Goal: Task Accomplishment & Management: Manage account settings

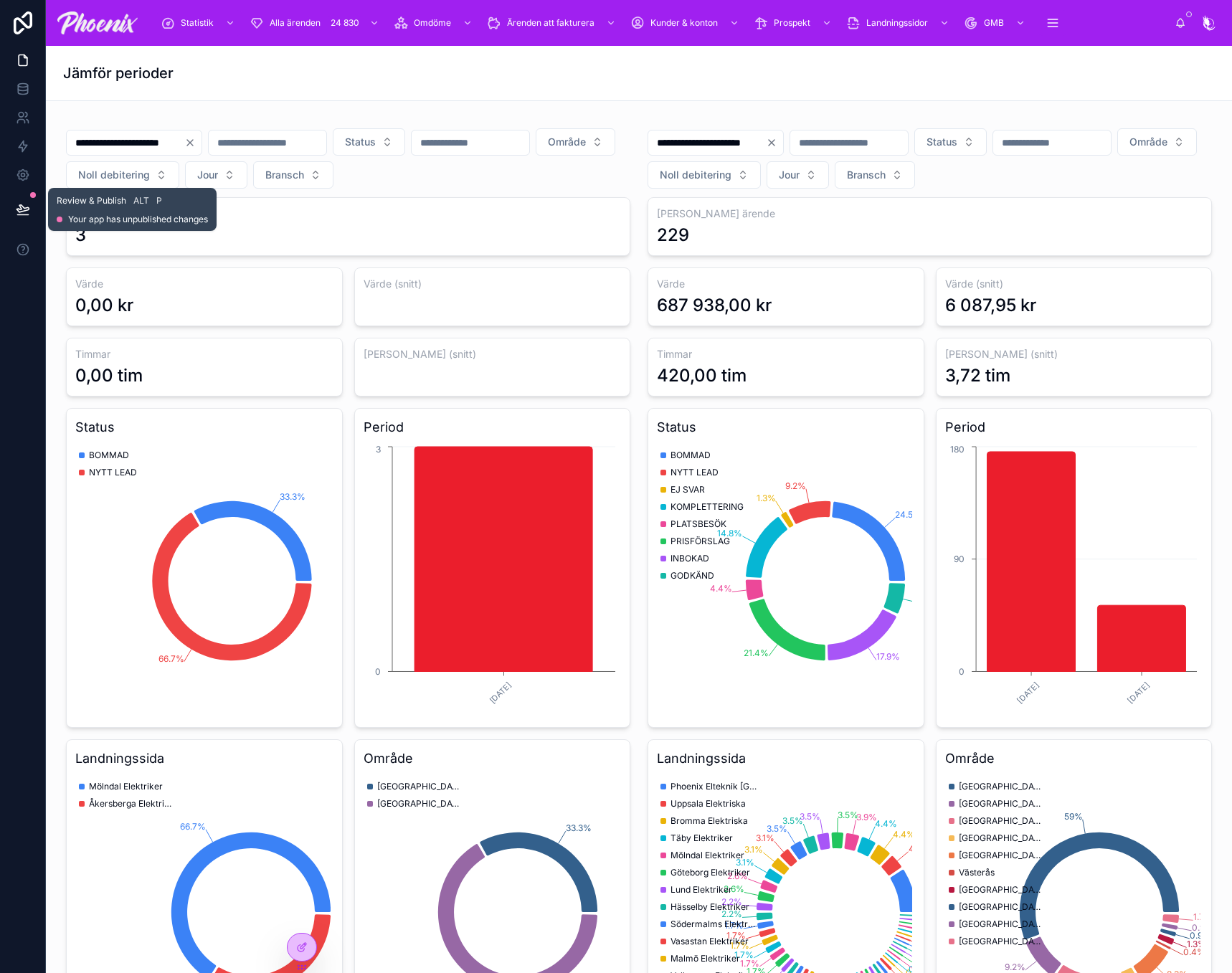
click at [16, 211] on icon at bounding box center [23, 209] width 14 height 14
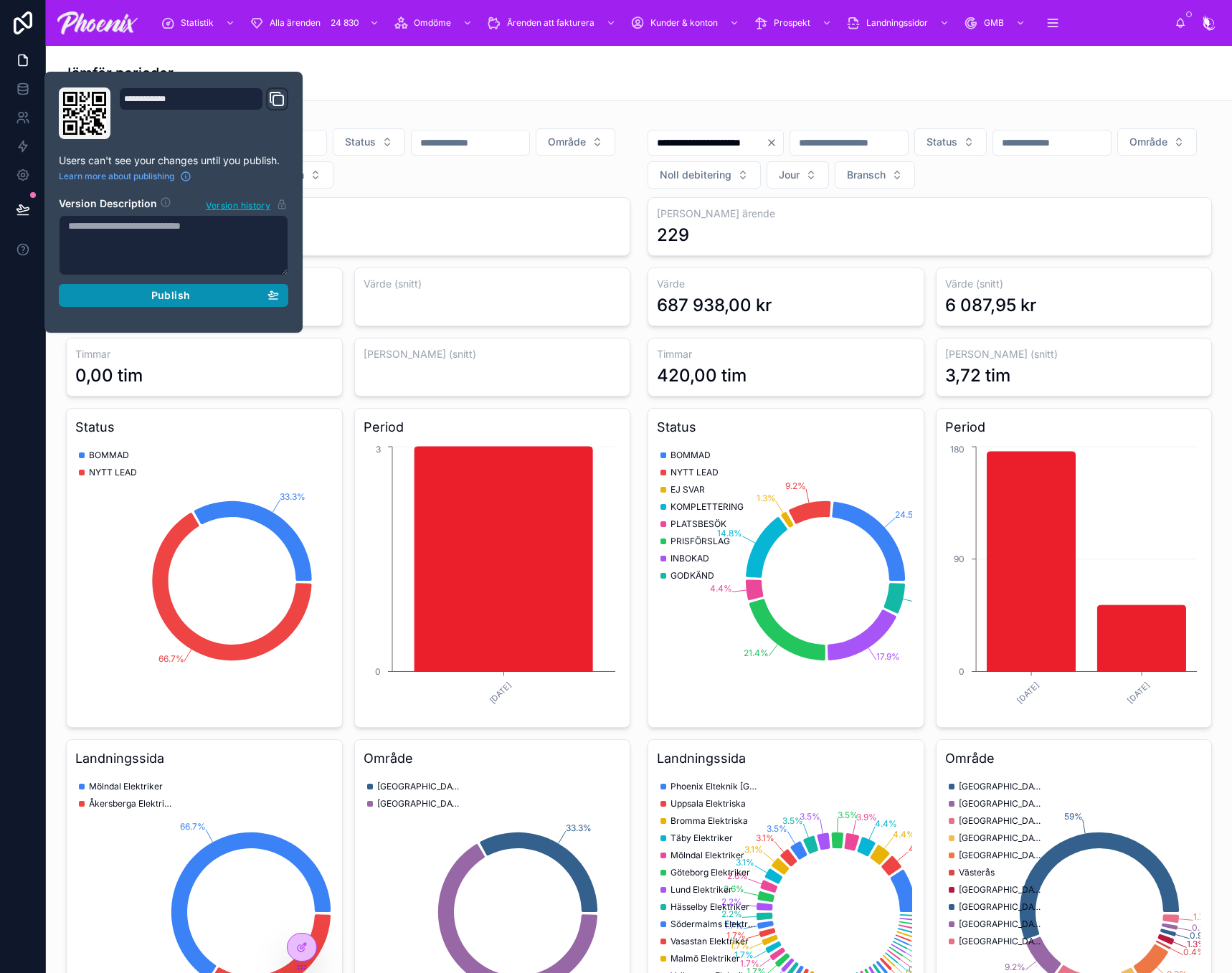
click at [137, 298] on div "Publish" at bounding box center [173, 295] width 211 height 13
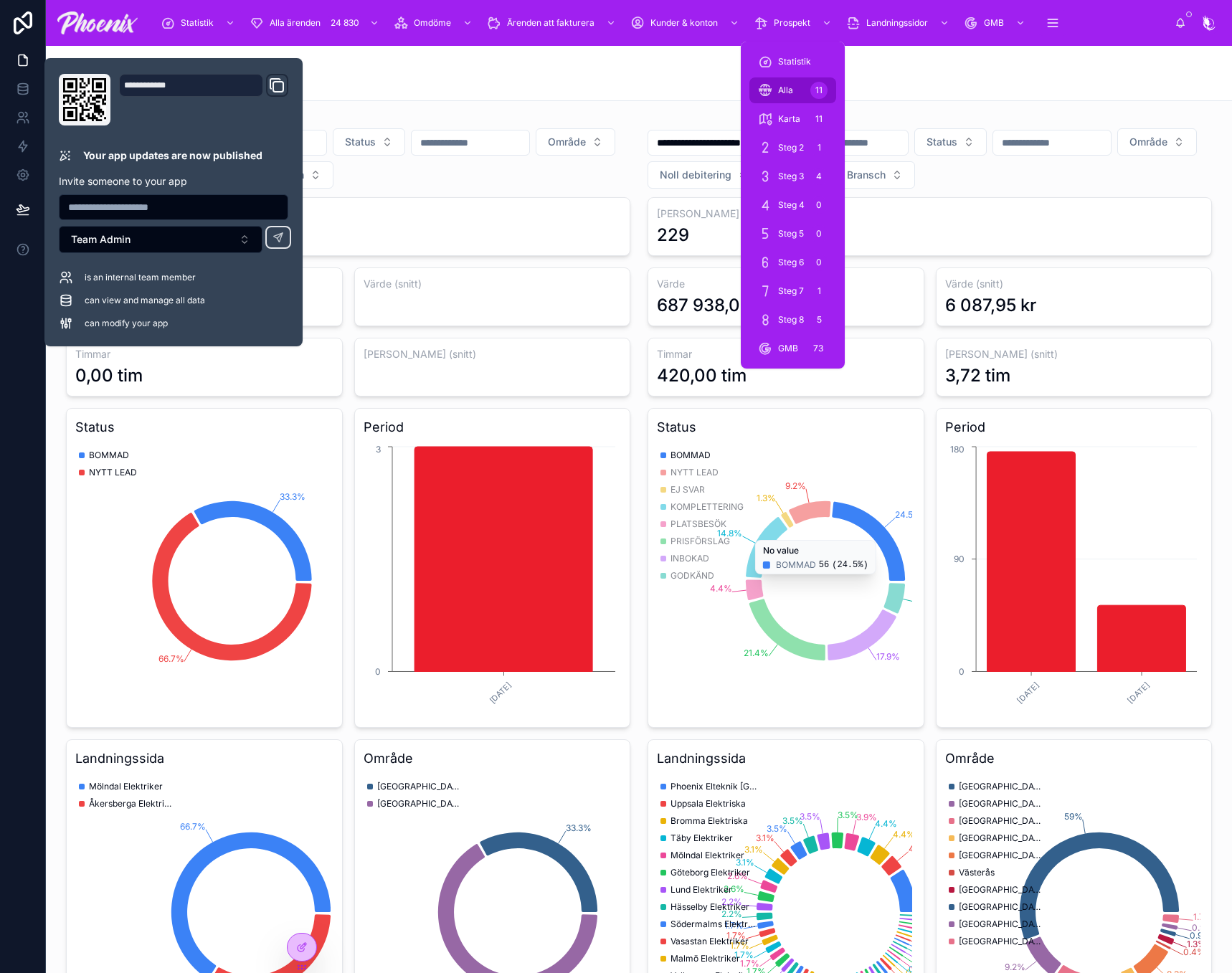
click at [796, 95] on div "Alla 11" at bounding box center [793, 90] width 70 height 23
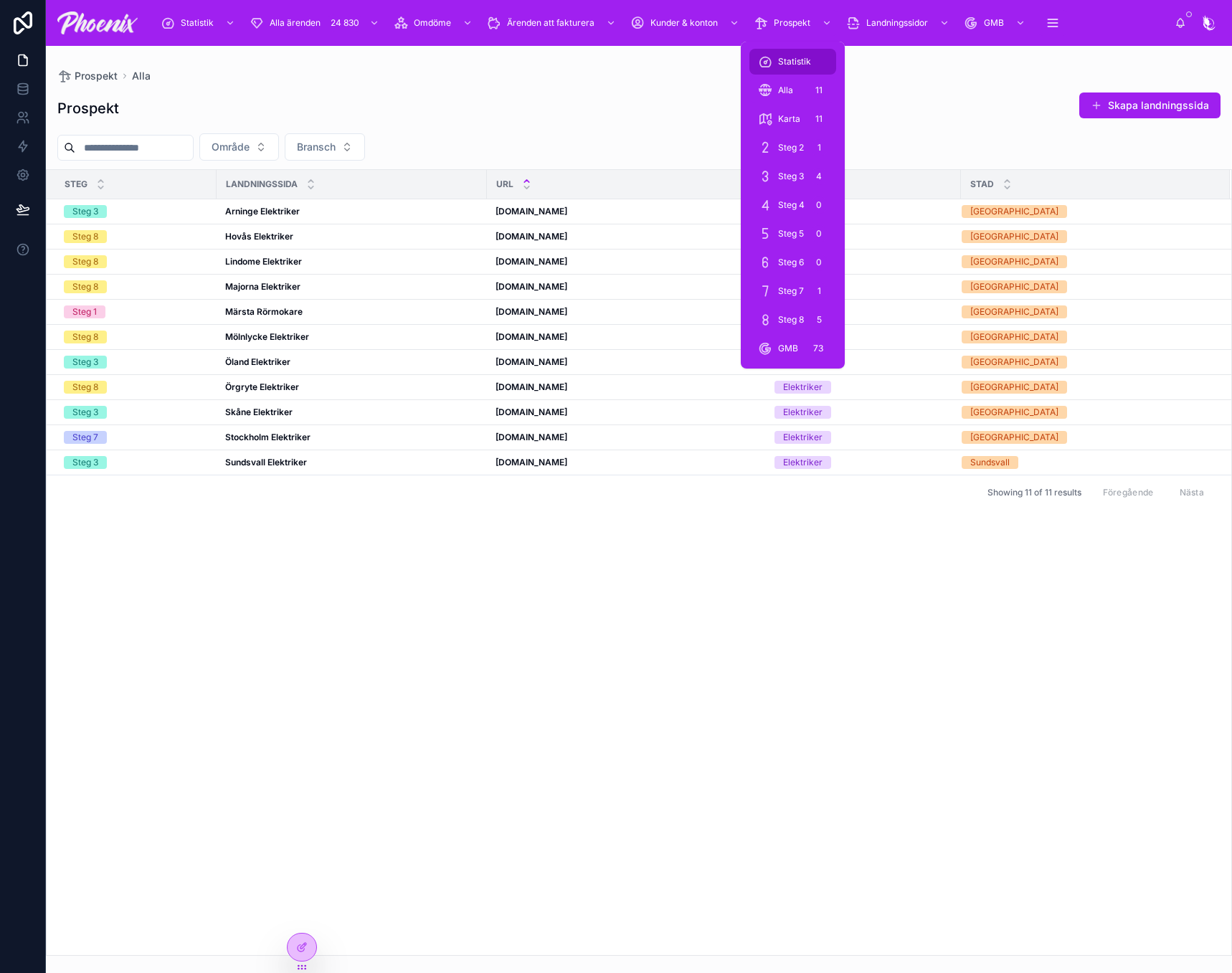
click at [783, 54] on div "Statistik" at bounding box center [793, 62] width 70 height 23
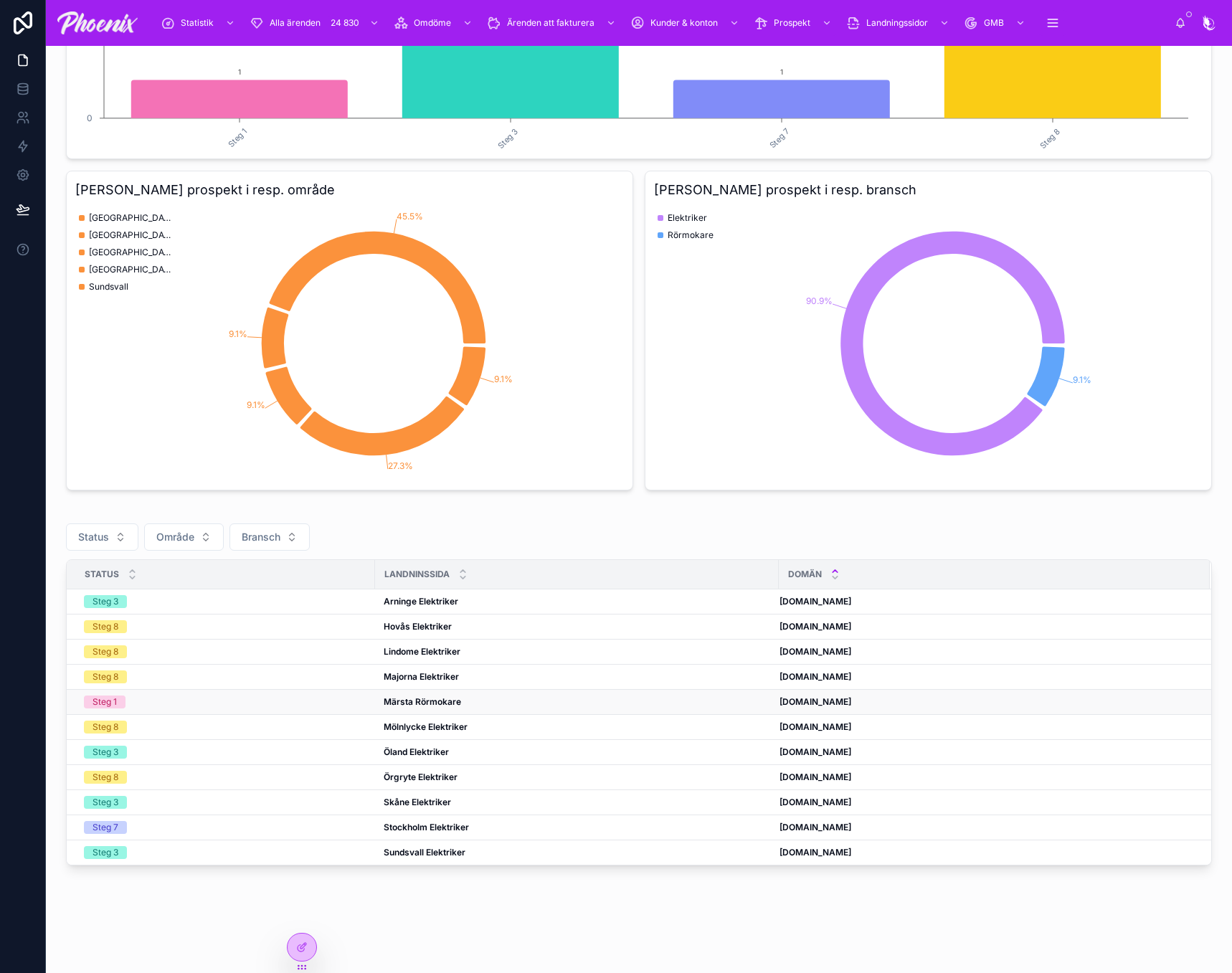
scroll to position [264, 0]
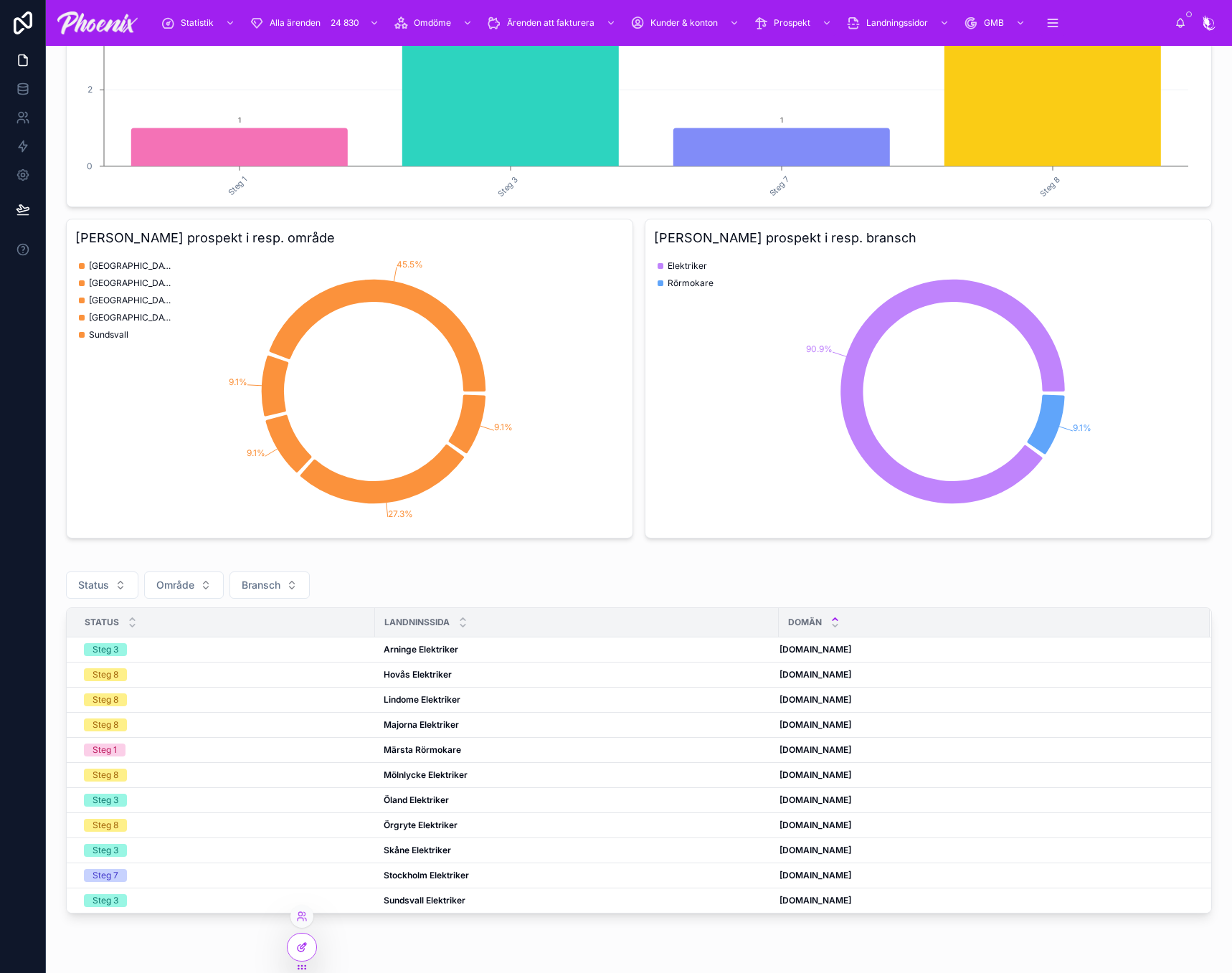
click at [307, 949] on icon at bounding box center [302, 947] width 12 height 12
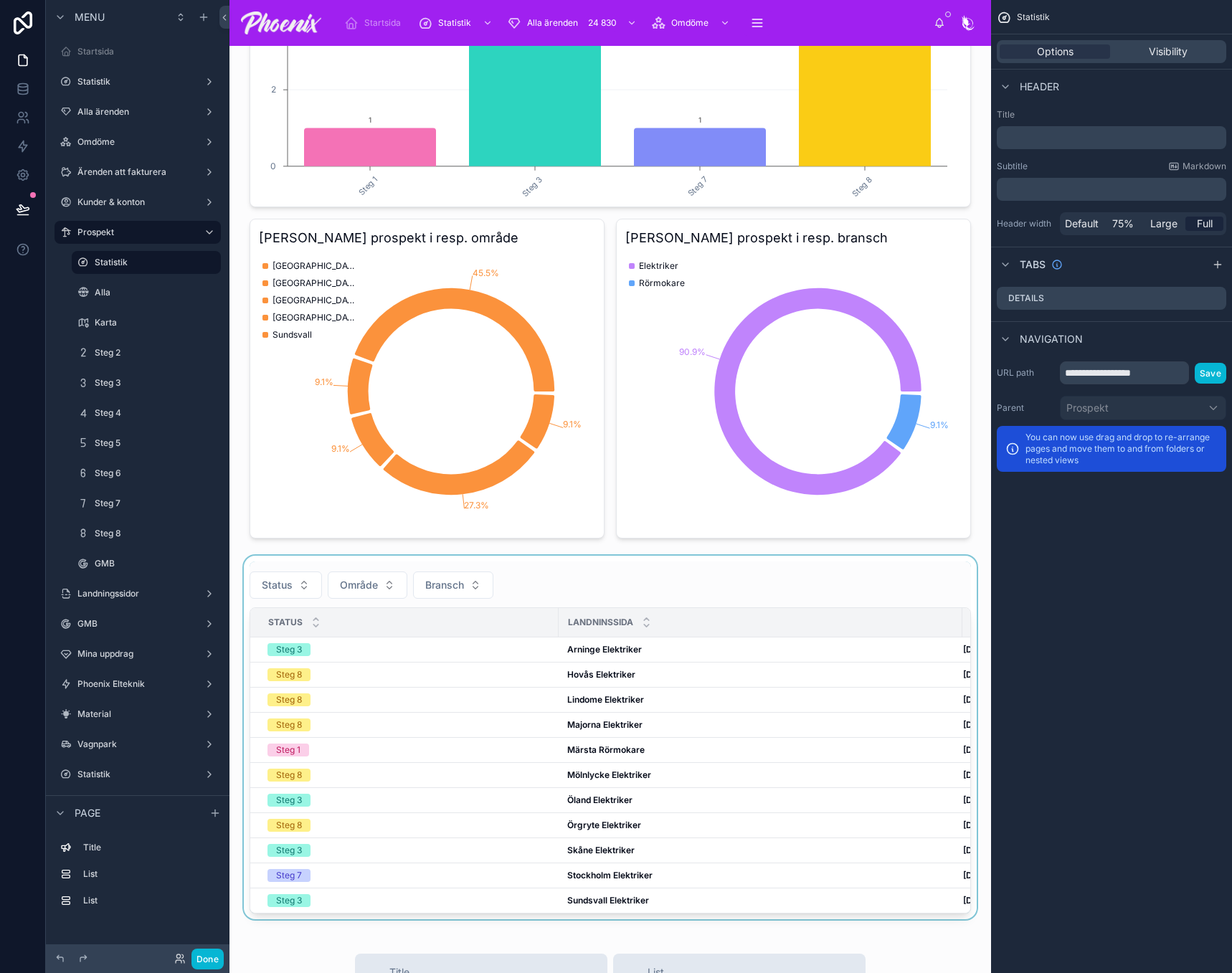
click at [584, 646] on div at bounding box center [610, 738] width 738 height 364
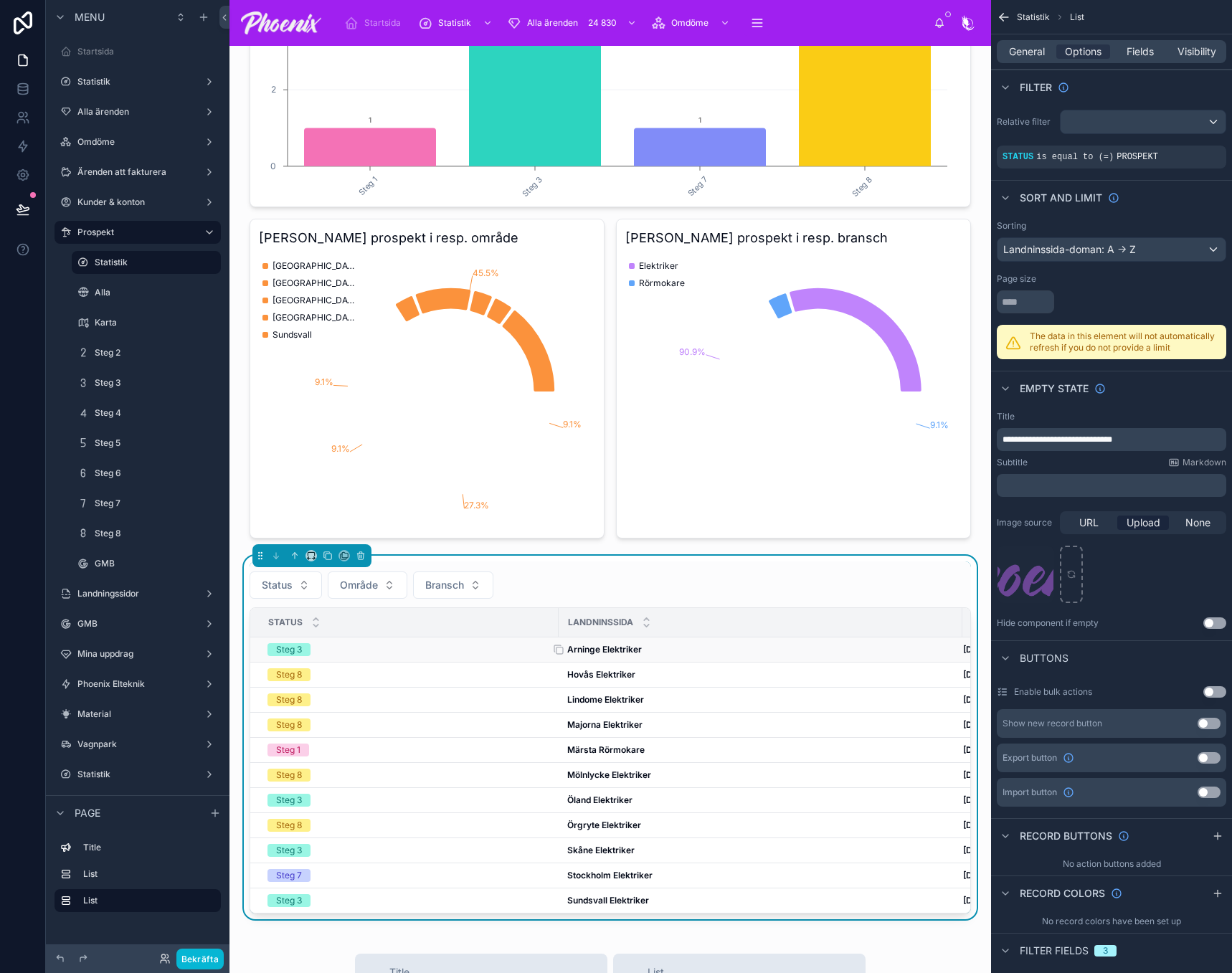
click at [597, 650] on strong "Arninge Elektriker" at bounding box center [605, 650] width 75 height 11
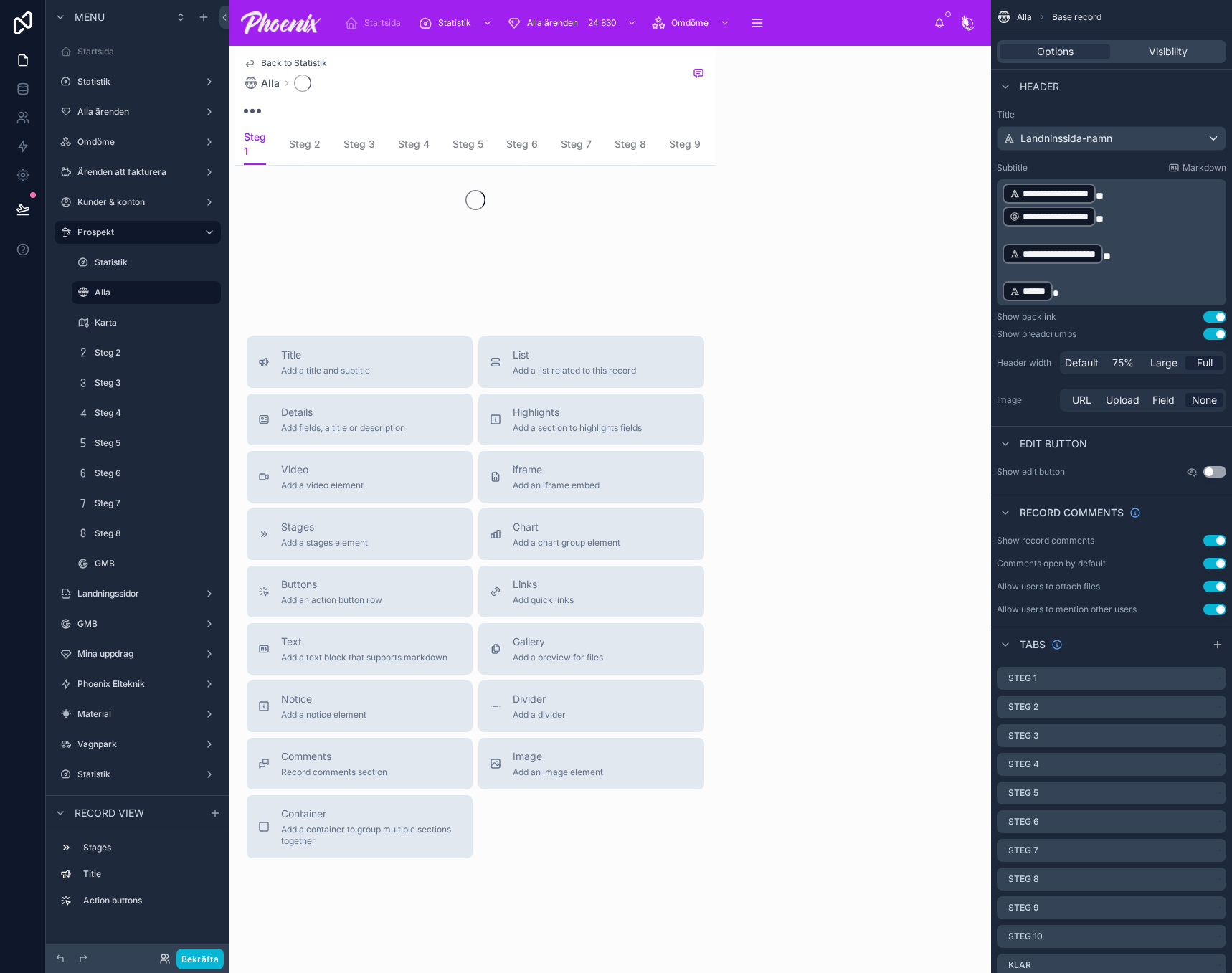
scroll to position [70, 0]
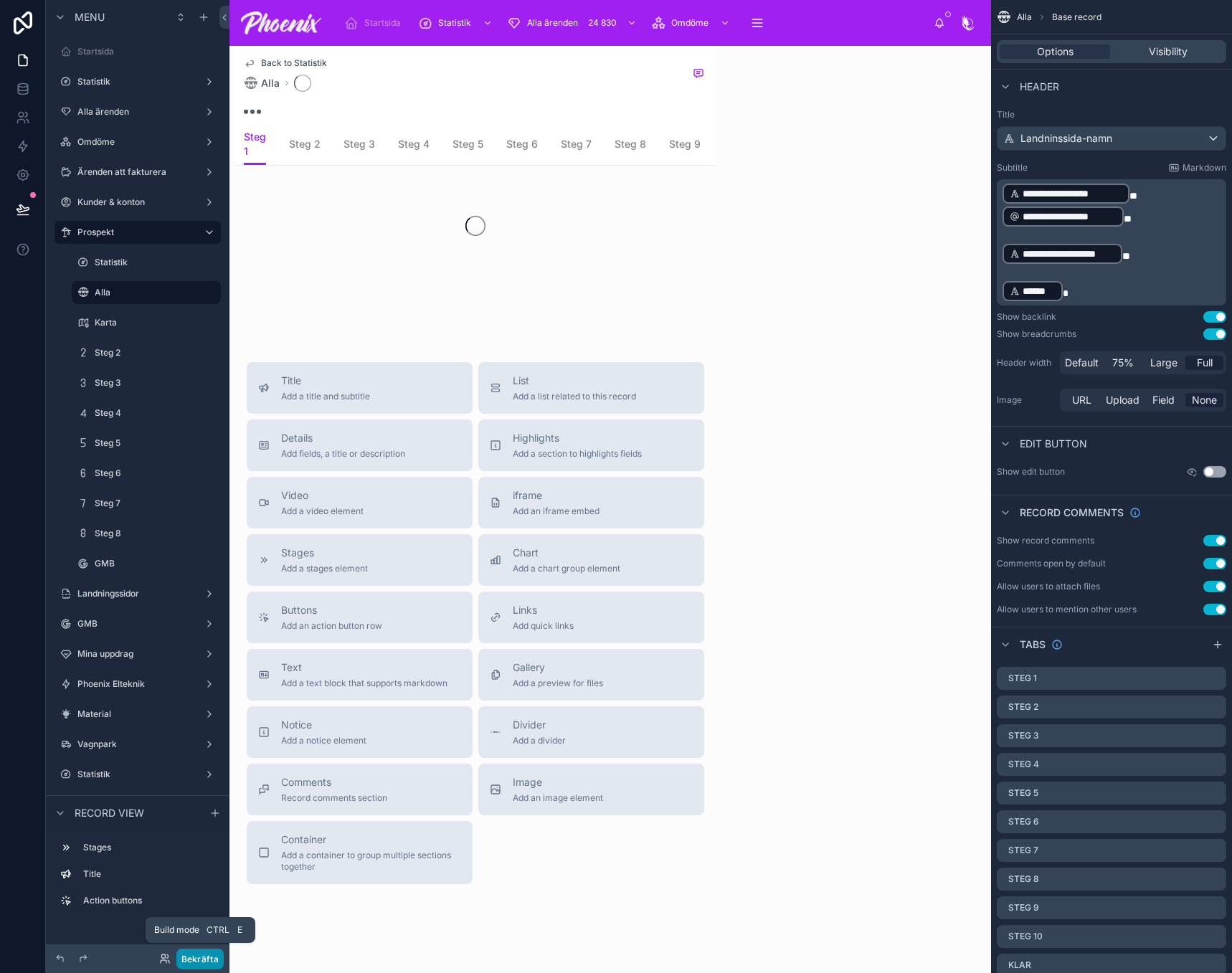
click at [212, 959] on button "Bekräfta" at bounding box center [200, 959] width 47 height 21
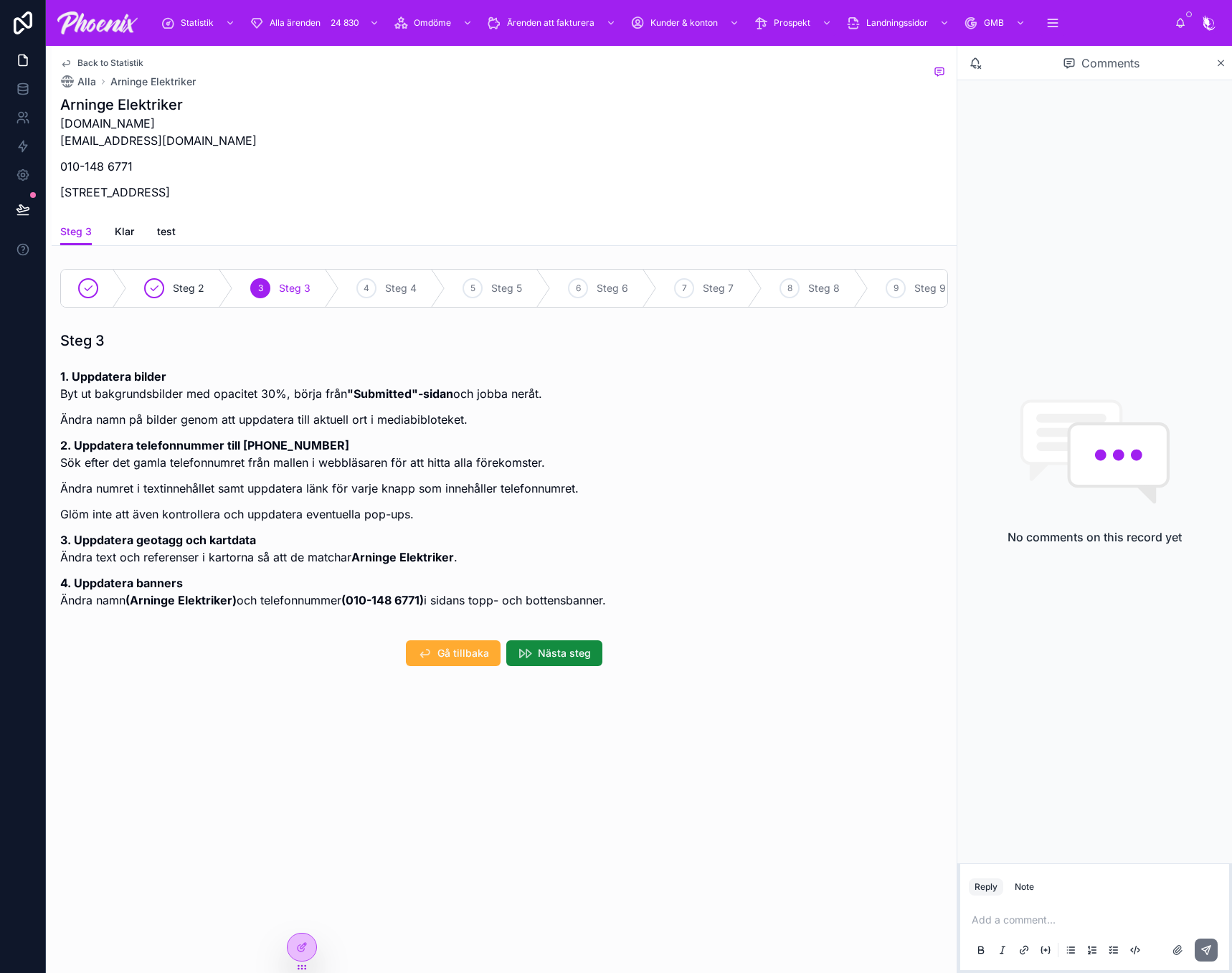
click at [124, 65] on span "Back to Statistik" at bounding box center [110, 63] width 66 height 12
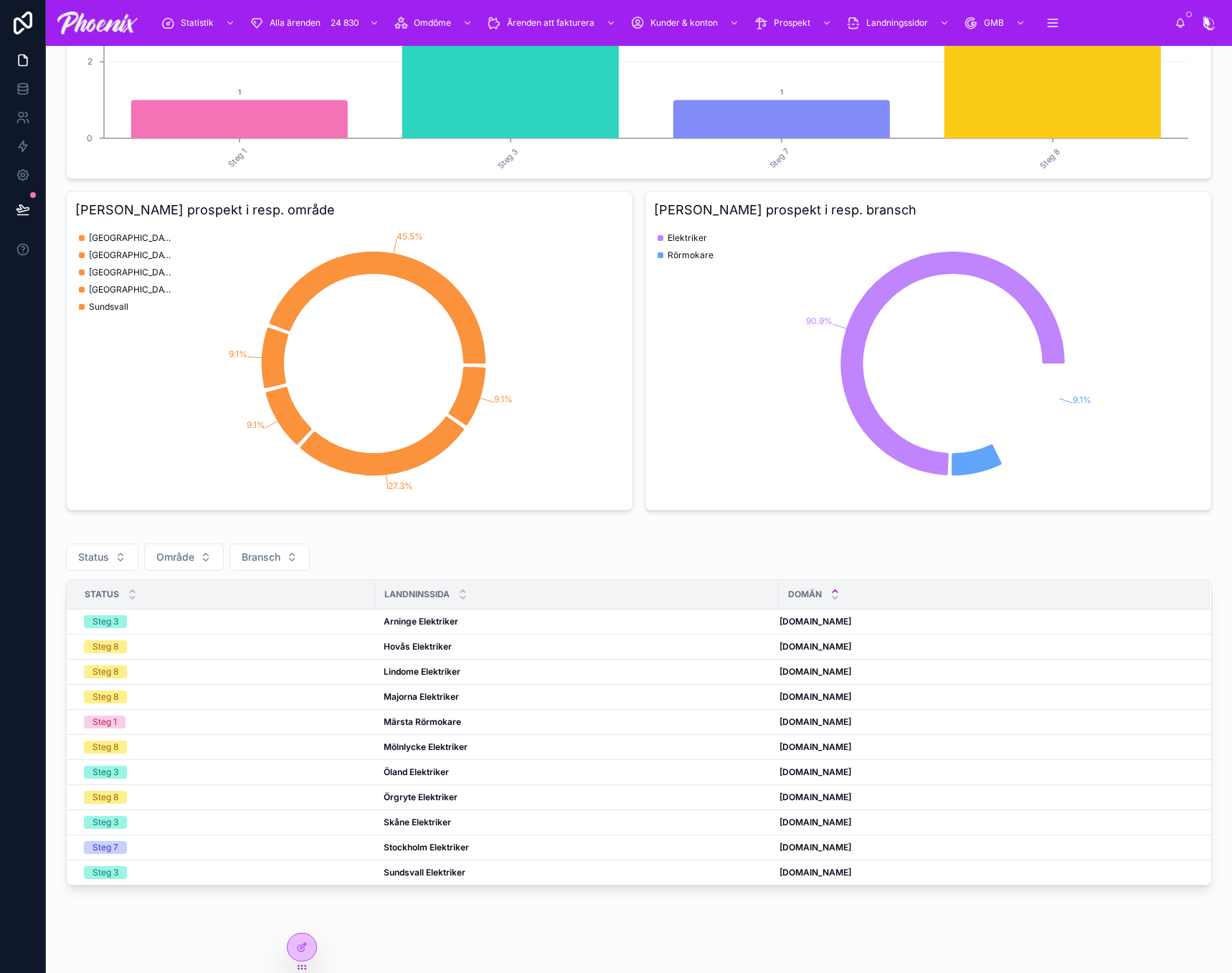
scroll to position [337, 0]
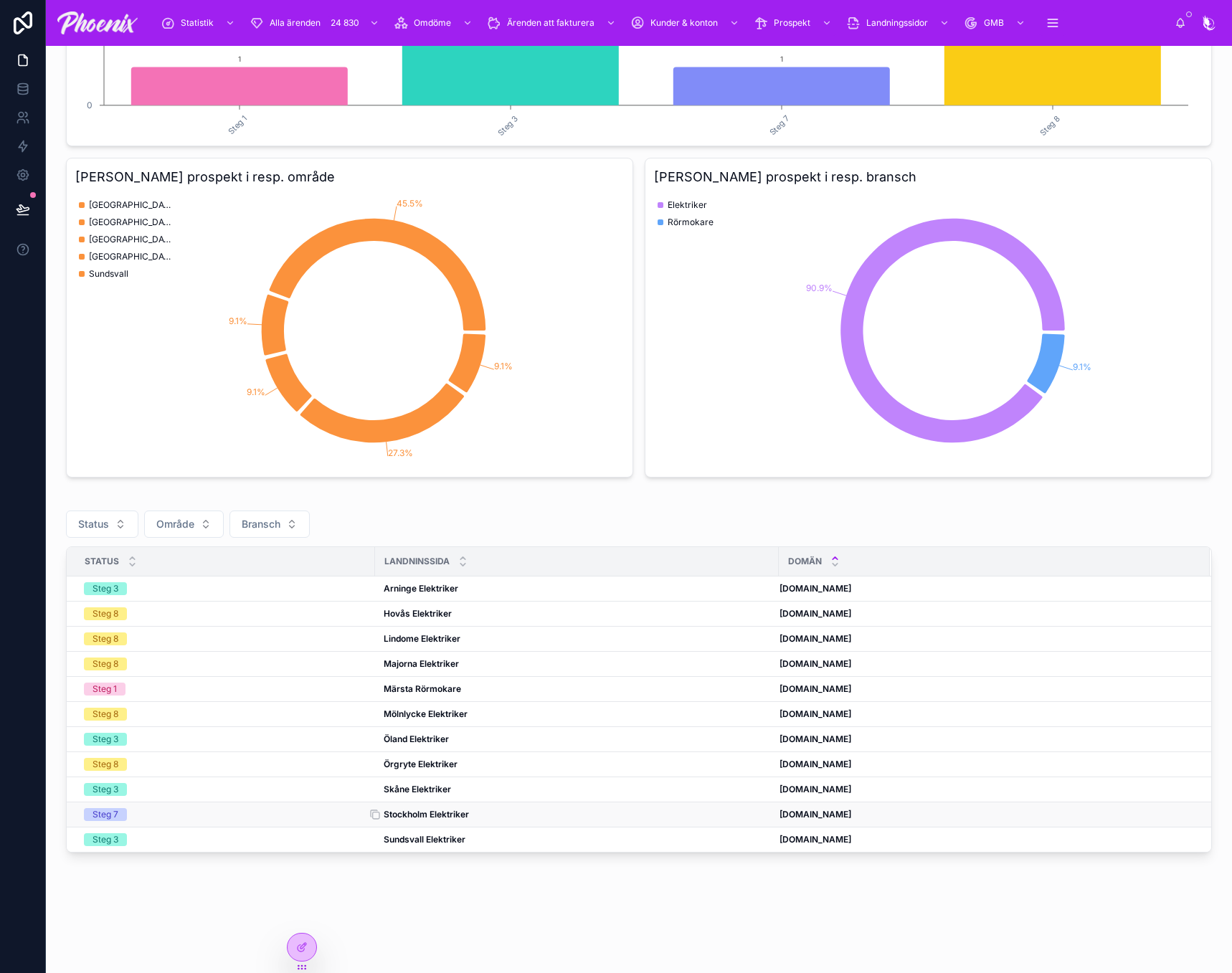
click at [407, 809] on strong "Stockholm Elektriker" at bounding box center [427, 814] width 86 height 11
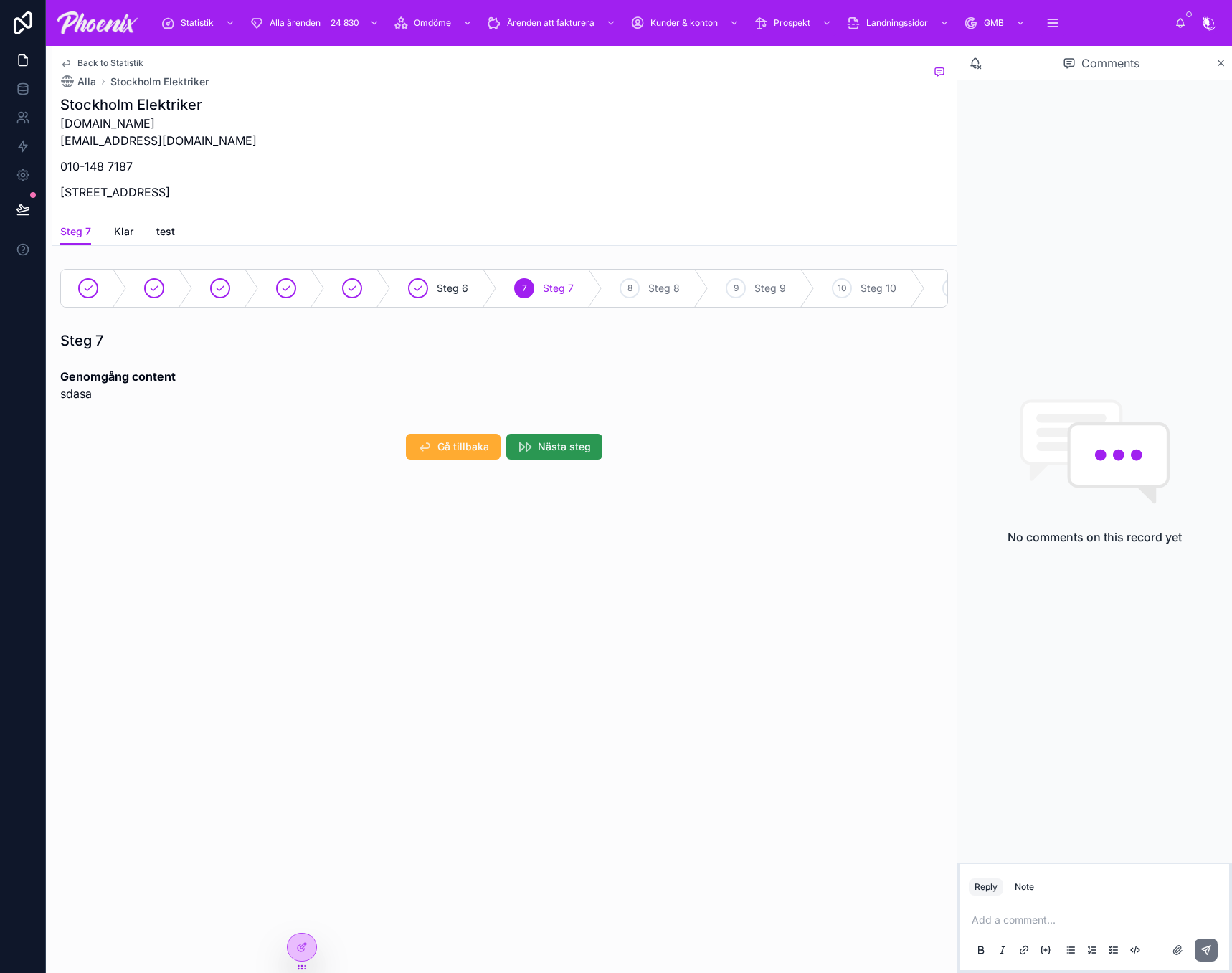
click at [578, 454] on span "Nästa steg" at bounding box center [564, 447] width 53 height 14
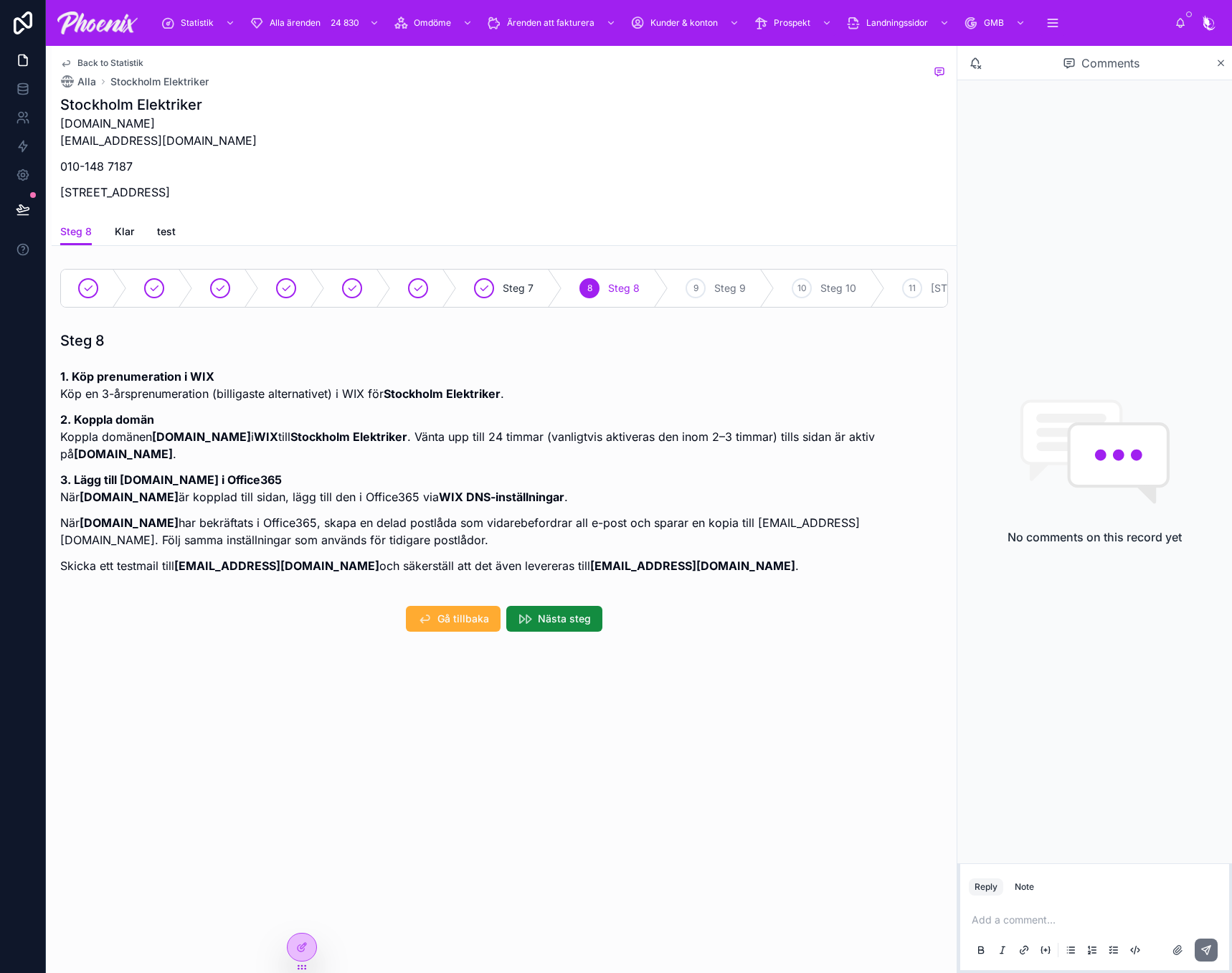
click at [188, 570] on strong "info@stockholmelektriker.se" at bounding box center [277, 566] width 205 height 14
drag, startPoint x: 188, startPoint y: 570, endPoint x: 330, endPoint y: 574, distance: 142.1
click at [330, 573] on strong "info@stockholmelektriker.se" at bounding box center [277, 566] width 205 height 14
copy strong "info@stockholmelektriker.se"
click at [580, 626] on span "Nästa steg" at bounding box center [564, 619] width 53 height 14
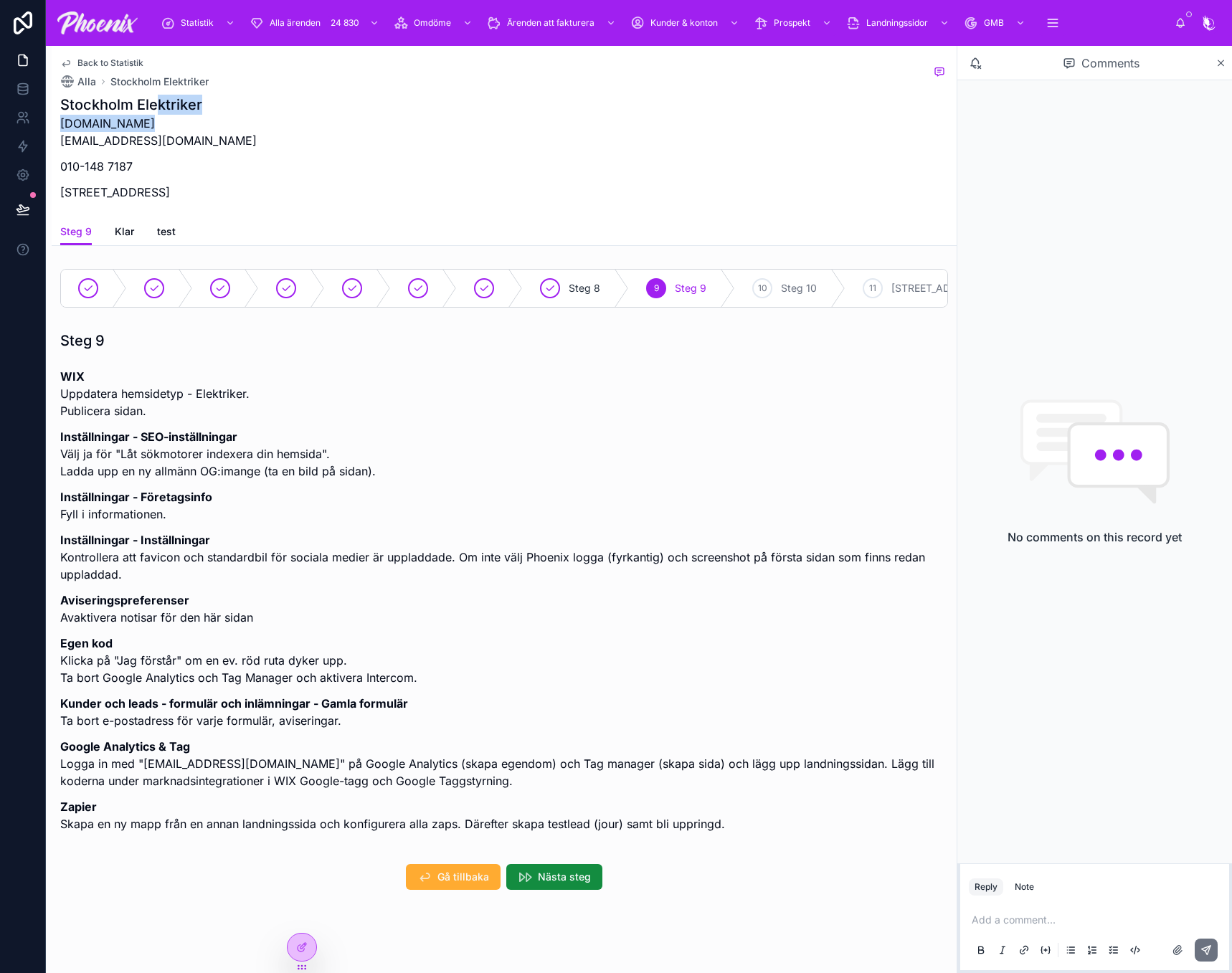
drag, startPoint x: 153, startPoint y: 113, endPoint x: 134, endPoint y: 125, distance: 22.5
click at [136, 123] on div "Stockholm Elektriker stockholmelektriker.se info@stockholmelektriker.se 010-148…" at bounding box center [159, 152] width 197 height 115
click at [134, 125] on p "stockholmelektriker.se info@stockholmelektriker.se" at bounding box center [159, 132] width 197 height 34
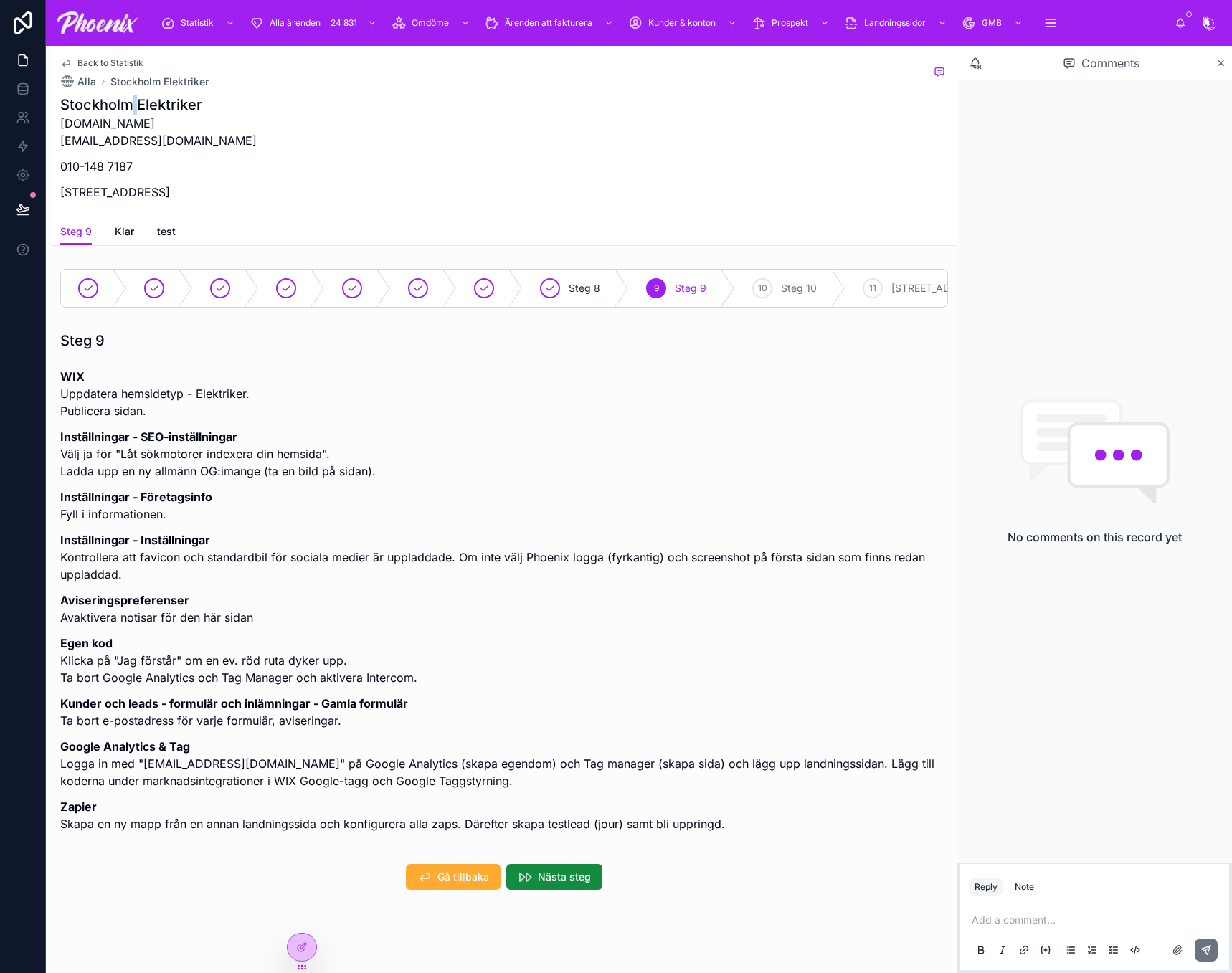
click at [134, 100] on h1 "Stockholm Elektriker" at bounding box center [159, 105] width 197 height 20
drag, startPoint x: 134, startPoint y: 100, endPoint x: 255, endPoint y: 96, distance: 121.1
click at [134, 99] on h1 "Stockholm Elektriker" at bounding box center [159, 105] width 197 height 20
click at [159, 99] on h1 "Stockholm Elektriker" at bounding box center [159, 105] width 197 height 20
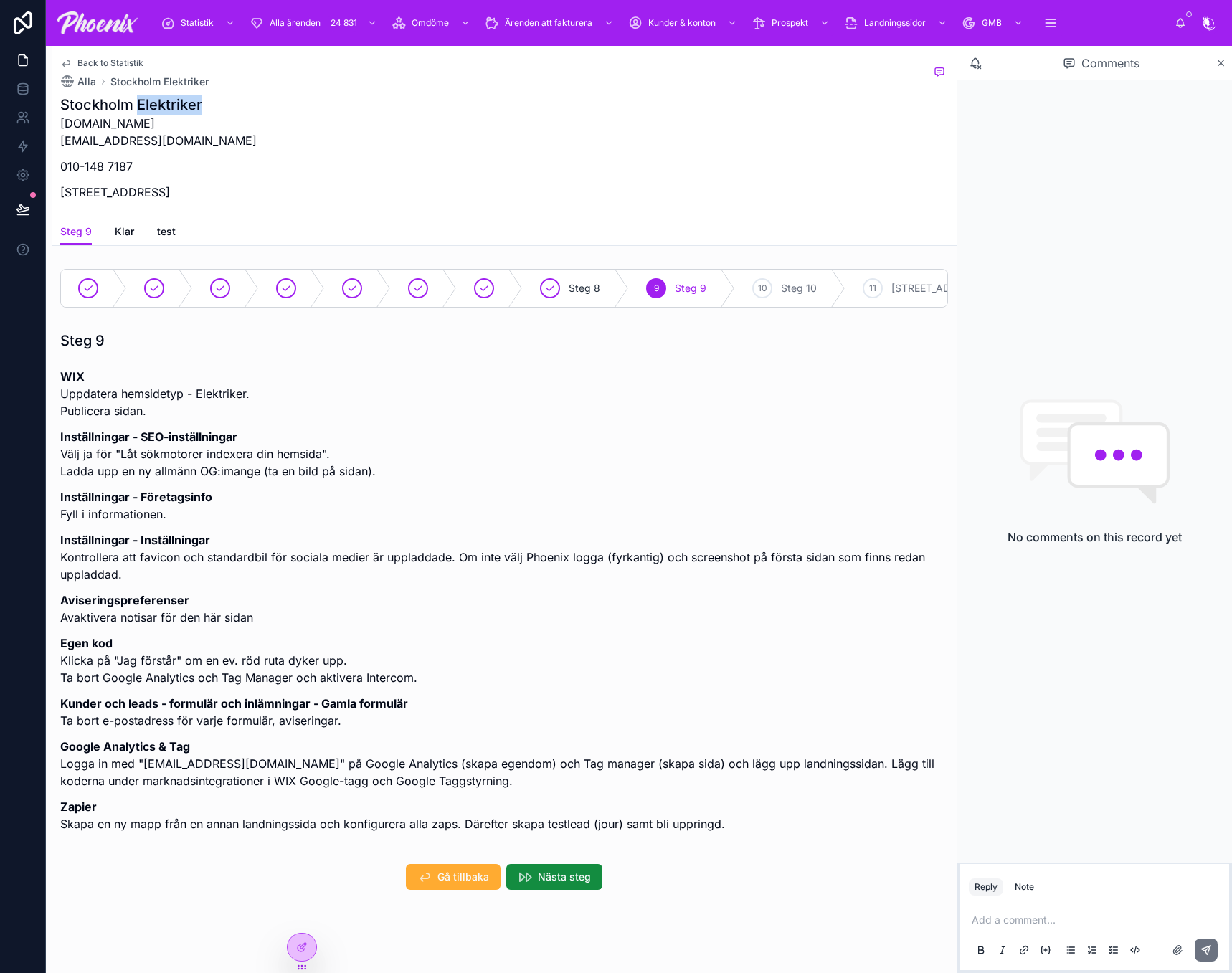
click at [159, 99] on h1 "Stockholm Elektriker" at bounding box center [159, 105] width 197 height 20
drag, startPoint x: 159, startPoint y: 99, endPoint x: 195, endPoint y: 98, distance: 36.0
click at [159, 99] on h1 "Stockholm Elektriker" at bounding box center [159, 105] width 197 height 20
copy h1 "Stockholm Elektriker"
click at [76, 190] on p "Sveavägen 98, 113 50 Stockholm, Sverige" at bounding box center [159, 192] width 197 height 17
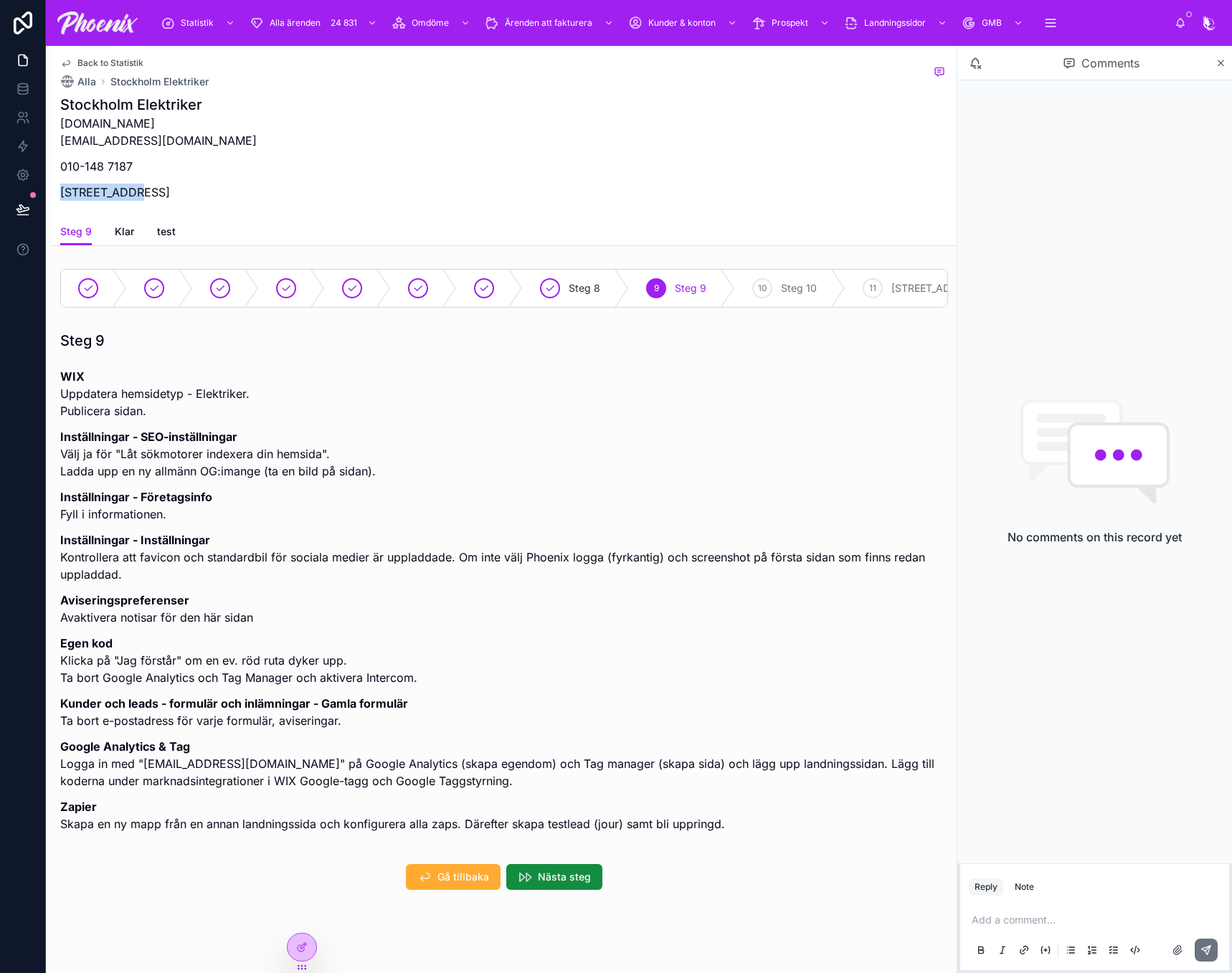
drag, startPoint x: 76, startPoint y: 190, endPoint x: 129, endPoint y: 197, distance: 53.5
click at [129, 197] on p "Sveavägen 98, 113 50 Stockholm, Sverige" at bounding box center [159, 192] width 197 height 17
copy p "Sveavägen 98"
click at [190, 138] on p "stockholmelektriker.se info@stockholmelektriker.se" at bounding box center [159, 132] width 197 height 34
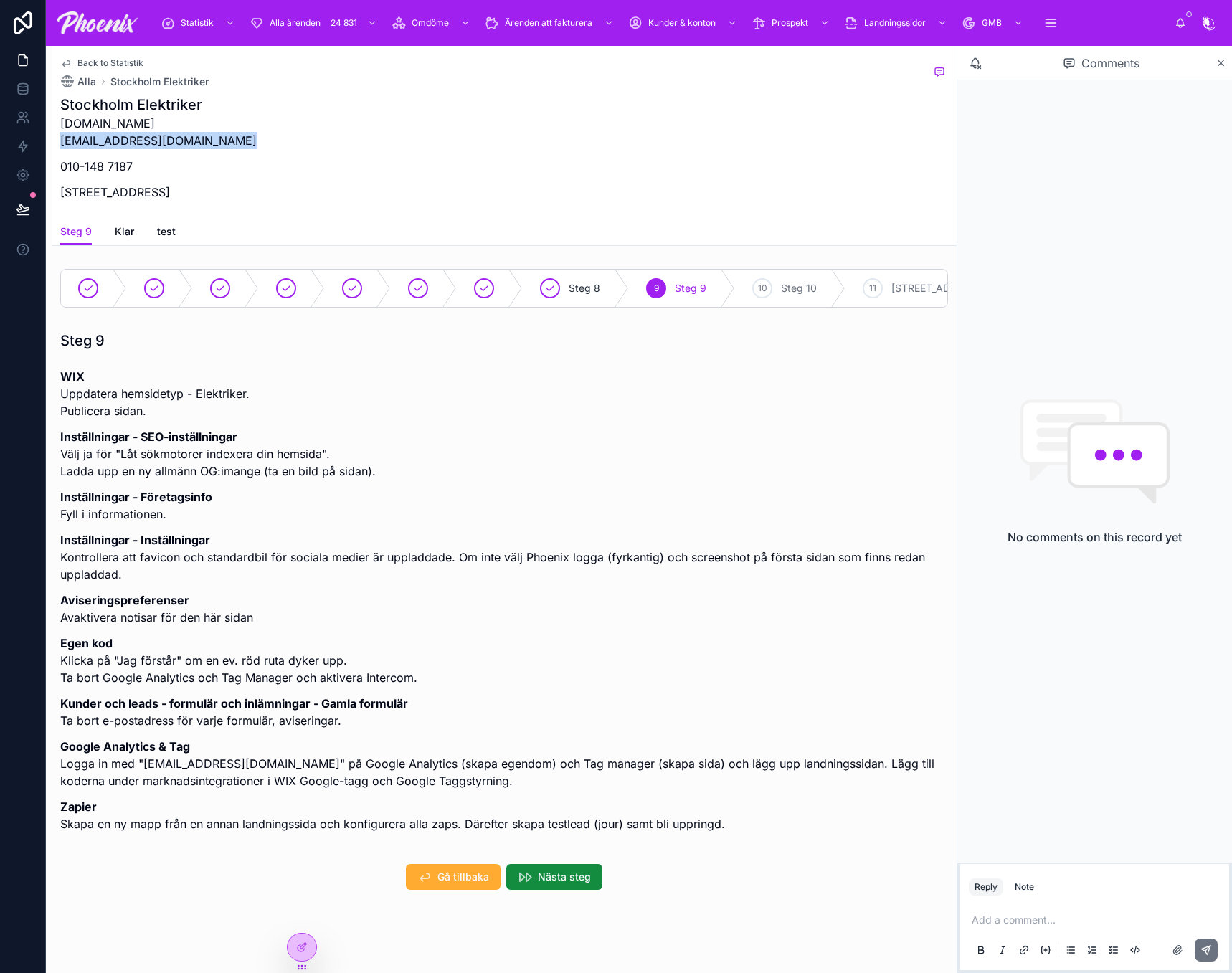
click at [190, 138] on p "stockholmelektriker.se info@stockholmelektriker.se" at bounding box center [159, 132] width 197 height 34
copy p "info@stockholmelektriker.se"
click at [92, 156] on div "stockholmelektriker.se info@stockholmelektriker.se 010-148 7187 Sveavägen 98, 1…" at bounding box center [159, 162] width 197 height 95
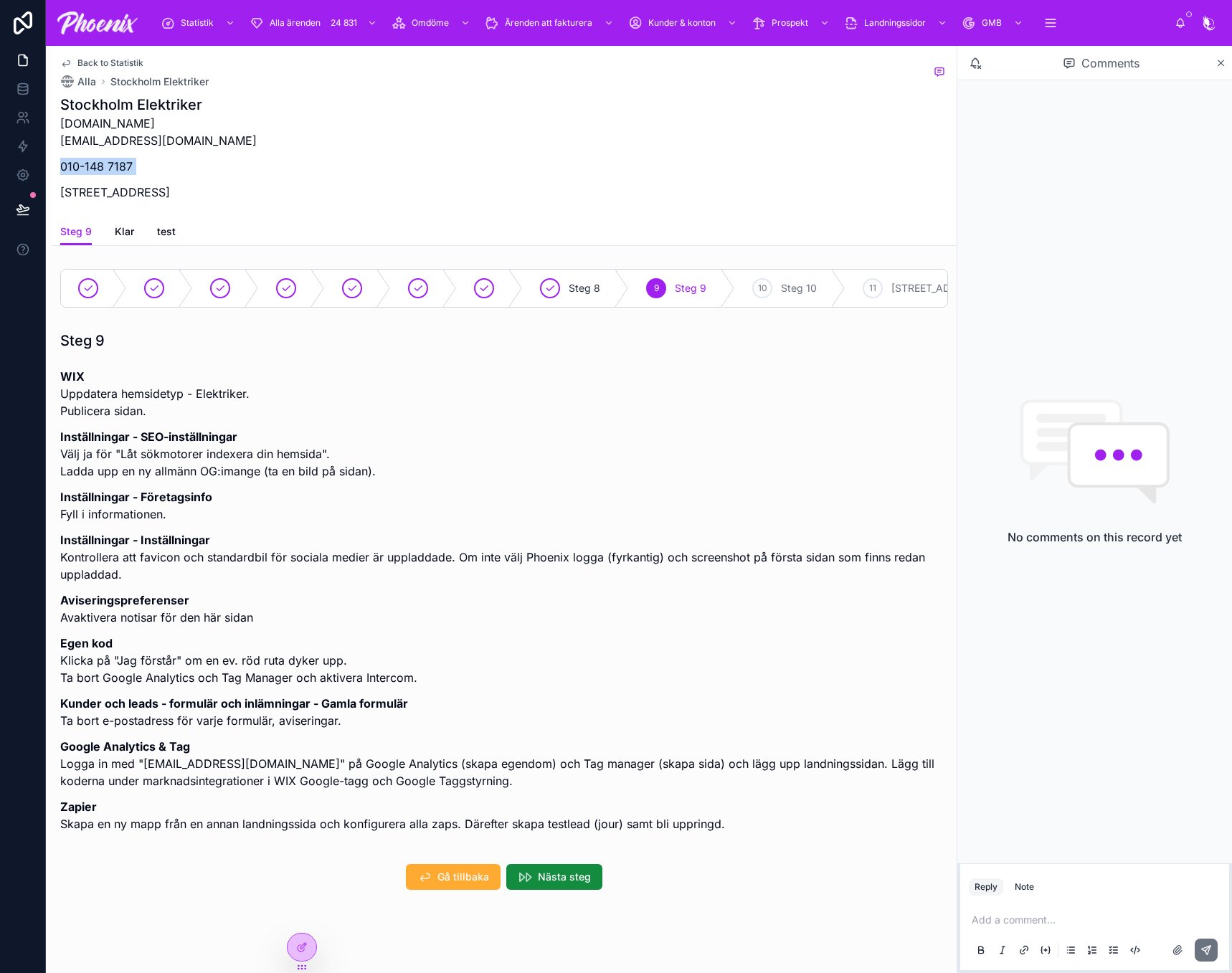
copy p "010-148 7187"
click at [167, 117] on p "stockholmelektriker.se info@stockholmelektriker.se" at bounding box center [159, 132] width 197 height 34
copy p "stockholmelektriker.se"
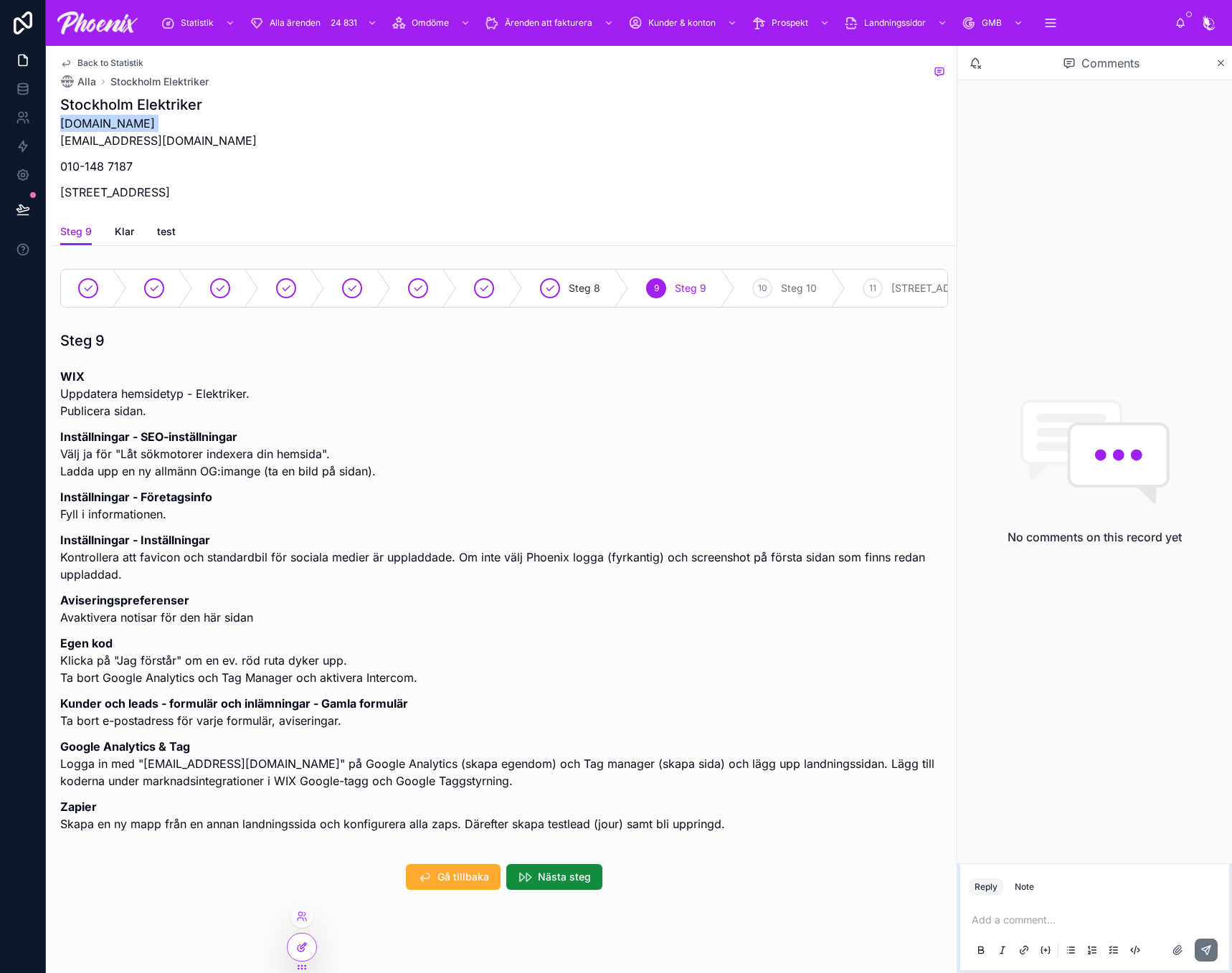
click at [307, 950] on icon at bounding box center [302, 947] width 12 height 12
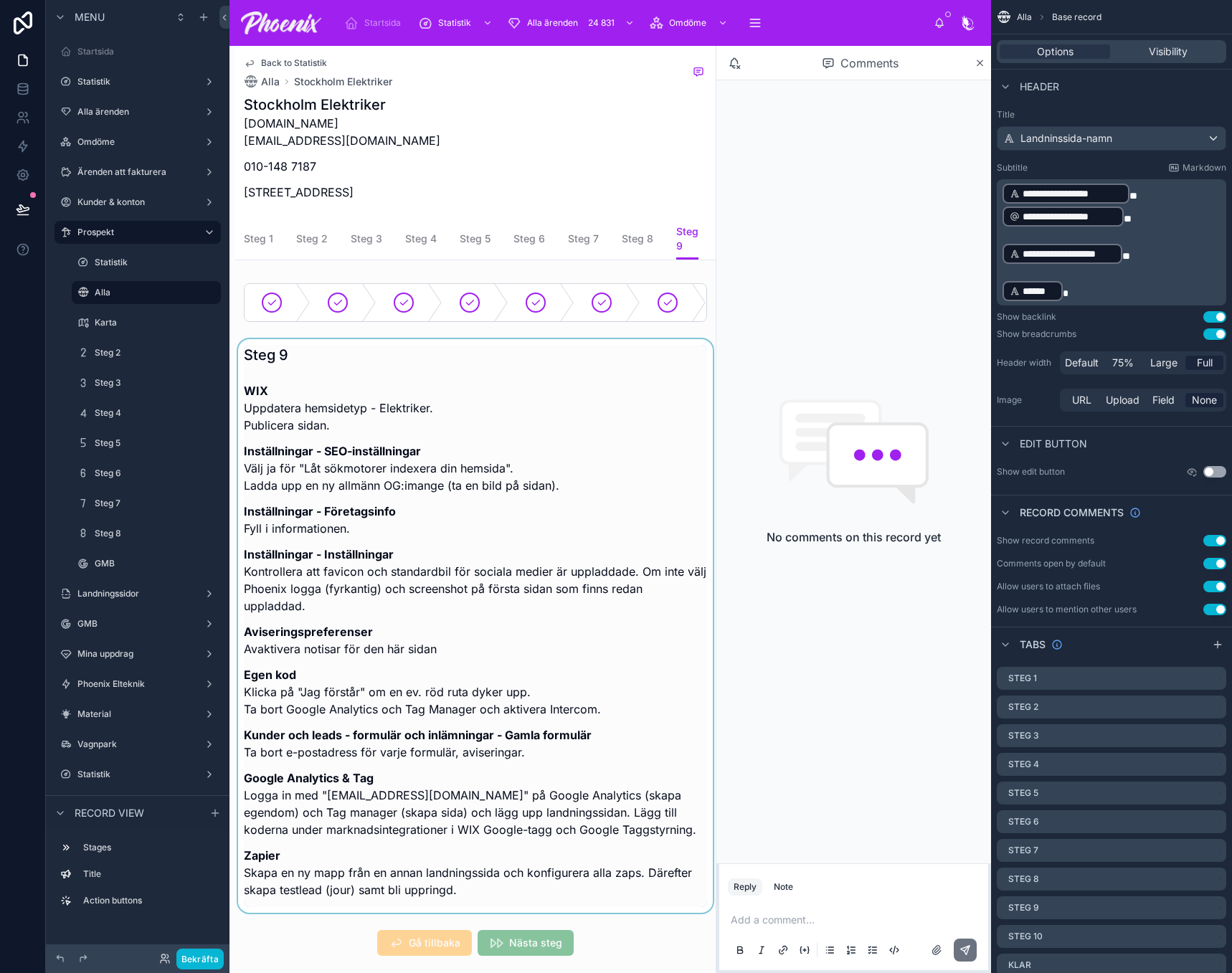
click at [422, 853] on div at bounding box center [476, 626] width 480 height 574
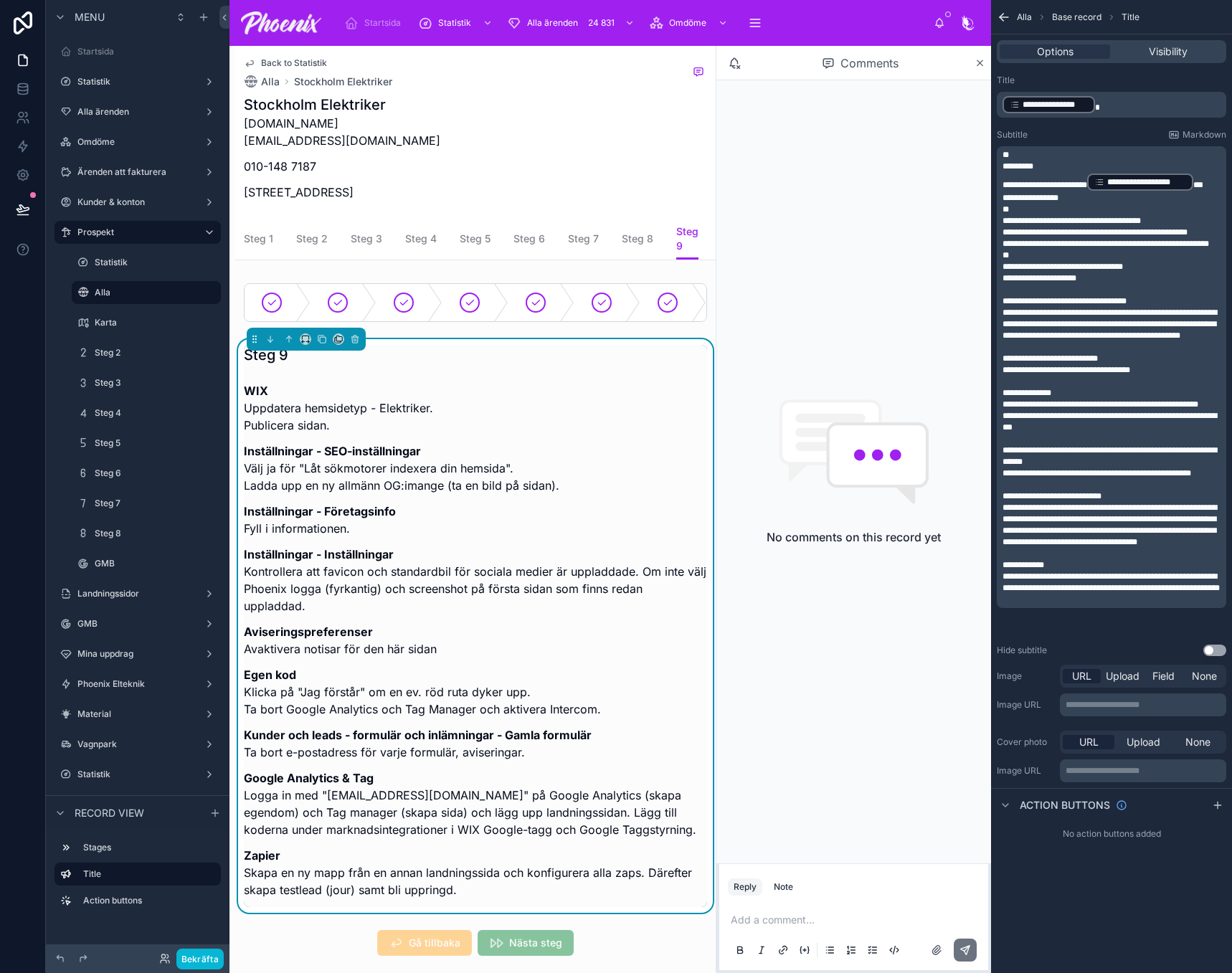
click at [1016, 546] on span "**********" at bounding box center [1110, 525] width 215 height 43
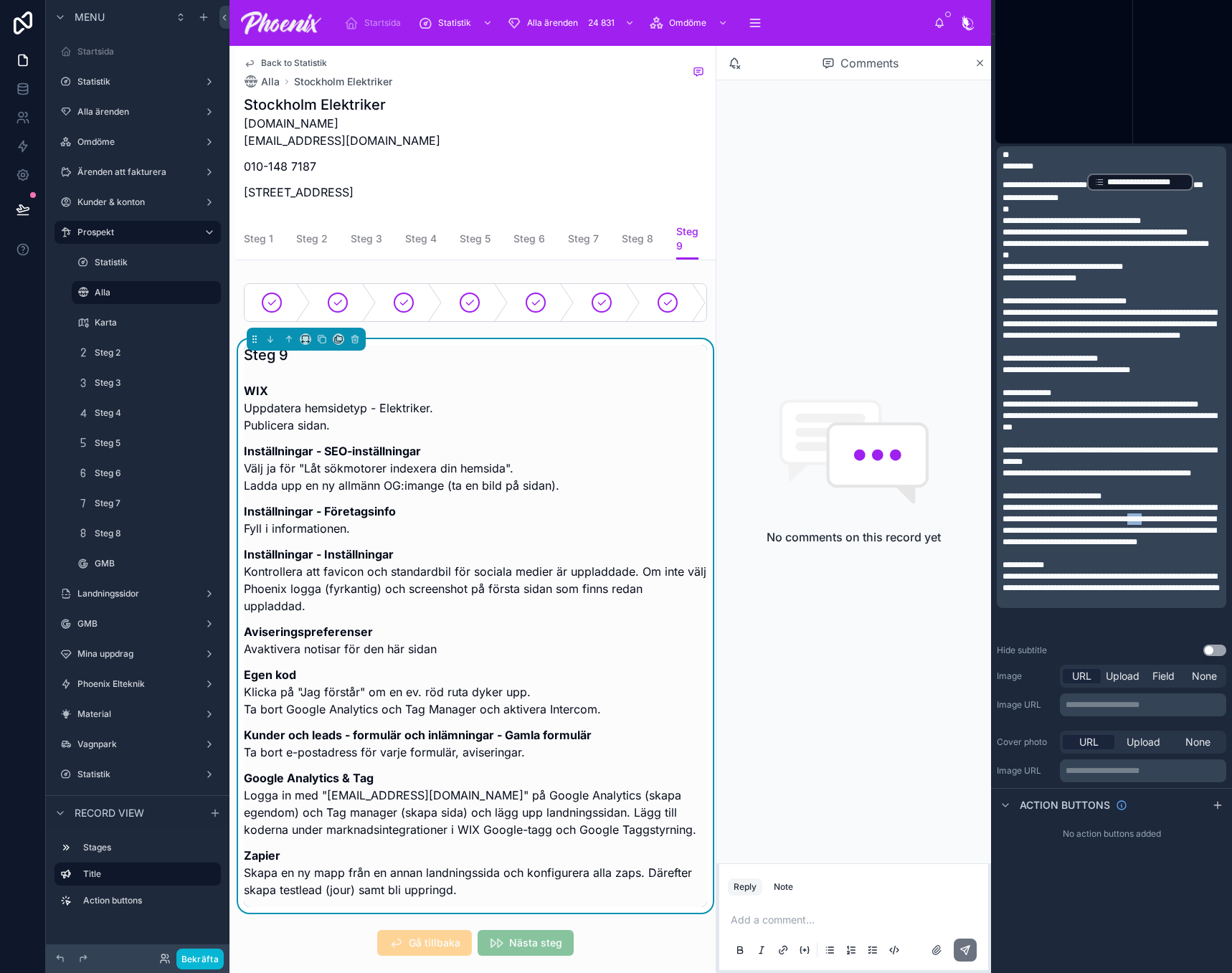
click at [1016, 546] on span "**********" at bounding box center [1110, 525] width 215 height 43
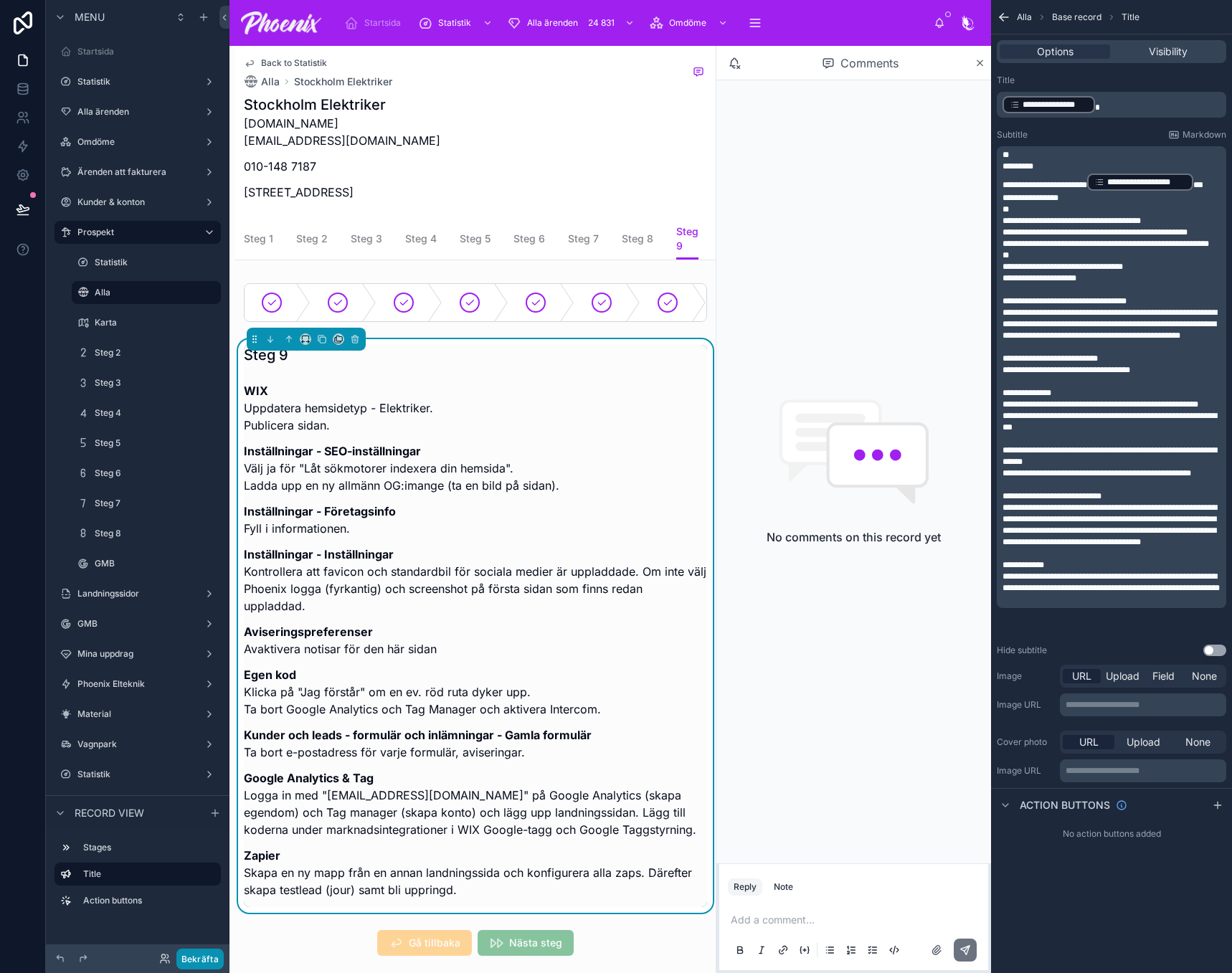
click at [210, 954] on button "Bekräfta" at bounding box center [200, 959] width 47 height 21
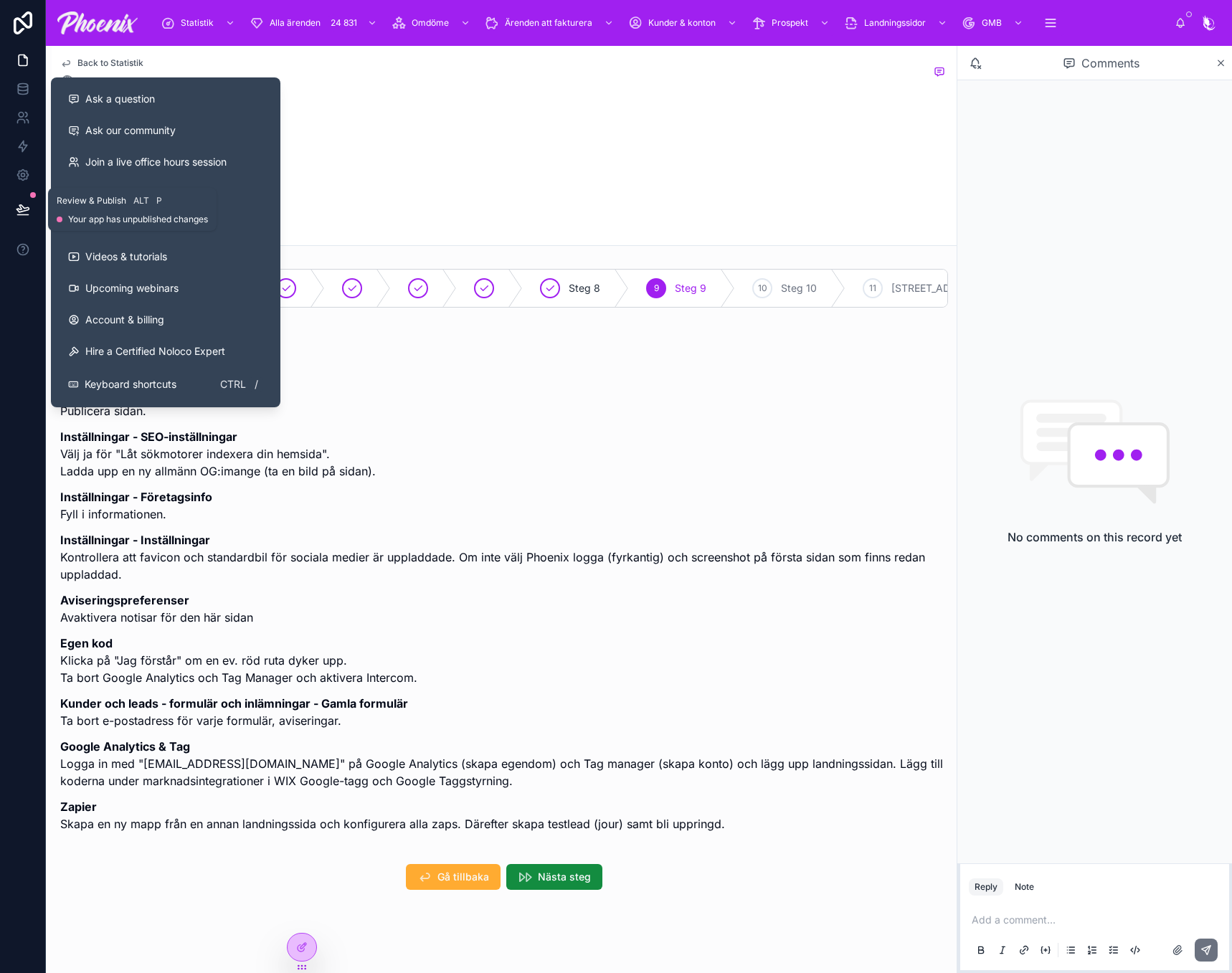
click at [16, 213] on icon at bounding box center [23, 209] width 14 height 14
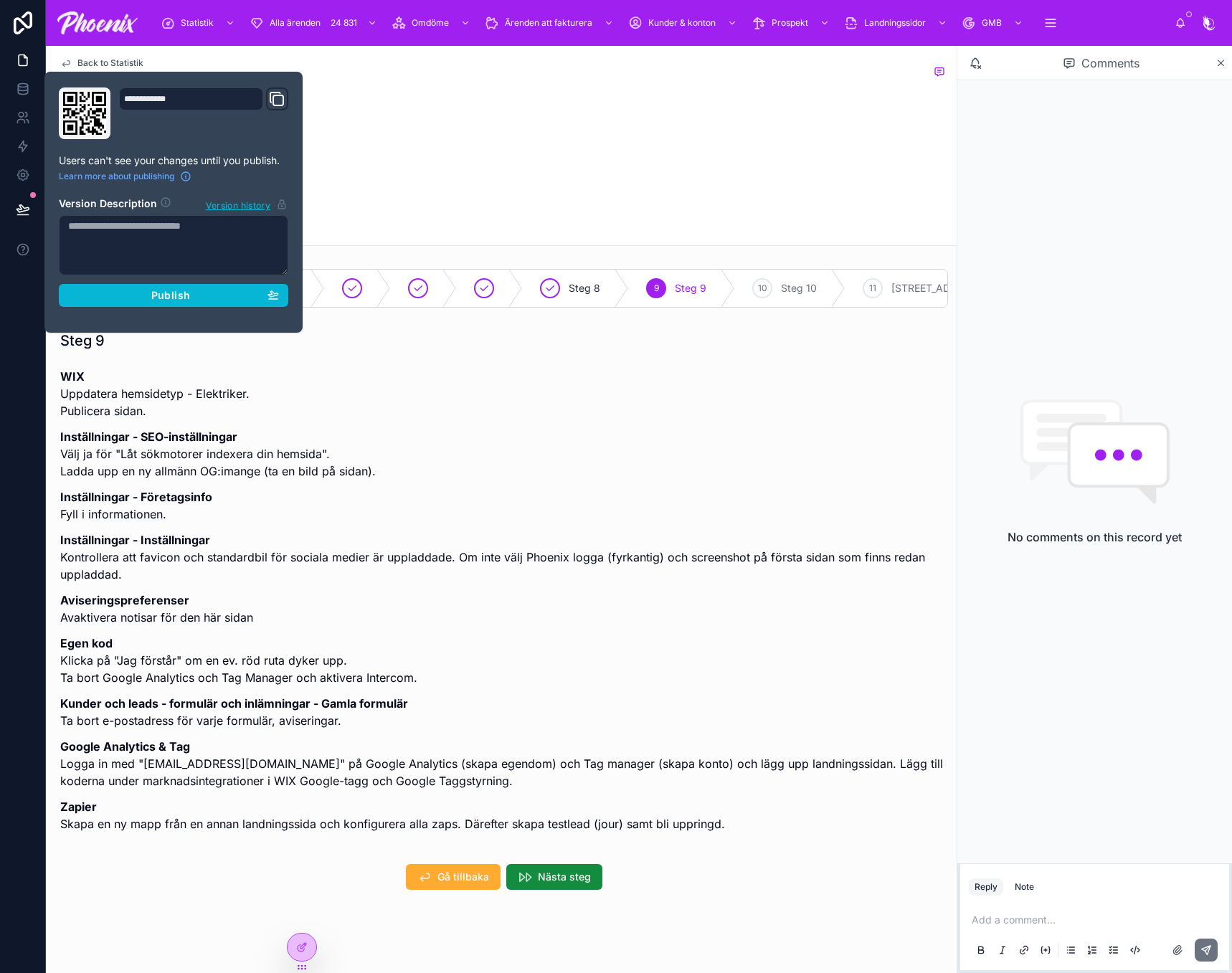
click at [120, 309] on div "**********" at bounding box center [173, 202] width 241 height 229
click at [230, 305] on button "Publish" at bounding box center [173, 295] width 229 height 23
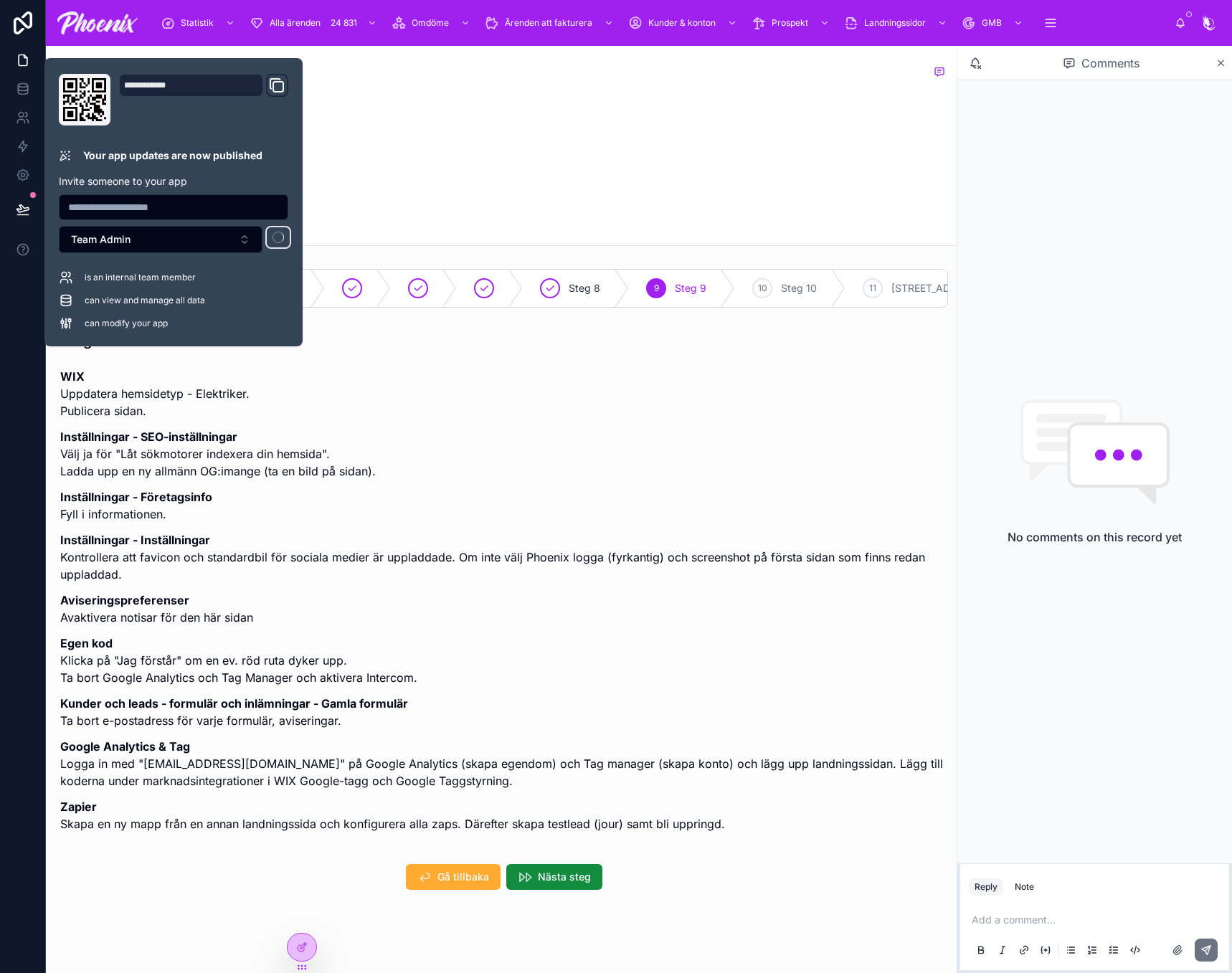
click at [634, 671] on p "Egen kod Klicka på "Jag förstår" om en ev. röd ruta dyker upp. Ta bort Google A…" at bounding box center [504, 661] width 888 height 51
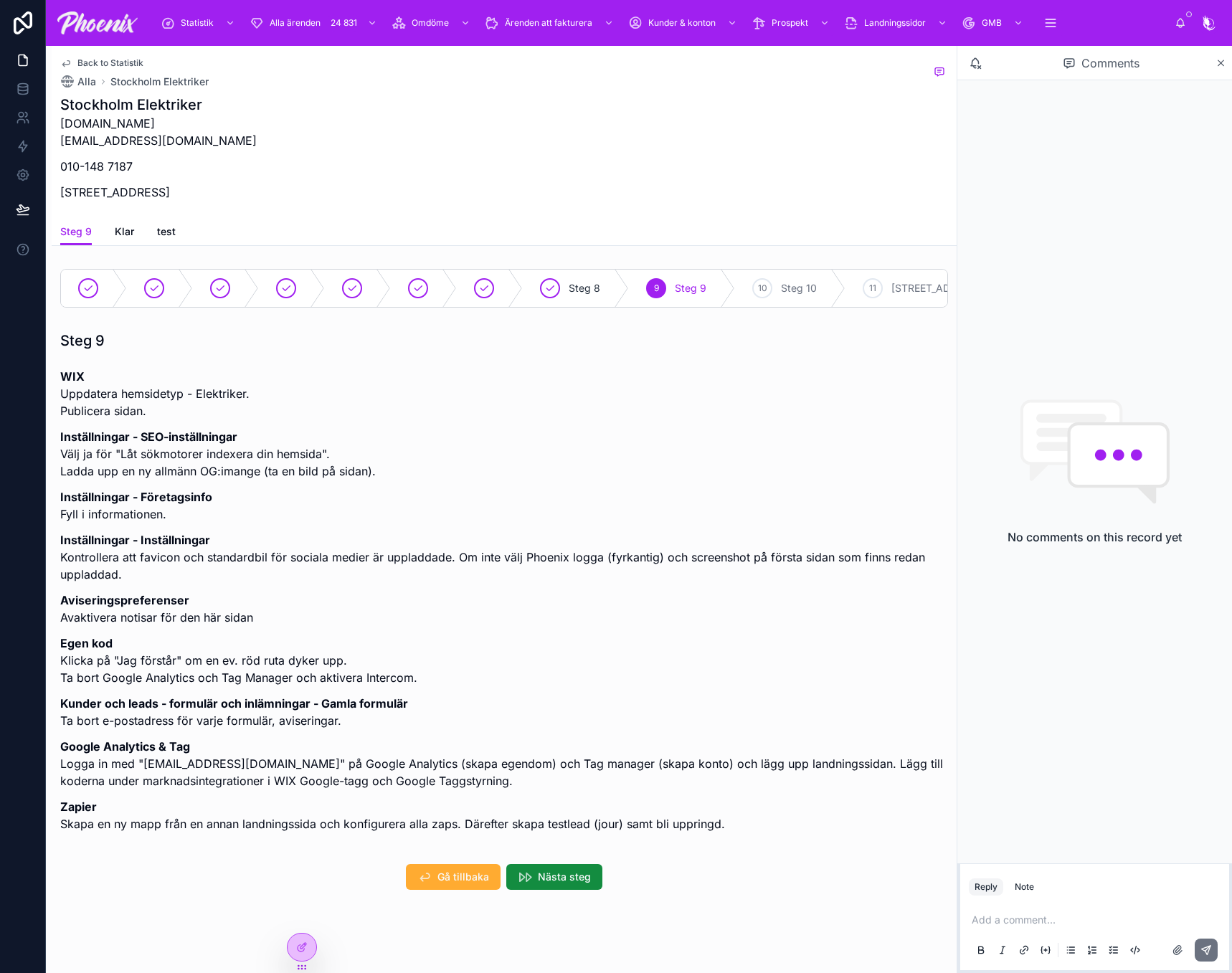
click at [141, 128] on p "stockholmelektriker.se info@stockholmelektriker.se" at bounding box center [159, 132] width 197 height 34
copy p "stockholmelektriker.se"
click at [320, 23] on div "Alla ärenden 24 832" at bounding box center [316, 23] width 132 height 23
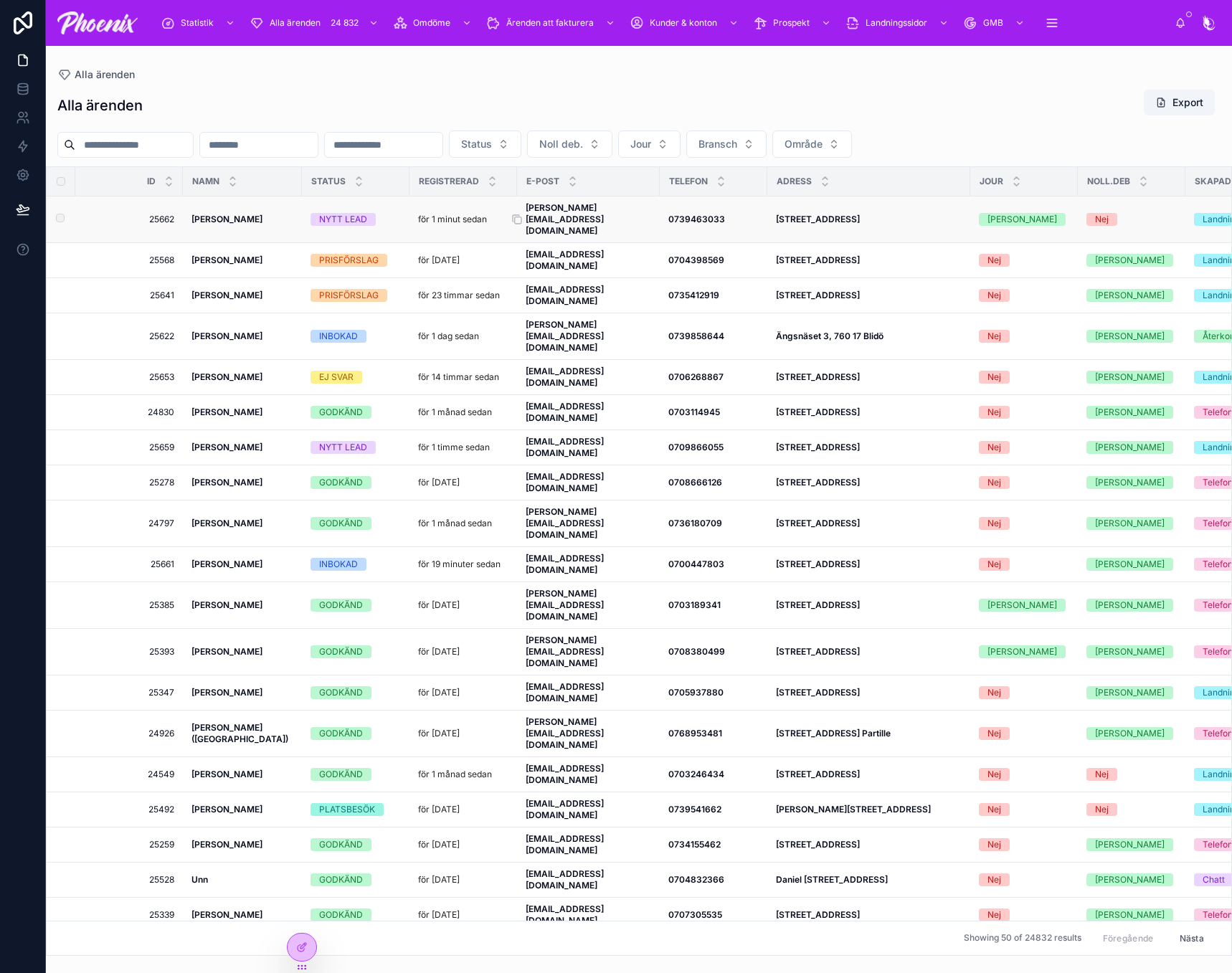
click at [539, 207] on strong "andreas@phx.se" at bounding box center [564, 218] width 79 height 33
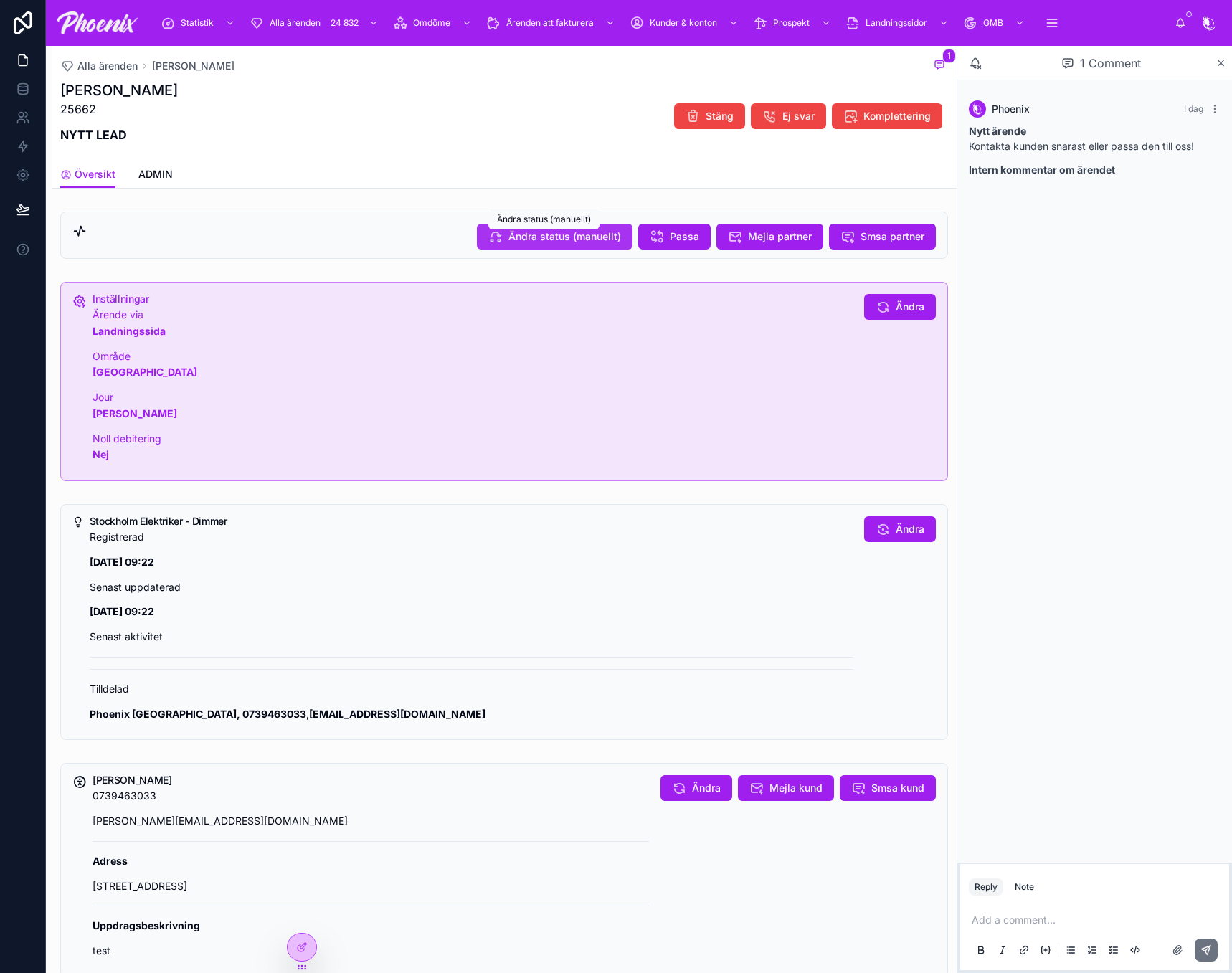
click at [569, 234] on span "Ändra status (manuellt)" at bounding box center [564, 236] width 113 height 14
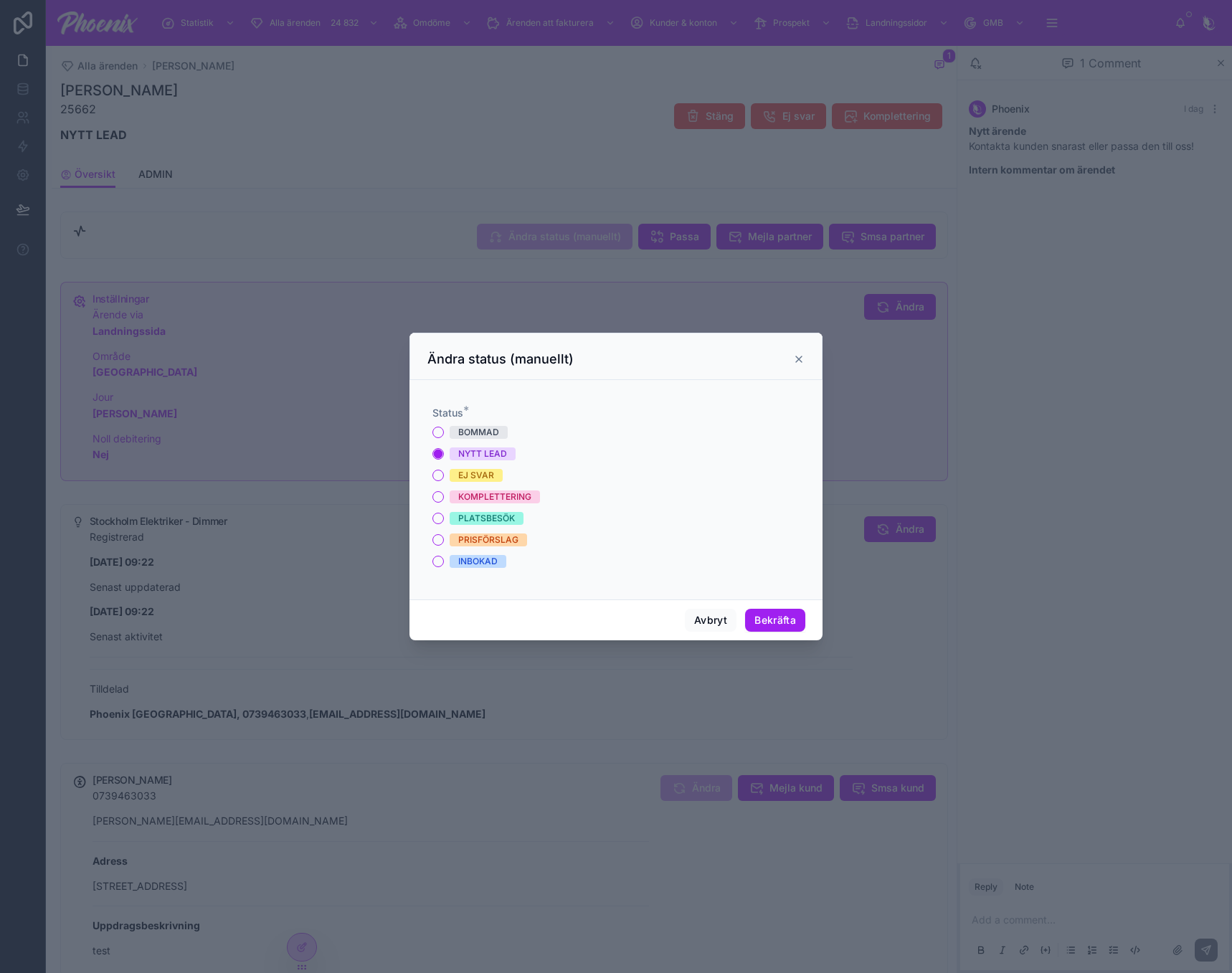
click at [469, 431] on div "BOMMAD" at bounding box center [479, 432] width 41 height 13
click at [444, 431] on button "BOMMAD" at bounding box center [438, 432] width 12 height 12
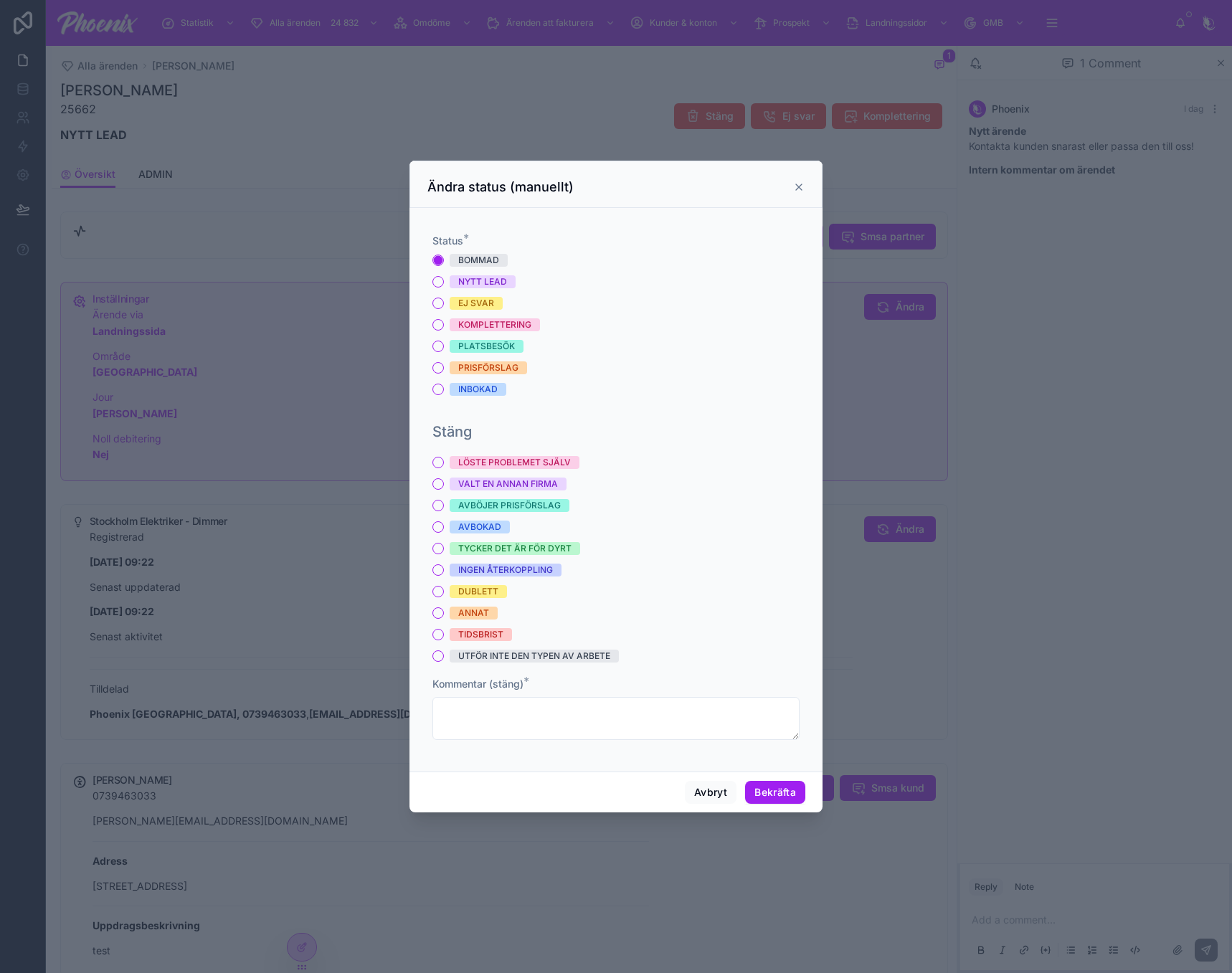
click at [484, 610] on div "ANNAT" at bounding box center [474, 613] width 31 height 13
click at [444, 610] on button "ANNAT" at bounding box center [438, 613] width 12 height 12
drag, startPoint x: 539, startPoint y: 707, endPoint x: 542, endPoint y: 731, distance: 24.2
click at [538, 707] on textarea at bounding box center [616, 718] width 367 height 43
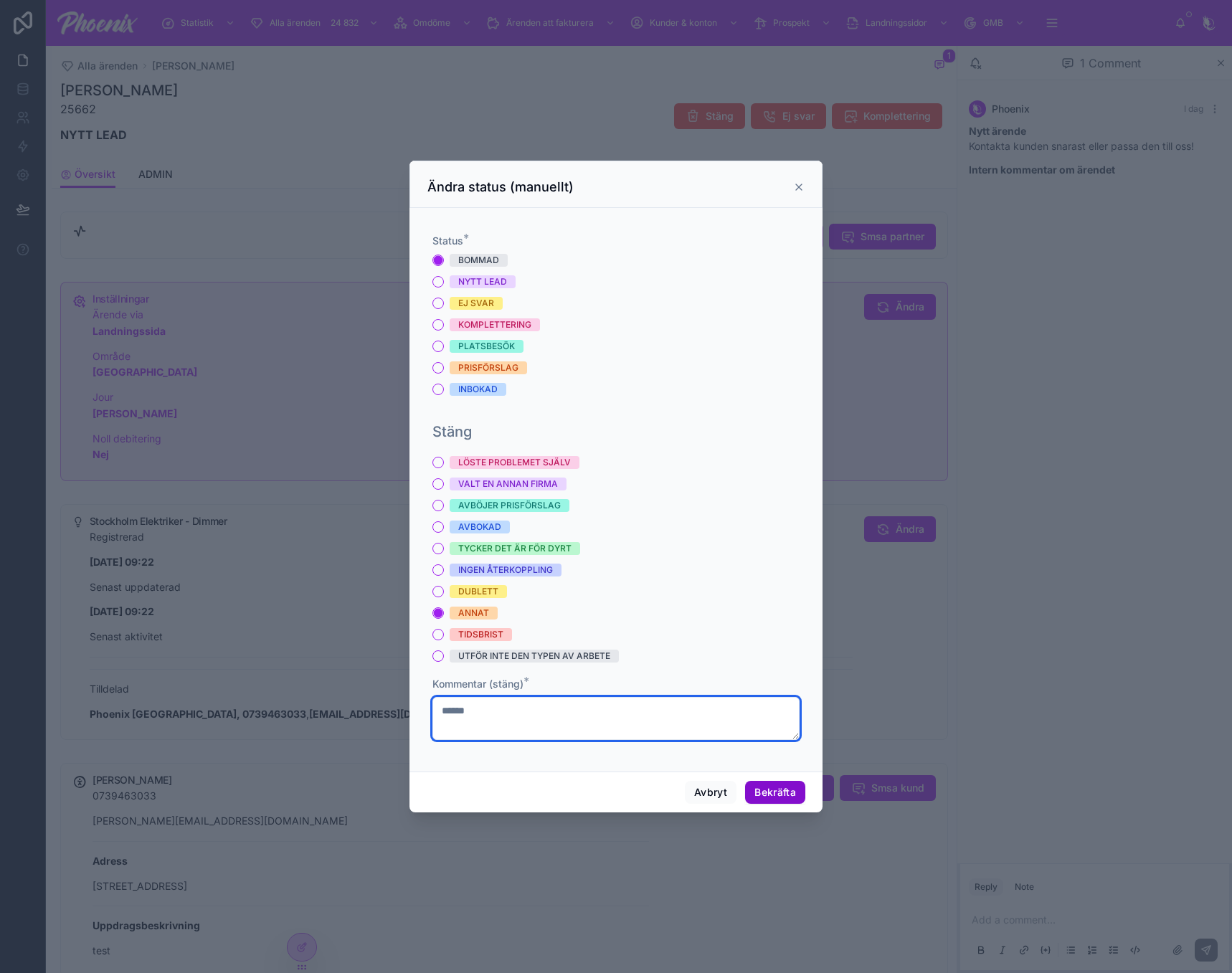
type textarea "******"
click at [777, 803] on button "Bekräfta" at bounding box center [776, 793] width 61 height 23
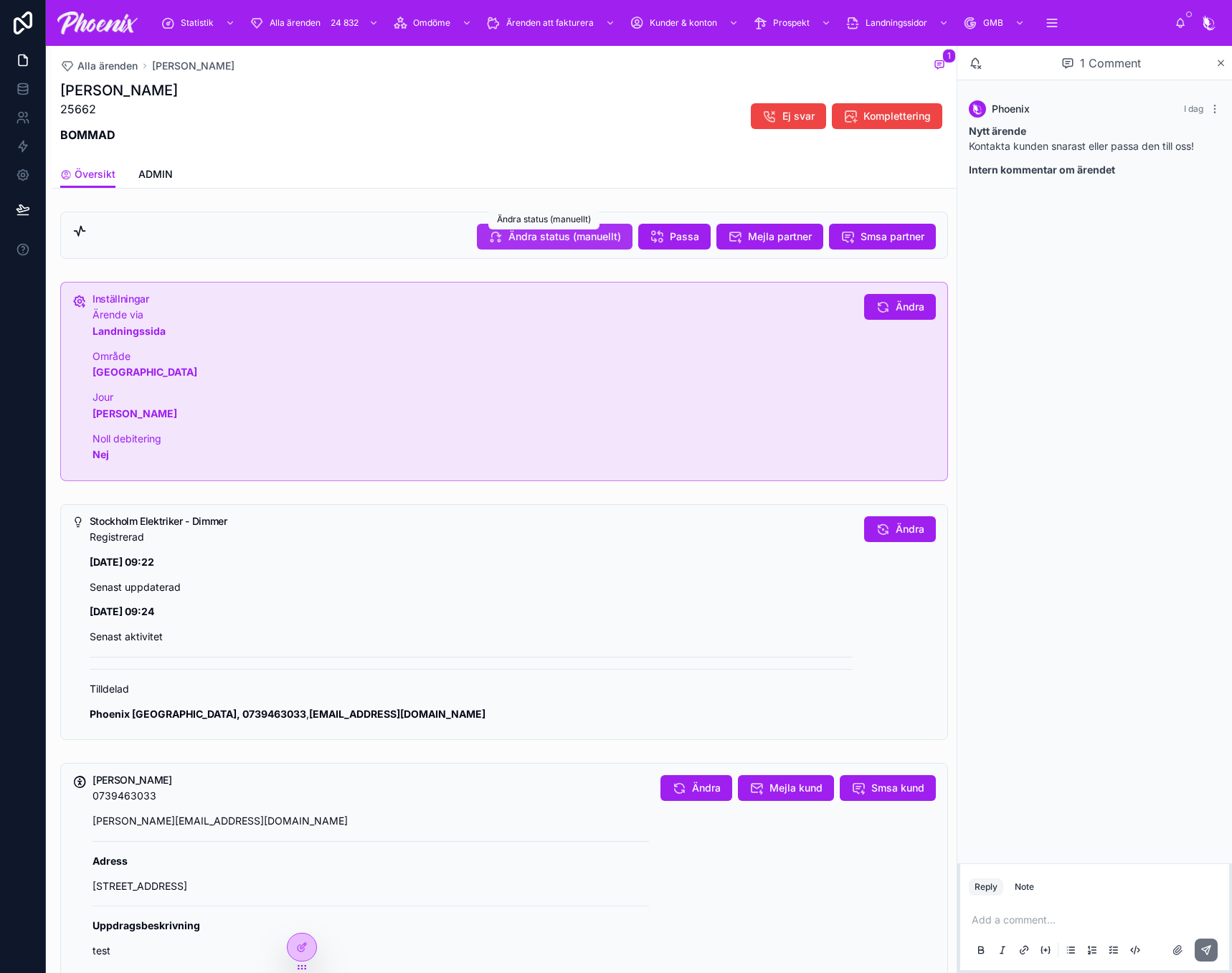
click at [584, 240] on span "Ändra status (manuellt)" at bounding box center [564, 236] width 113 height 14
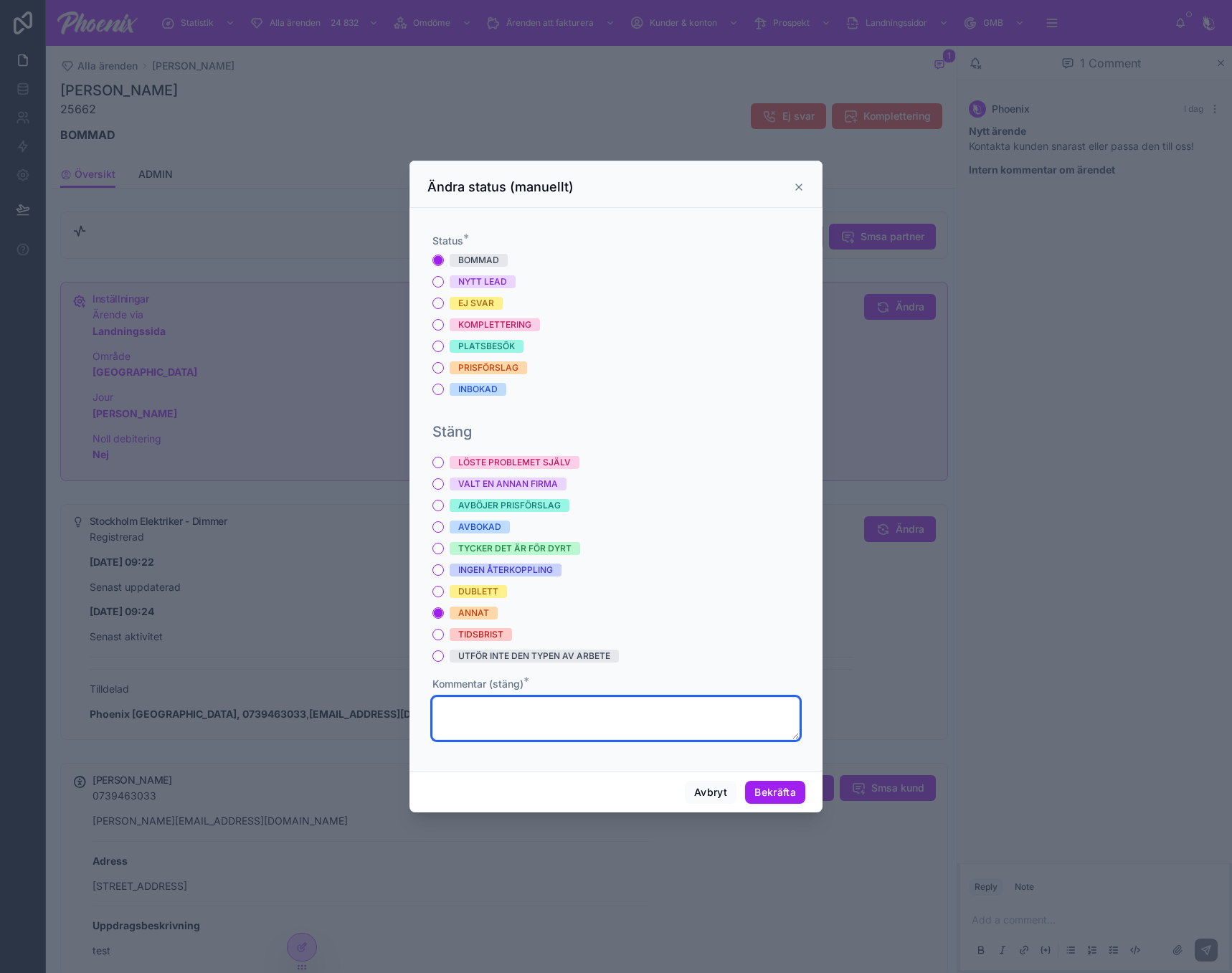
click at [603, 721] on textarea at bounding box center [616, 718] width 367 height 43
type textarea "******"
click at [780, 790] on button "Bekräfta" at bounding box center [776, 793] width 61 height 23
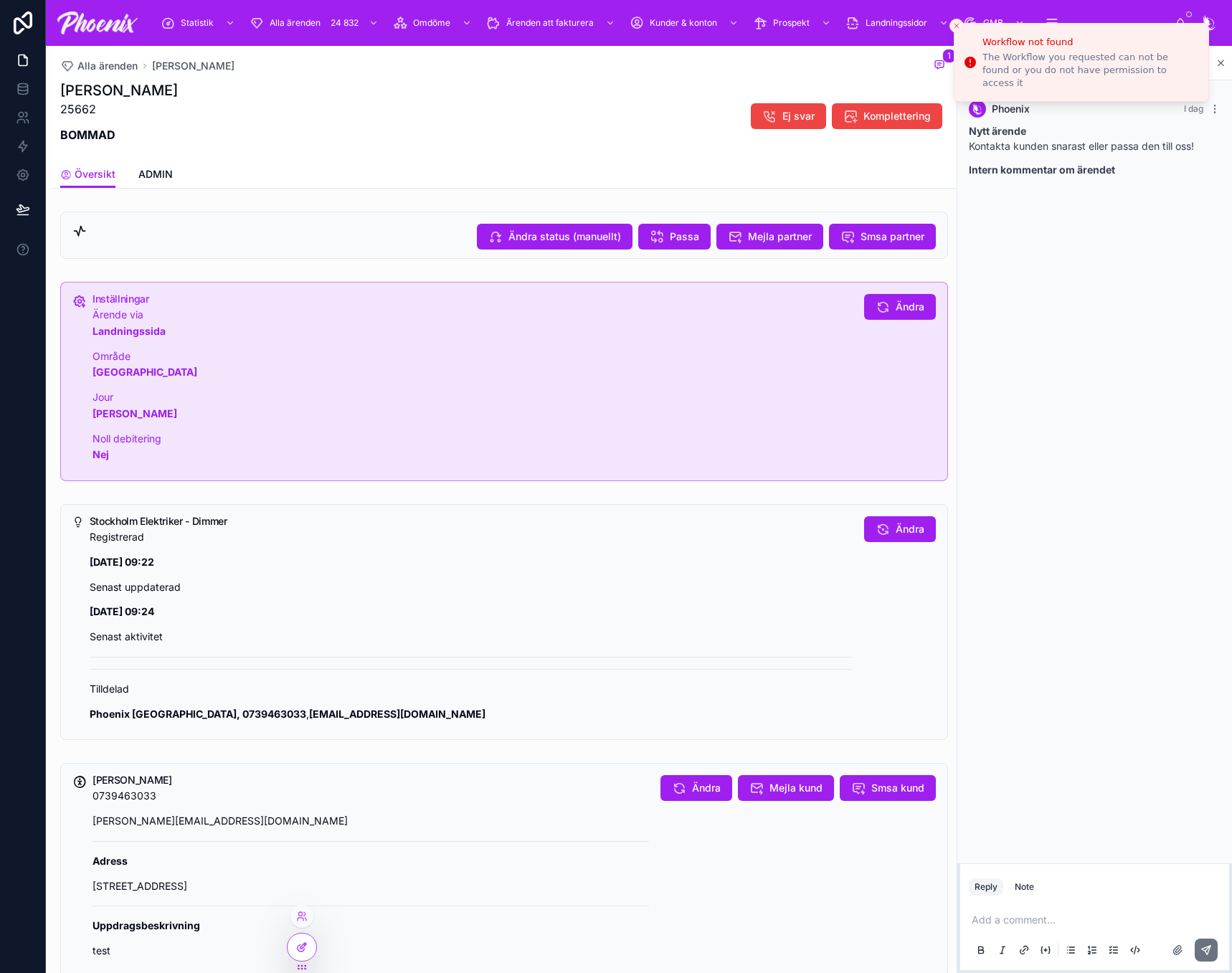
drag, startPoint x: 278, startPoint y: 941, endPoint x: 292, endPoint y: 942, distance: 14.0
click at [279, 941] on div "0739463033 andreas@phx.se Adress Centralplan 15, 111 20 Stockholm, Sverige Uppd…" at bounding box center [371, 874] width 557 height 172
click at [297, 943] on icon at bounding box center [302, 947] width 12 height 12
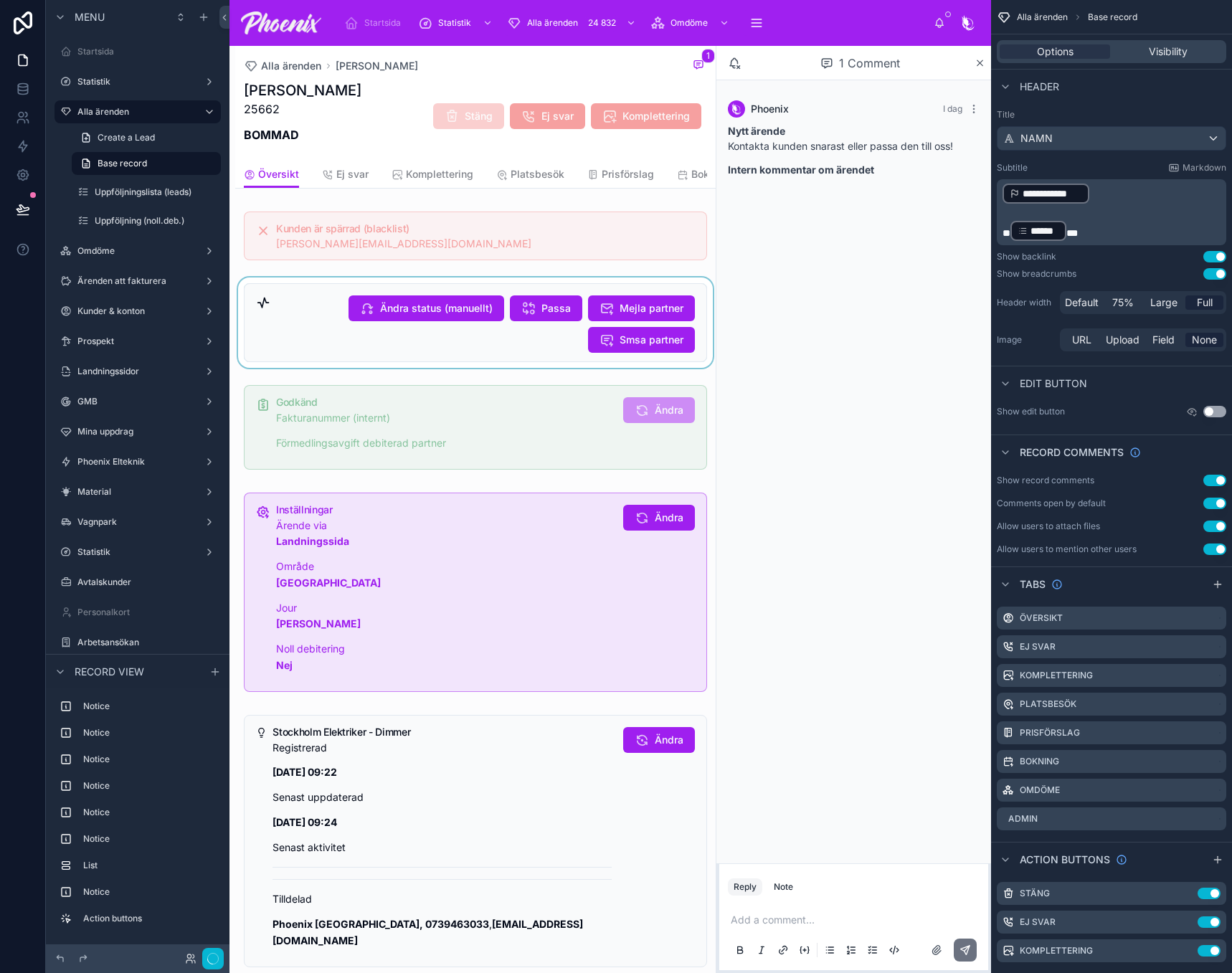
click at [450, 347] on div at bounding box center [476, 323] width 480 height 90
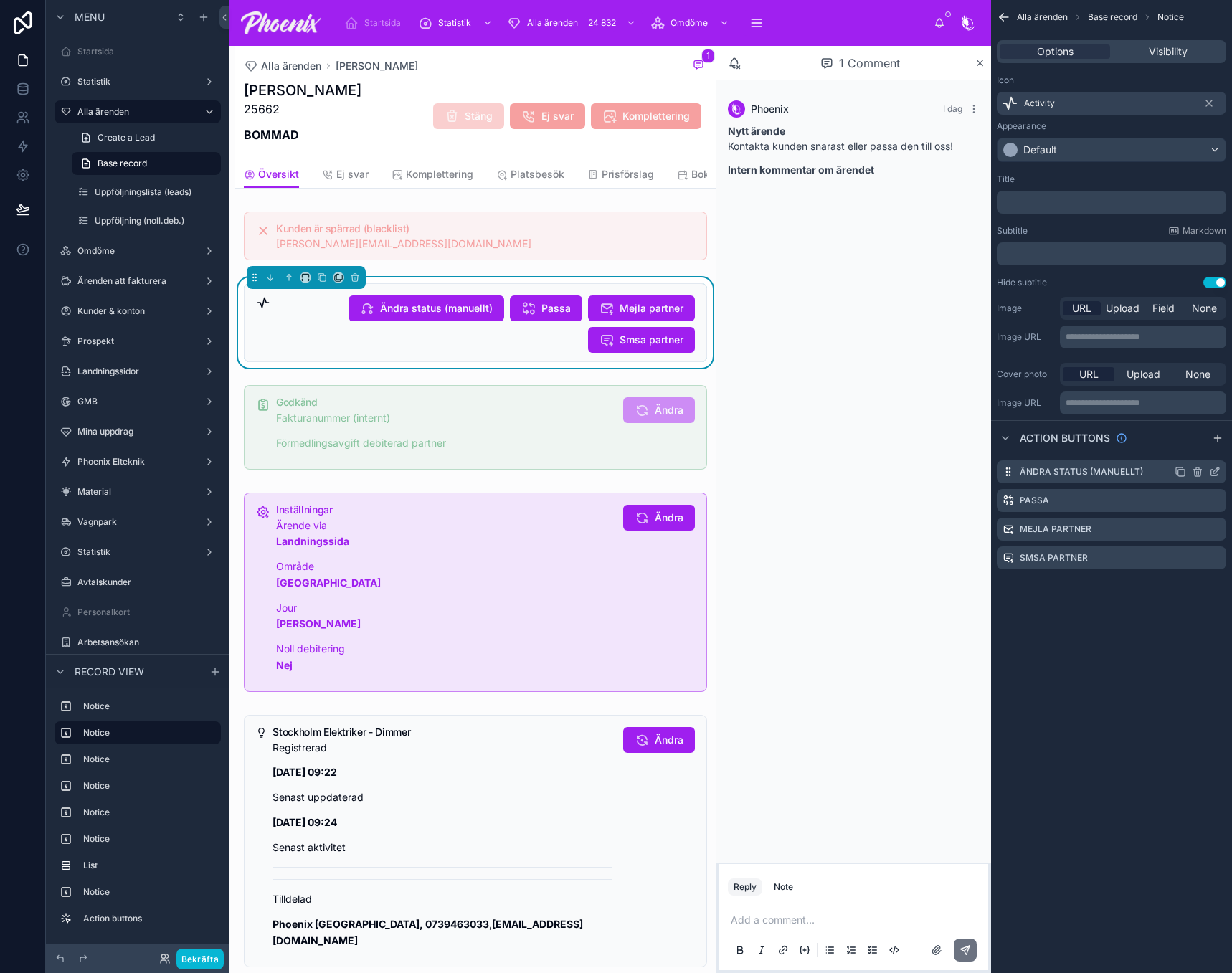
click at [1220, 473] on icon "scrollable content" at bounding box center [1215, 472] width 12 height 12
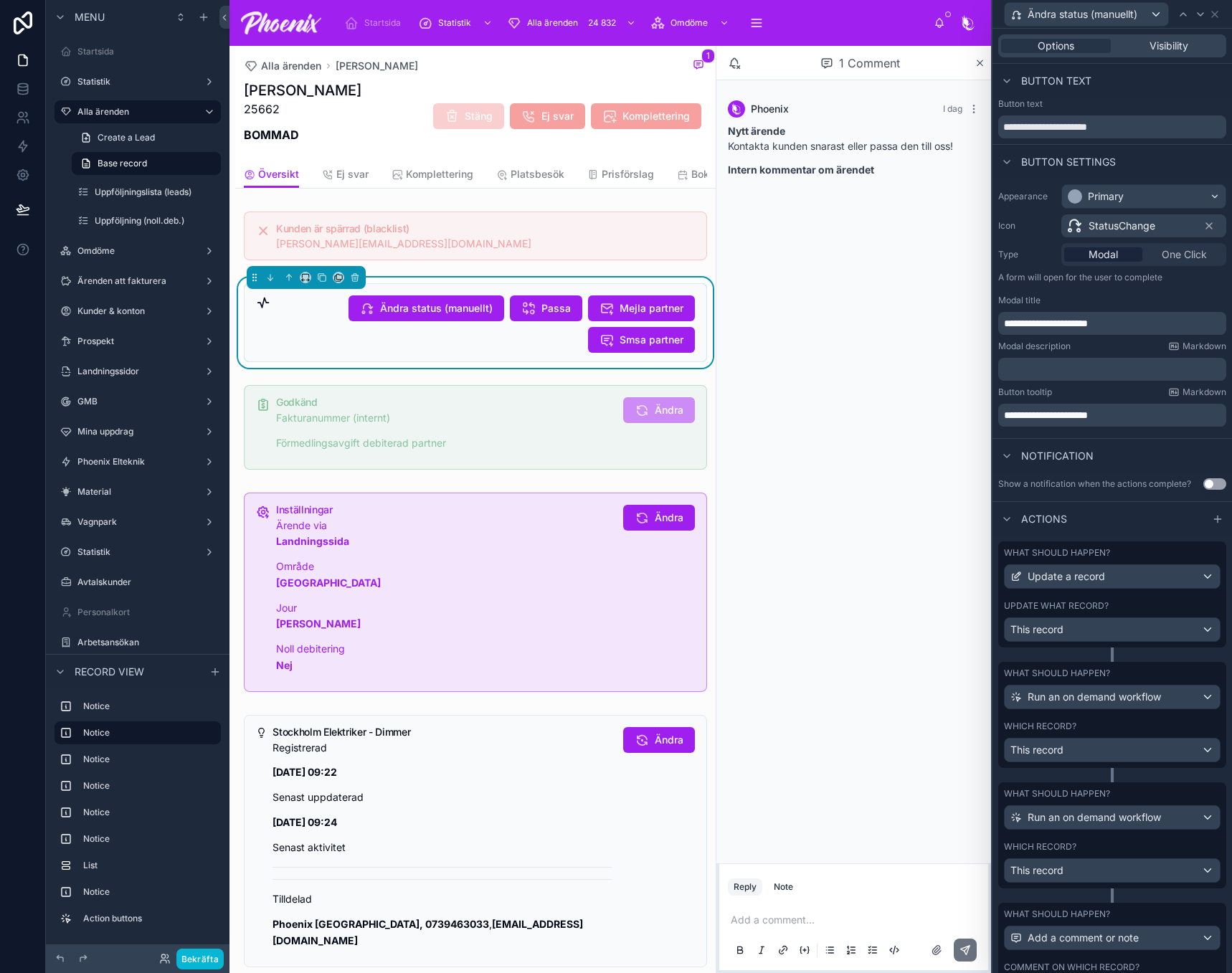
click at [1126, 731] on div "Which record?" at bounding box center [1112, 726] width 217 height 12
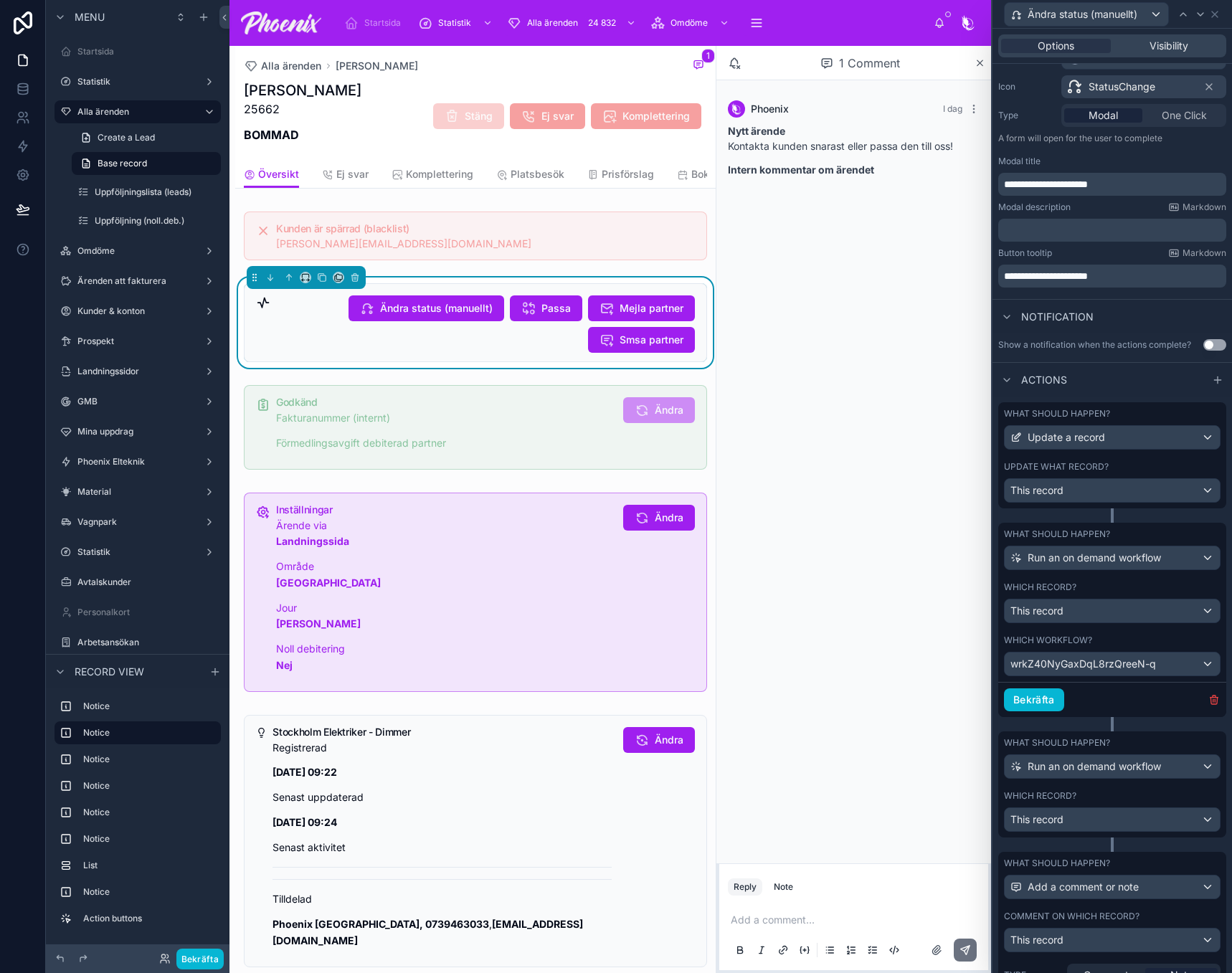
scroll to position [144, 0]
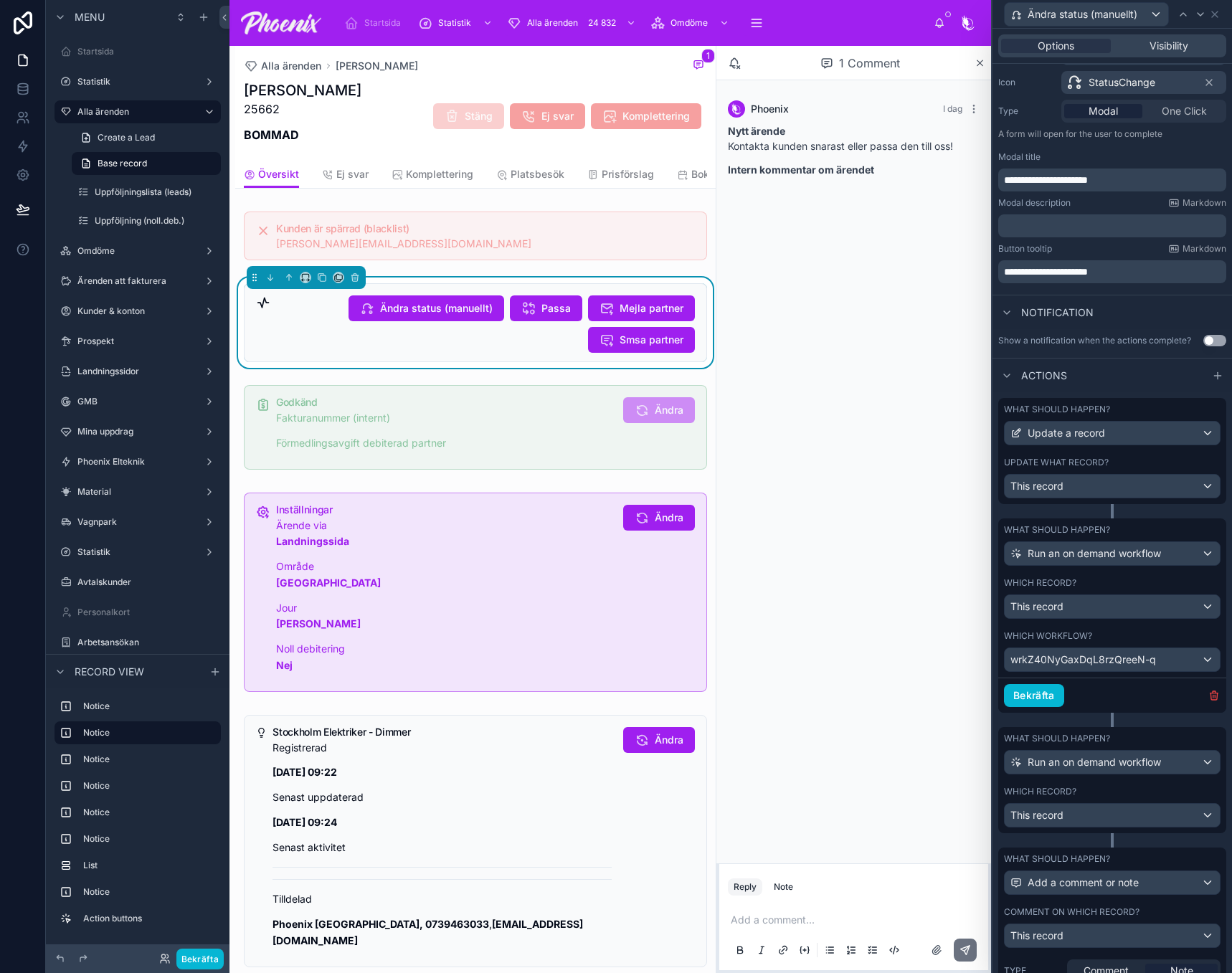
click at [1134, 793] on div "Which record?" at bounding box center [1112, 791] width 217 height 12
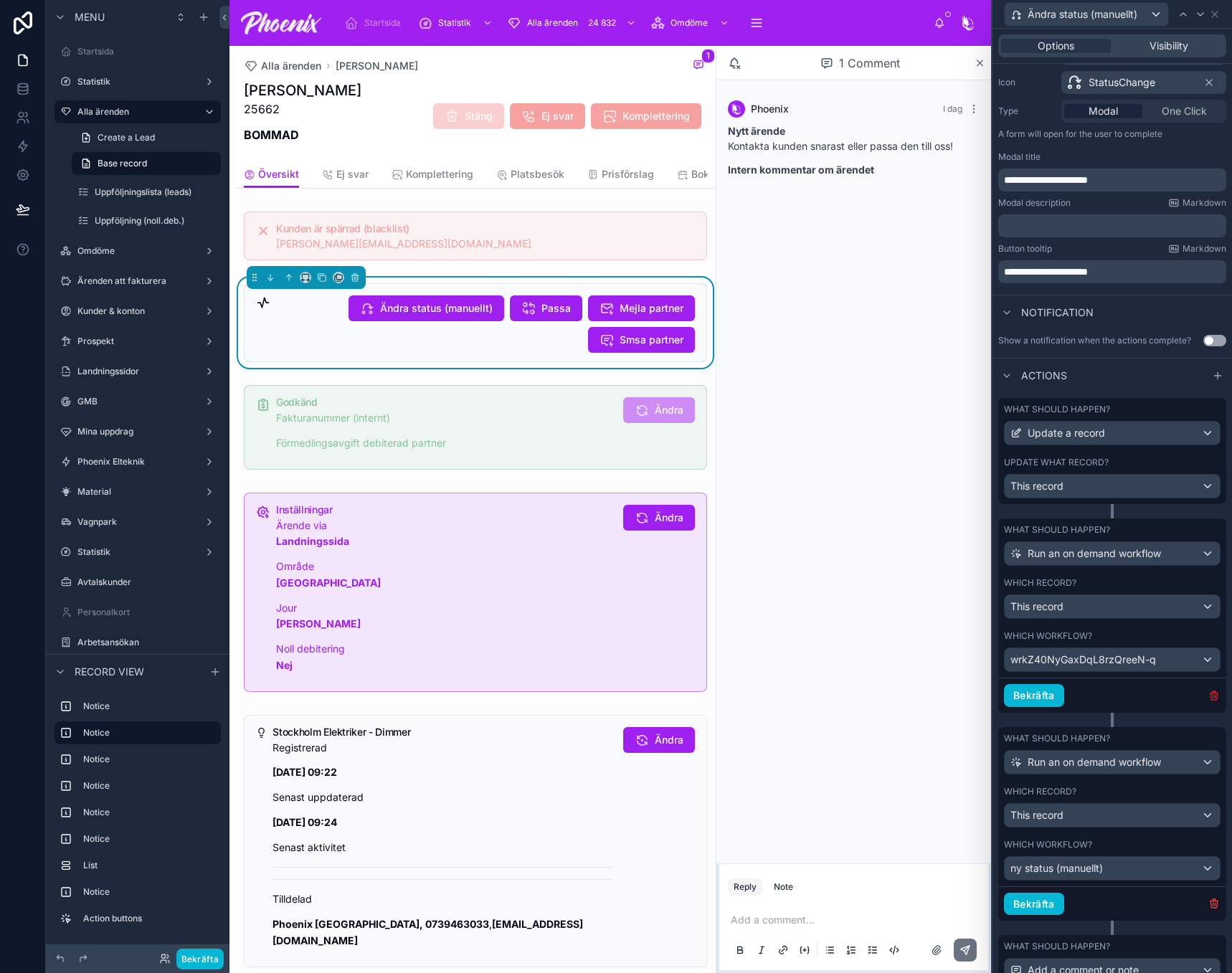
click at [1209, 699] on icon "button" at bounding box center [1214, 696] width 12 height 12
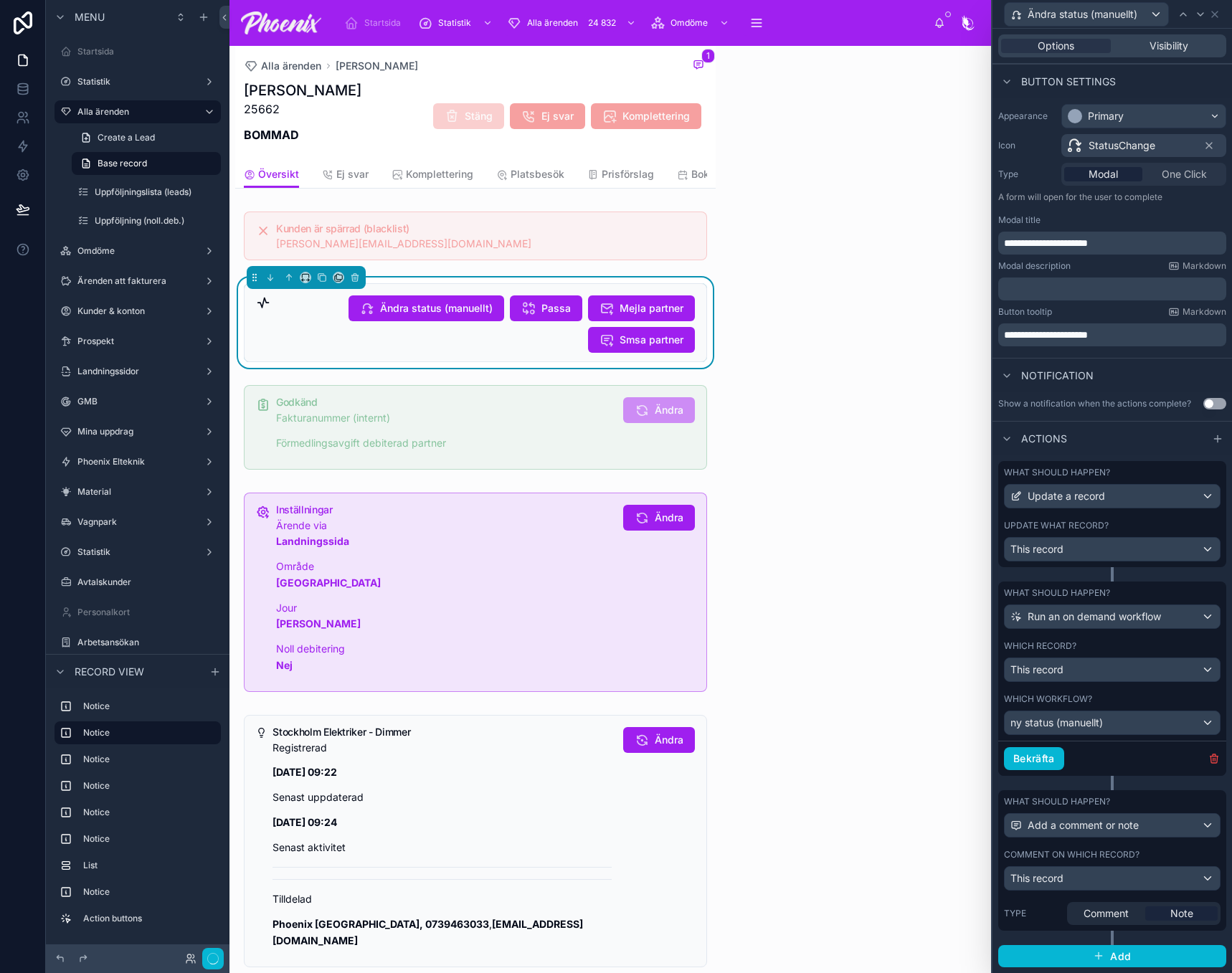
scroll to position [80, 0]
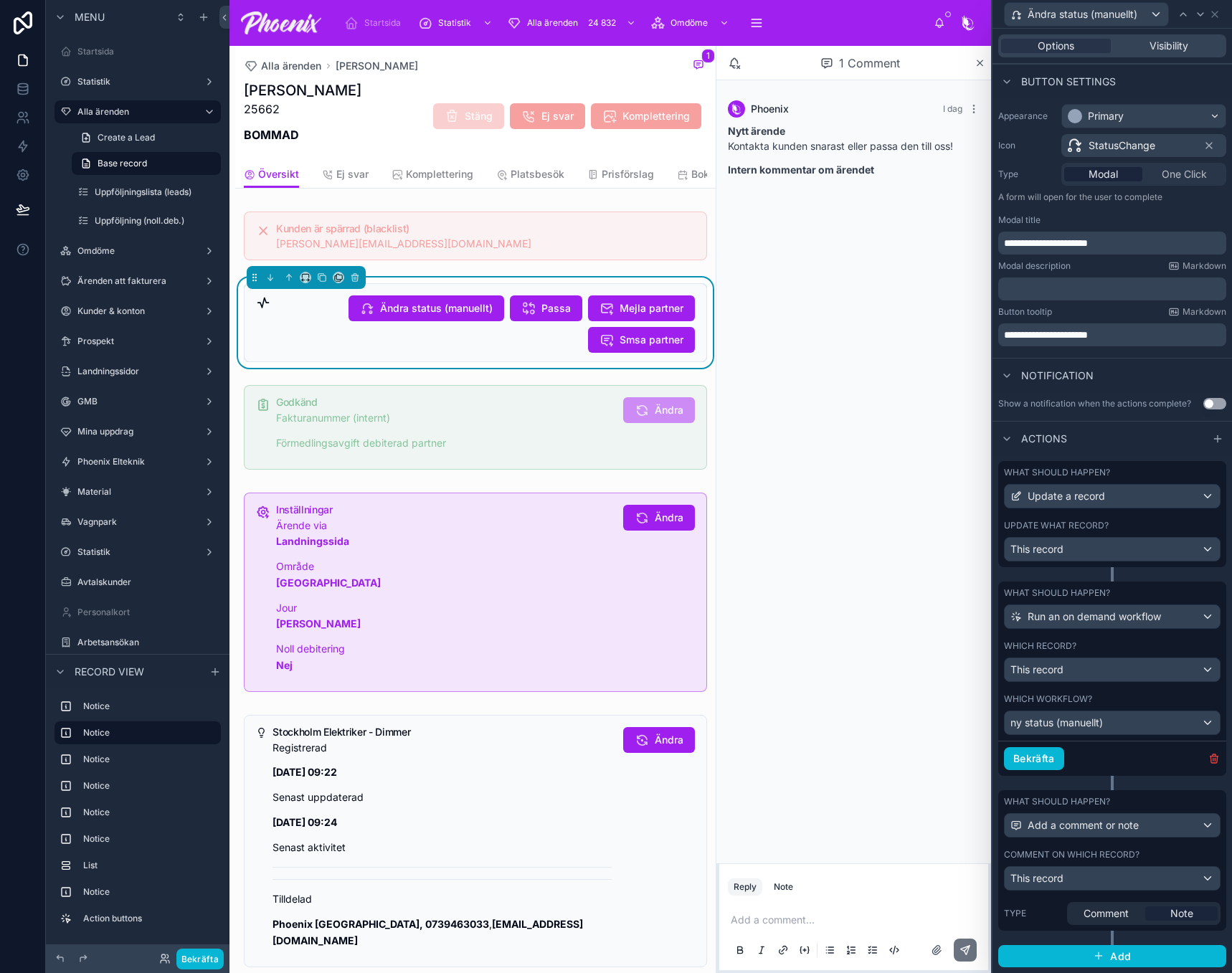
click at [1104, 850] on label "Comment on which record?" at bounding box center [1072, 854] width 135 height 12
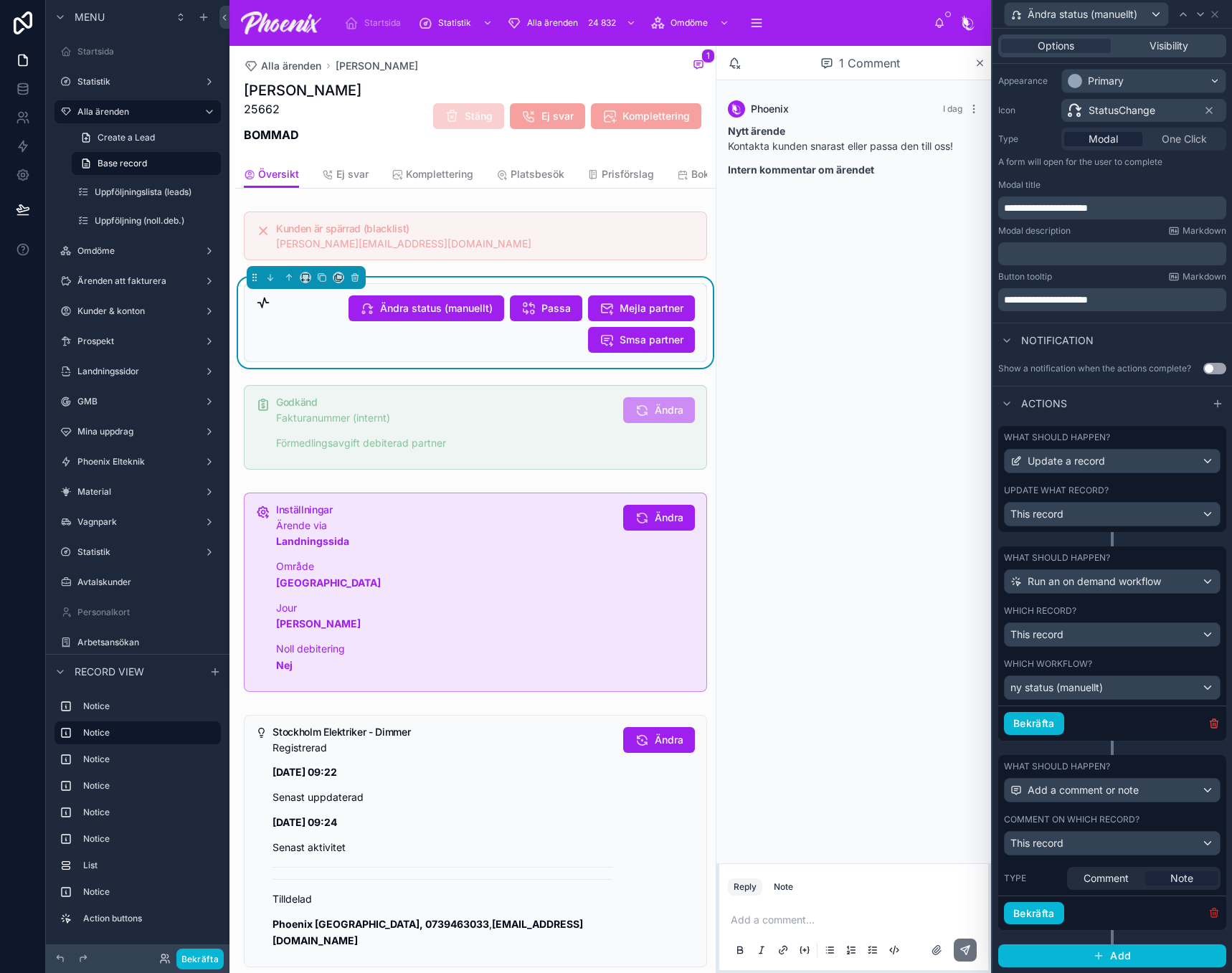
click at [1209, 912] on icon "button" at bounding box center [1214, 912] width 12 height 12
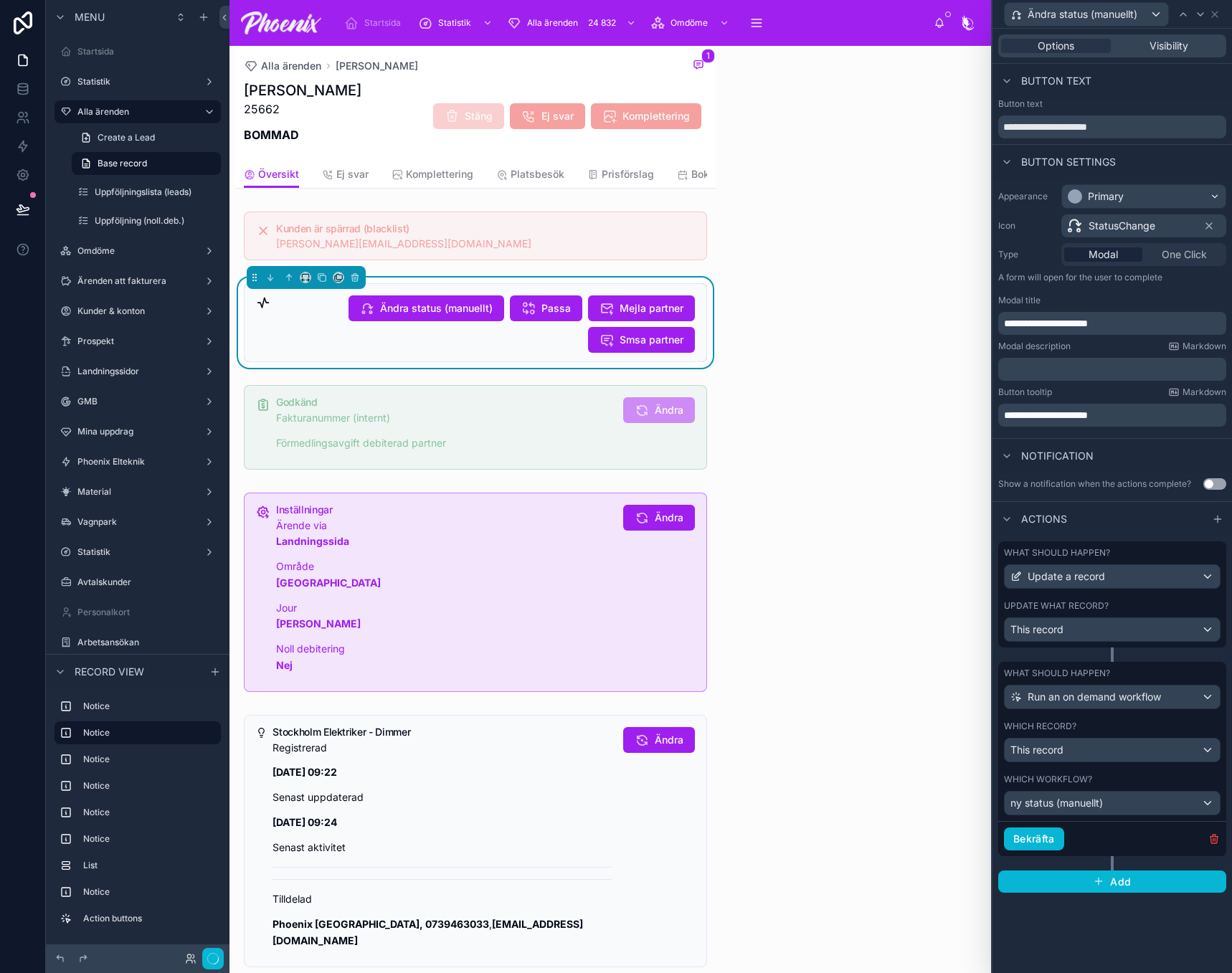
scroll to position [0, 0]
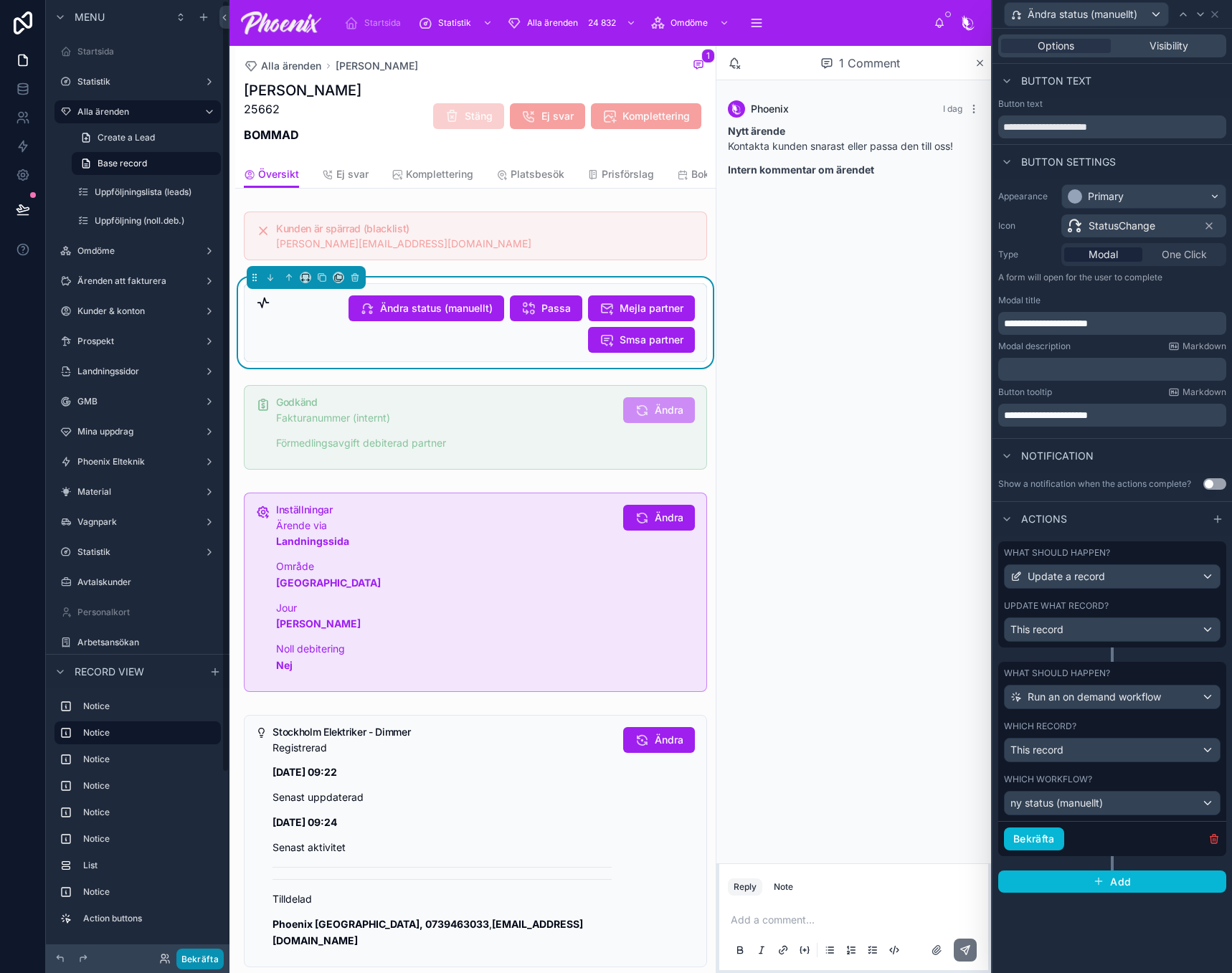
click at [211, 950] on button "Bekräfta" at bounding box center [200, 959] width 47 height 21
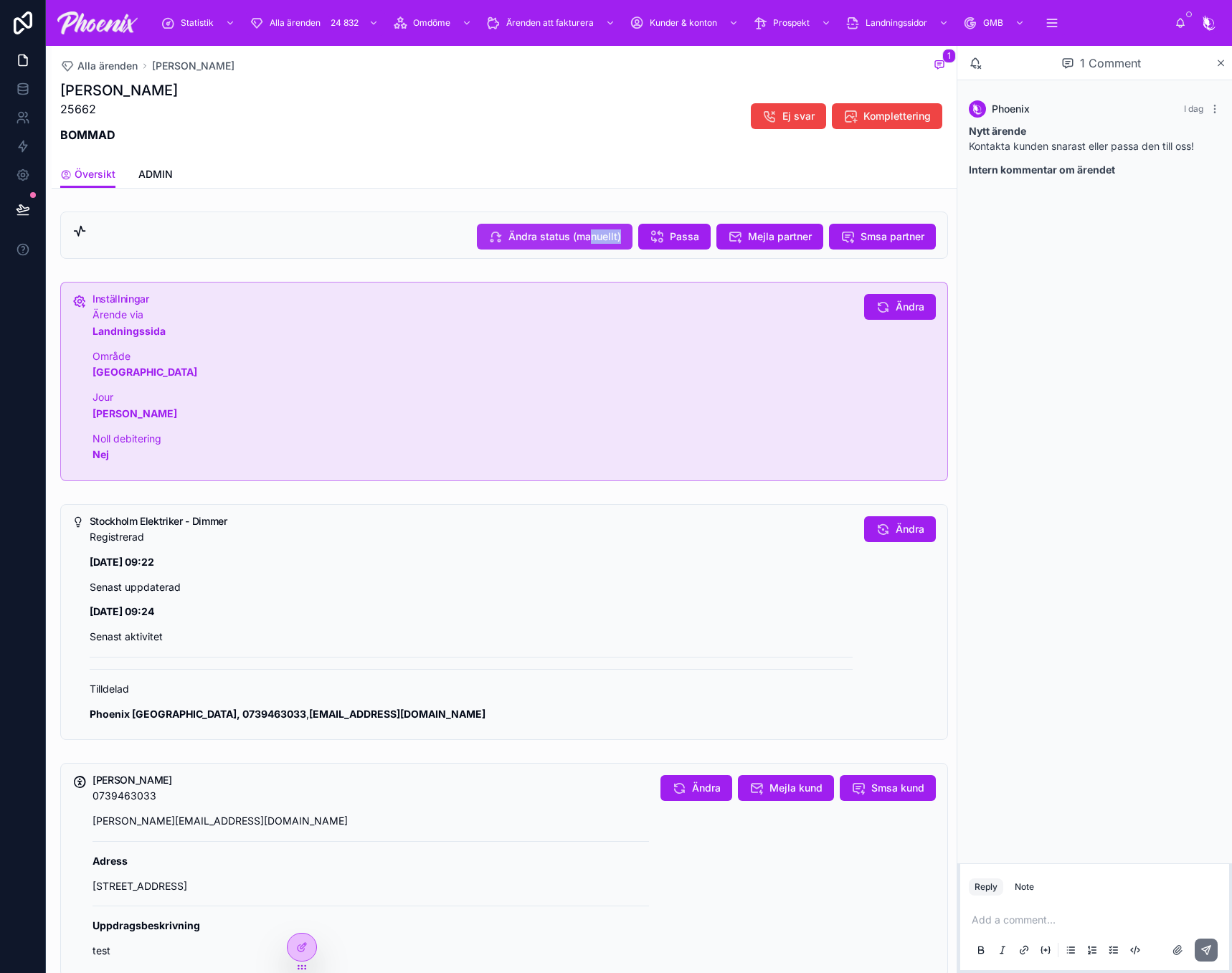
click at [582, 246] on div "Ändra status (manuellt) Passa Mejla partner Smsa partner" at bounding box center [504, 235] width 888 height 47
click at [586, 240] on span "Ändra status (manuellt)" at bounding box center [564, 236] width 113 height 14
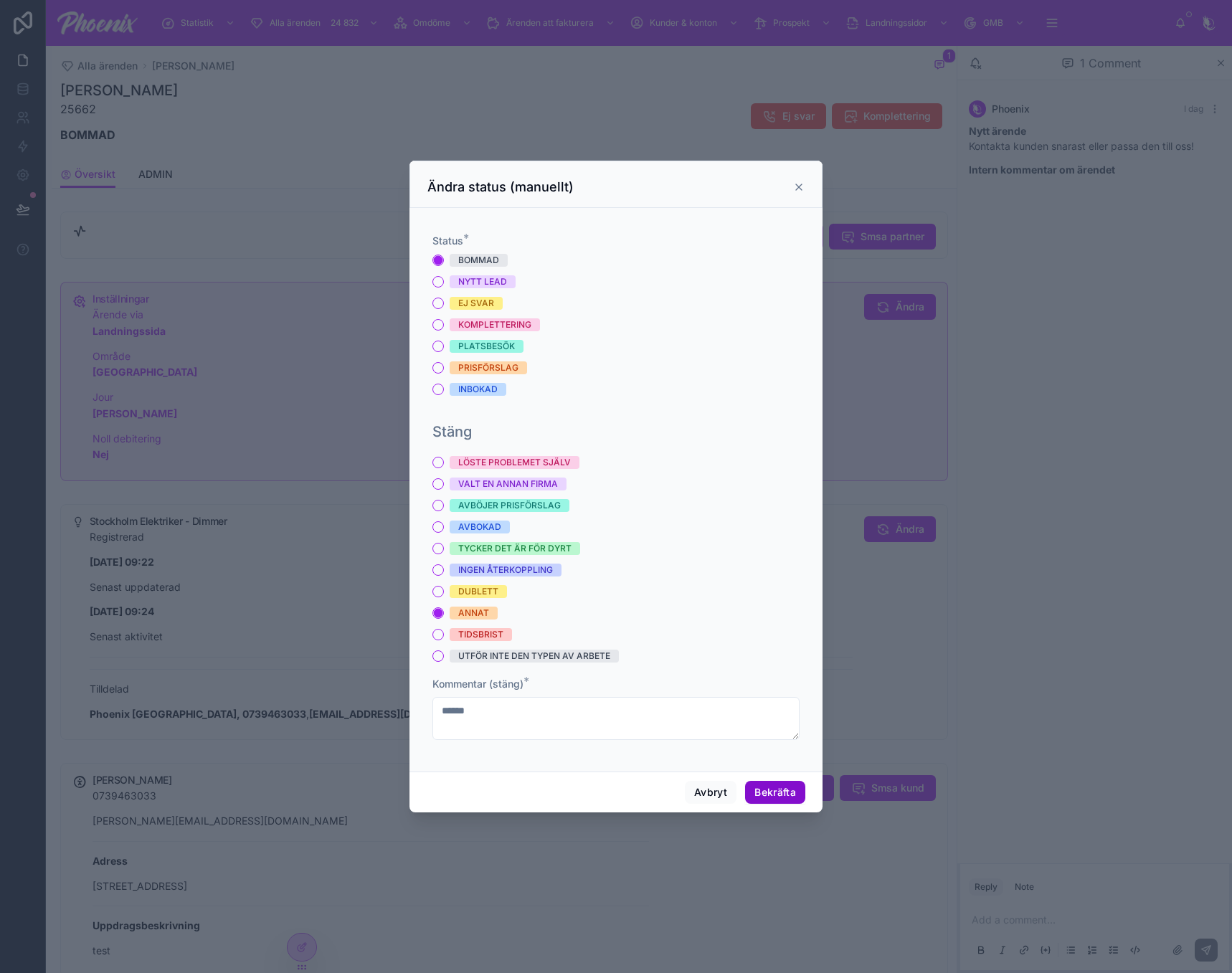
click at [794, 794] on button "Bekräfta" at bounding box center [776, 793] width 61 height 23
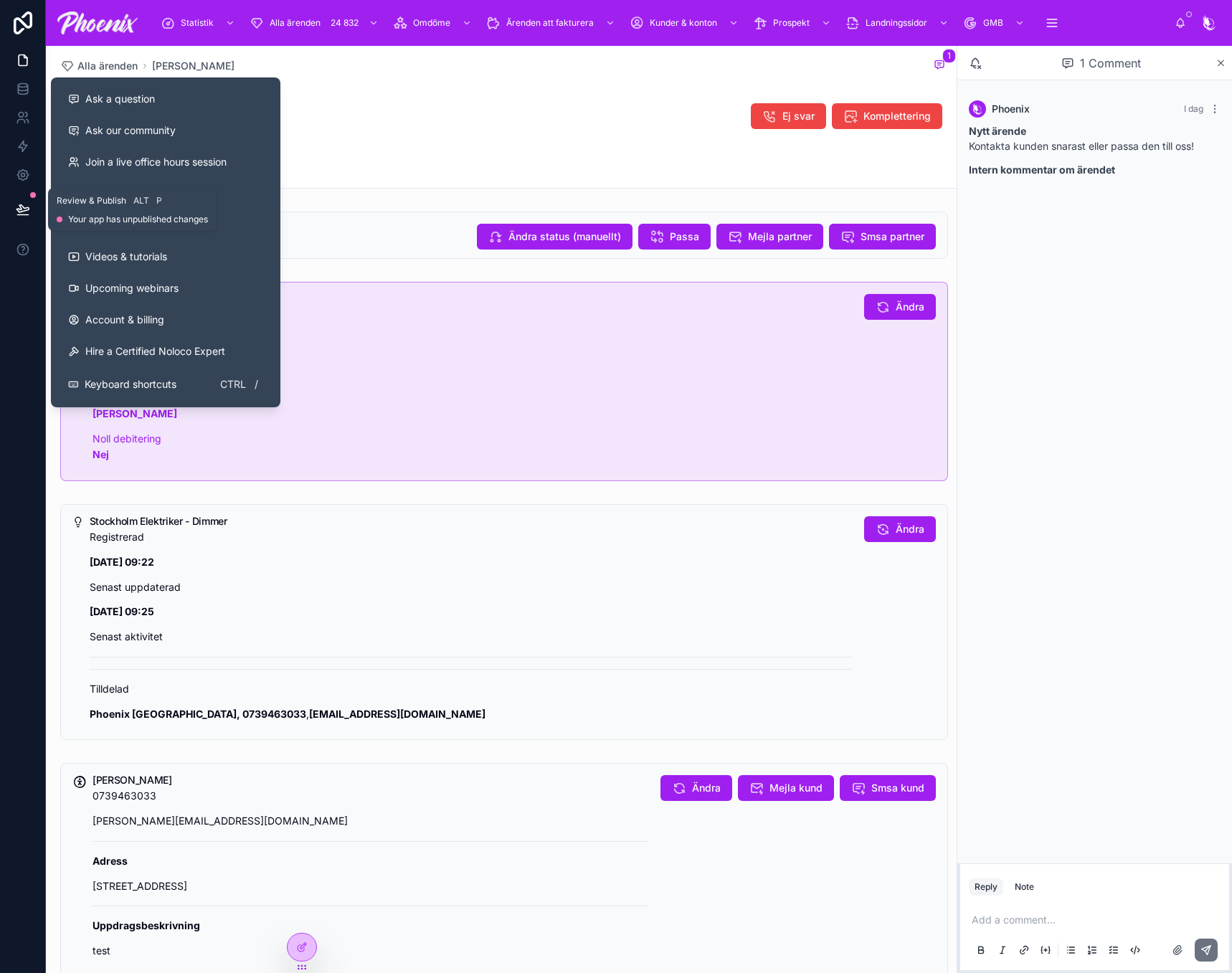
click at [21, 218] on button at bounding box center [23, 210] width 32 height 40
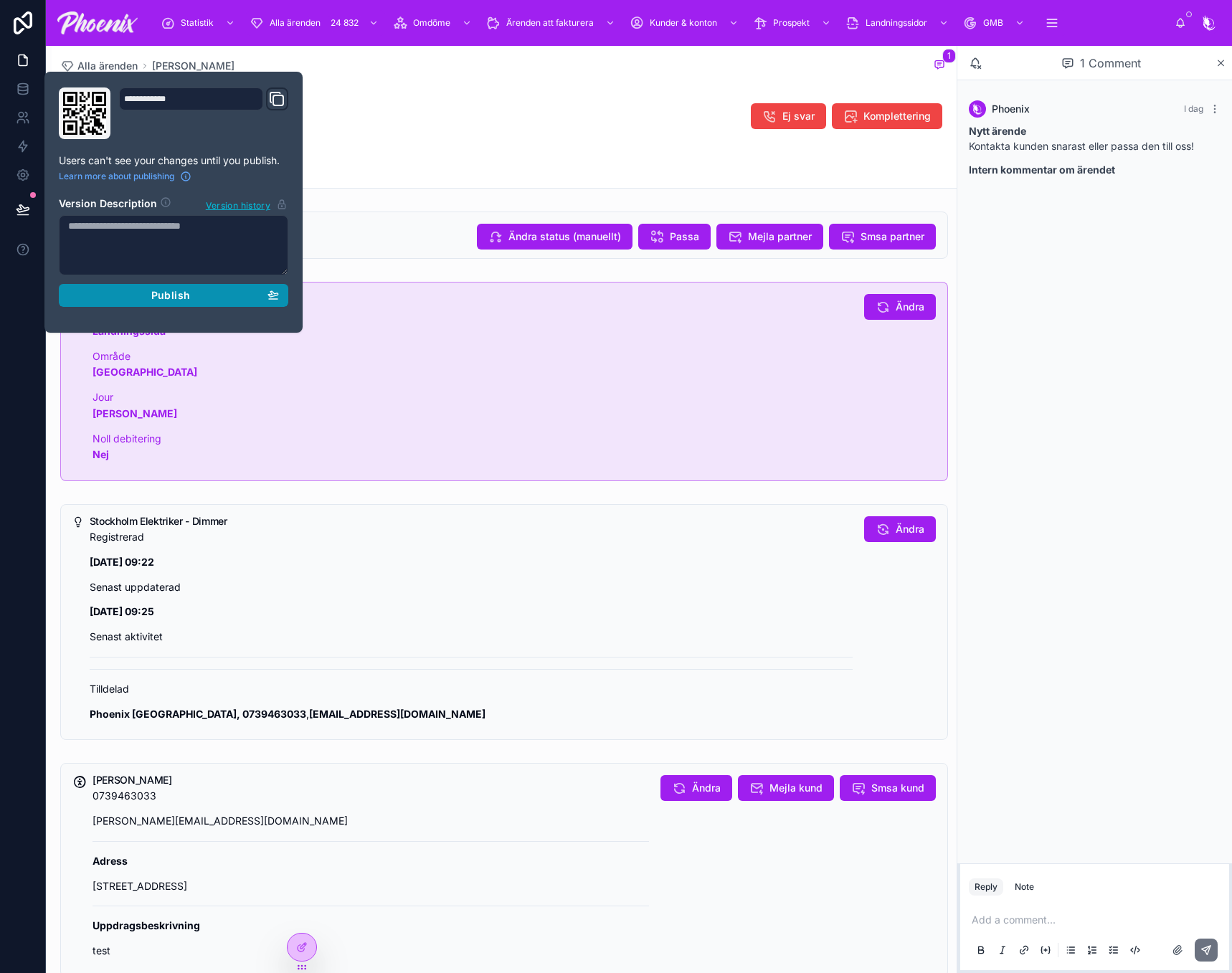
drag, startPoint x: 145, startPoint y: 295, endPoint x: 217, endPoint y: 289, distance: 72.2
click at [150, 295] on div "Publish" at bounding box center [173, 295] width 211 height 13
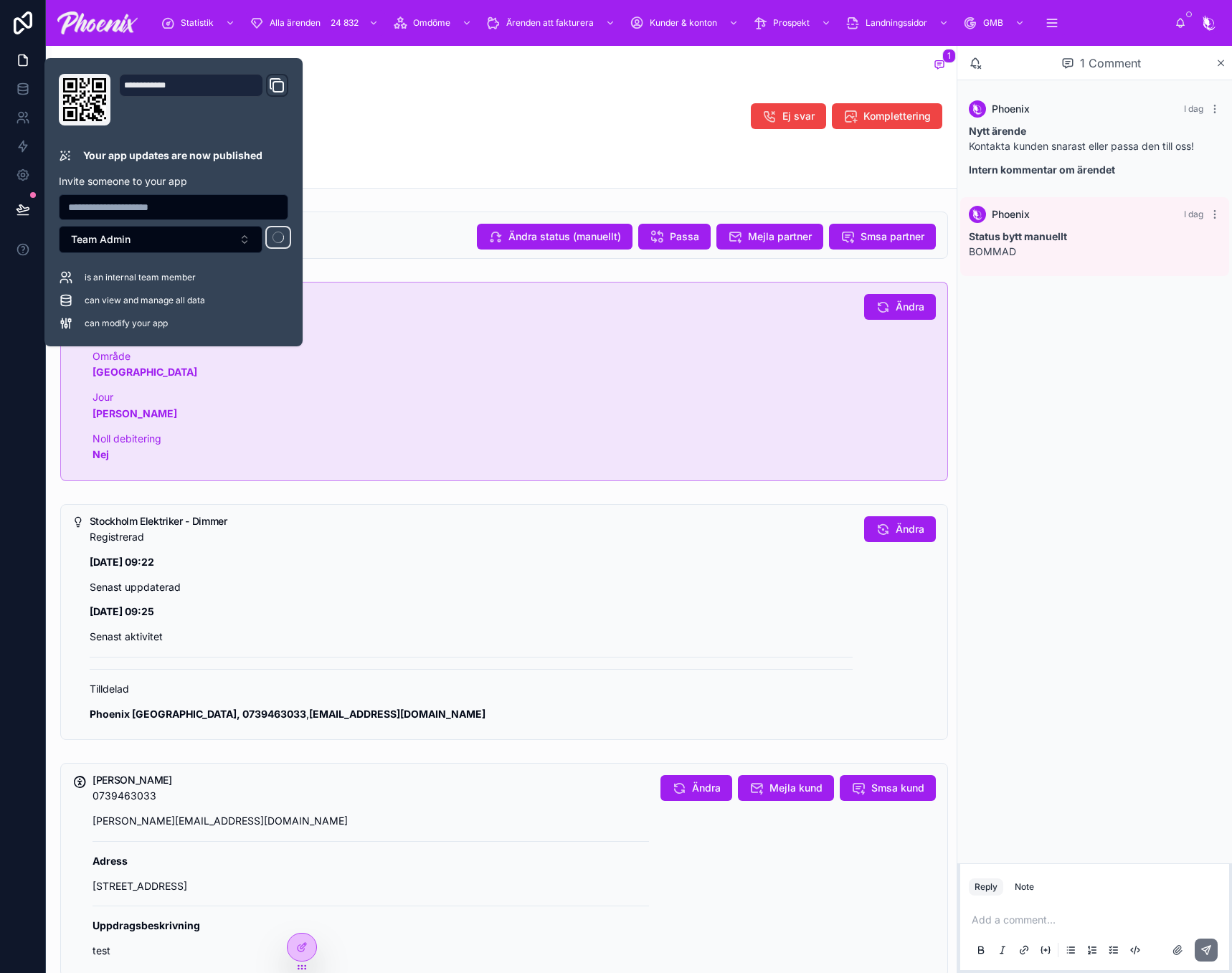
click at [587, 170] on div "Översikt ADMIN" at bounding box center [504, 174] width 888 height 27
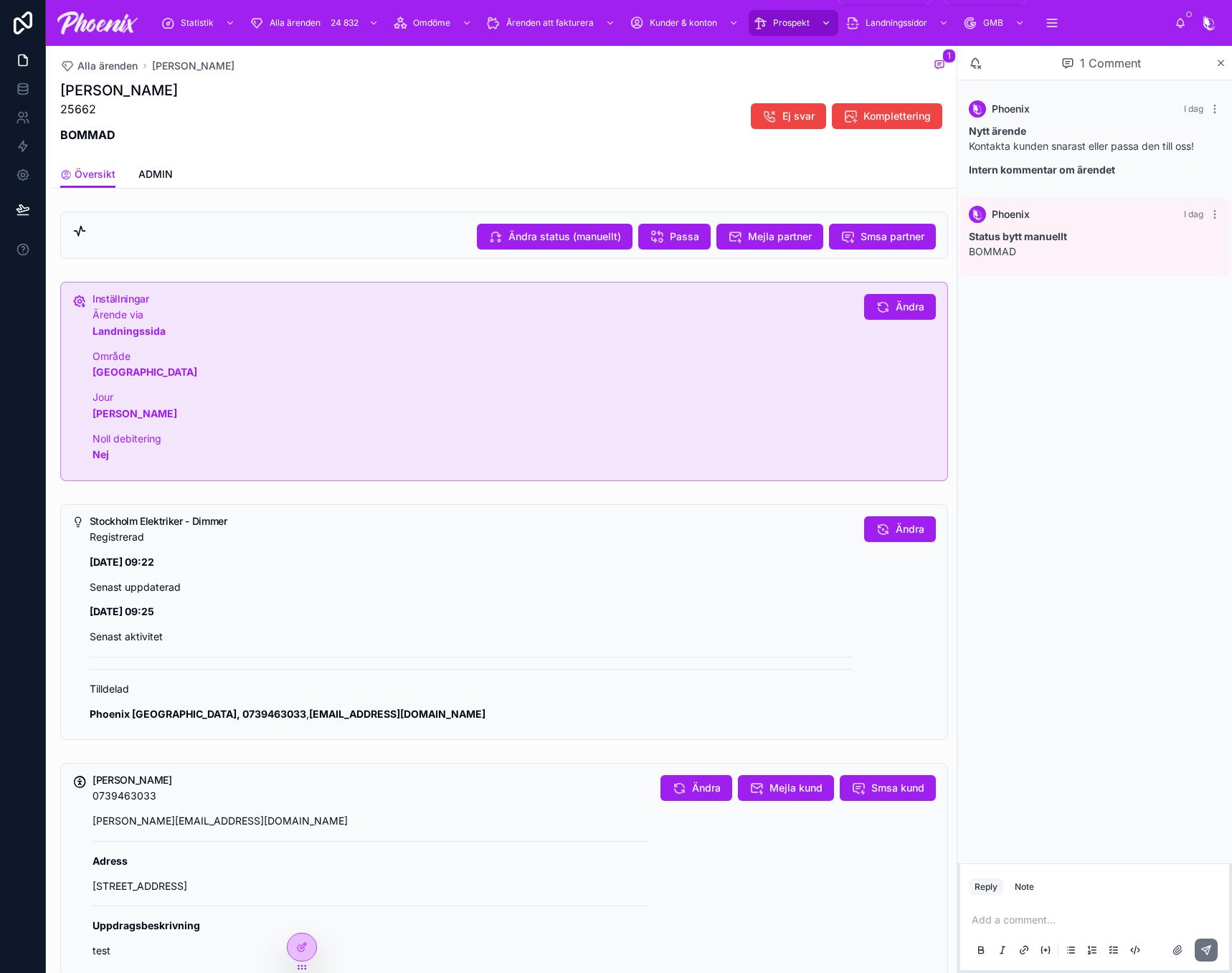
click at [787, 23] on span "Prospekt" at bounding box center [791, 23] width 37 height 12
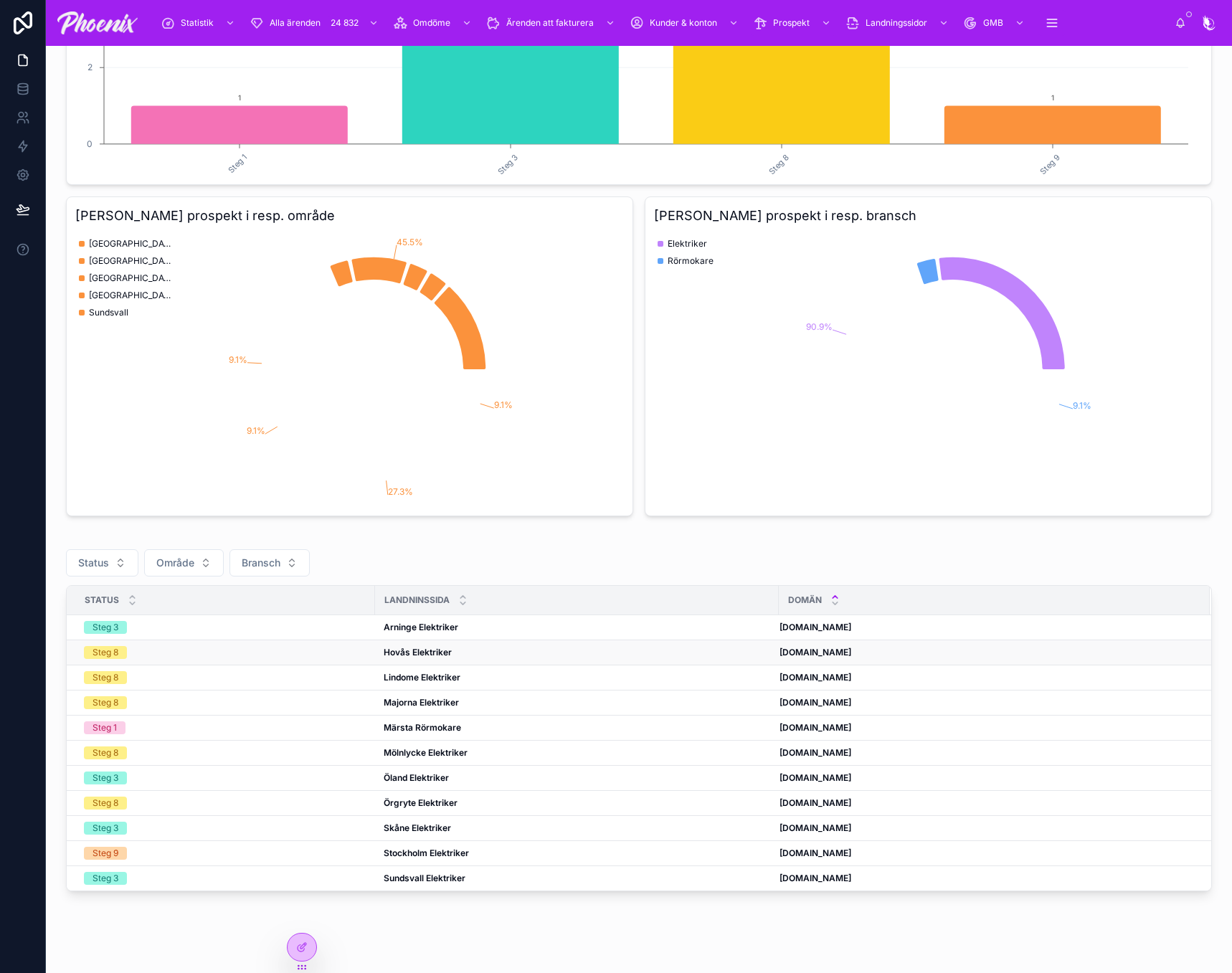
scroll to position [326, 0]
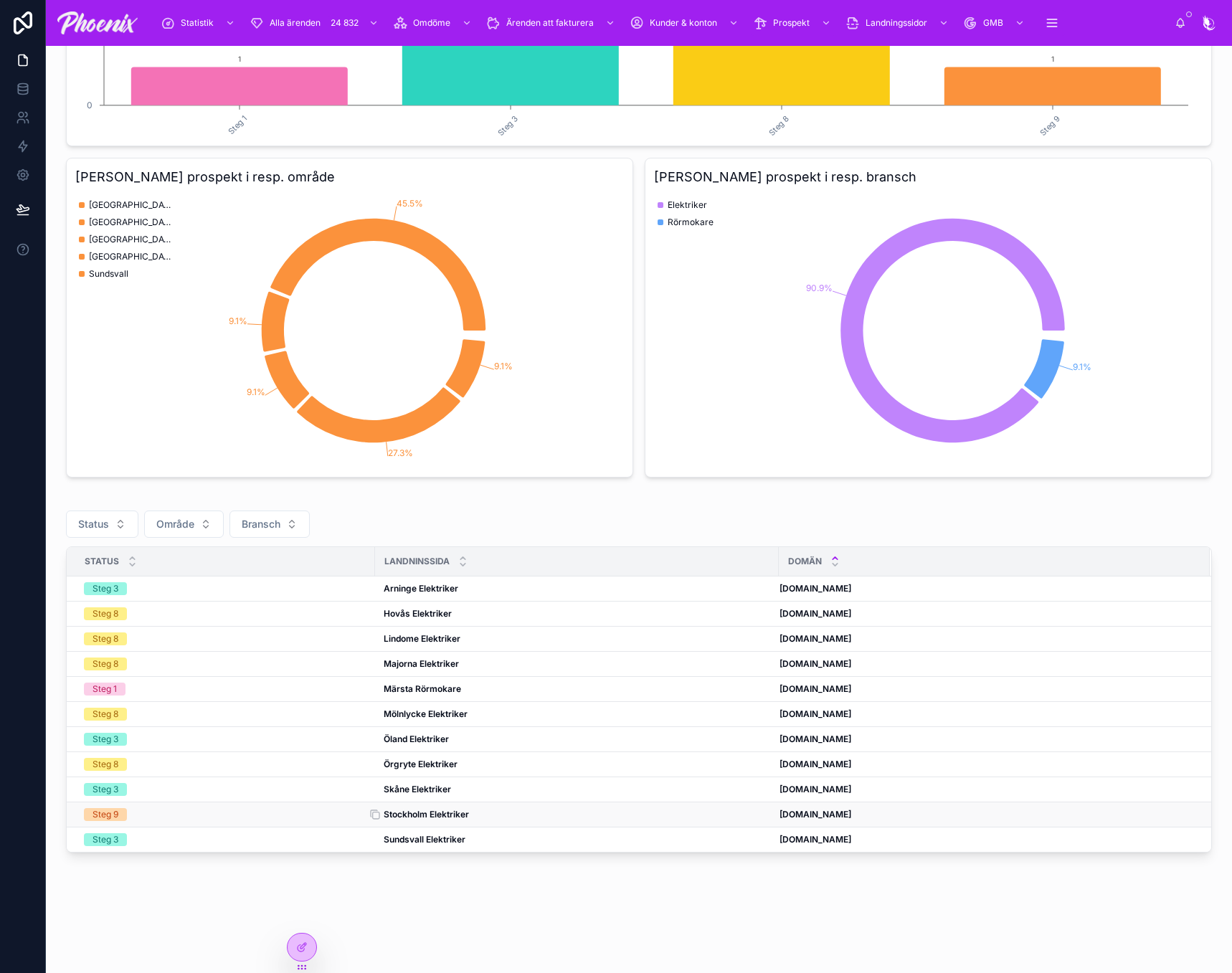
click at [441, 810] on strong "Stockholm Elektriker" at bounding box center [427, 814] width 86 height 11
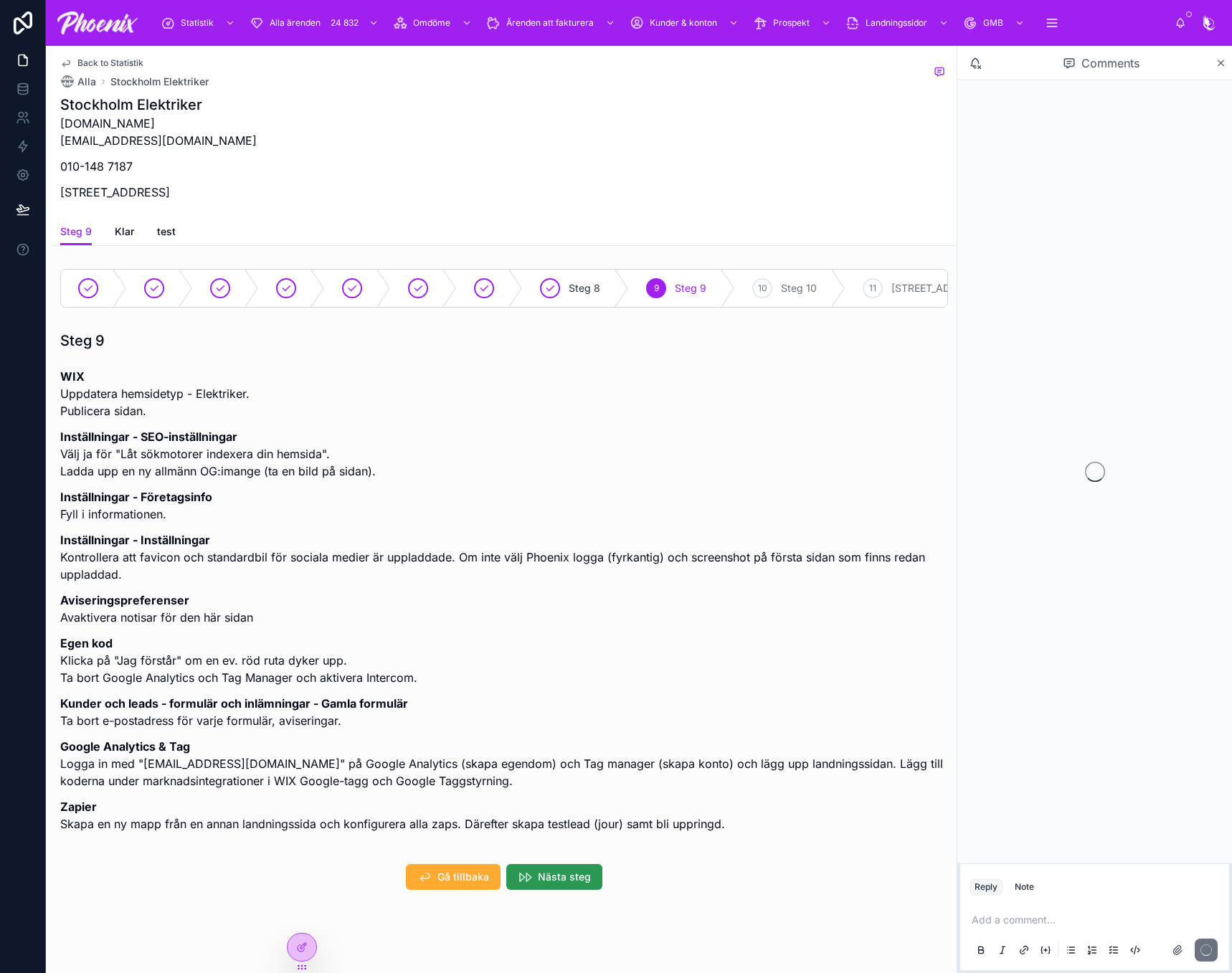
click at [564, 884] on span "Nästa steg" at bounding box center [564, 877] width 53 height 14
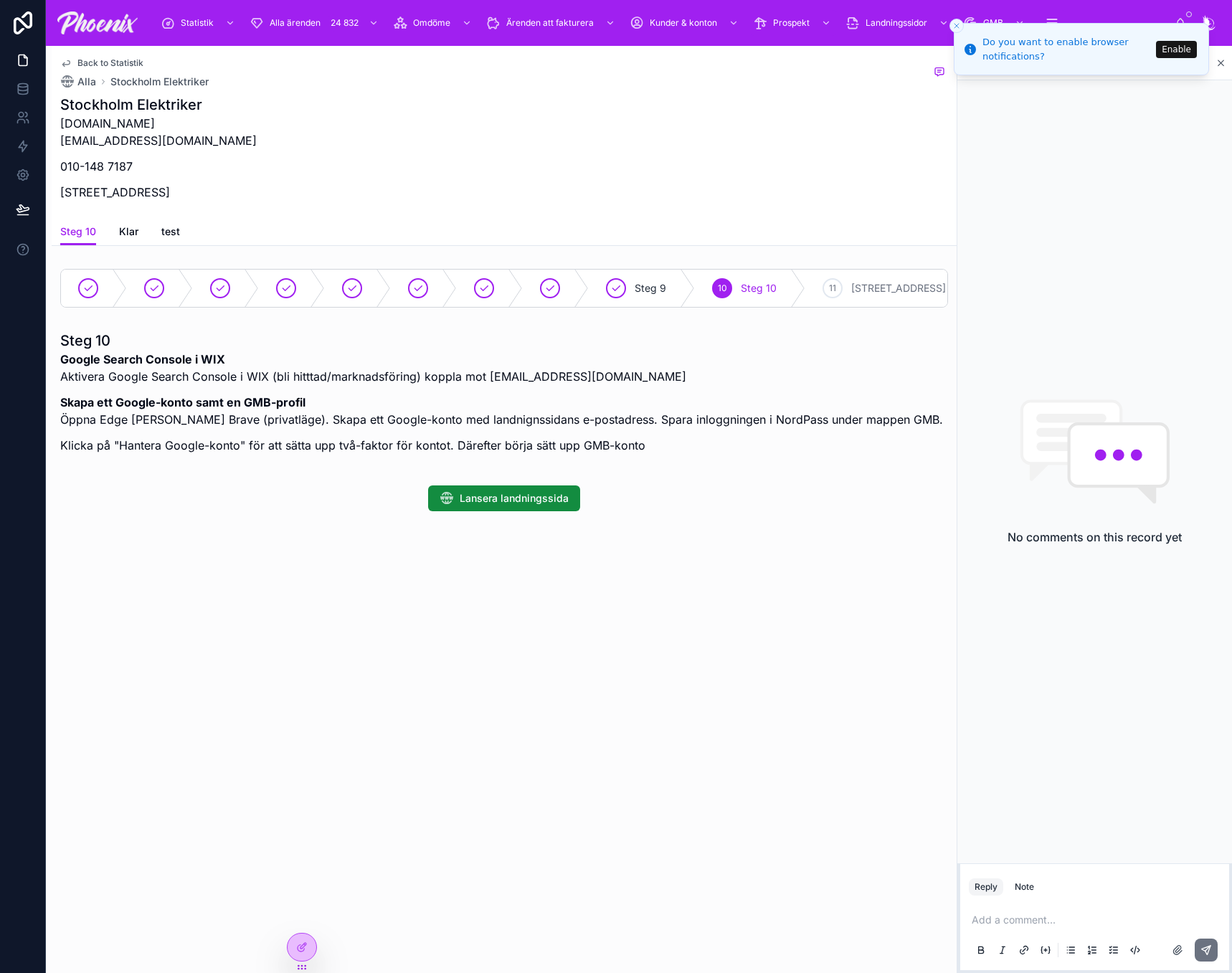
click at [78, 357] on strong "Google Search Console i WIX" at bounding box center [143, 359] width 165 height 14
drag, startPoint x: 78, startPoint y: 357, endPoint x: 177, endPoint y: 354, distance: 99.0
click at [177, 354] on strong "Google Search Console i WIX" at bounding box center [143, 359] width 165 height 14
copy strong "Google Search Console"
click at [75, 105] on h1 "Stockholm Elektriker" at bounding box center [159, 105] width 197 height 20
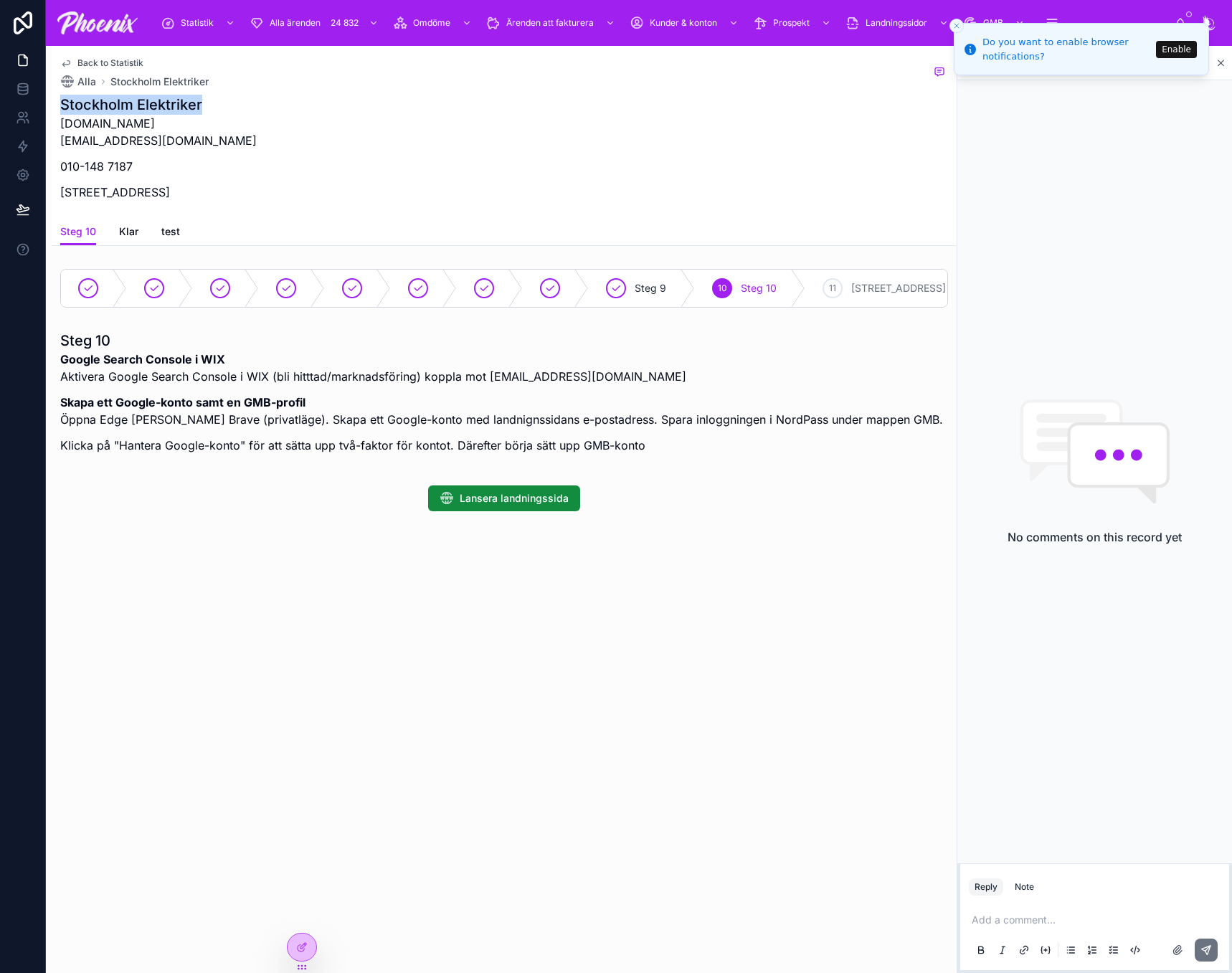
drag, startPoint x: 75, startPoint y: 105, endPoint x: 178, endPoint y: 102, distance: 103.0
click at [178, 102] on h1 "Stockholm Elektriker" at bounding box center [159, 105] width 197 height 20
copy h1 "Stockholm Elektriker"
click at [91, 188] on p "Sveavägen 98, 113 50 Stockholm, Sverige" at bounding box center [159, 192] width 197 height 17
drag, startPoint x: 115, startPoint y: 187, endPoint x: 148, endPoint y: 191, distance: 33.2
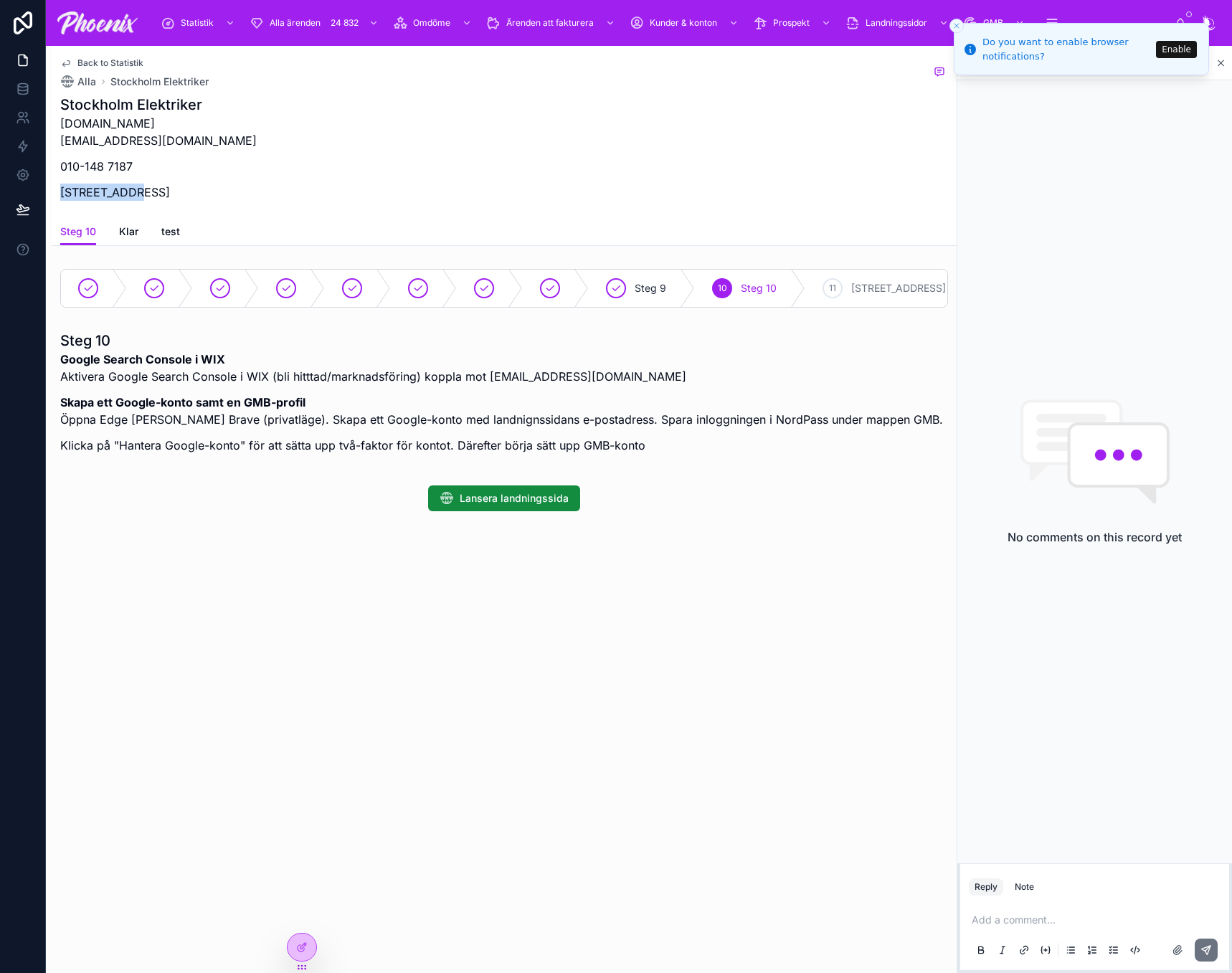
click at [128, 190] on p "Sveavägen 98, 113 50 Stockholm, Sverige" at bounding box center [159, 192] width 197 height 17
copy p "Sveavägen 98"
click at [111, 133] on p "stockholmelektriker.se info@stockholmelektriker.se" at bounding box center [159, 132] width 197 height 34
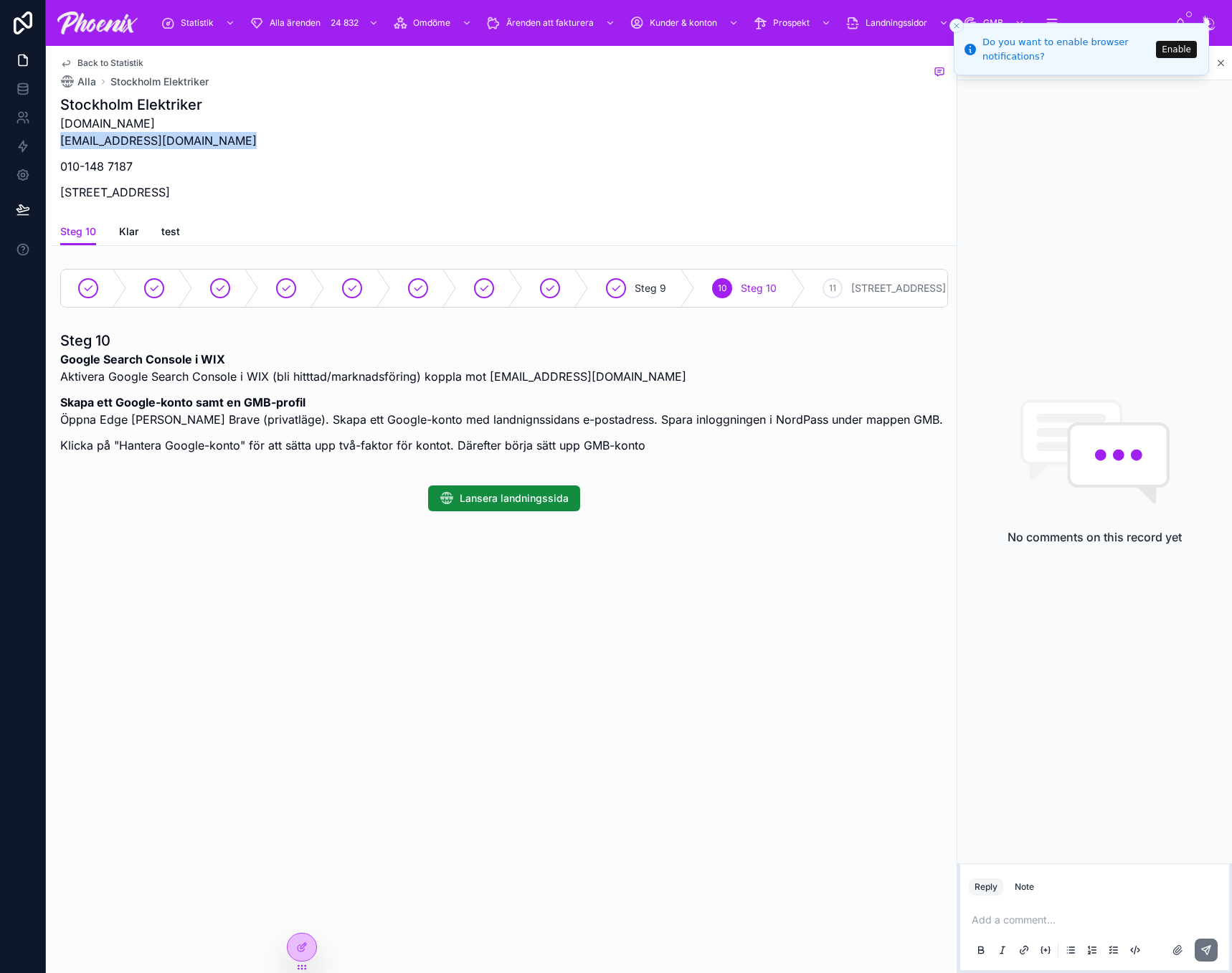
copy p "info@stockholmelektriker.se"
click at [99, 110] on h1 "Stockholm Elektriker" at bounding box center [159, 105] width 197 height 20
drag, startPoint x: 99, startPoint y: 110, endPoint x: 291, endPoint y: 95, distance: 192.6
click at [99, 110] on h1 "Stockholm Elektriker" at bounding box center [159, 105] width 197 height 20
copy h1 "Stockholm"
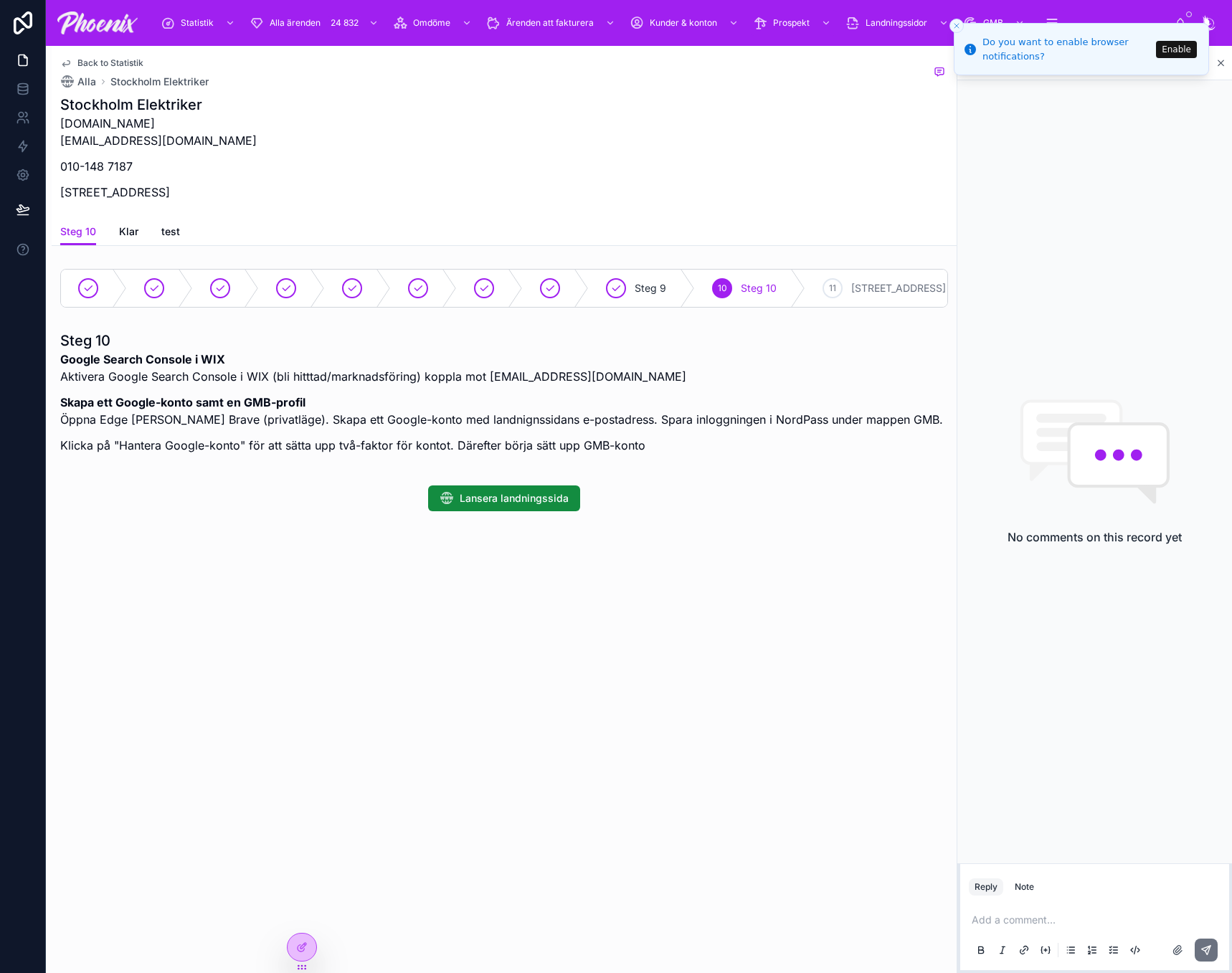
click at [172, 100] on h1 "Stockholm Elektriker" at bounding box center [159, 105] width 197 height 20
click at [173, 99] on h1 "Stockholm Elektriker" at bounding box center [159, 105] width 197 height 20
copy h1 "Elektriker"
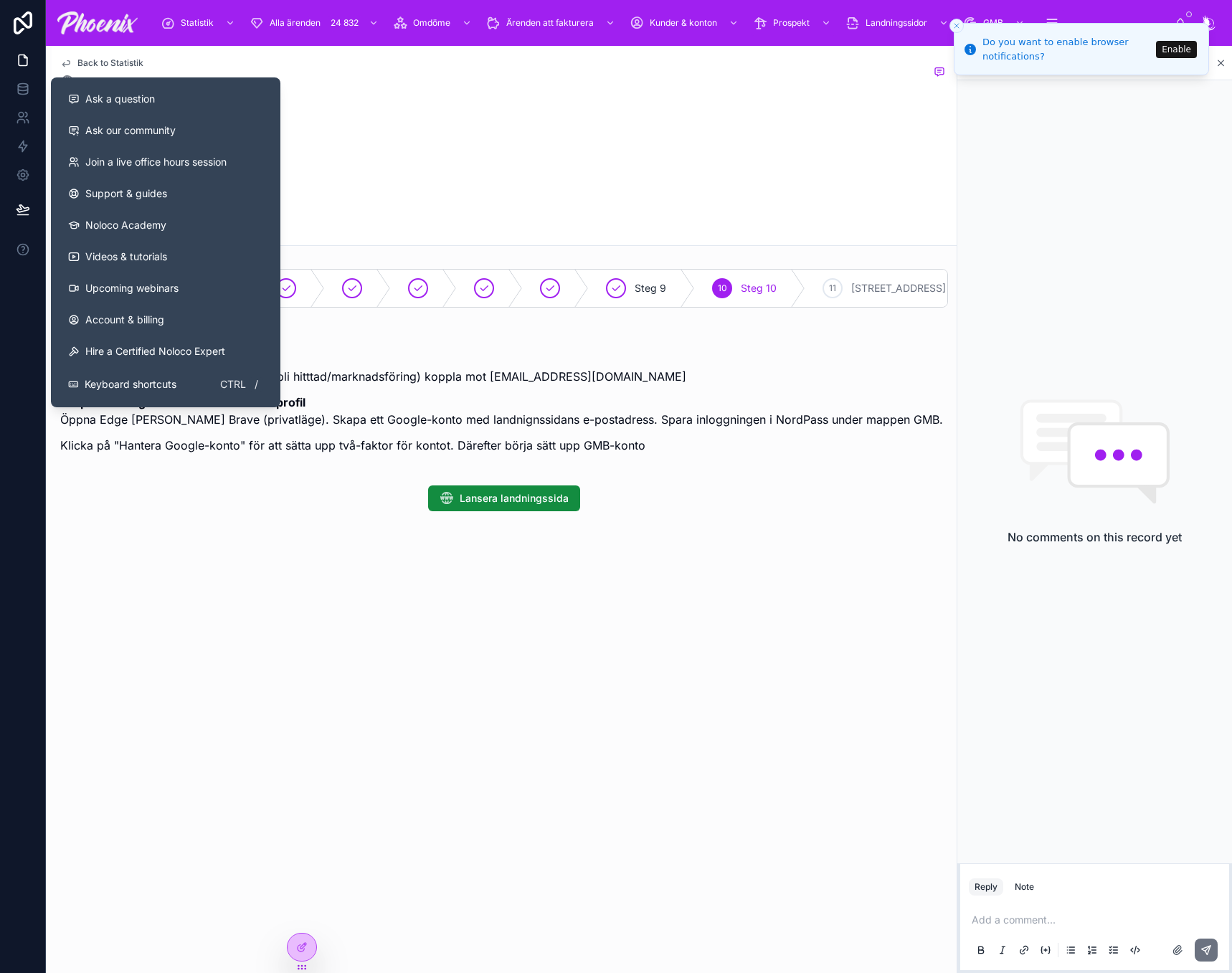
drag, startPoint x: 426, startPoint y: 117, endPoint x: 395, endPoint y: 126, distance: 32.3
click at [424, 118] on div "Stockholm Elektriker stockholmelektriker.se info@stockholmelektriker.se 010-148…" at bounding box center [504, 152] width 888 height 115
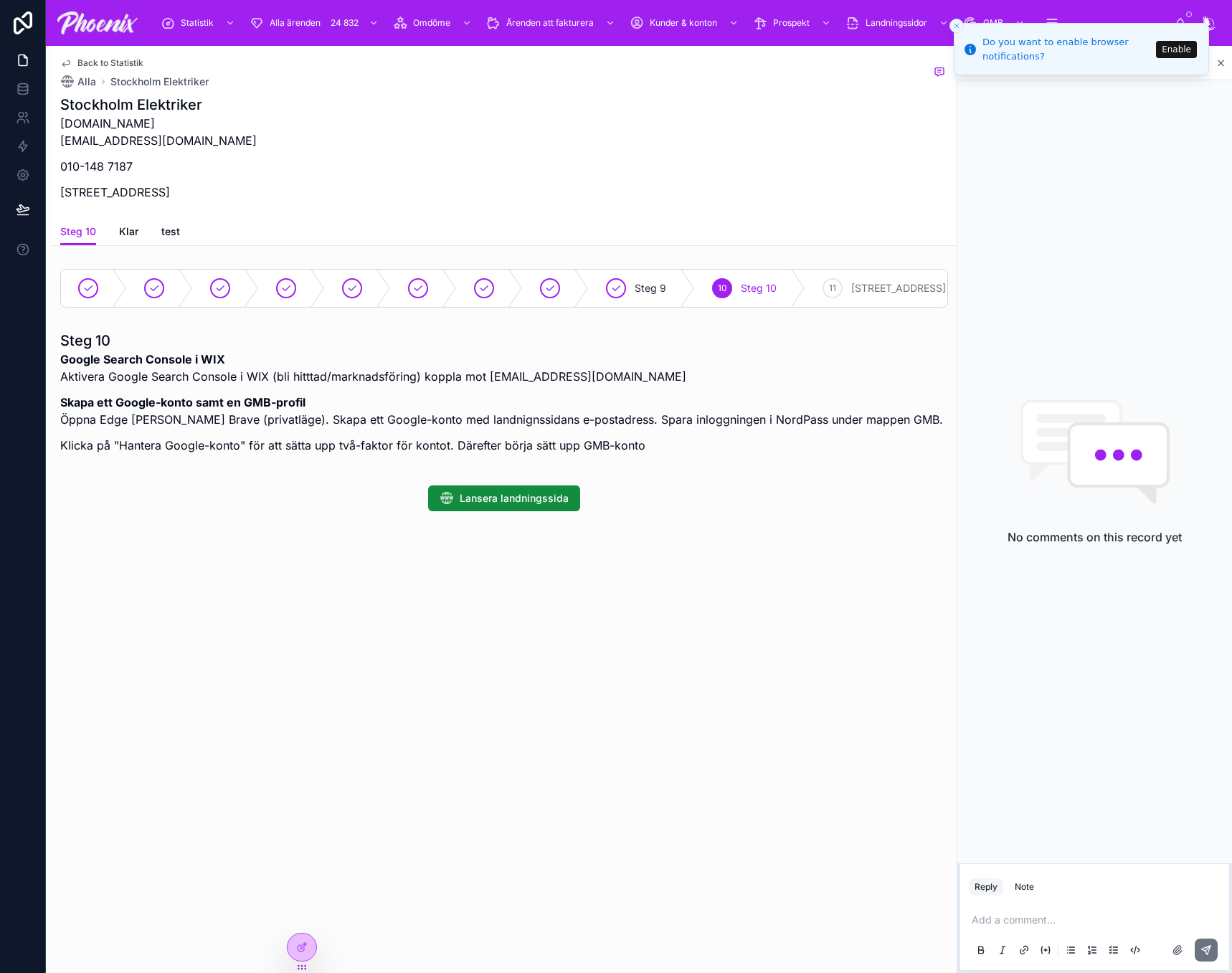
click at [173, 143] on p "stockholmelektriker.se info@stockholmelektriker.se" at bounding box center [159, 132] width 197 height 34
click at [173, 143] on p "stockholmelektriker.se info@stockholmelektriker.se" at bounding box center [159, 132] width 197 height 34
copy p "info@stockholmelektriker.se"
click at [157, 154] on div "stockholmelektriker.se info@stockholmelektriker.se 010-148 7187 Sveavägen 98, 1…" at bounding box center [159, 162] width 197 height 95
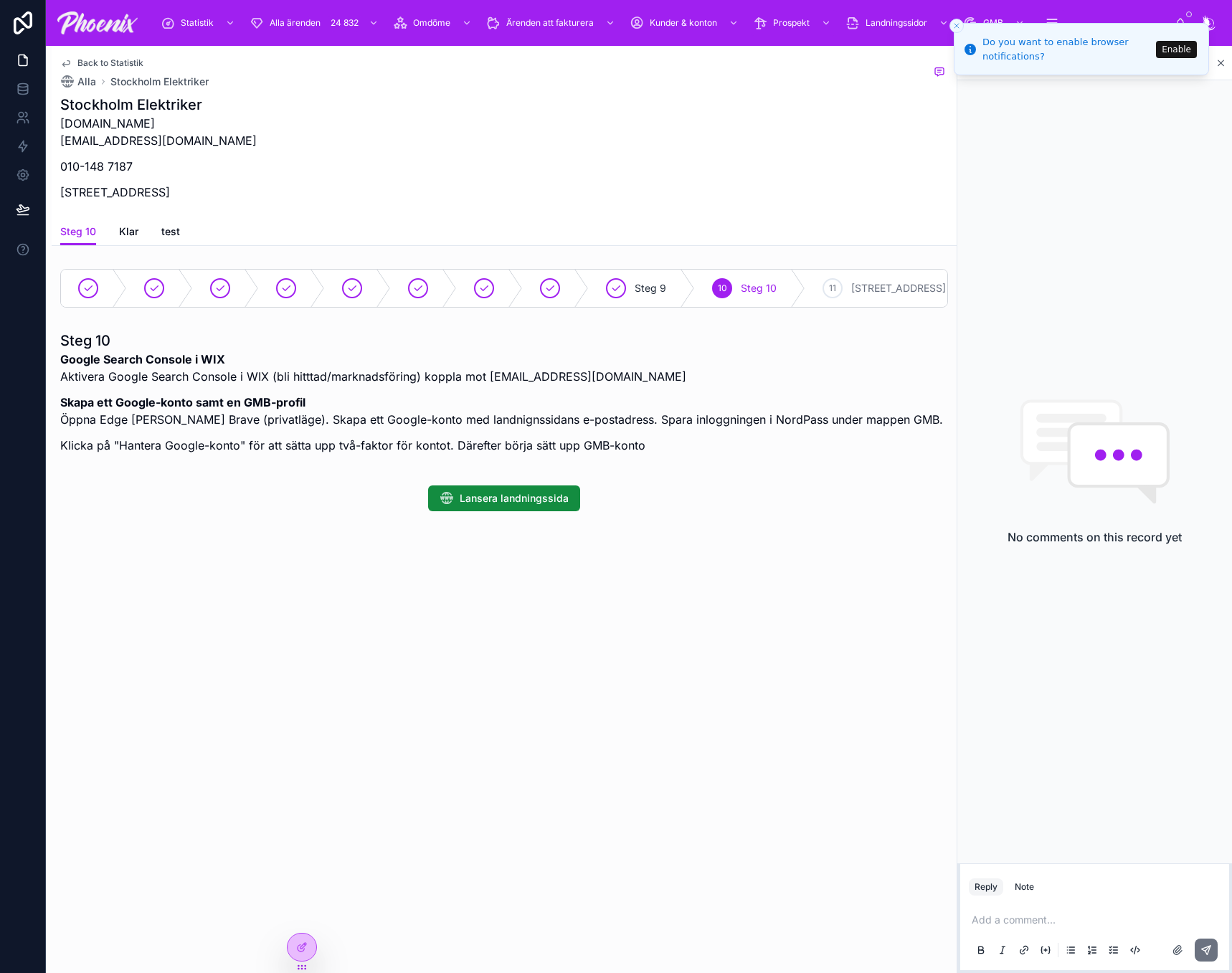
click at [162, 145] on p "stockholmelektriker.se info@stockholmelektriker.se" at bounding box center [159, 132] width 197 height 34
drag, startPoint x: 162, startPoint y: 145, endPoint x: 235, endPoint y: 148, distance: 73.1
click at [162, 145] on p "stockholmelektriker.se info@stockholmelektriker.se" at bounding box center [159, 132] width 197 height 34
copy p "info@stockholmelektriker.se"
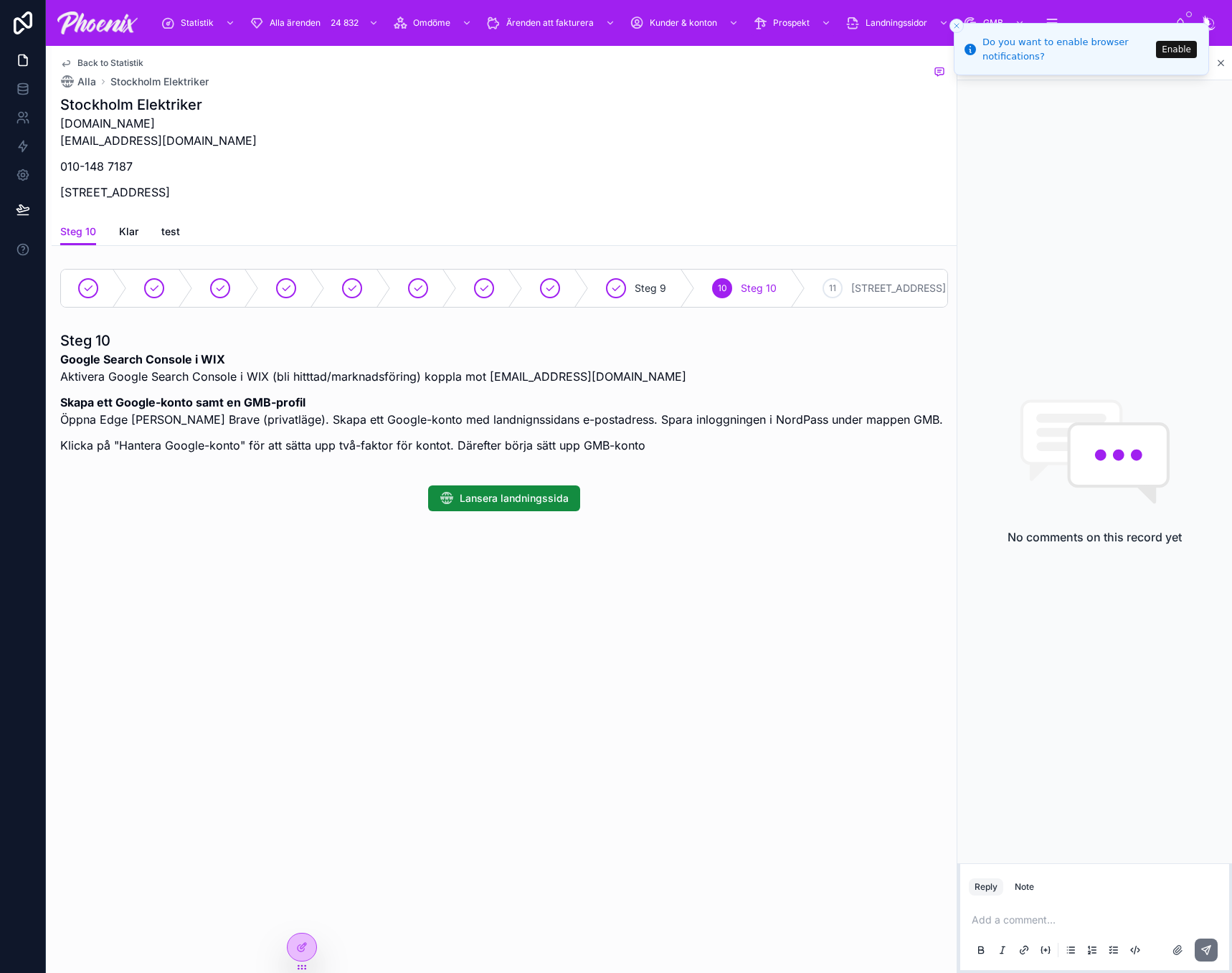
click at [187, 103] on h1 "Stockholm Elektriker" at bounding box center [159, 105] width 197 height 20
copy h1 "Stockholm Elektriker"
click at [99, 146] on p "stockholmelektriker.se info@stockholmelektriker.se" at bounding box center [159, 132] width 197 height 34
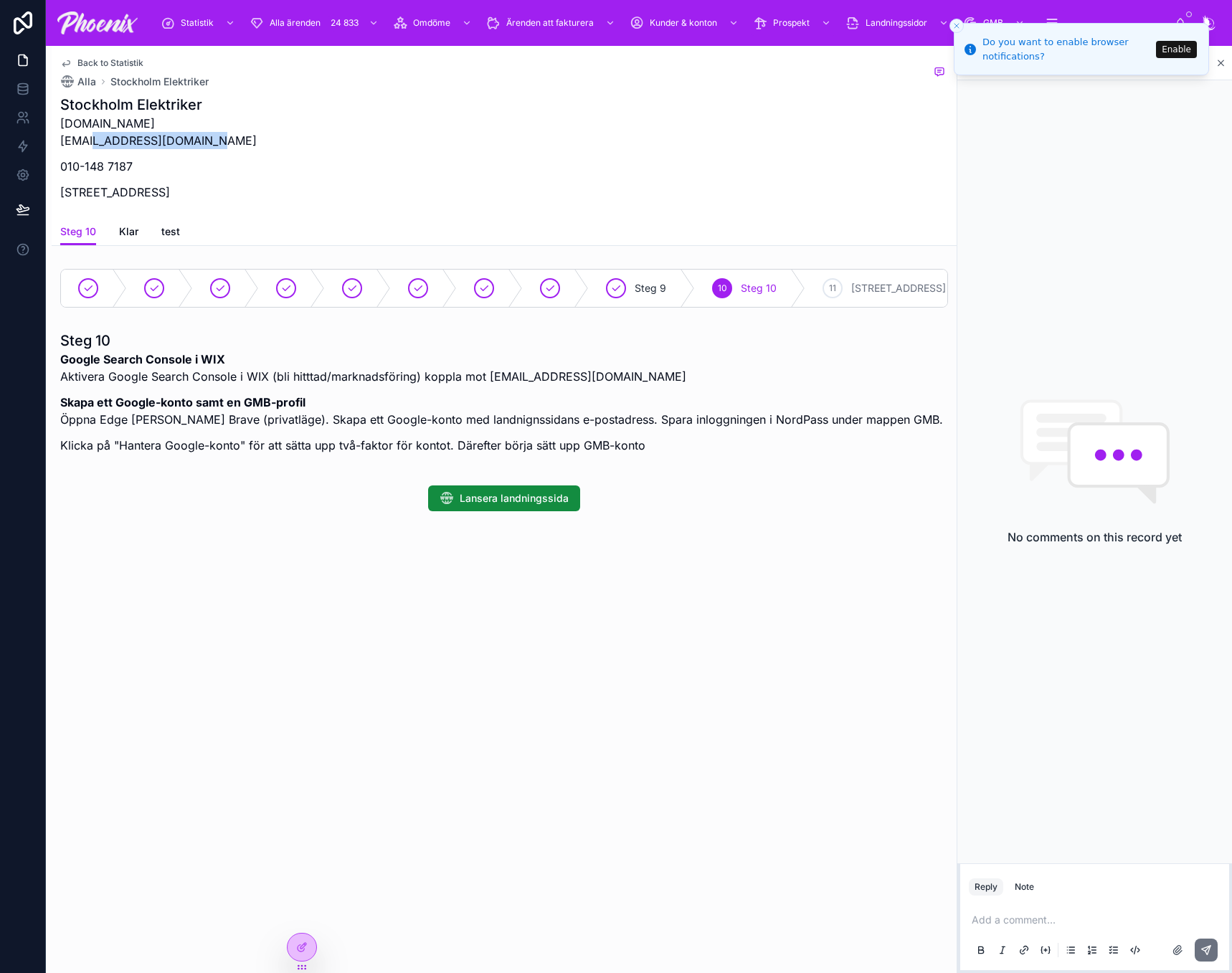
click at [99, 146] on p "stockholmelektriker.se info@stockholmelektriker.se" at bounding box center [159, 132] width 197 height 34
copy p "info@stockholmelektriker.se"
click at [173, 102] on h1 "Stockholm Elektriker" at bounding box center [159, 105] width 197 height 20
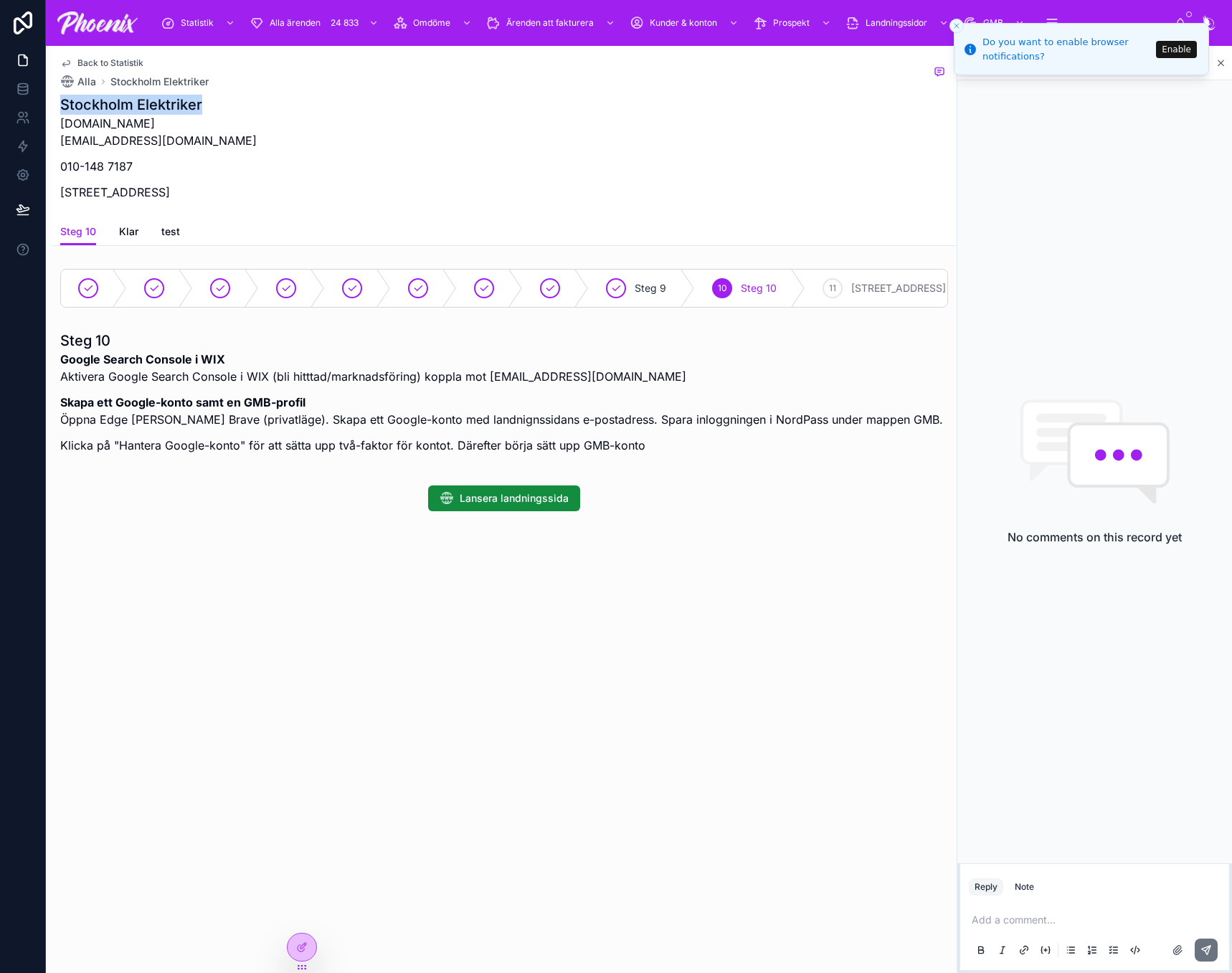
click at [173, 102] on h1 "Stockholm Elektriker" at bounding box center [159, 105] width 197 height 20
click at [80, 181] on div "stockholmelektriker.se info@stockholmelektriker.se 010-148 7187 Sveavägen 98, 1…" at bounding box center [159, 162] width 197 height 95
click at [89, 195] on p "Sveavägen 98, 113 50 Stockholm, Sverige" at bounding box center [159, 192] width 197 height 17
drag, startPoint x: 89, startPoint y: 195, endPoint x: 134, endPoint y: 192, distance: 45.1
click at [134, 192] on p "Sveavägen 98, 113 50 Stockholm, Sverige" at bounding box center [159, 192] width 197 height 17
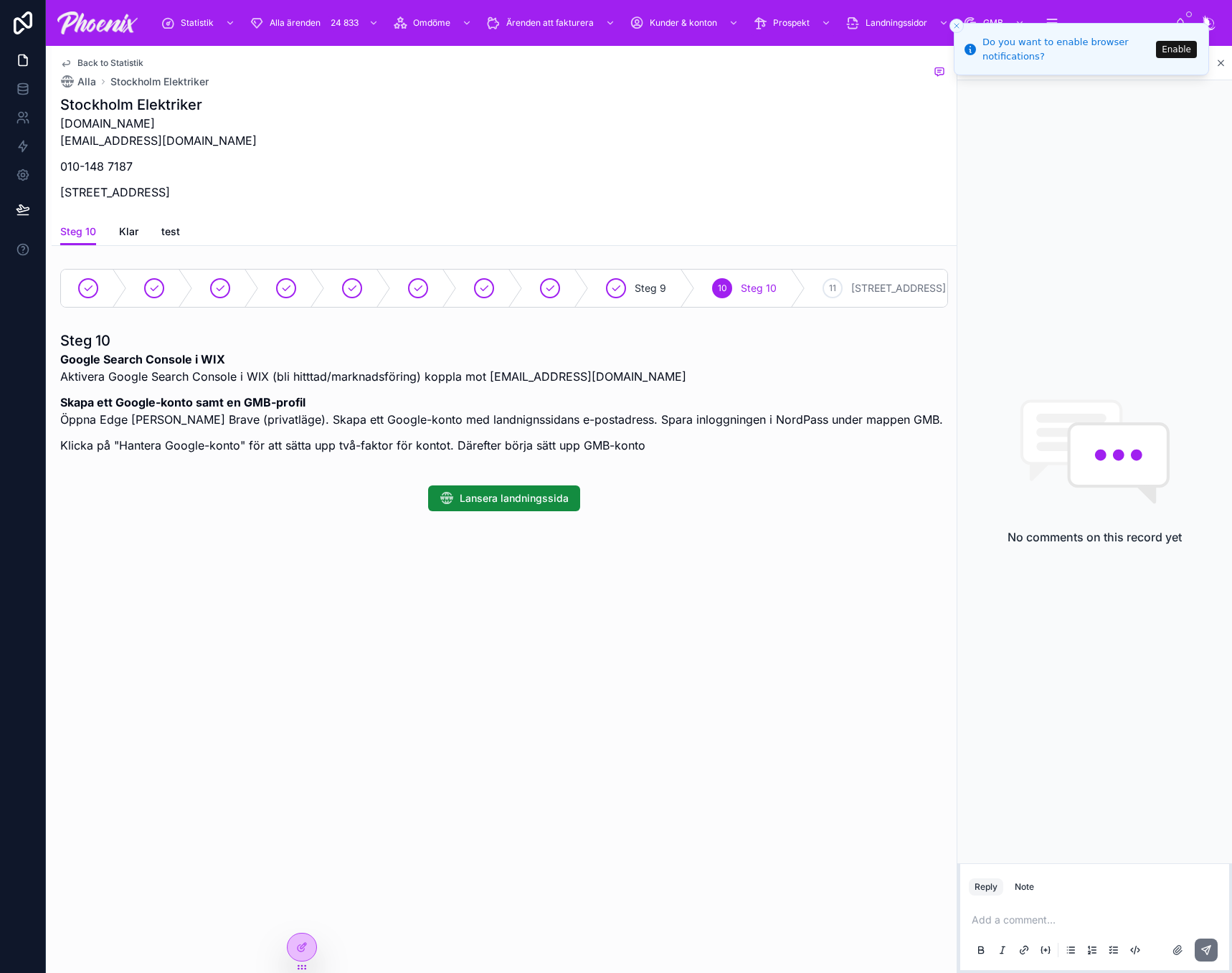
click at [97, 167] on p "010-148 7187" at bounding box center [159, 166] width 197 height 17
click at [152, 121] on p "stockholmelektriker.se info@stockholmelektriker.se" at bounding box center [159, 132] width 197 height 34
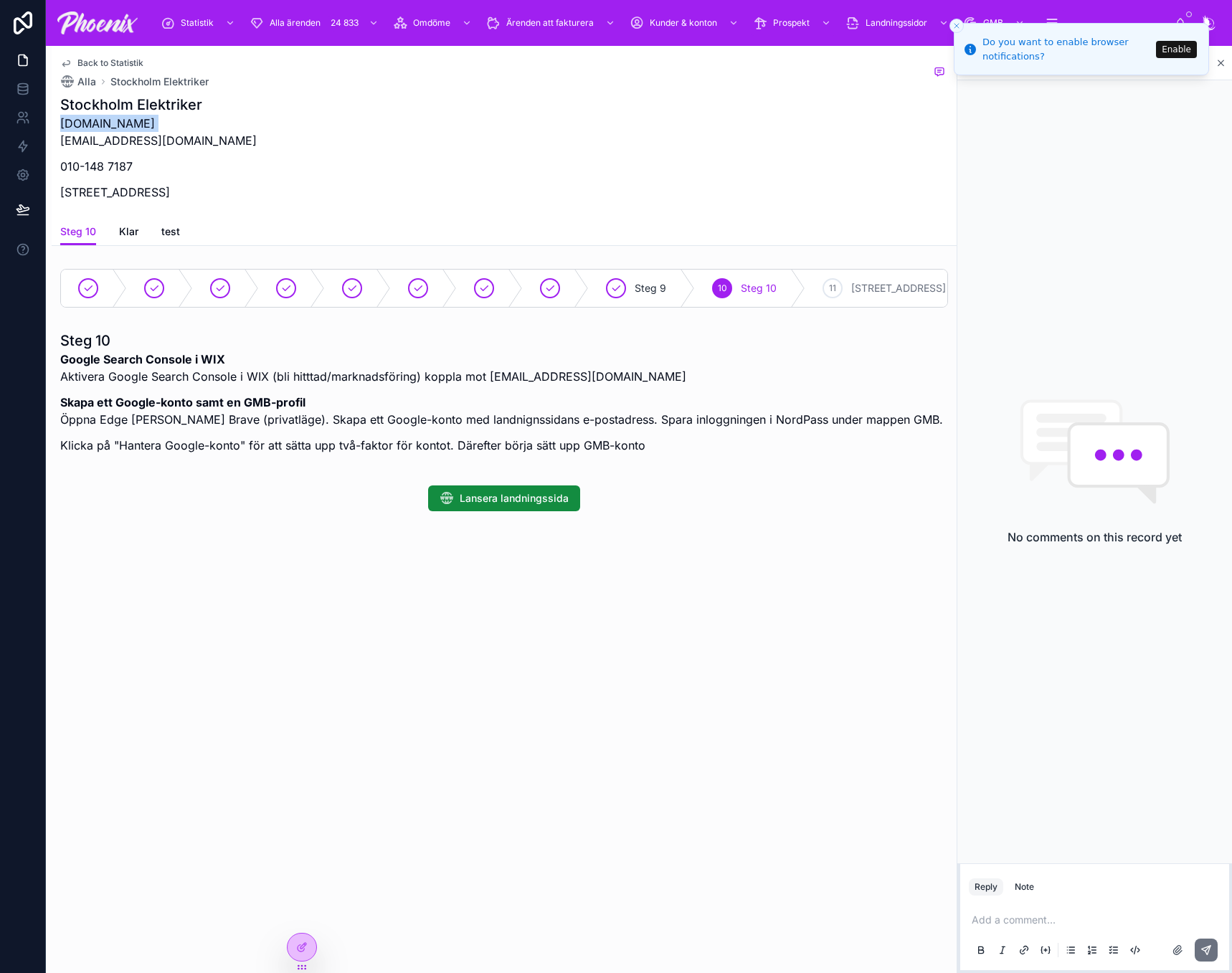
click at [152, 121] on p "stockholmelektriker.se info@stockholmelektriker.se" at bounding box center [159, 132] width 197 height 34
click at [529, 503] on span "Lansera landningssida" at bounding box center [514, 498] width 109 height 14
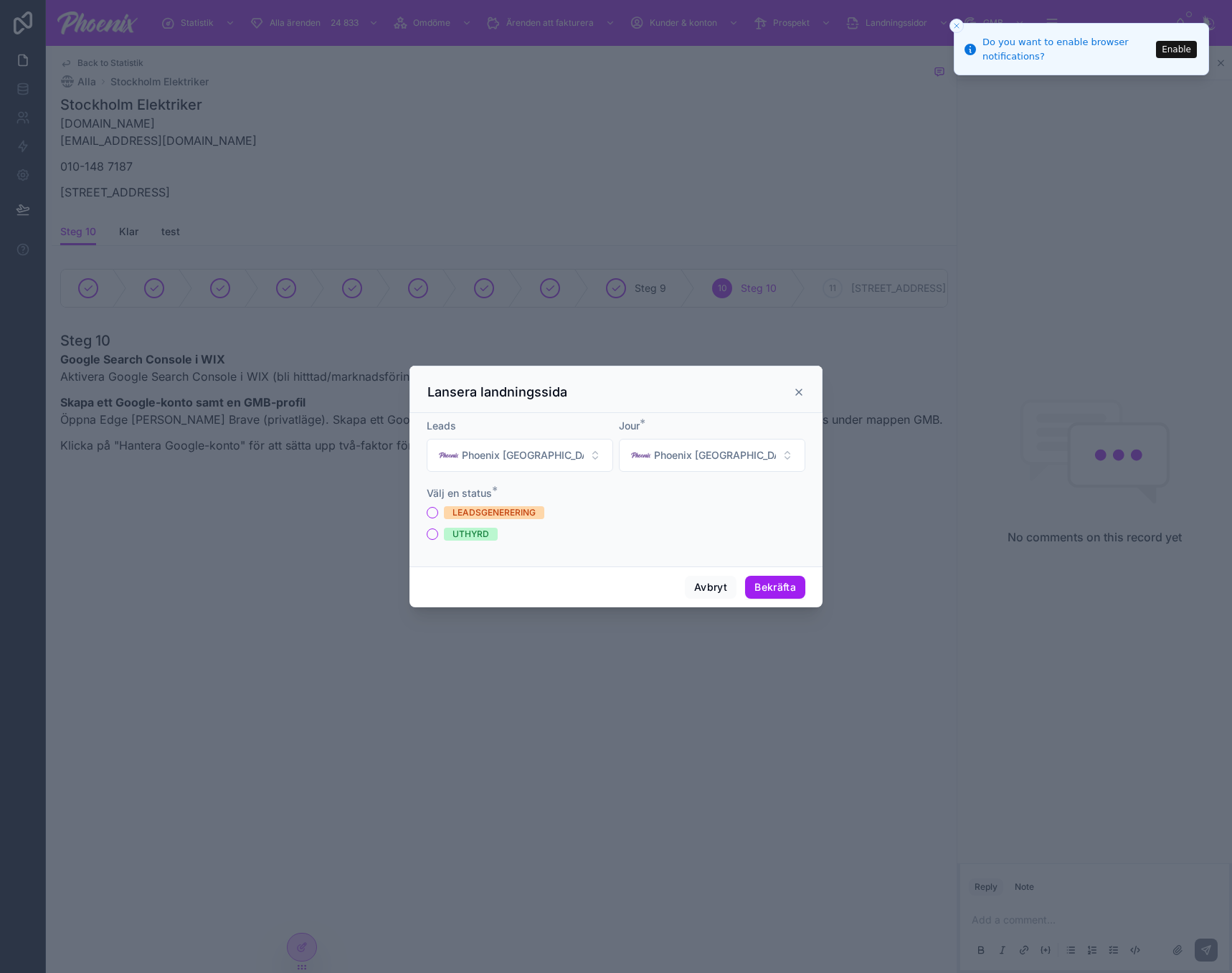
click at [510, 514] on div "LEADSGENERERING" at bounding box center [494, 512] width 83 height 13
click at [438, 514] on button "LEADSGENERERING" at bounding box center [432, 512] width 12 height 12
click at [539, 455] on span "Phoenix Sverige" at bounding box center [522, 455] width 122 height 14
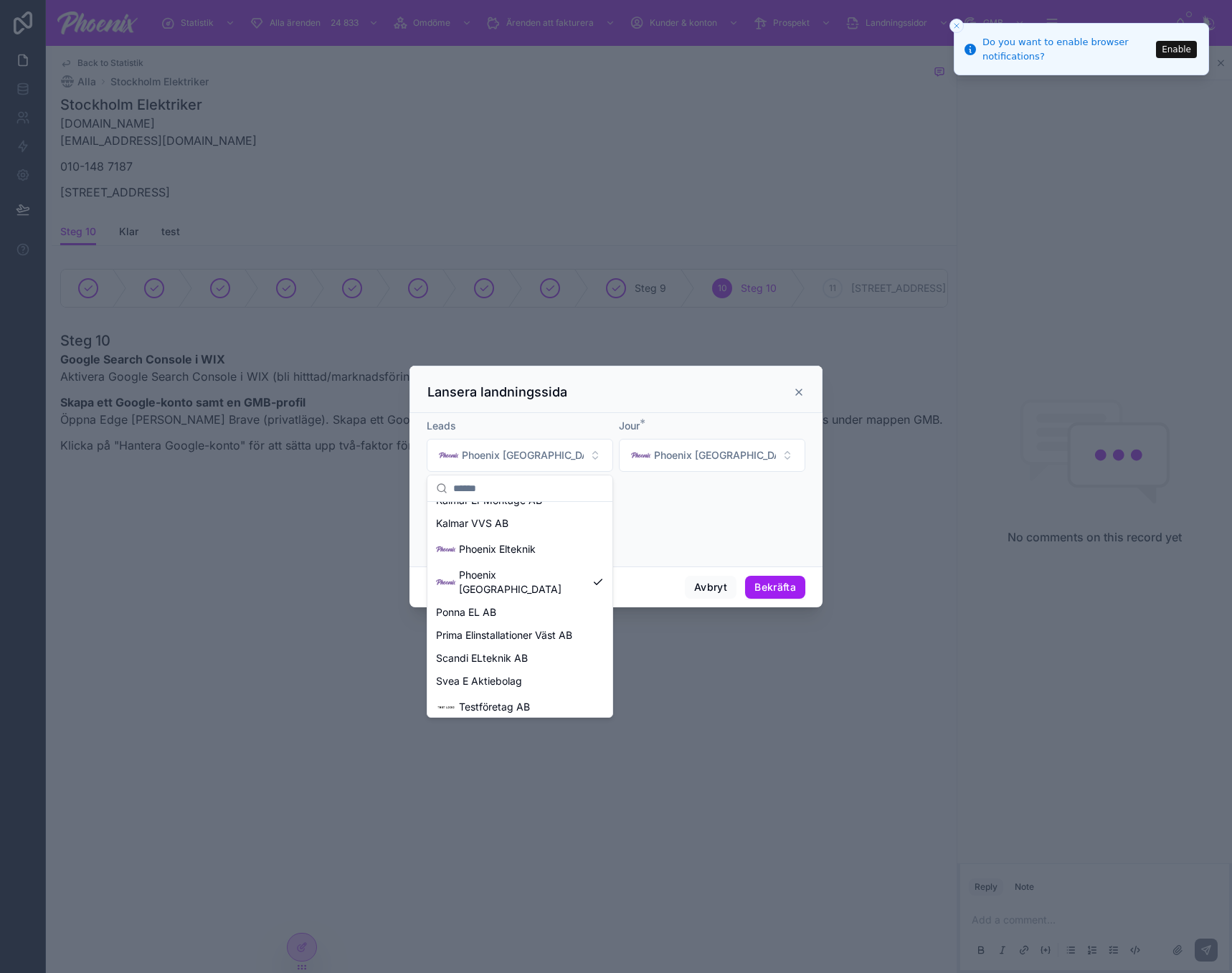
scroll to position [198, 0]
click at [531, 535] on span "Phoenix Elteknik" at bounding box center [497, 542] width 77 height 14
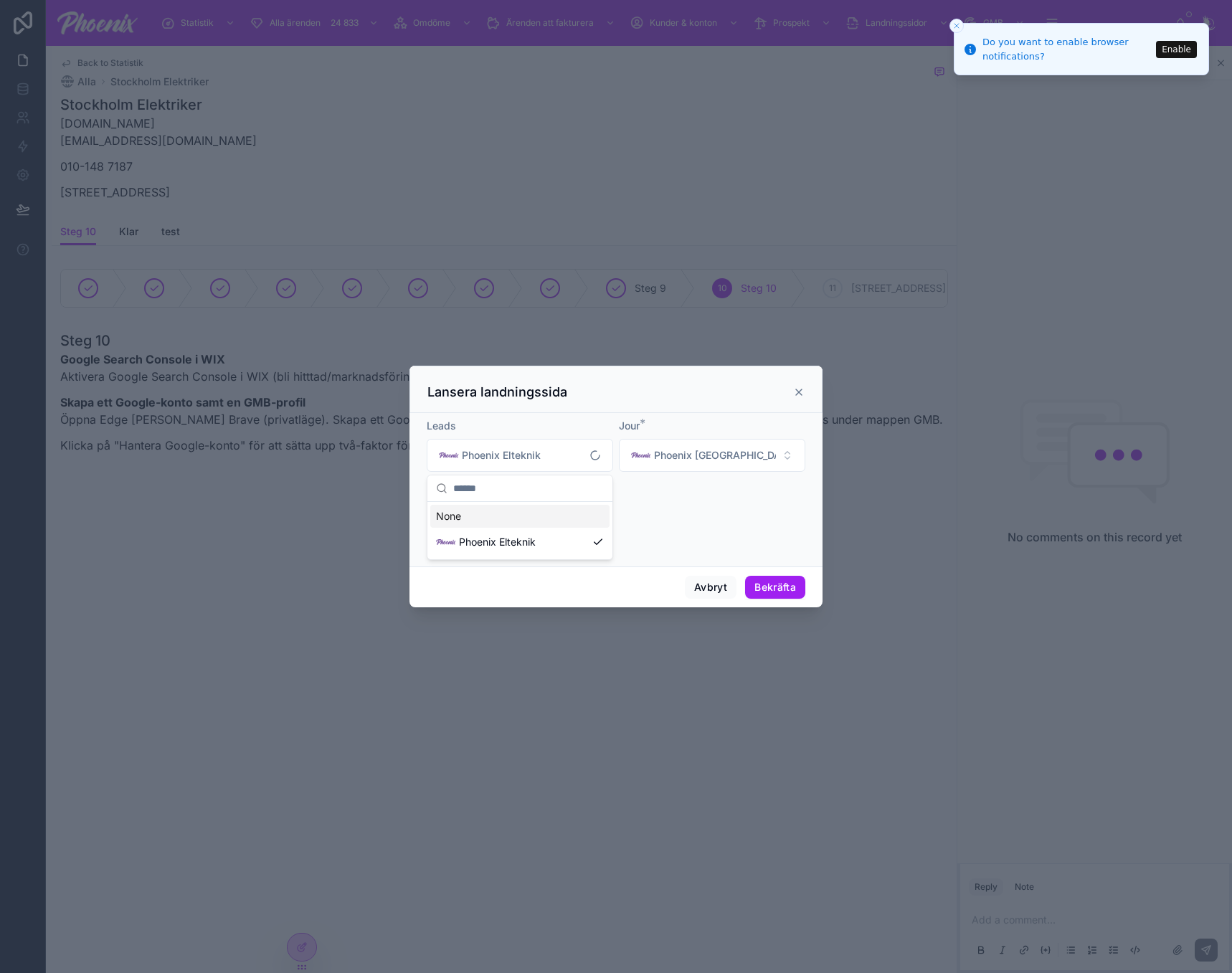
scroll to position [0, 0]
click at [668, 459] on span "Phoenix Sverige" at bounding box center [714, 455] width 122 height 14
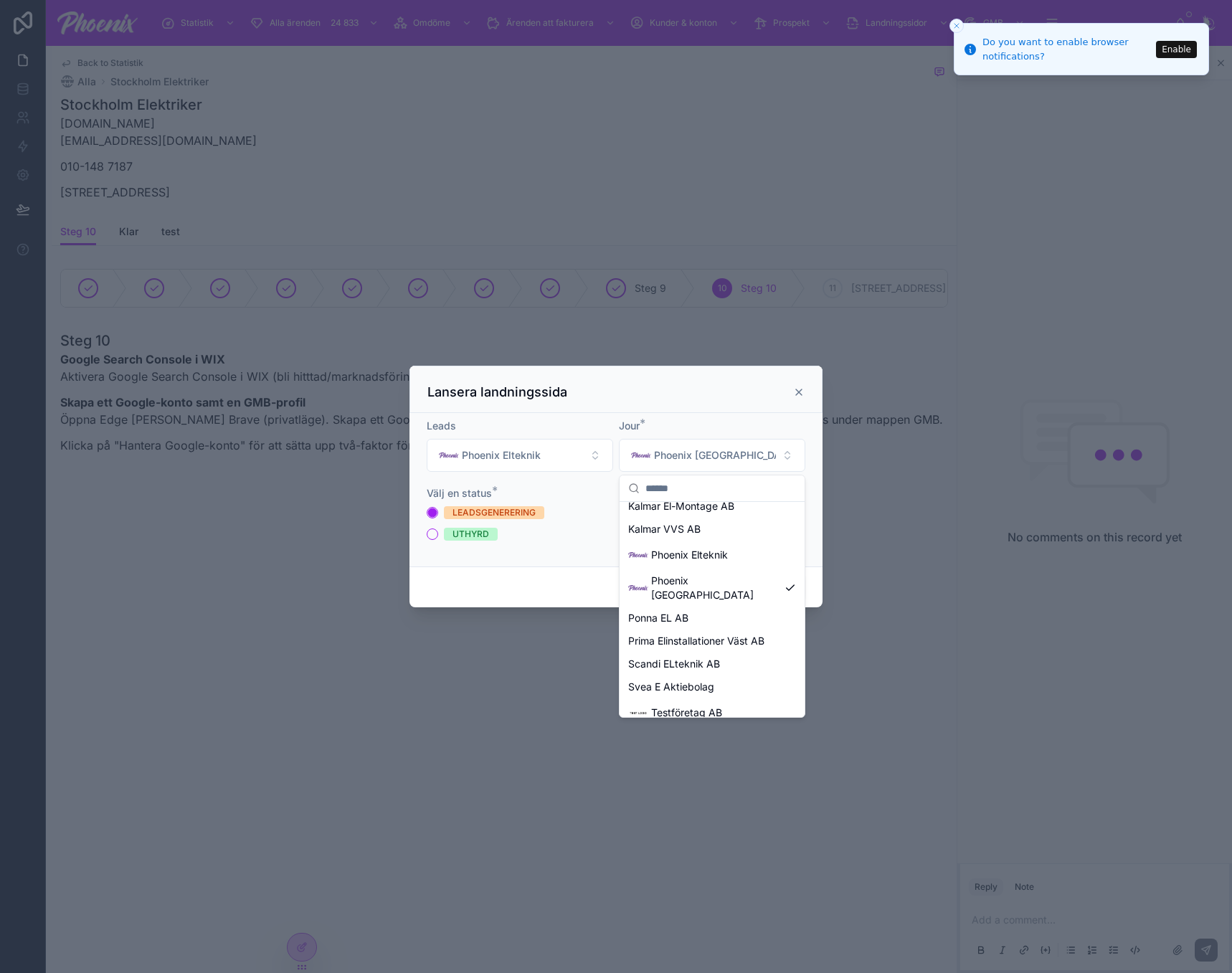
scroll to position [198, 0]
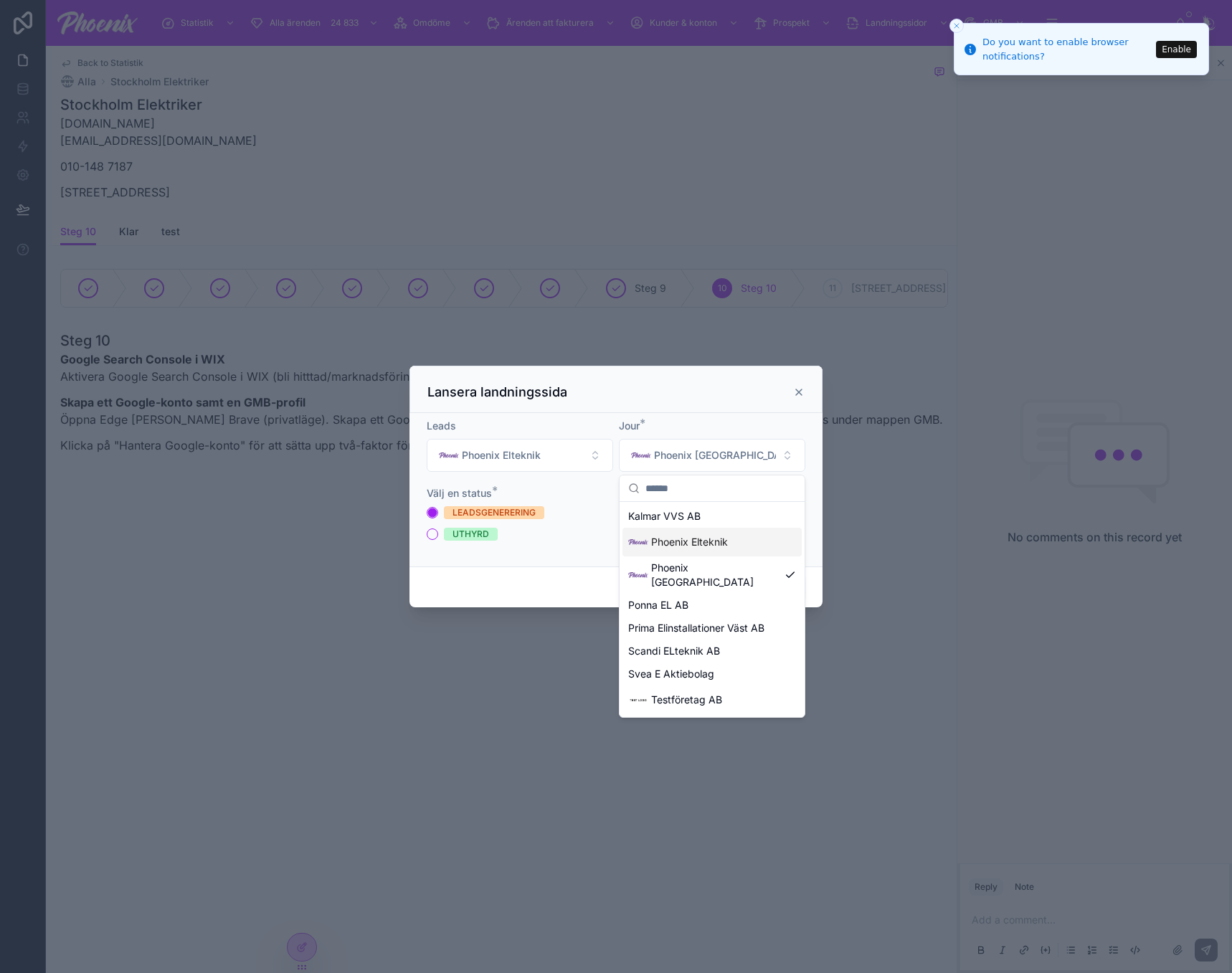
click at [709, 535] on span "Phoenix Elteknik" at bounding box center [689, 542] width 77 height 14
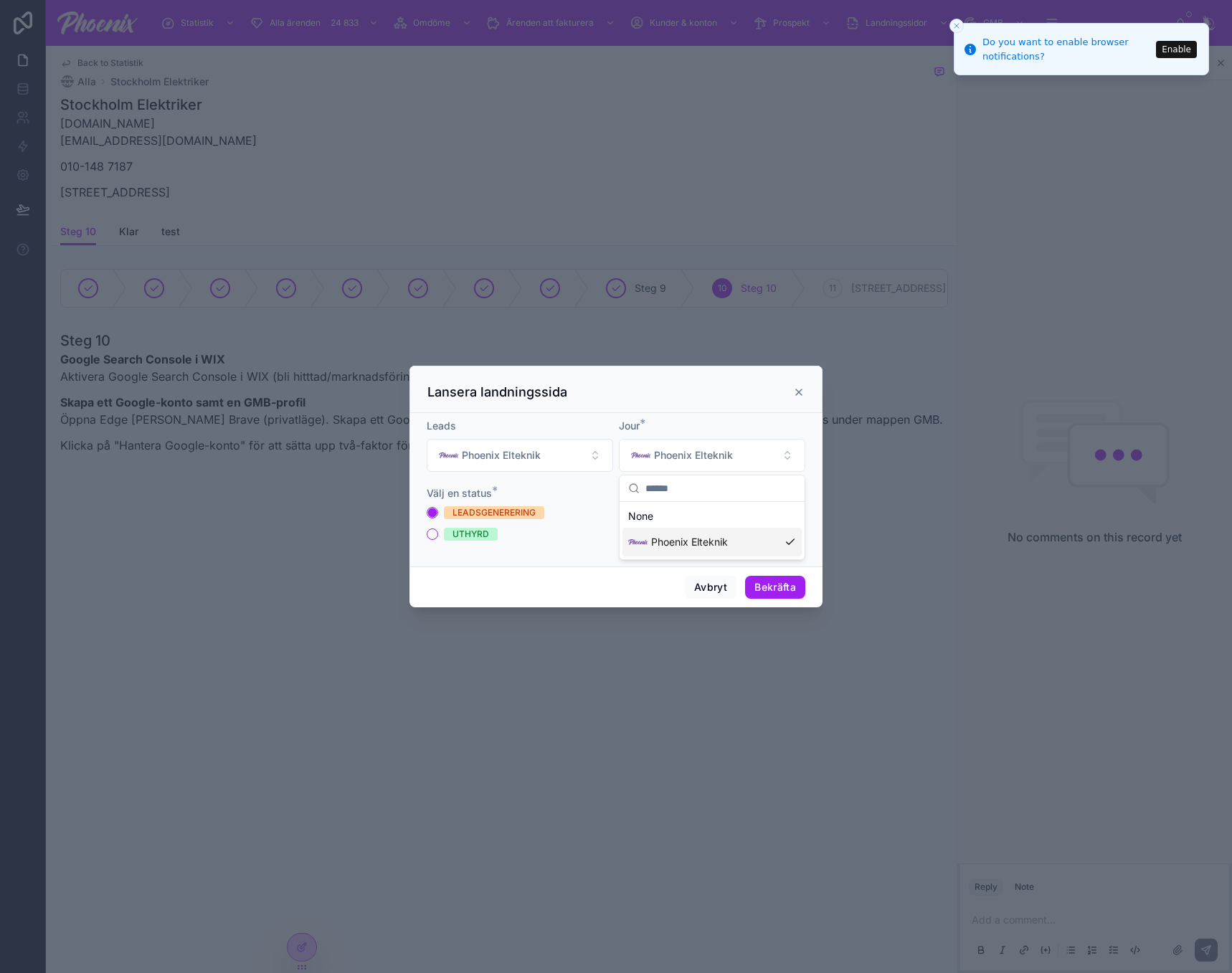
scroll to position [0, 0]
click at [770, 586] on button "Bekräfta" at bounding box center [776, 588] width 61 height 23
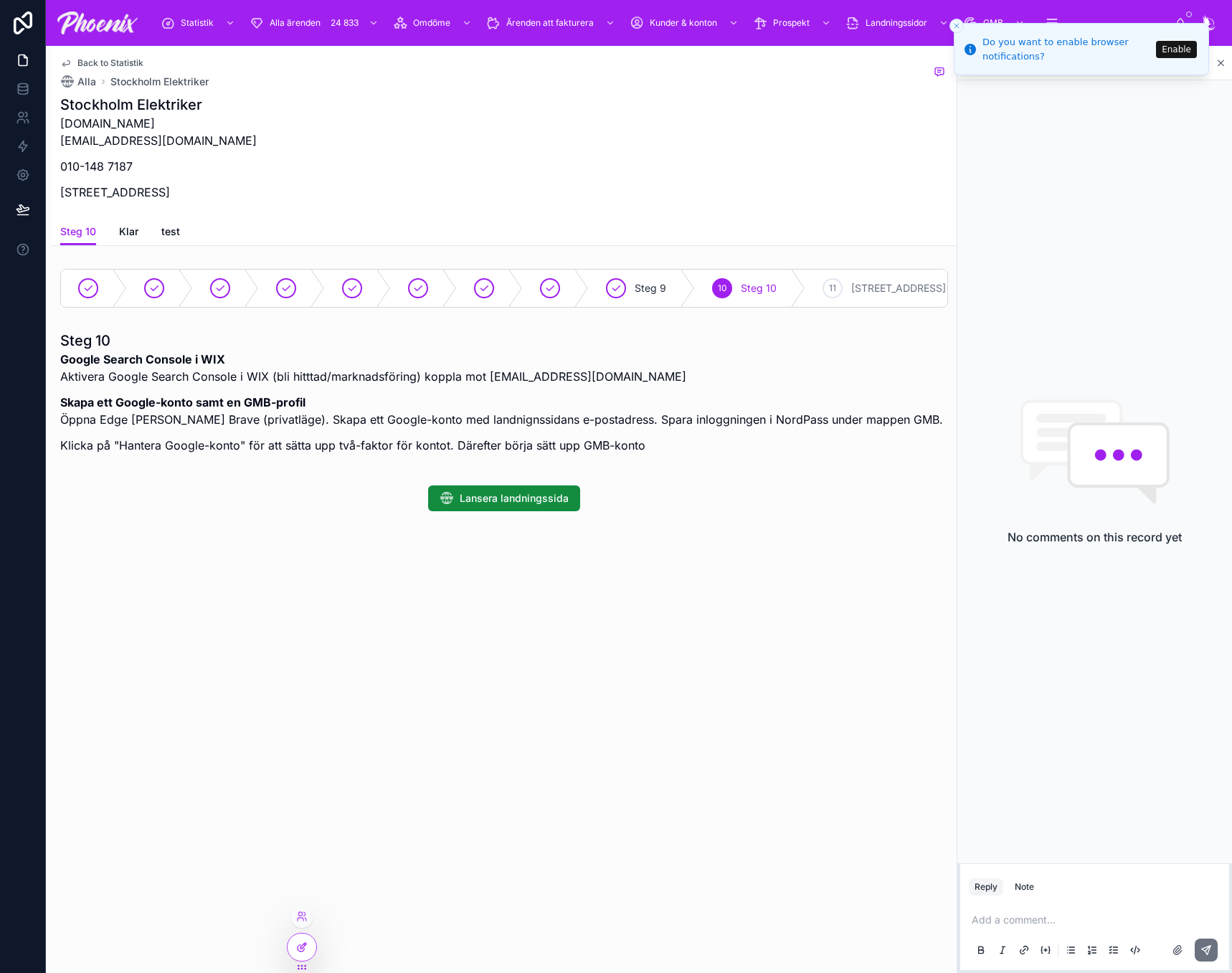
click at [302, 947] on icon at bounding box center [303, 945] width 5 height 5
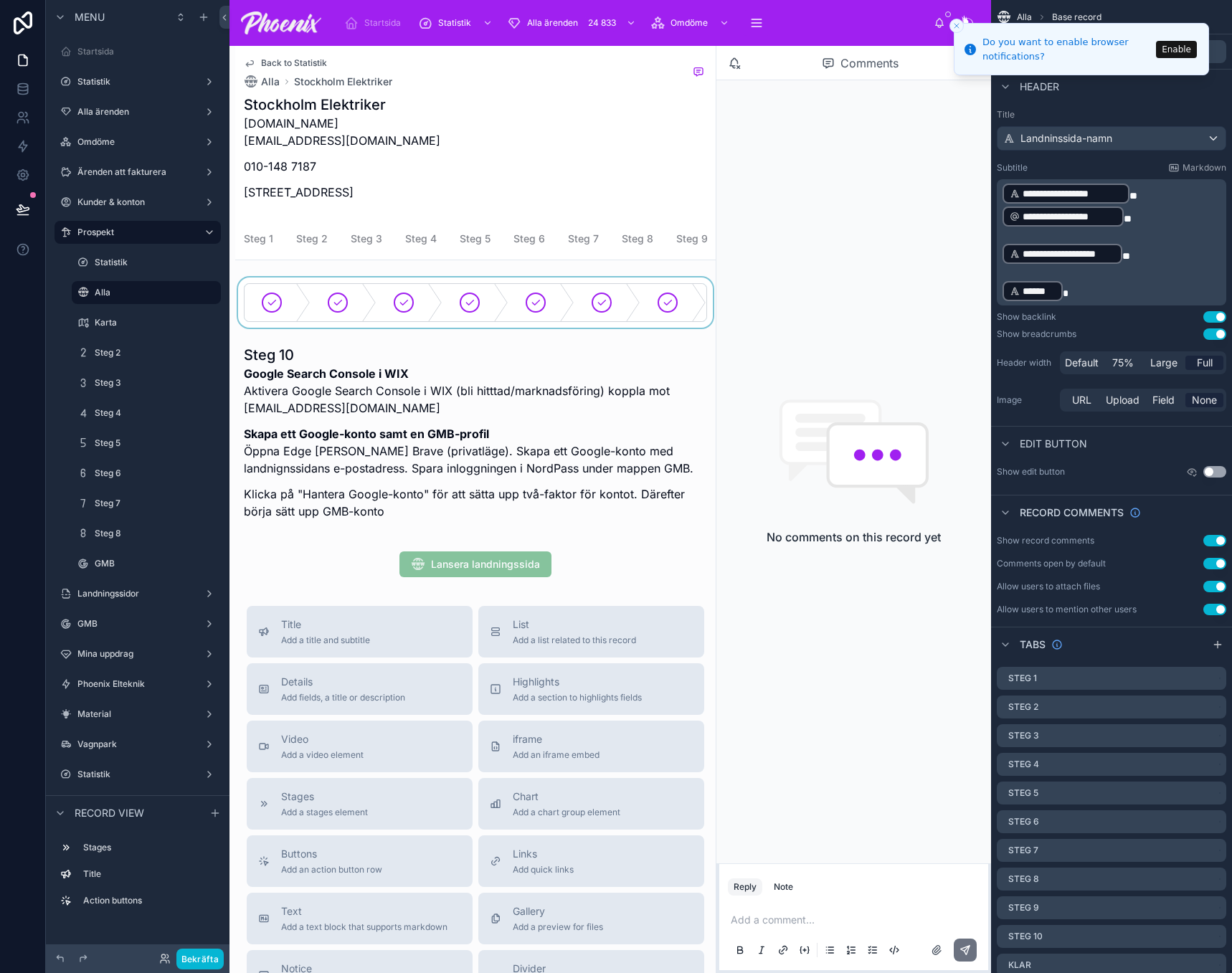
click at [586, 328] on div at bounding box center [476, 302] width 480 height 51
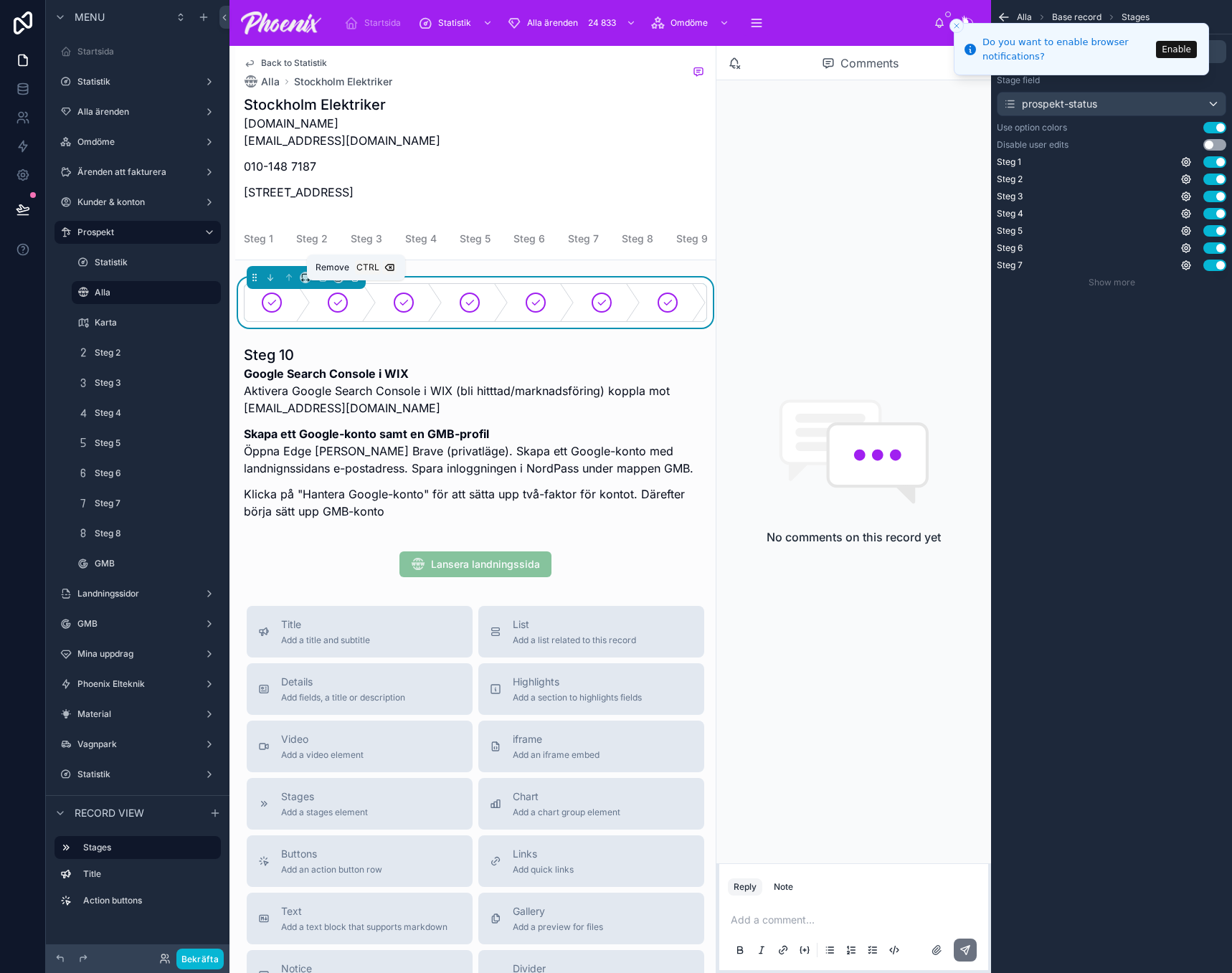
click at [352, 281] on icon at bounding box center [354, 277] width 5 height 5
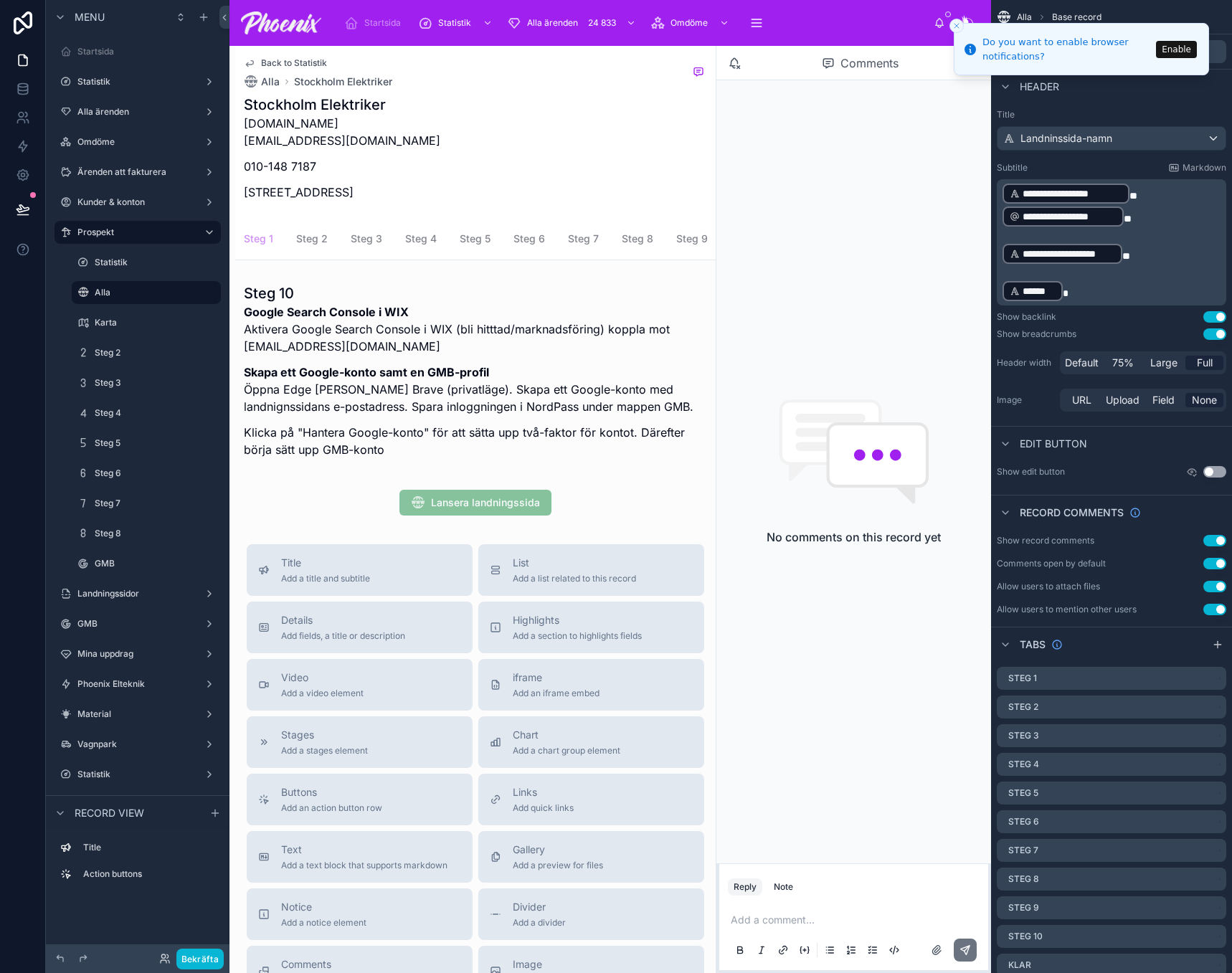
click at [257, 236] on span "Steg 1" at bounding box center [259, 239] width 30 height 14
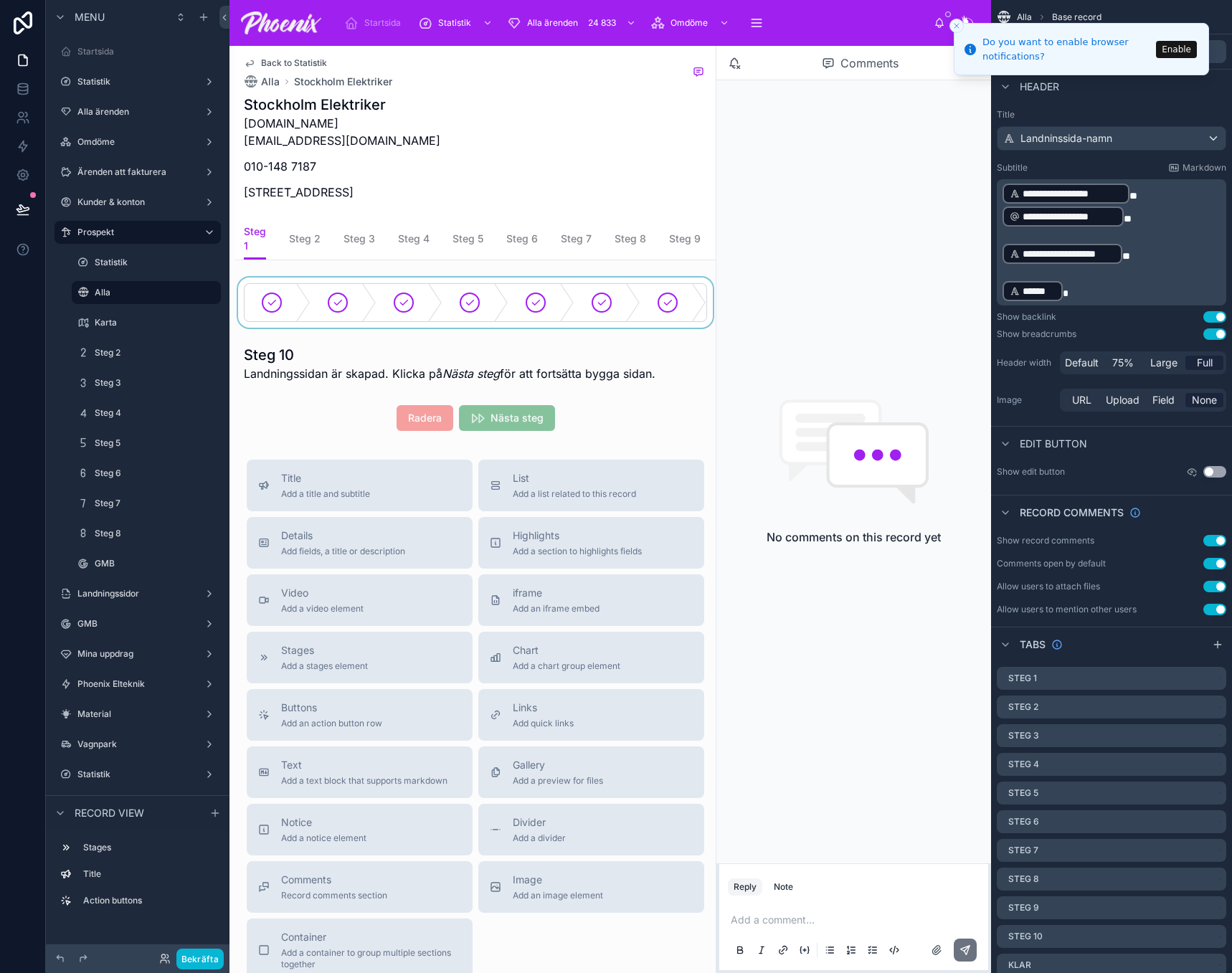
click at [288, 299] on div at bounding box center [476, 302] width 480 height 51
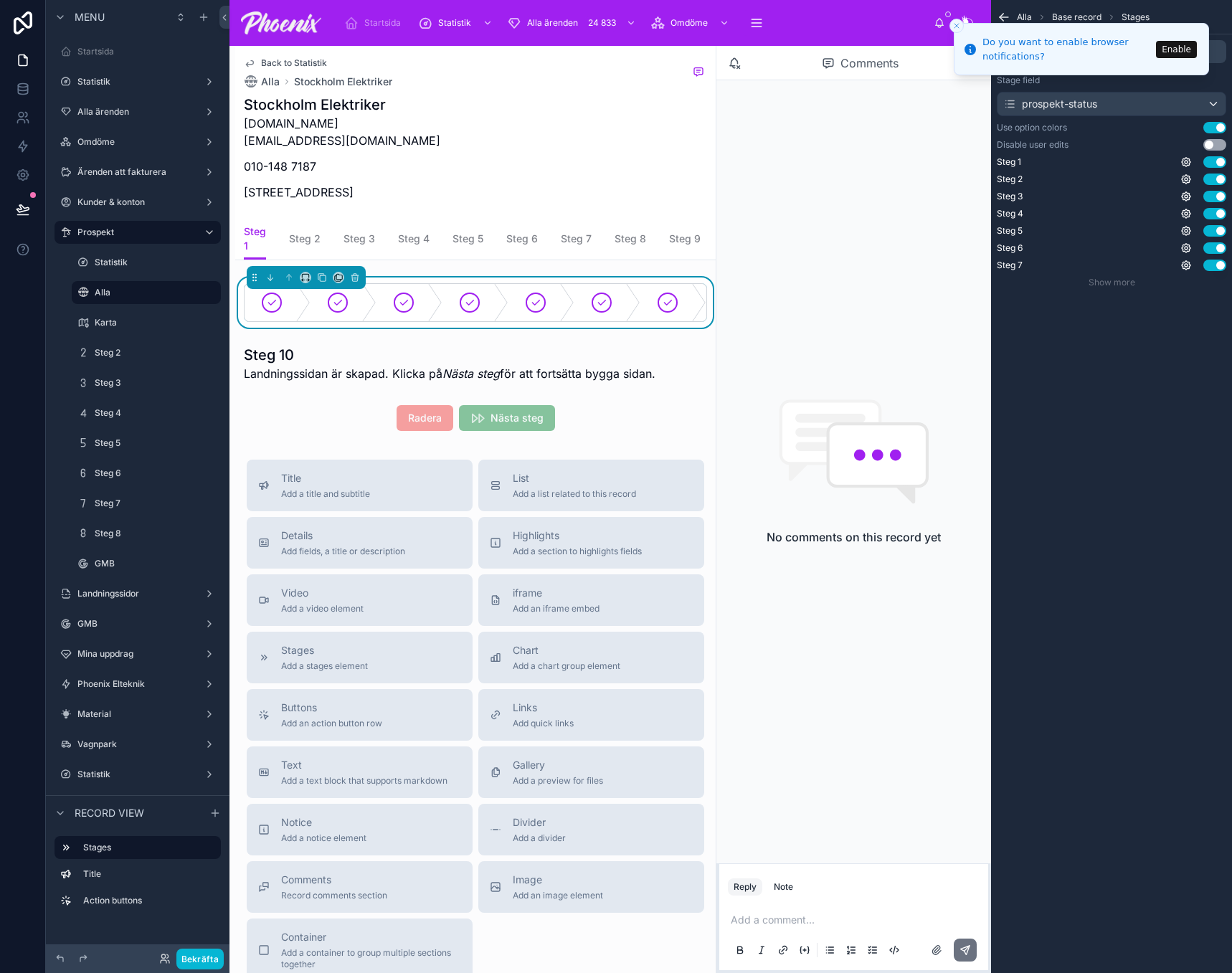
click at [271, 289] on div at bounding box center [305, 277] width 119 height 23
click at [358, 283] on icon at bounding box center [354, 277] width 10 height 10
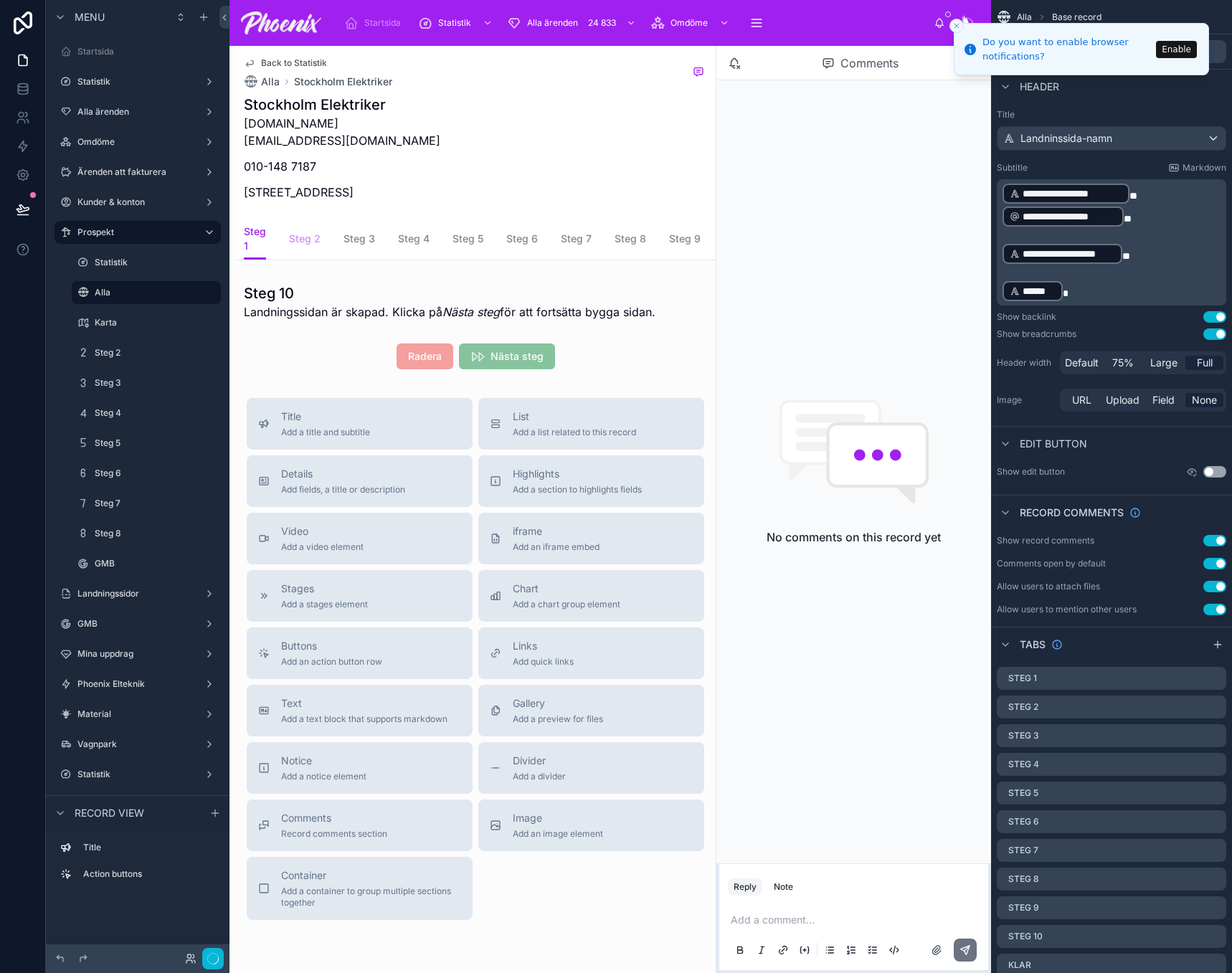
click at [313, 236] on span "Steg 2" at bounding box center [305, 239] width 32 height 14
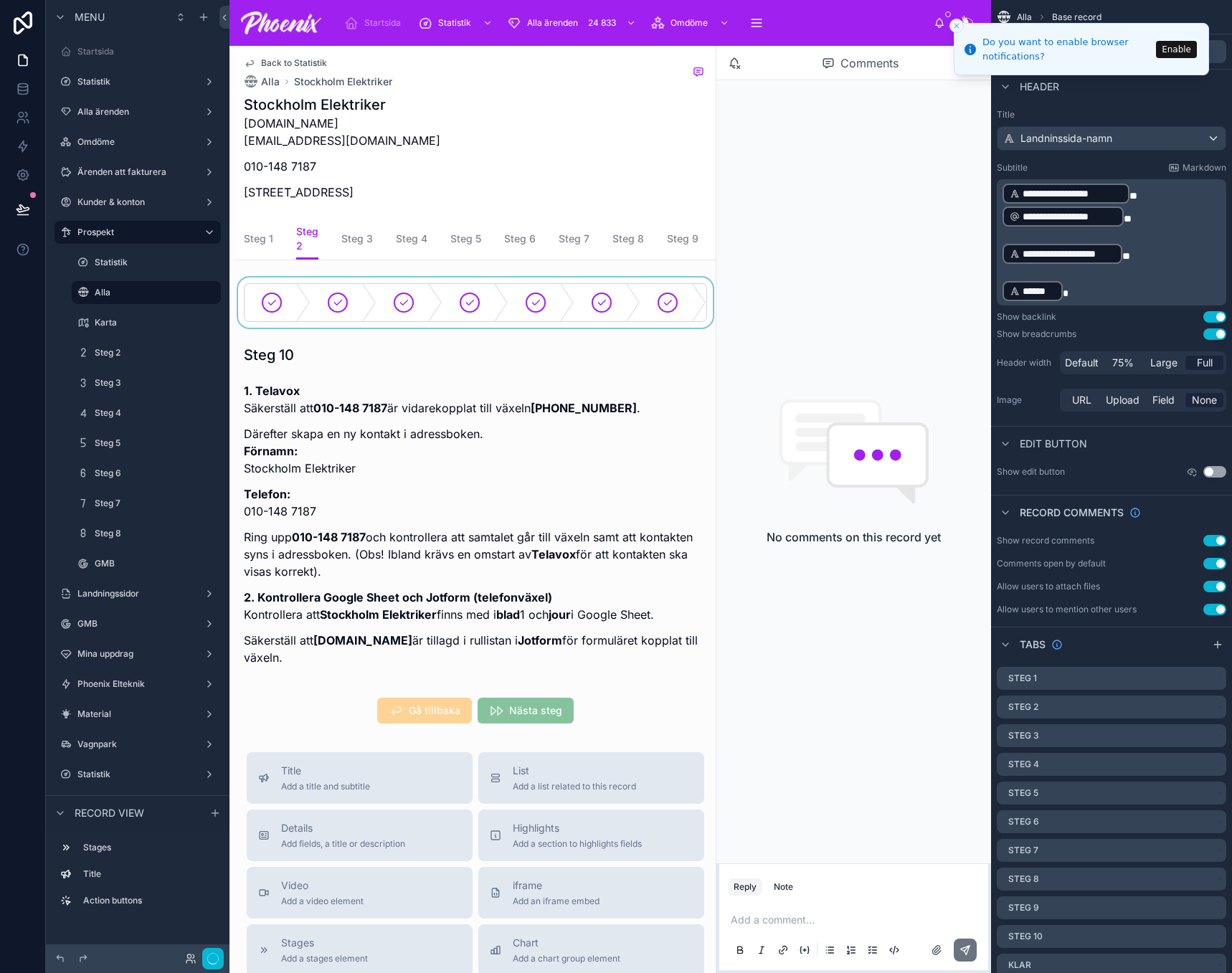
click at [317, 308] on div at bounding box center [476, 302] width 480 height 51
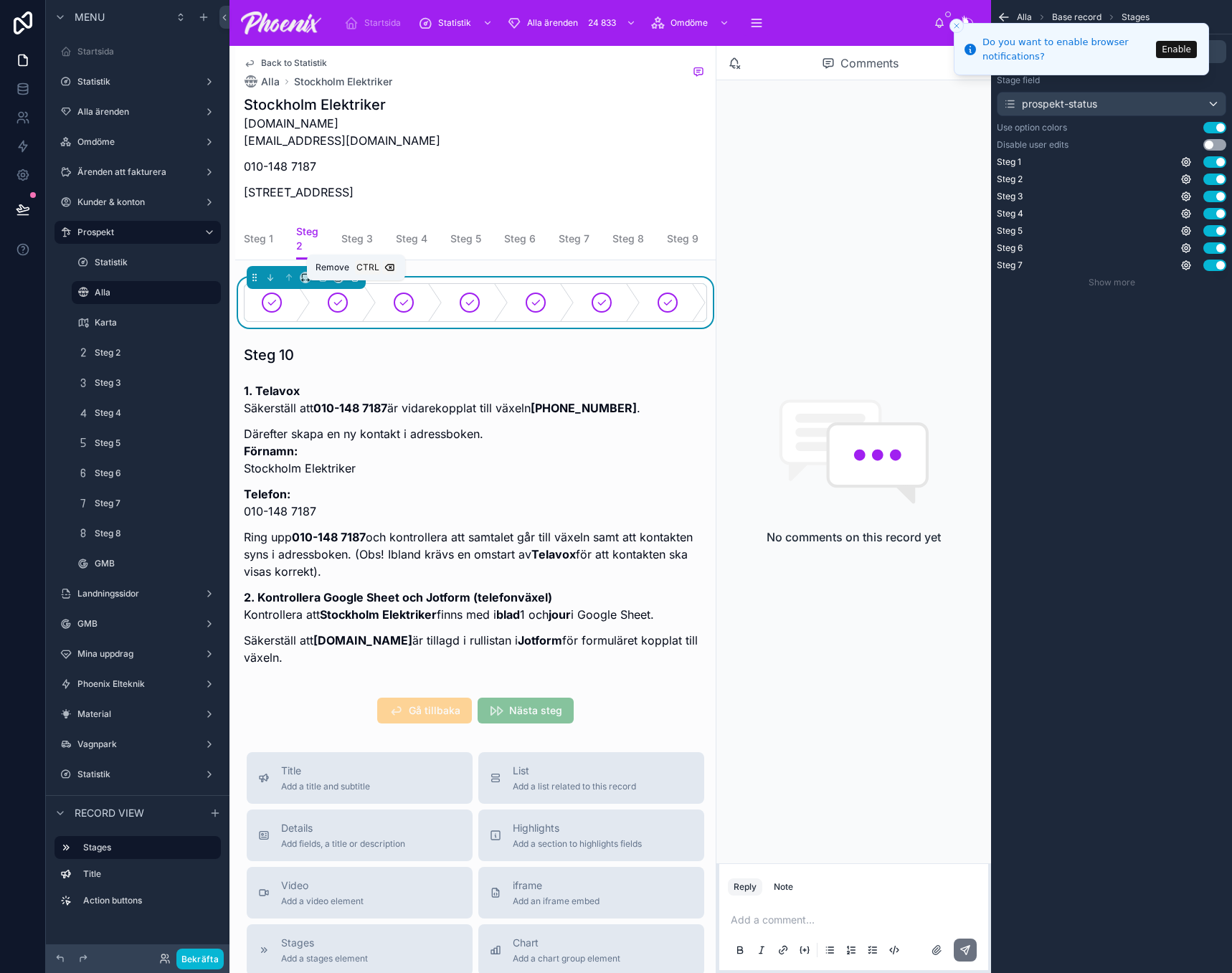
click at [349, 284] on button at bounding box center [355, 277] width 16 height 16
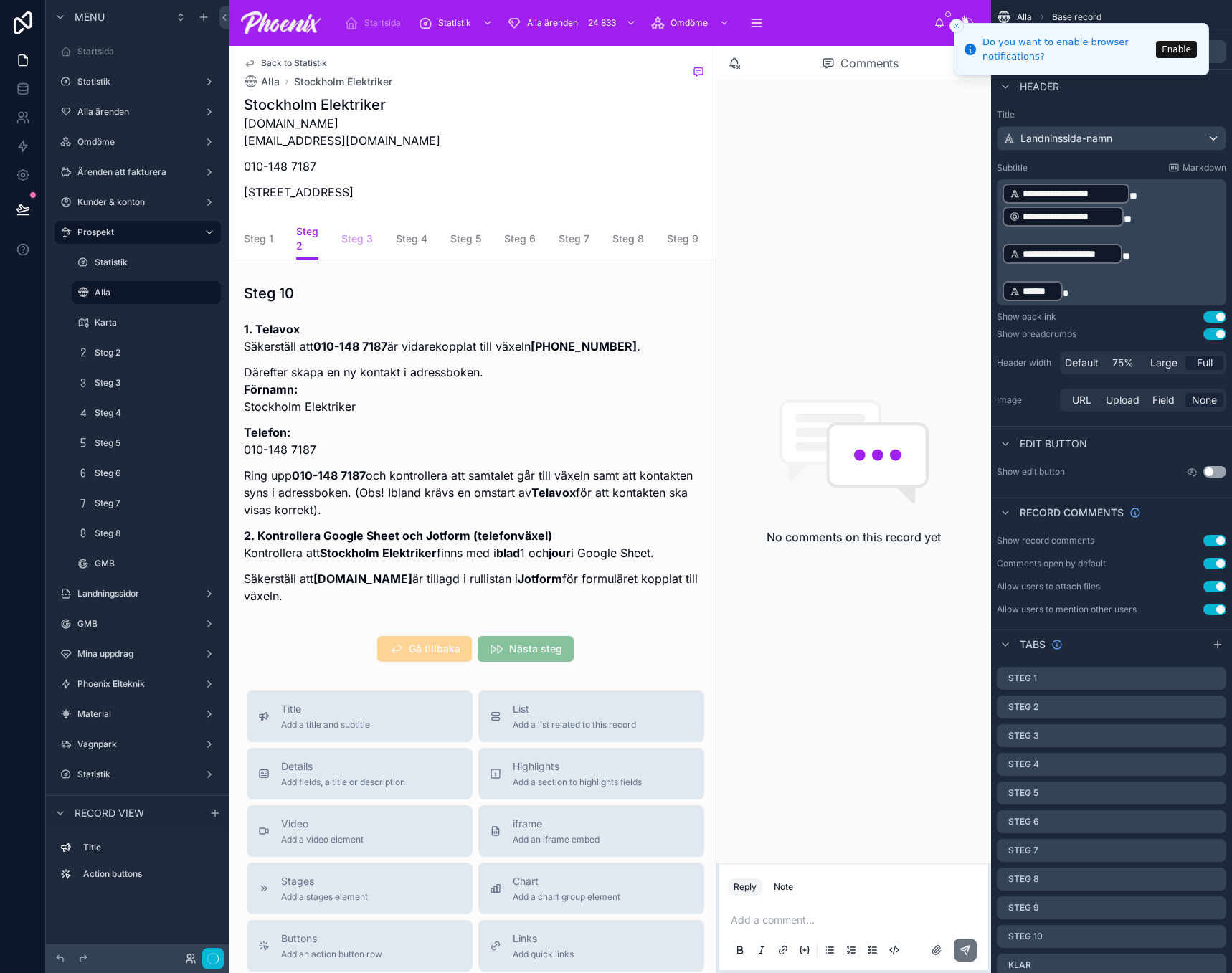
click at [348, 242] on span "Steg 3" at bounding box center [357, 239] width 32 height 14
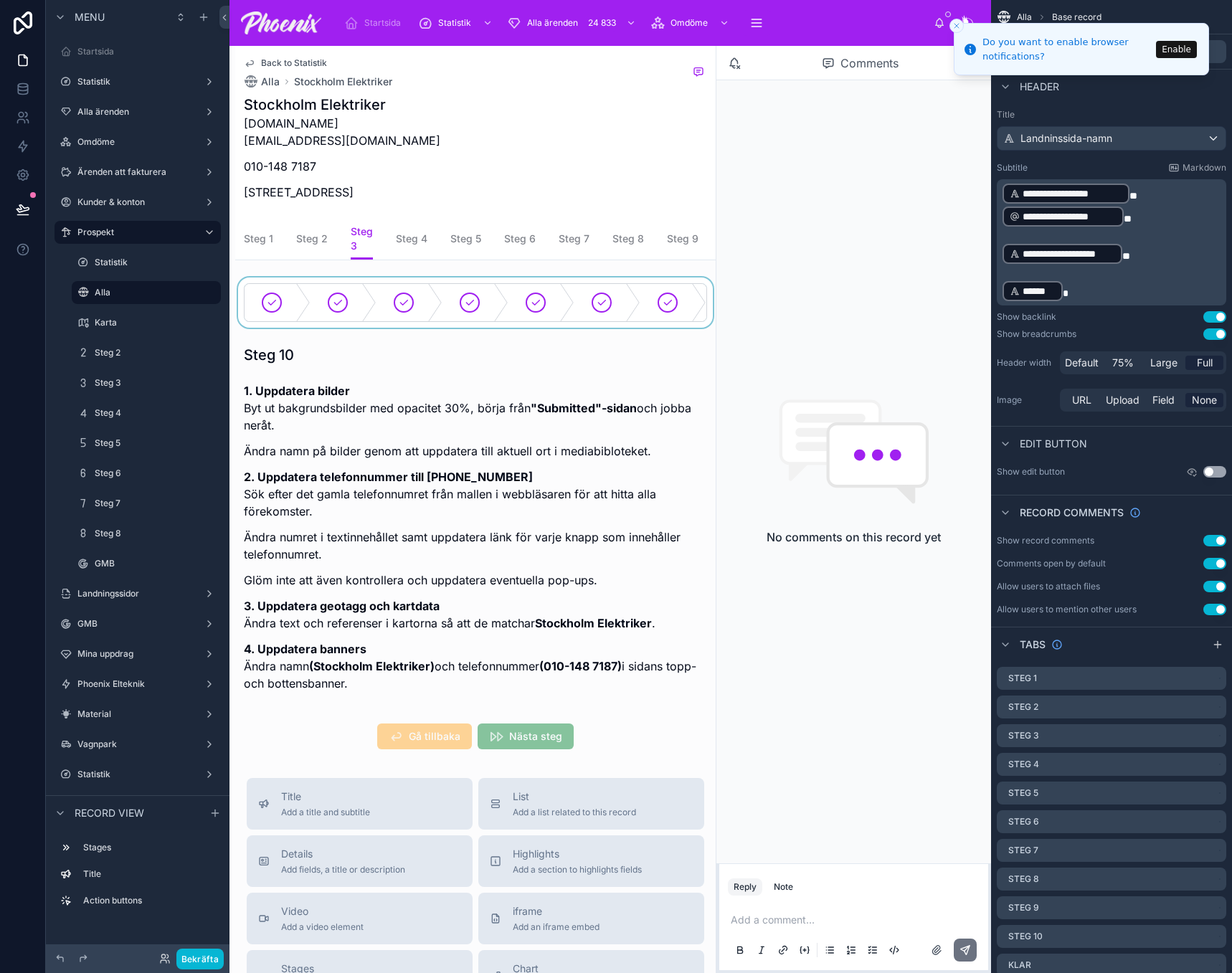
click at [363, 289] on div at bounding box center [476, 302] width 480 height 51
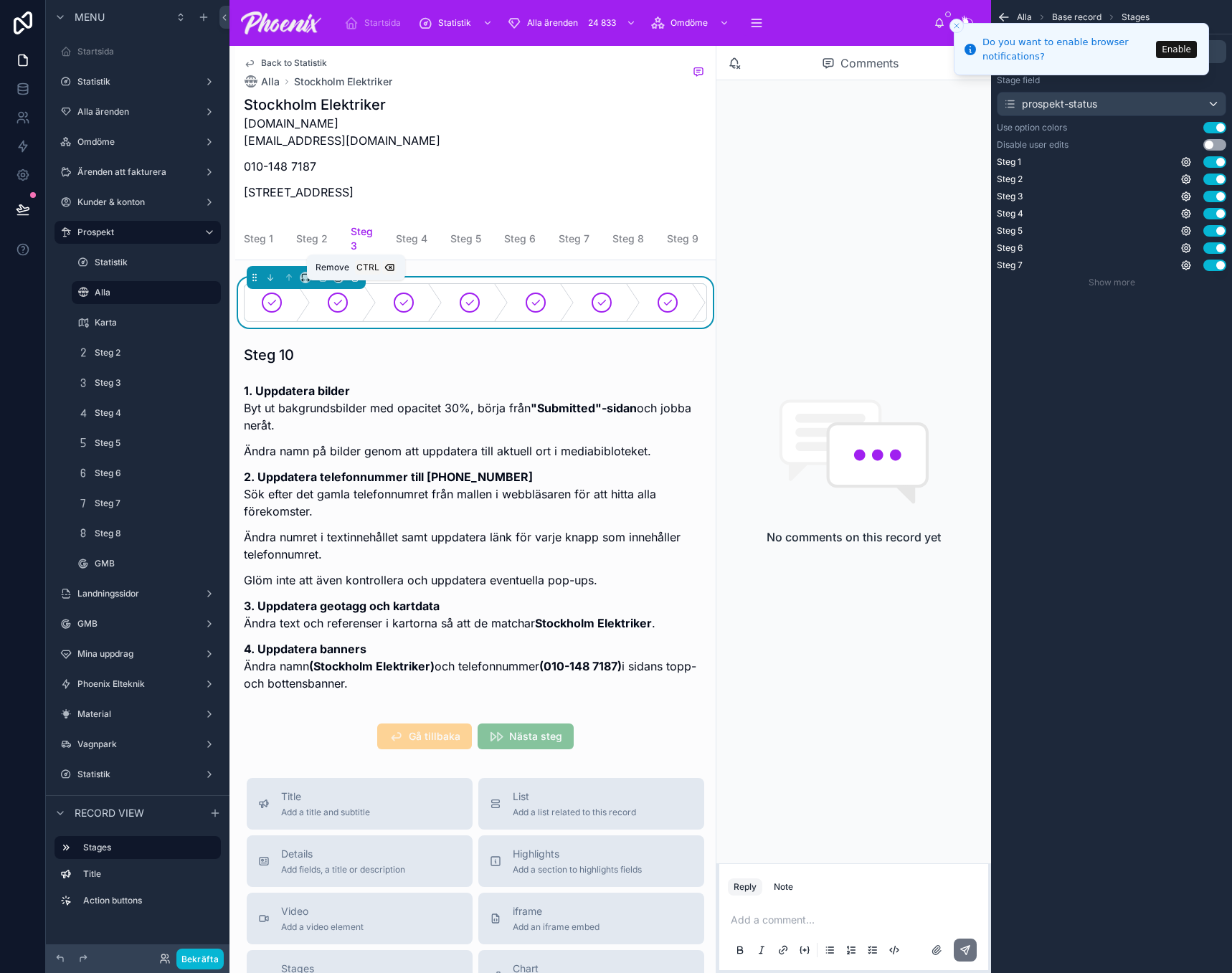
click at [350, 283] on icon at bounding box center [354, 277] width 10 height 10
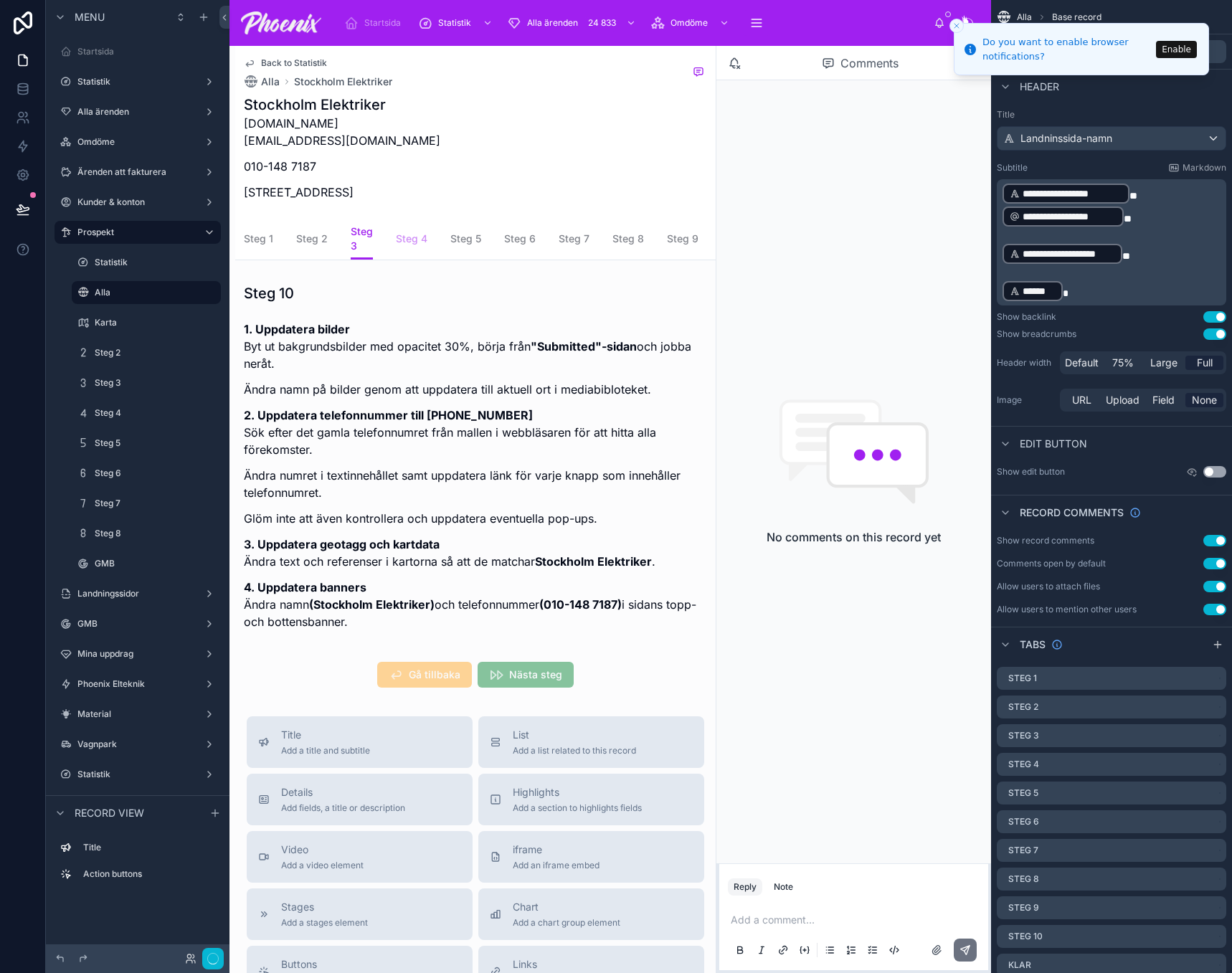
click at [396, 239] on span "Steg 4" at bounding box center [411, 239] width 32 height 14
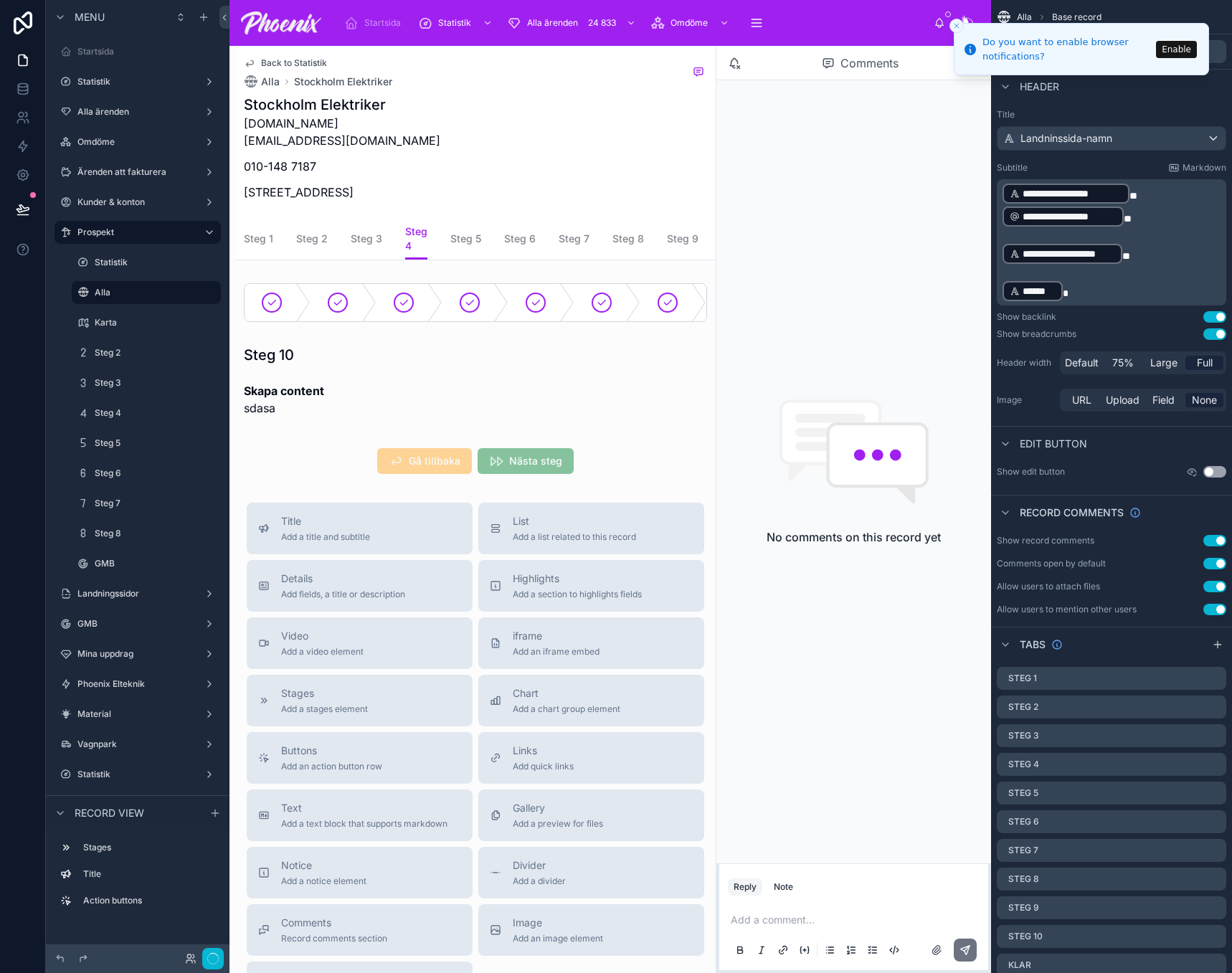
click at [413, 293] on div at bounding box center [476, 302] width 480 height 51
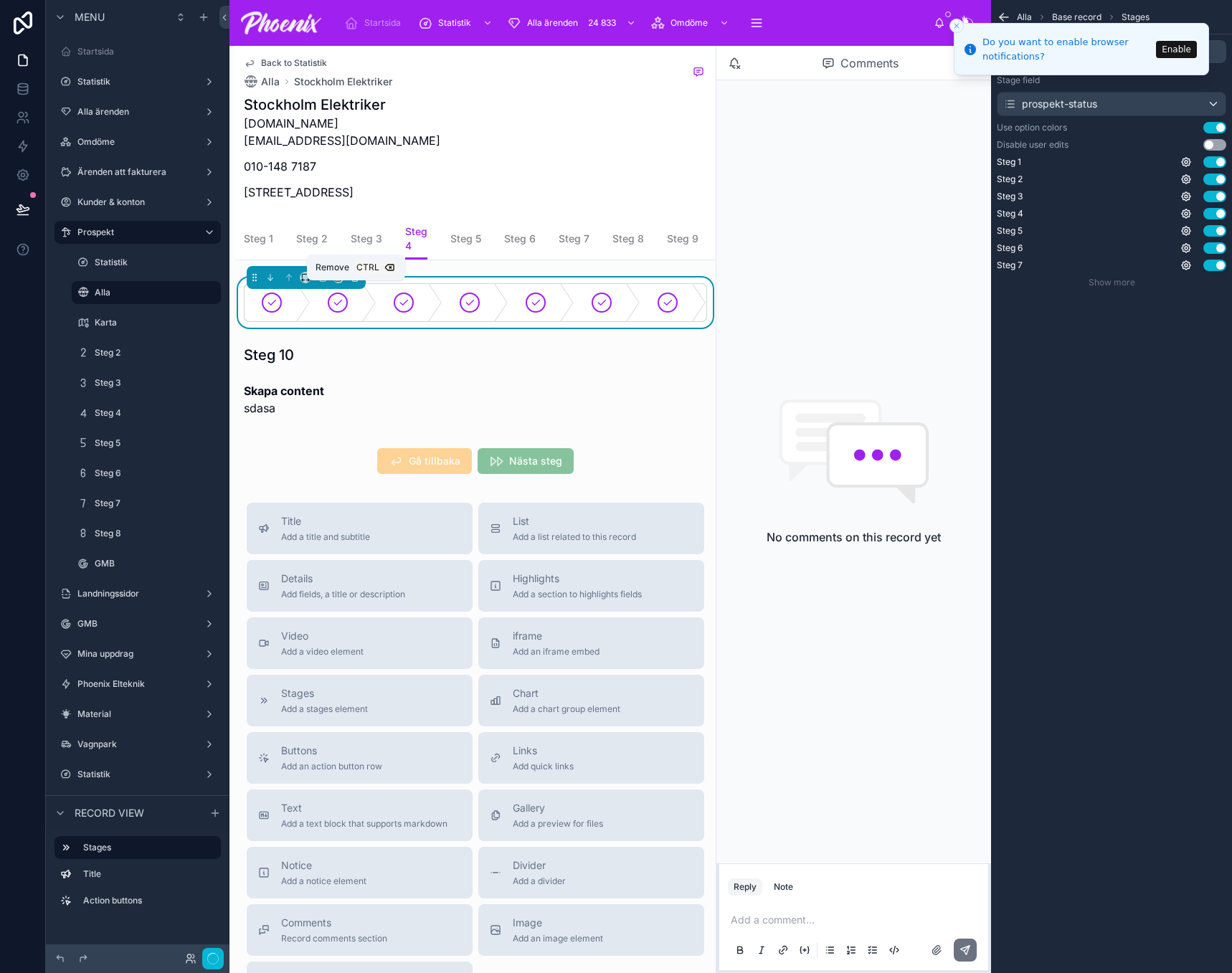
click at [358, 275] on icon at bounding box center [354, 275] width 6 height 0
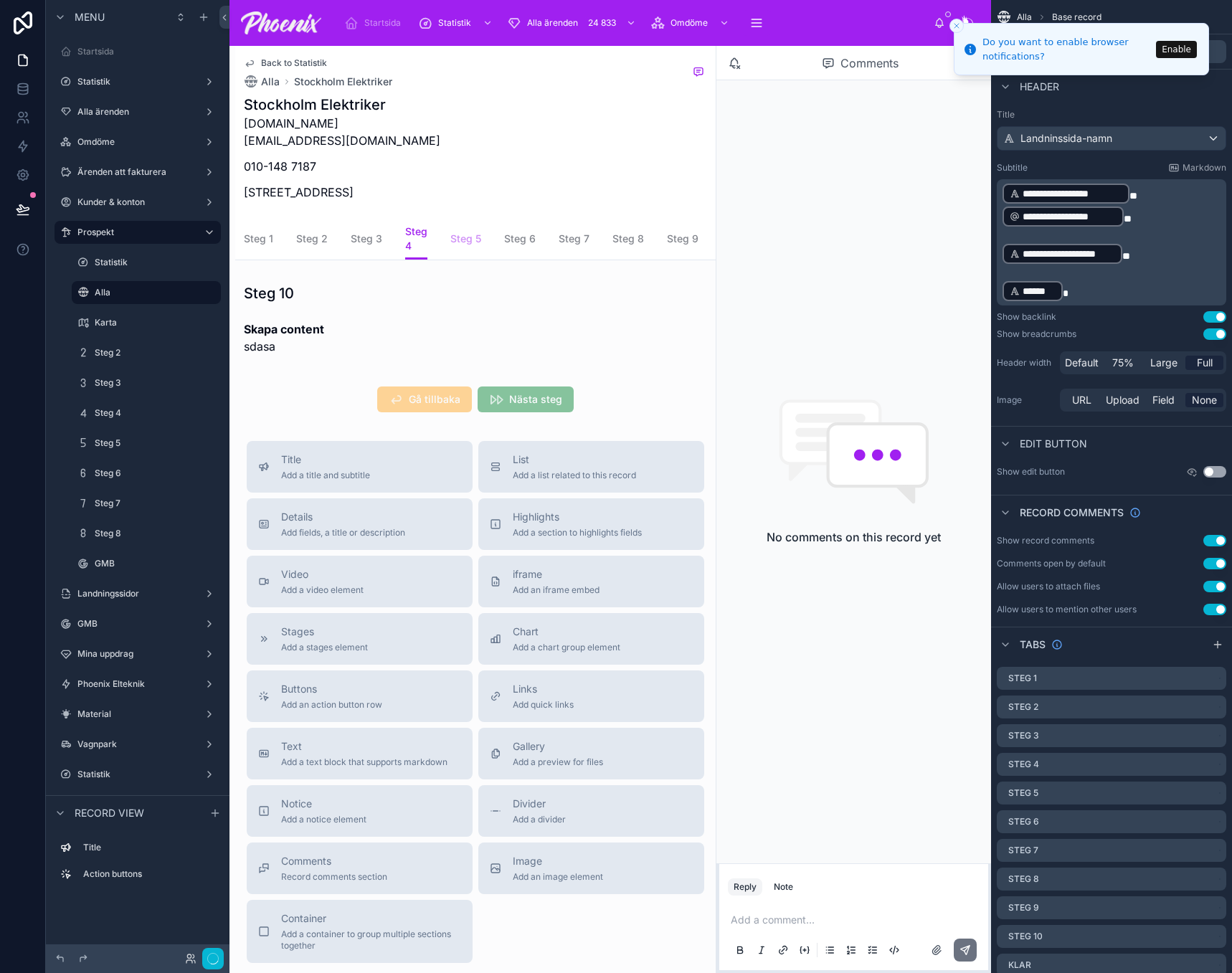
click at [459, 235] on span "Steg 5" at bounding box center [466, 239] width 31 height 14
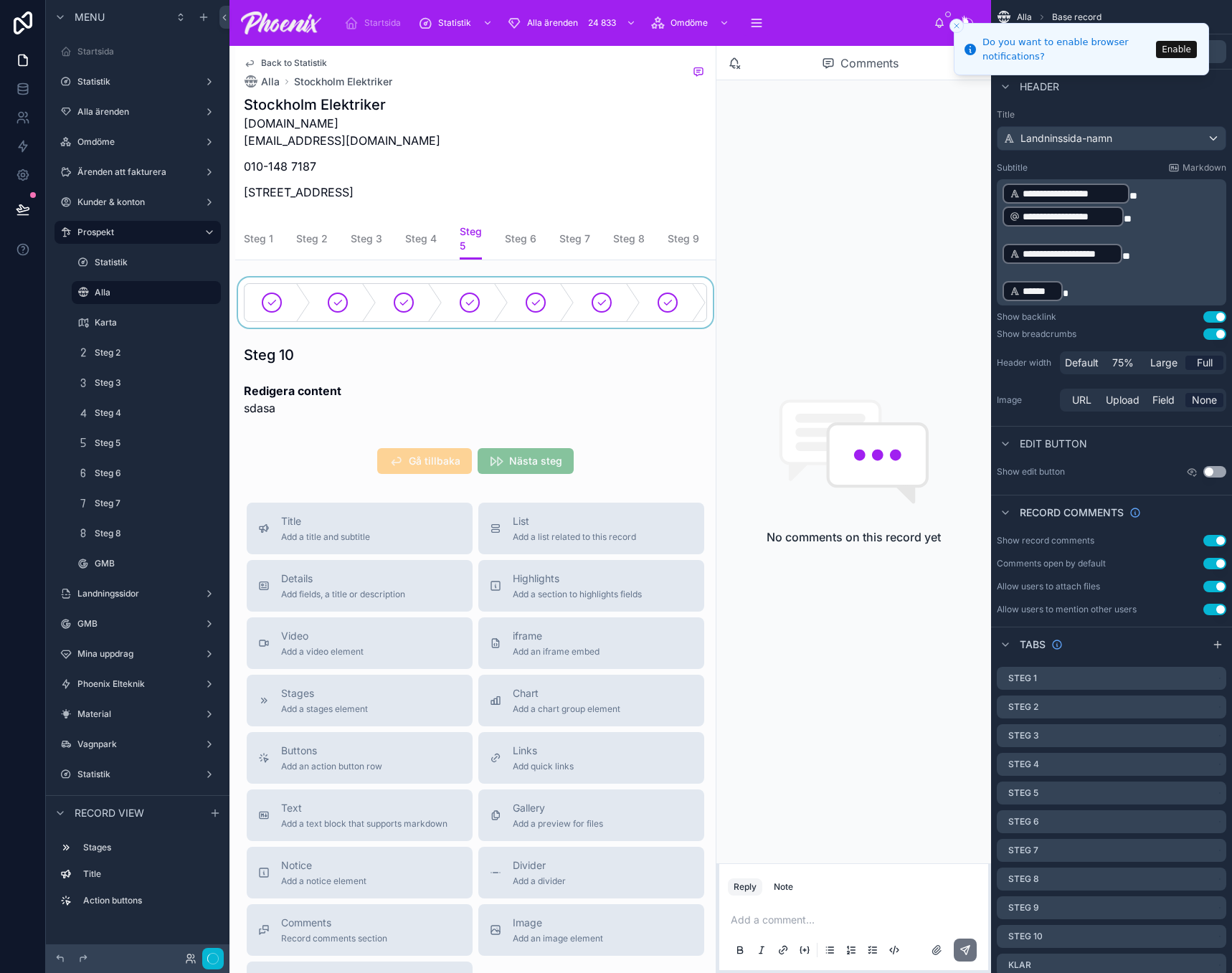
click at [469, 295] on div at bounding box center [476, 302] width 480 height 51
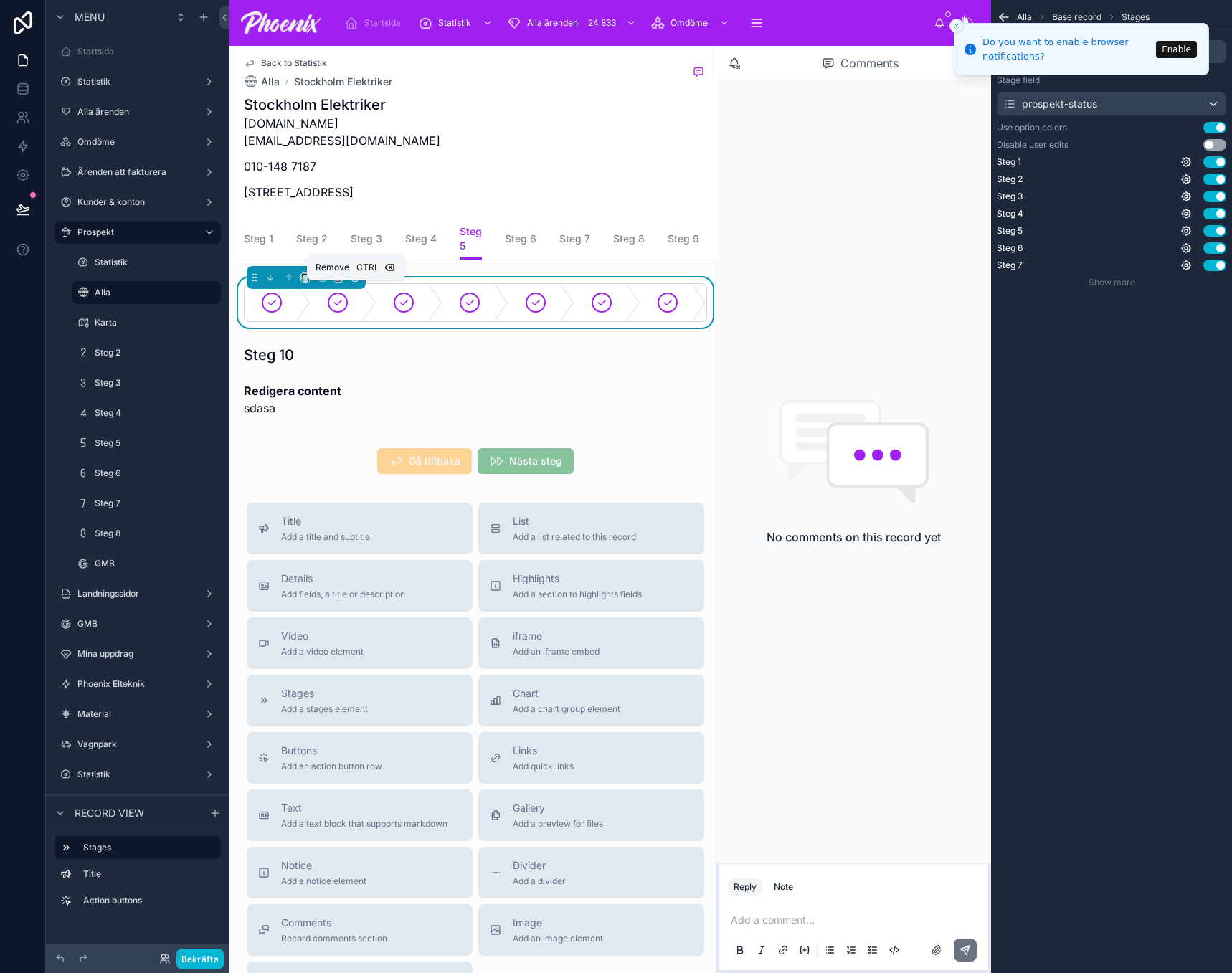
click at [354, 283] on icon at bounding box center [354, 277] width 10 height 10
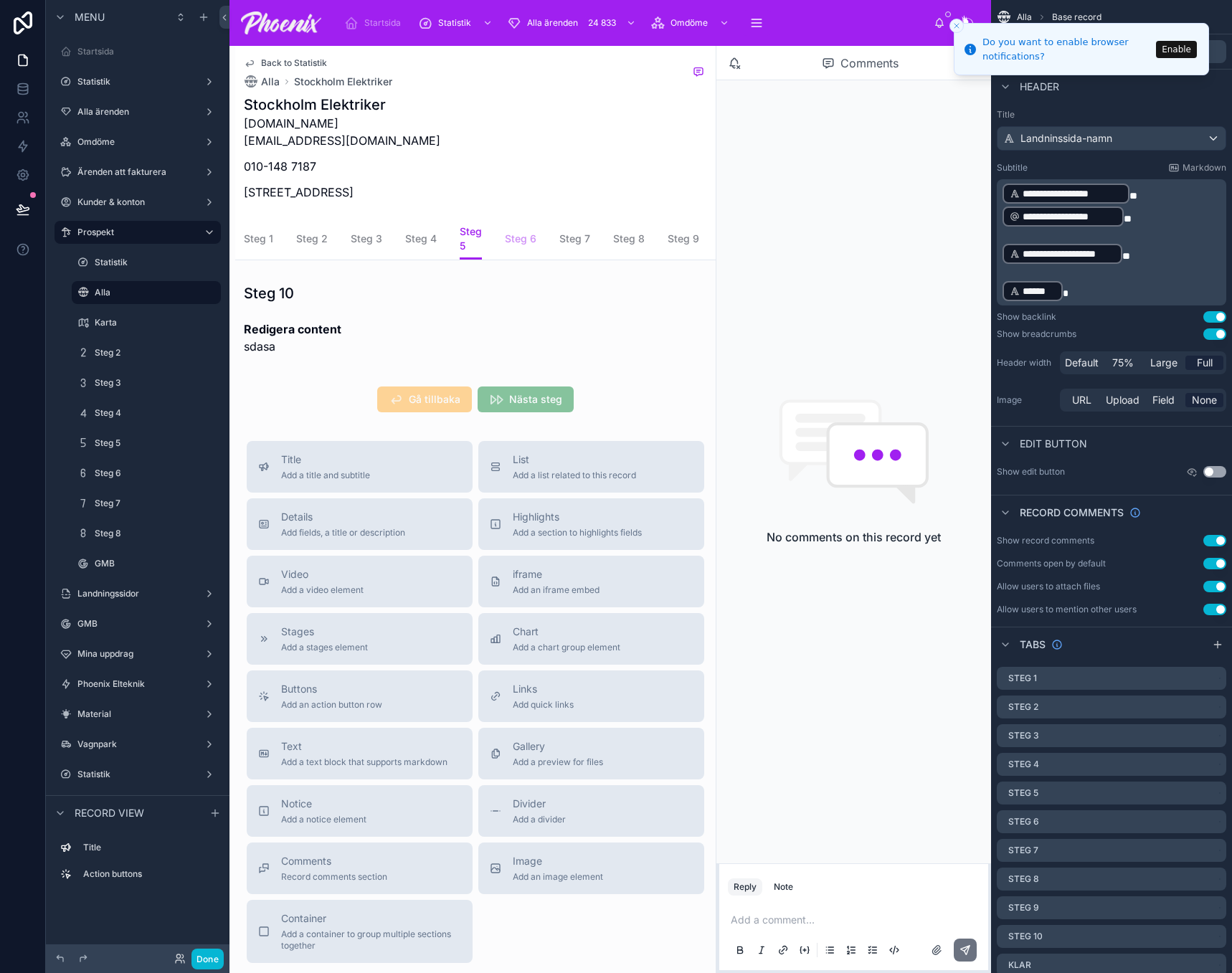
click at [524, 236] on span "Steg 6" at bounding box center [521, 239] width 32 height 14
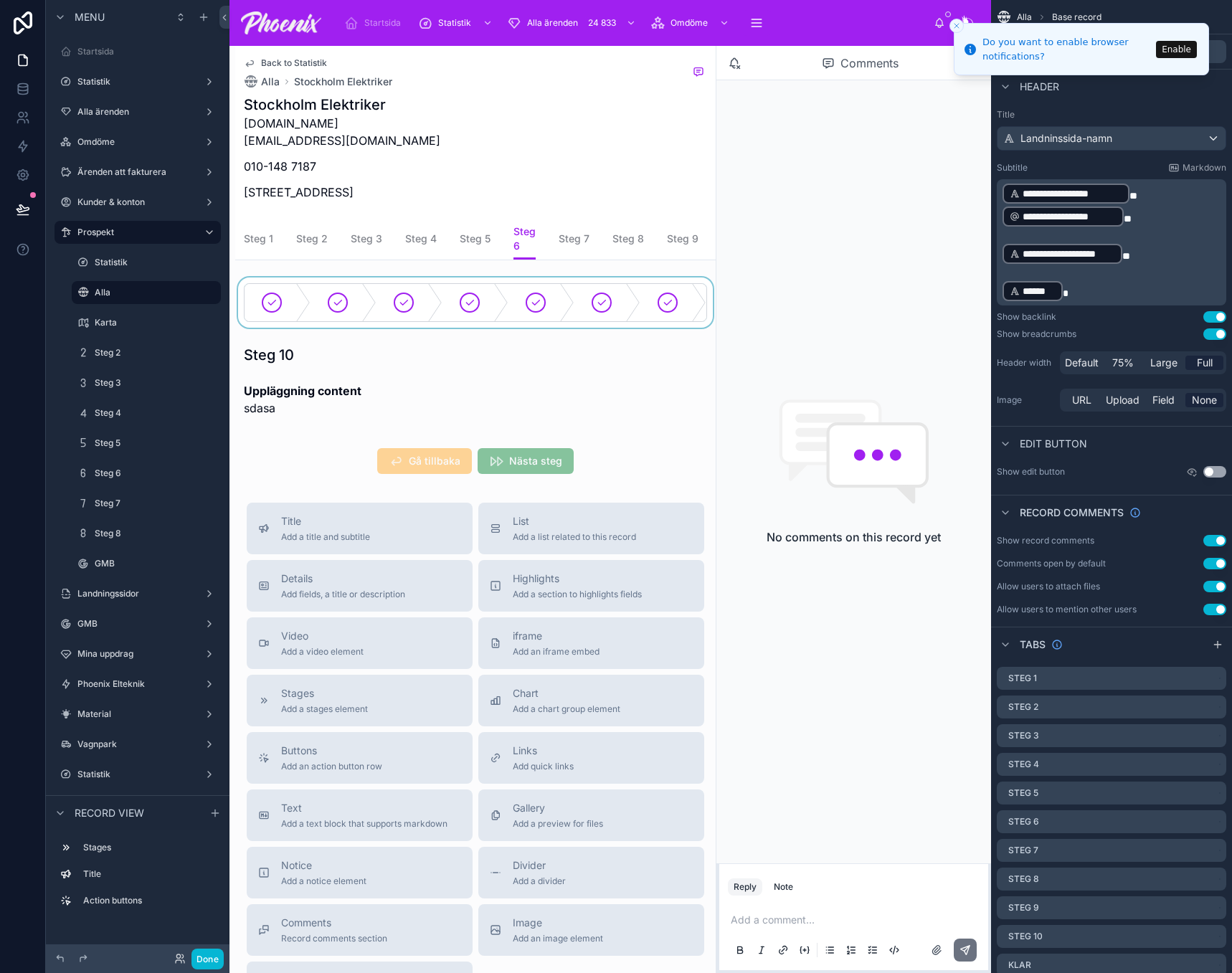
click at [493, 305] on div at bounding box center [476, 302] width 480 height 51
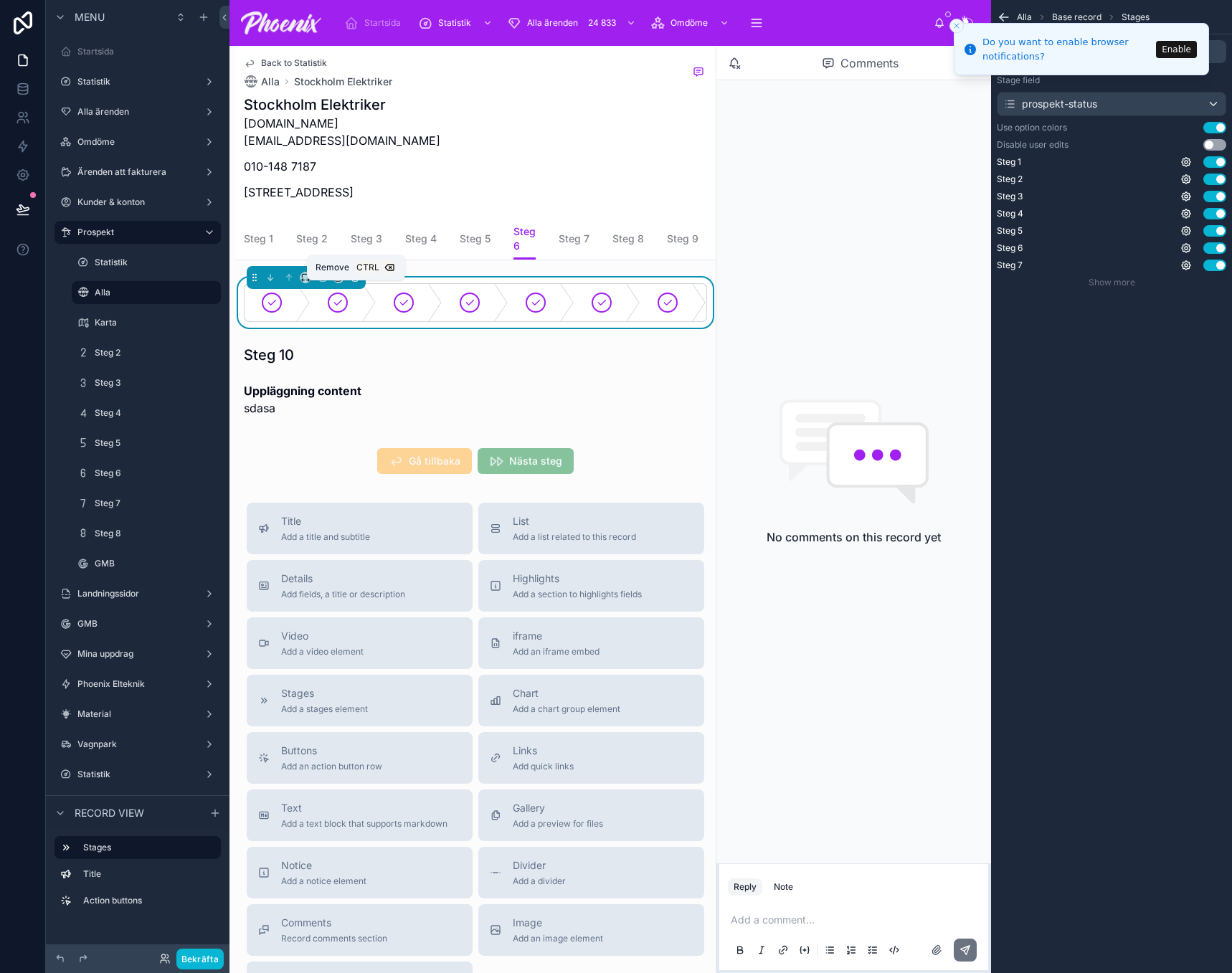
click at [360, 285] on button at bounding box center [355, 277] width 16 height 16
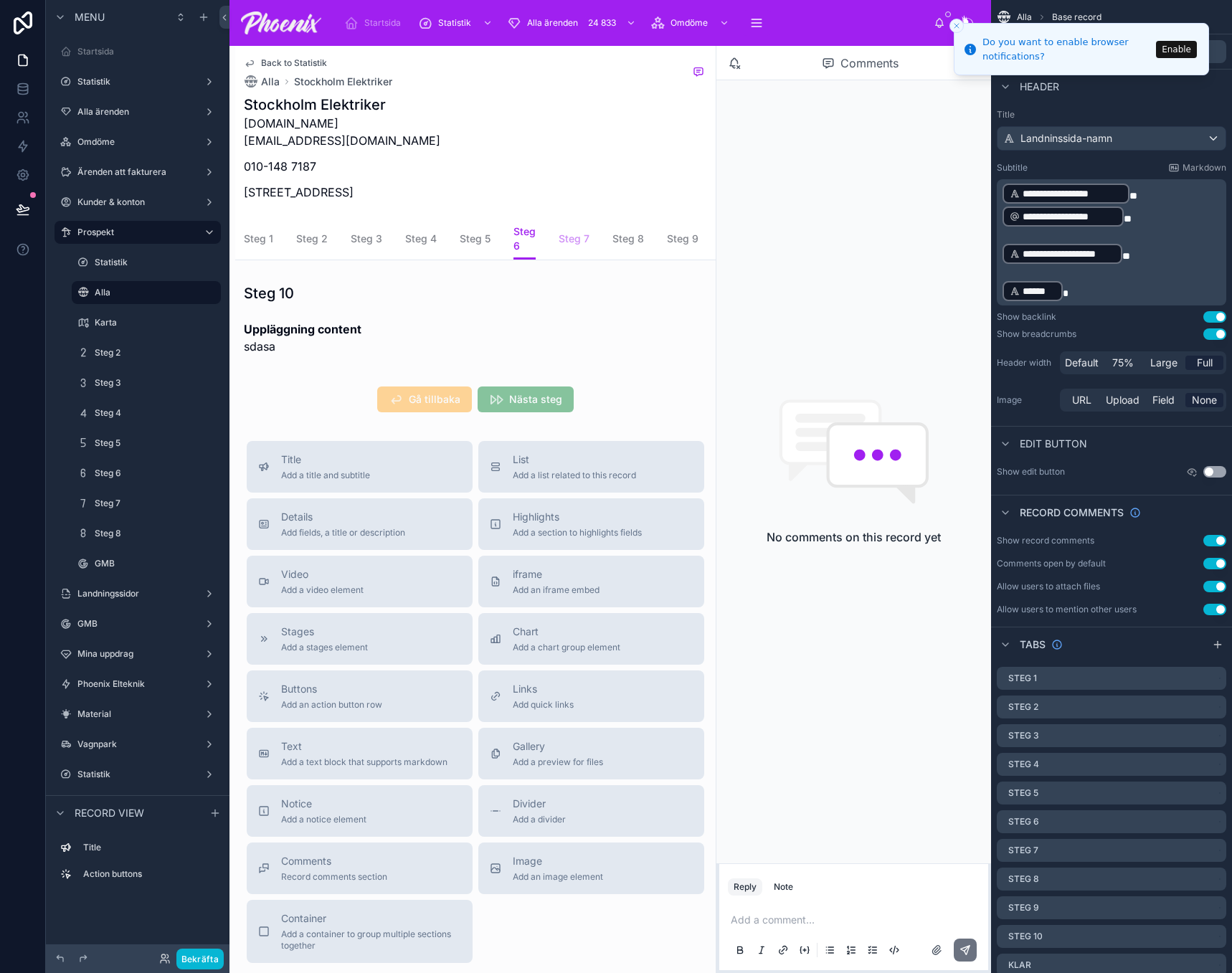
click at [562, 235] on span "Steg 7" at bounding box center [574, 239] width 31 height 14
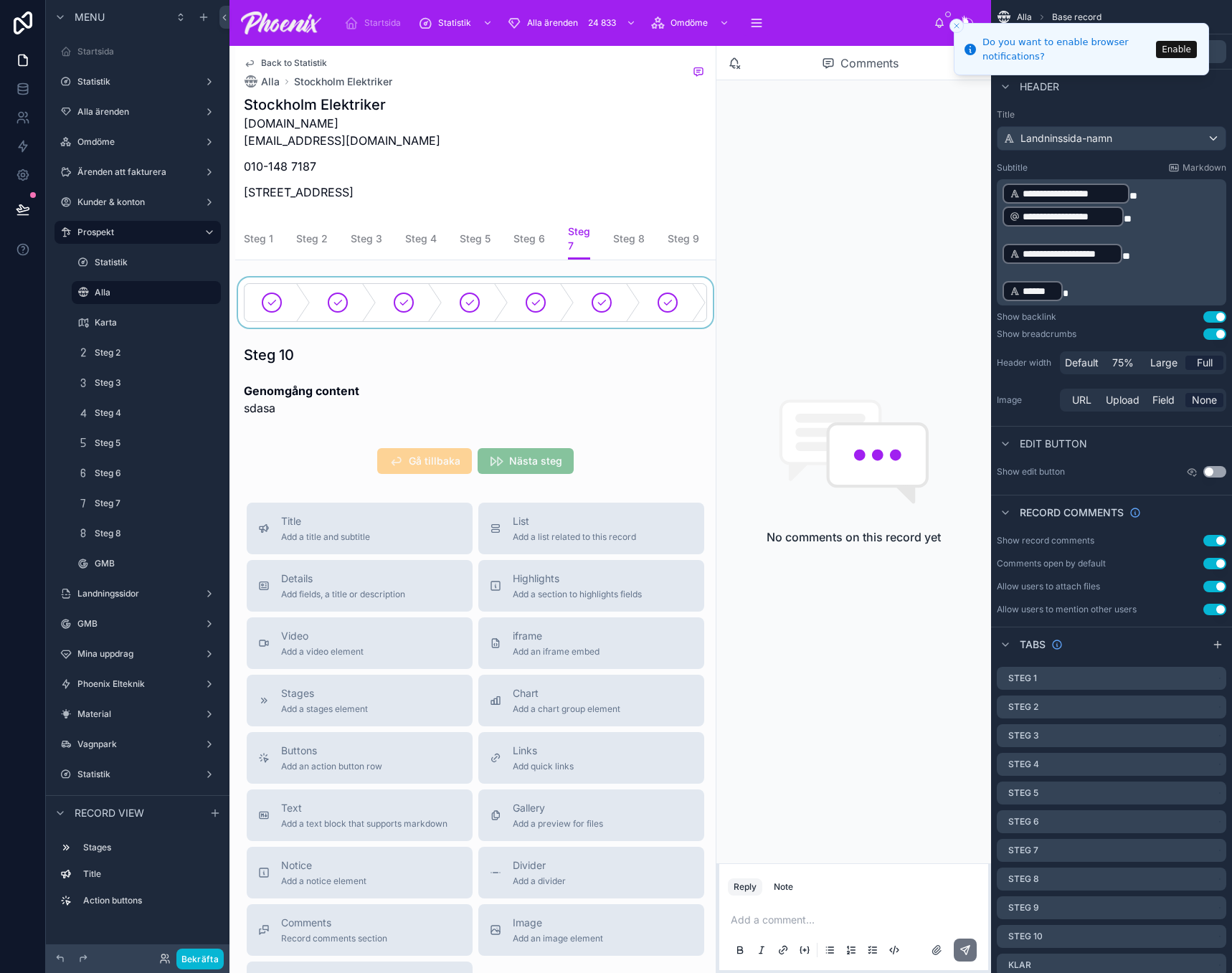
click at [504, 304] on div at bounding box center [476, 302] width 480 height 51
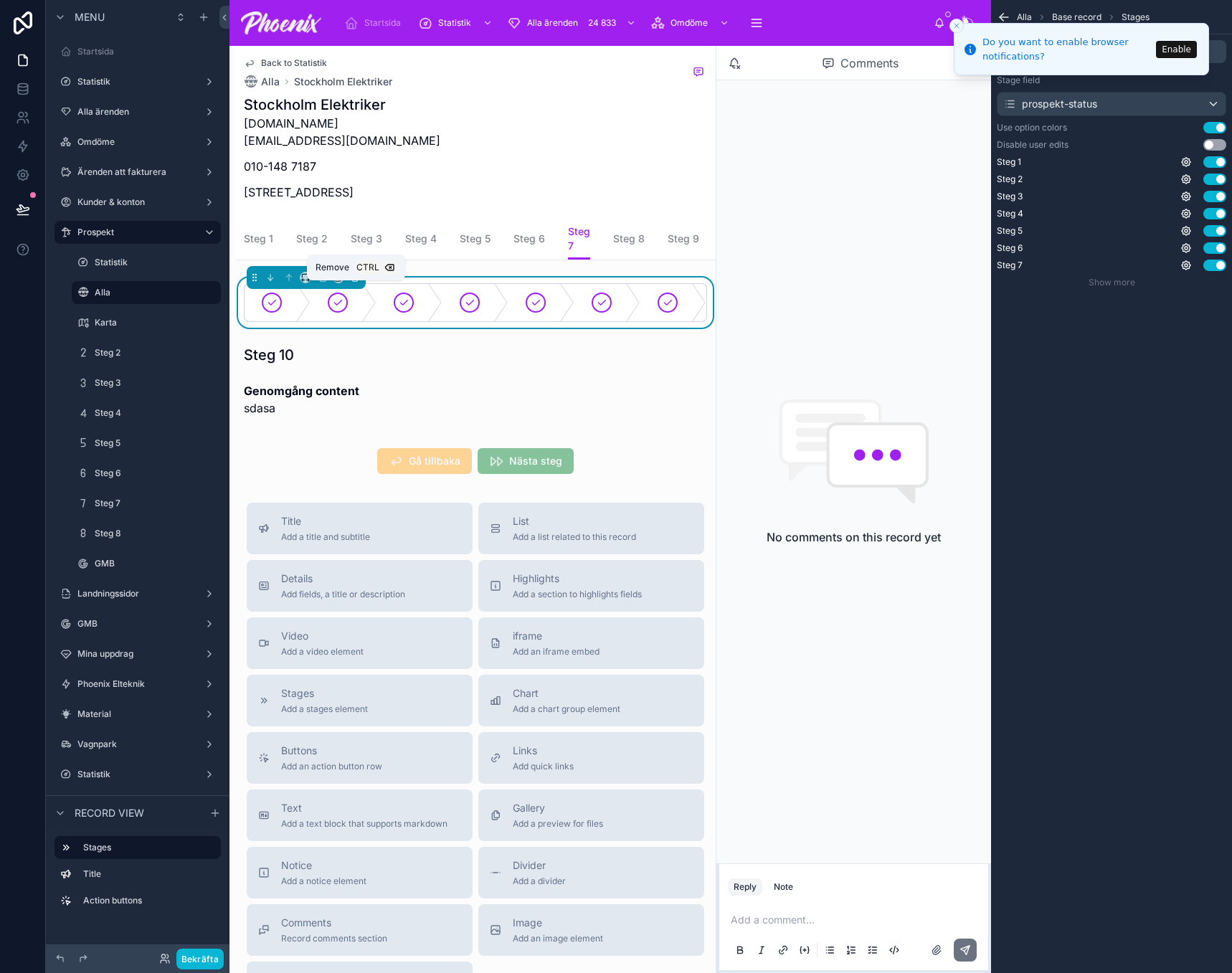
click at [354, 283] on icon at bounding box center [354, 277] width 10 height 10
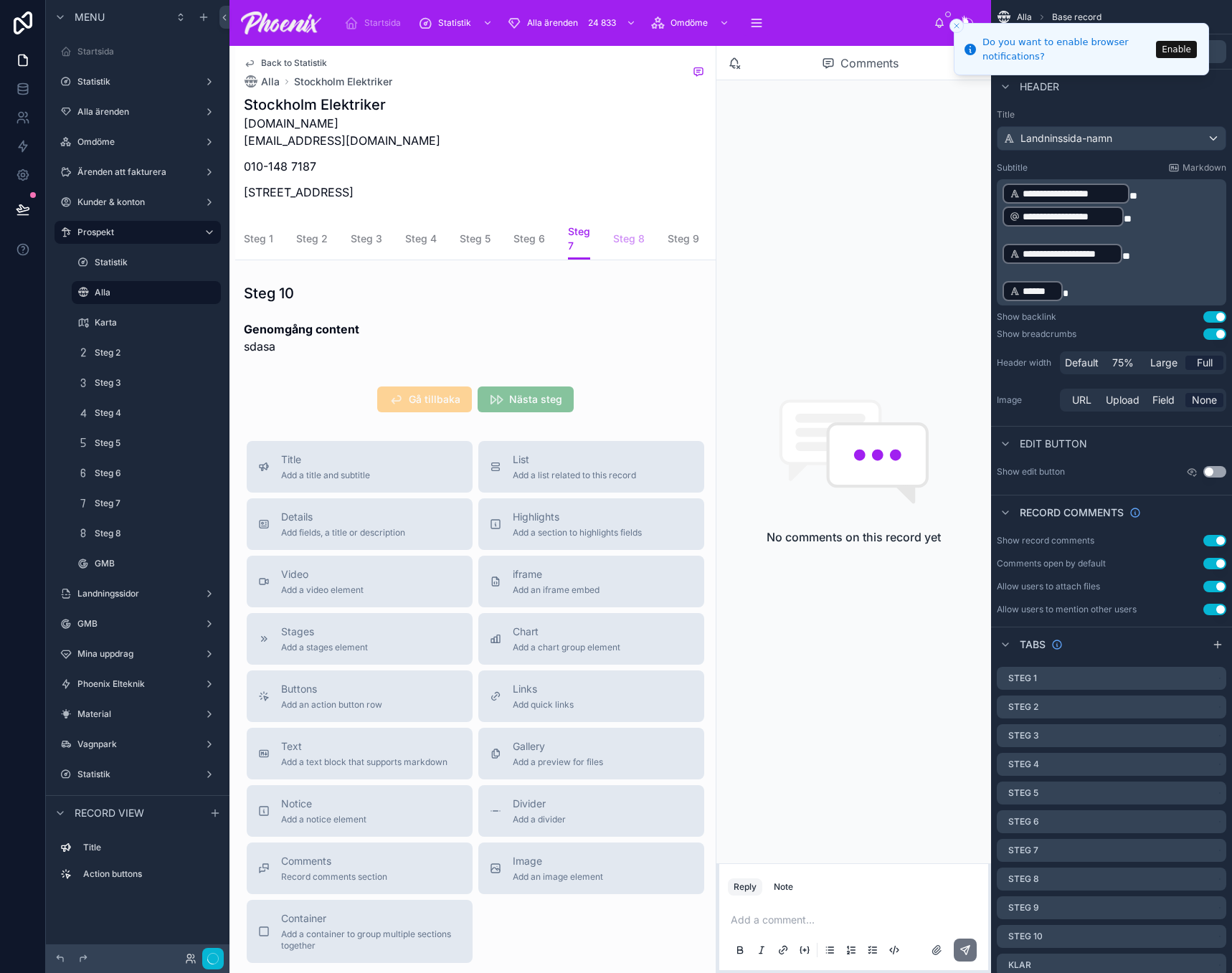
click at [627, 249] on link "Steg 8" at bounding box center [629, 240] width 32 height 29
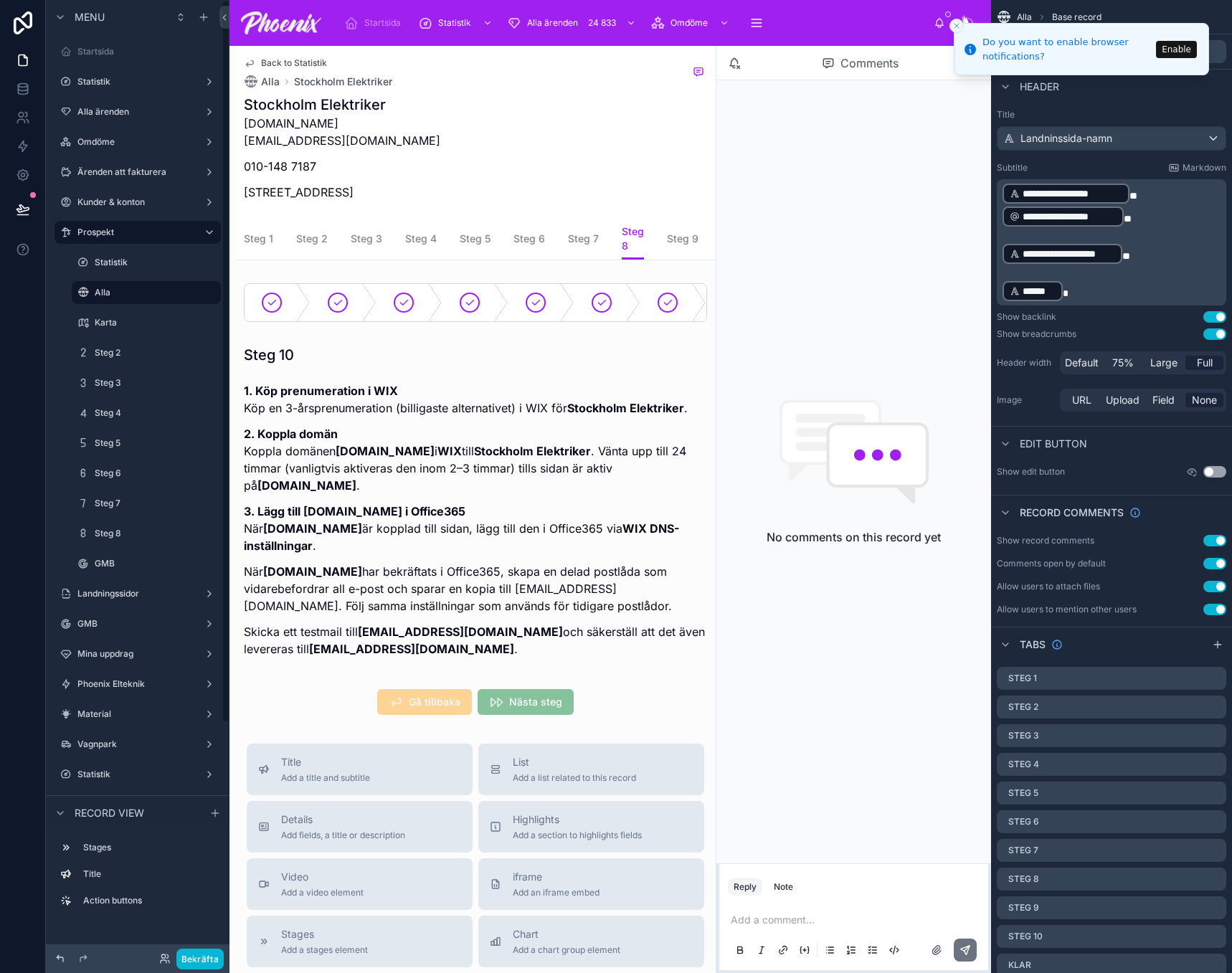
click at [58, 960] on icon at bounding box center [60, 958] width 12 height 12
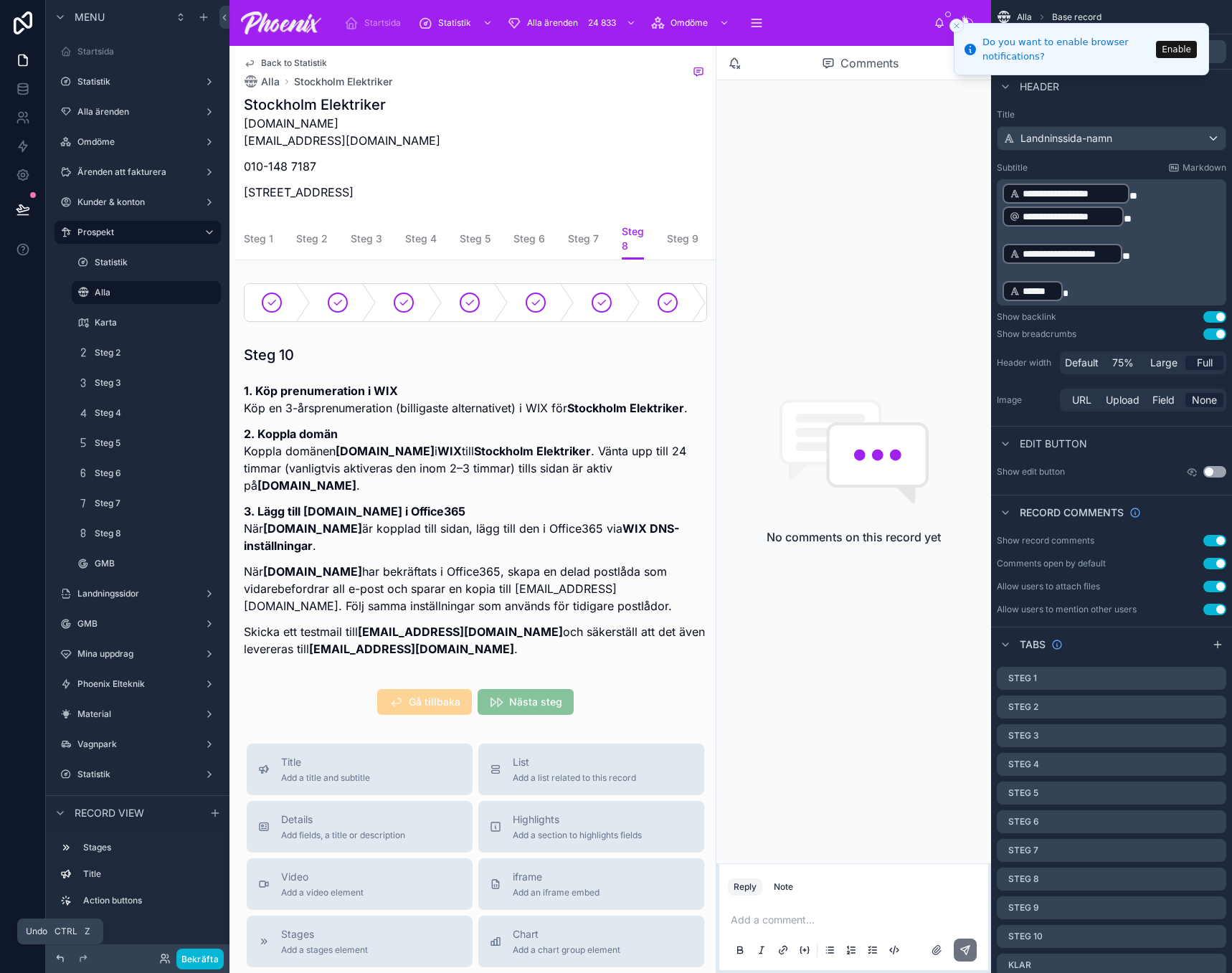
click at [58, 960] on icon at bounding box center [60, 958] width 12 height 12
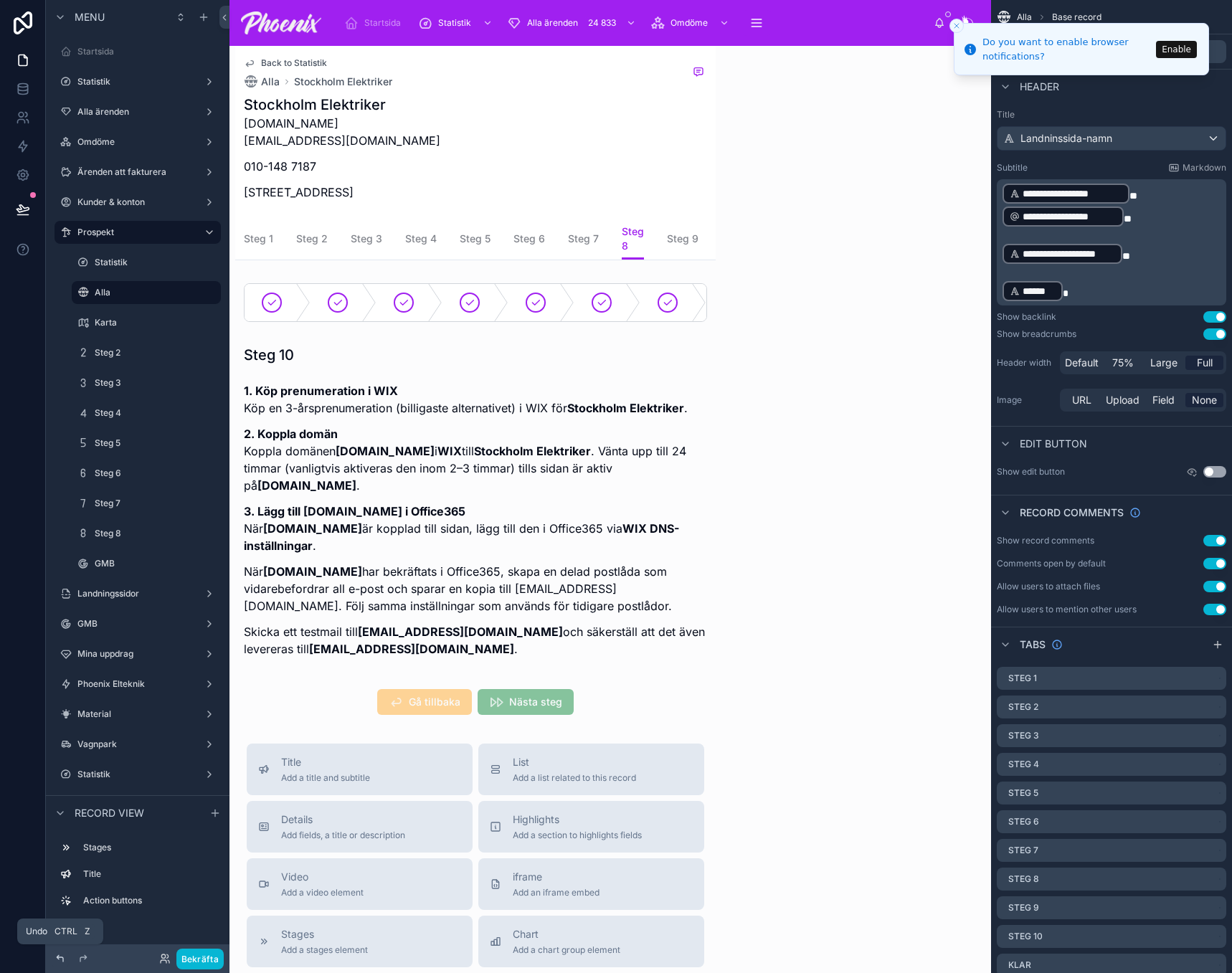
click at [58, 960] on icon at bounding box center [60, 958] width 12 height 12
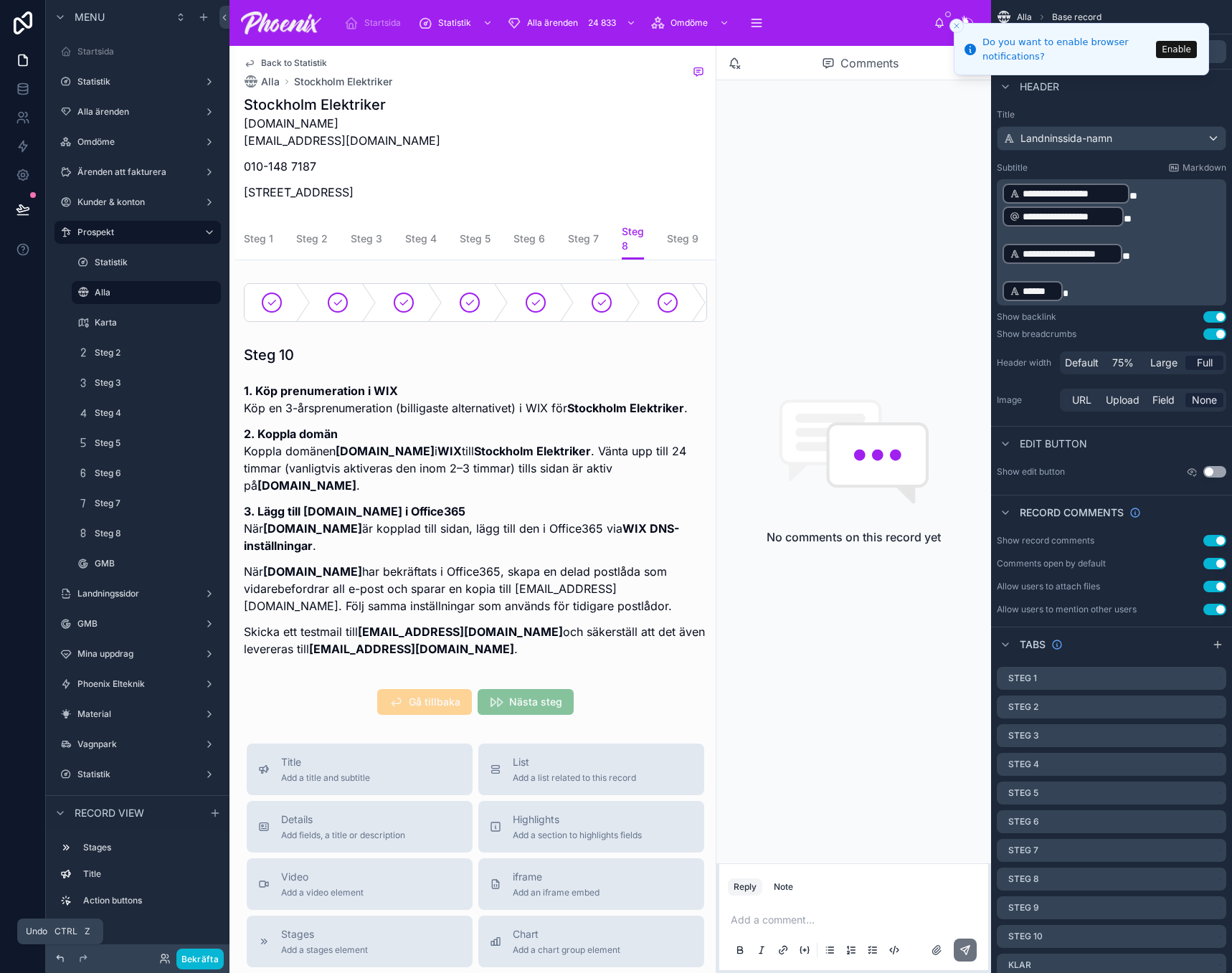
click at [58, 960] on icon at bounding box center [60, 958] width 12 height 12
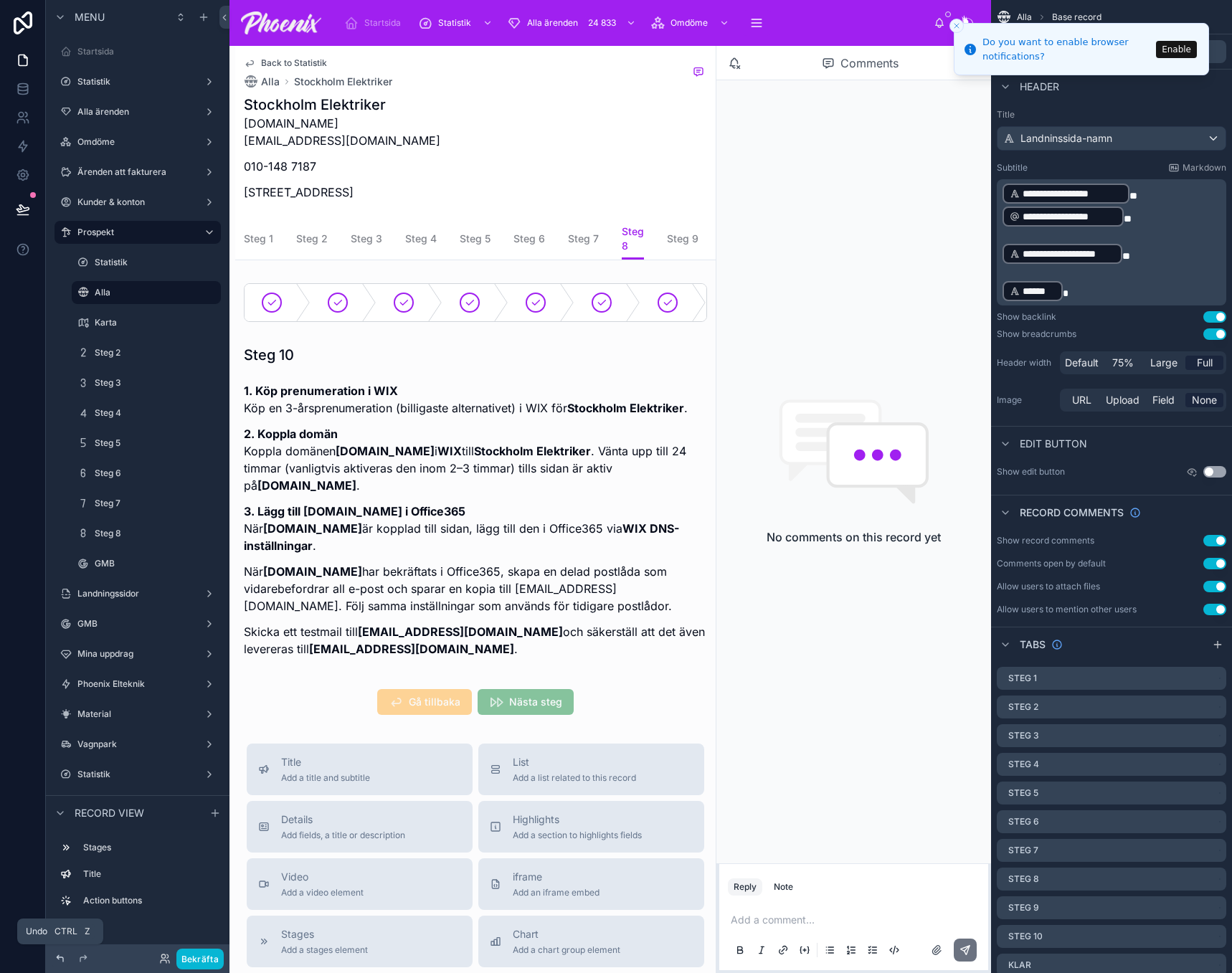
click at [58, 960] on icon at bounding box center [60, 958] width 12 height 12
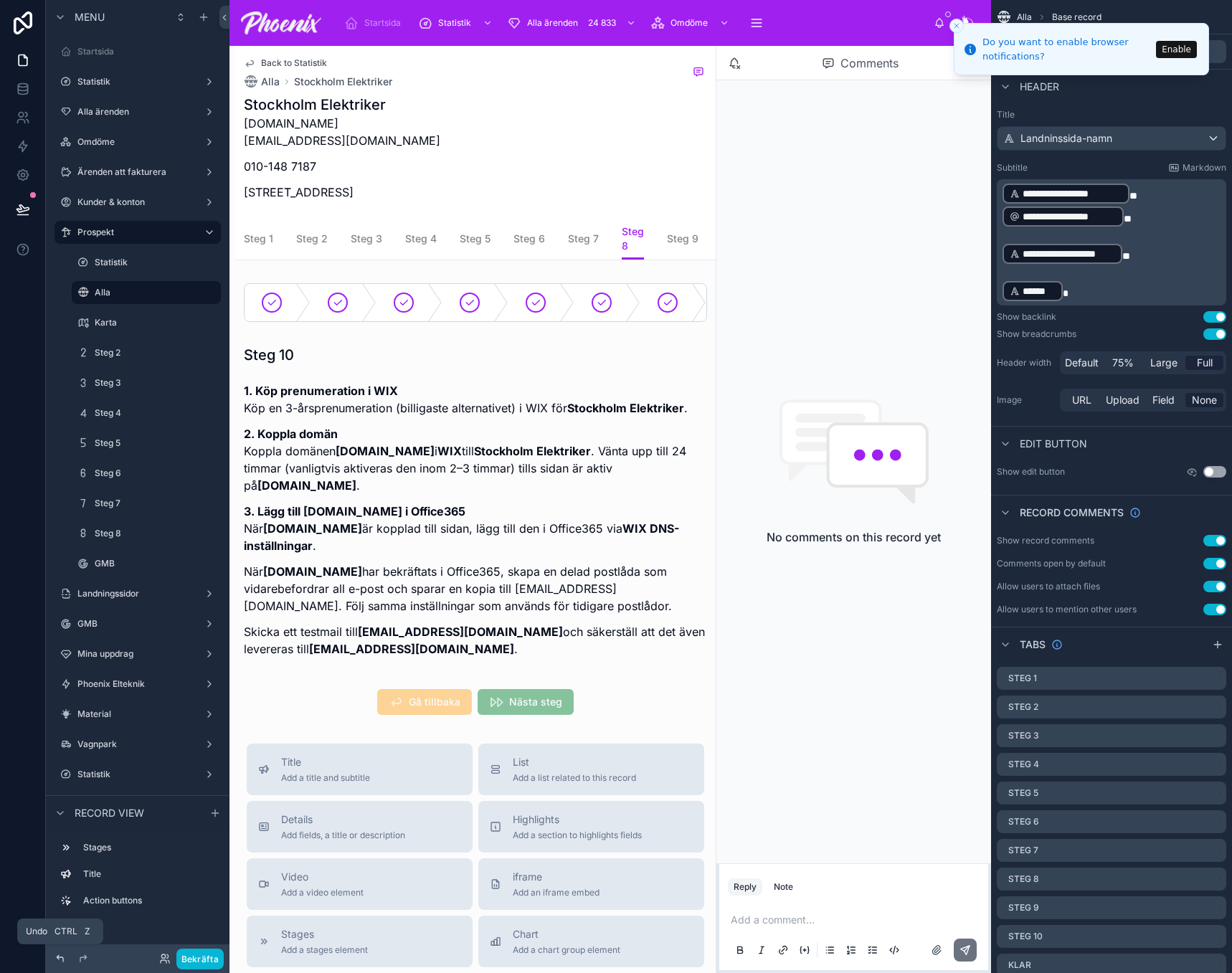
click at [58, 960] on icon at bounding box center [60, 958] width 12 height 12
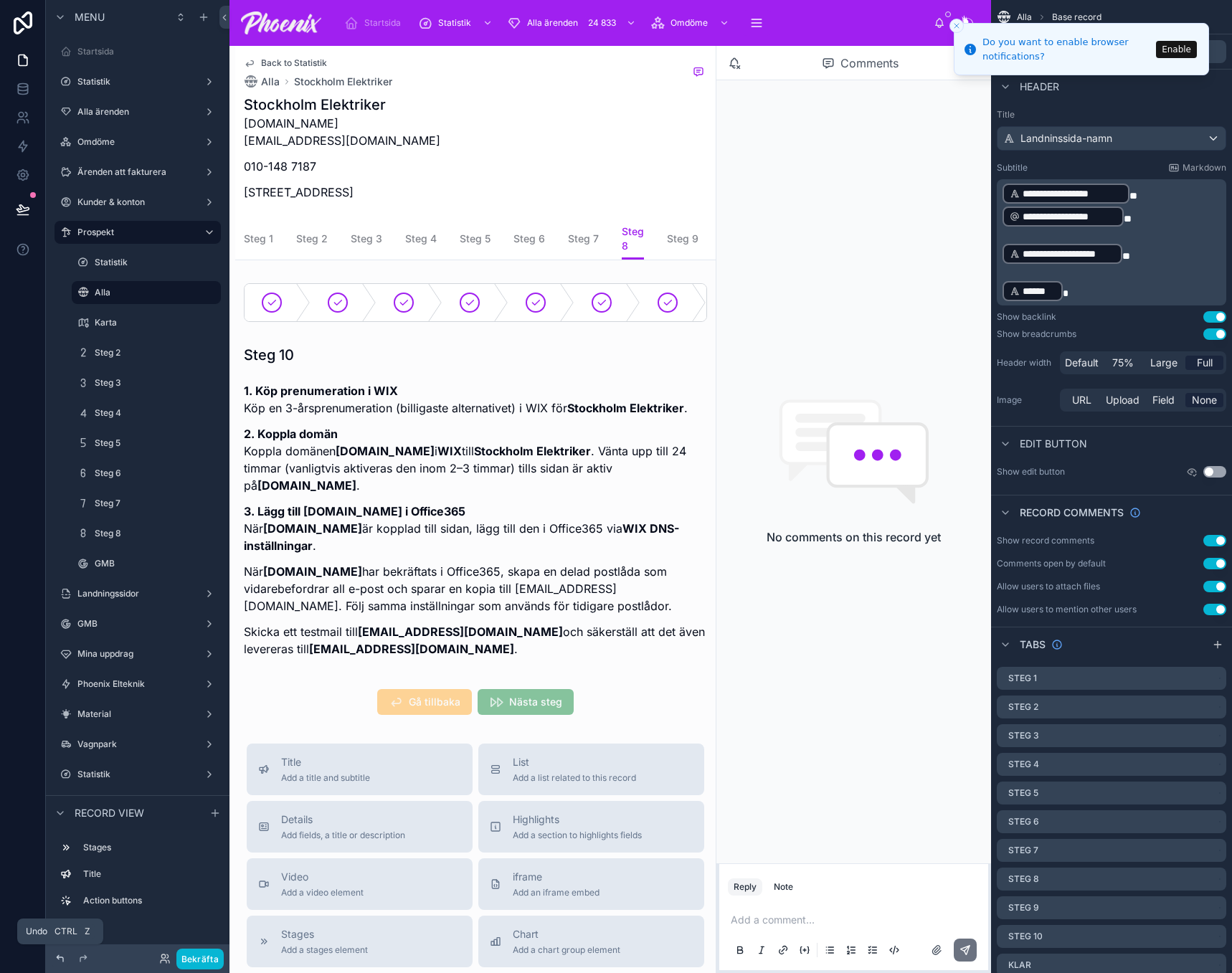
click at [58, 960] on icon at bounding box center [60, 958] width 12 height 12
click at [257, 244] on span "Steg 1" at bounding box center [259, 239] width 30 height 14
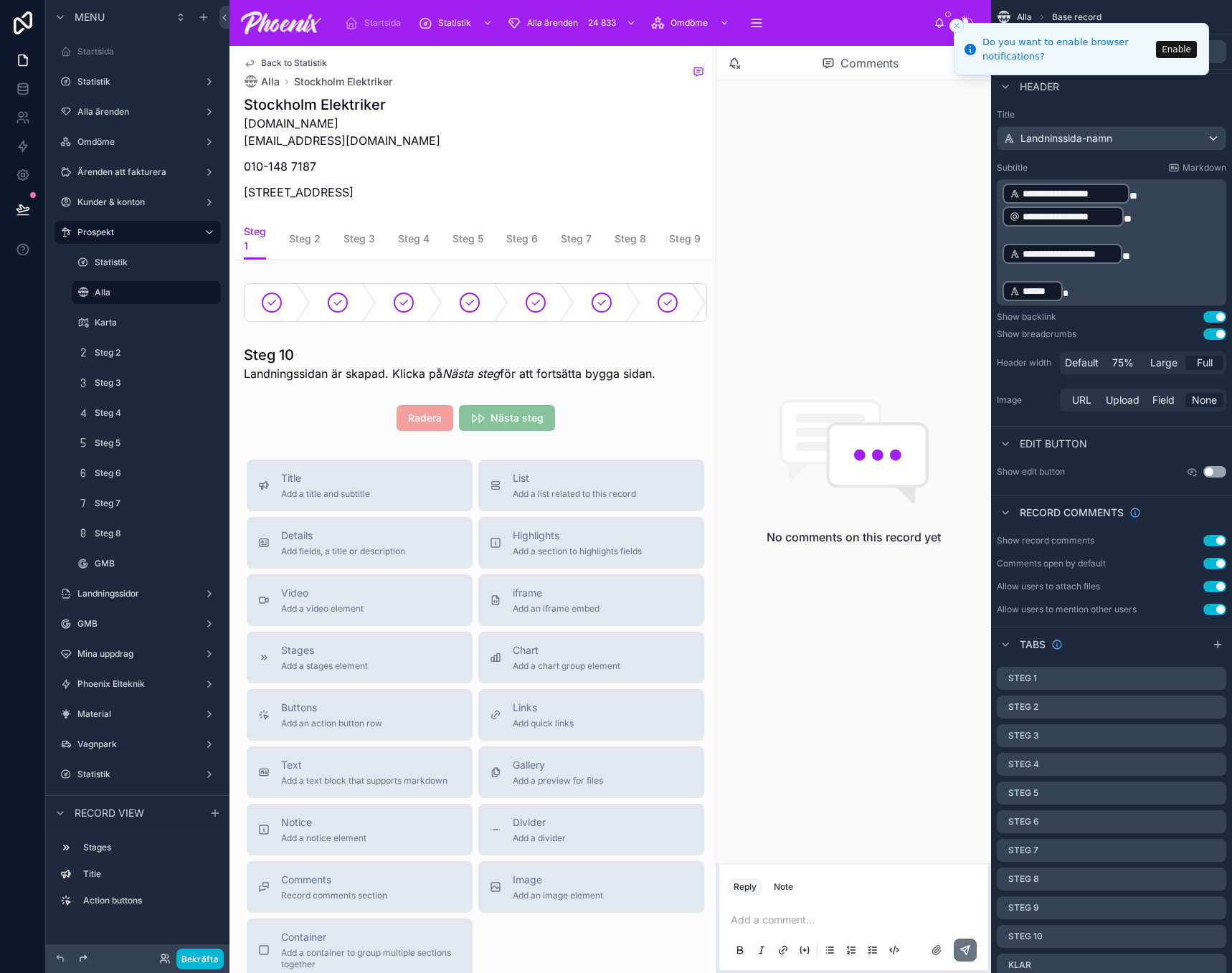
click at [85, 960] on icon at bounding box center [83, 958] width 12 height 12
click at [85, 957] on icon at bounding box center [83, 958] width 6 height 6
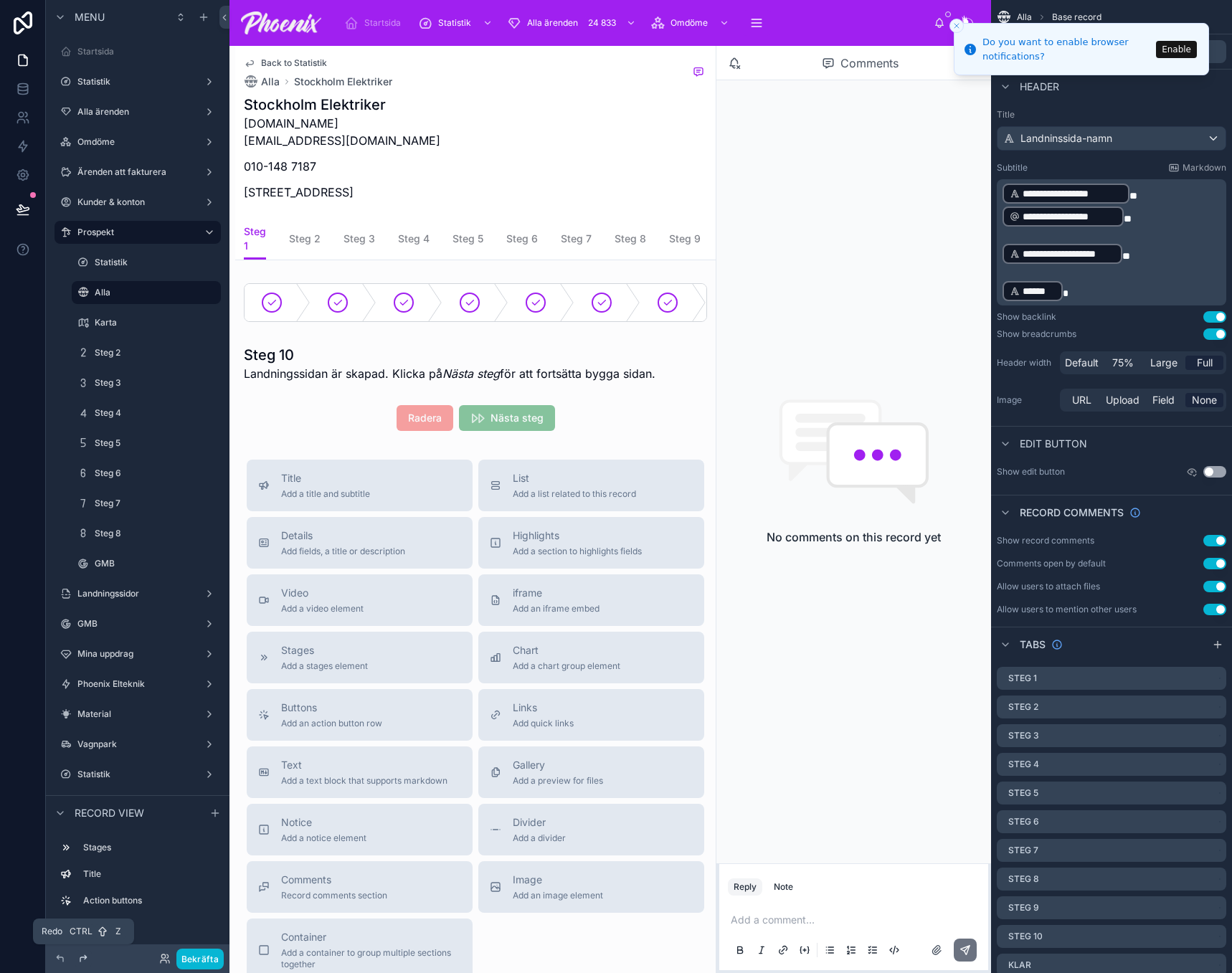
click at [85, 957] on icon at bounding box center [83, 958] width 6 height 6
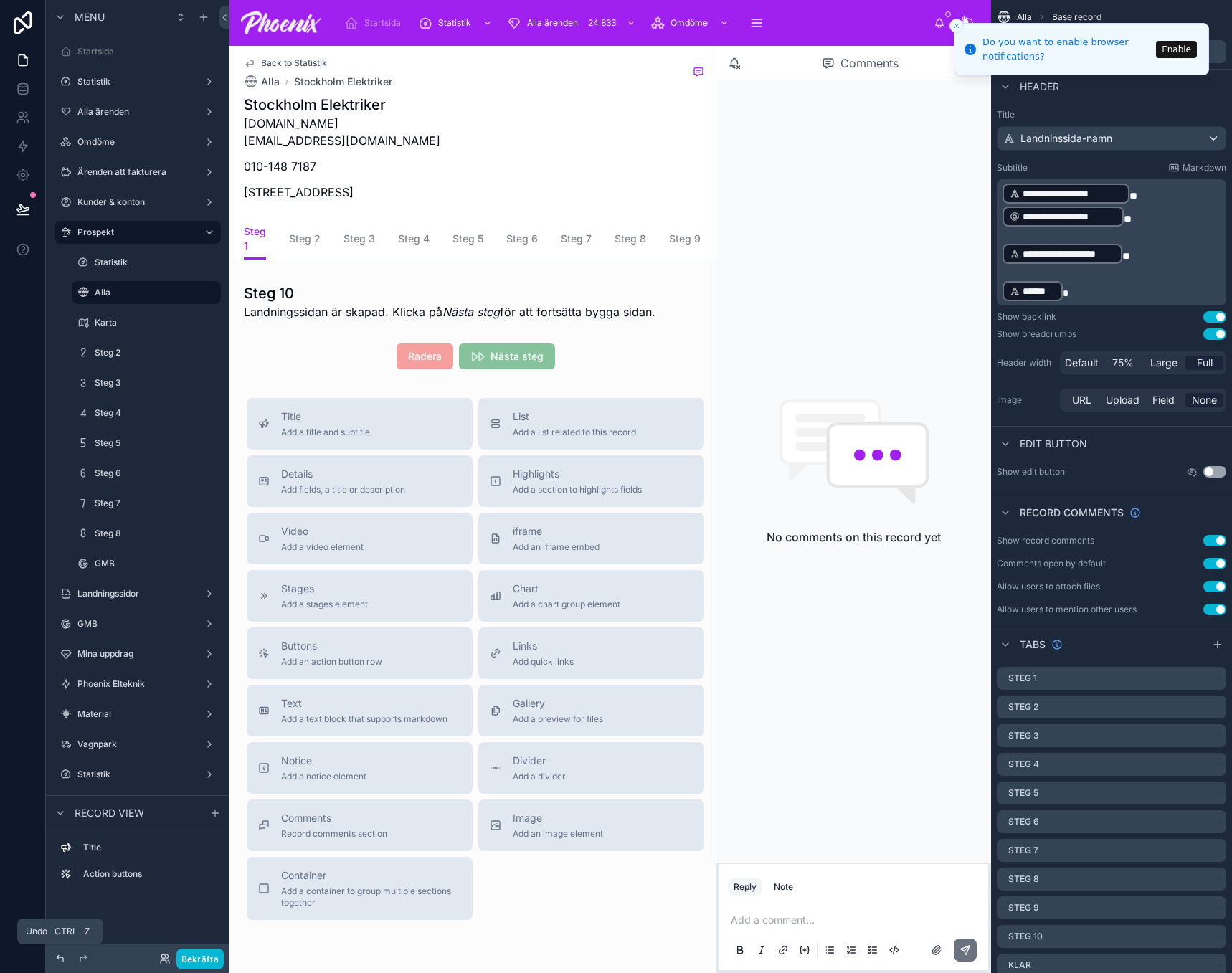
click at [61, 961] on icon at bounding box center [60, 958] width 12 height 12
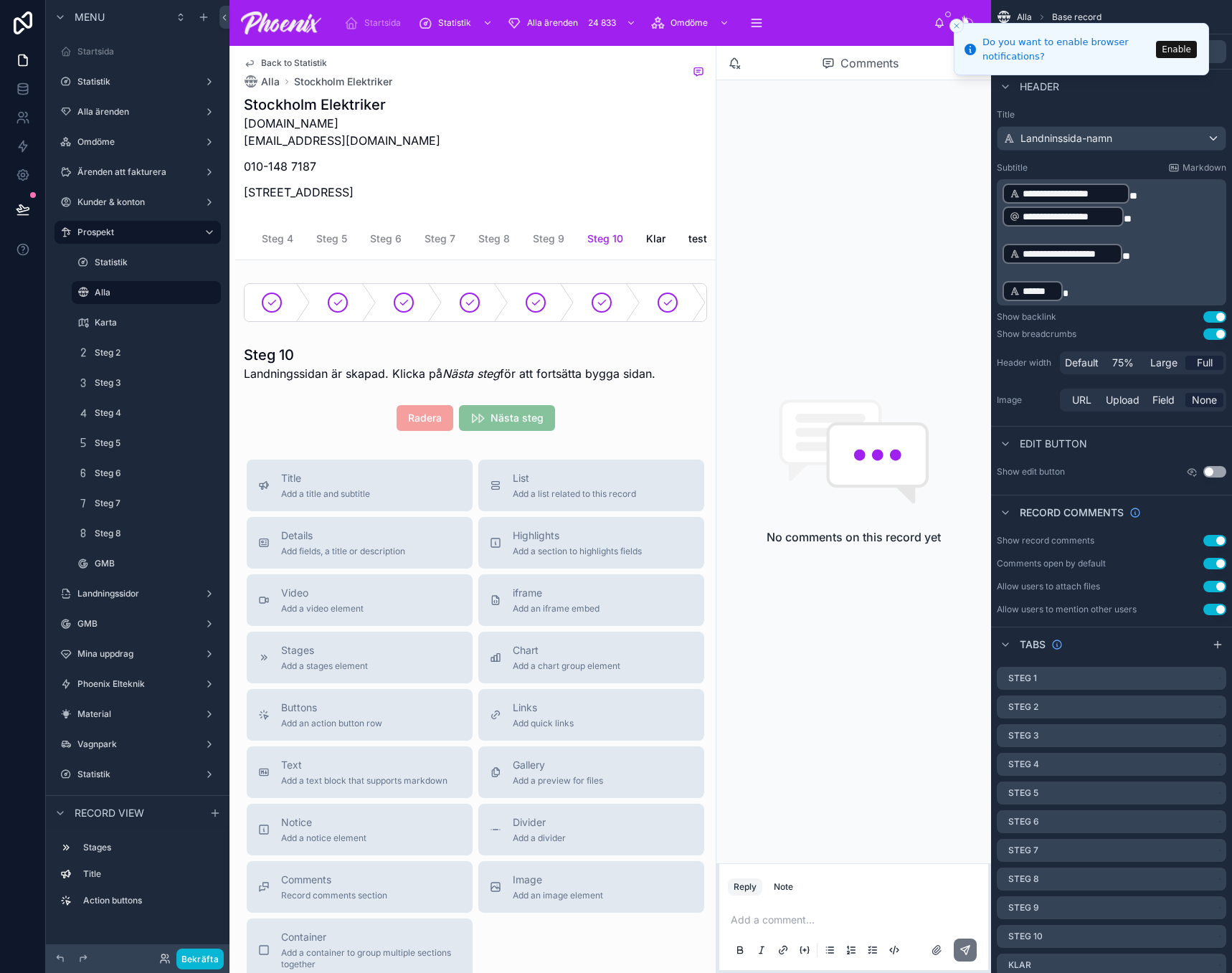
click at [599, 234] on span "Steg 10" at bounding box center [606, 239] width 36 height 14
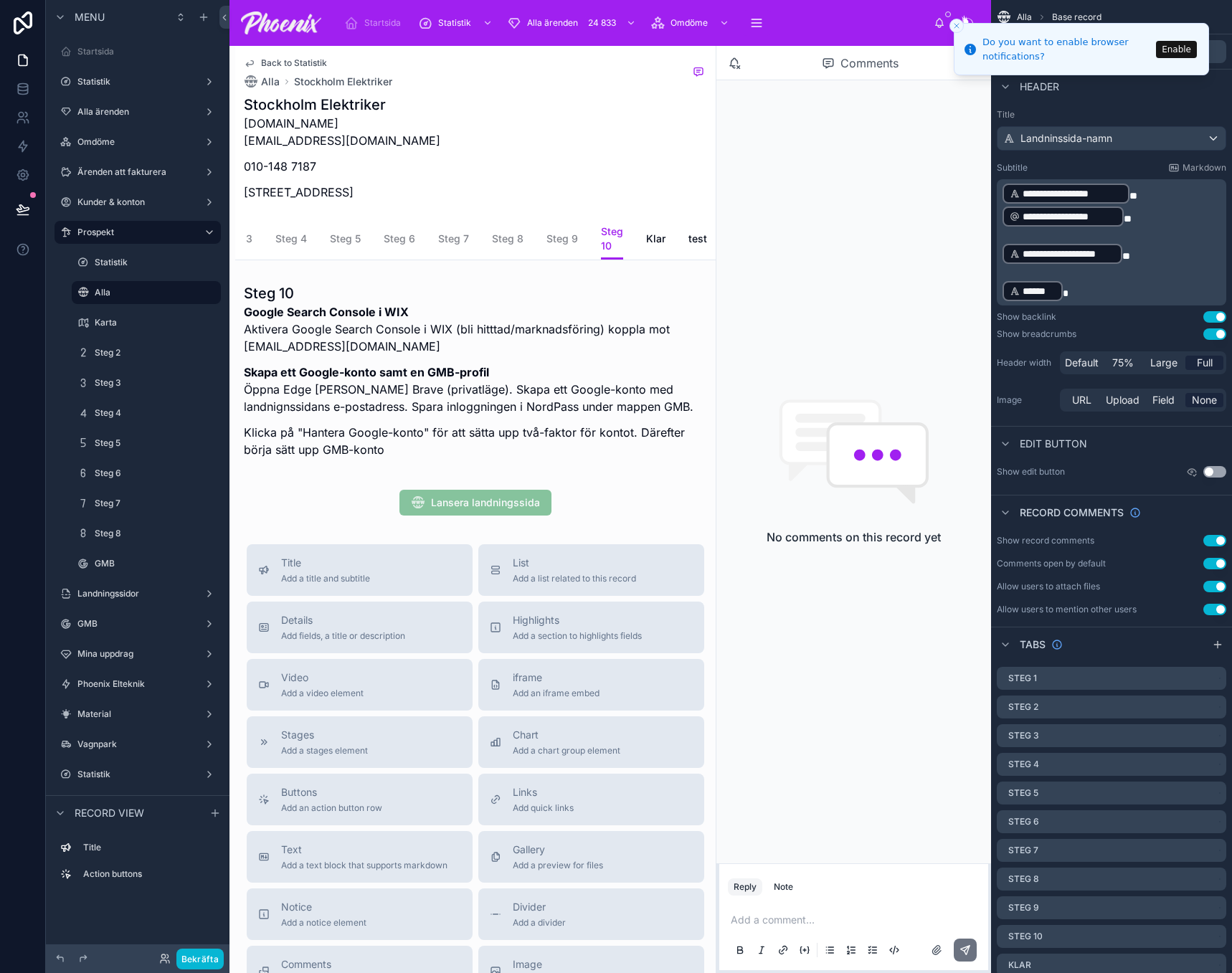
scroll to position [0, 138]
click at [56, 958] on icon at bounding box center [60, 958] width 12 height 12
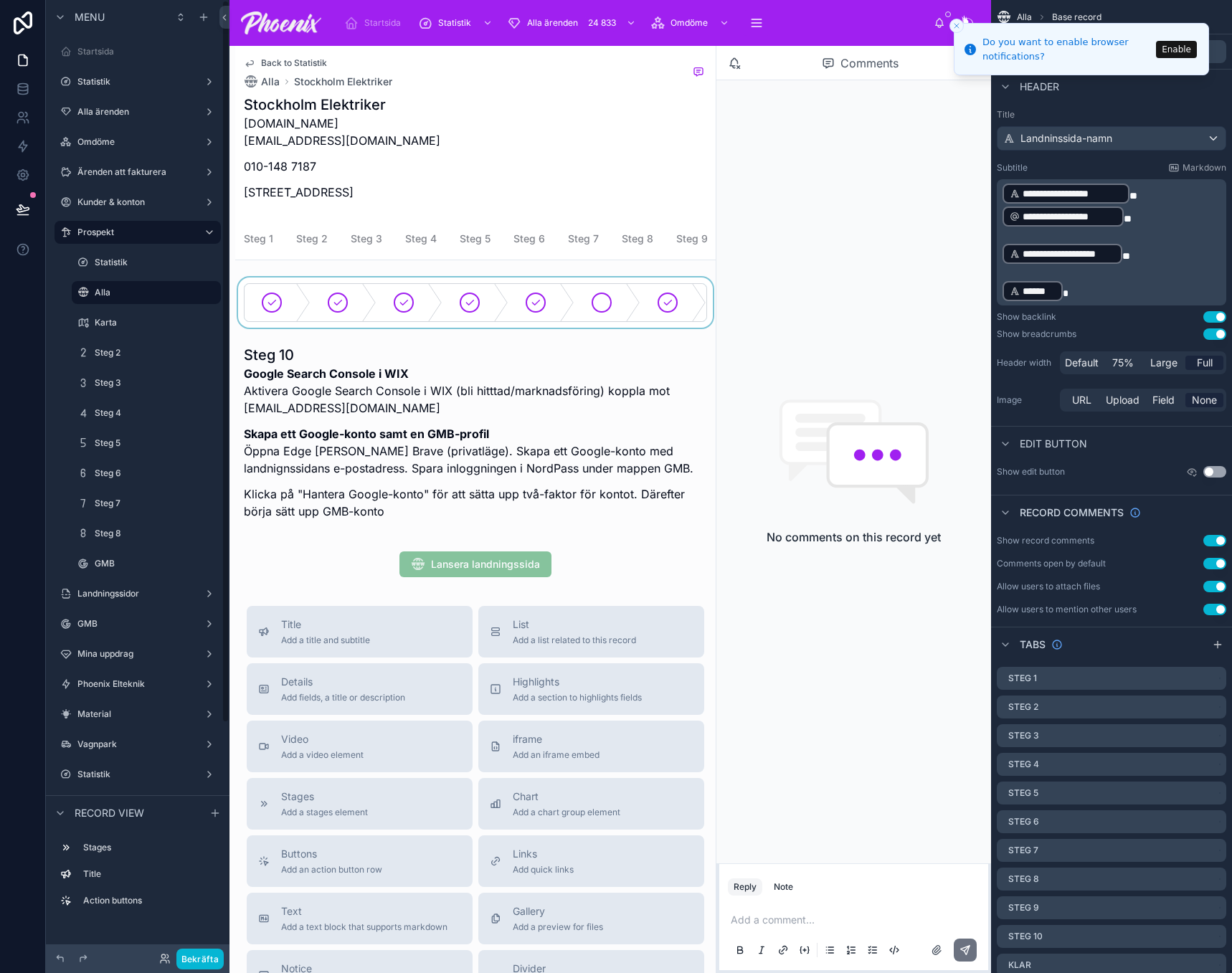
drag, startPoint x: 600, startPoint y: 307, endPoint x: 620, endPoint y: 305, distance: 20.1
click at [604, 311] on div at bounding box center [476, 302] width 480 height 51
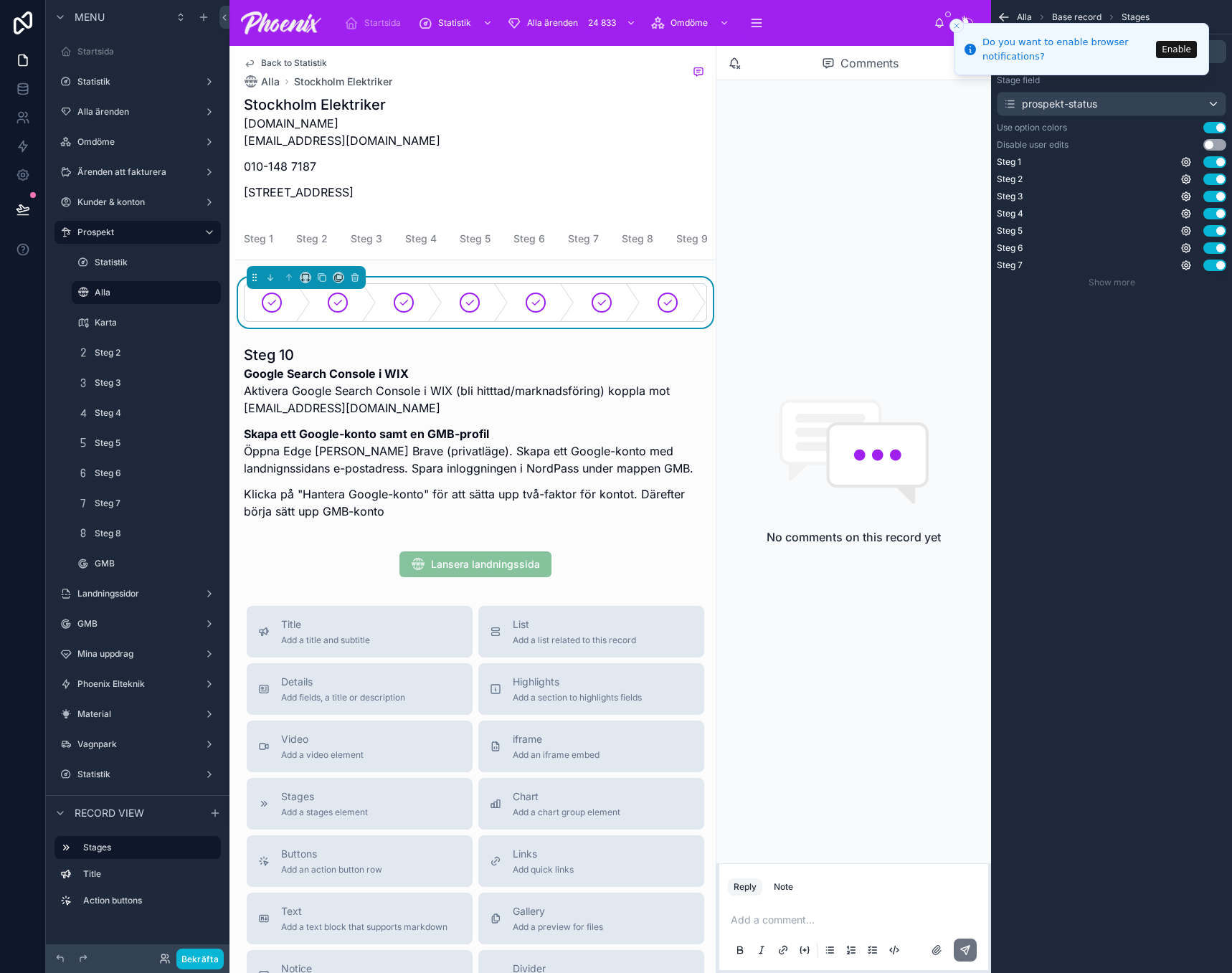
click at [1095, 442] on div "Alla Base record Stages Options Visibility Stage field prospekt-status Use opti…" at bounding box center [1112, 486] width 241 height 973
click at [958, 23] on icon "Close toast" at bounding box center [956, 26] width 9 height 9
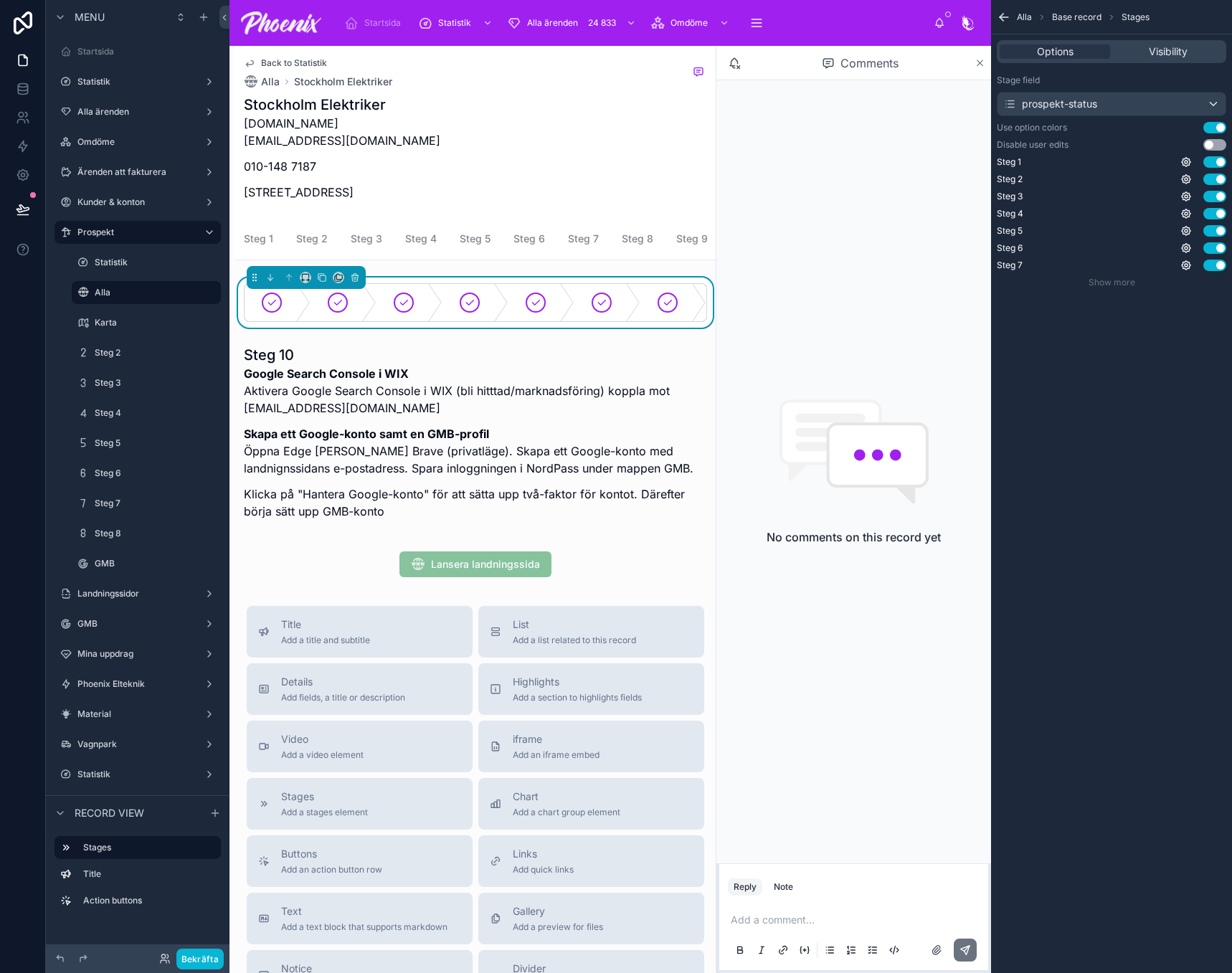
click at [981, 59] on div "Comments" at bounding box center [853, 63] width 274 height 34
click at [981, 59] on icon at bounding box center [980, 63] width 11 height 12
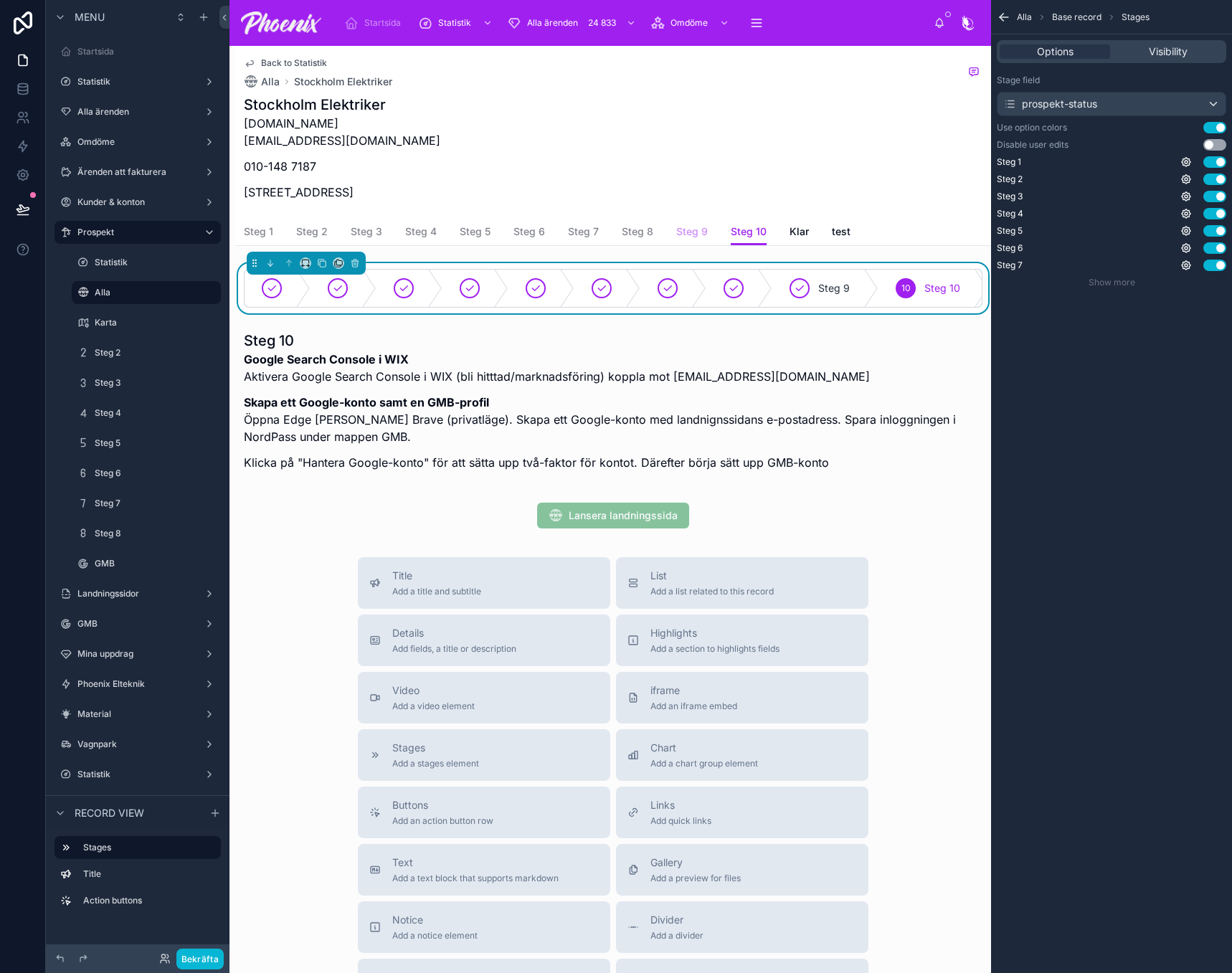
click at [687, 236] on span "Steg 9" at bounding box center [692, 232] width 32 height 14
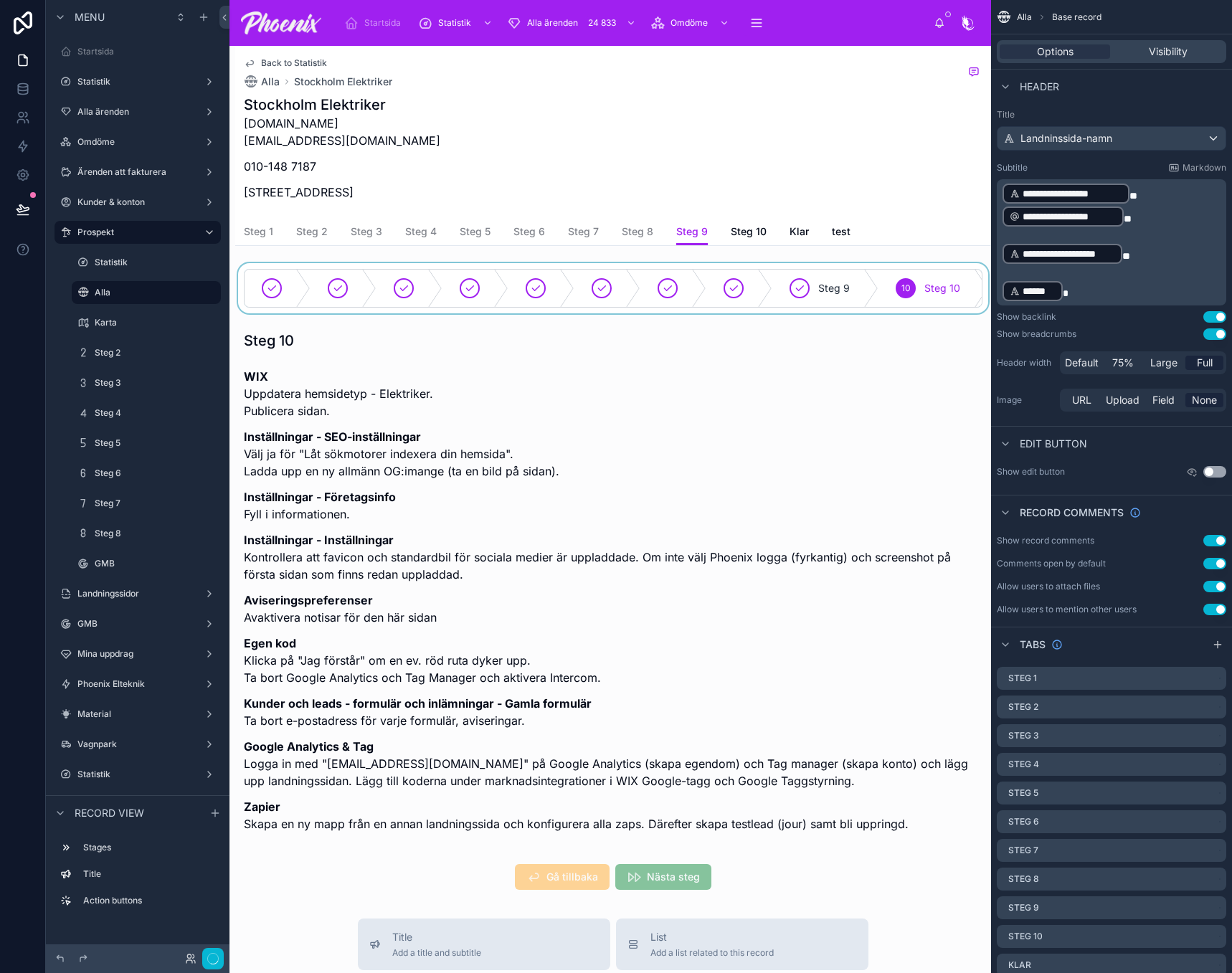
click at [714, 295] on div at bounding box center [613, 288] width 756 height 51
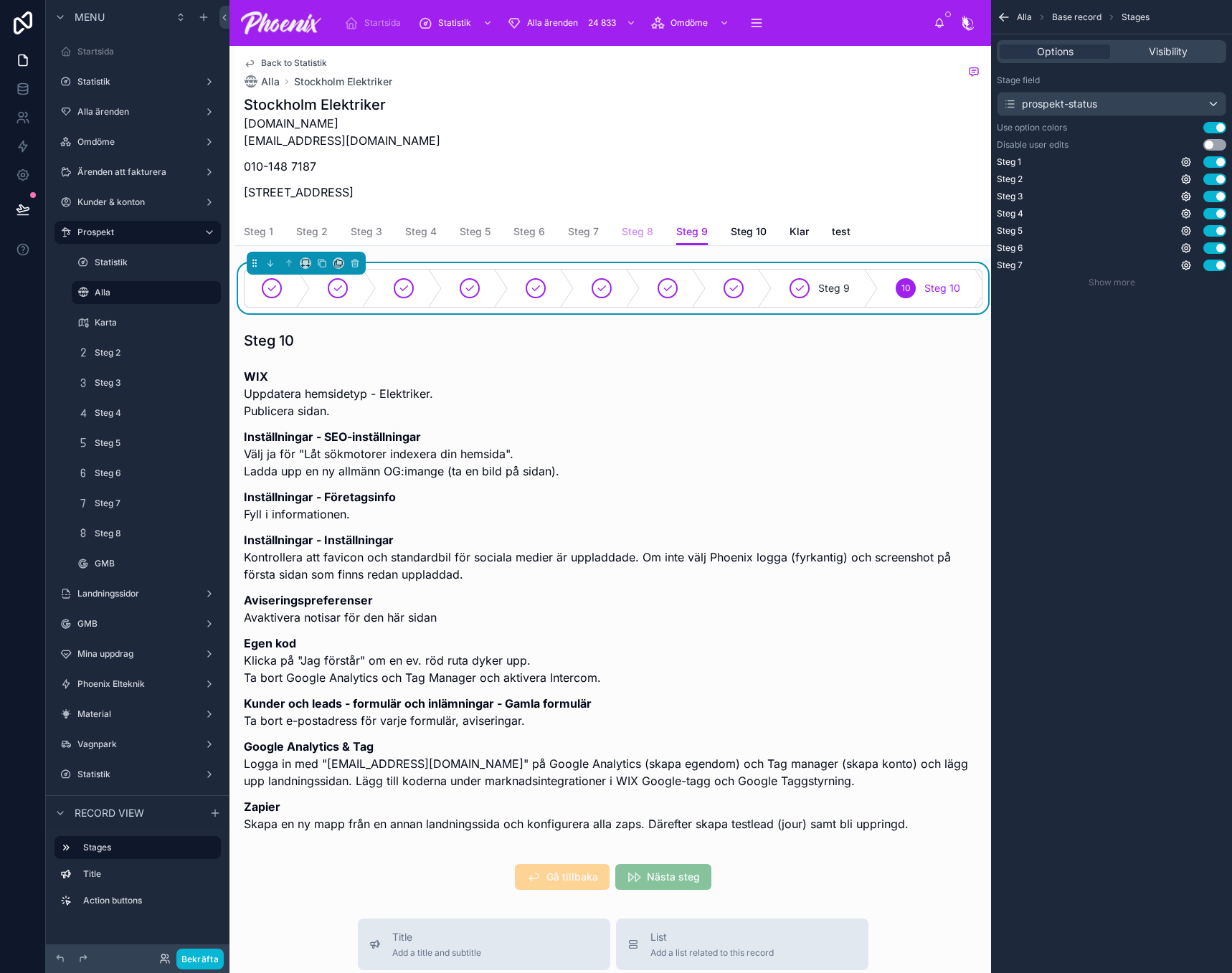
click at [638, 226] on span "Steg 8" at bounding box center [637, 232] width 32 height 14
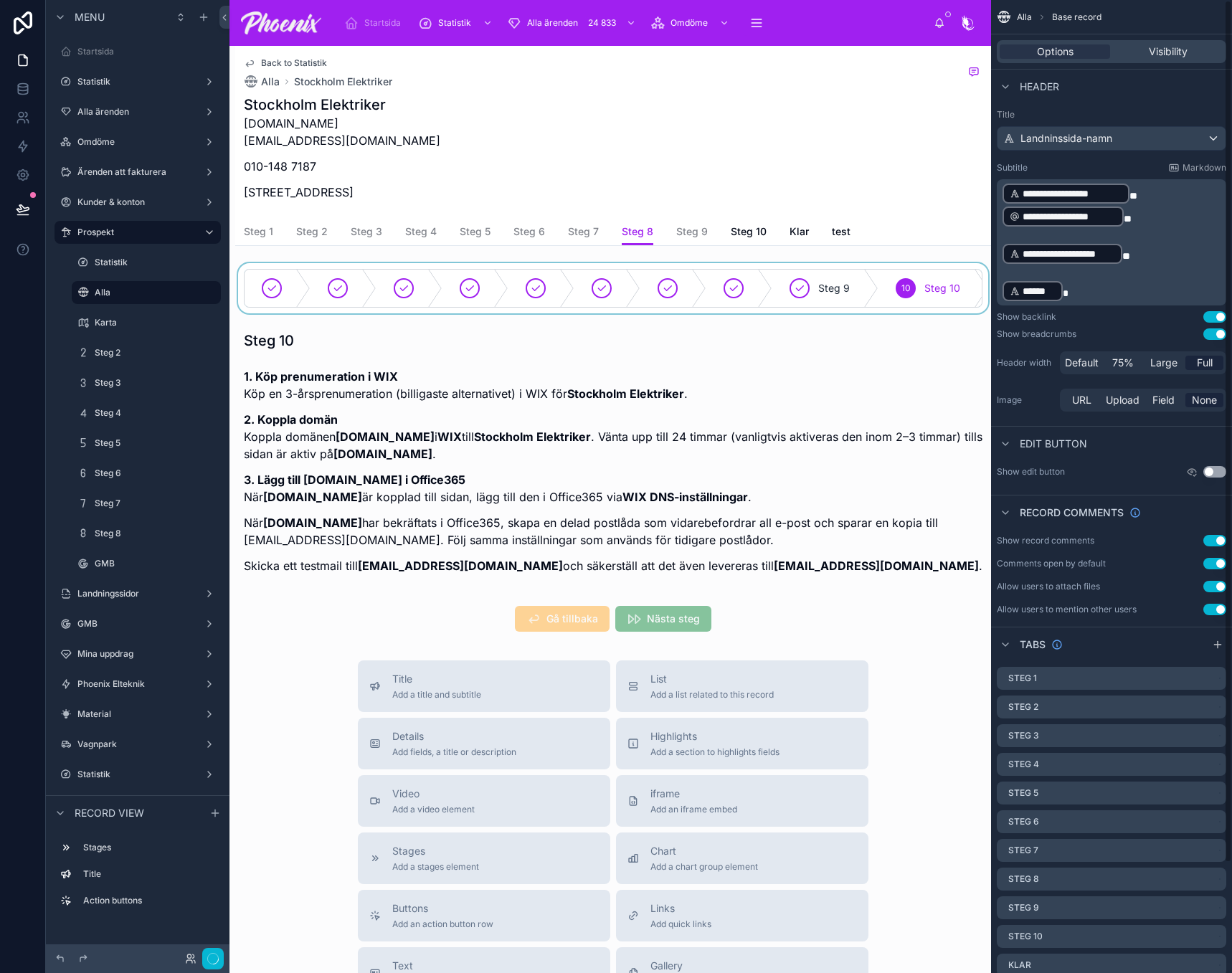
click at [747, 274] on div at bounding box center [613, 288] width 756 height 51
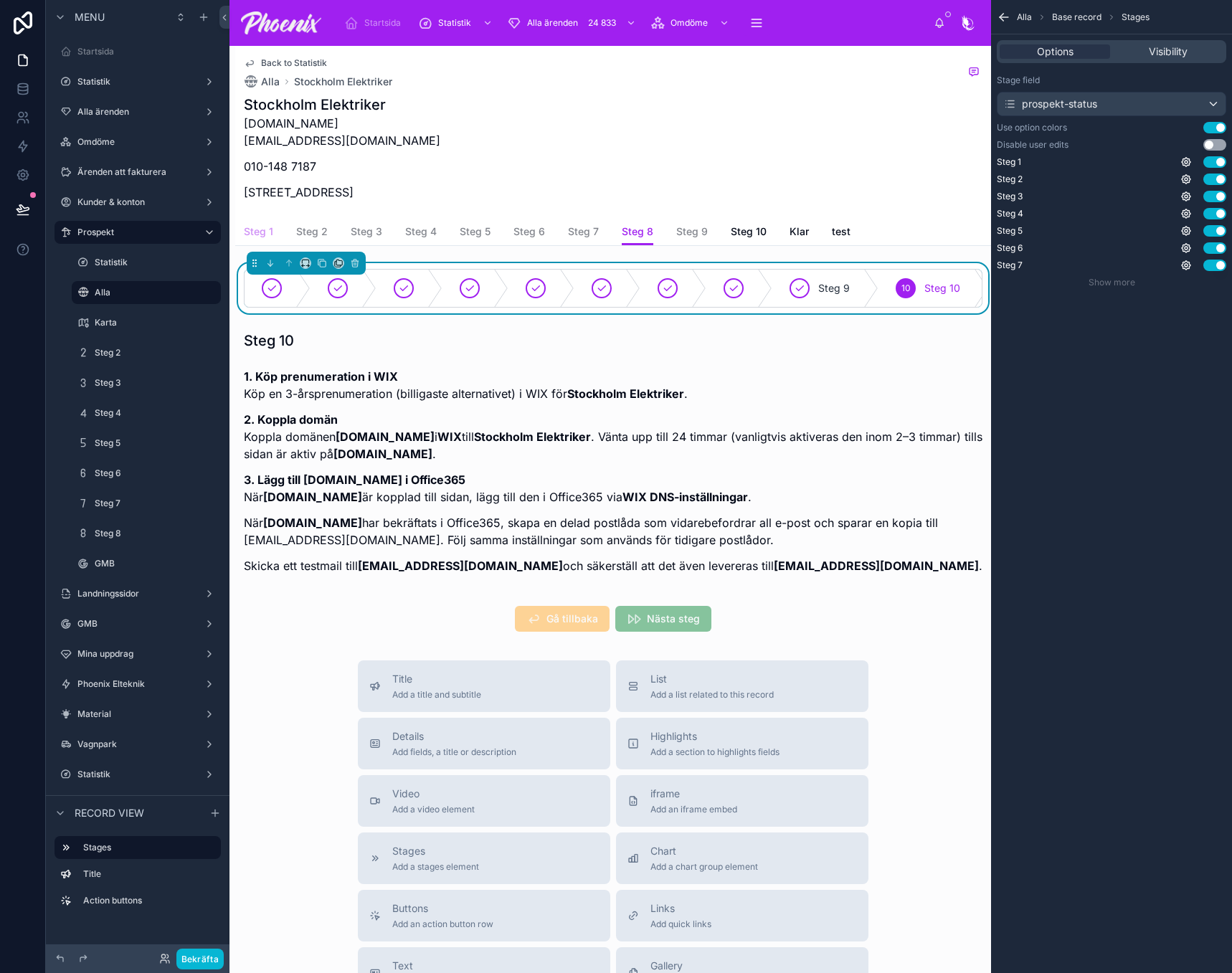
click at [255, 238] on span "Steg 1" at bounding box center [259, 232] width 30 height 14
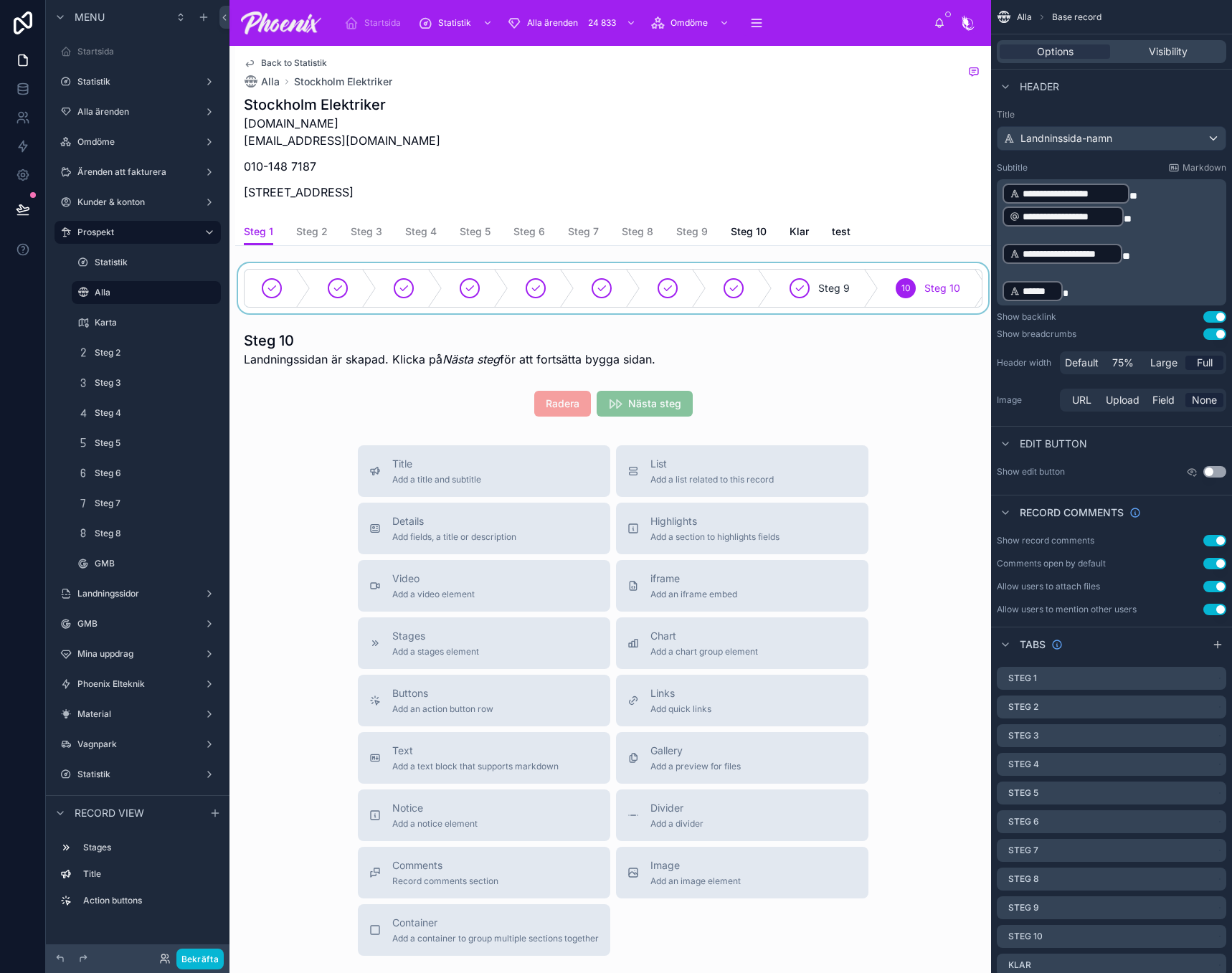
click at [597, 289] on div at bounding box center [613, 288] width 756 height 51
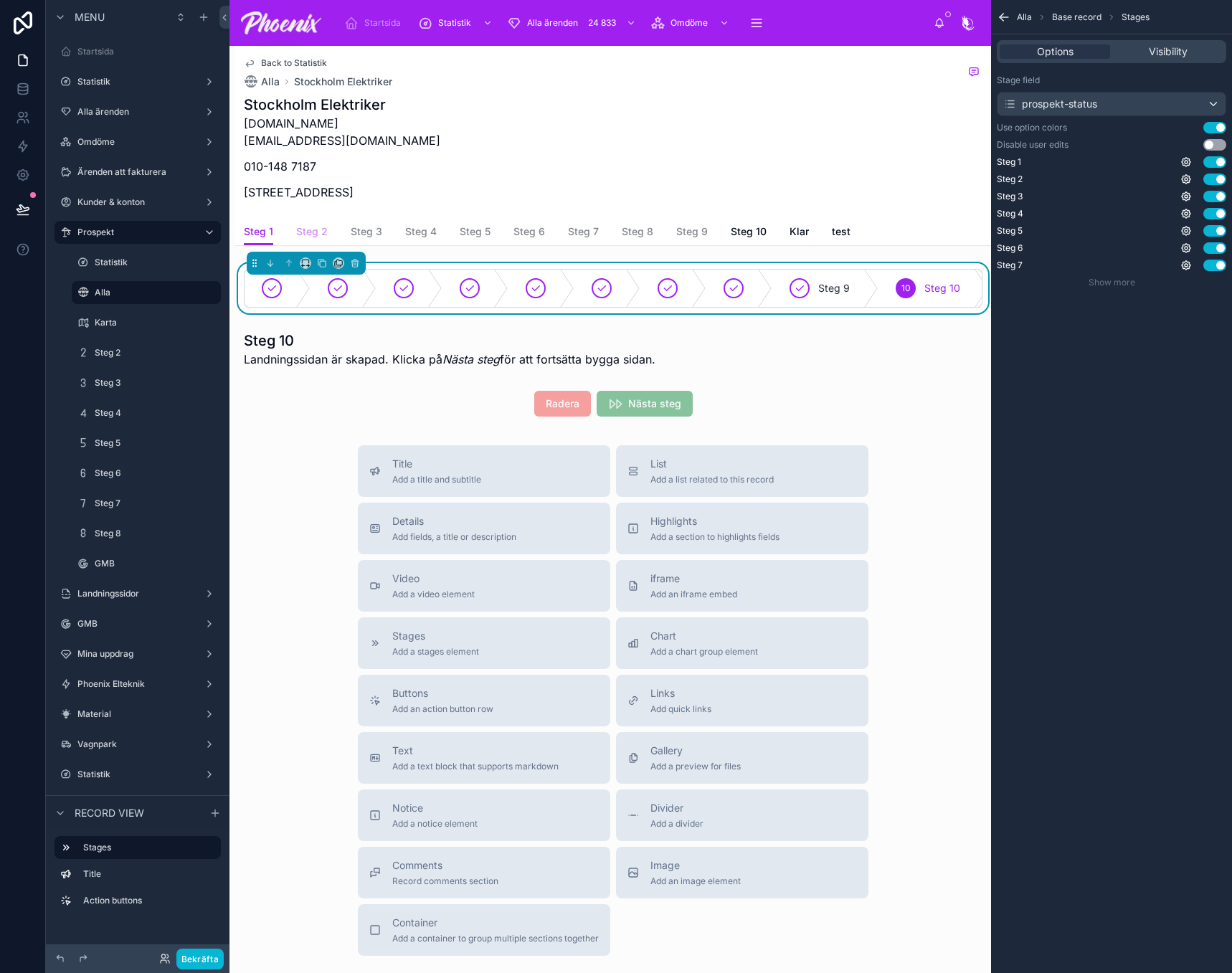
click at [319, 228] on span "Steg 2" at bounding box center [312, 232] width 32 height 14
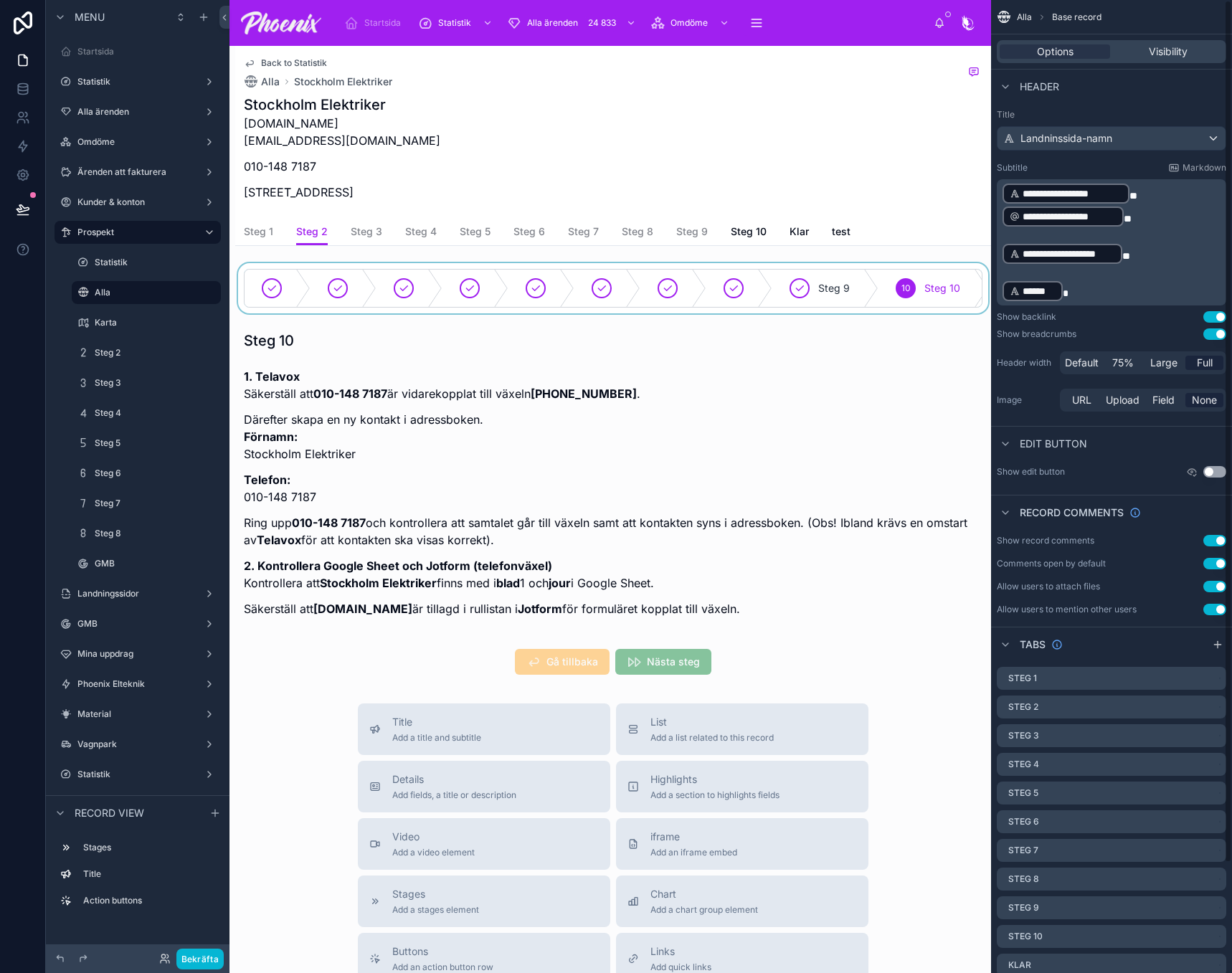
click at [693, 278] on div at bounding box center [613, 288] width 756 height 51
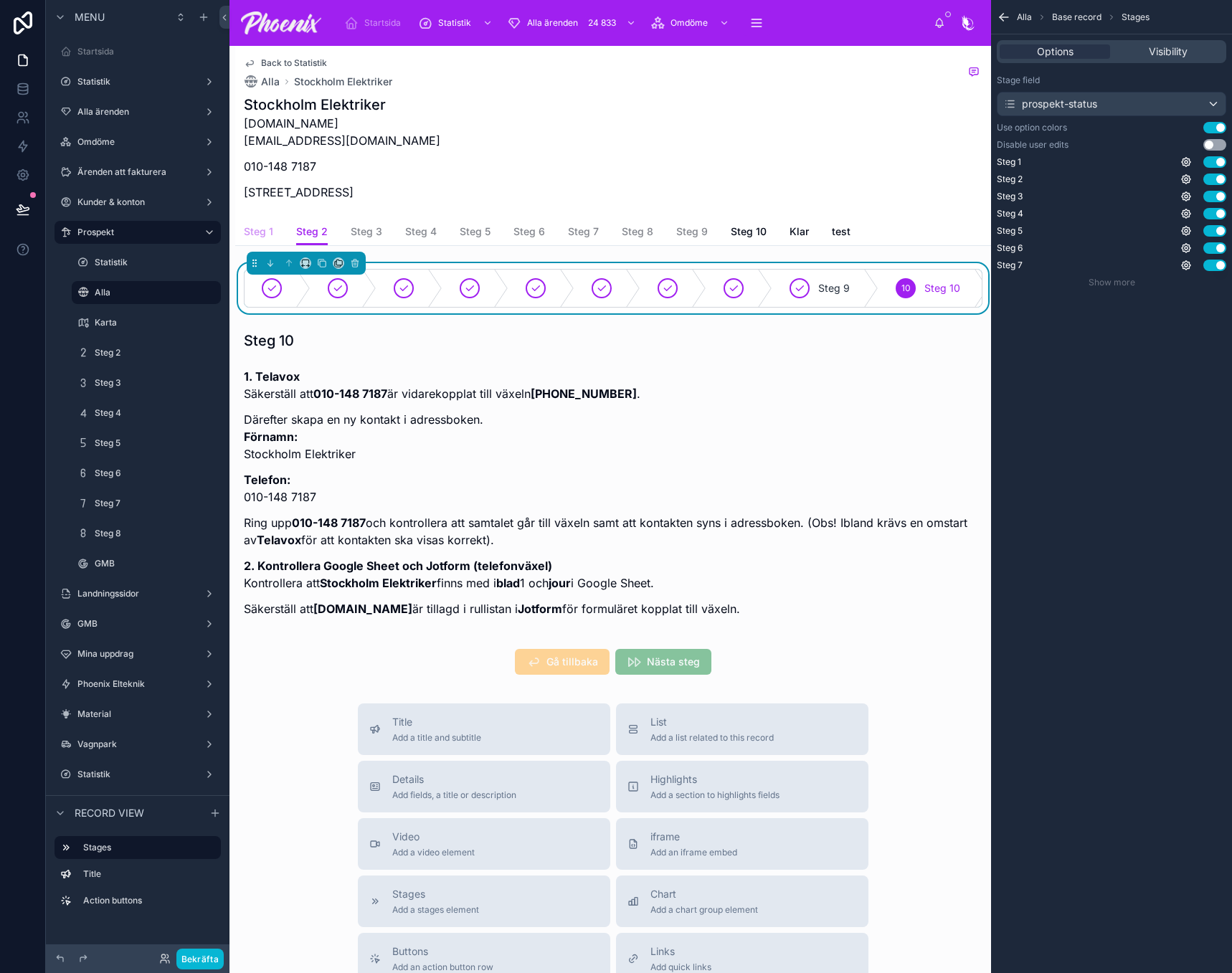
click at [267, 234] on span "Steg 1" at bounding box center [259, 232] width 30 height 14
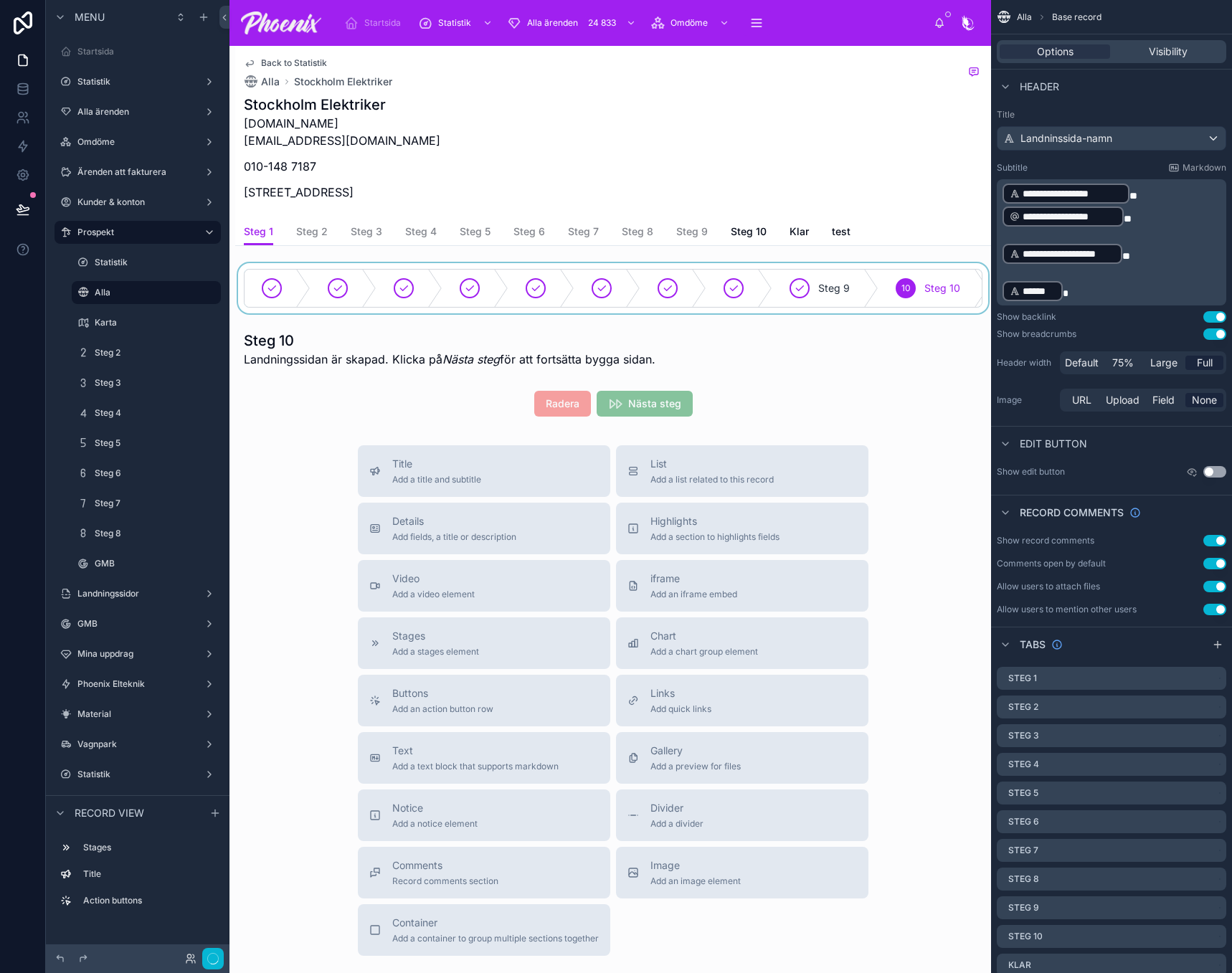
click at [375, 298] on div at bounding box center [613, 288] width 756 height 51
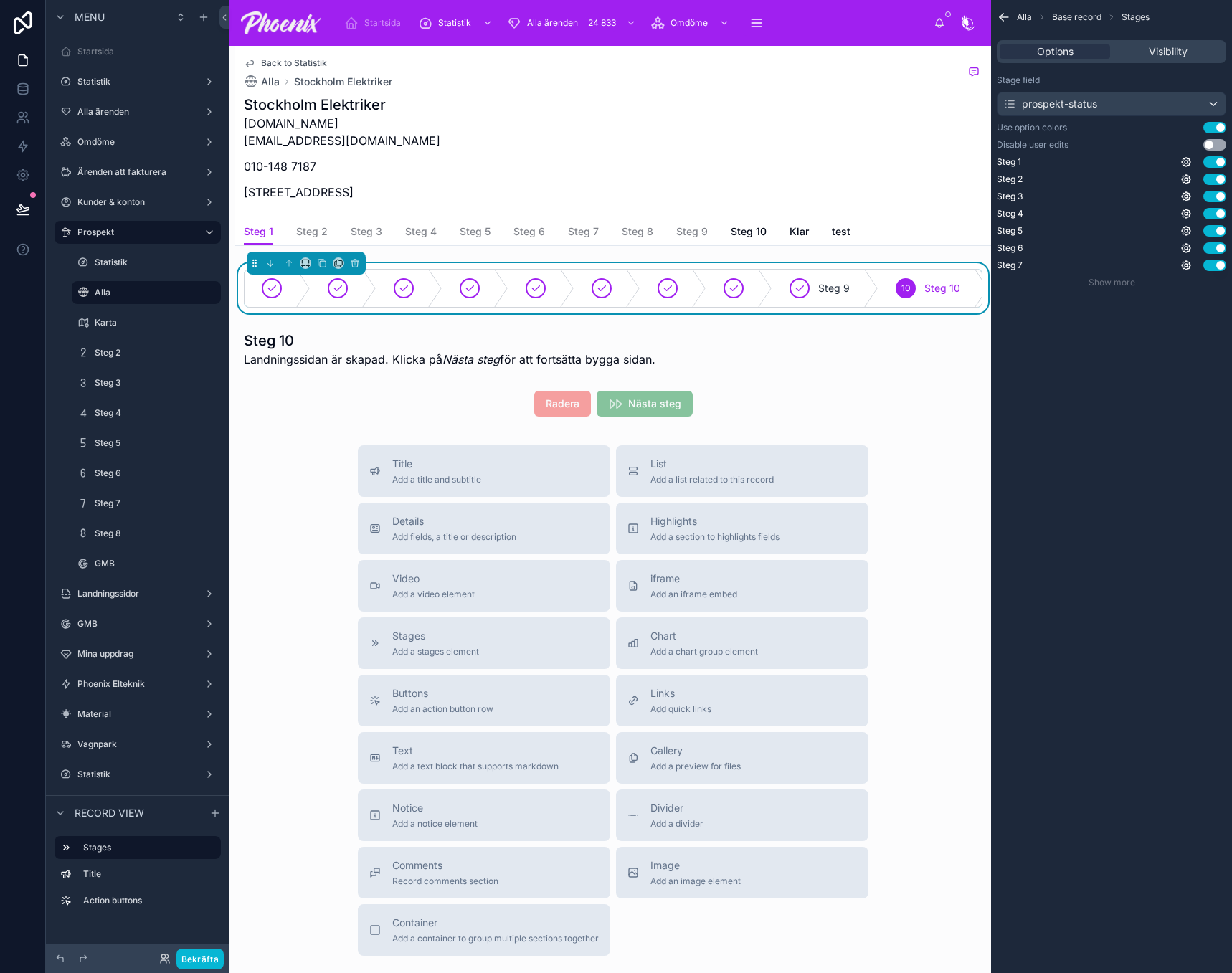
click at [1210, 143] on button "Use setting" at bounding box center [1215, 145] width 23 height 12
click at [314, 227] on span "Steg 2" at bounding box center [312, 232] width 32 height 14
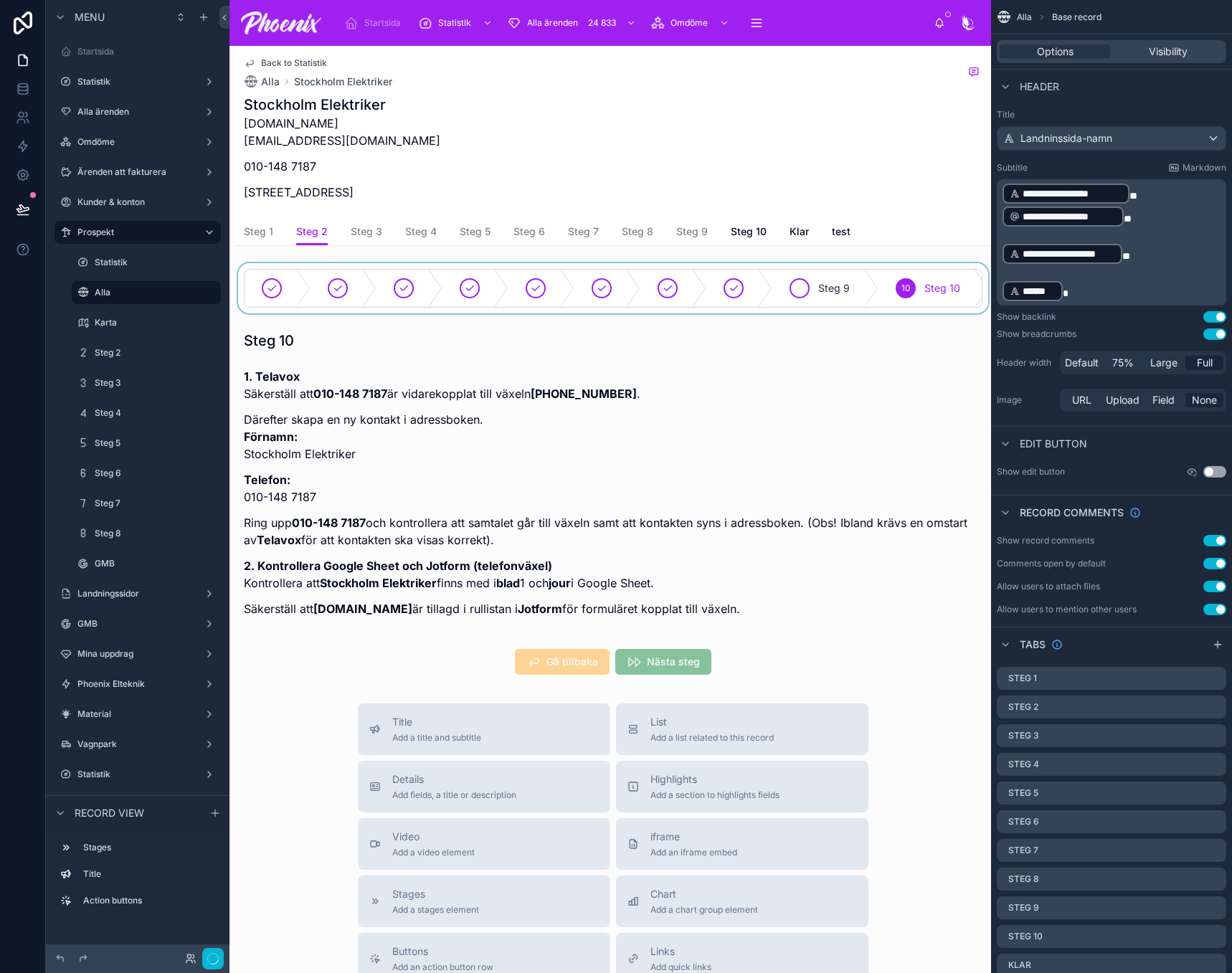
drag, startPoint x: 573, startPoint y: 274, endPoint x: 775, endPoint y: 274, distance: 202.0
click at [577, 274] on div at bounding box center [613, 288] width 756 height 51
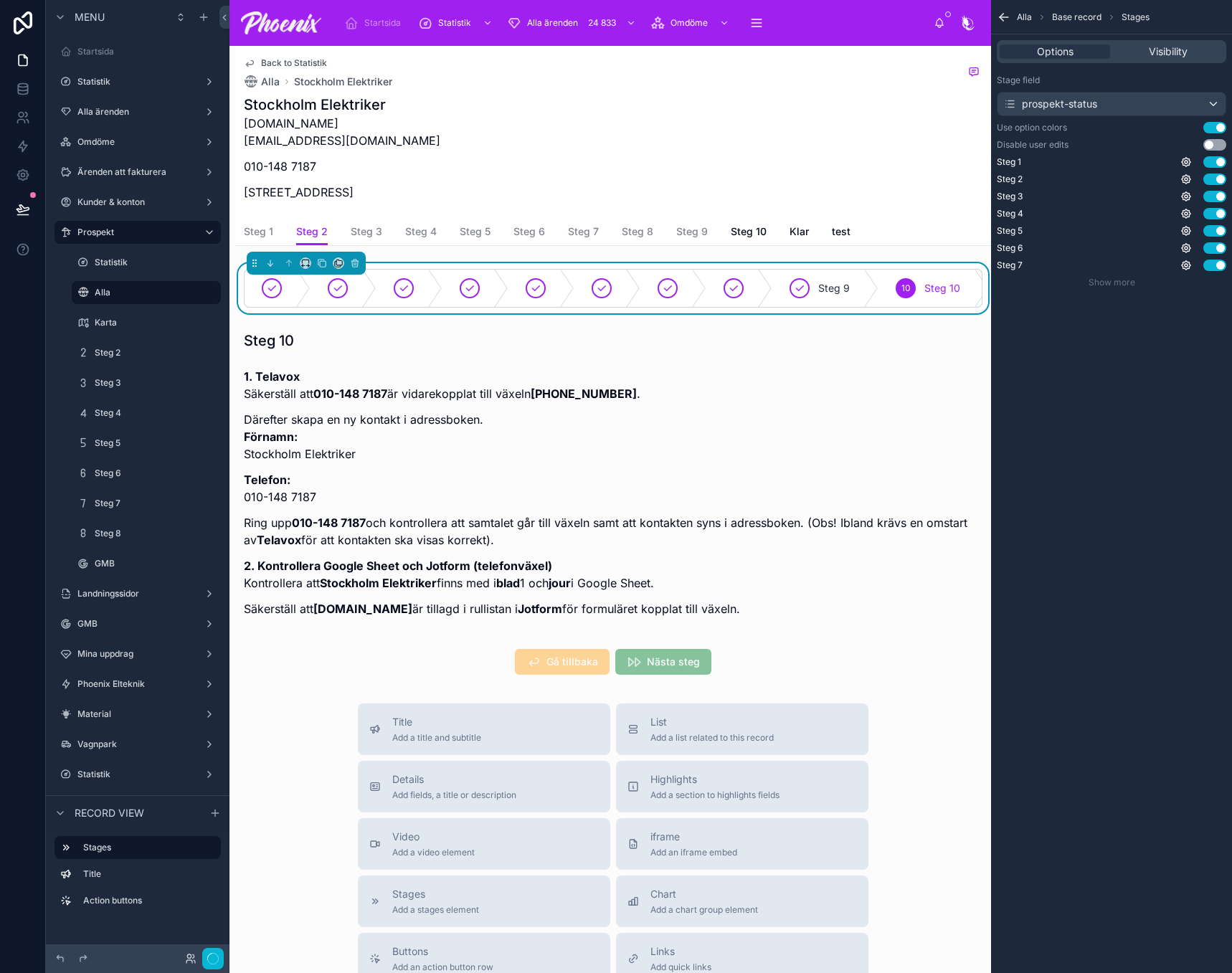
click at [1216, 145] on button "Use setting" at bounding box center [1215, 145] width 23 height 12
click at [368, 230] on span "Steg 3" at bounding box center [366, 232] width 32 height 14
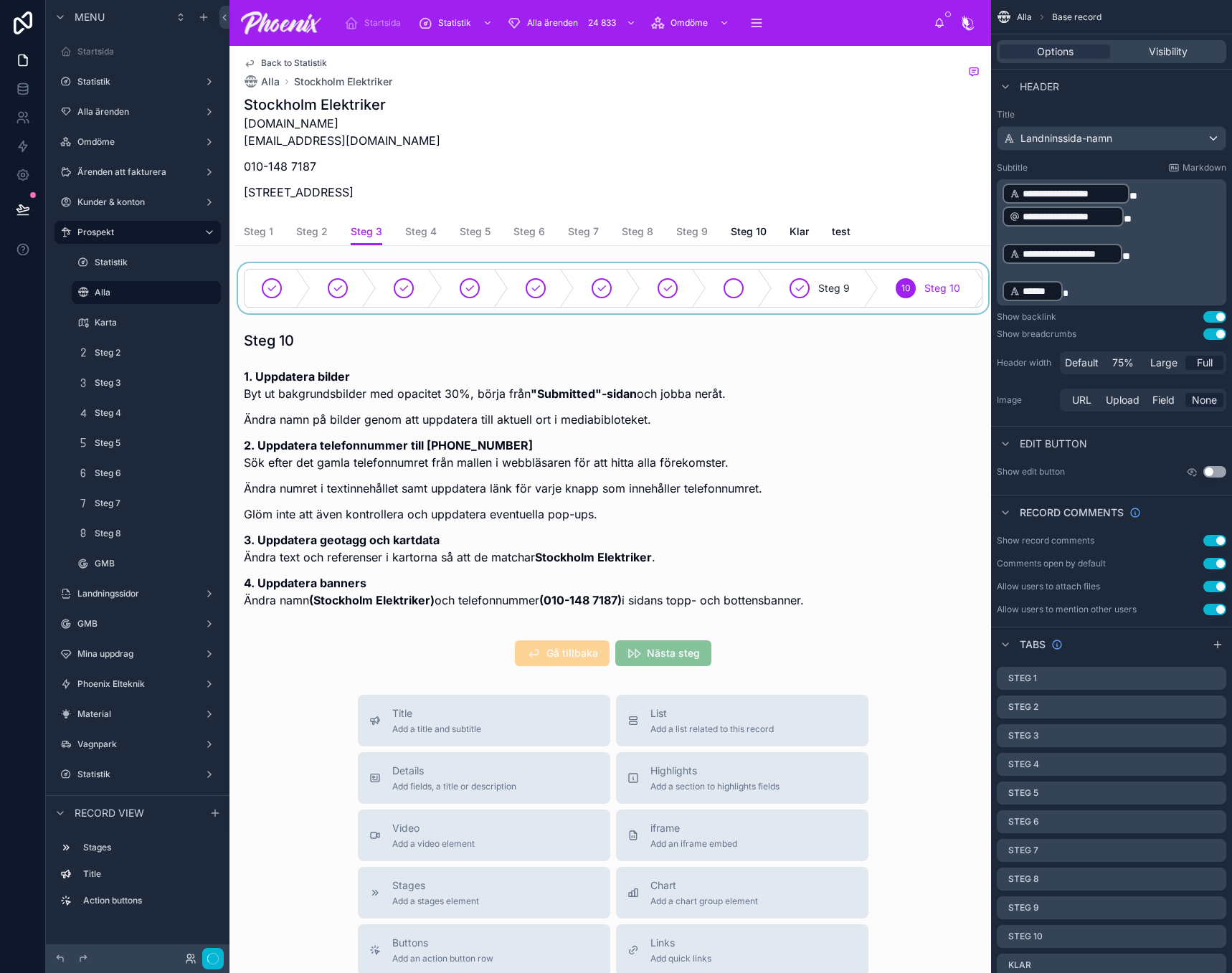
drag, startPoint x: 612, startPoint y: 277, endPoint x: 747, endPoint y: 278, distance: 135.0
click at [629, 277] on div at bounding box center [613, 288] width 756 height 51
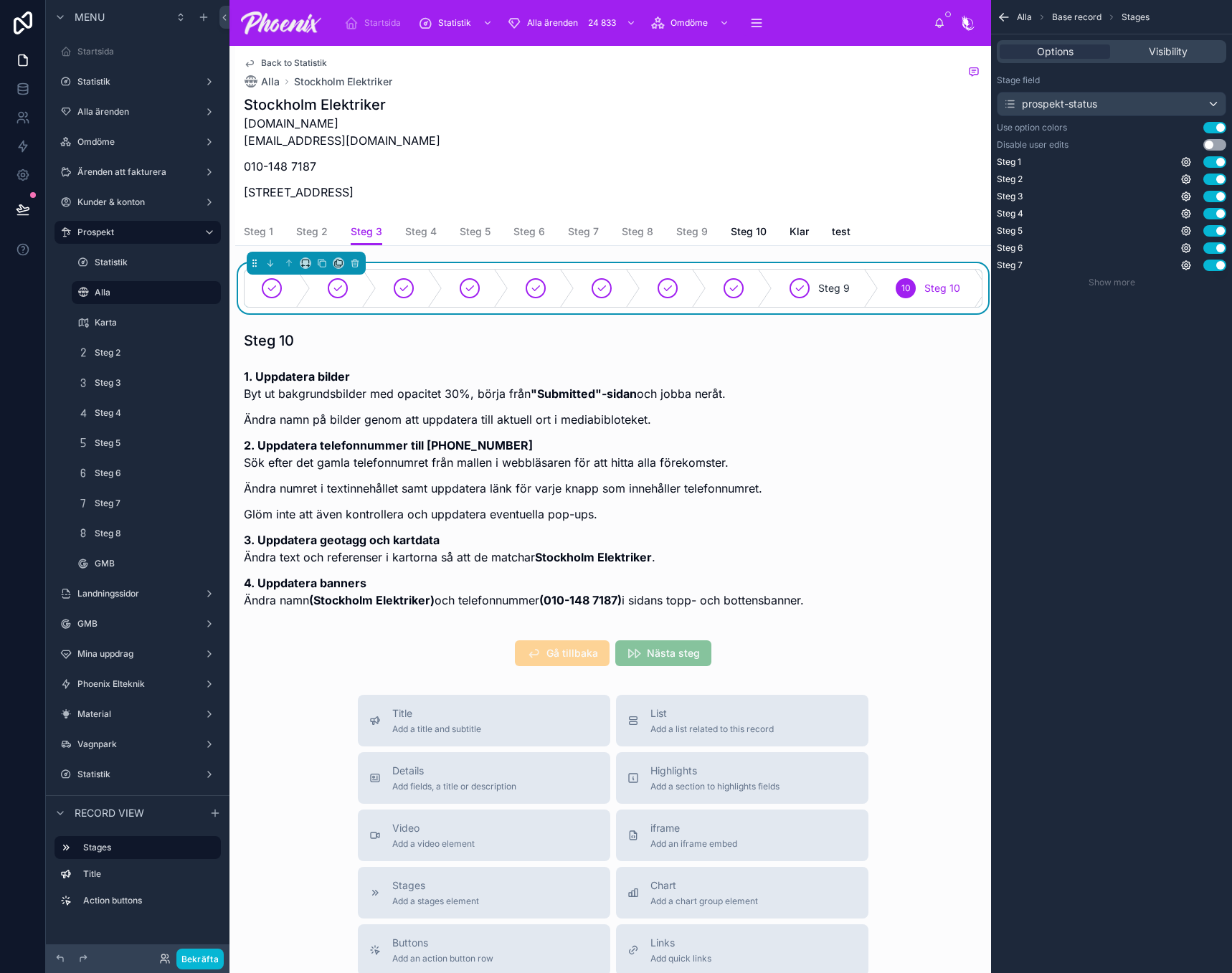
click at [1210, 136] on div "Stage field prospekt-status Use option colors Use setting Disable user edits Us…" at bounding box center [1112, 182] width 241 height 225
click at [1211, 146] on button "Use setting" at bounding box center [1215, 145] width 23 height 12
click at [414, 230] on span "Steg 4" at bounding box center [421, 232] width 32 height 14
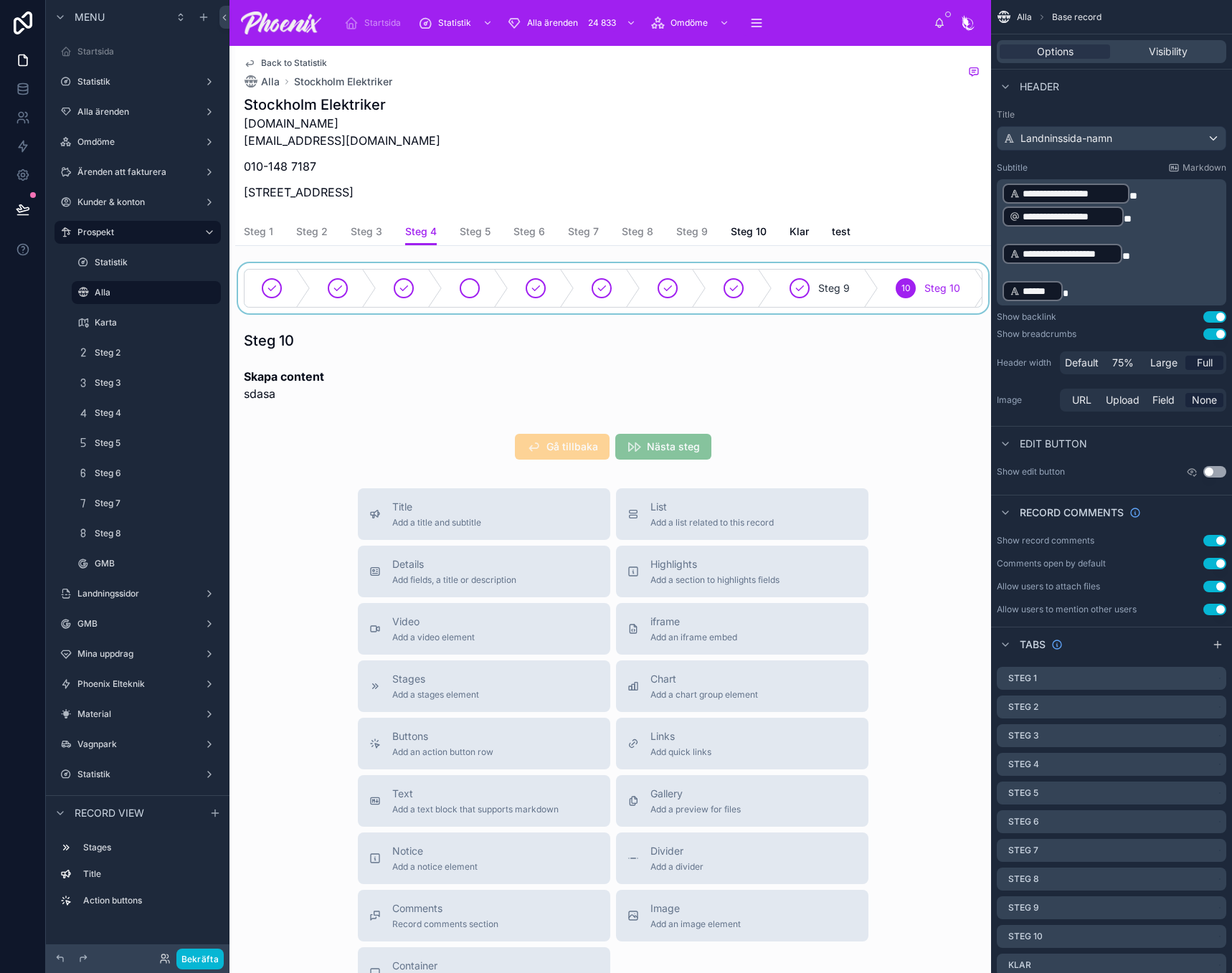
drag, startPoint x: 442, startPoint y: 276, endPoint x: 490, endPoint y: 274, distance: 48.0
click at [447, 275] on div at bounding box center [613, 288] width 756 height 51
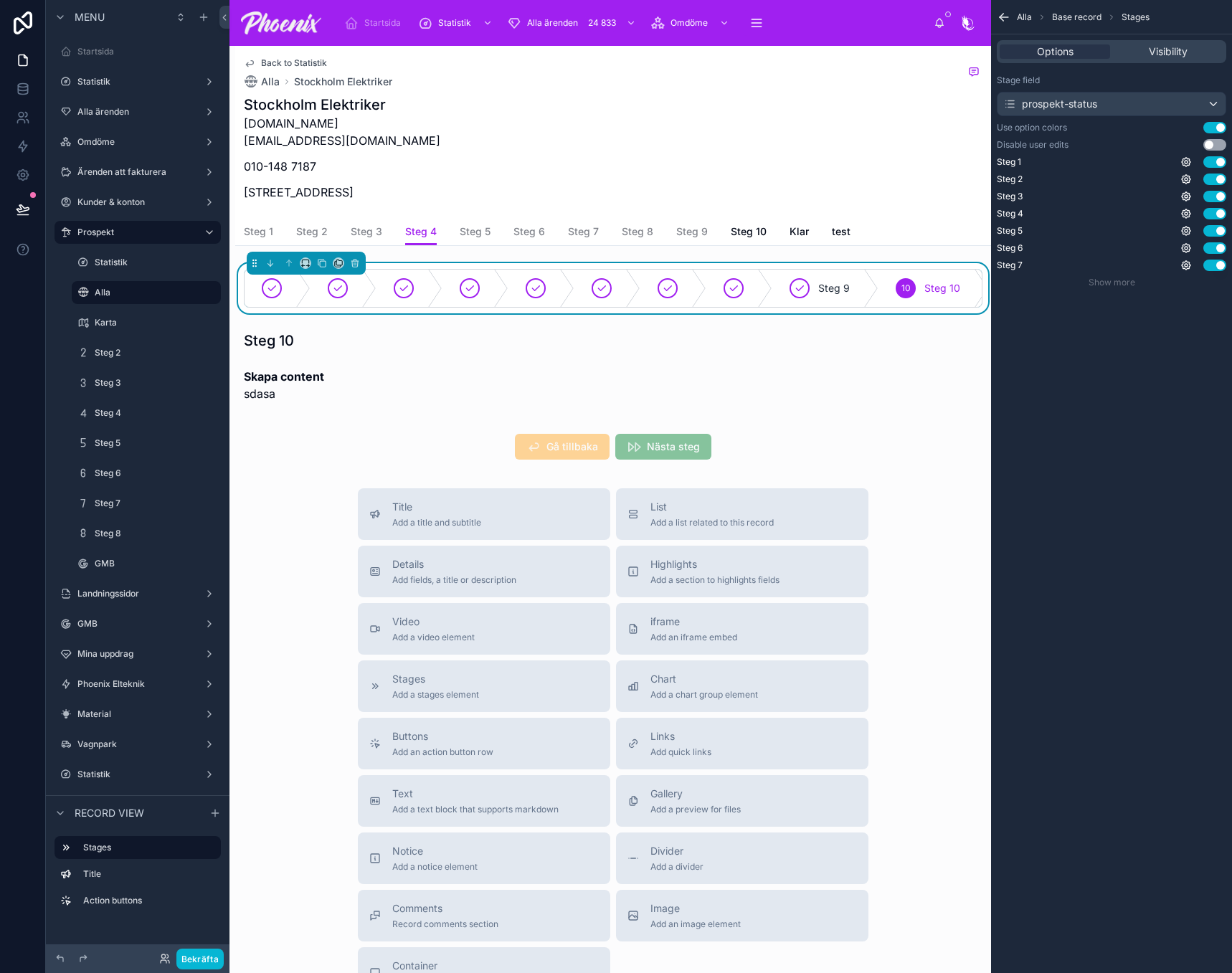
click at [1213, 144] on button "Use setting" at bounding box center [1215, 145] width 23 height 12
click at [478, 221] on link "Steg 5" at bounding box center [475, 232] width 31 height 29
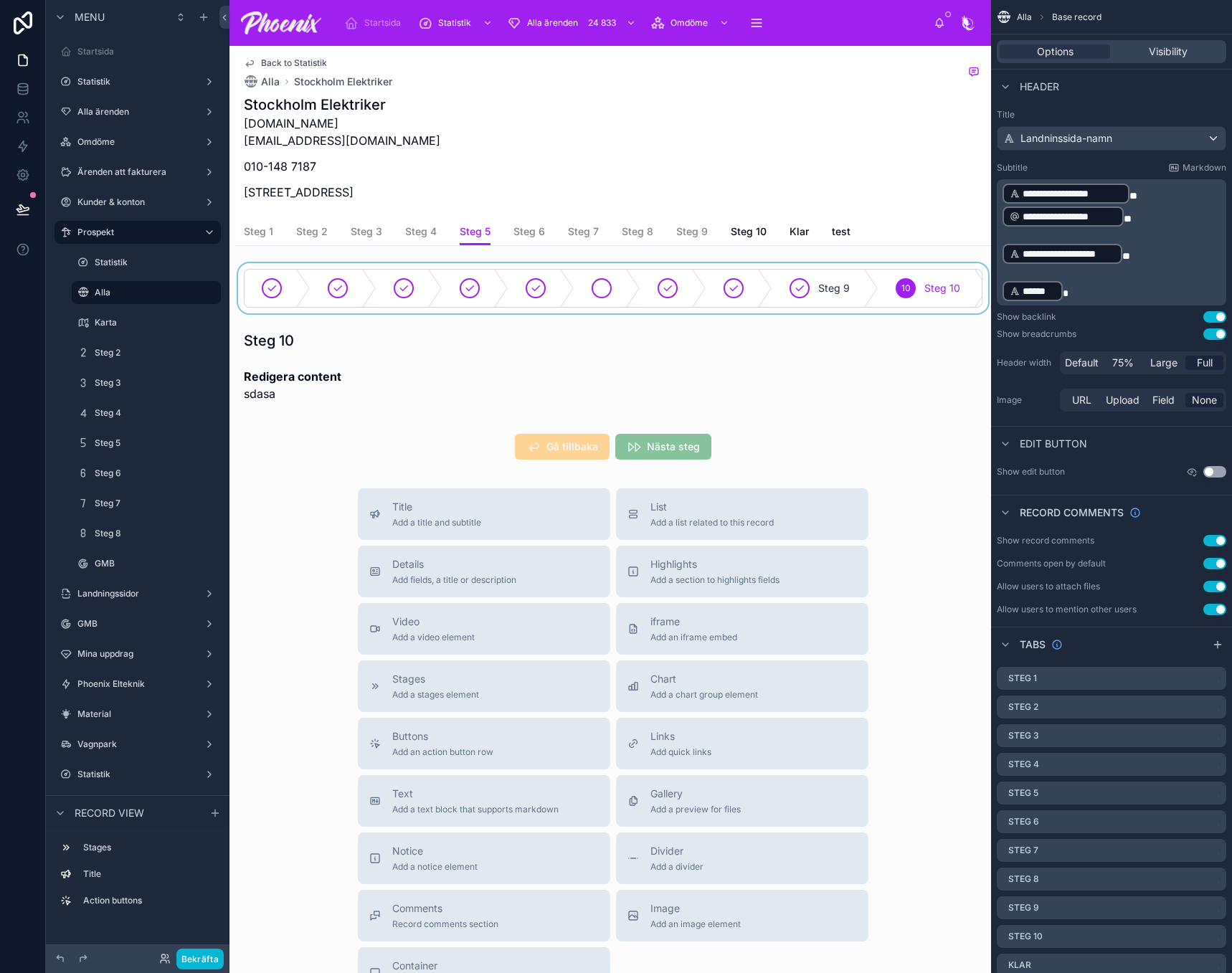
drag, startPoint x: 507, startPoint y: 277, endPoint x: 609, endPoint y: 280, distance: 102.0
click at [509, 277] on div at bounding box center [613, 288] width 756 height 51
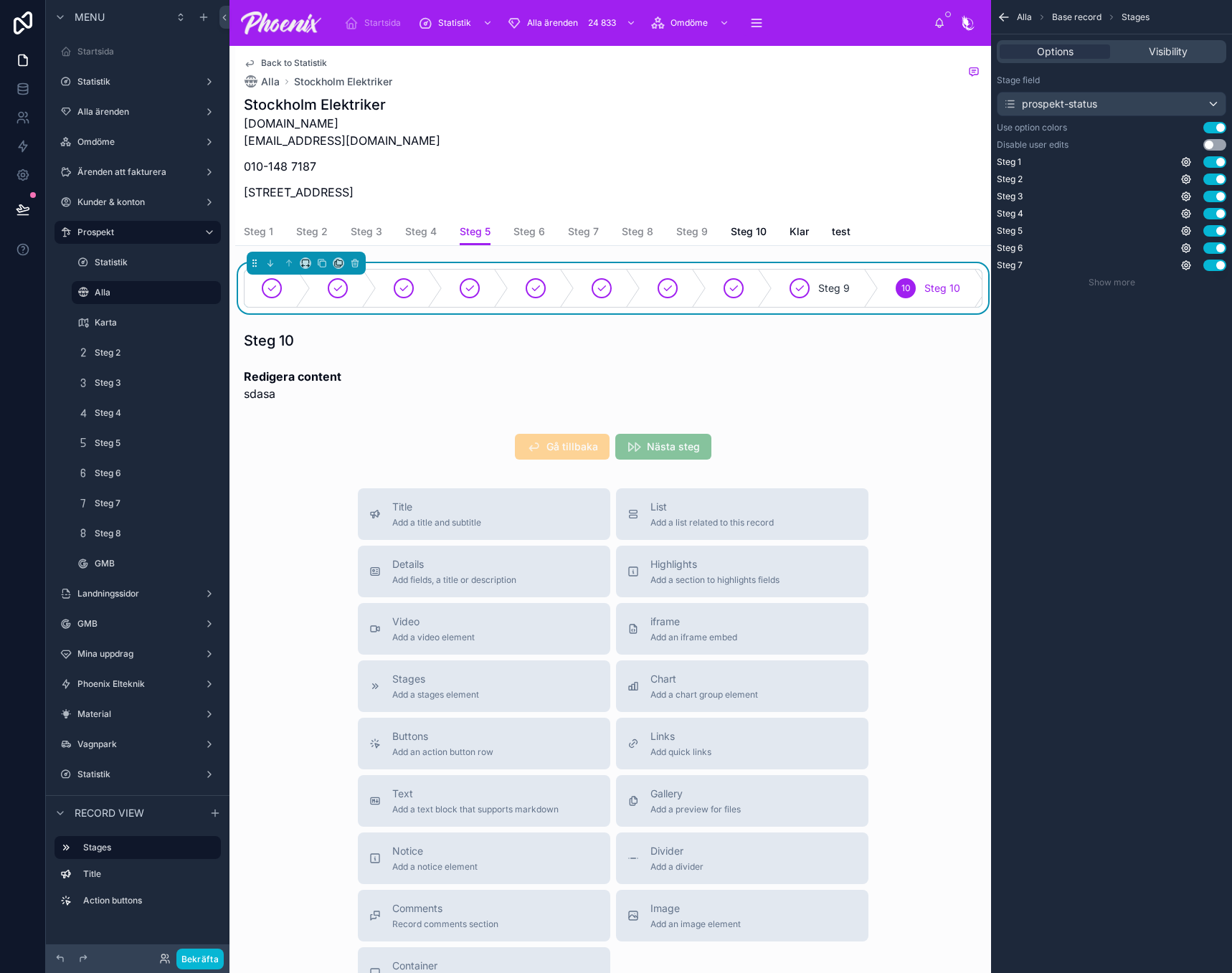
click at [1215, 144] on button "Use setting" at bounding box center [1215, 145] width 23 height 12
click at [533, 236] on span "Steg 6" at bounding box center [529, 232] width 32 height 14
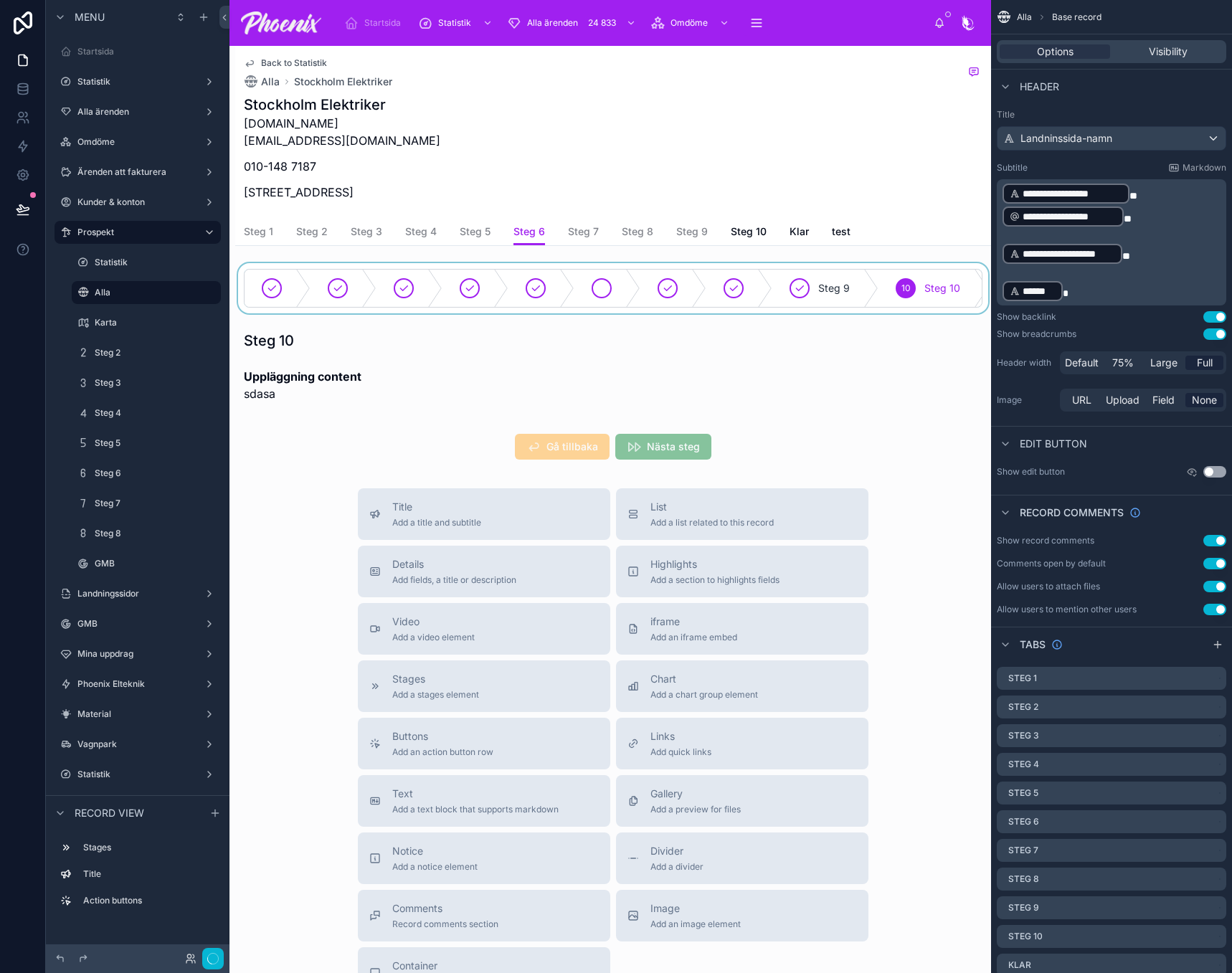
click at [580, 282] on div at bounding box center [613, 288] width 756 height 51
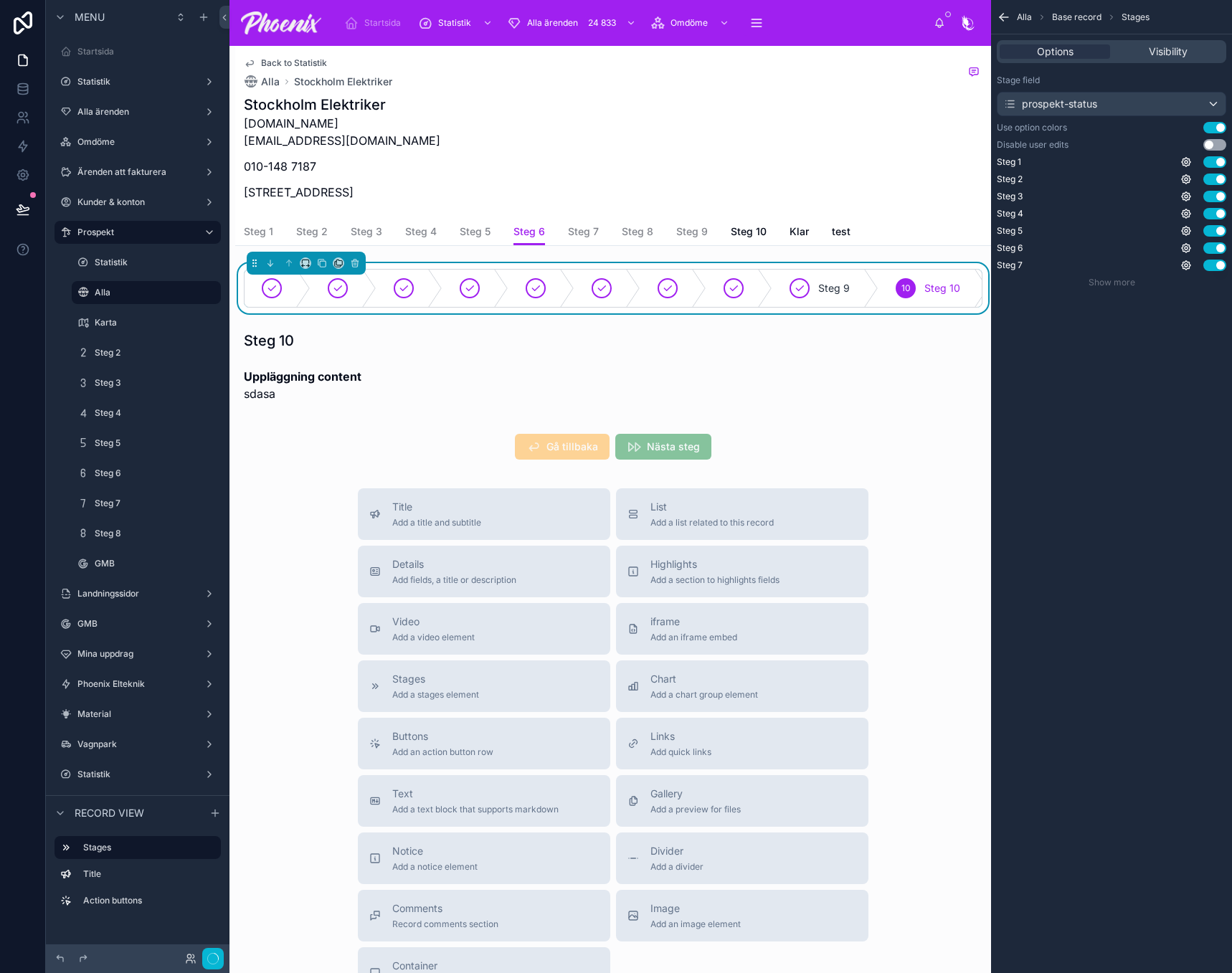
click at [1209, 145] on button "Use setting" at bounding box center [1215, 145] width 23 height 12
click at [591, 236] on span "Steg 7" at bounding box center [584, 232] width 31 height 14
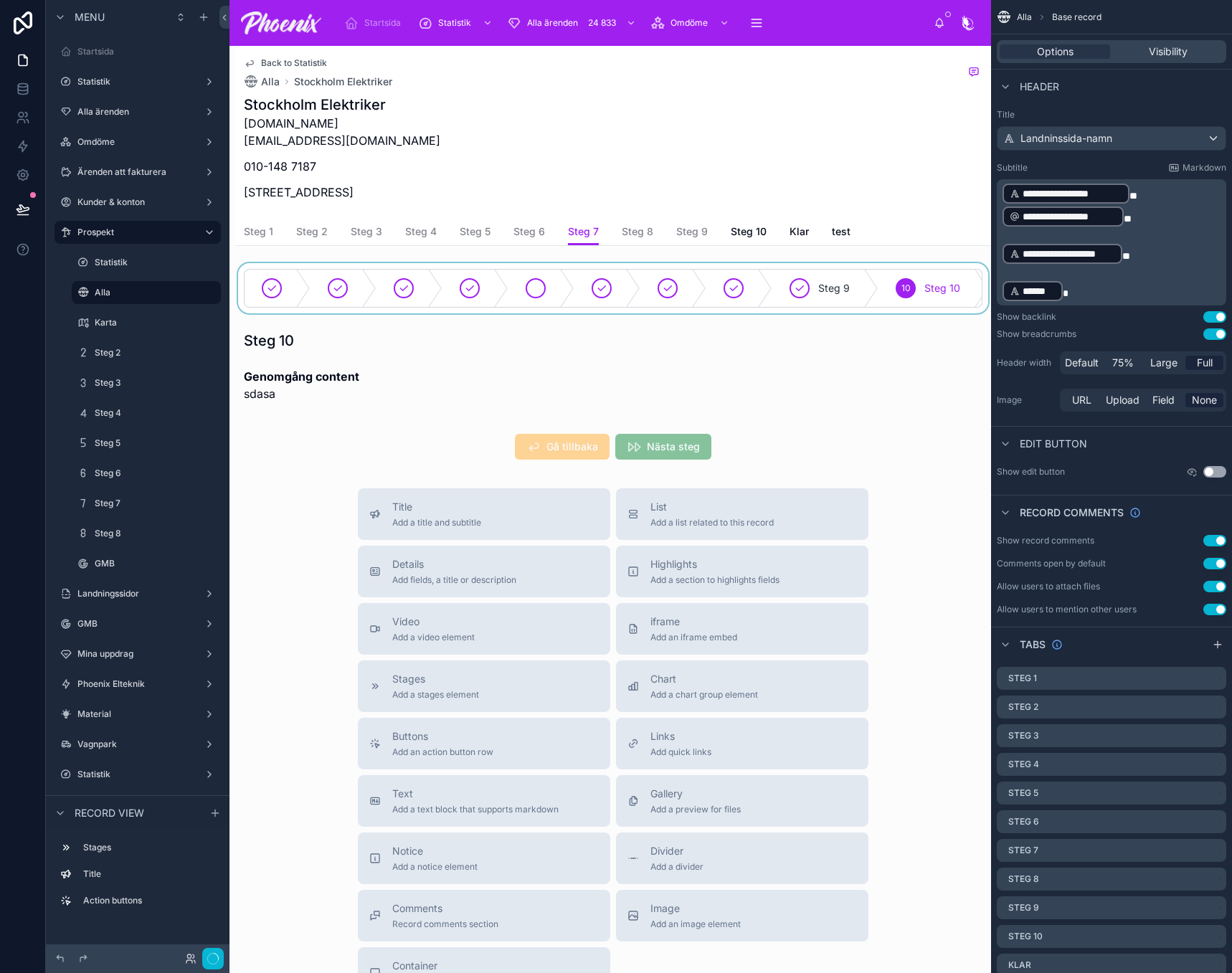
drag, startPoint x: 533, startPoint y: 281, endPoint x: 573, endPoint y: 278, distance: 40.1
click at [535, 281] on div at bounding box center [613, 288] width 756 height 51
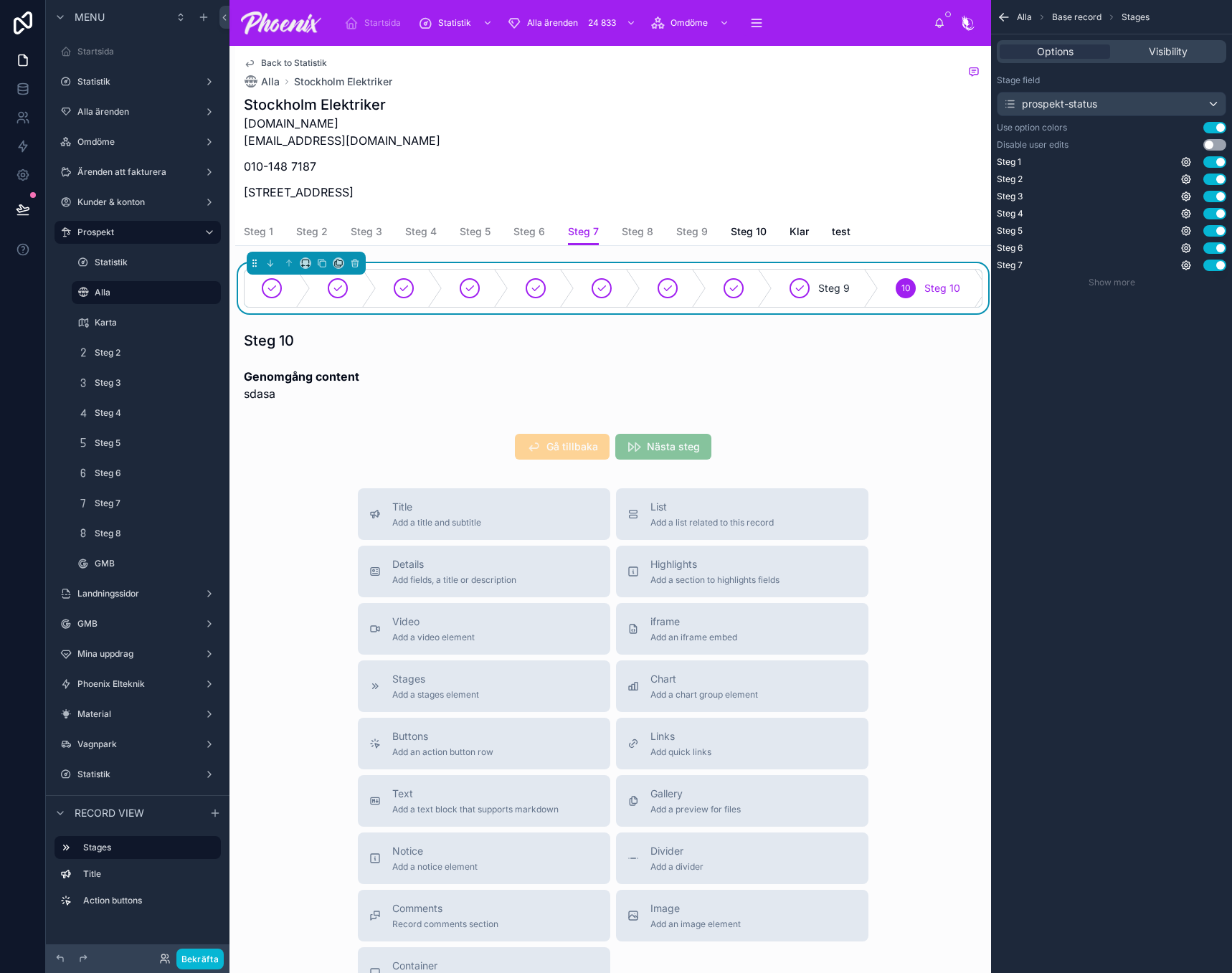
click at [1209, 148] on button "Use setting" at bounding box center [1215, 145] width 23 height 12
drag, startPoint x: 627, startPoint y: 234, endPoint x: 618, endPoint y: 243, distance: 12.7
click at [629, 233] on span "Steg 8" at bounding box center [637, 232] width 32 height 14
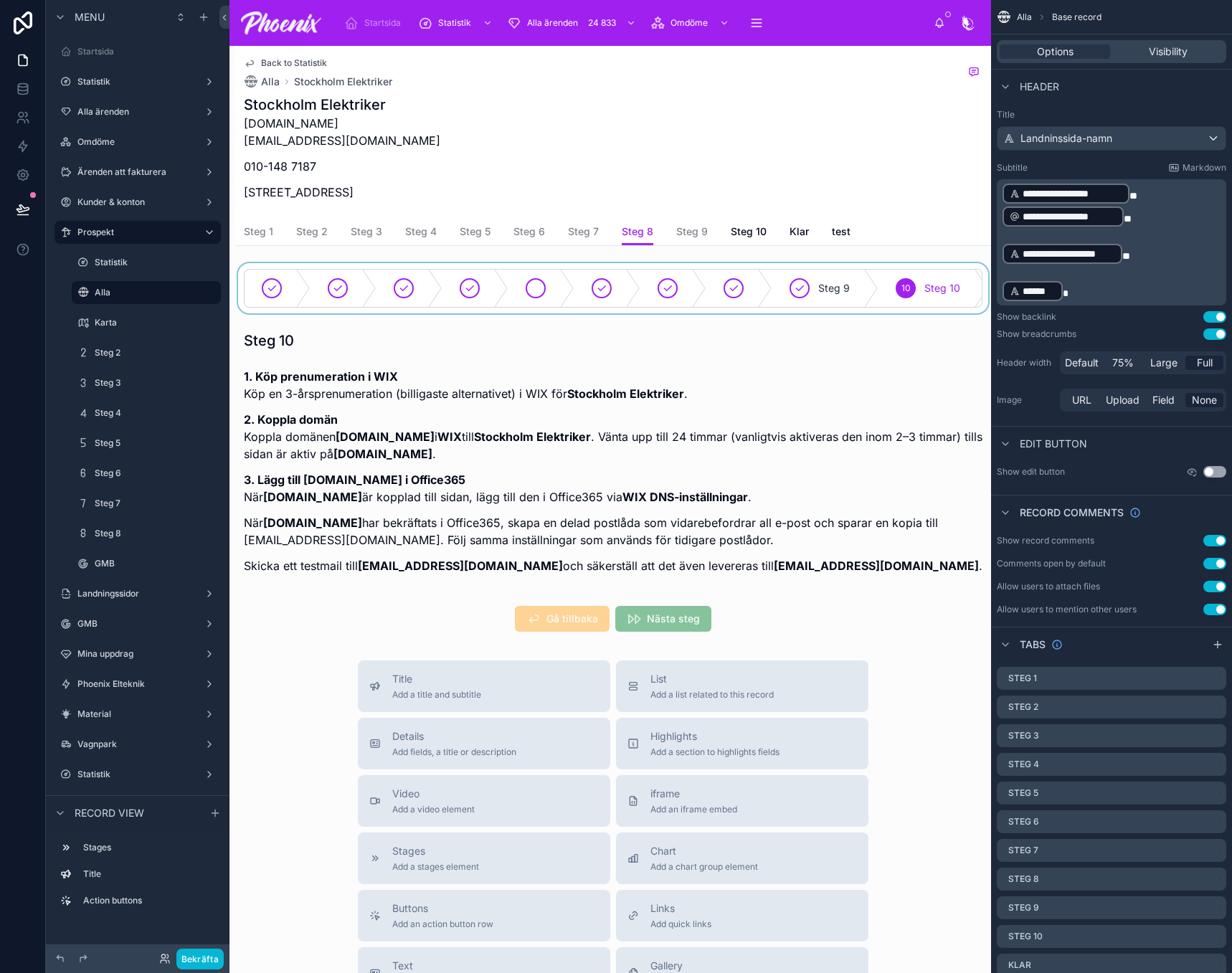
drag, startPoint x: 536, startPoint y: 299, endPoint x: 566, endPoint y: 295, distance: 30.3
click at [537, 299] on div at bounding box center [613, 288] width 756 height 51
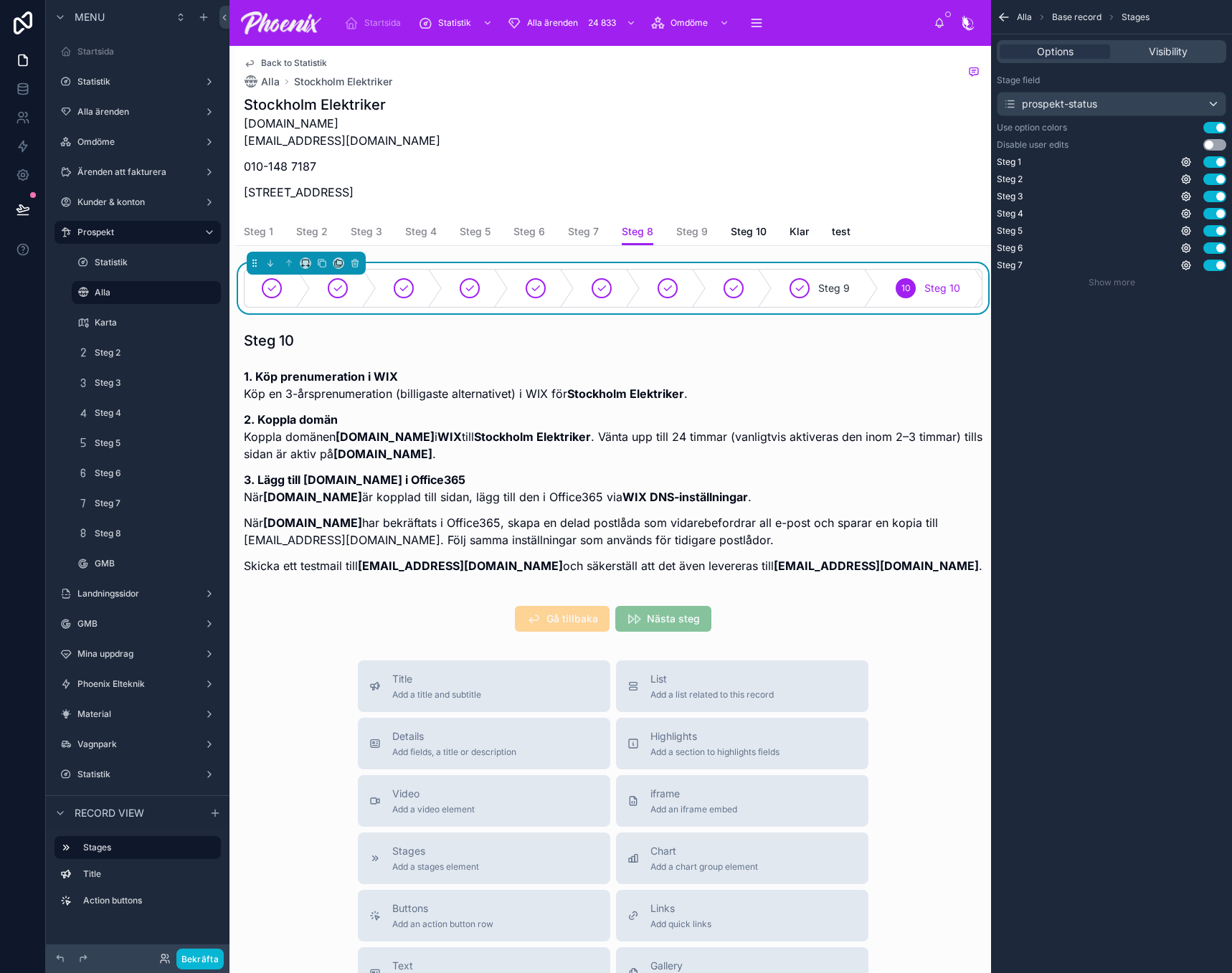
click at [1213, 146] on button "Use setting" at bounding box center [1215, 145] width 23 height 12
click at [698, 224] on link "Steg 9" at bounding box center [692, 232] width 32 height 29
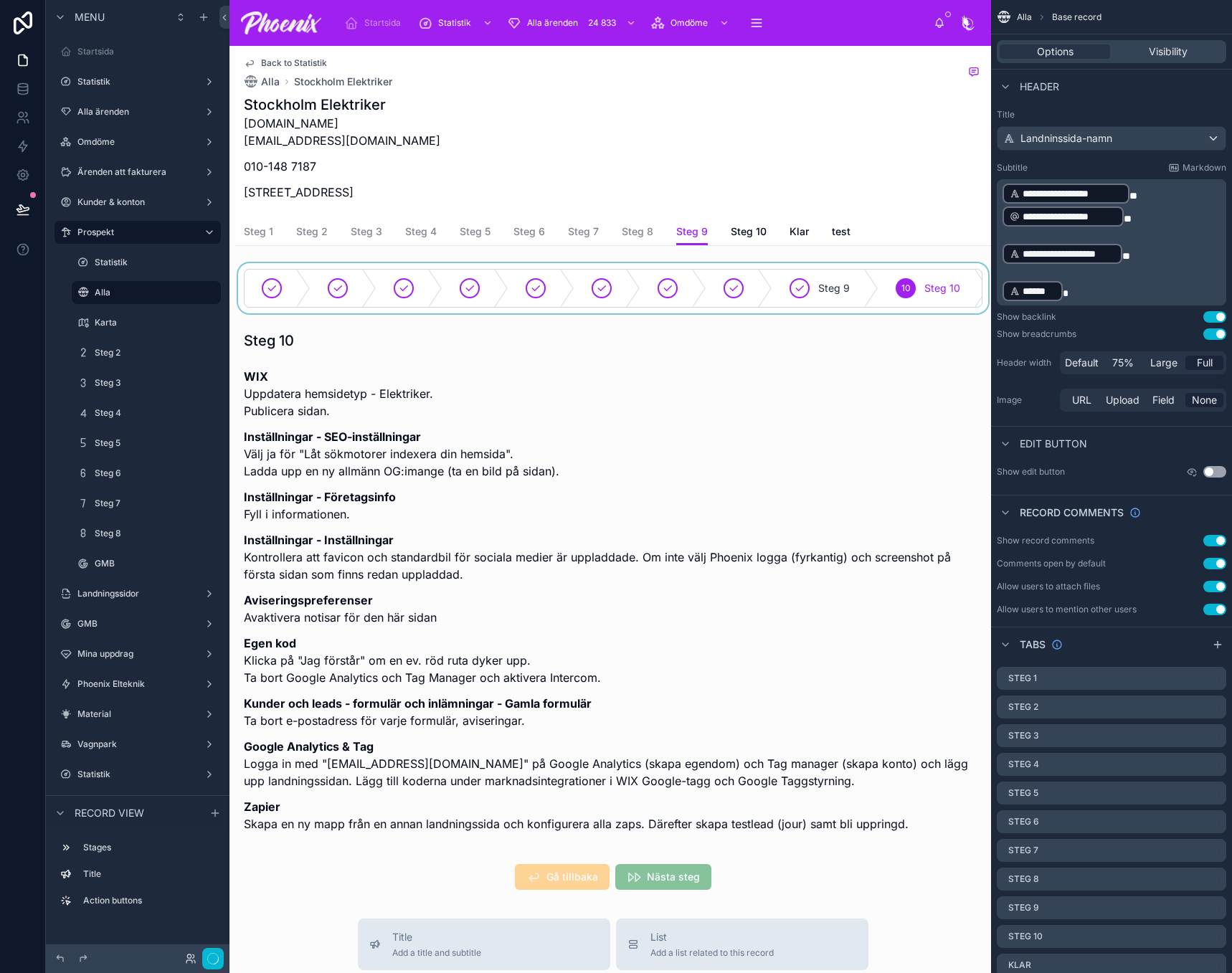
click at [640, 270] on div at bounding box center [613, 288] width 756 height 51
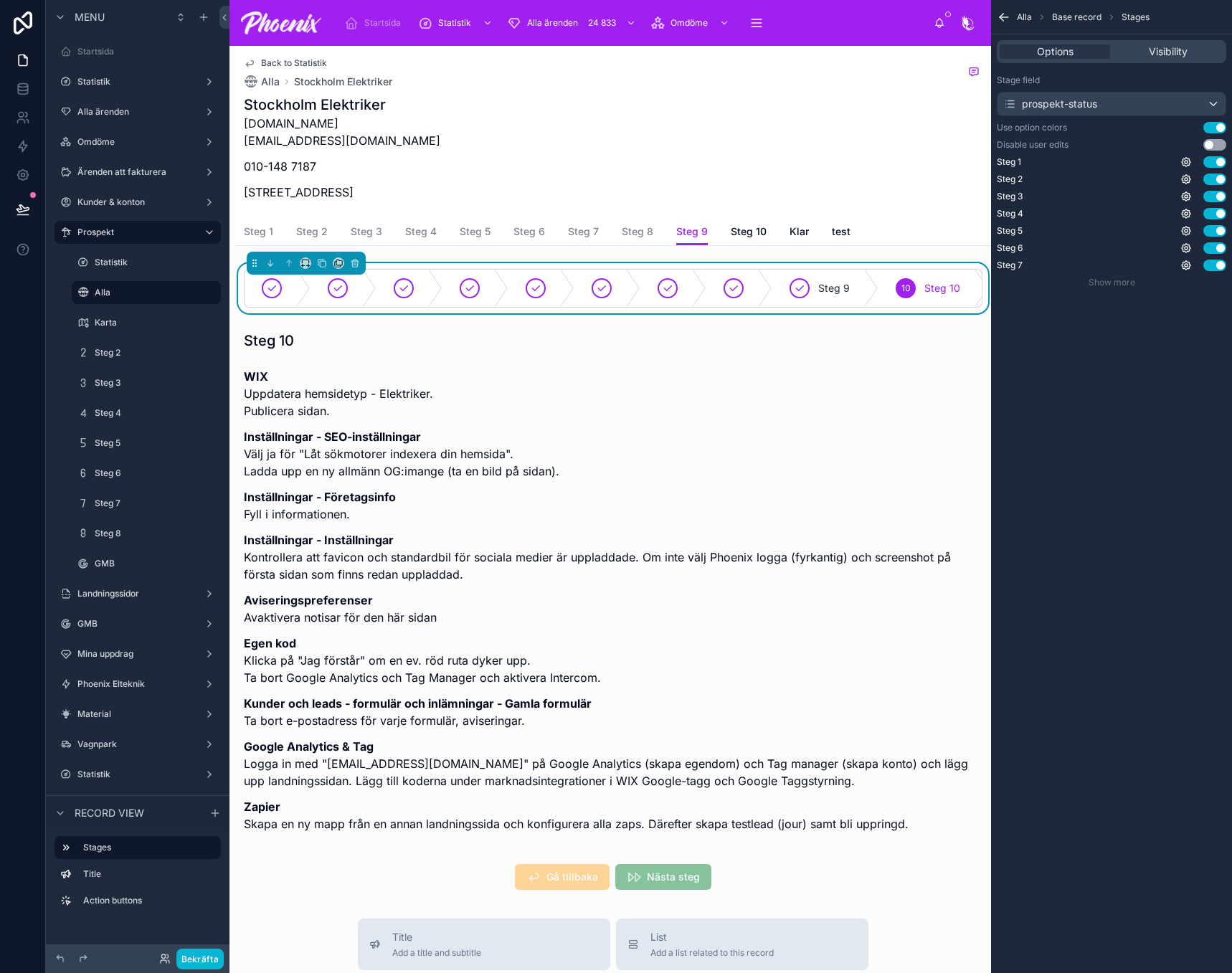
click at [1217, 144] on button "Use setting" at bounding box center [1215, 145] width 23 height 12
click at [721, 232] on div "Steg 1 Steg 2 Steg 3 Steg 4 Steg 5 Steg 6 Steg 7 Steg 8 Steg 9 Steg 10 Klar test" at bounding box center [613, 231] width 738 height 27
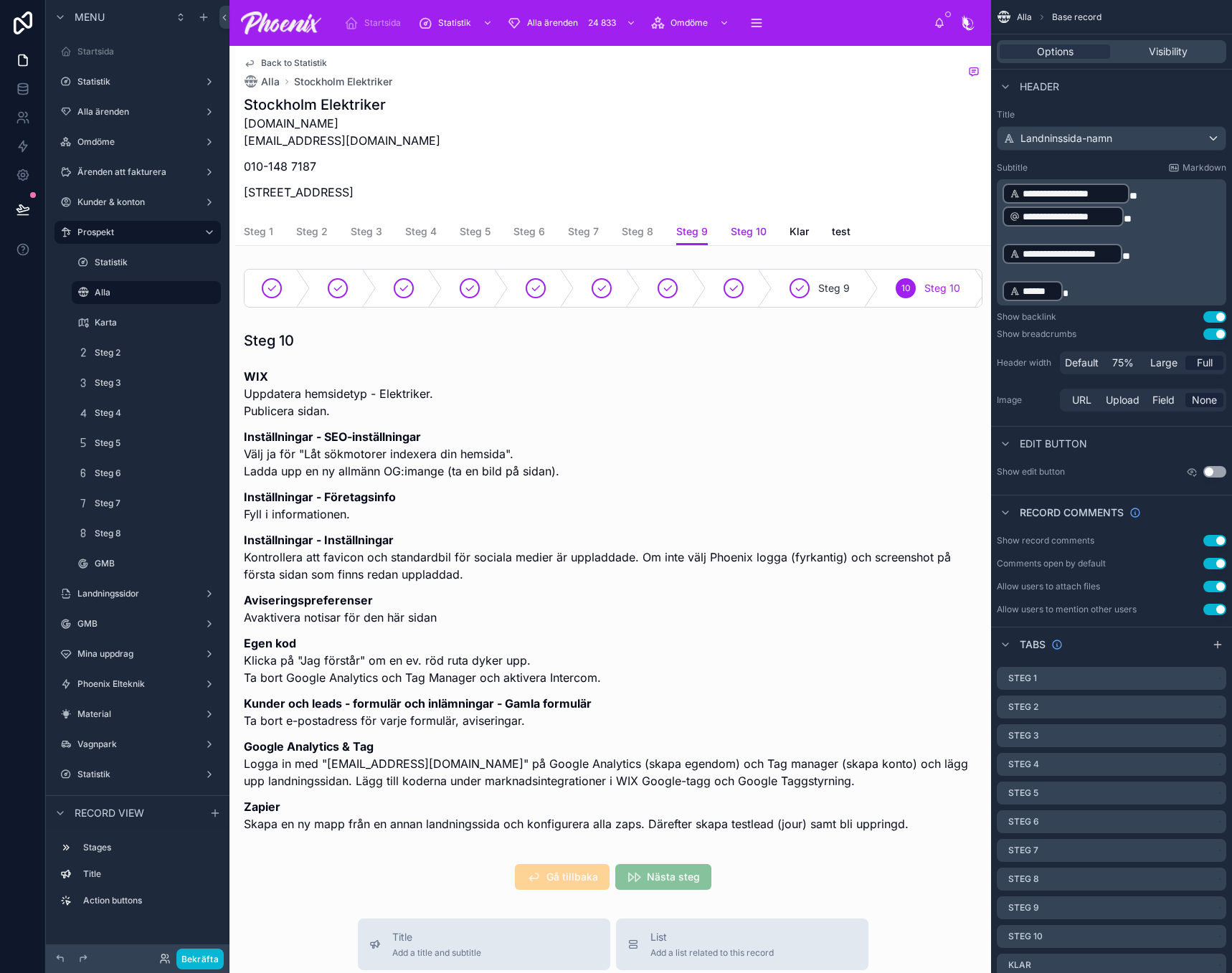
click at [738, 232] on span "Steg 10" at bounding box center [749, 232] width 36 height 14
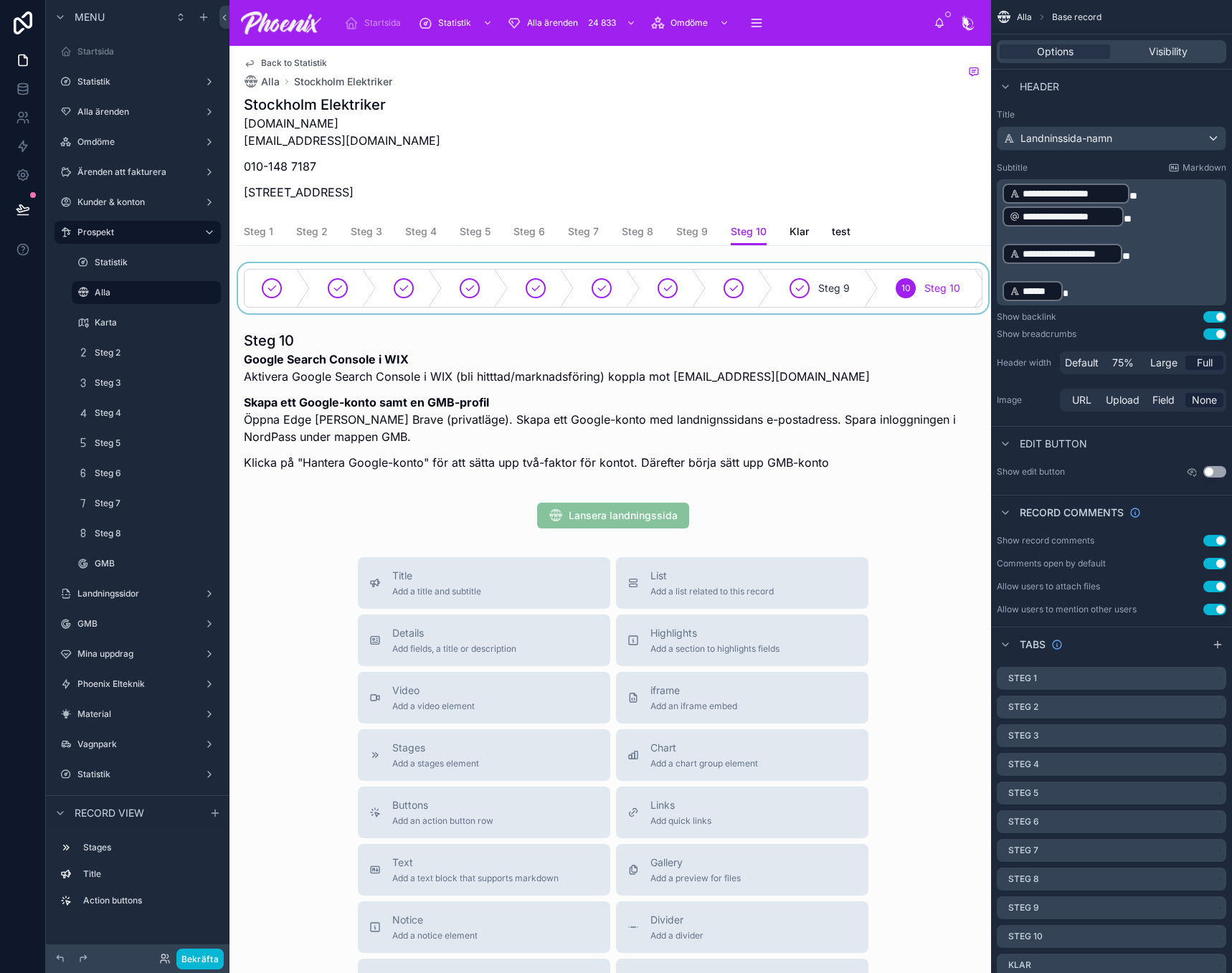
drag, startPoint x: 744, startPoint y: 314, endPoint x: 792, endPoint y: 310, distance: 48.2
click at [792, 310] on div at bounding box center [613, 288] width 756 height 51
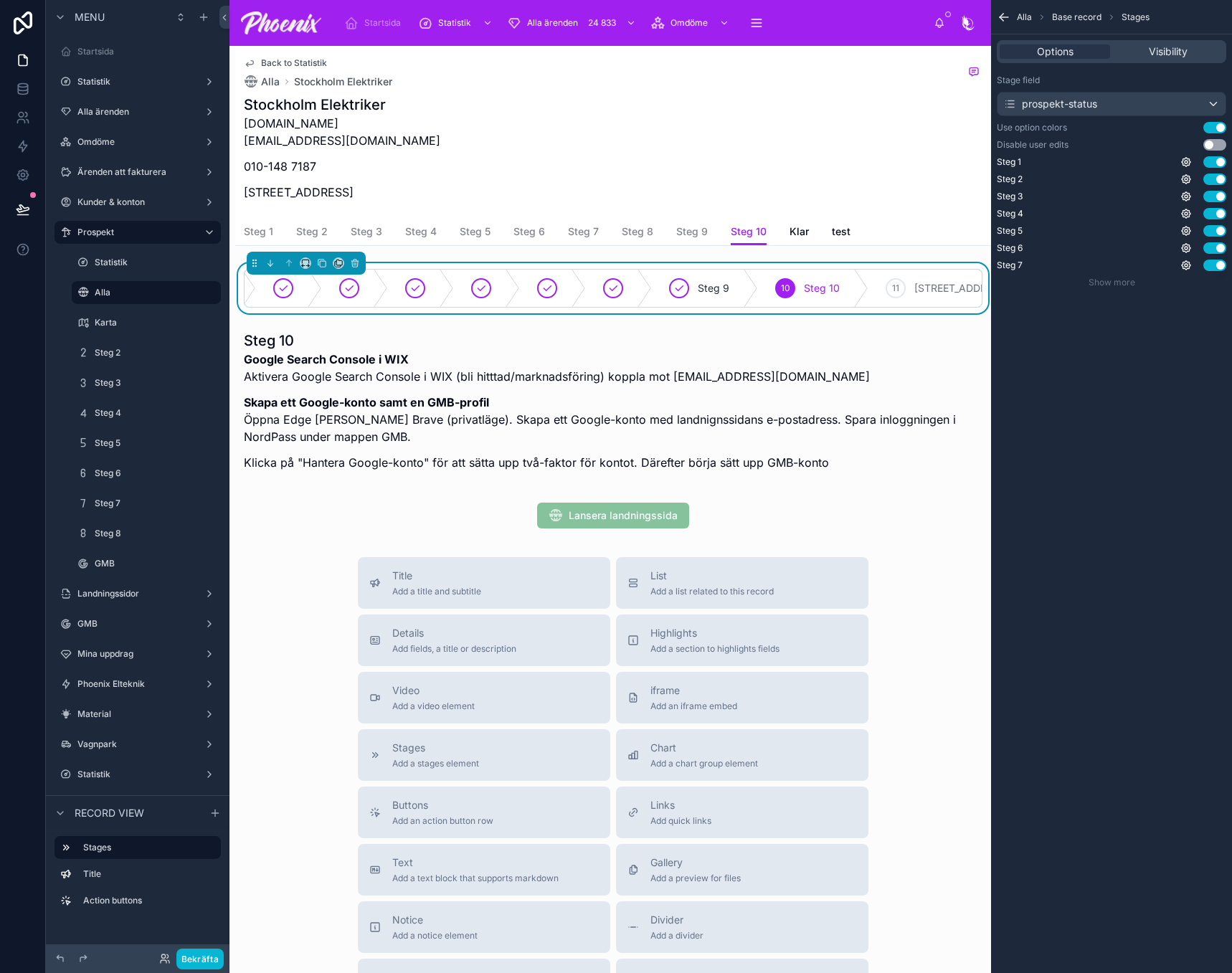
scroll to position [0, 126]
click at [737, 525] on div at bounding box center [613, 515] width 756 height 37
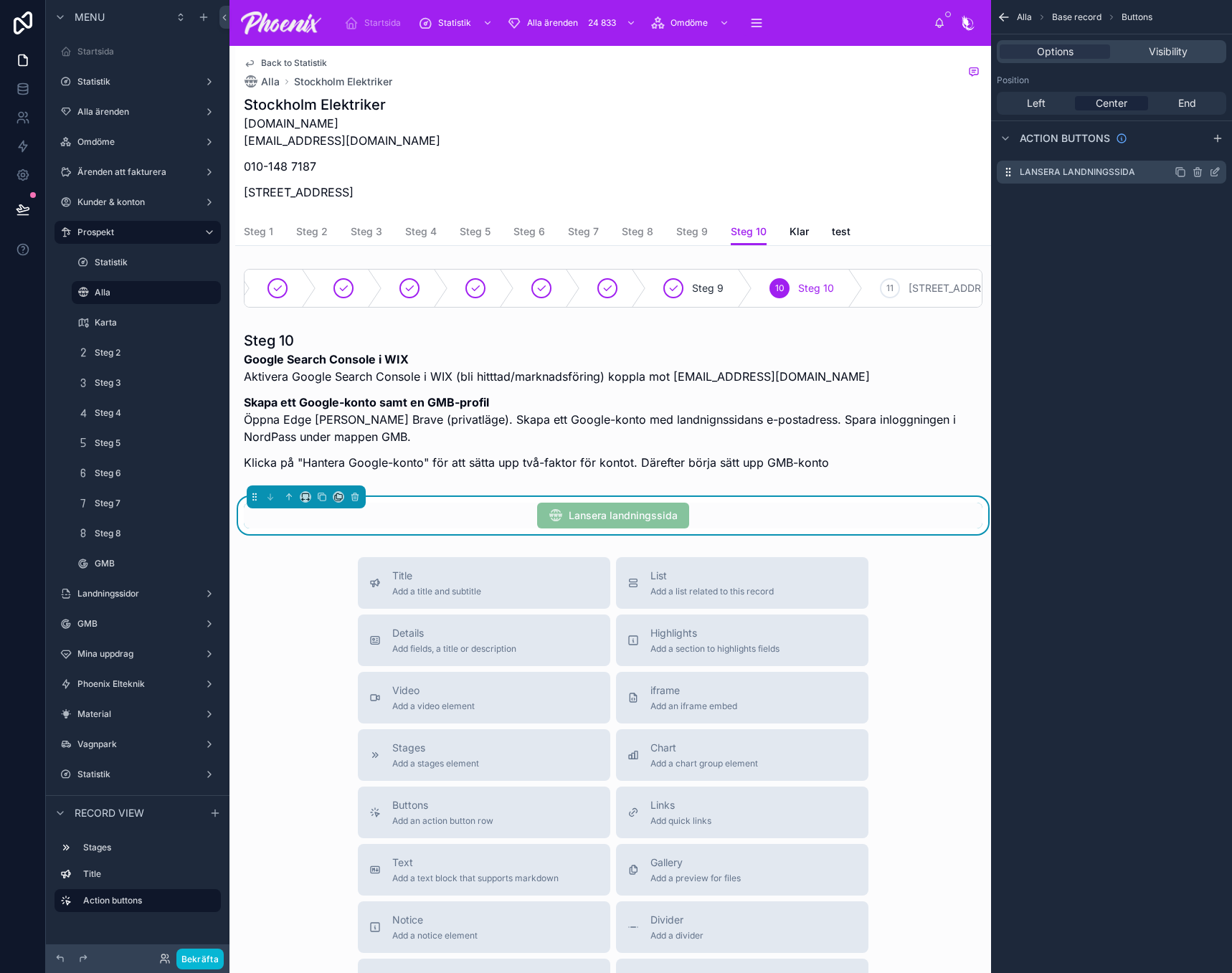
click at [1213, 171] on icon "scrollable content" at bounding box center [1215, 172] width 12 height 12
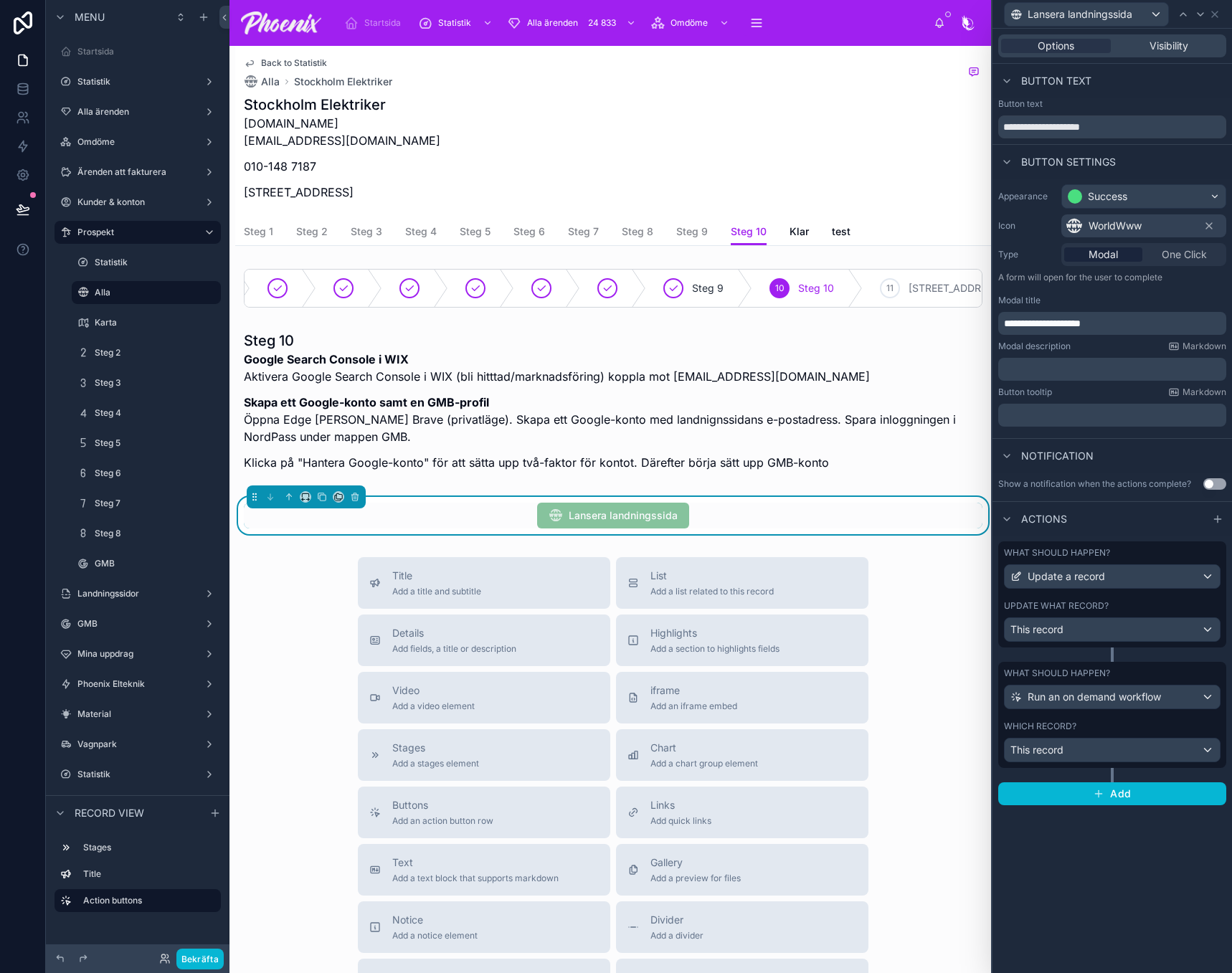
click at [1102, 607] on label "Update what record?" at bounding box center [1056, 605] width 105 height 12
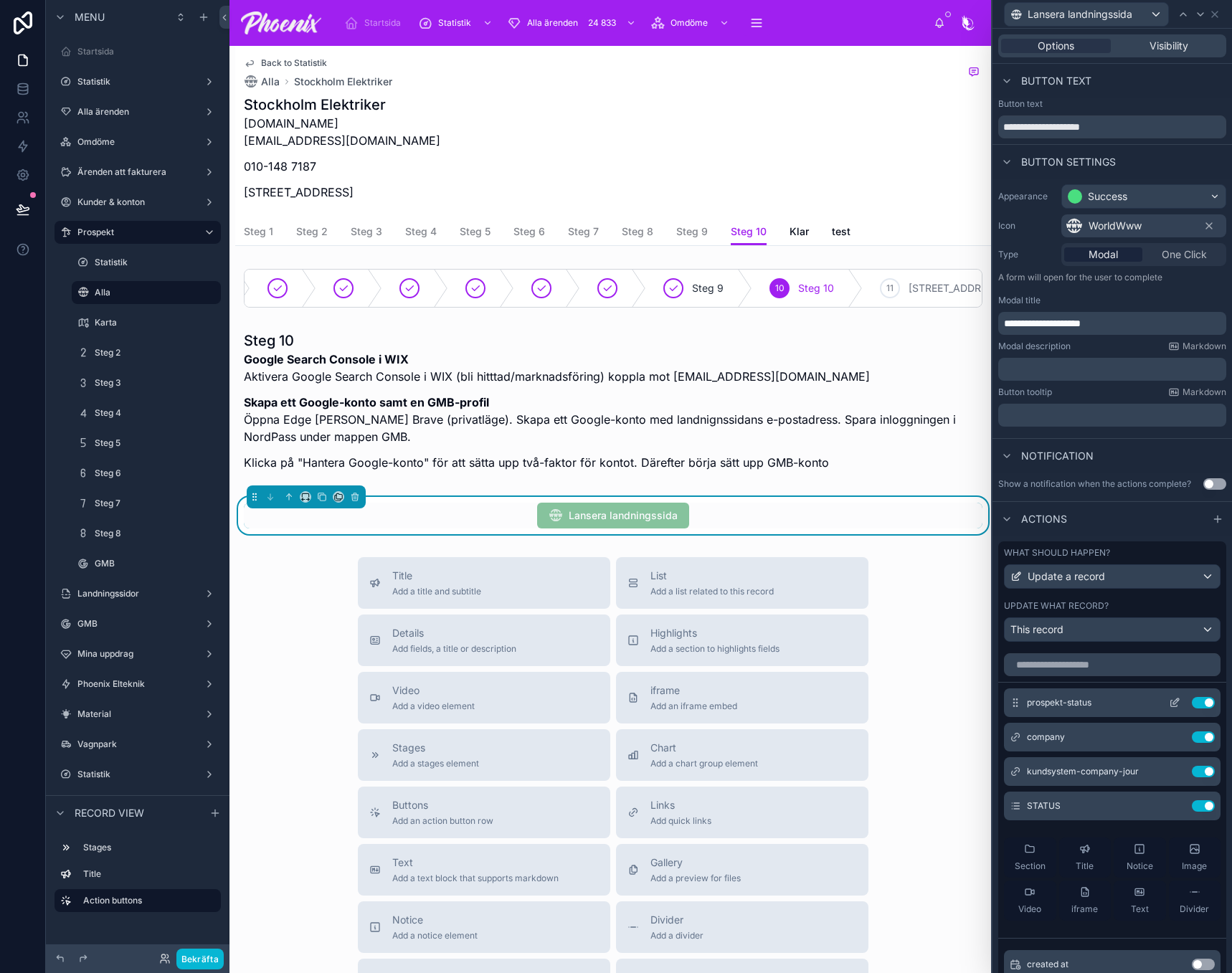
click at [1169, 709] on icon at bounding box center [1174, 703] width 12 height 12
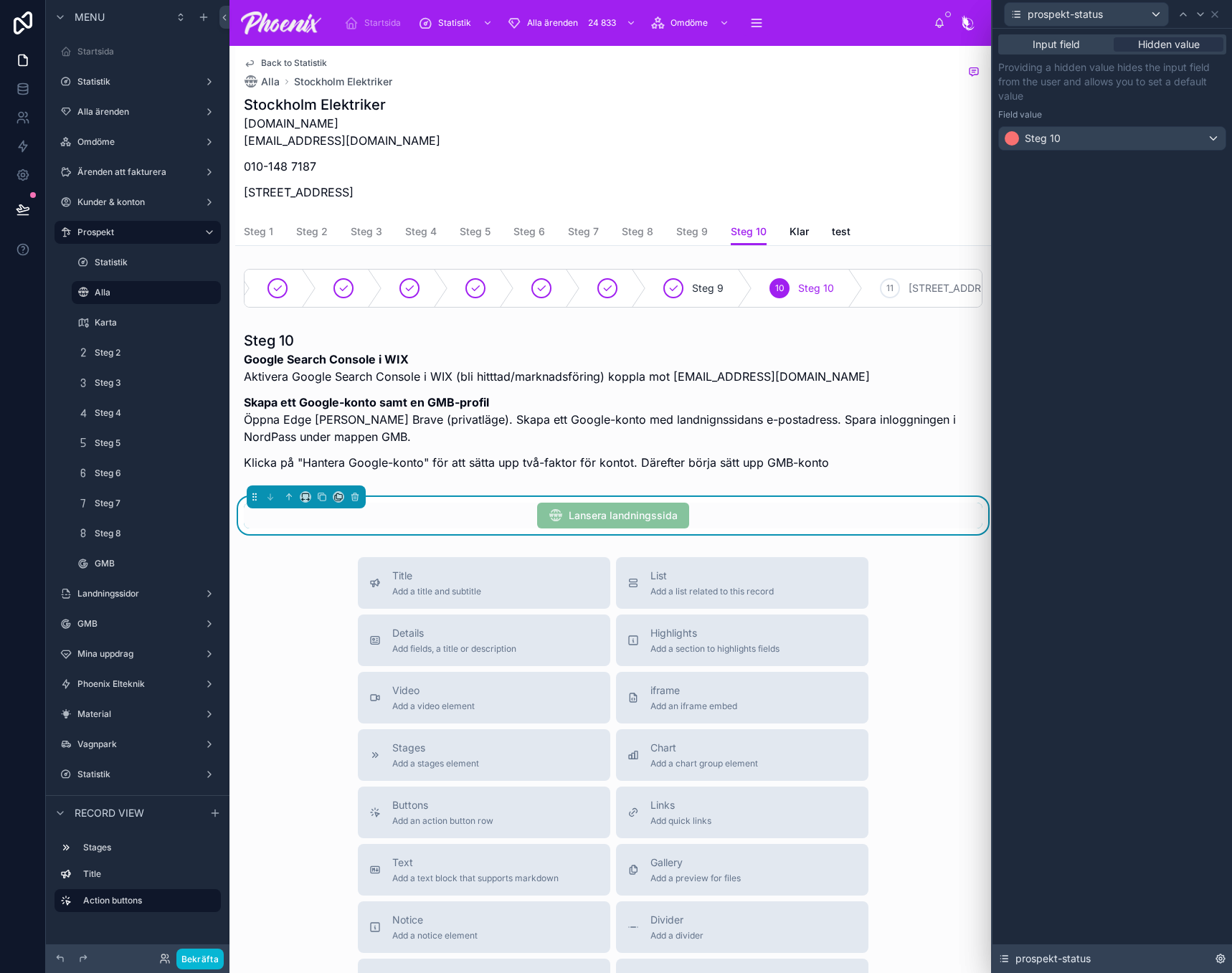
click at [1220, 964] on icon at bounding box center [1220, 958] width 12 height 12
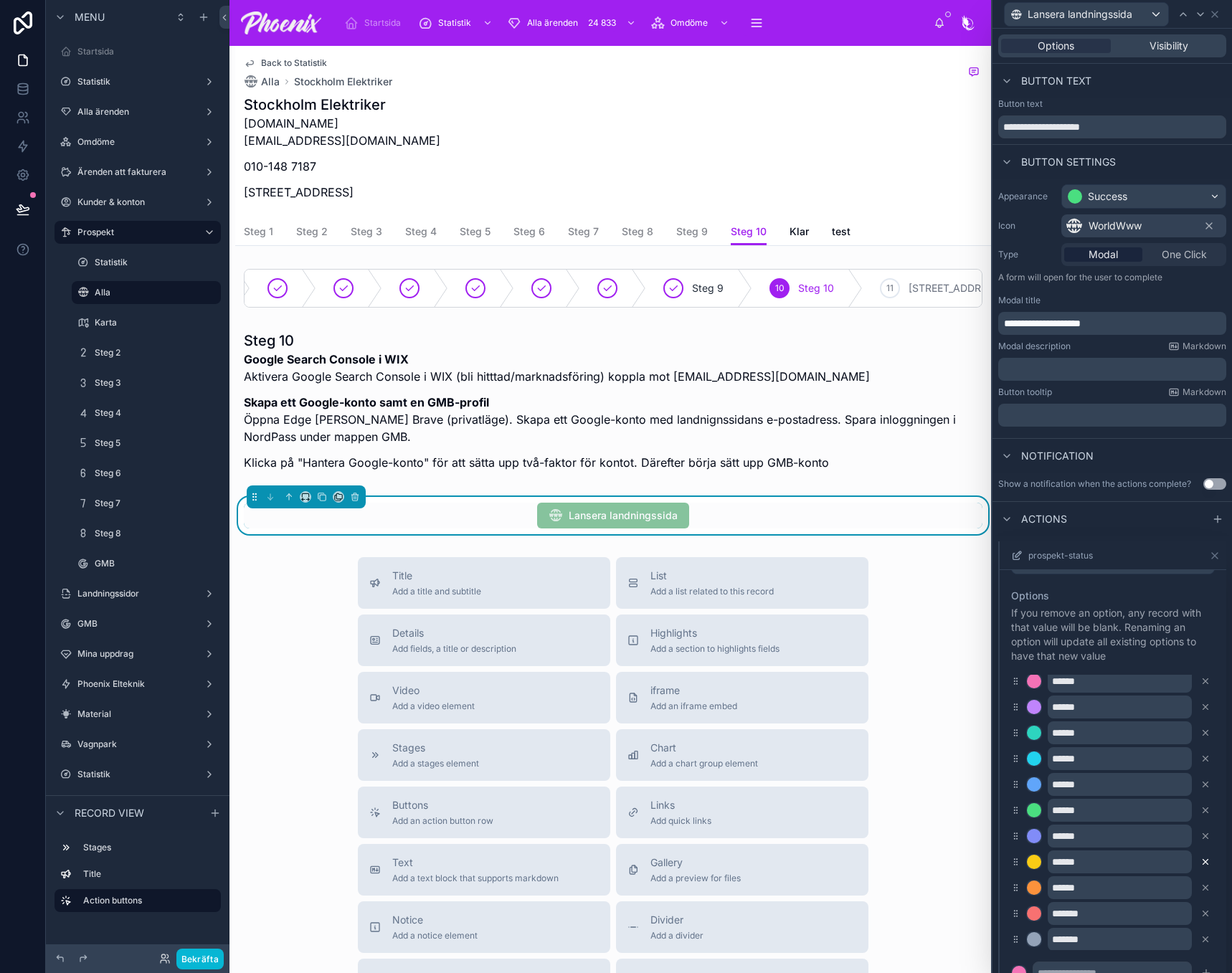
scroll to position [12, 0]
click at [1201, 941] on icon at bounding box center [1206, 936] width 10 height 10
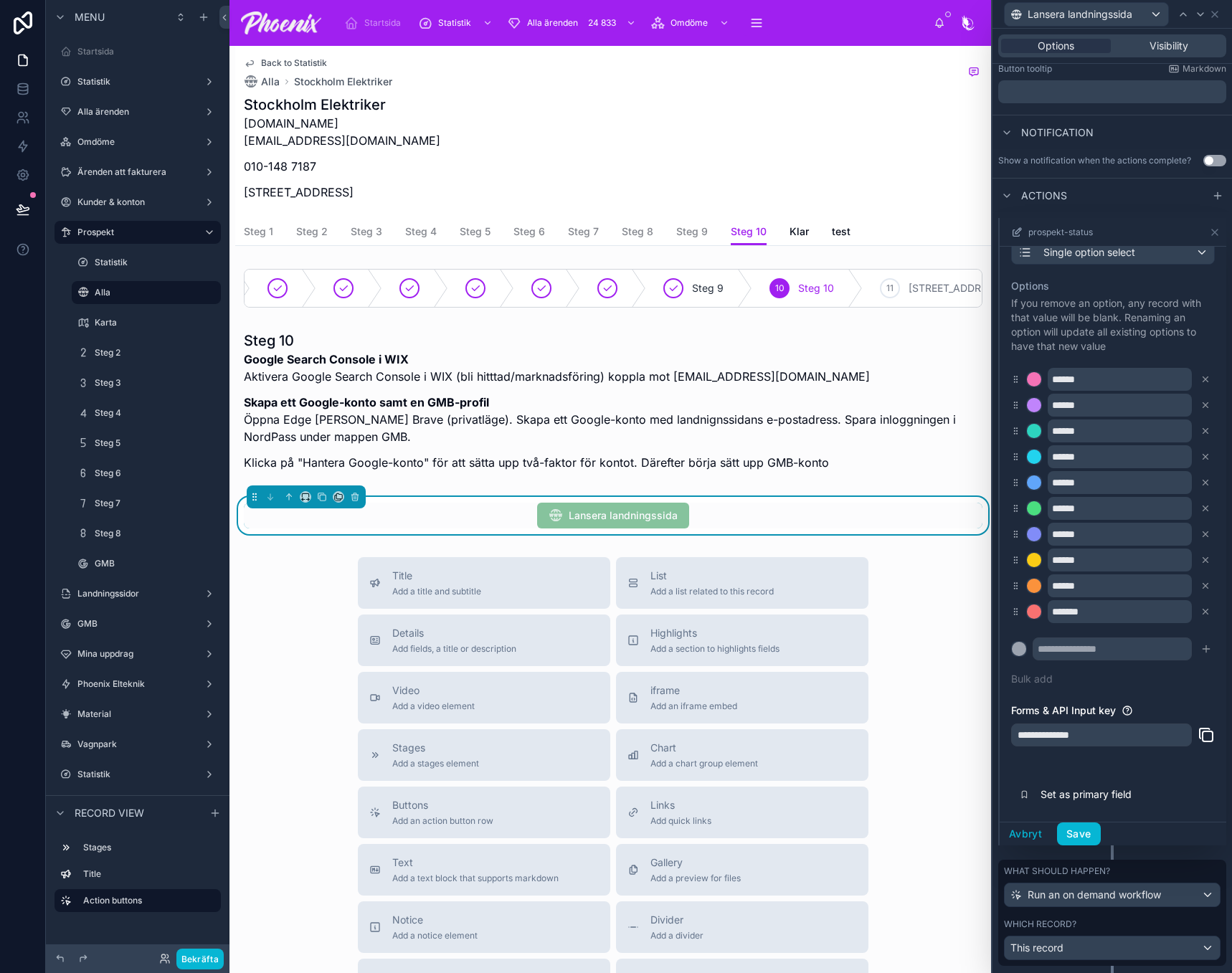
scroll to position [358, 0]
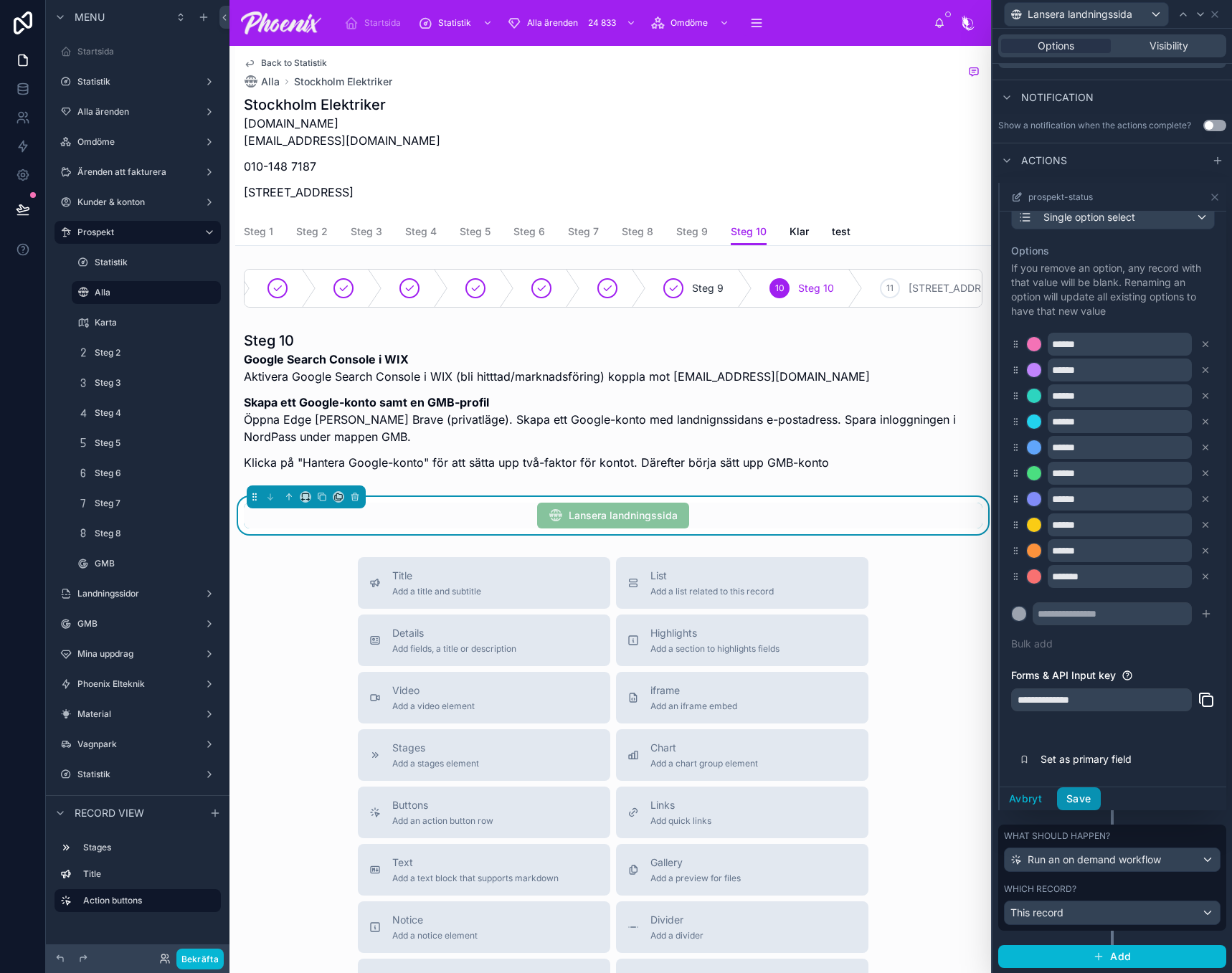
click at [1087, 811] on button "Save" at bounding box center [1078, 799] width 43 height 23
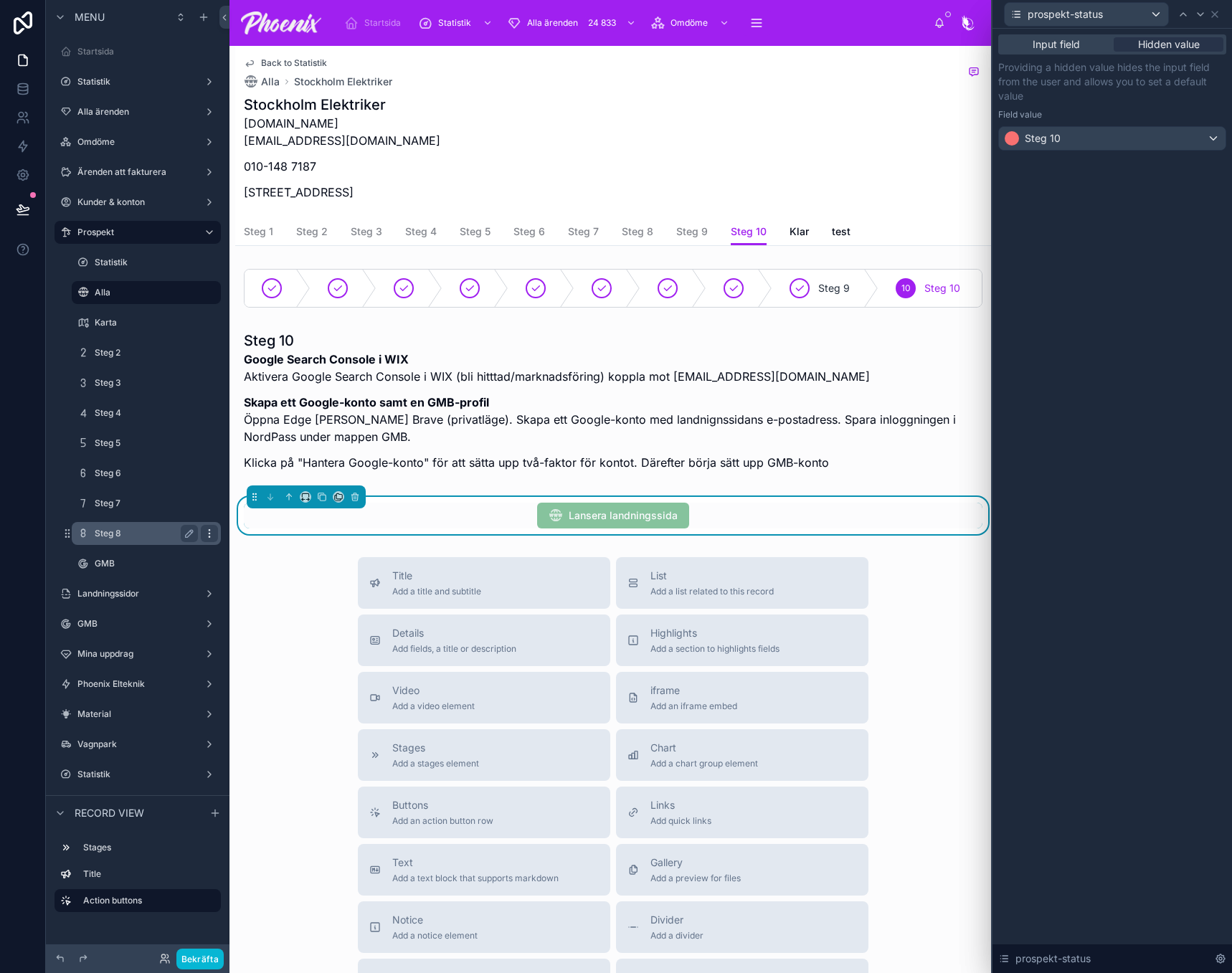
click at [207, 531] on icon "scrollable content" at bounding box center [209, 533] width 12 height 12
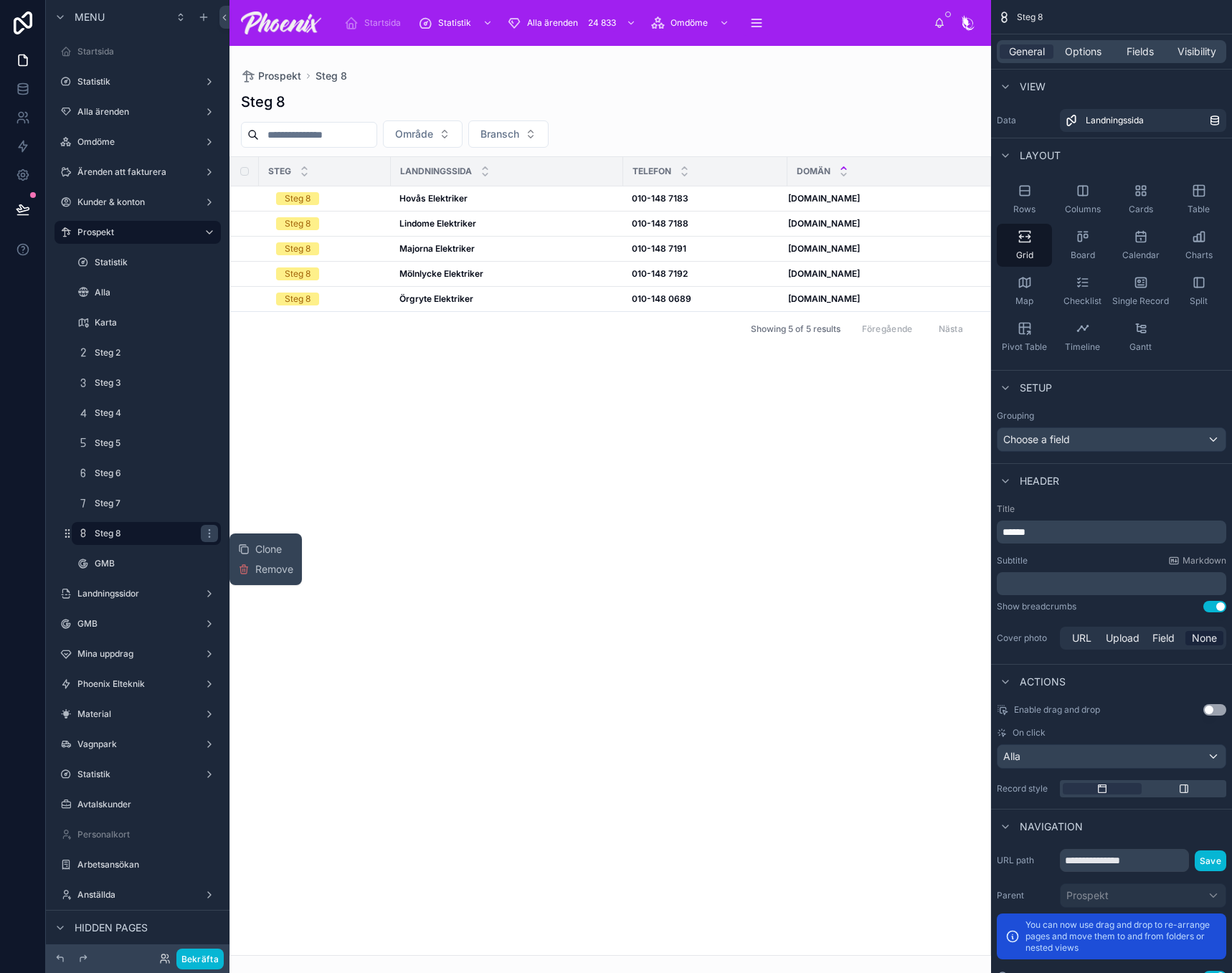
click at [288, 552] on button "Clone" at bounding box center [265, 549] width 55 height 14
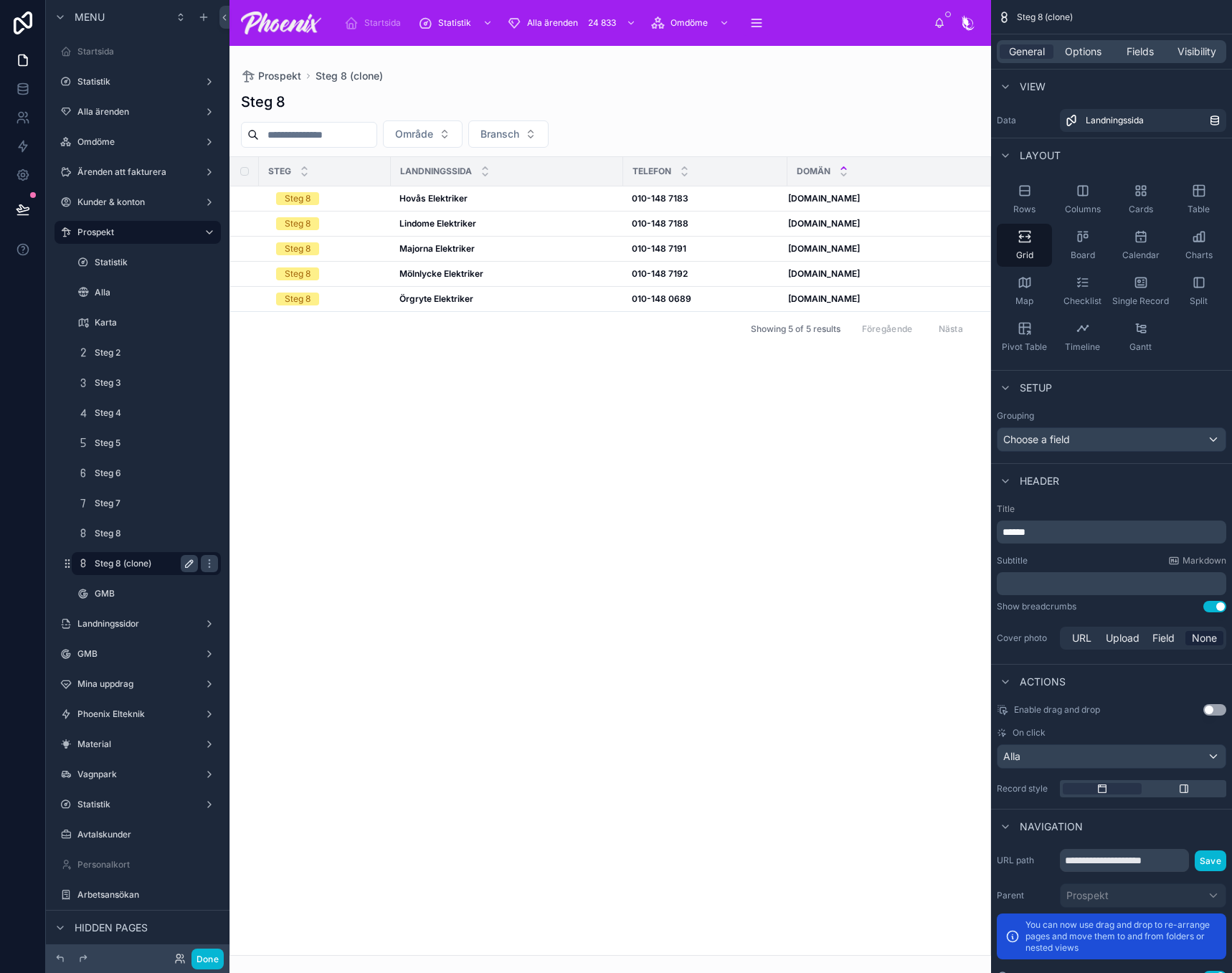
click at [189, 561] on icon "scrollable content" at bounding box center [189, 563] width 12 height 12
click at [126, 562] on input "**********" at bounding box center [134, 563] width 80 height 17
click at [123, 561] on input "**********" at bounding box center [134, 563] width 80 height 17
click at [124, 561] on input "**********" at bounding box center [134, 563] width 80 height 17
drag, startPoint x: 124, startPoint y: 561, endPoint x: 178, endPoint y: 564, distance: 54.1
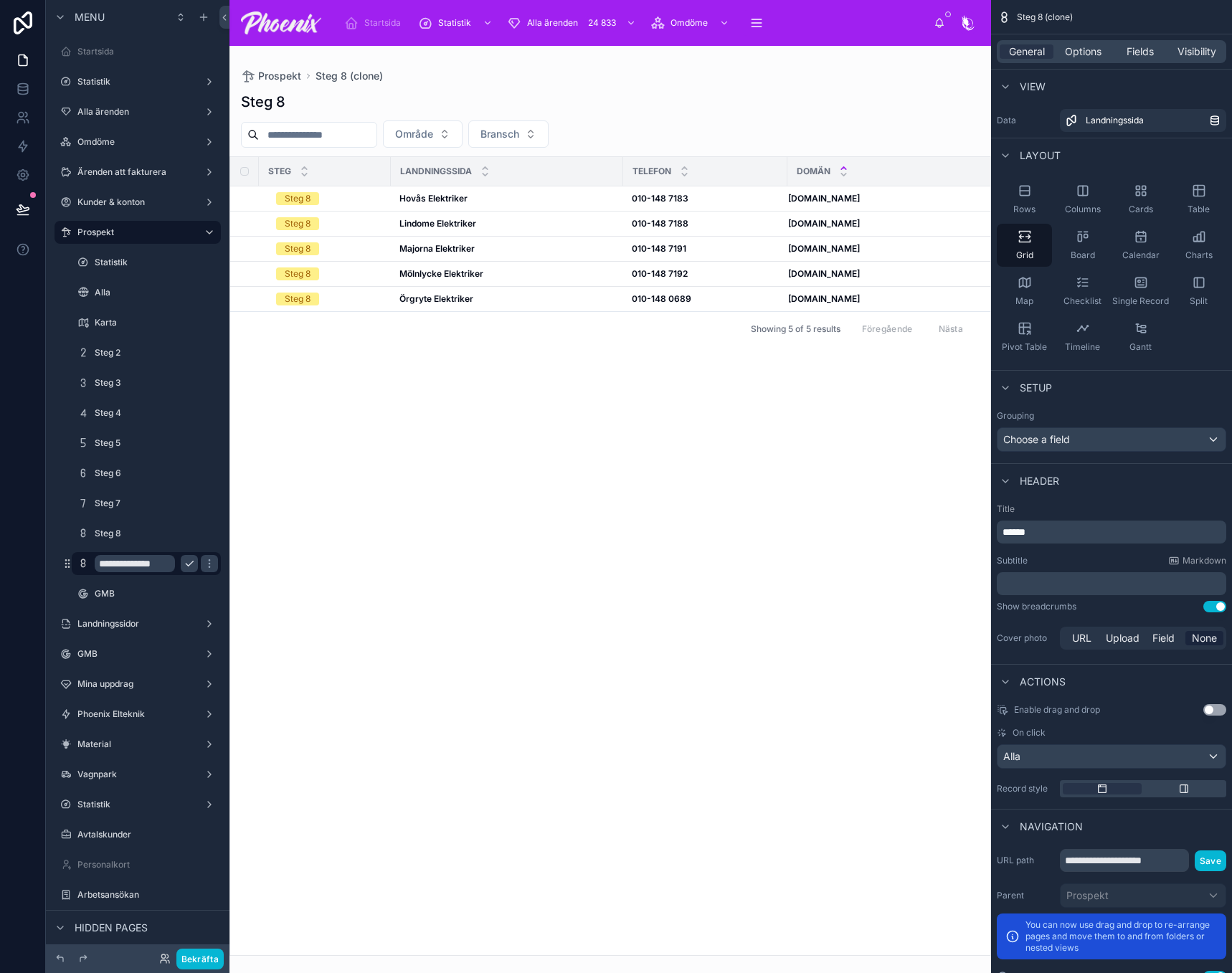
click at [185, 565] on div "**********" at bounding box center [146, 563] width 103 height 17
type input "******"
click at [201, 570] on button "scrollable content" at bounding box center [209, 563] width 17 height 17
click at [79, 919] on label "Anställda" at bounding box center [138, 925] width 120 height 12
click at [82, 567] on icon "scrollable content" at bounding box center [83, 563] width 12 height 12
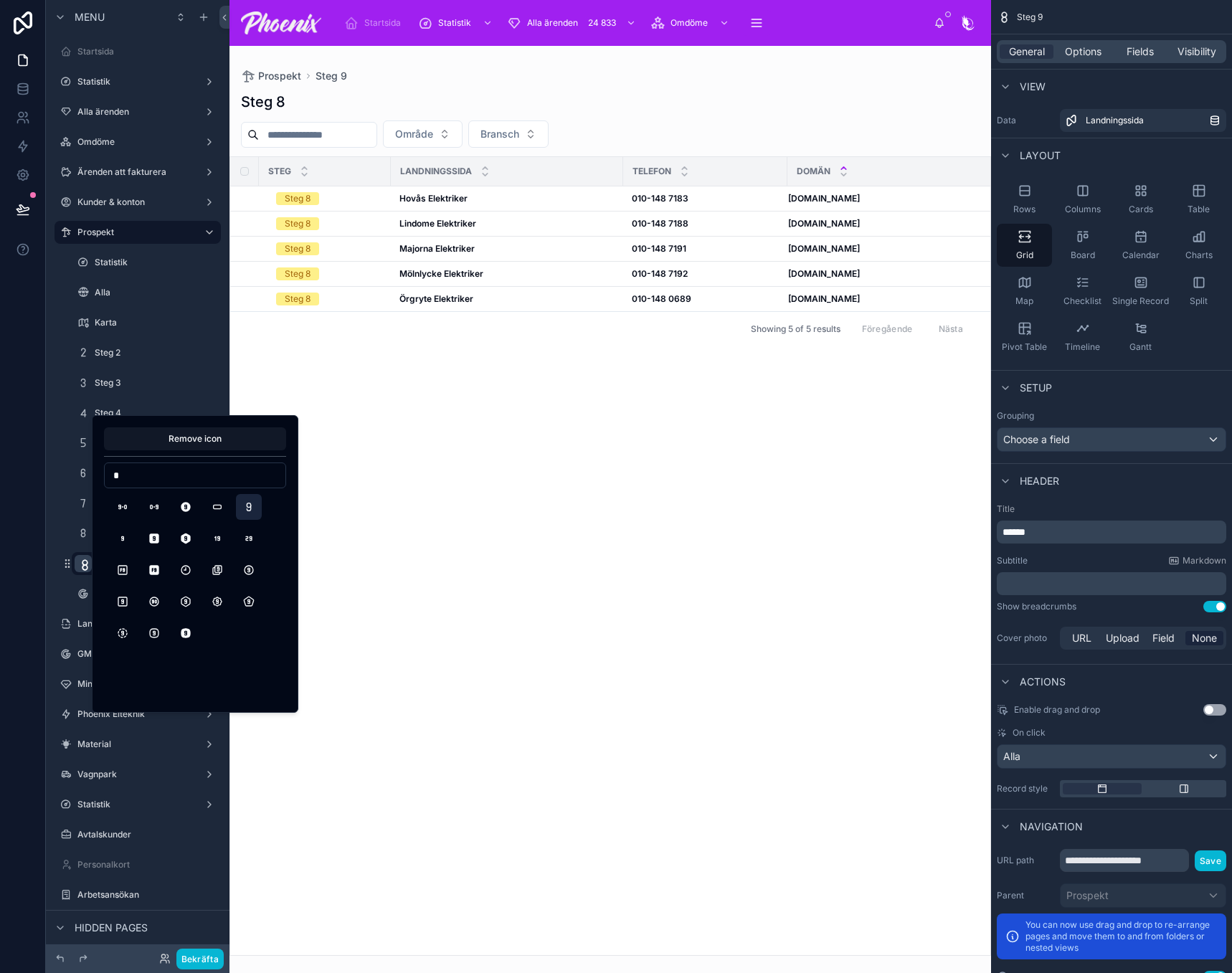
type input "*"
click at [259, 504] on button "Number9" at bounding box center [249, 507] width 26 height 26
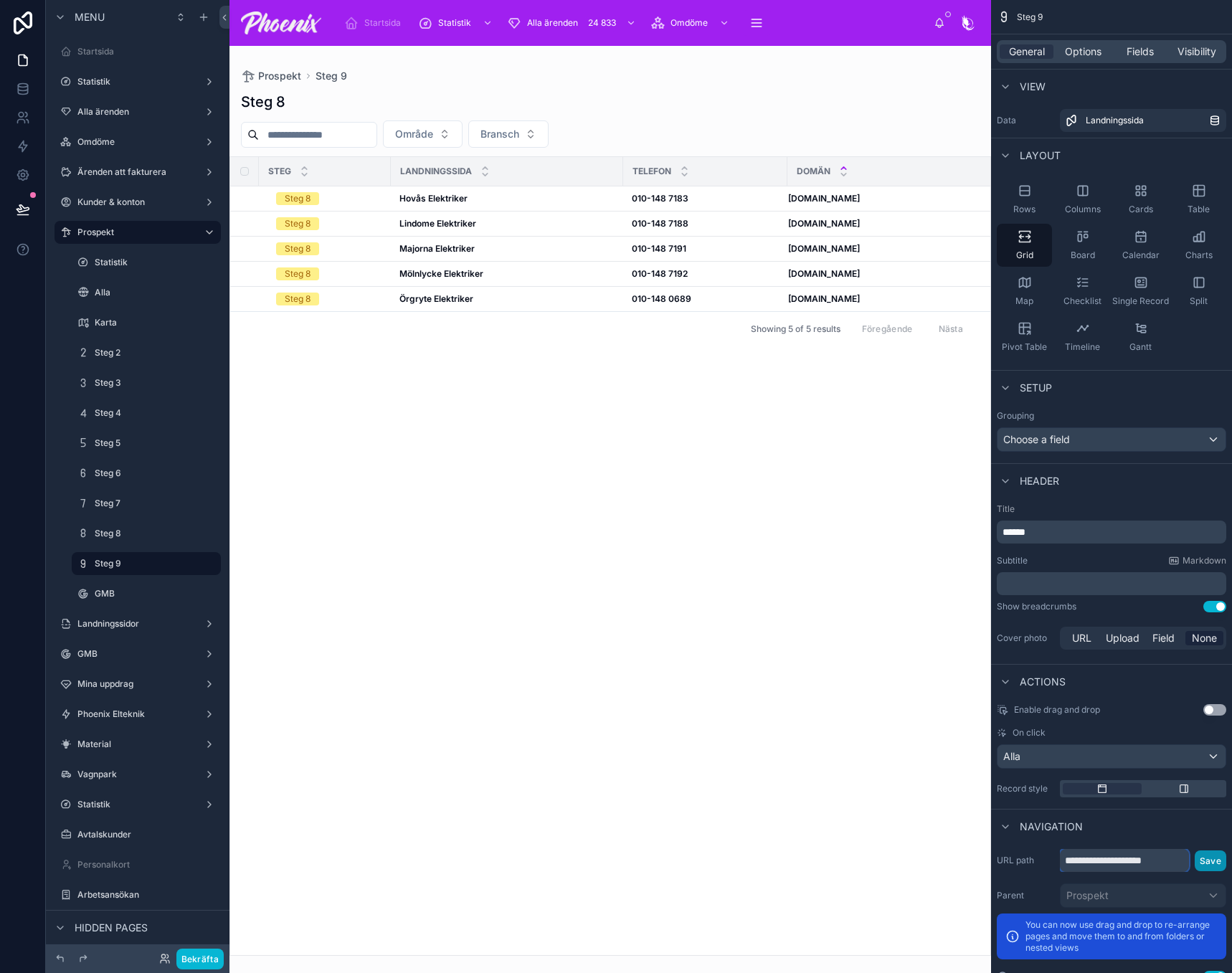
drag, startPoint x: 1135, startPoint y: 861, endPoint x: 1204, endPoint y: 858, distance: 69.1
click at [1204, 858] on div "**********" at bounding box center [1143, 860] width 166 height 23
type input "**********"
click at [1220, 860] on button "Save" at bounding box center [1210, 860] width 32 height 21
click at [131, 556] on div "Steg 9" at bounding box center [146, 563] width 103 height 17
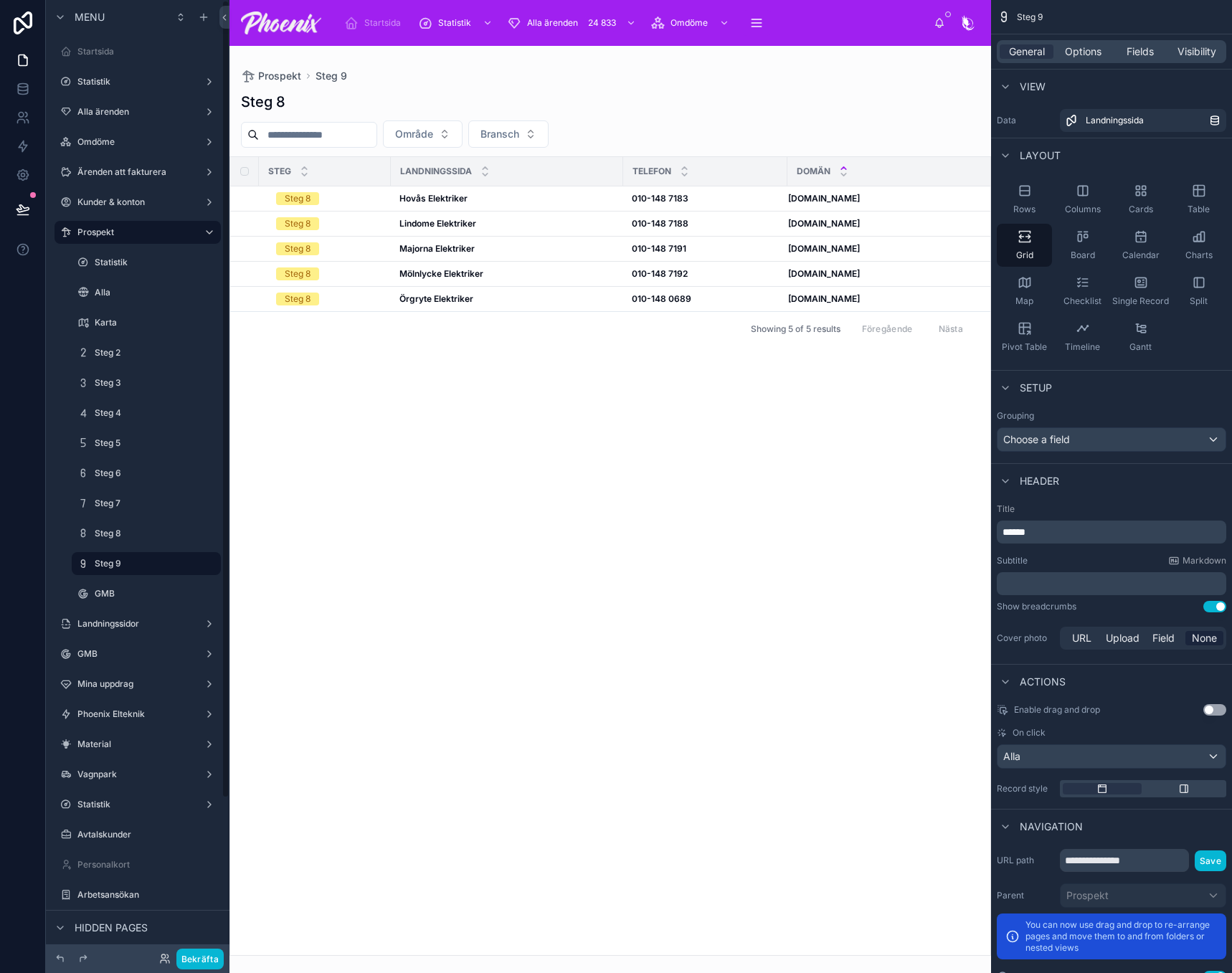
click at [480, 392] on div at bounding box center [610, 509] width 762 height 927
click at [113, 529] on label "Steg 8" at bounding box center [143, 533] width 97 height 12
click at [116, 549] on div "scrollable content" at bounding box center [146, 548] width 166 height 3
click at [114, 556] on div "Steg 9" at bounding box center [146, 563] width 103 height 17
click at [517, 492] on div "steg landningssida Telefon domän Steg 8 Hovås Elektriker Hovås Elektriker 010-1…" at bounding box center [610, 556] width 760 height 798
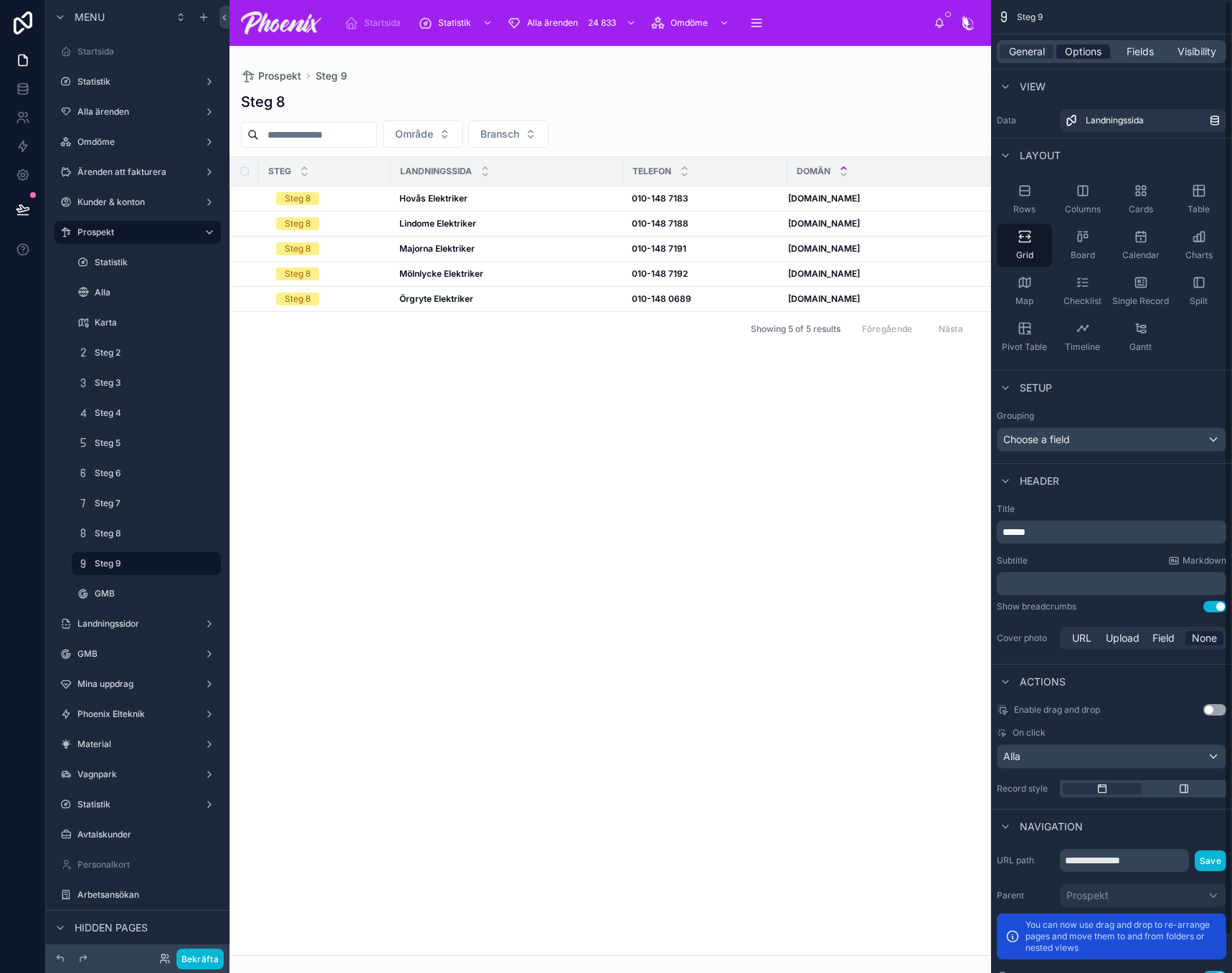
click at [1105, 47] on div "Options" at bounding box center [1083, 51] width 54 height 14
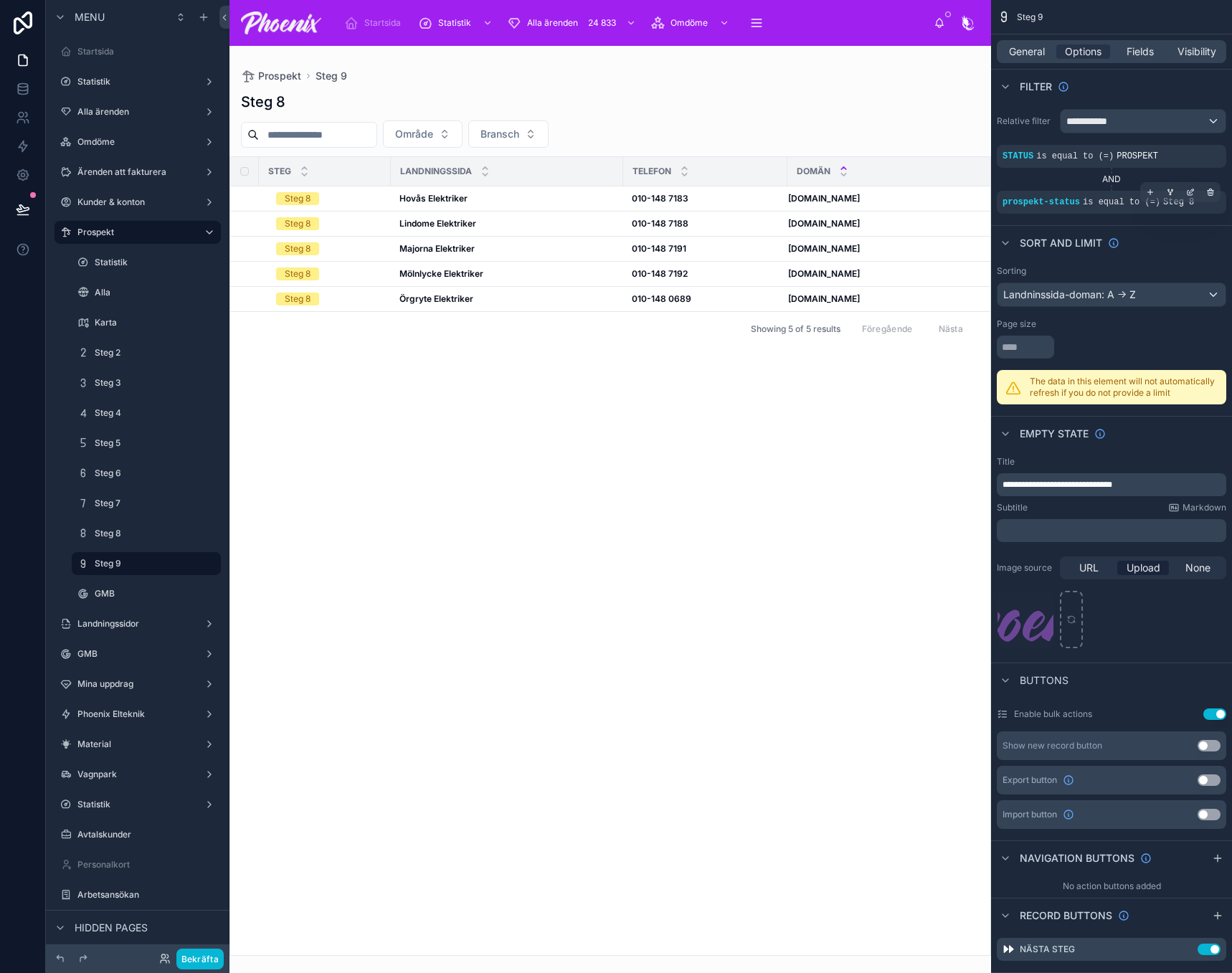
drag, startPoint x: 1195, startPoint y: 194, endPoint x: 1190, endPoint y: 210, distance: 16.8
click at [1194, 194] on div "scrollable content" at bounding box center [1191, 192] width 20 height 20
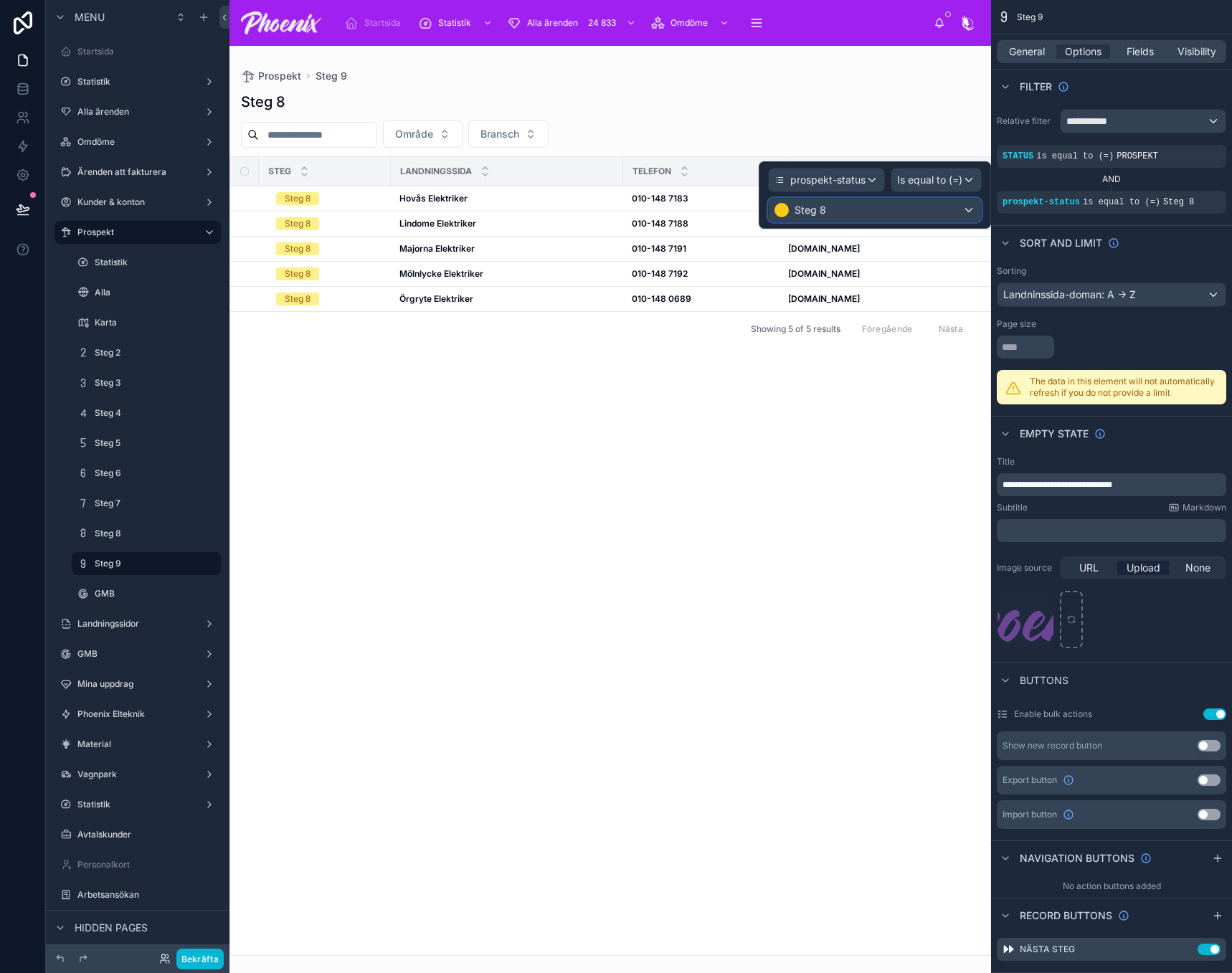
click at [925, 208] on div "Steg 8" at bounding box center [874, 211] width 212 height 23
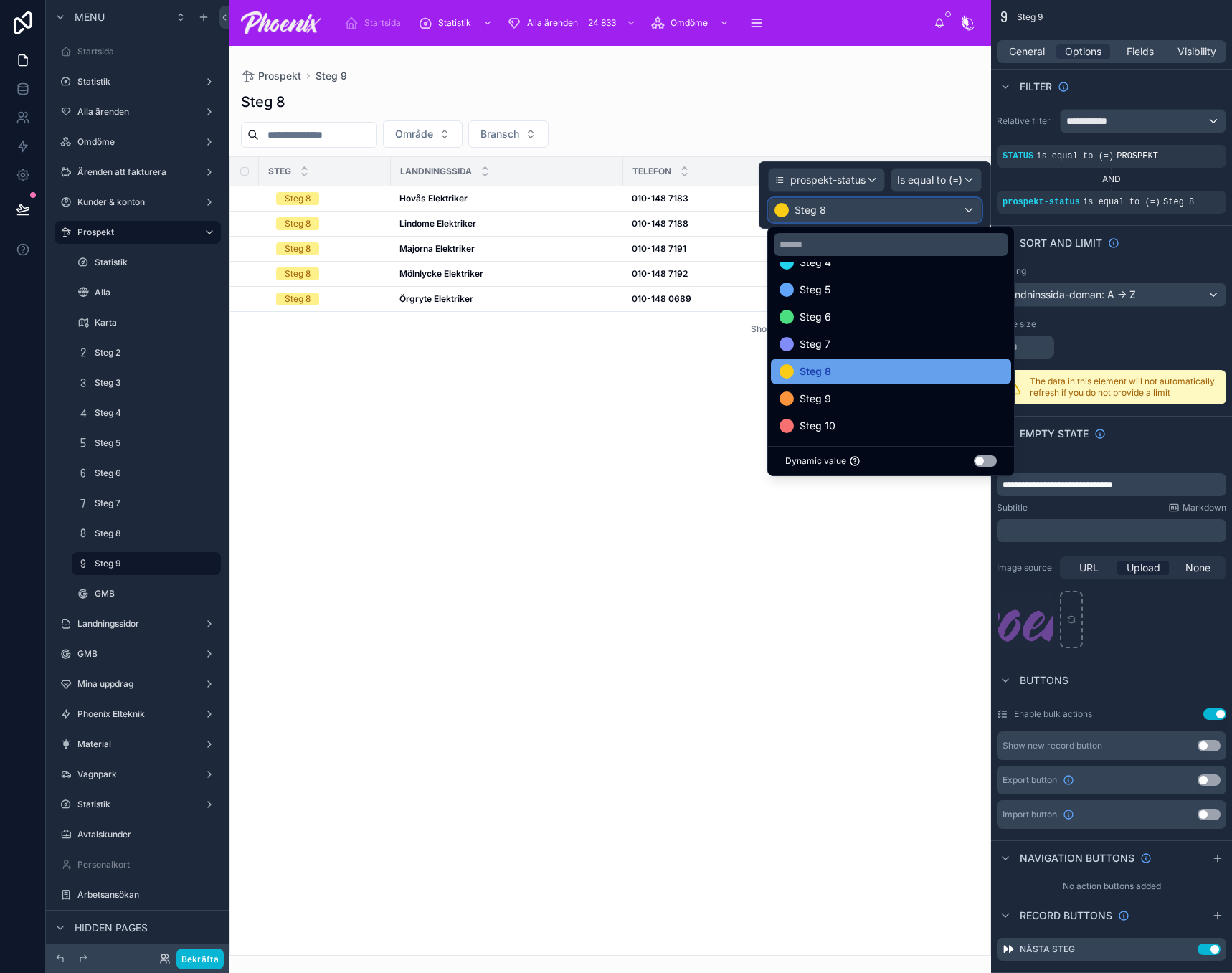
scroll to position [110, 0]
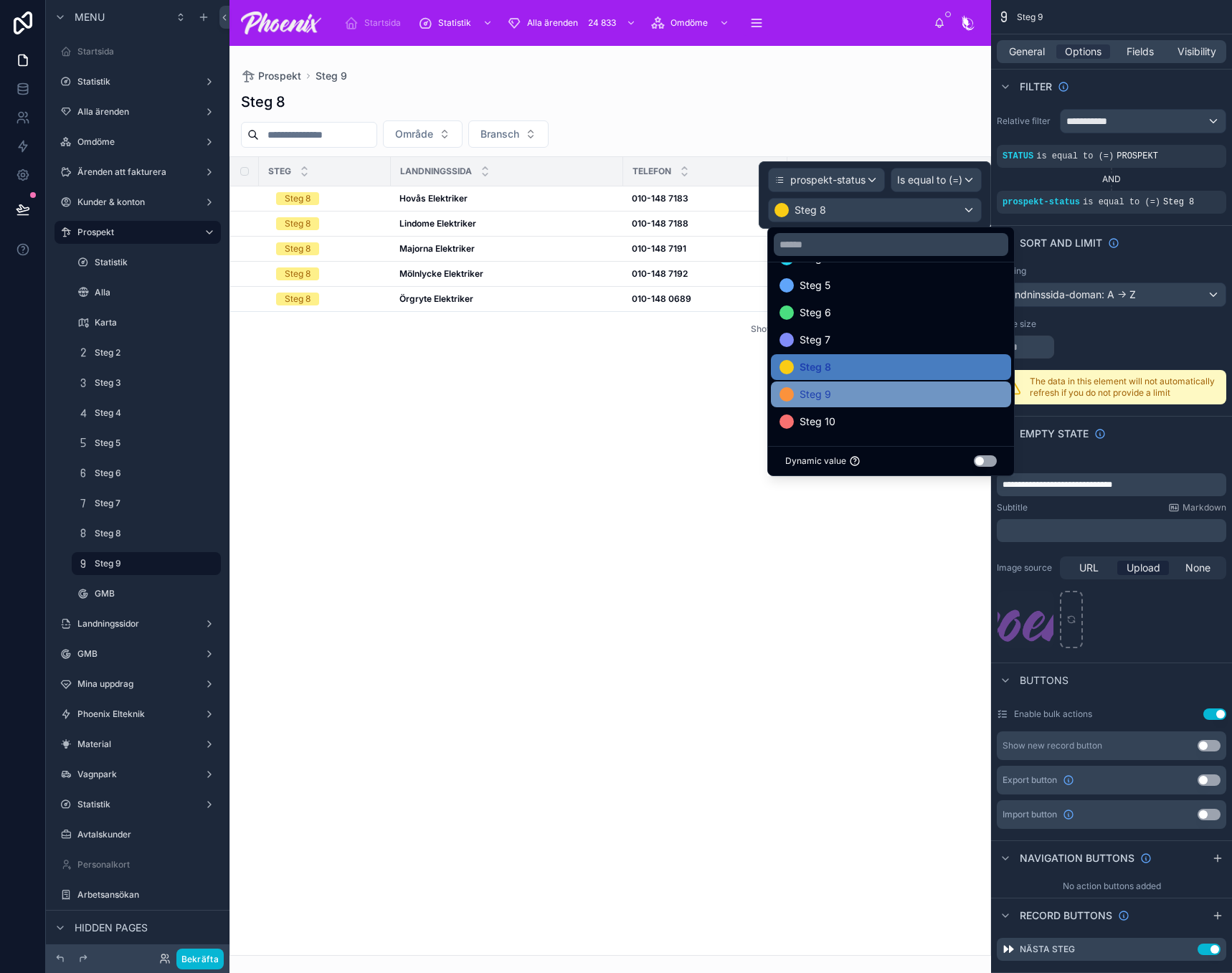
click at [883, 399] on div "Steg 9" at bounding box center [891, 394] width 223 height 17
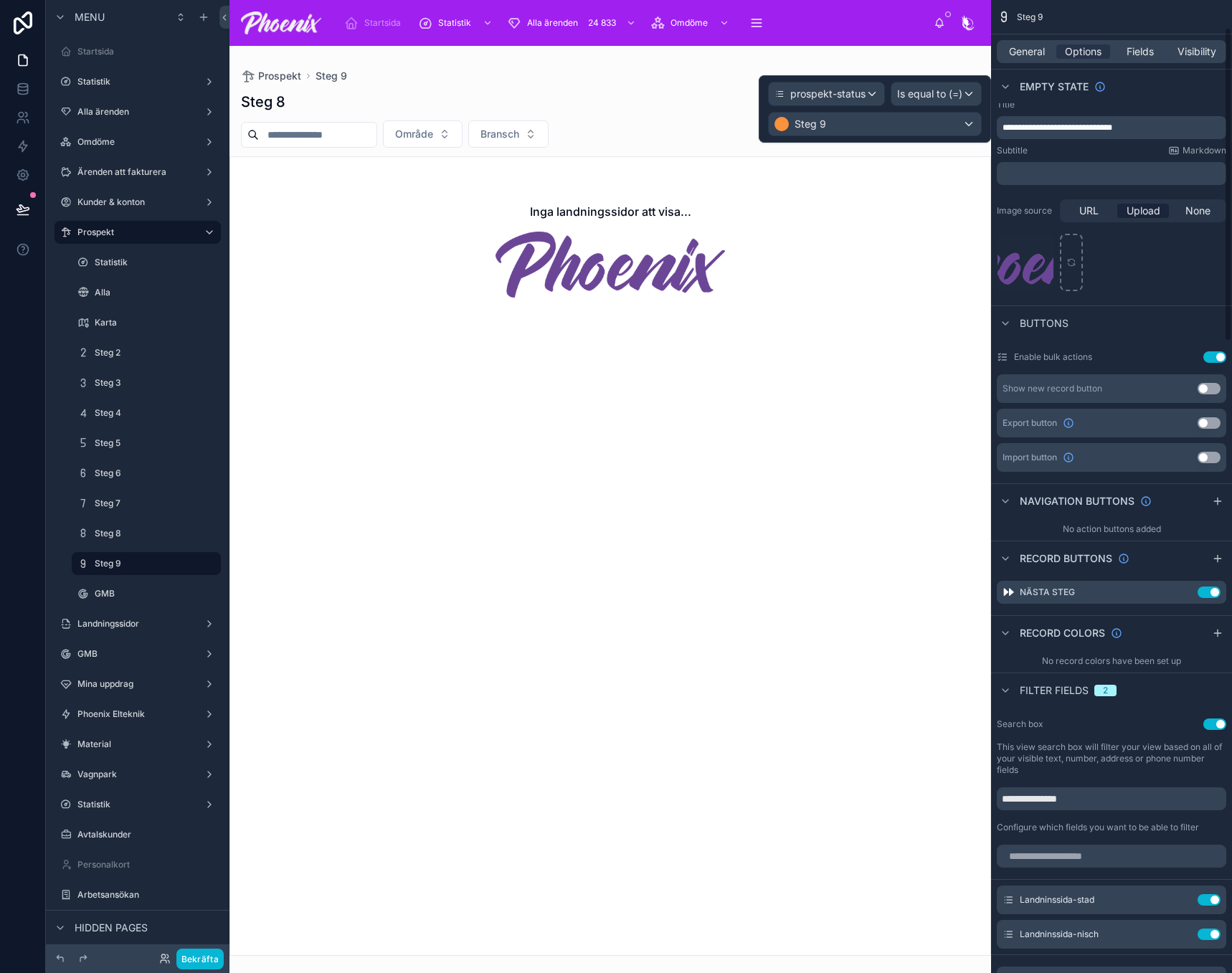
scroll to position [358, 0]
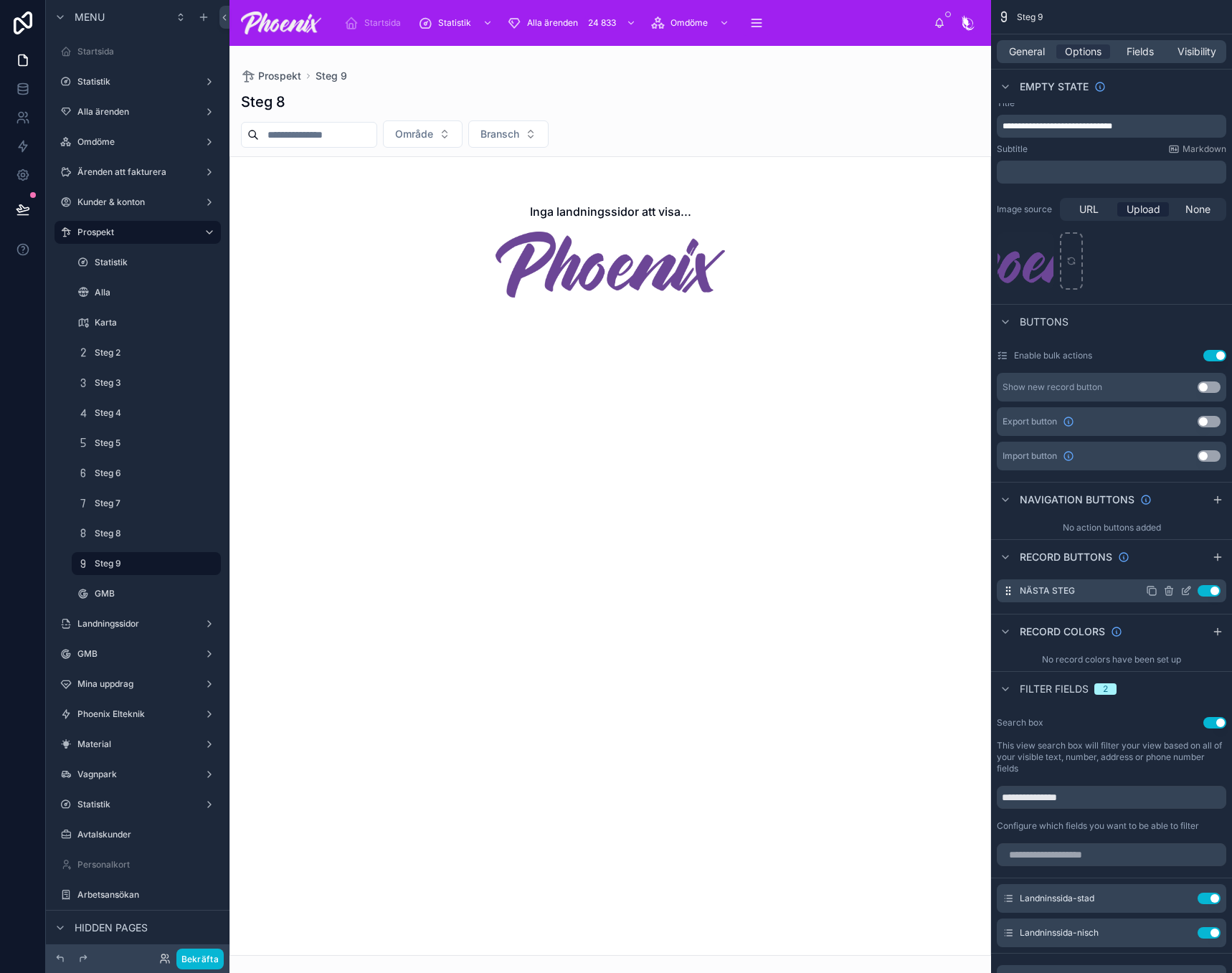
click at [1183, 588] on icon "scrollable content" at bounding box center [1186, 591] width 12 height 12
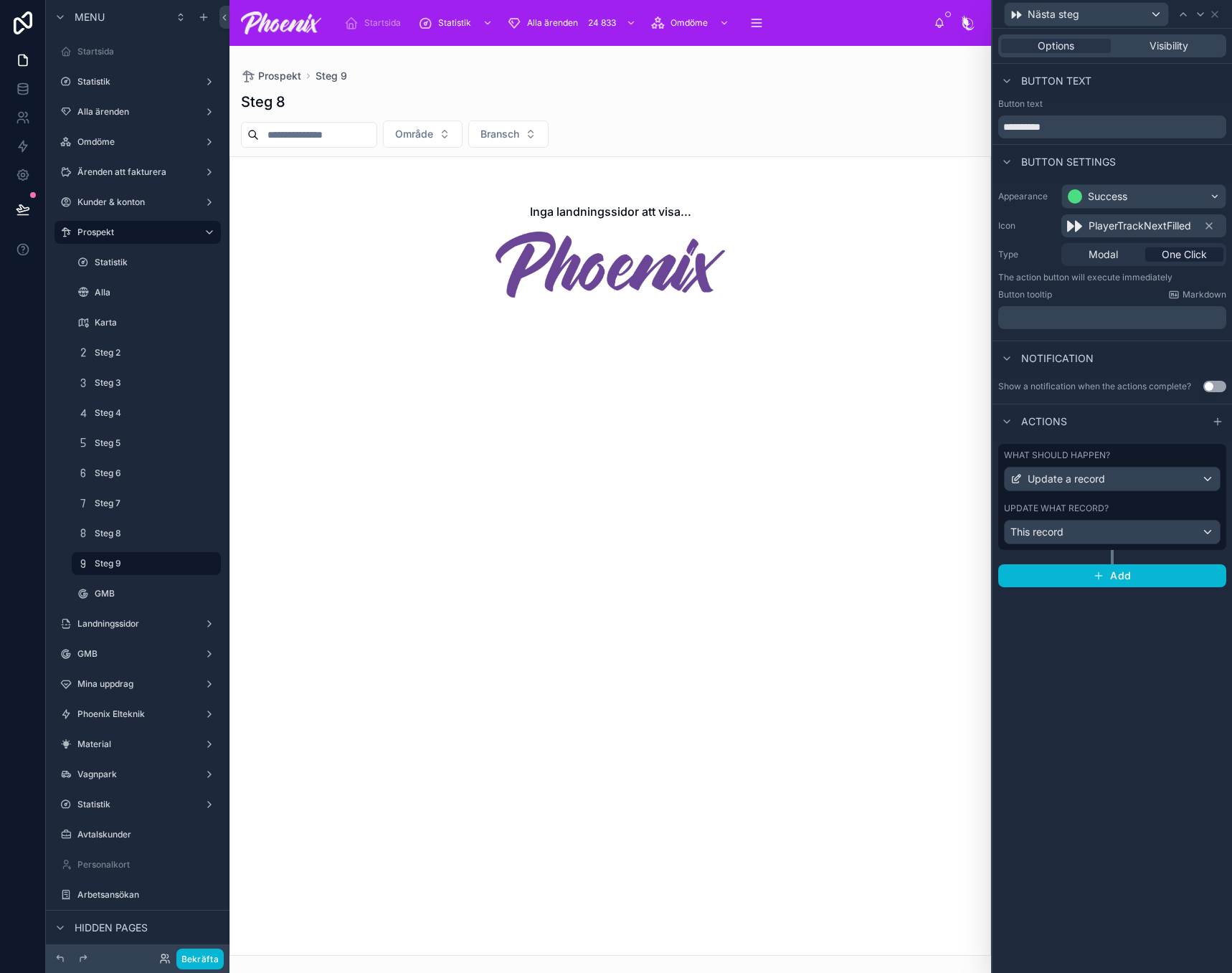
click at [1118, 505] on div "Update what record?" at bounding box center [1112, 508] width 217 height 12
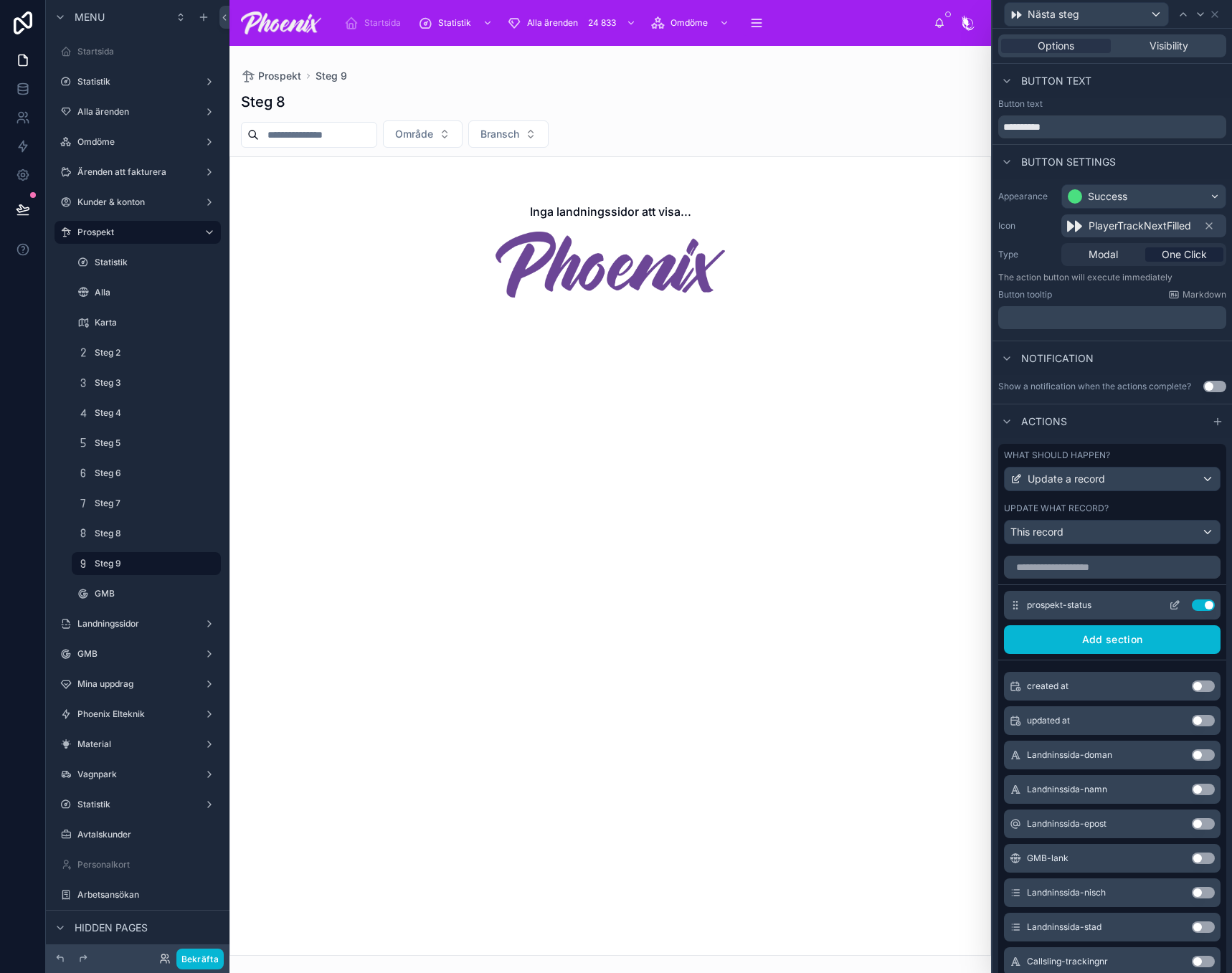
click at [1169, 611] on icon at bounding box center [1174, 605] width 12 height 12
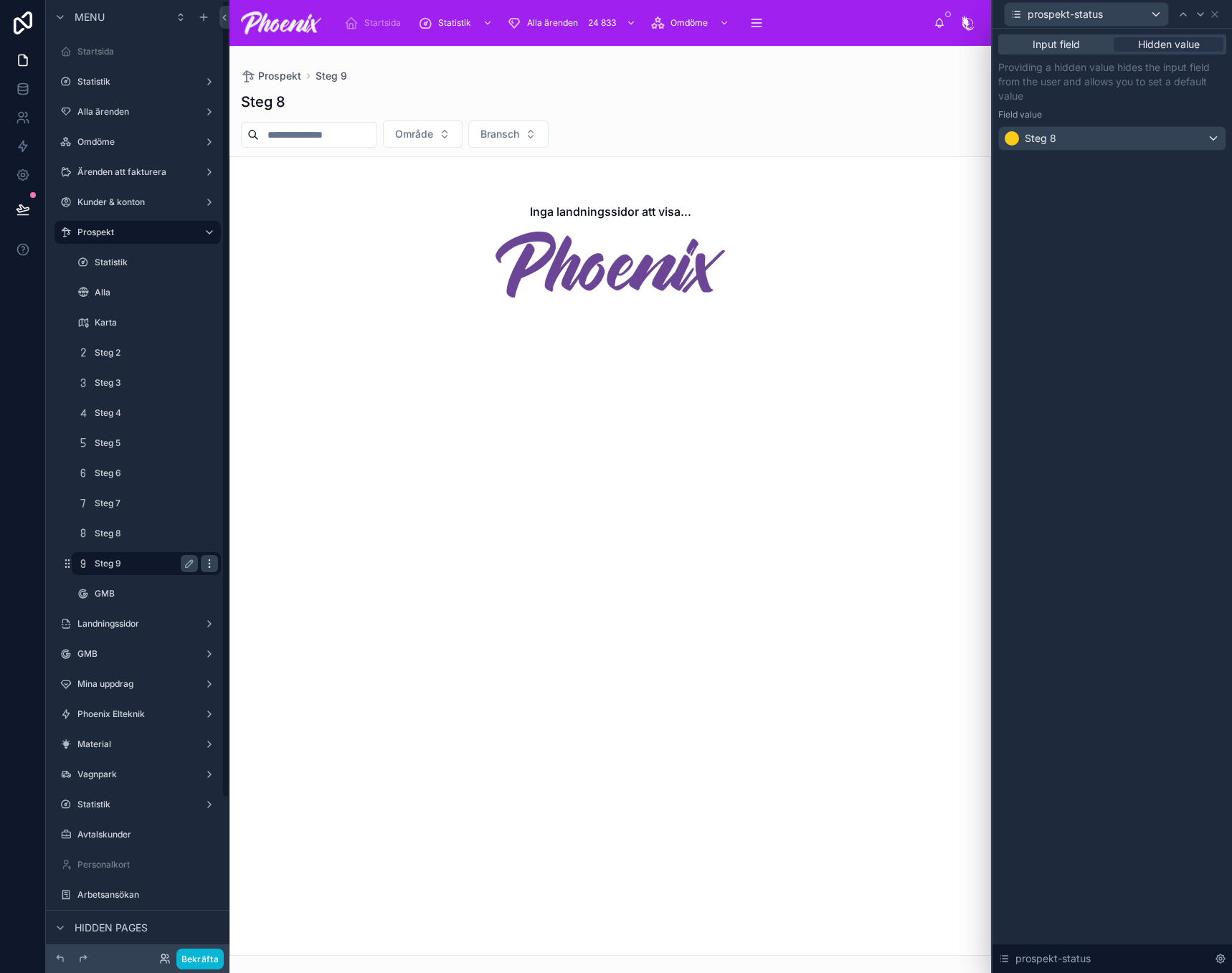
scroll to position [4, 0]
drag, startPoint x: 225, startPoint y: 555, endPoint x: 211, endPoint y: 563, distance: 16.1
click at [220, 558] on div "Menu Startsida Statistik Alla ärenden Omdöme Ärenden att fakturera Kunder & kon…" at bounding box center [138, 478] width 183 height 956
click at [209, 555] on icon "scrollable content" at bounding box center [209, 560] width 12 height 12
click at [277, 546] on span "Clone" at bounding box center [268, 549] width 26 height 14
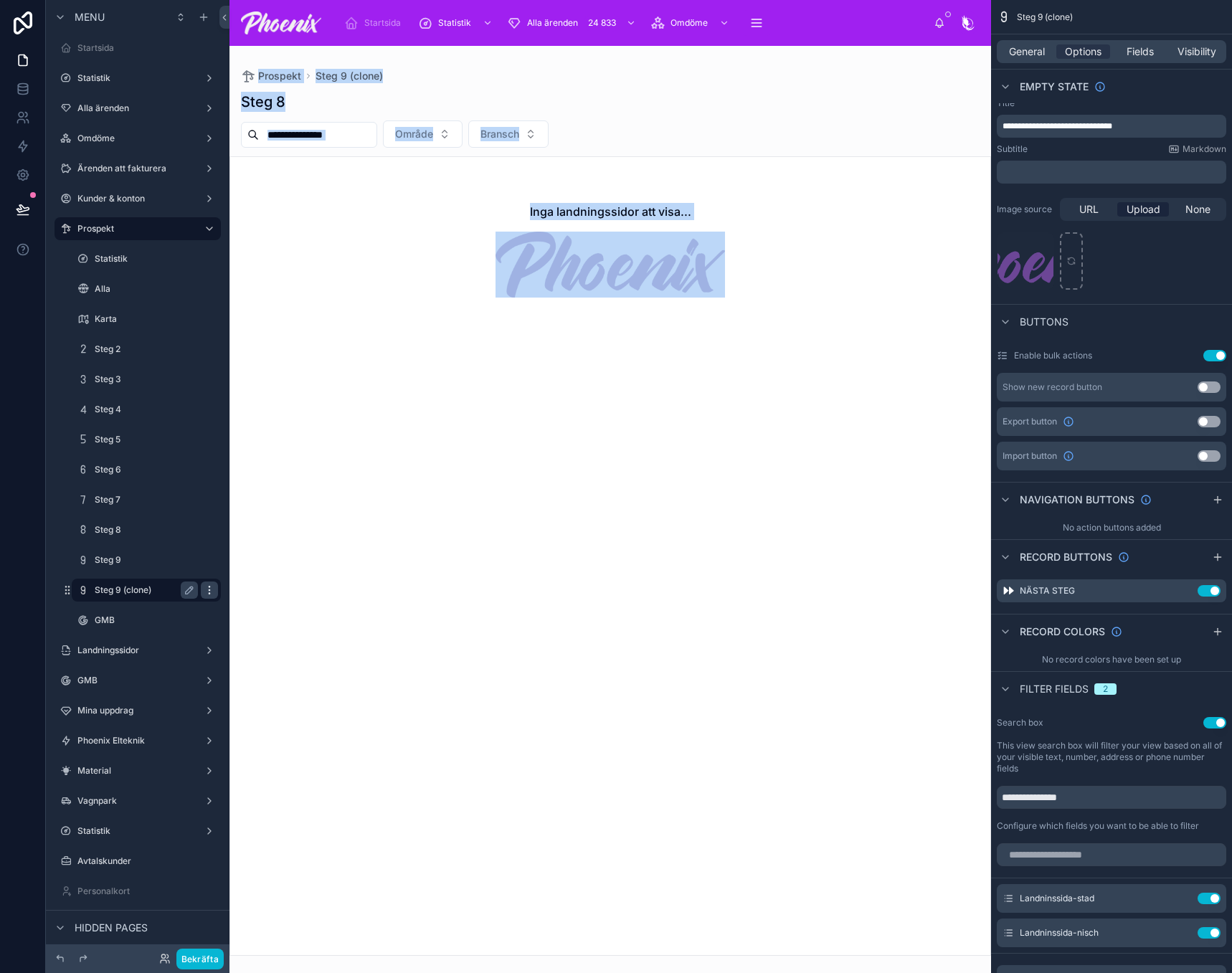
click at [218, 588] on div "scrollable content" at bounding box center [209, 590] width 17 height 17
click at [259, 597] on span "Remove" at bounding box center [274, 600] width 38 height 14
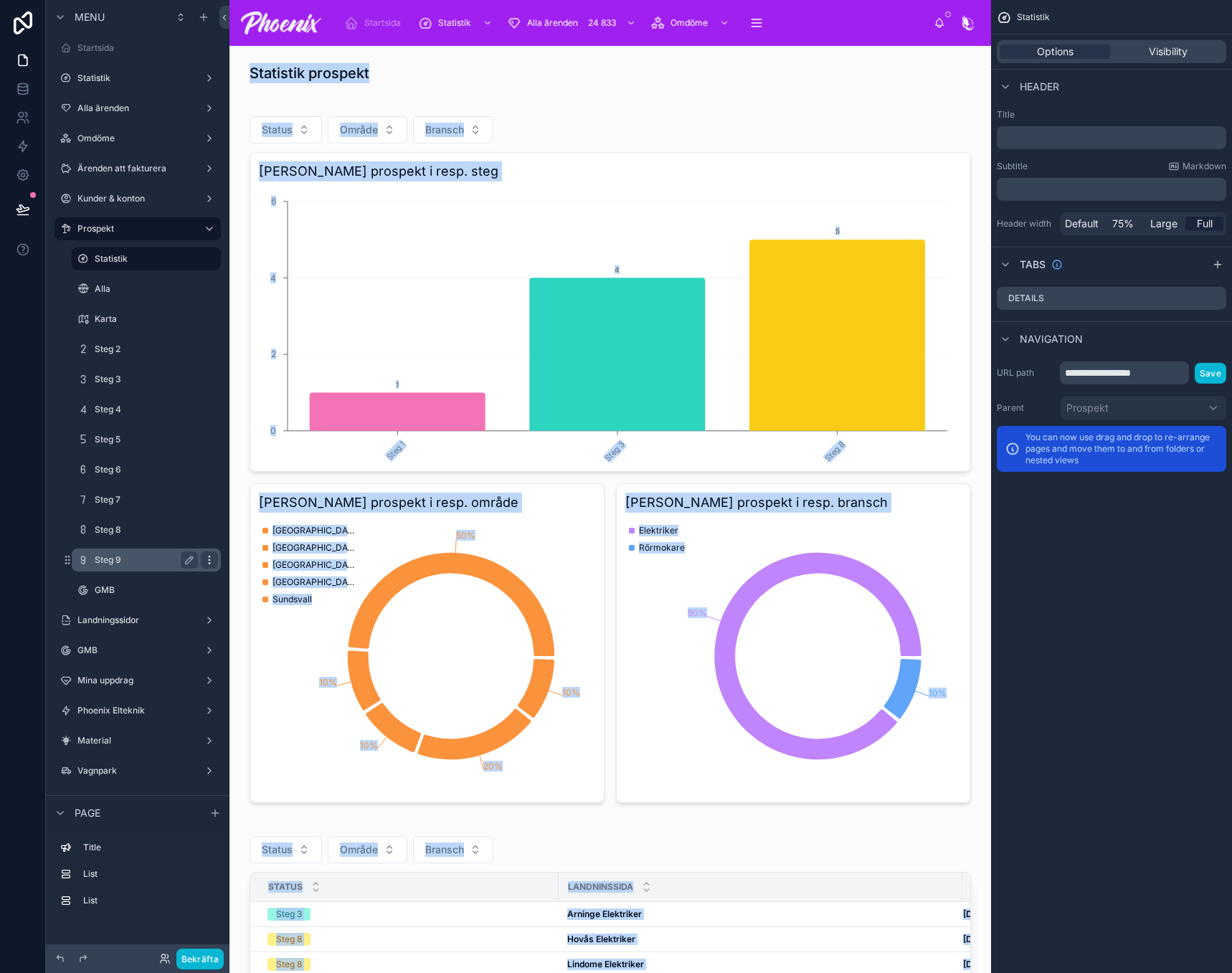
click at [210, 558] on icon "scrollable content" at bounding box center [209, 560] width 12 height 12
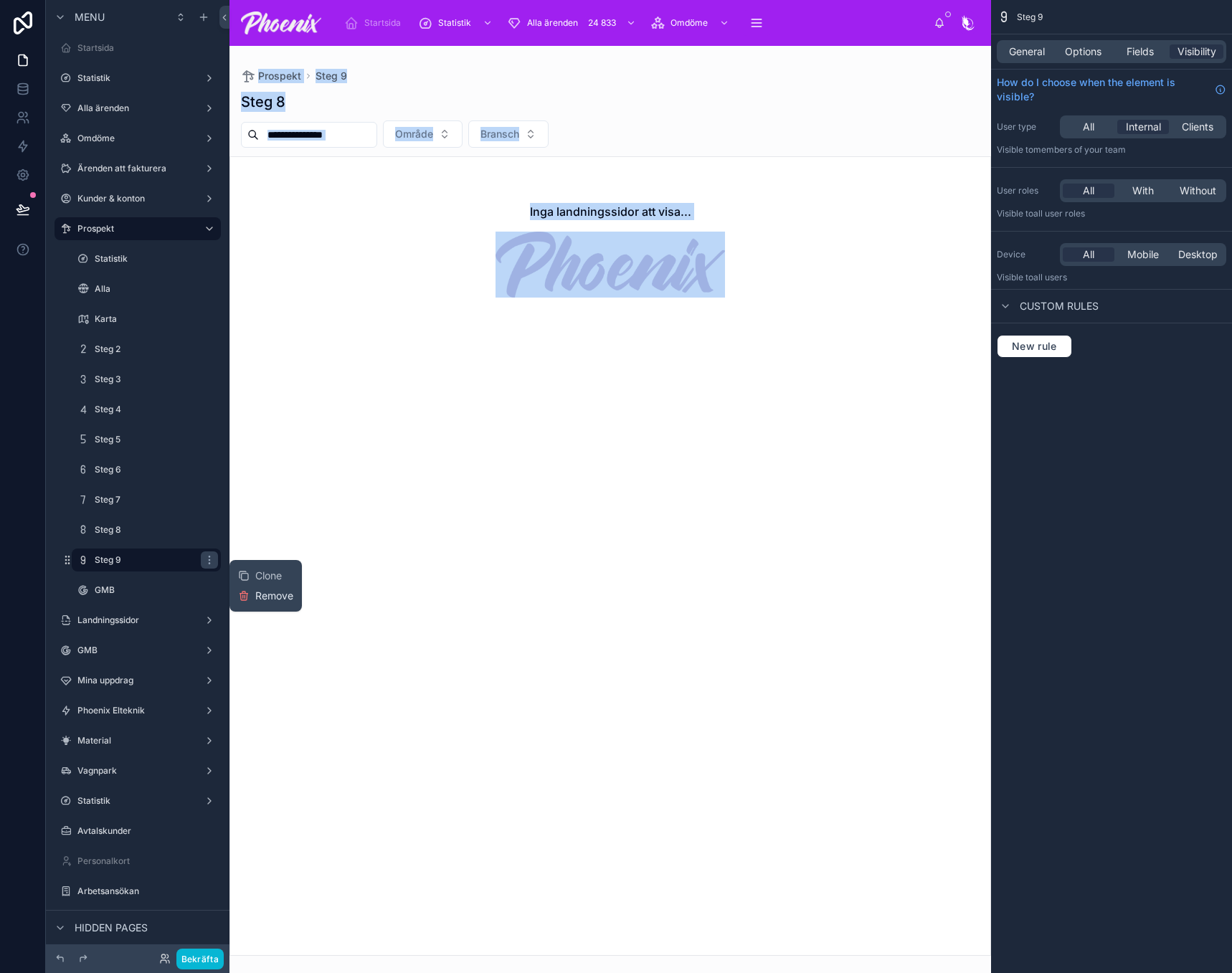
click at [258, 592] on span "Remove" at bounding box center [274, 596] width 38 height 14
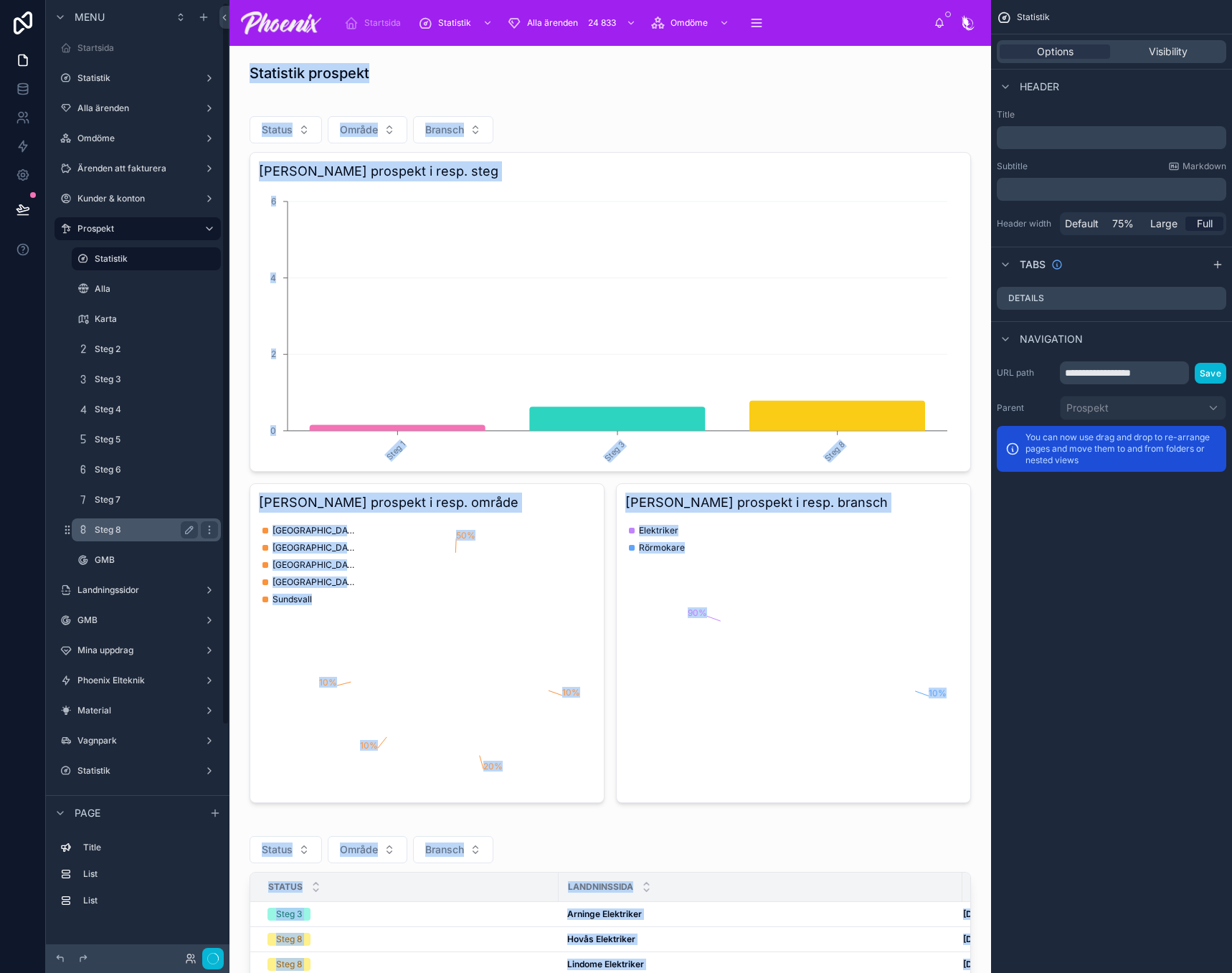
click at [159, 533] on label "Steg 8" at bounding box center [143, 529] width 97 height 12
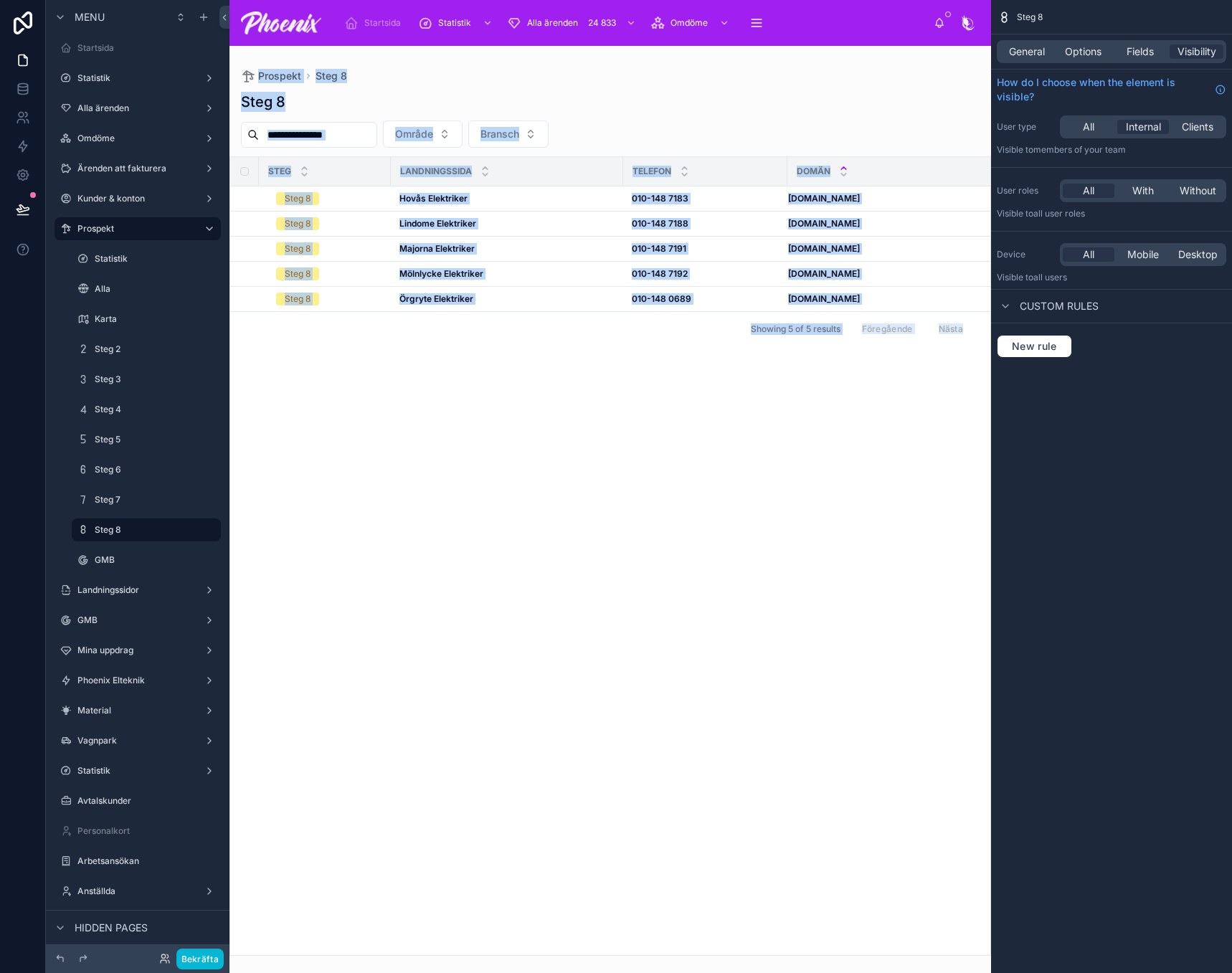
click at [303, 370] on div at bounding box center [610, 509] width 762 height 927
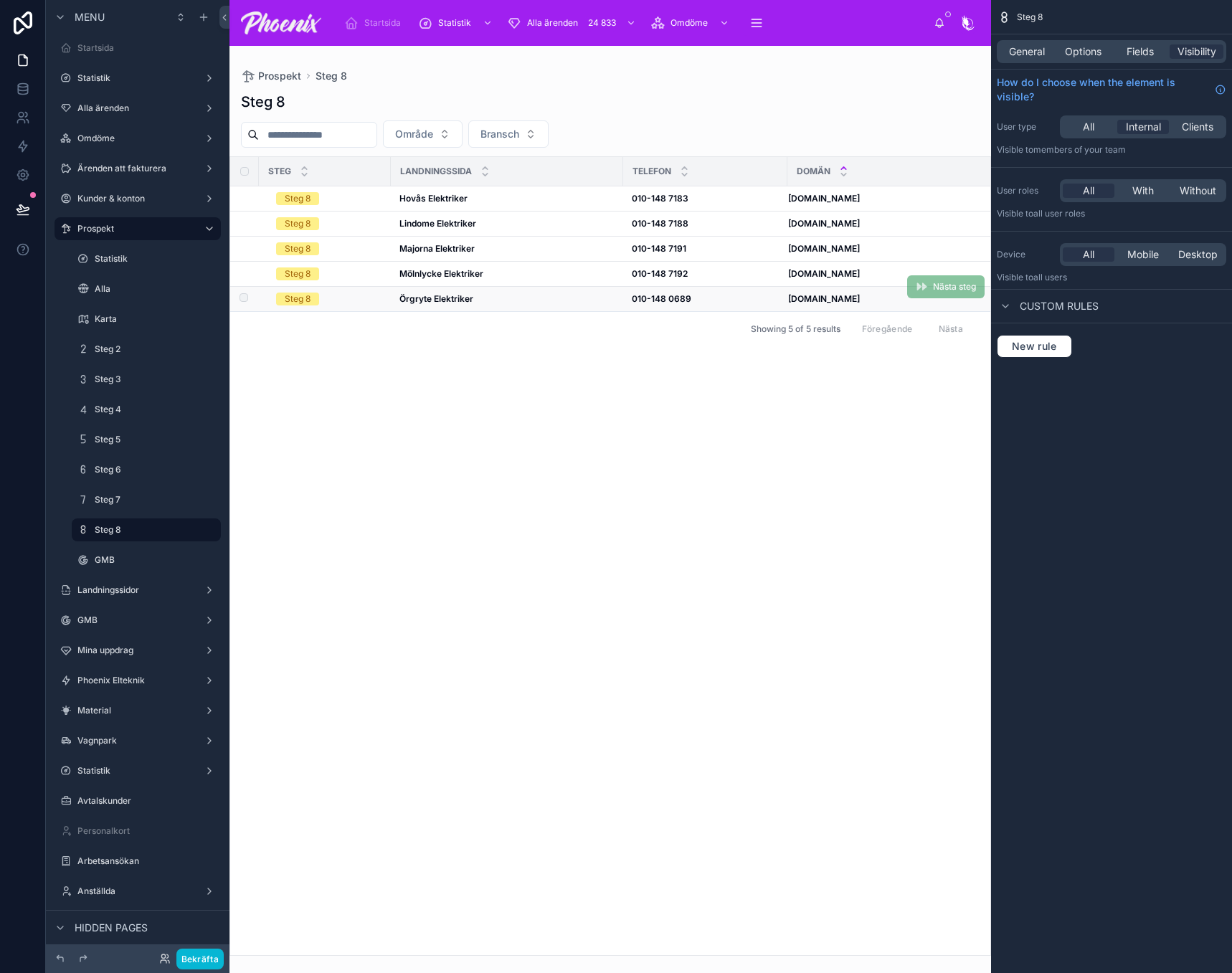
click at [302, 300] on div "Steg 8" at bounding box center [297, 298] width 26 height 13
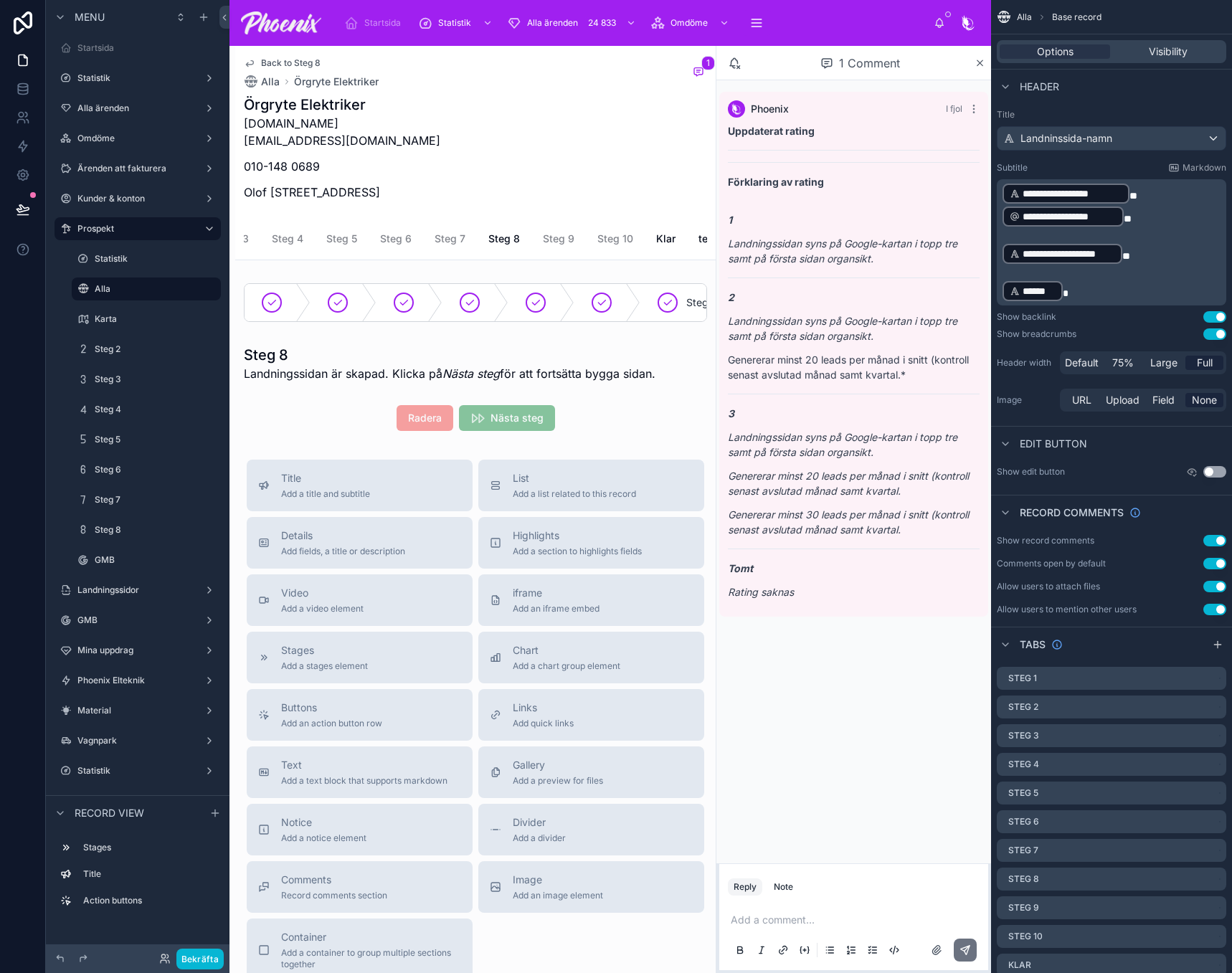
scroll to position [0, 130]
click at [603, 240] on span "Steg 10" at bounding box center [612, 239] width 36 height 14
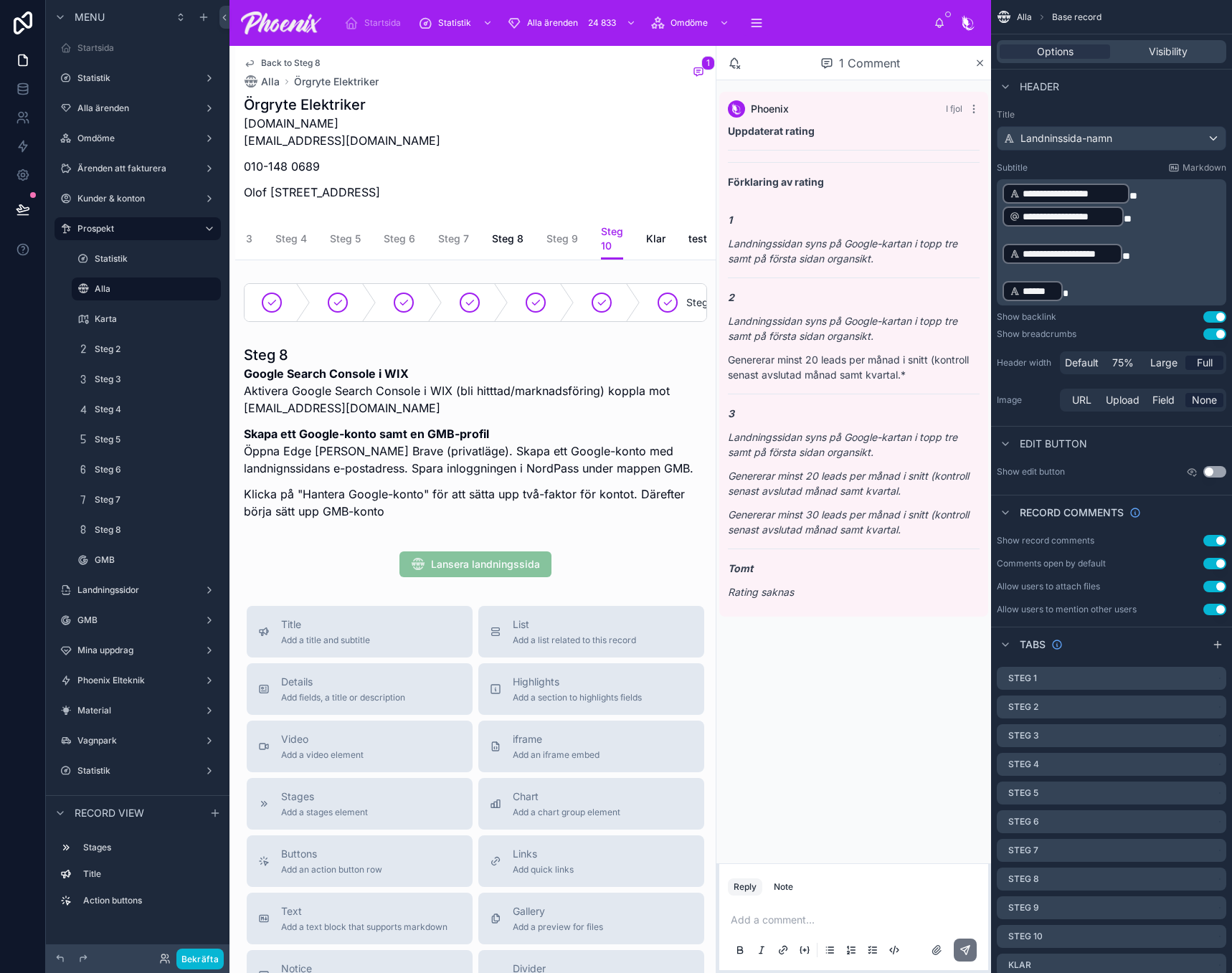
scroll to position [0, 138]
click at [161, 532] on label "Steg 8" at bounding box center [143, 529] width 97 height 12
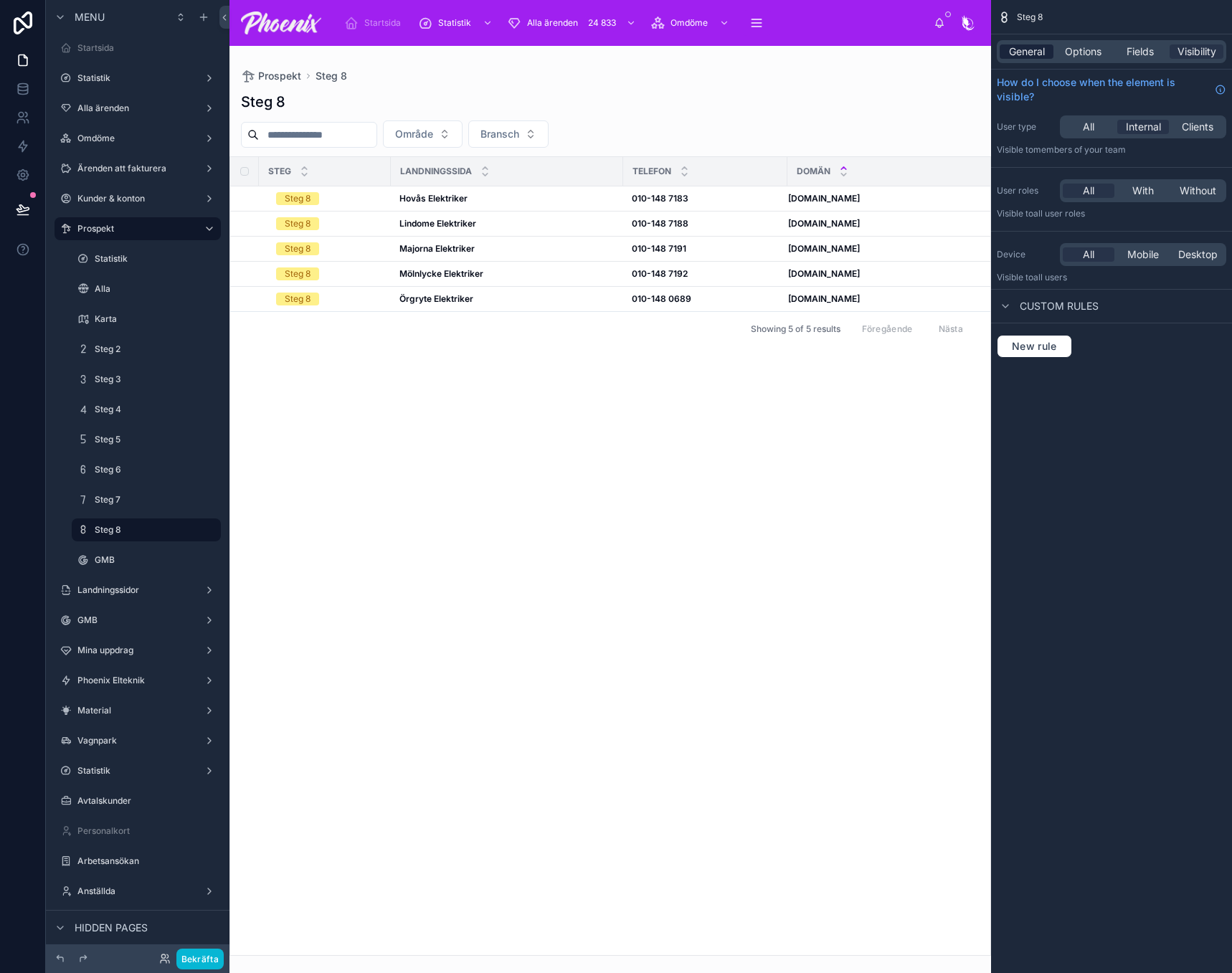
click at [1022, 53] on span "General" at bounding box center [1027, 51] width 36 height 14
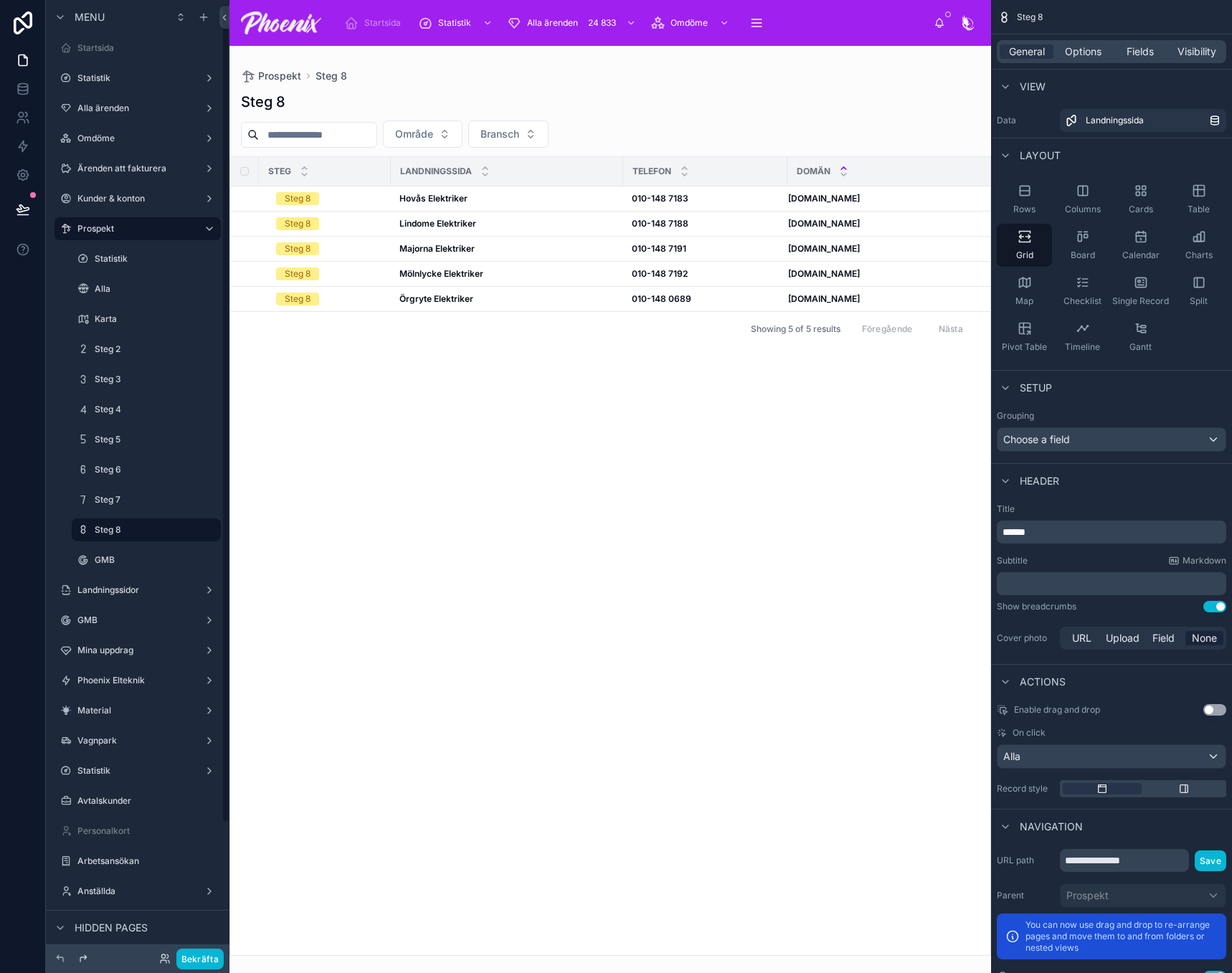
click at [79, 959] on icon at bounding box center [83, 958] width 12 height 12
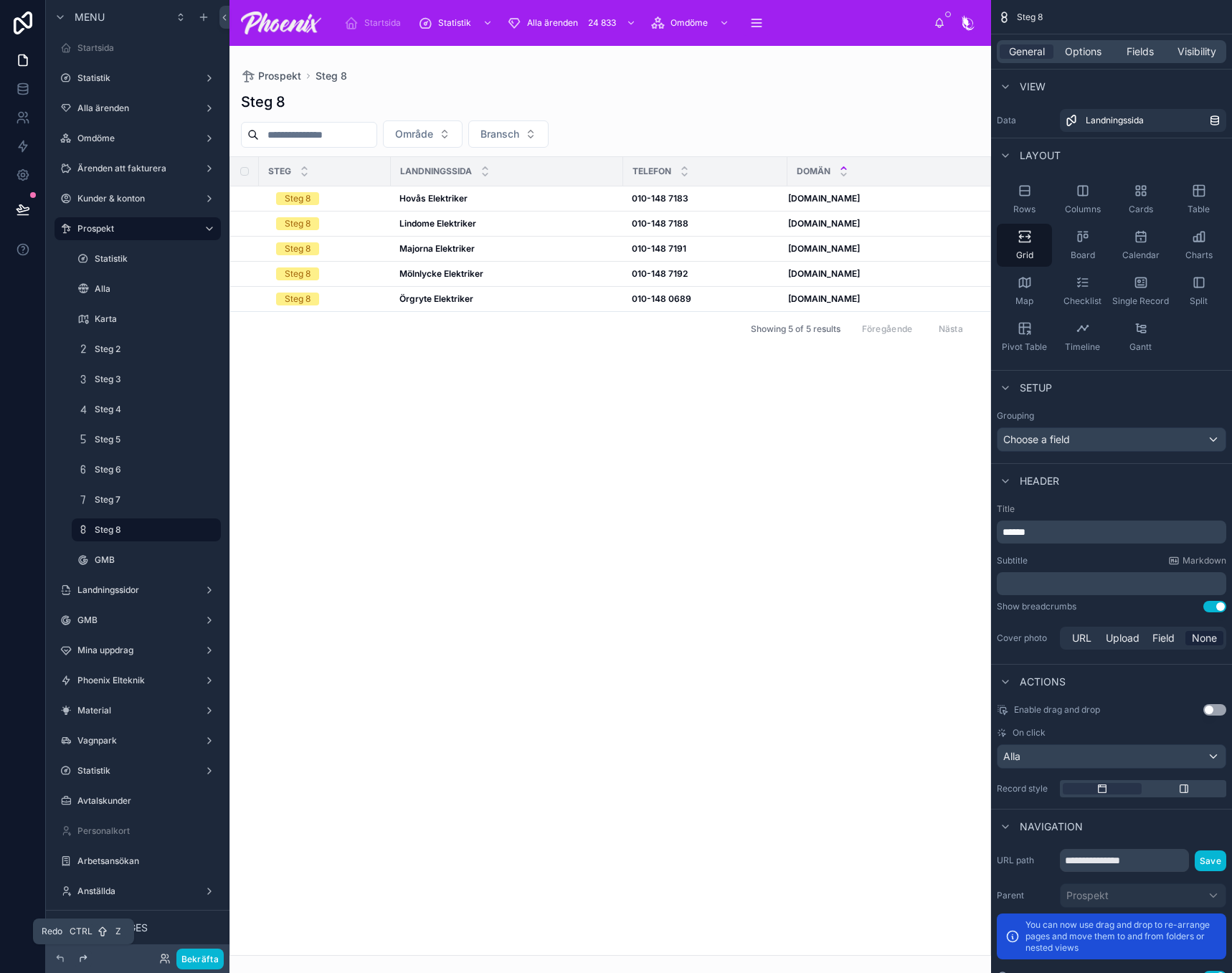
click at [79, 959] on icon at bounding box center [83, 958] width 12 height 12
click at [86, 959] on icon at bounding box center [83, 958] width 12 height 12
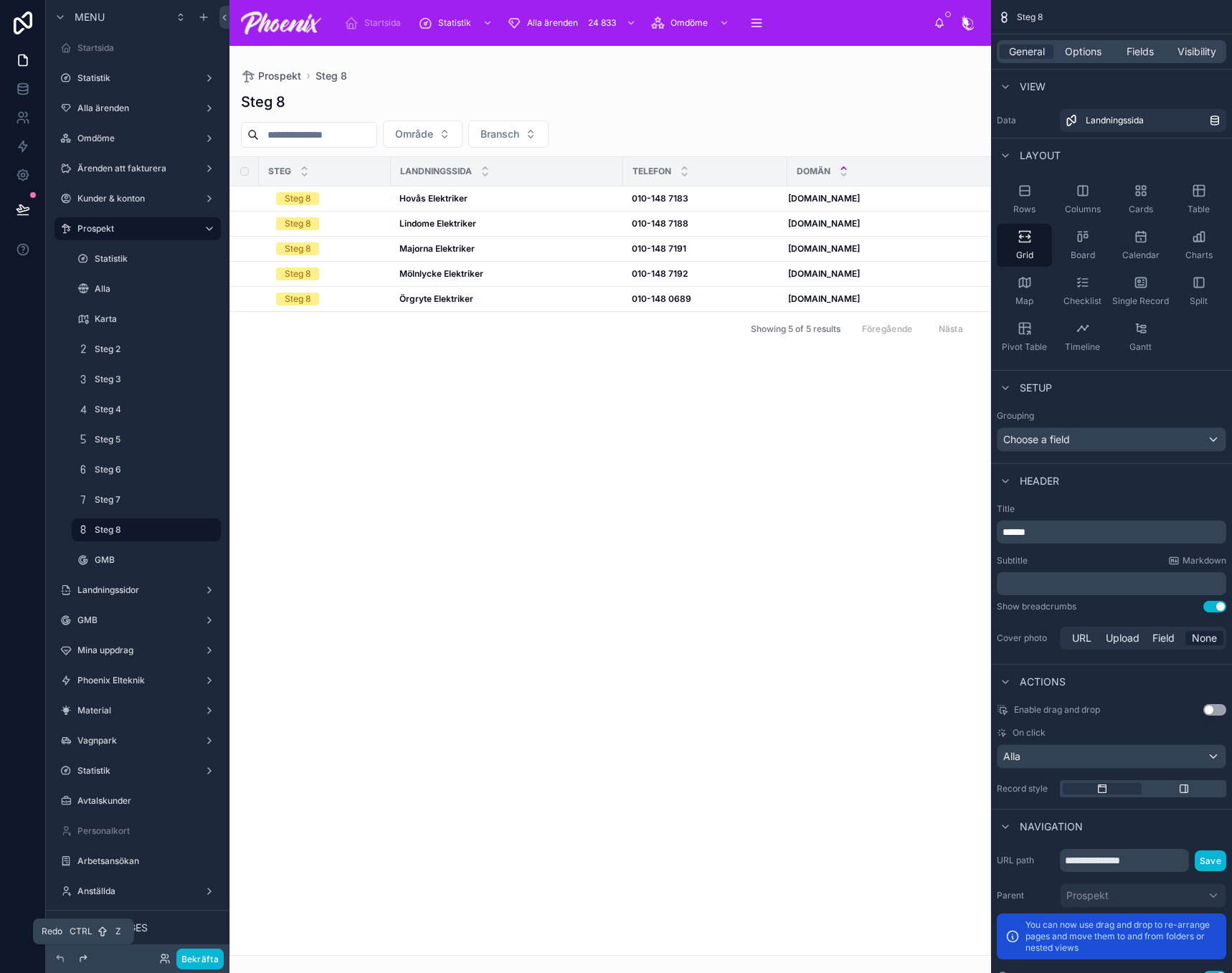
click at [86, 959] on icon at bounding box center [83, 958] width 12 height 12
click at [61, 961] on icon at bounding box center [60, 958] width 12 height 12
click at [61, 960] on icon at bounding box center [60, 958] width 12 height 12
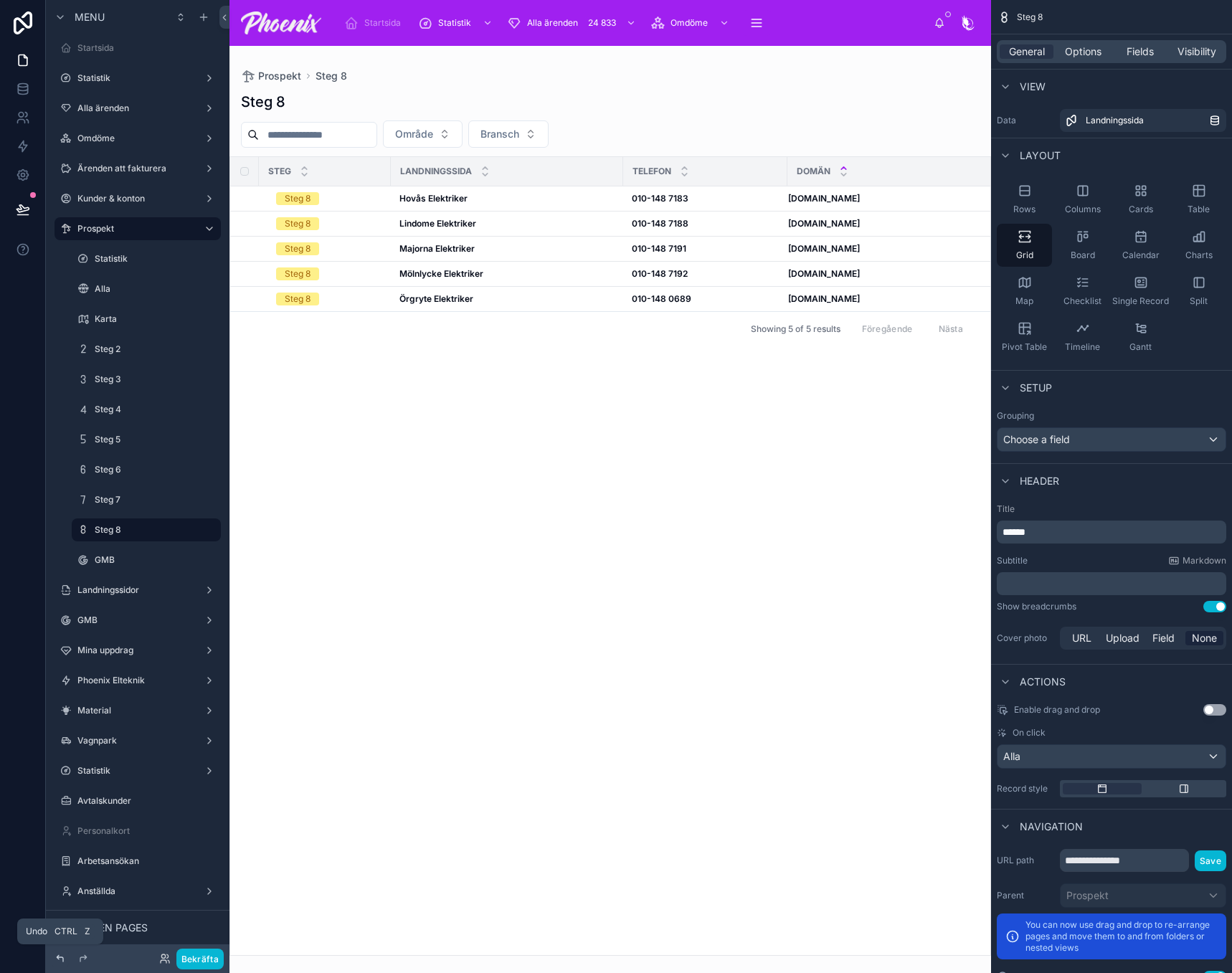
click at [61, 960] on icon at bounding box center [60, 958] width 12 height 12
click at [141, 564] on label "Steg 9" at bounding box center [143, 560] width 97 height 12
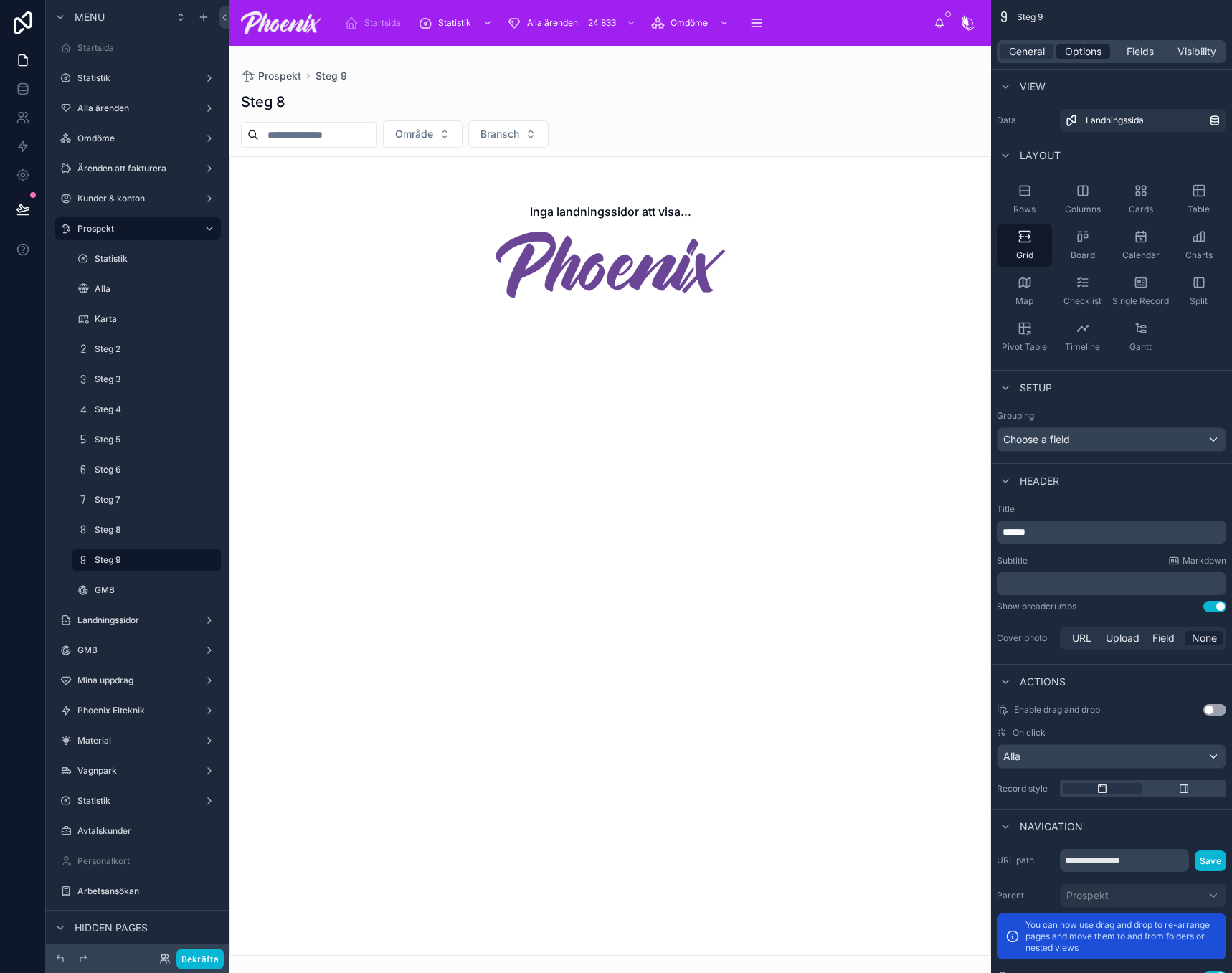
click at [1100, 58] on span "Options" at bounding box center [1083, 51] width 37 height 14
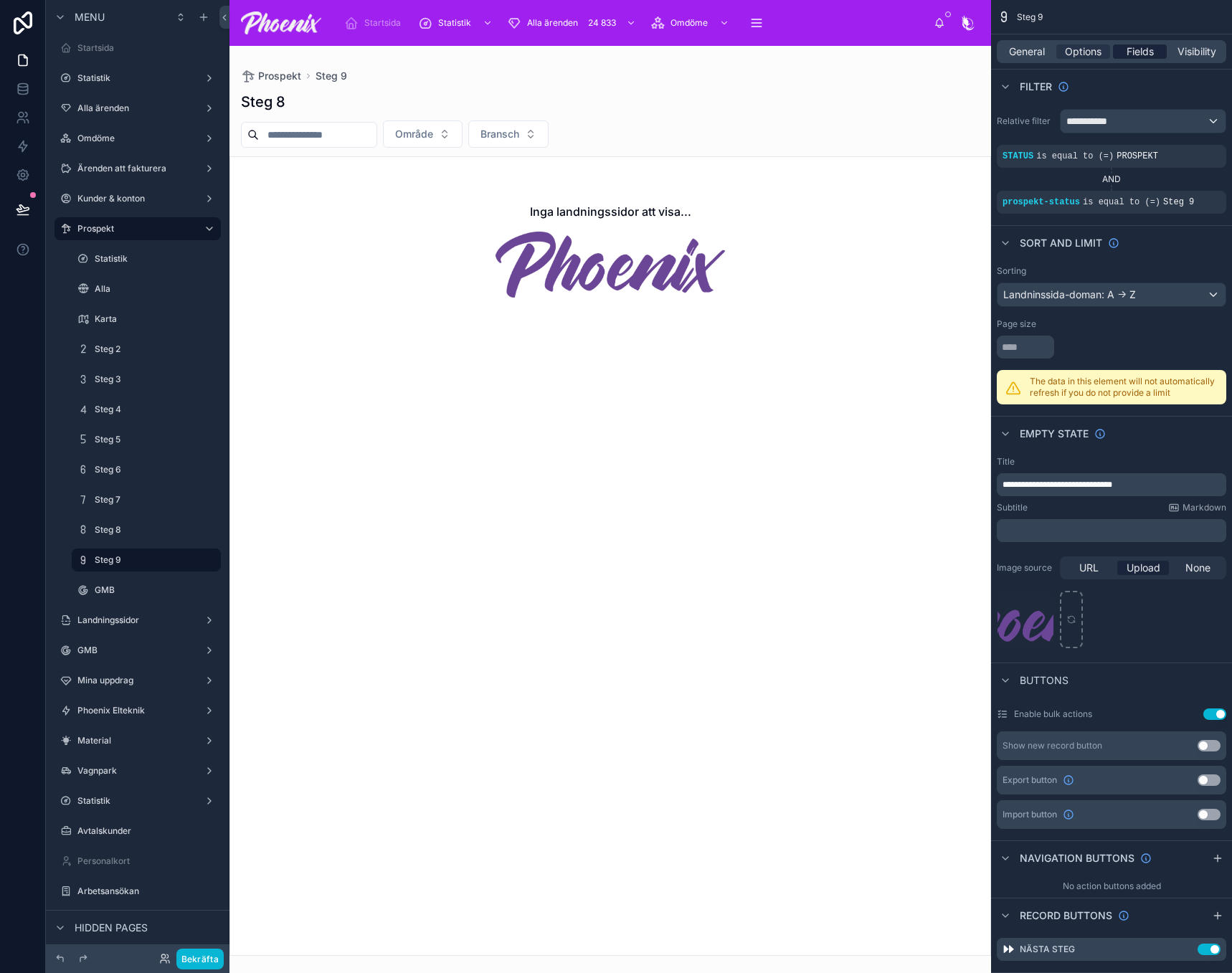
click at [1133, 48] on span "Fields" at bounding box center [1140, 51] width 27 height 14
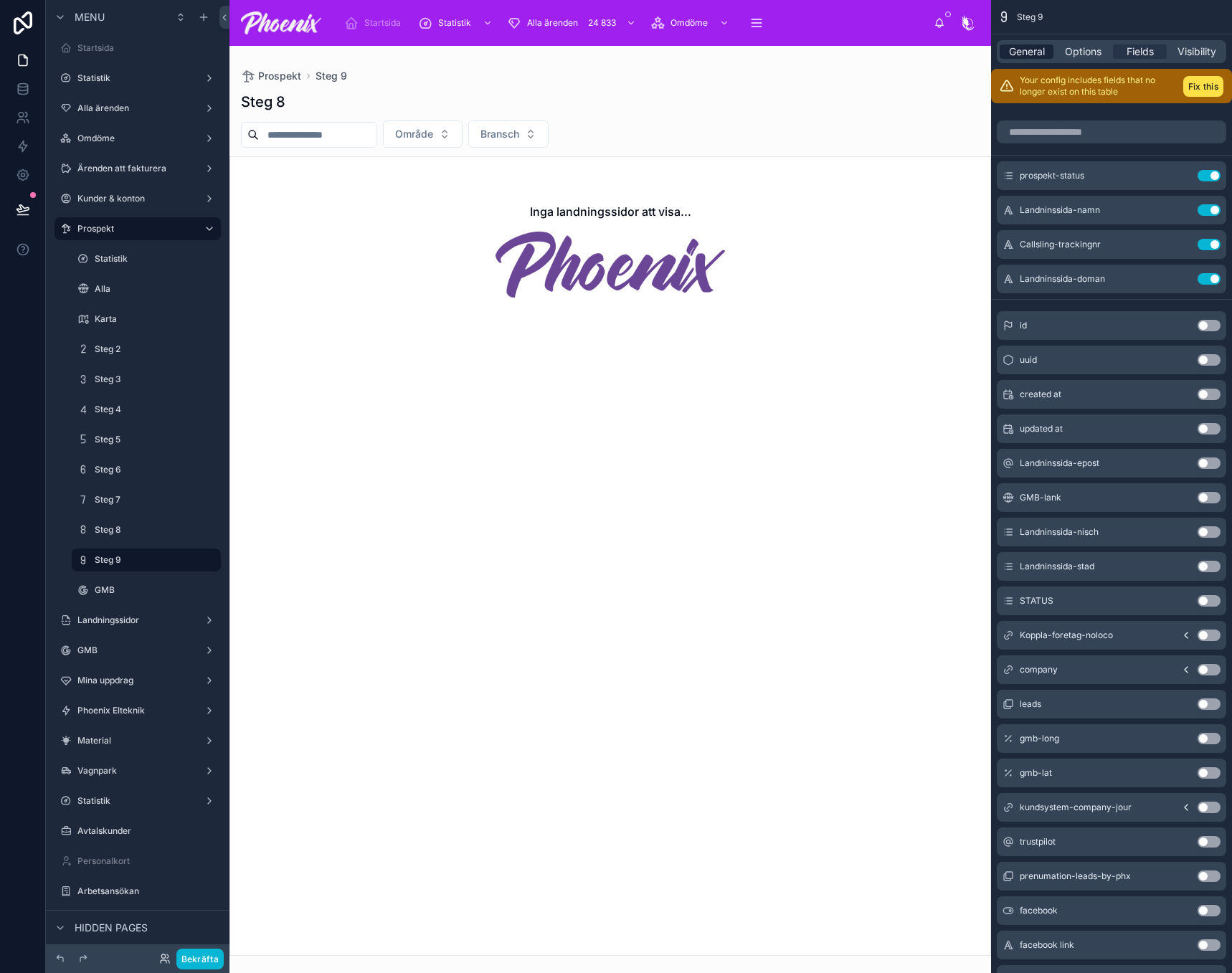
click at [1022, 57] on span "General" at bounding box center [1027, 51] width 36 height 14
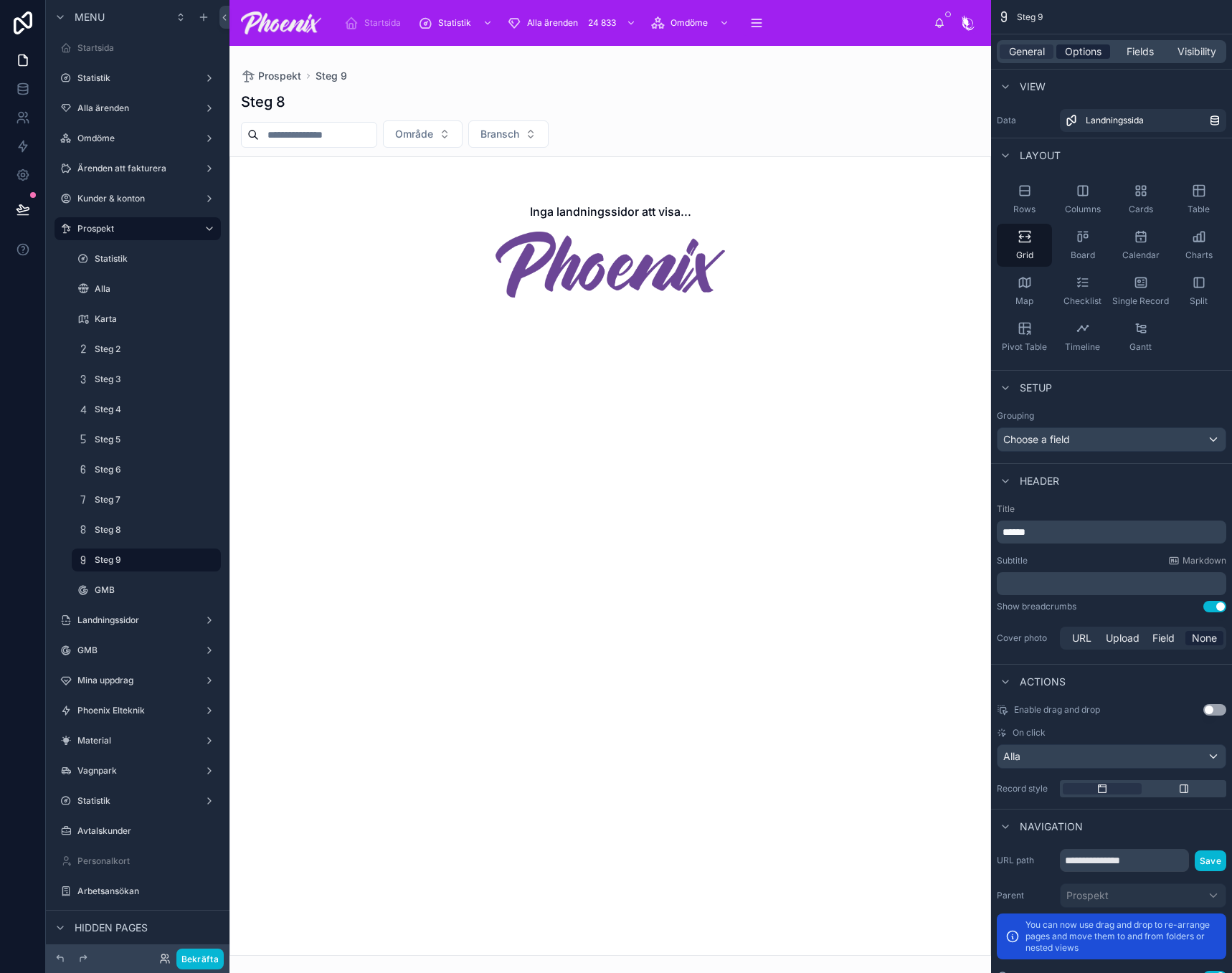
click at [1084, 51] on span "Options" at bounding box center [1083, 51] width 37 height 14
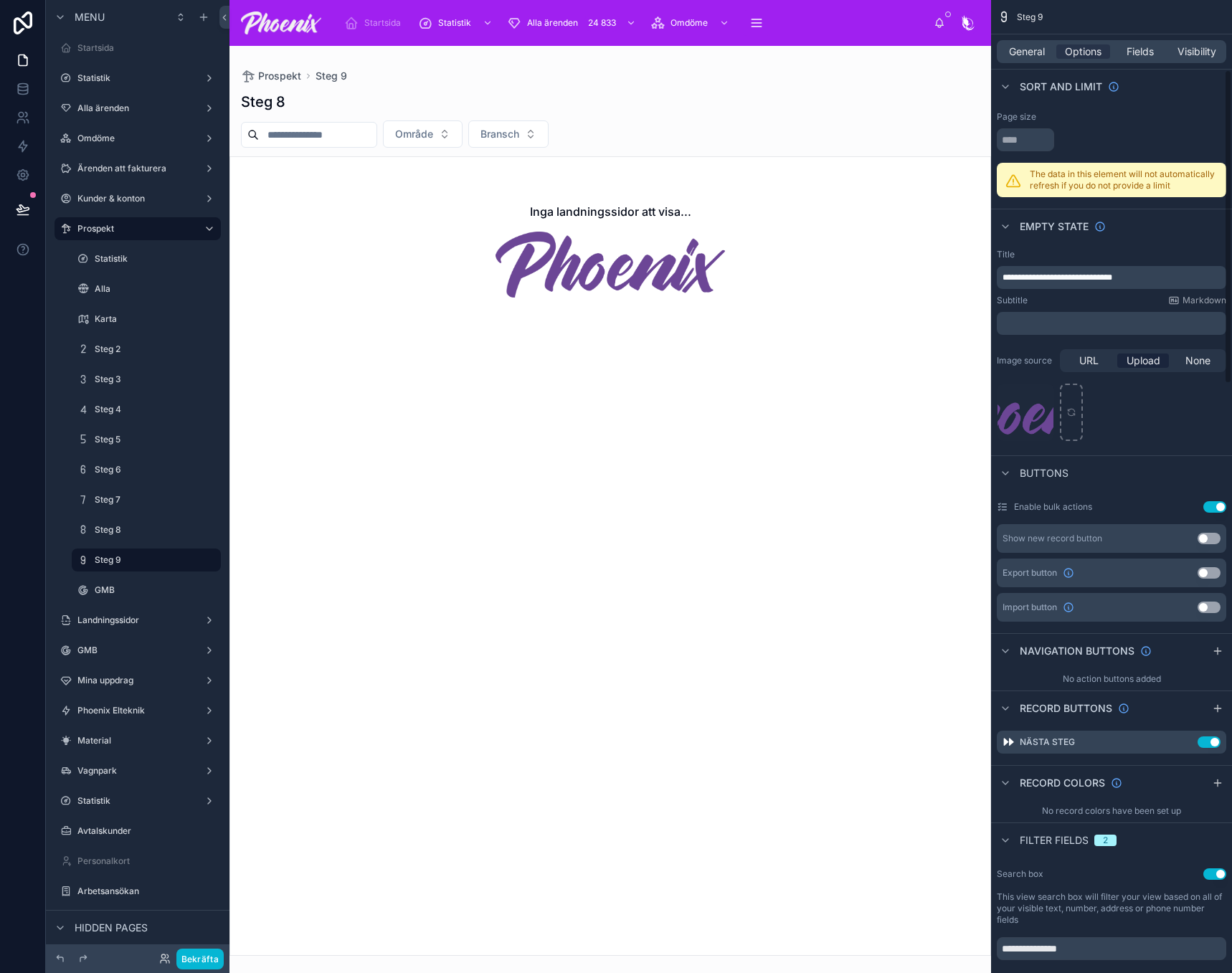
scroll to position [215, 0]
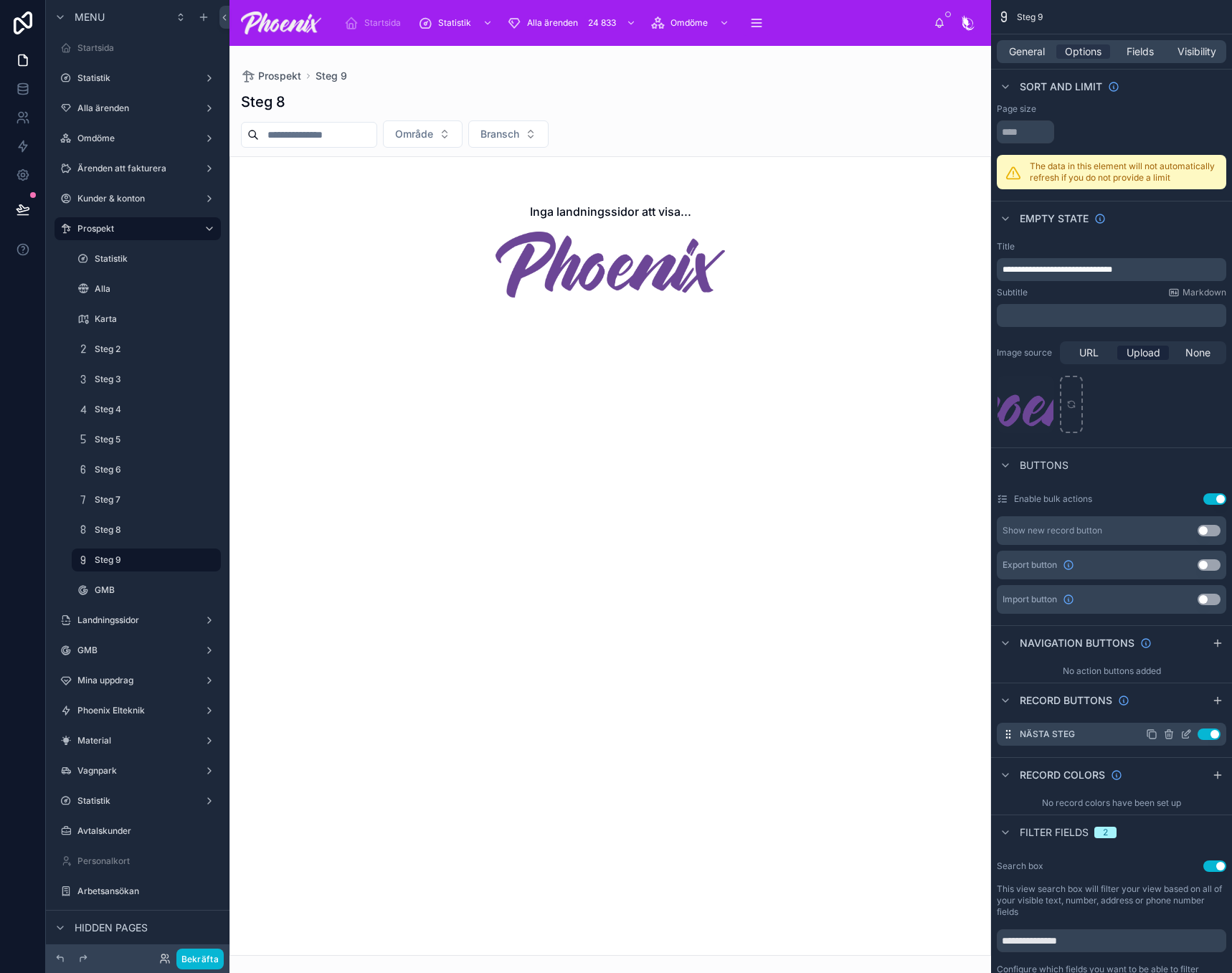
click at [1169, 734] on icon "scrollable content" at bounding box center [1169, 734] width 12 height 12
click at [1194, 710] on icon at bounding box center [1192, 710] width 8 height 0
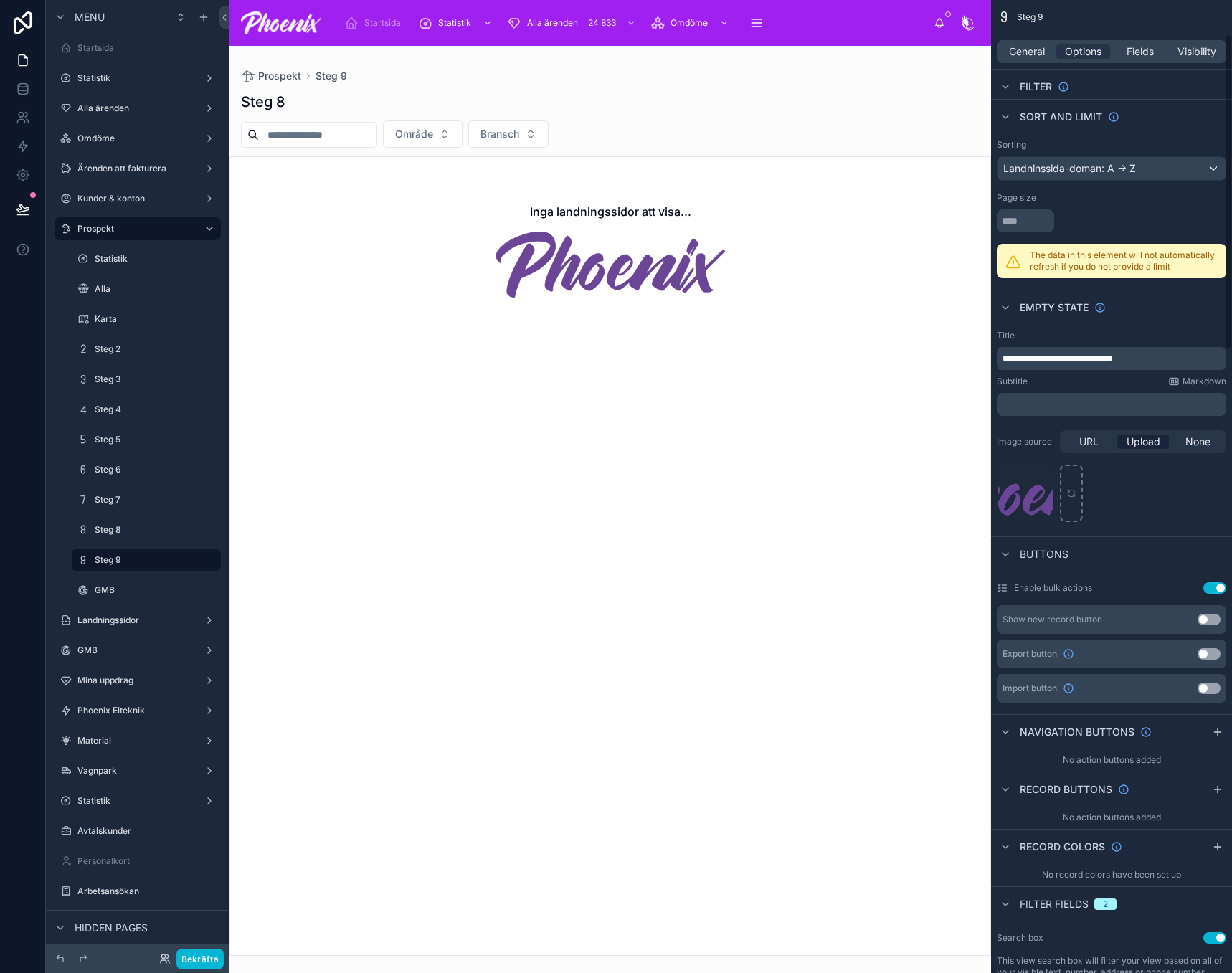
scroll to position [0, 0]
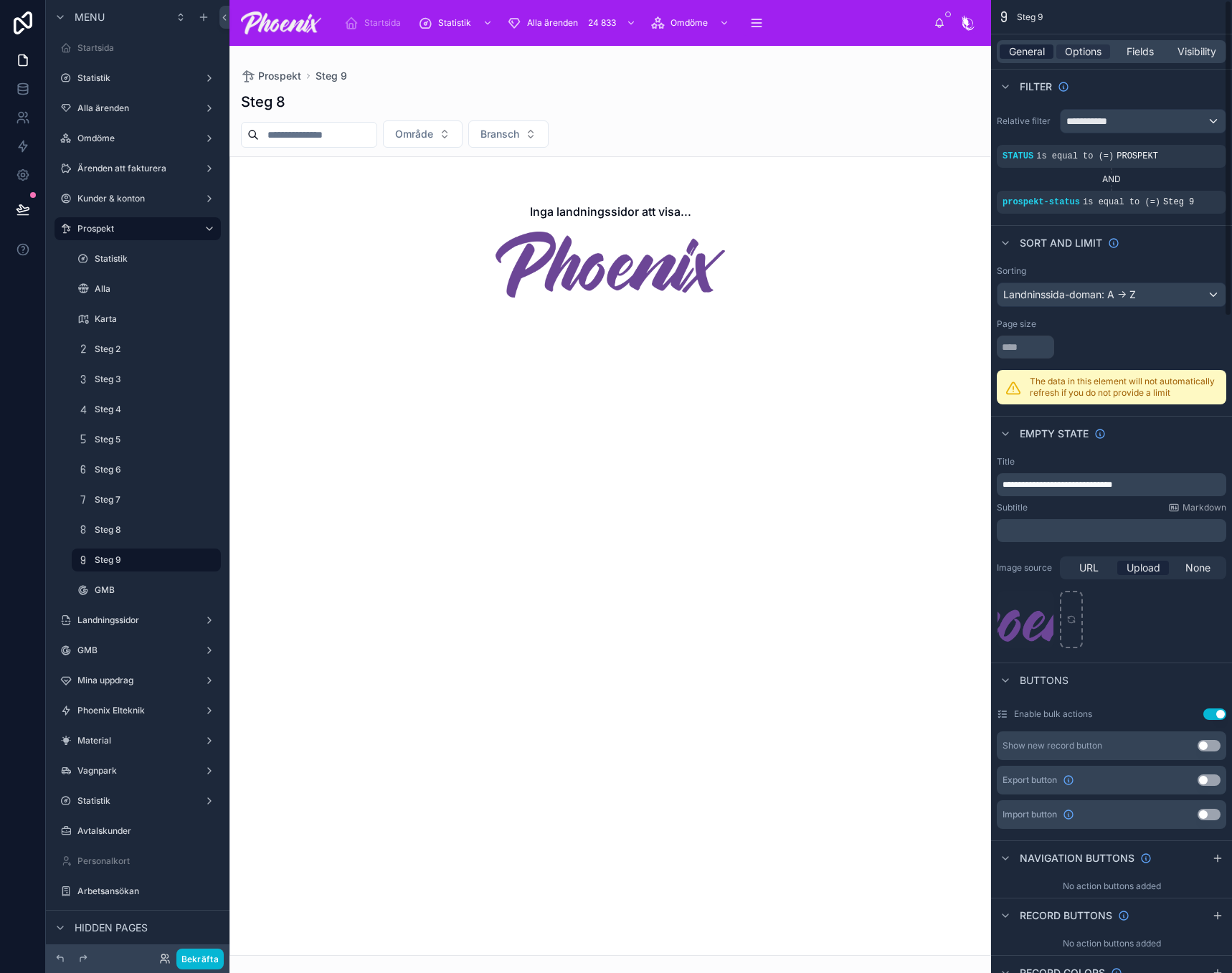
click at [1007, 46] on div "General" at bounding box center [1026, 51] width 54 height 14
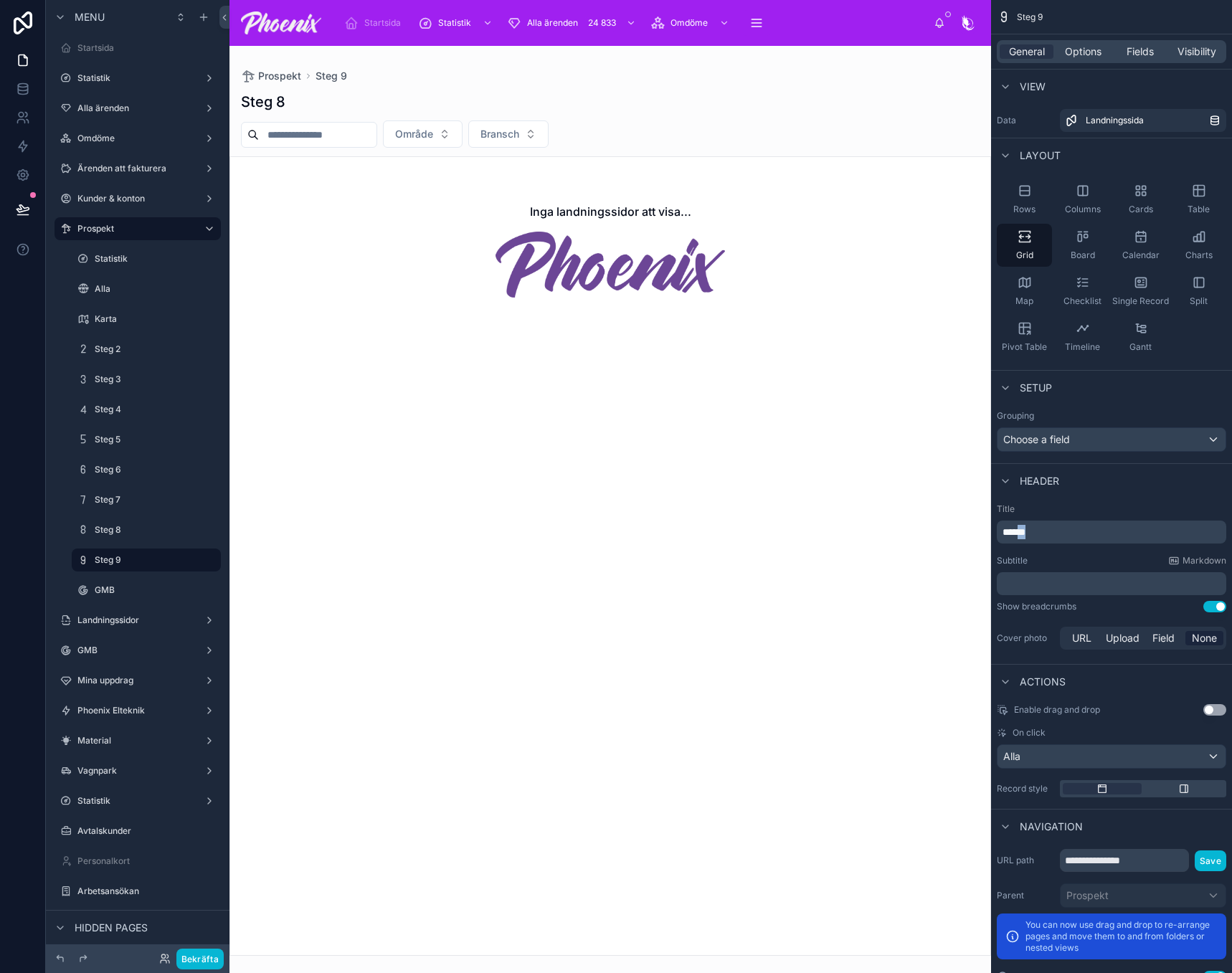
drag, startPoint x: 1024, startPoint y: 532, endPoint x: 1067, endPoint y: 532, distance: 43.0
click at [1067, 532] on p "******" at bounding box center [1113, 532] width 221 height 14
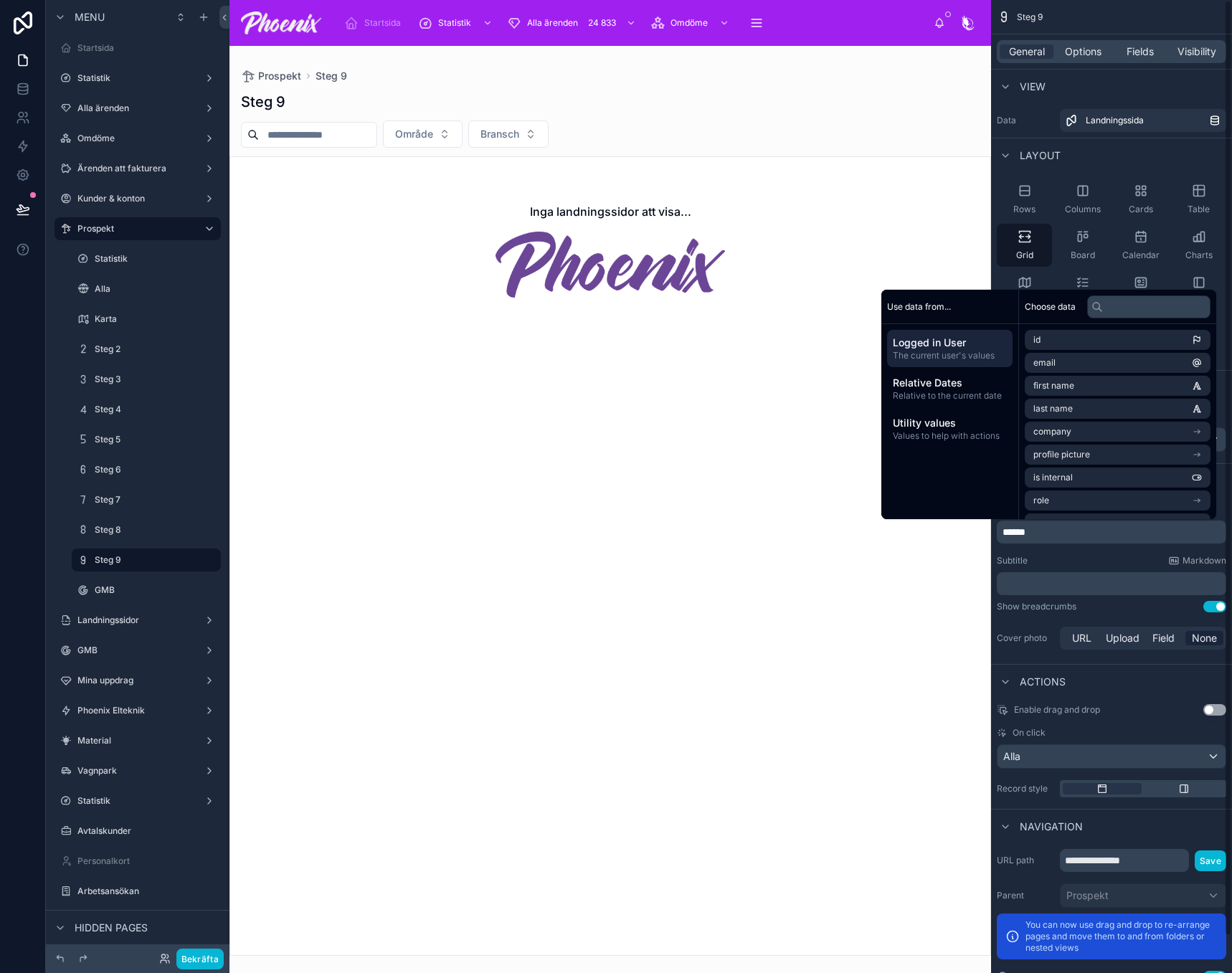
click at [750, 459] on div at bounding box center [610, 509] width 762 height 927
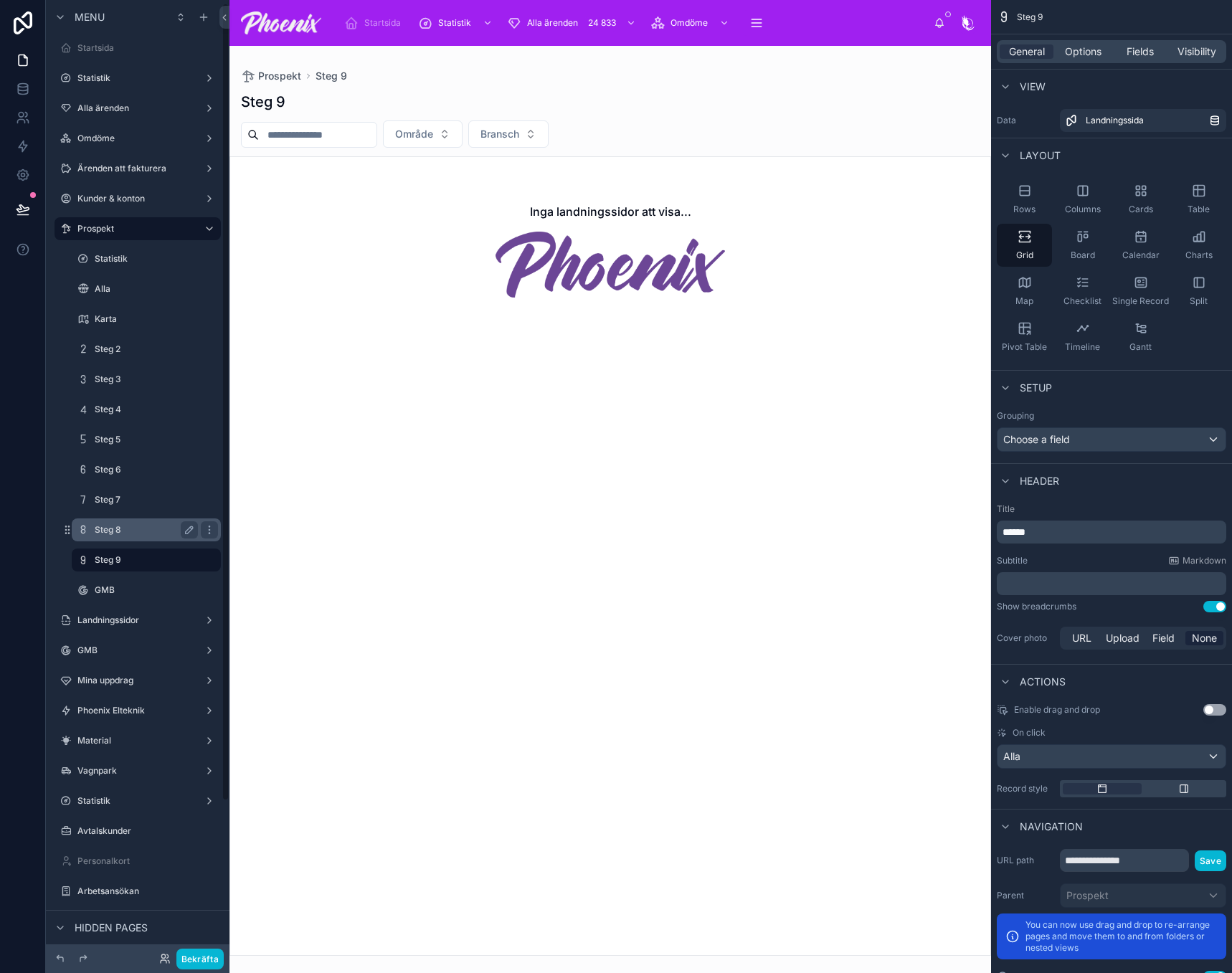
click at [124, 525] on label "Steg 8" at bounding box center [143, 529] width 97 height 12
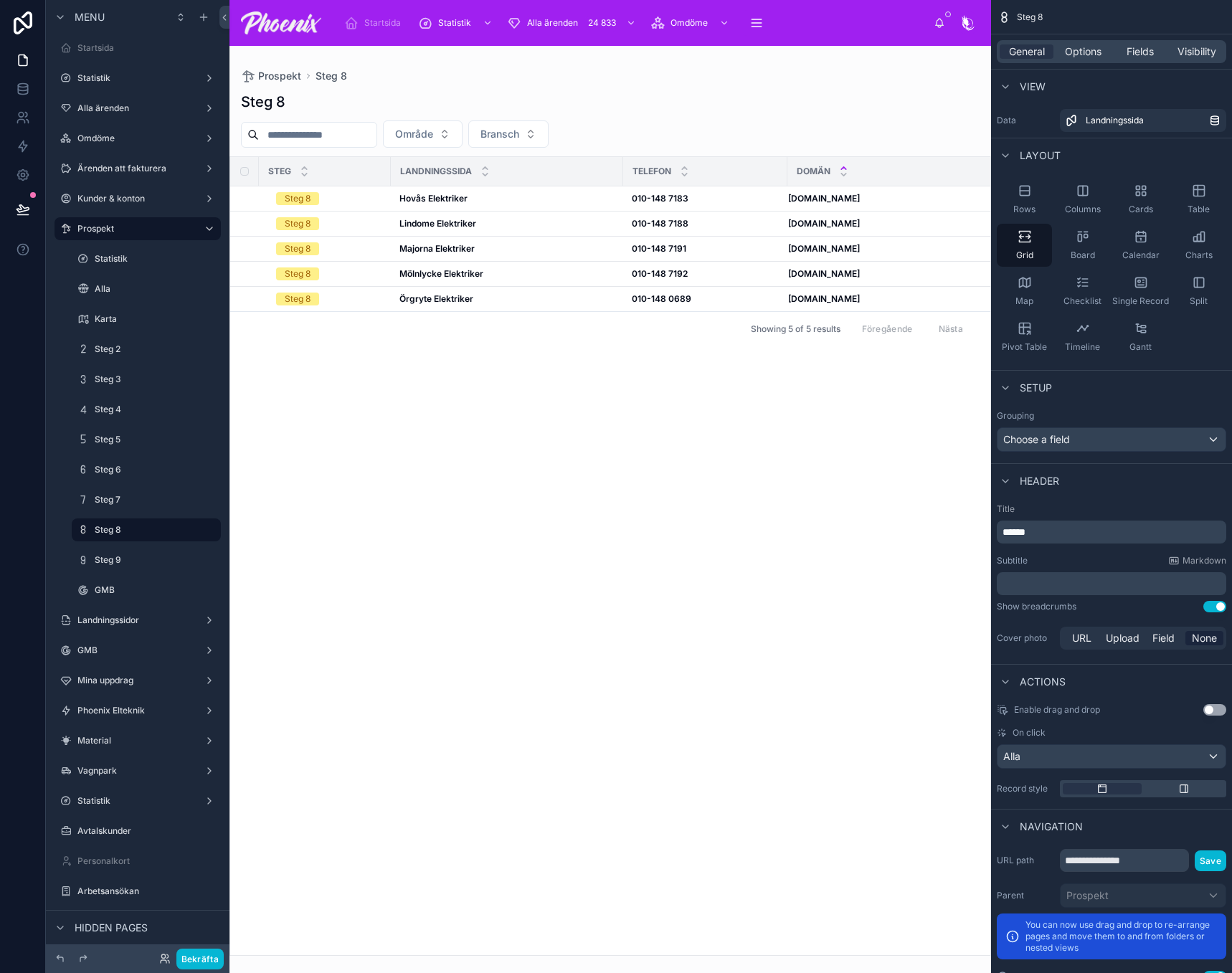
click at [552, 545] on div at bounding box center [610, 509] width 762 height 927
click at [1104, 54] on div "Options" at bounding box center [1083, 51] width 54 height 14
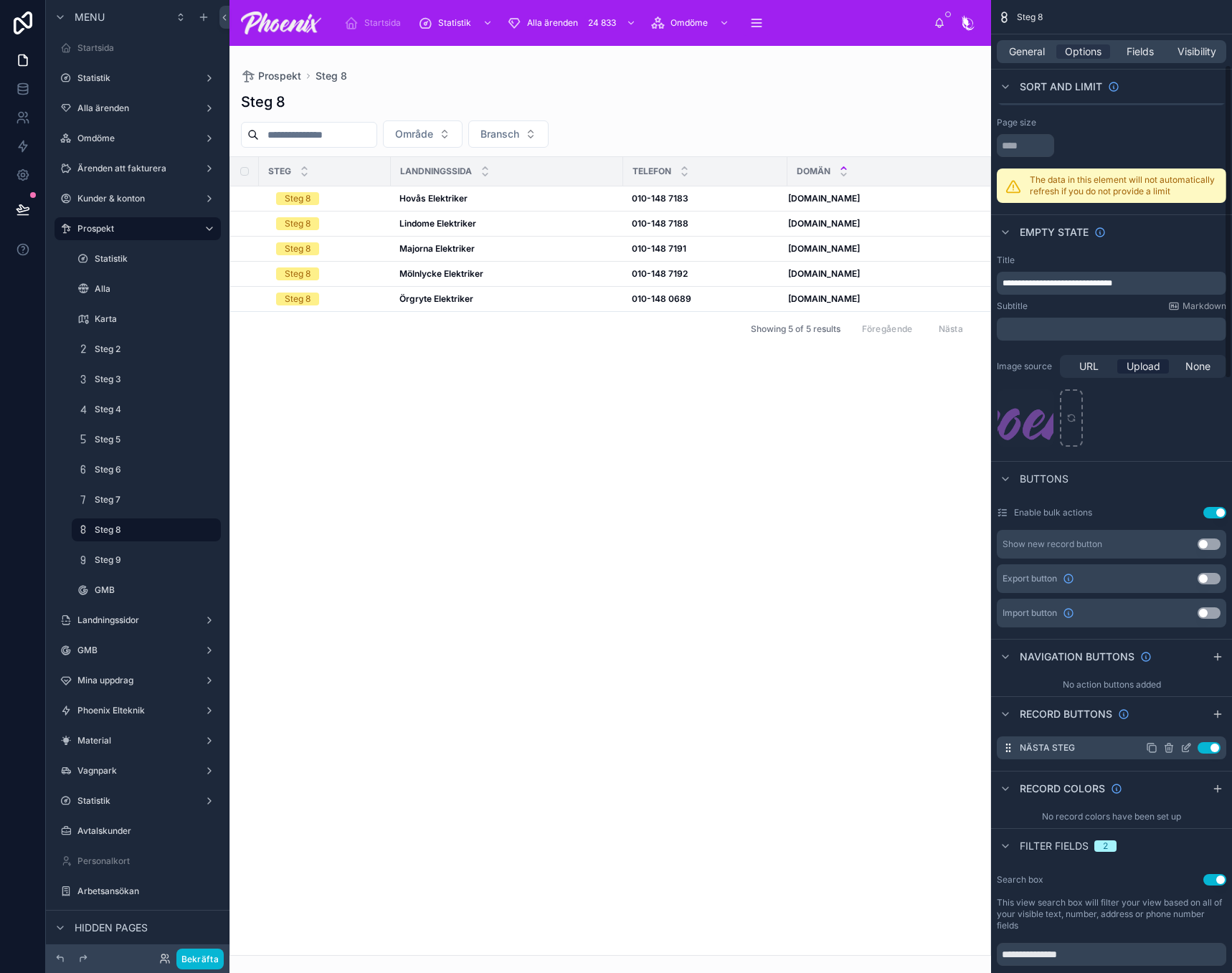
scroll to position [215, 0]
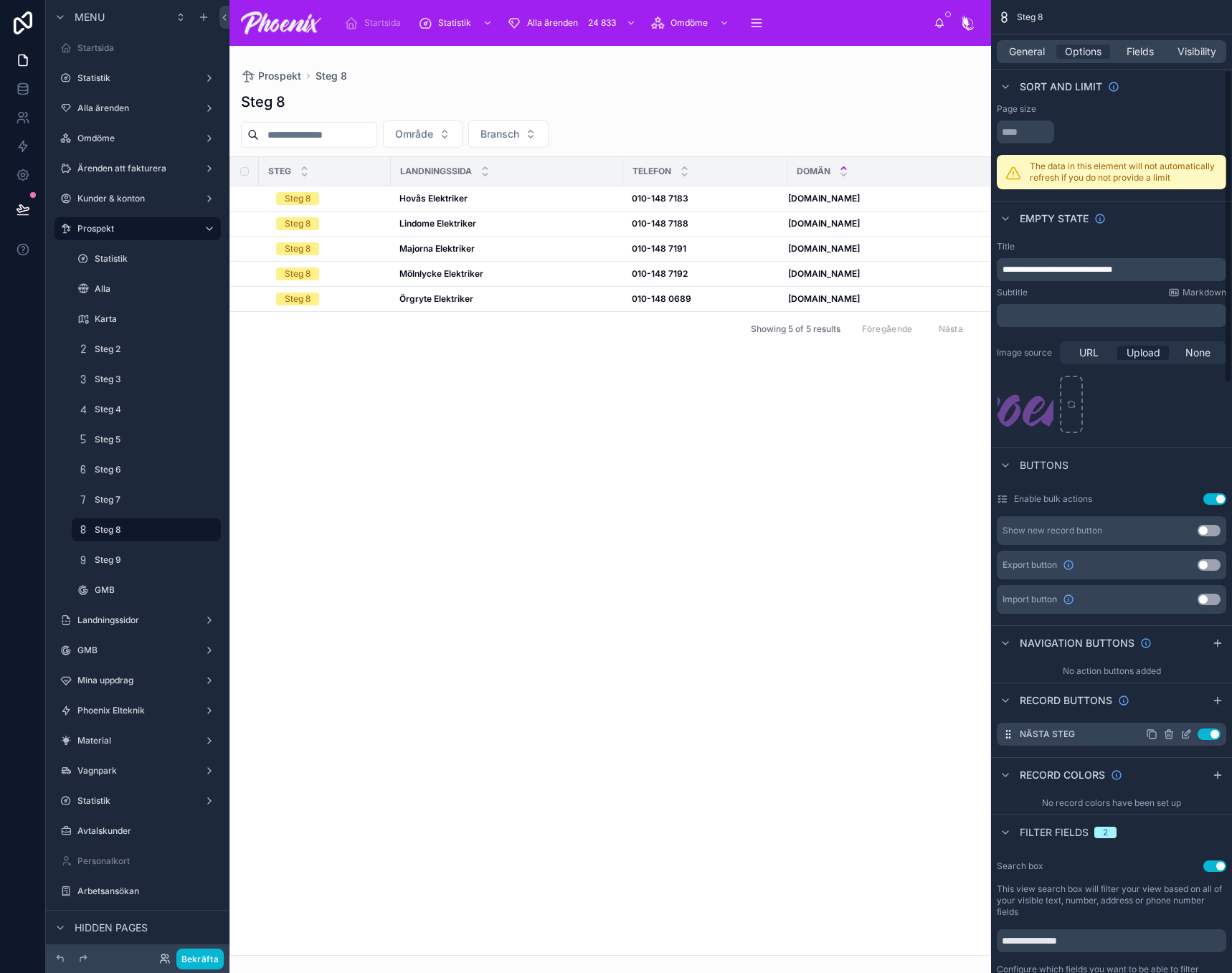
click at [1169, 738] on icon "scrollable content" at bounding box center [1169, 734] width 12 height 12
click at [1196, 712] on icon at bounding box center [1192, 711] width 12 height 12
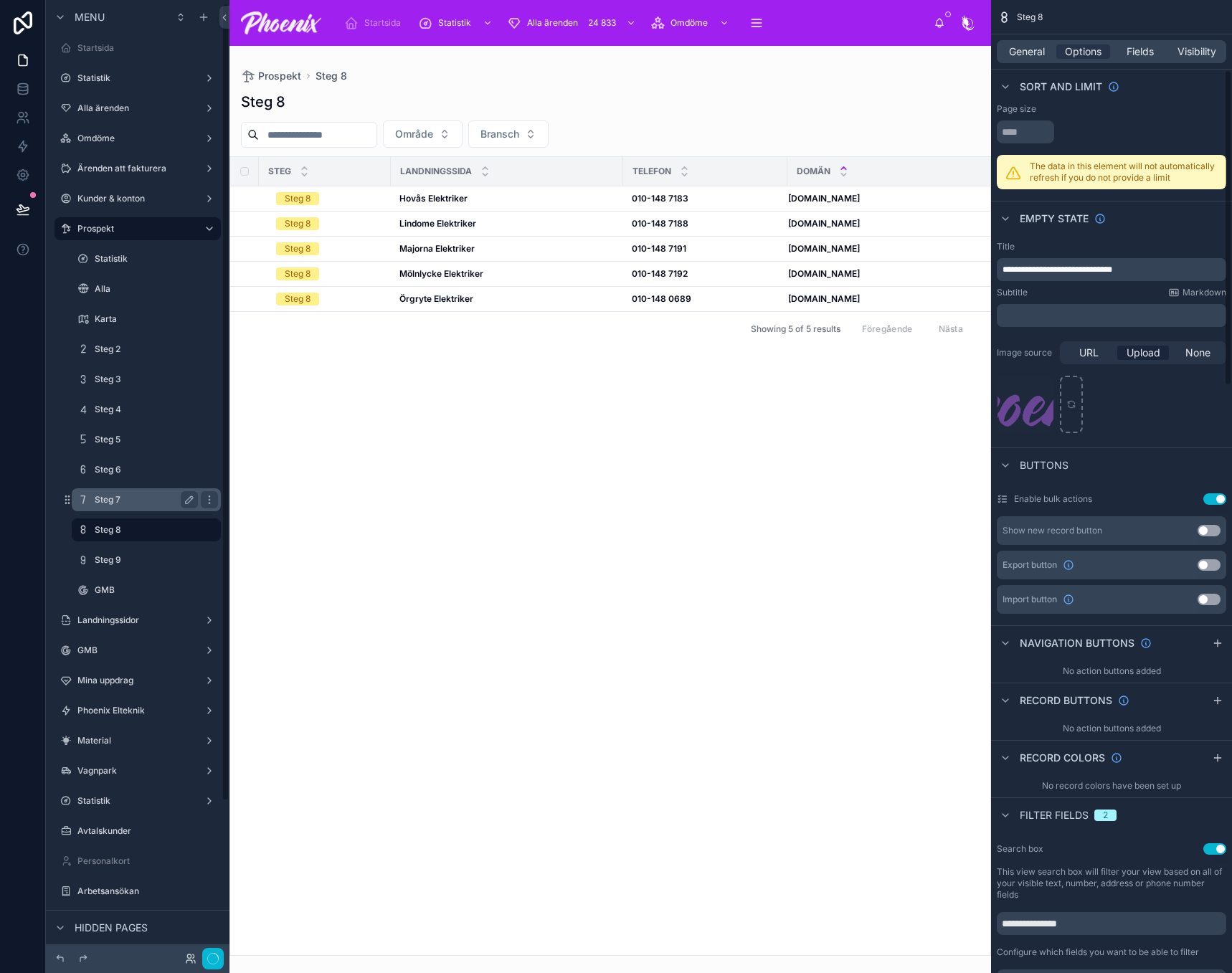
click at [144, 497] on label "Steg 7" at bounding box center [143, 500] width 97 height 12
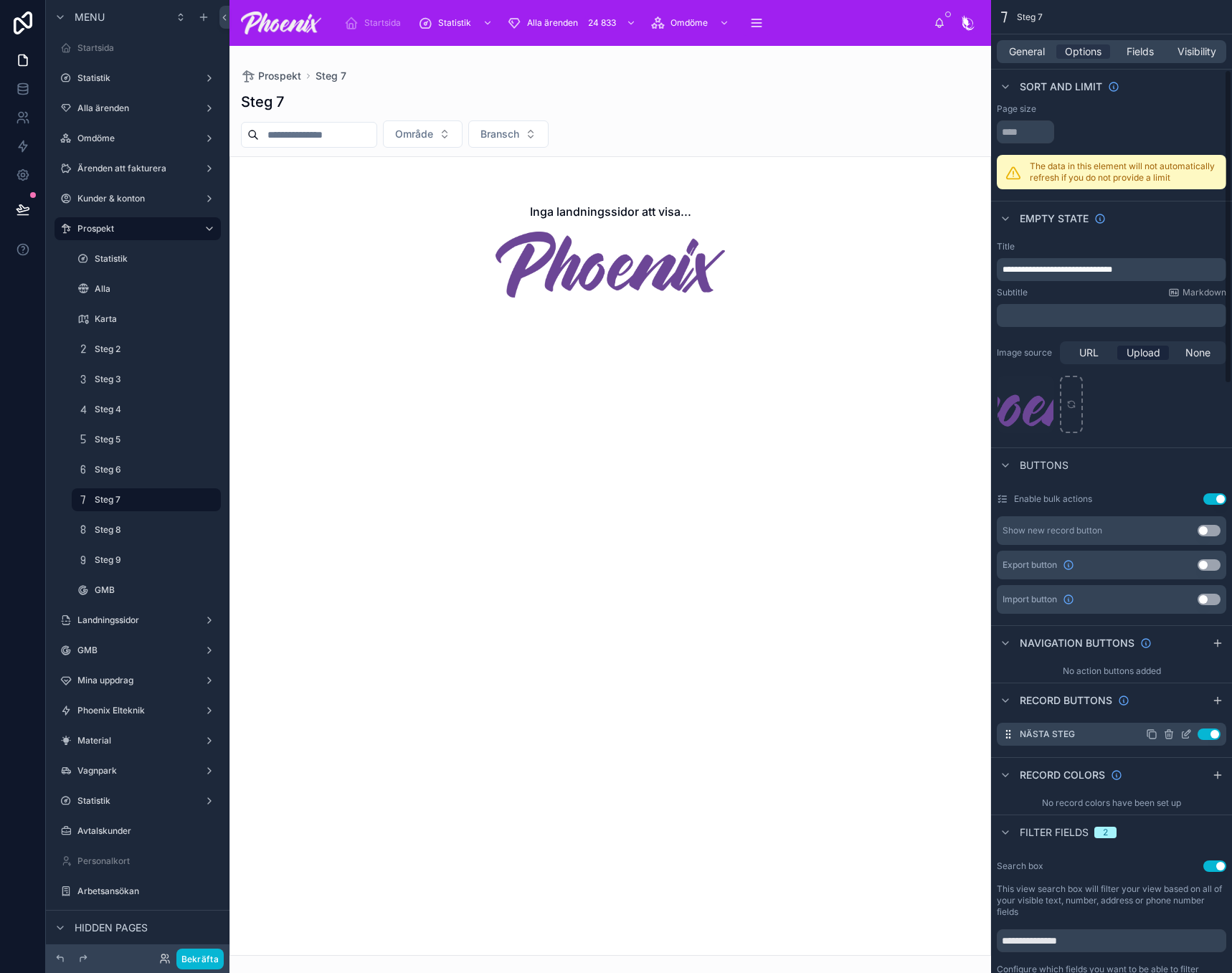
click at [1175, 734] on div "Use setting" at bounding box center [1183, 734] width 75 height 12
click at [1168, 738] on icon "scrollable content" at bounding box center [1168, 735] width 6 height 6
click at [1185, 715] on button at bounding box center [1192, 711] width 17 height 17
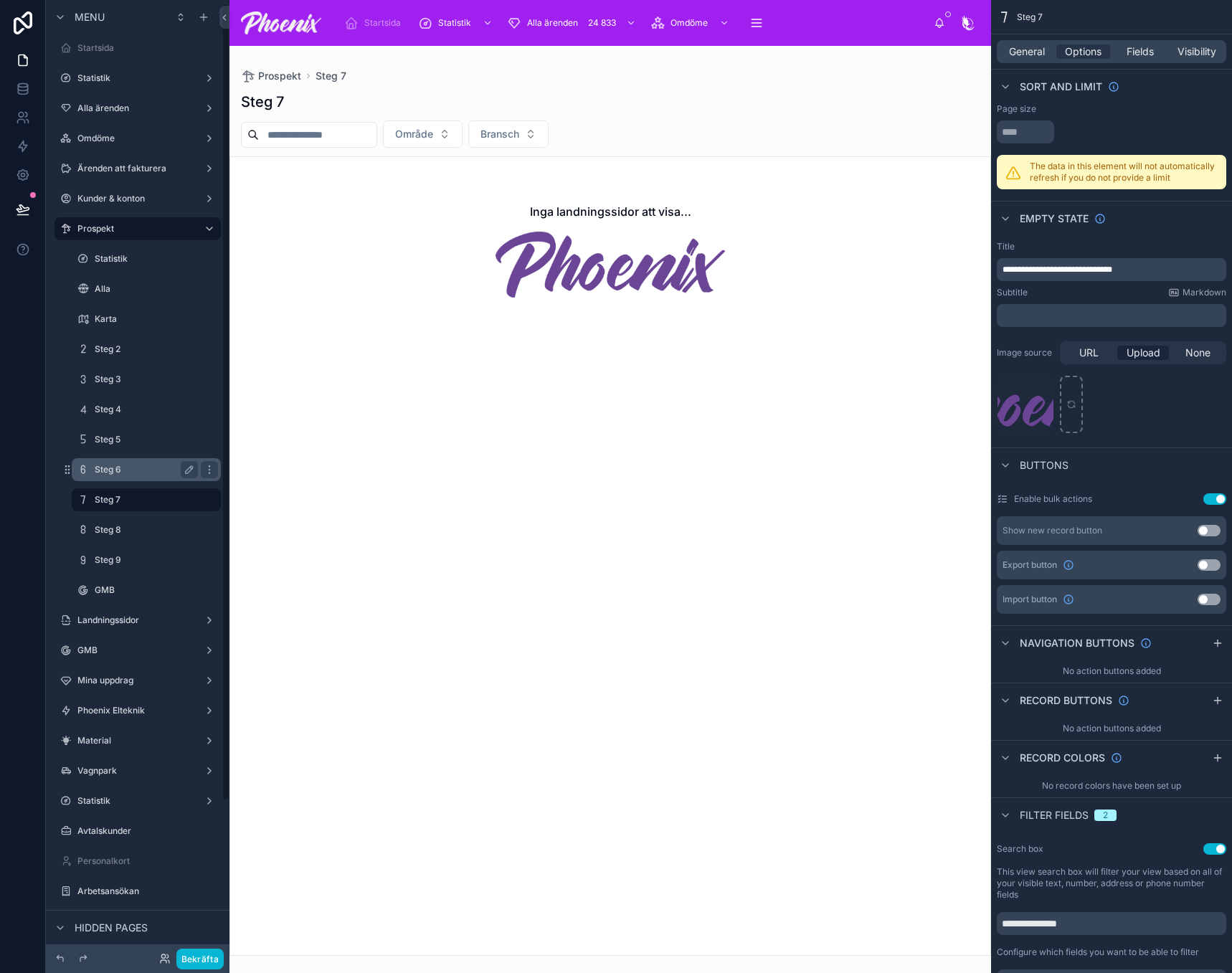
click at [120, 463] on div "Steg 6" at bounding box center [146, 469] width 103 height 17
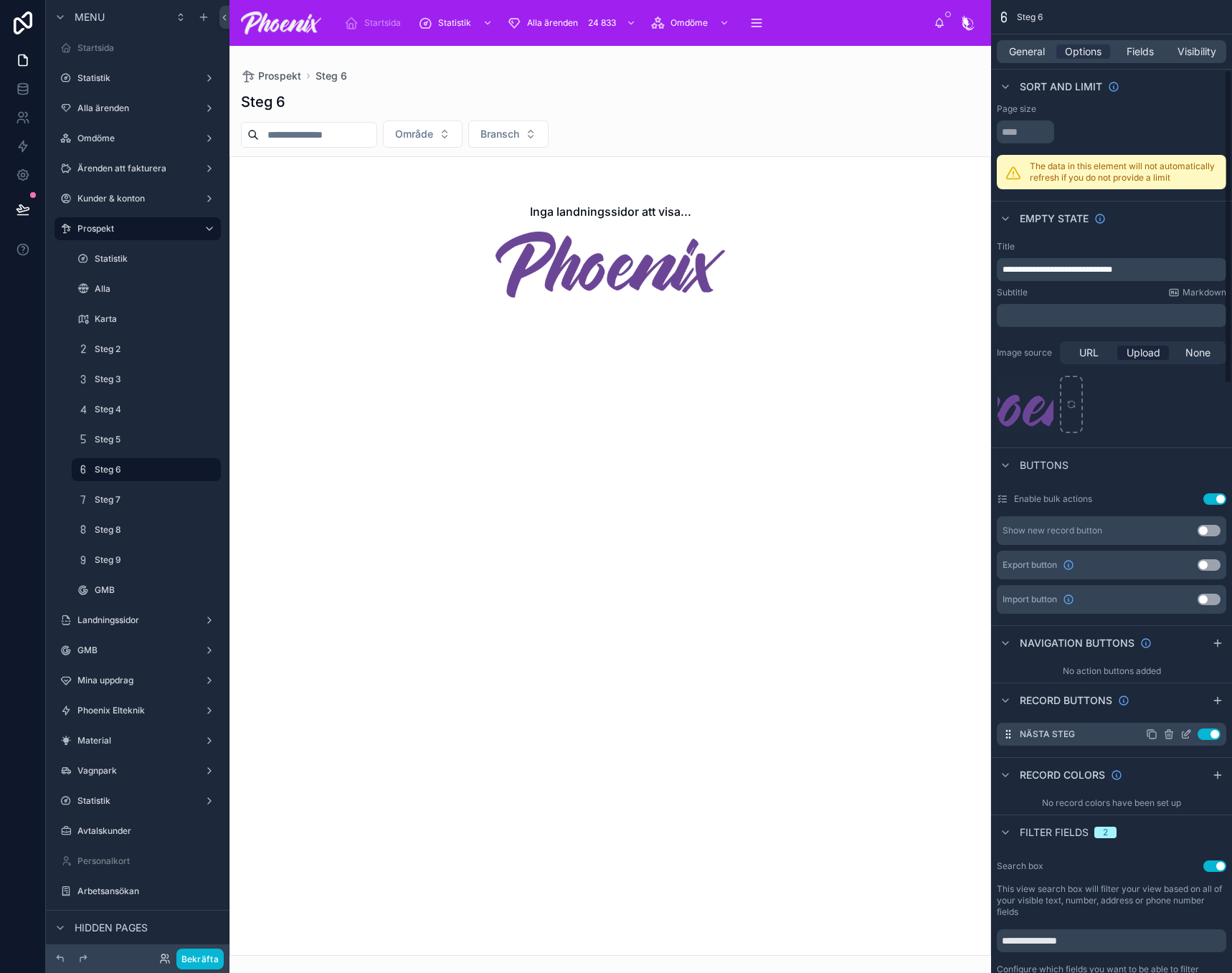
click at [1168, 735] on icon "scrollable content" at bounding box center [1168, 735] width 0 height 3
click at [1185, 712] on button at bounding box center [1192, 711] width 17 height 17
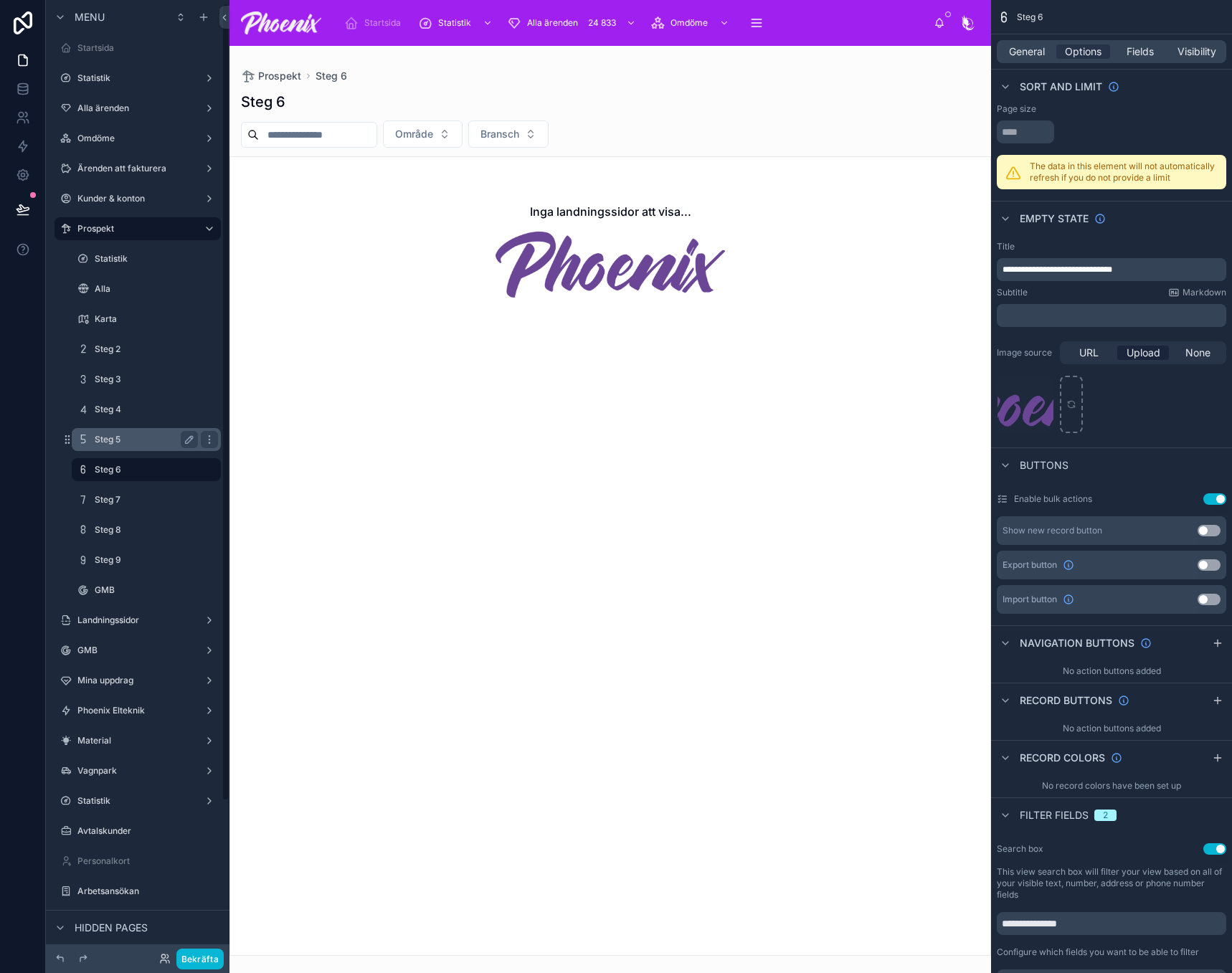
click at [141, 436] on label "Steg 5" at bounding box center [143, 439] width 97 height 12
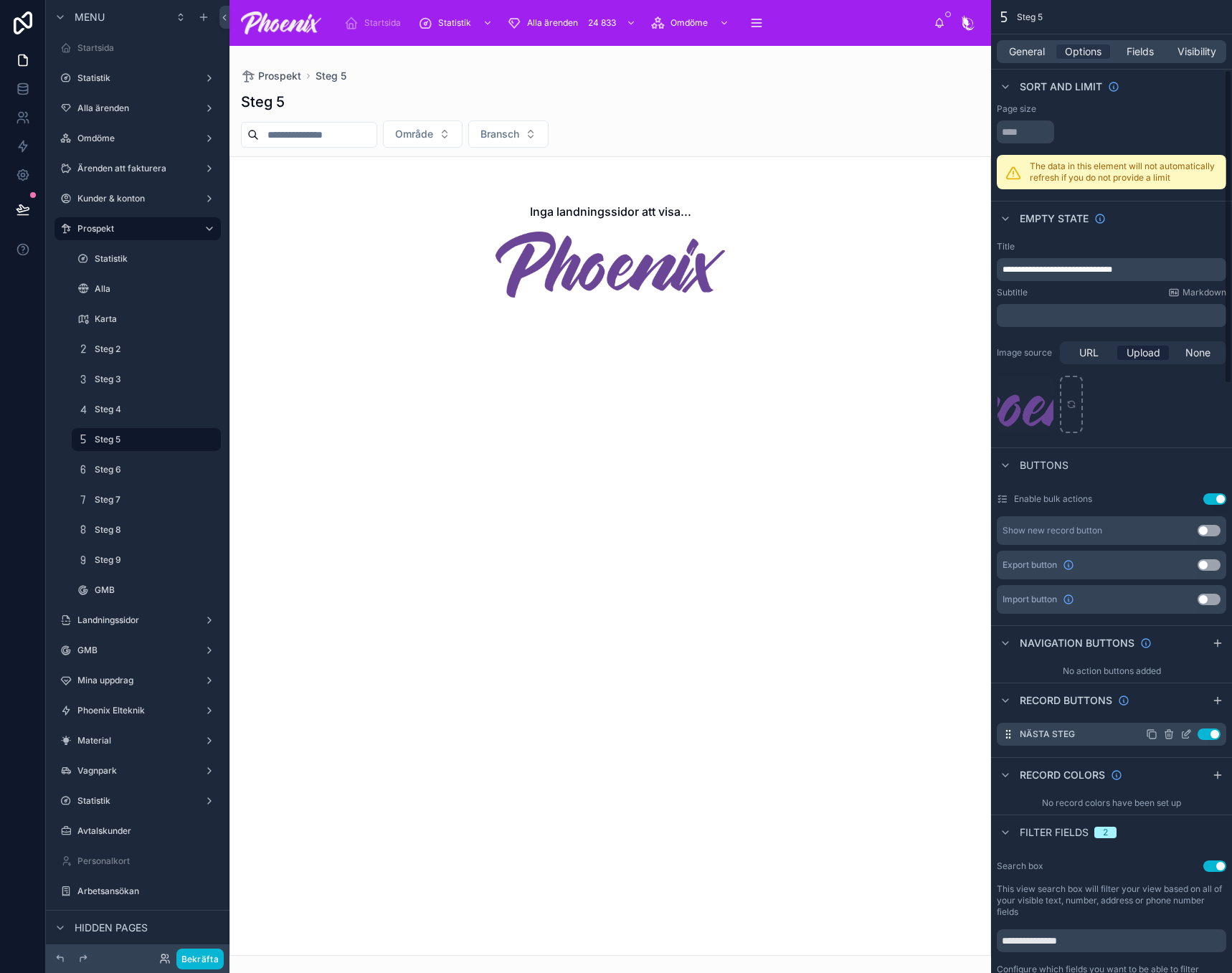
click at [1167, 733] on icon "scrollable content" at bounding box center [1169, 734] width 12 height 12
click at [1185, 708] on button at bounding box center [1192, 711] width 17 height 17
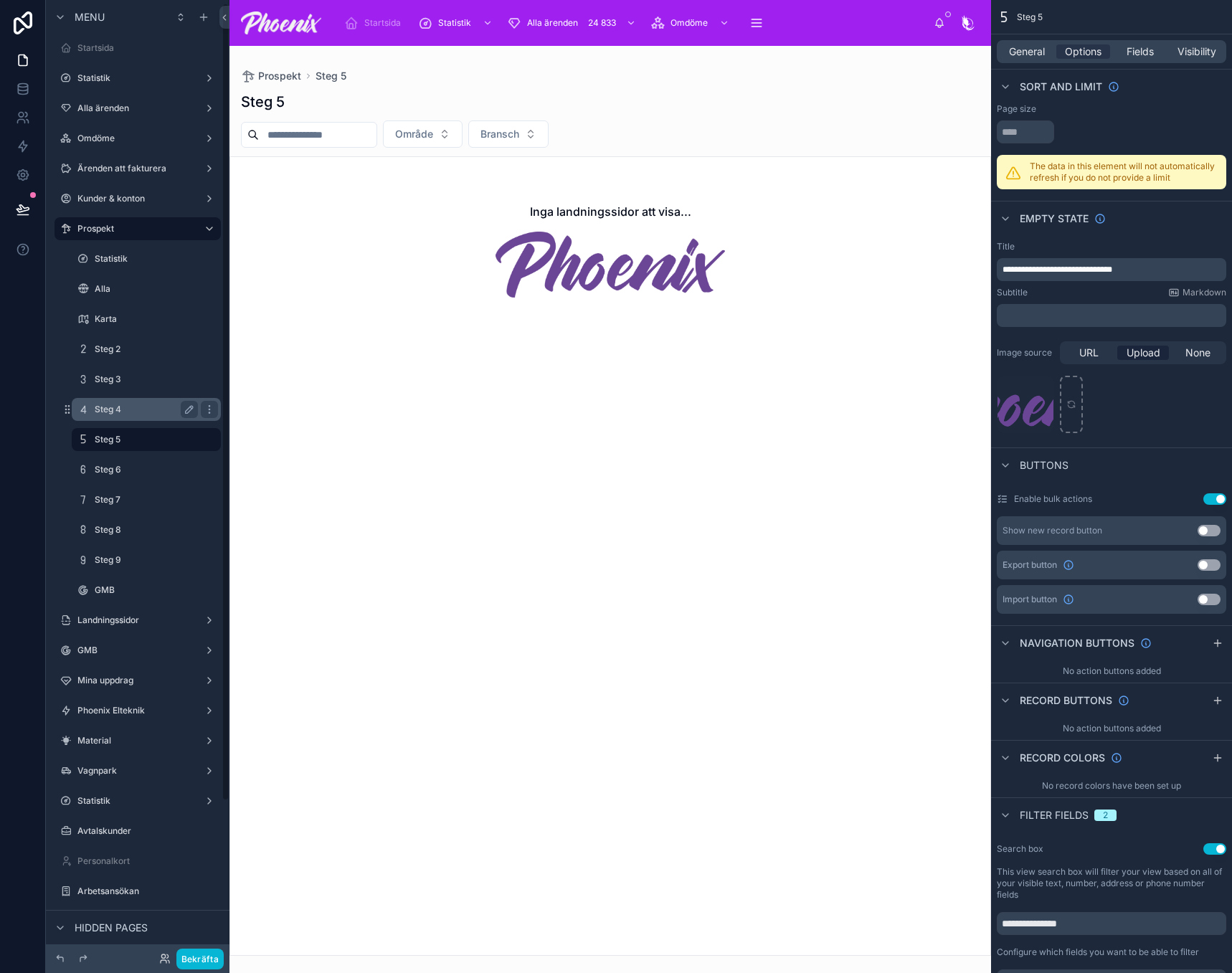
click at [147, 414] on label "Steg 4" at bounding box center [143, 409] width 97 height 12
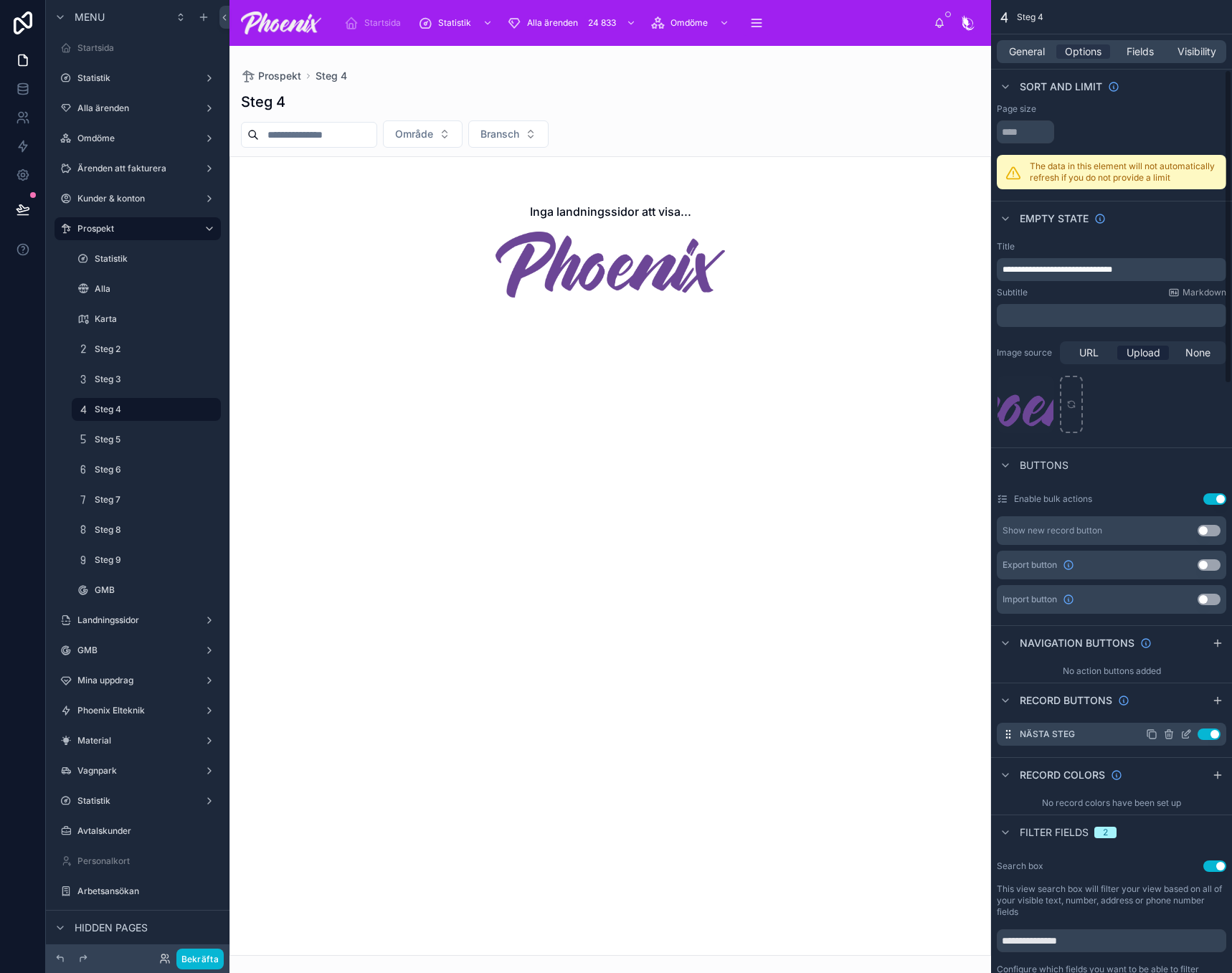
click at [1167, 734] on icon "scrollable content" at bounding box center [1169, 734] width 12 height 12
click at [1185, 713] on button at bounding box center [1192, 711] width 17 height 17
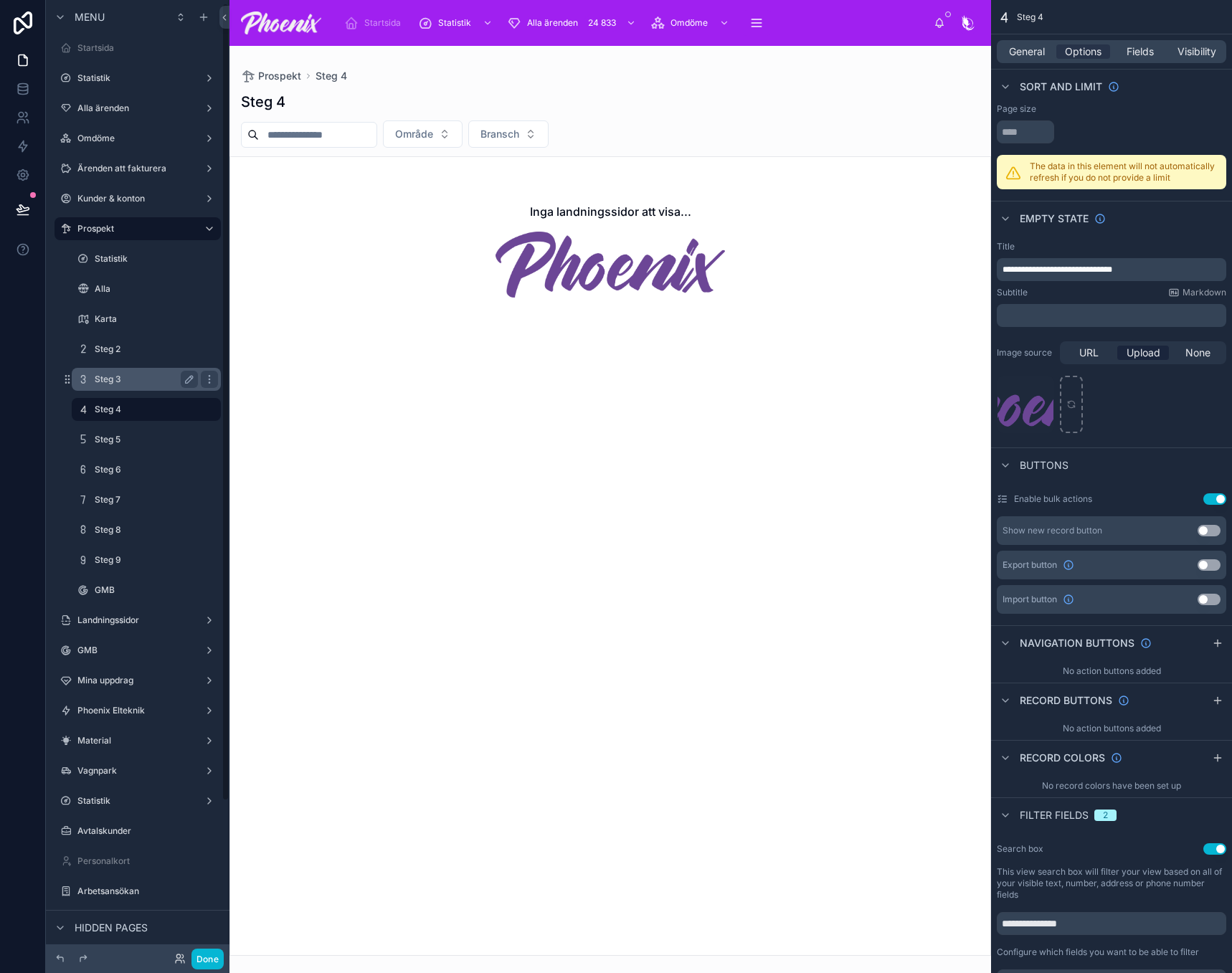
click at [148, 381] on label "Steg 3" at bounding box center [143, 379] width 97 height 12
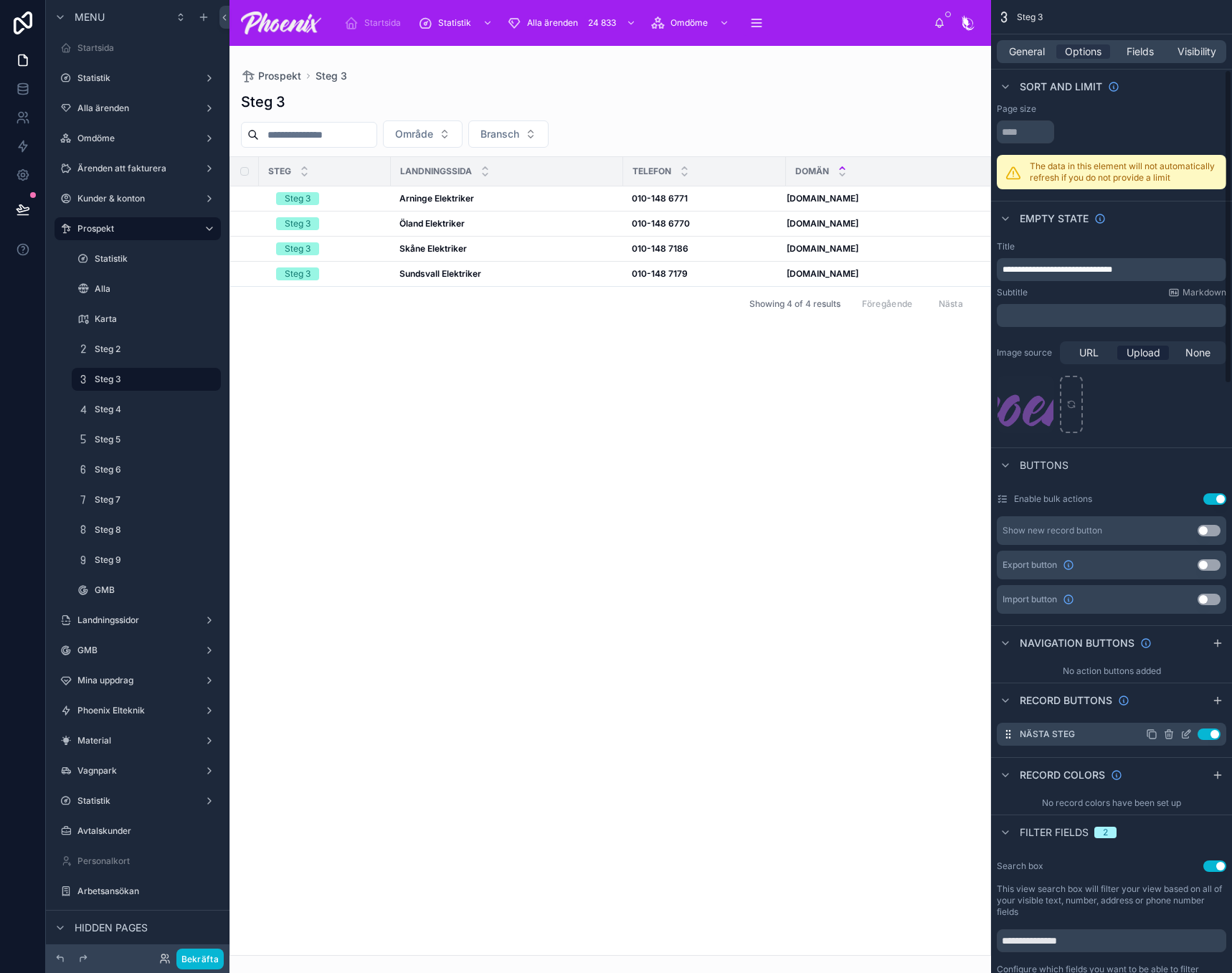
click at [1167, 733] on icon "scrollable content" at bounding box center [1169, 734] width 12 height 12
click at [1190, 713] on icon at bounding box center [1192, 711] width 12 height 12
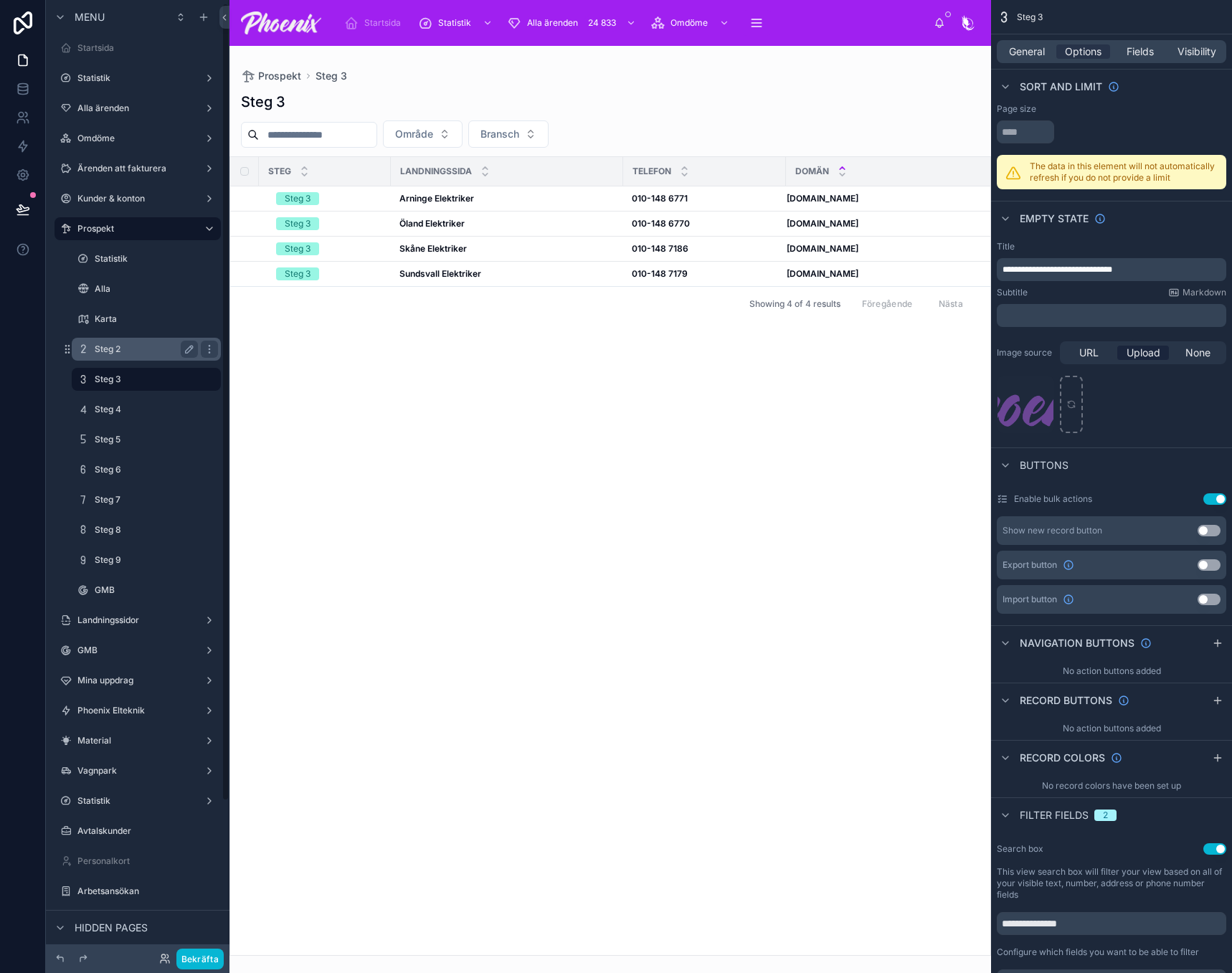
click at [144, 345] on label "Steg 2" at bounding box center [143, 349] width 97 height 12
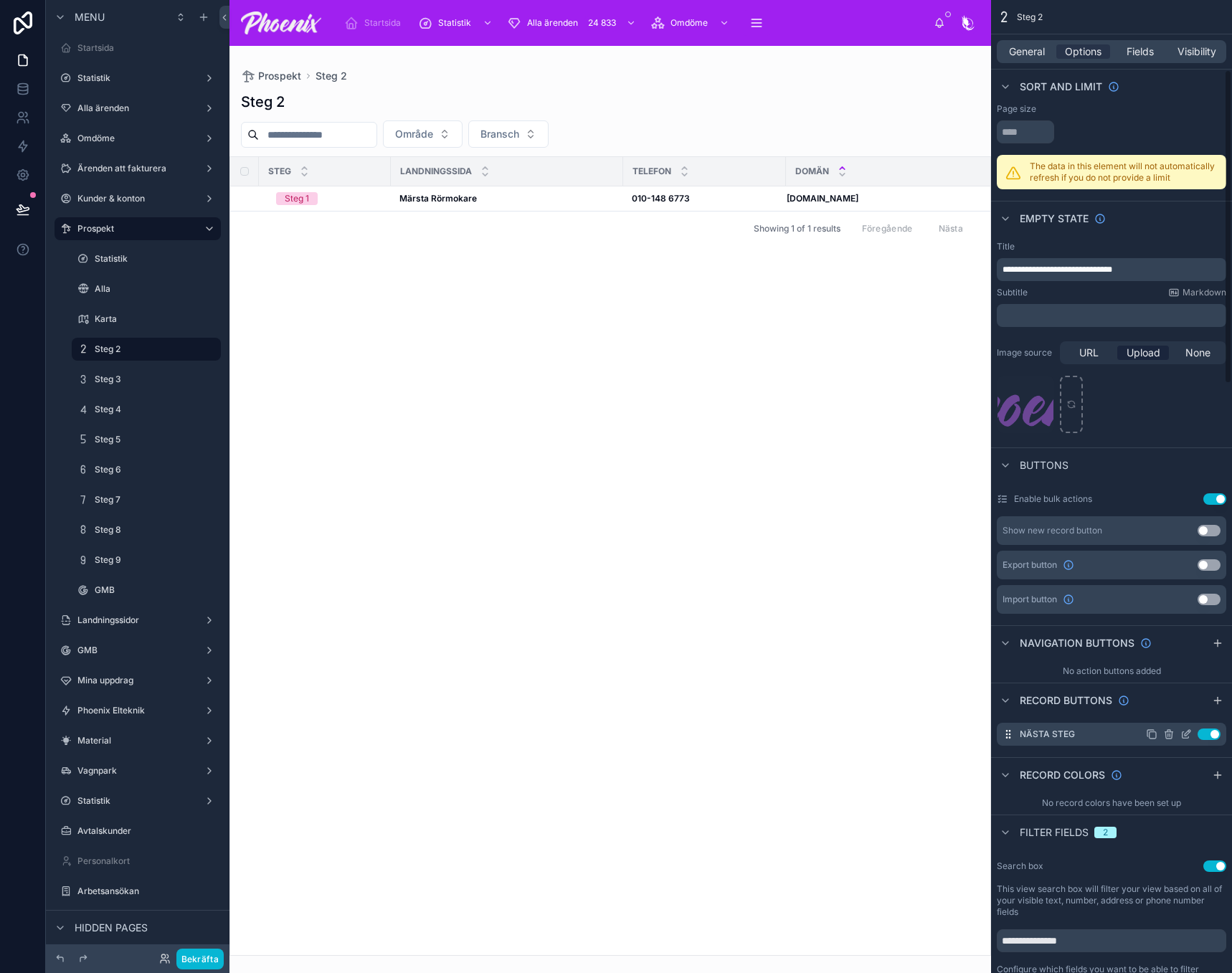
click at [1170, 736] on icon "scrollable content" at bounding box center [1170, 735] width 0 height 3
click at [1189, 718] on button at bounding box center [1192, 711] width 17 height 17
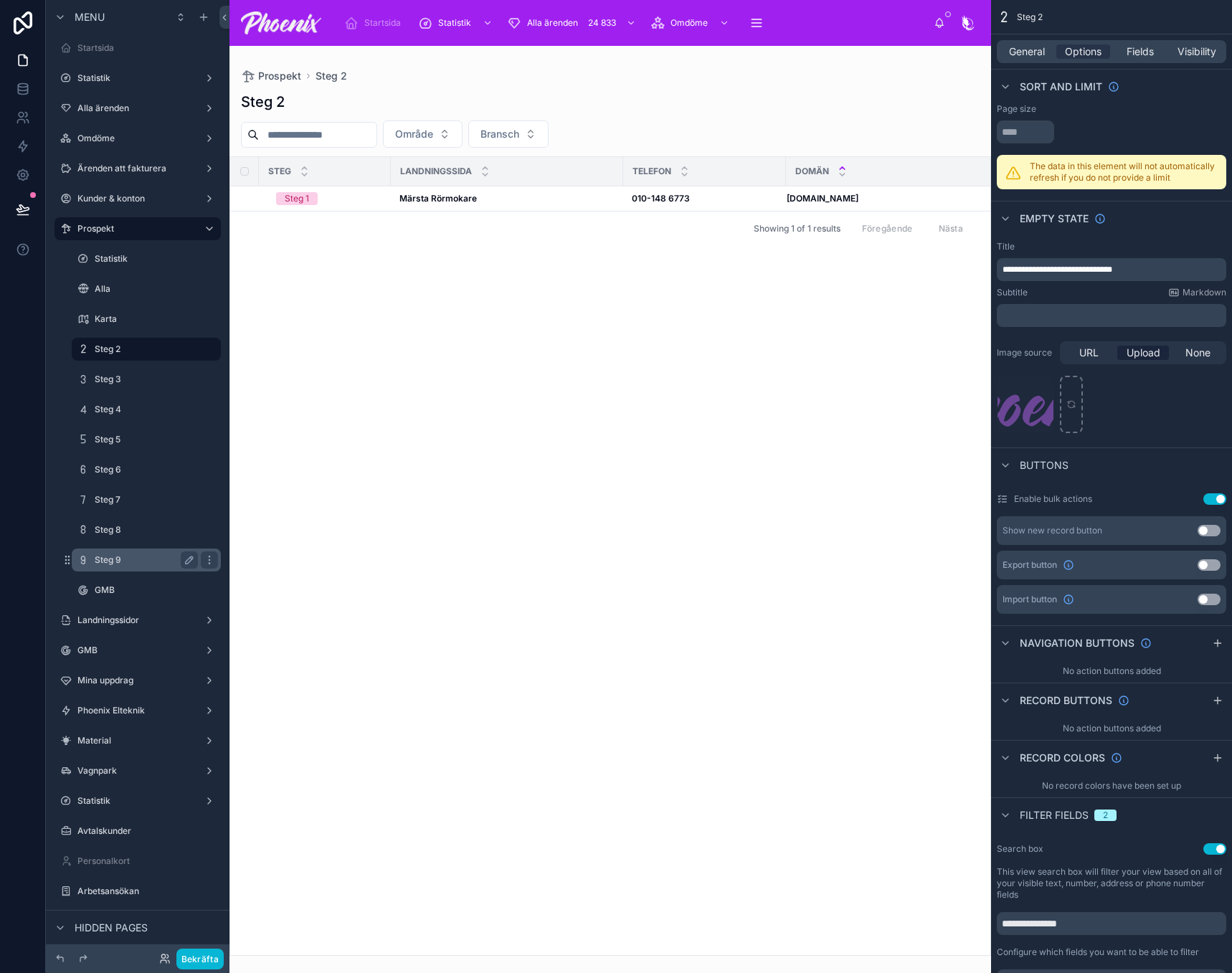
click at [141, 558] on label "Steg 9" at bounding box center [143, 560] width 97 height 12
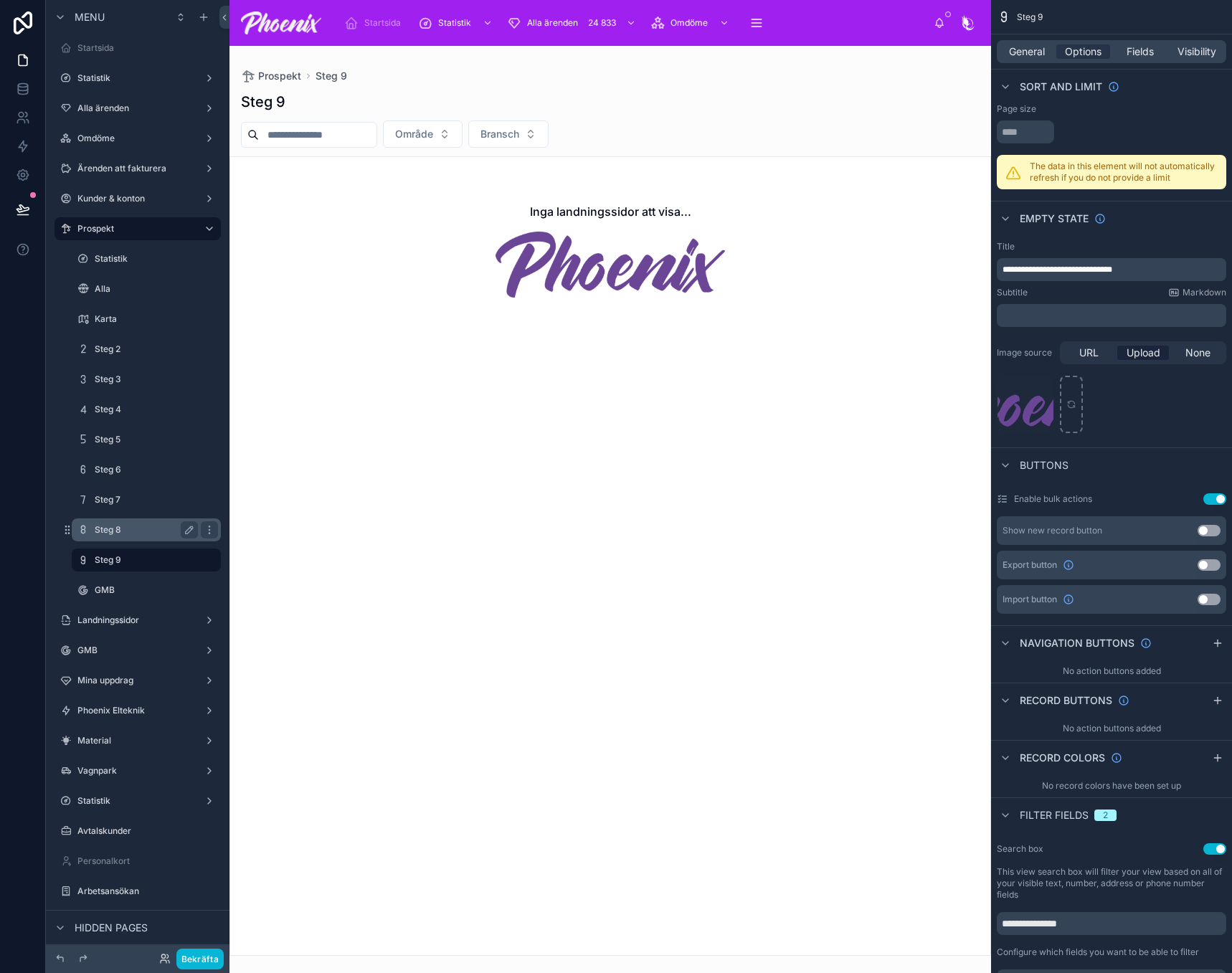
click at [144, 528] on label "Steg 8" at bounding box center [143, 529] width 97 height 12
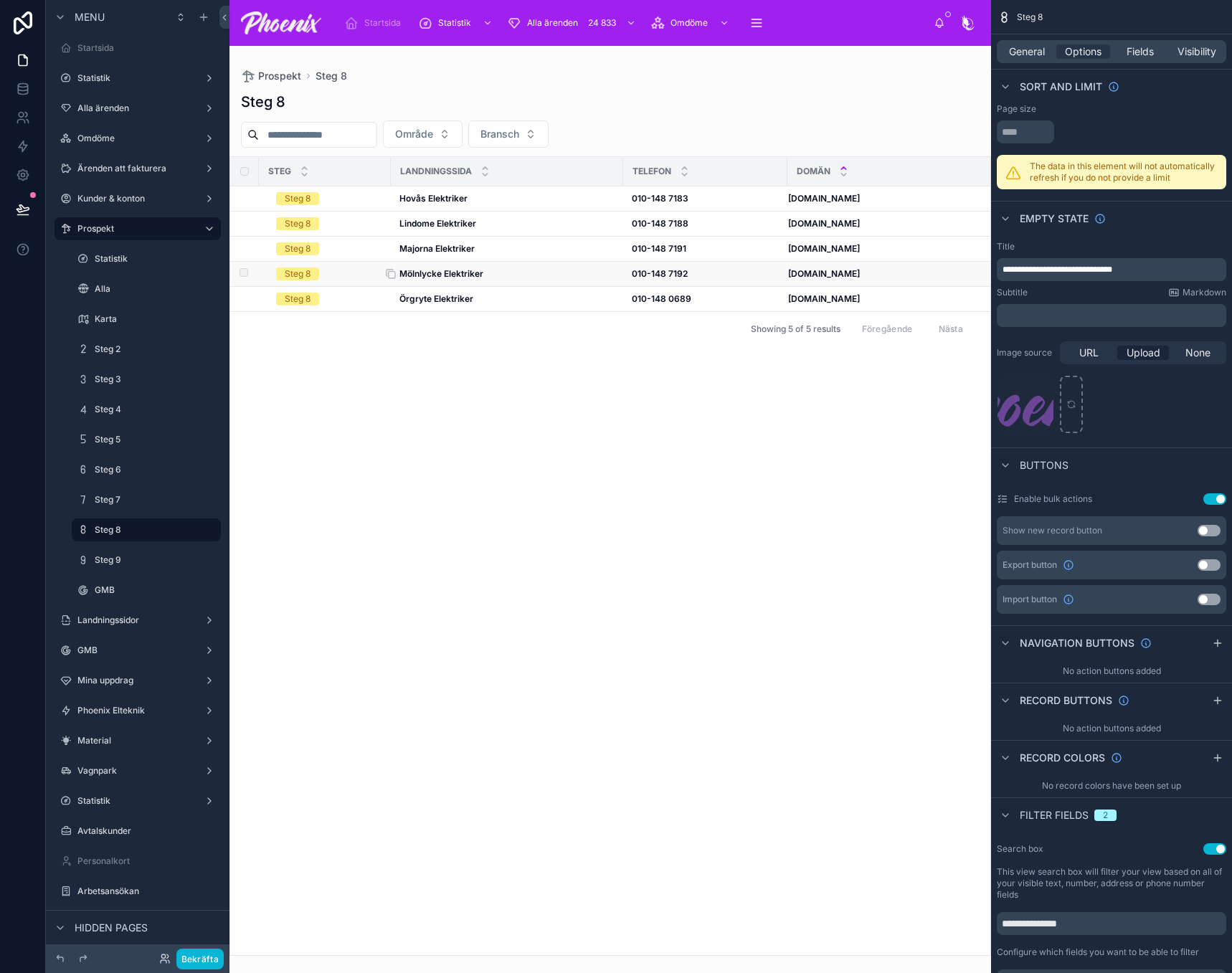
click at [438, 273] on strong "Mölnlycke Elektriker" at bounding box center [441, 274] width 84 height 11
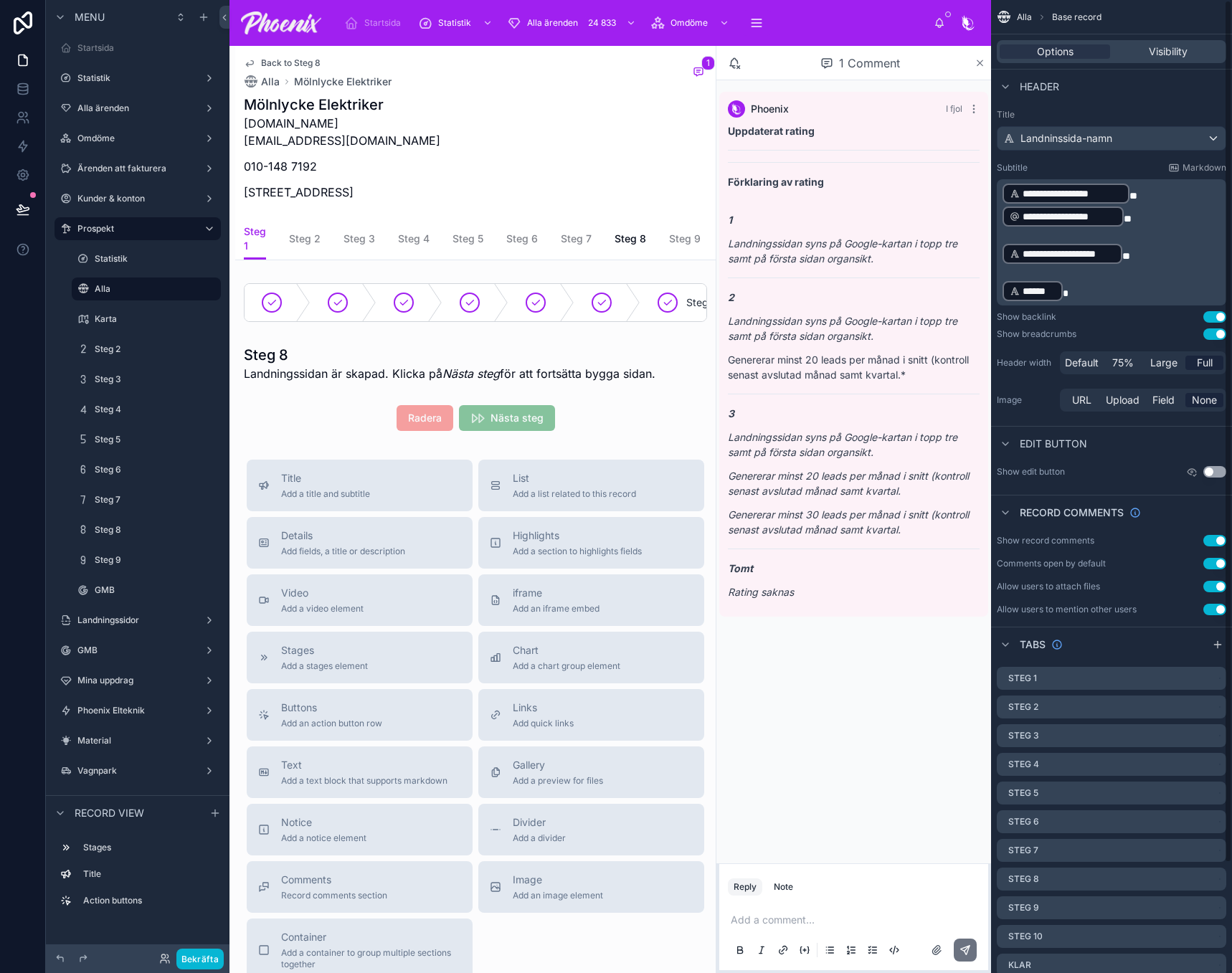
click at [979, 61] on icon at bounding box center [980, 63] width 5 height 5
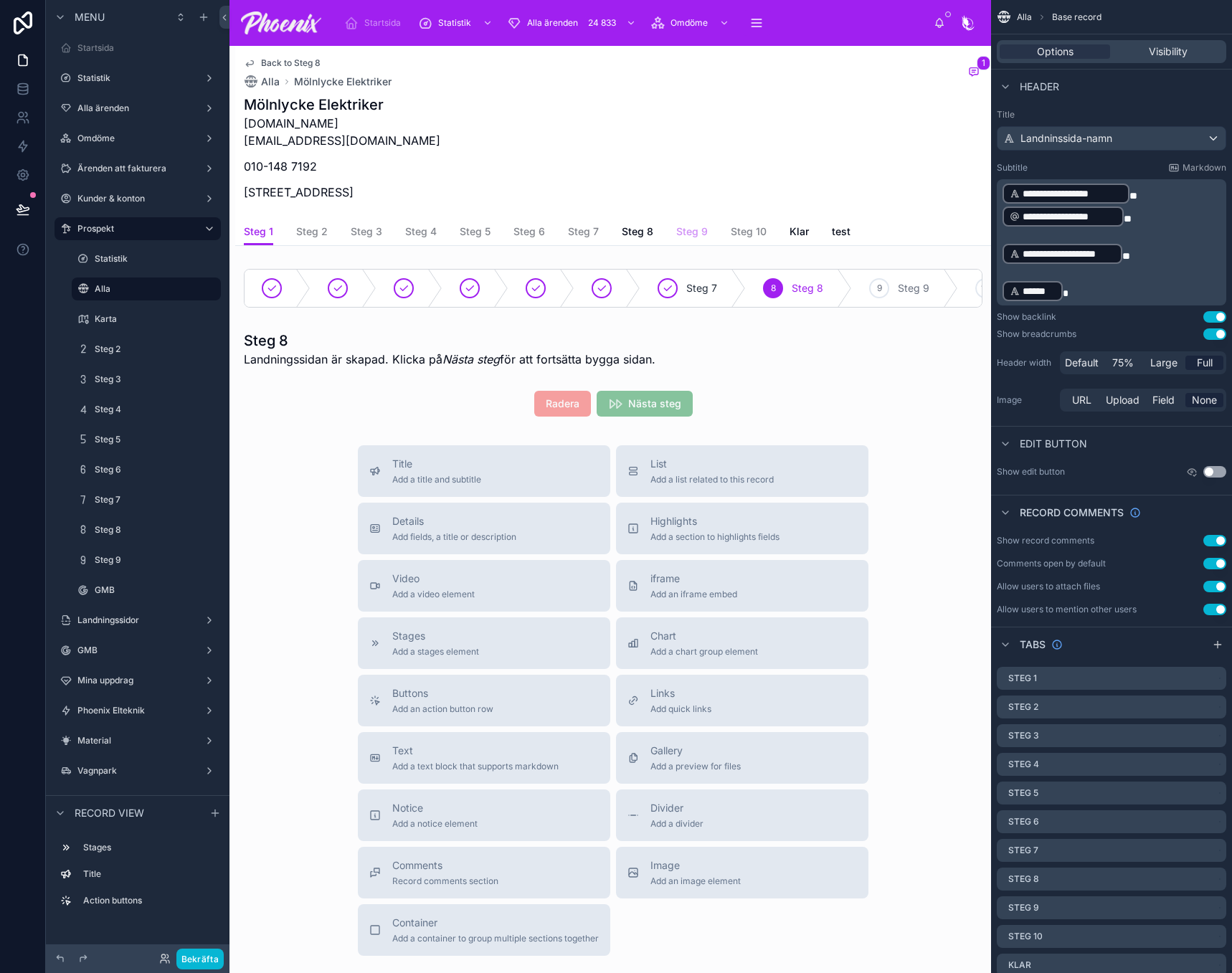
click at [691, 235] on span "Steg 9" at bounding box center [692, 232] width 32 height 14
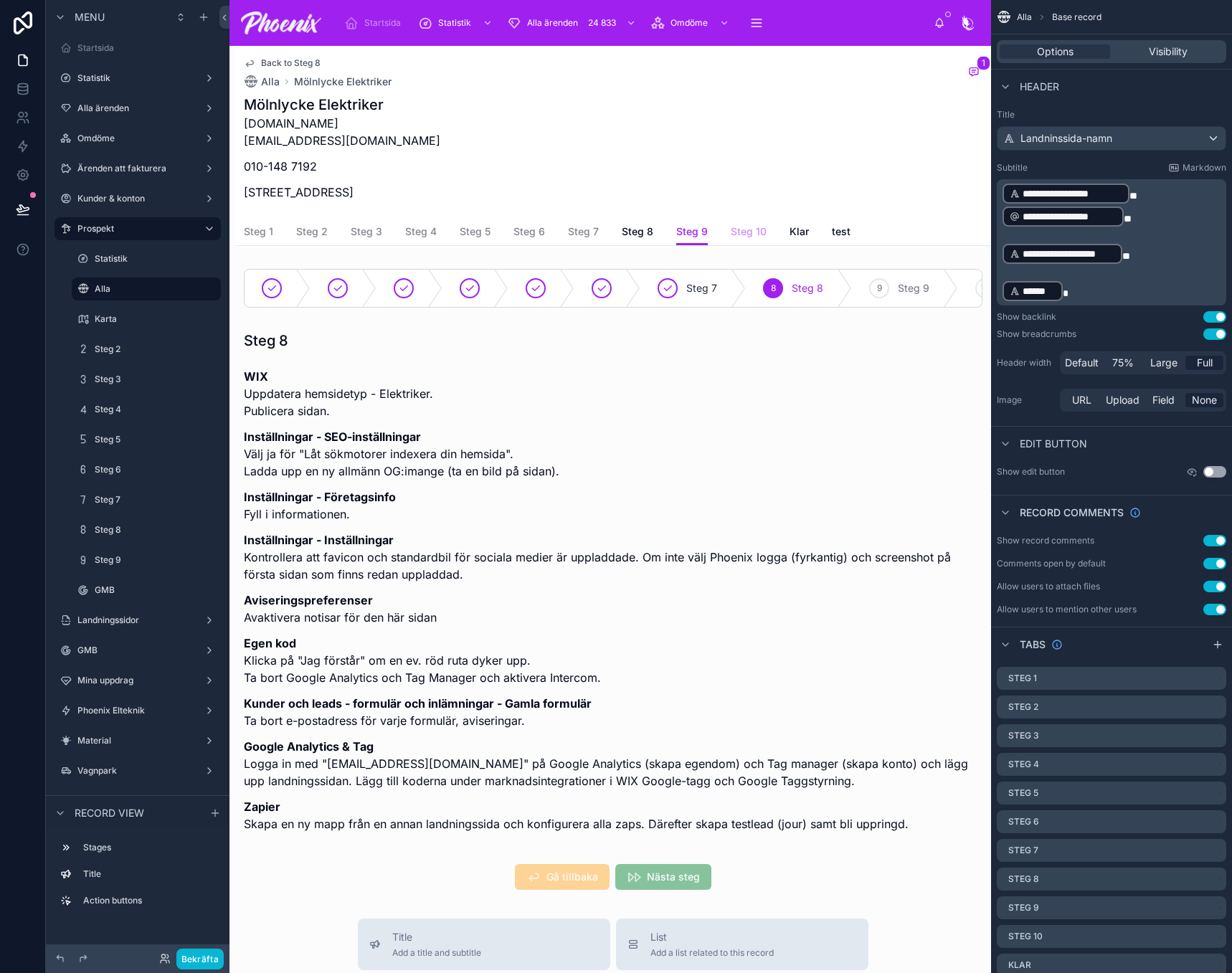
click at [735, 228] on span "Steg 10" at bounding box center [749, 232] width 36 height 14
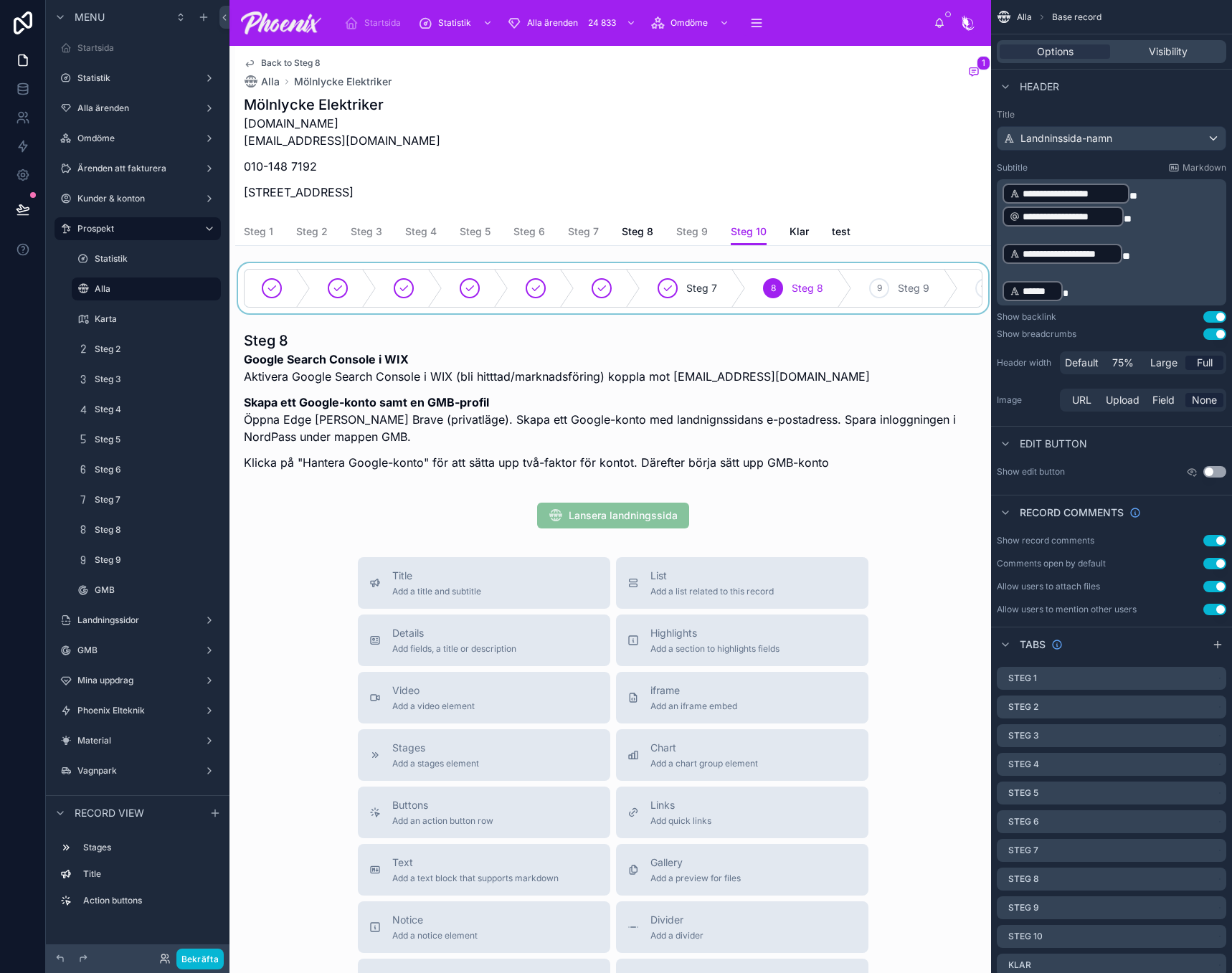
drag, startPoint x: 819, startPoint y: 313, endPoint x: 890, endPoint y: 316, distance: 71.1
click at [890, 313] on div at bounding box center [613, 288] width 756 height 51
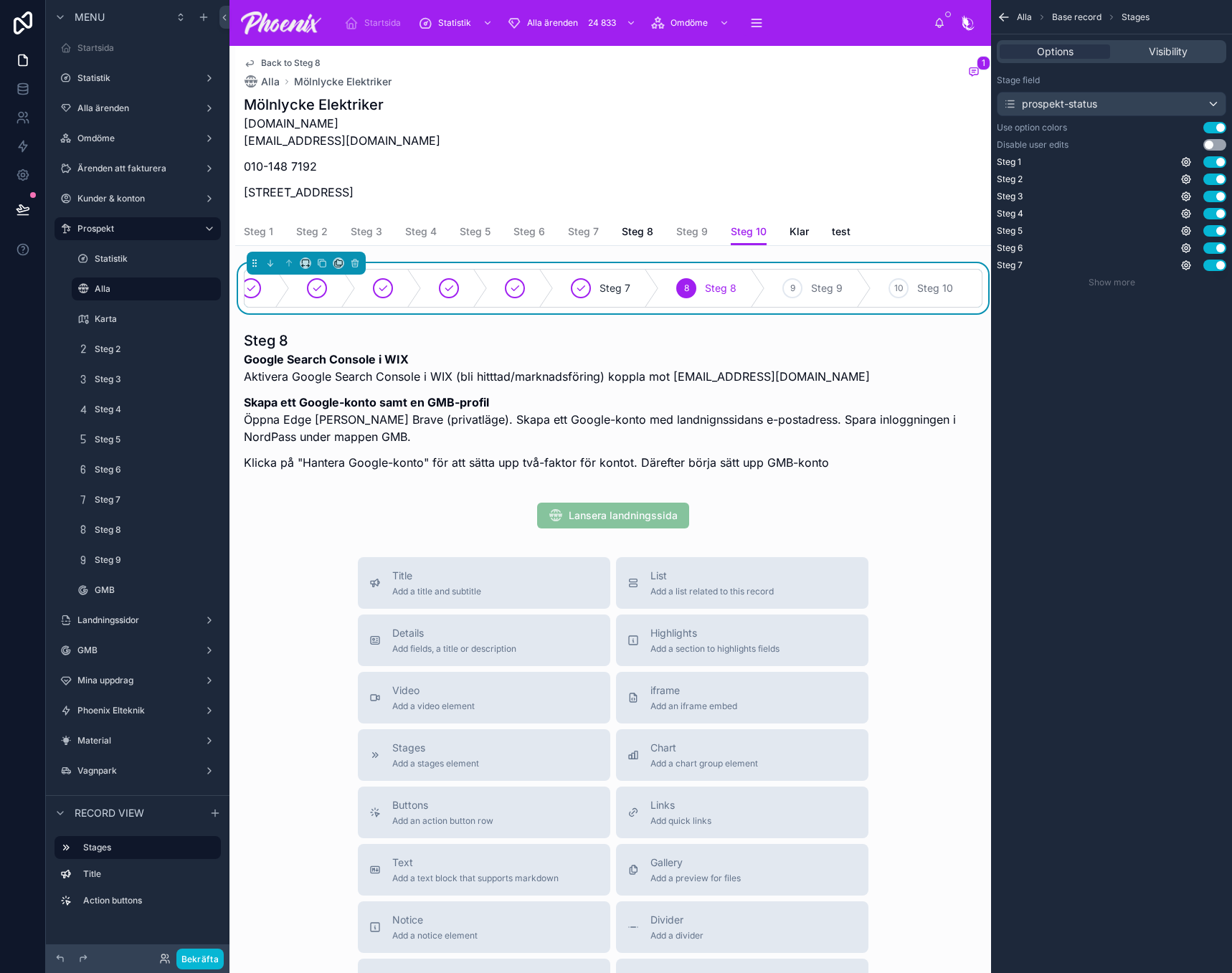
scroll to position [0, 96]
click at [794, 283] on div "9 Steg 9" at bounding box center [818, 288] width 106 height 37
click at [720, 291] on span "Steg 8" at bounding box center [721, 288] width 32 height 14
click at [1207, 147] on button "Use setting" at bounding box center [1215, 145] width 23 height 12
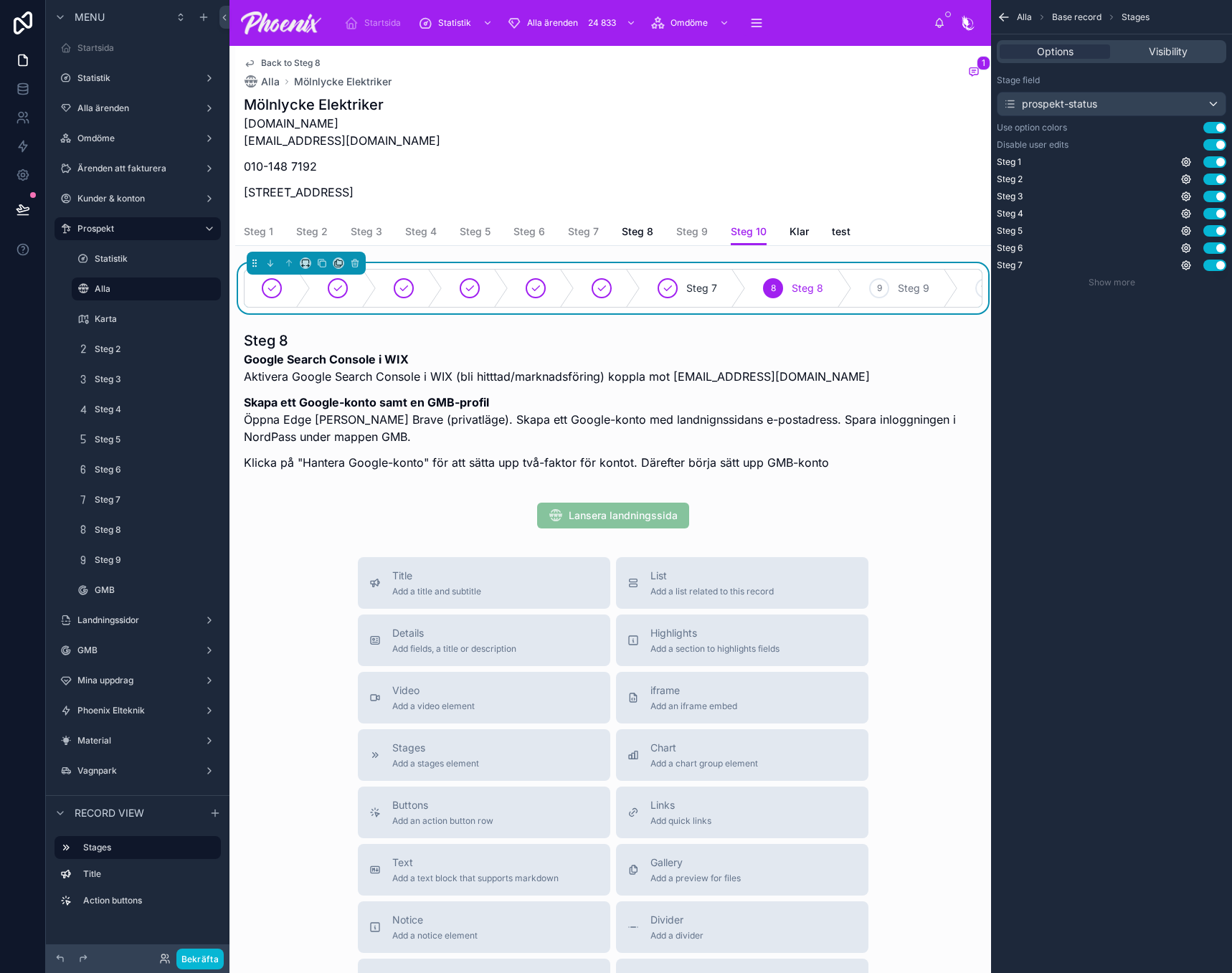
click at [747, 220] on link "Steg 10" at bounding box center [749, 232] width 36 height 27
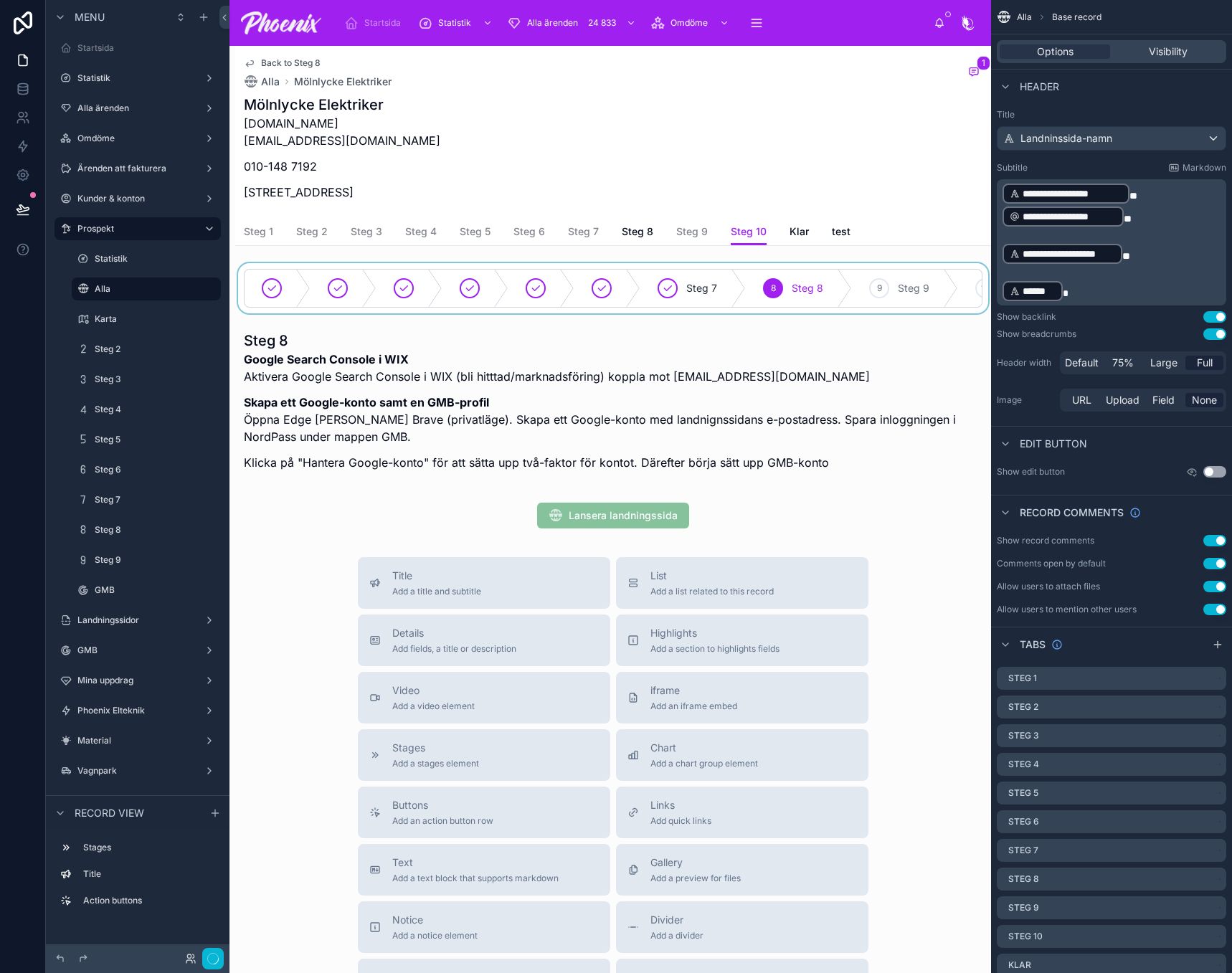
click at [733, 285] on div at bounding box center [613, 288] width 756 height 51
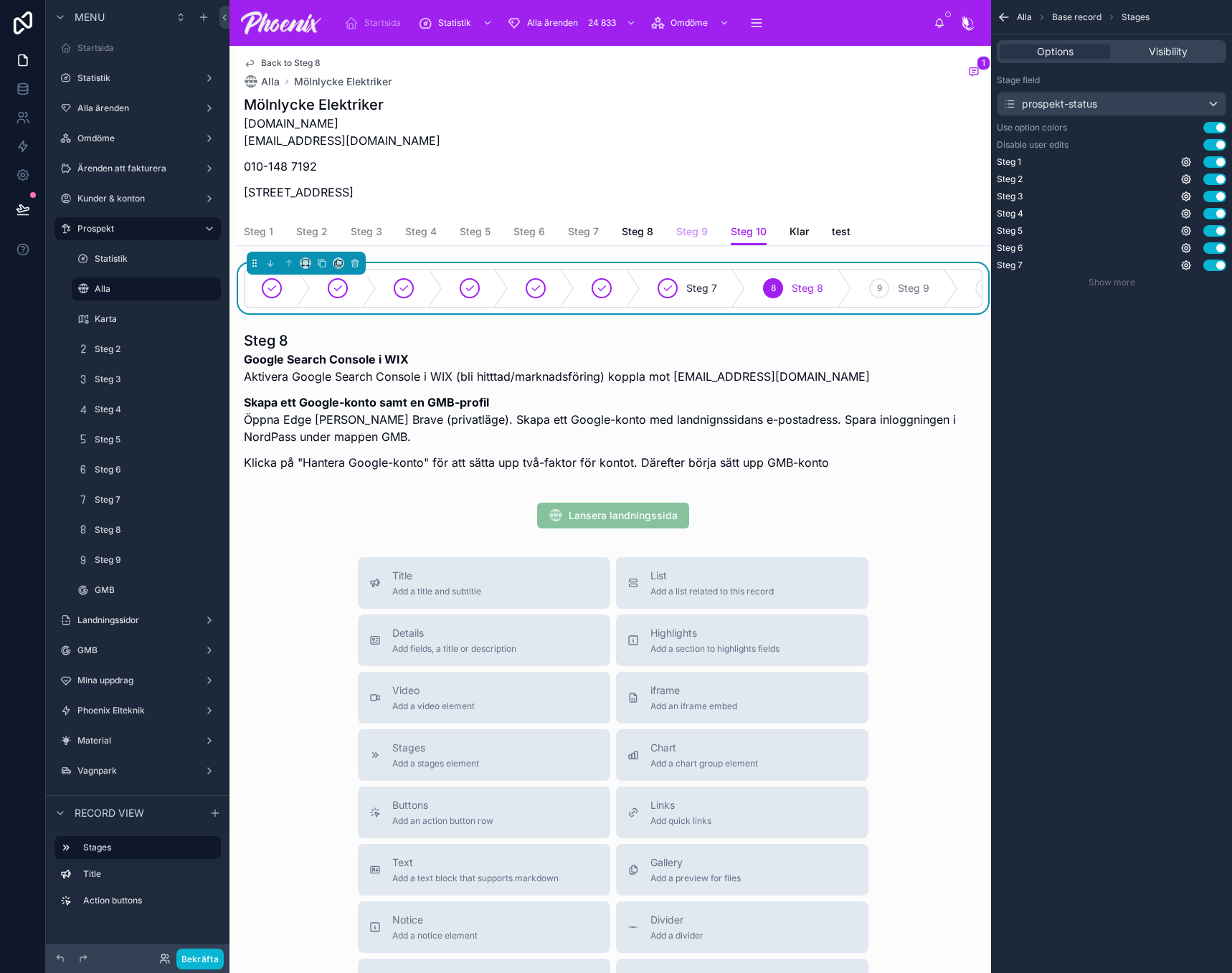
click at [690, 228] on span "Steg 9" at bounding box center [692, 232] width 32 height 14
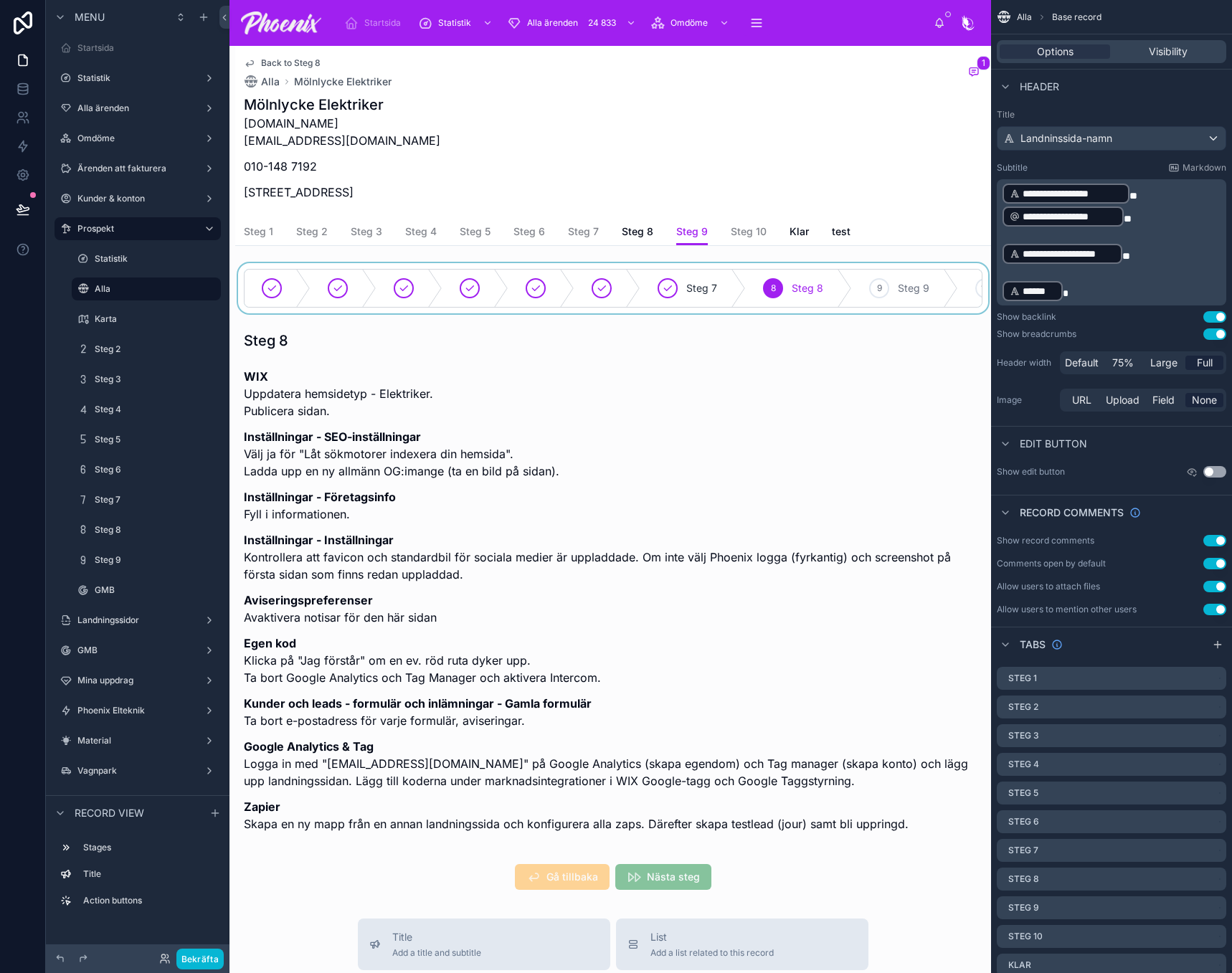
click at [693, 293] on div at bounding box center [613, 288] width 756 height 51
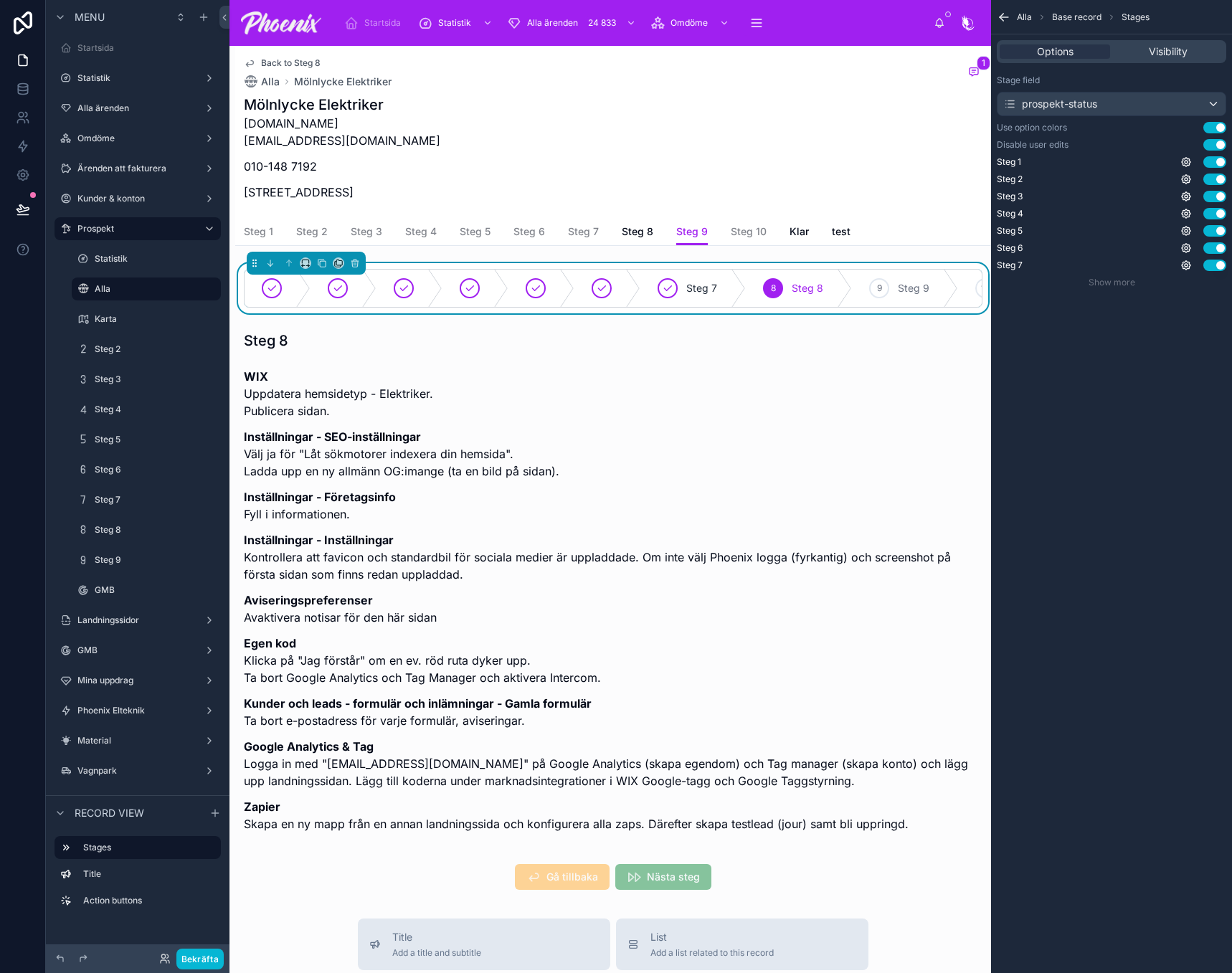
click at [616, 221] on div "Steg 1 Steg 2 Steg 3 Steg 4 Steg 5 Steg 6 Steg 7 Steg 8 Steg 9 Steg 10 Klar test" at bounding box center [613, 231] width 738 height 27
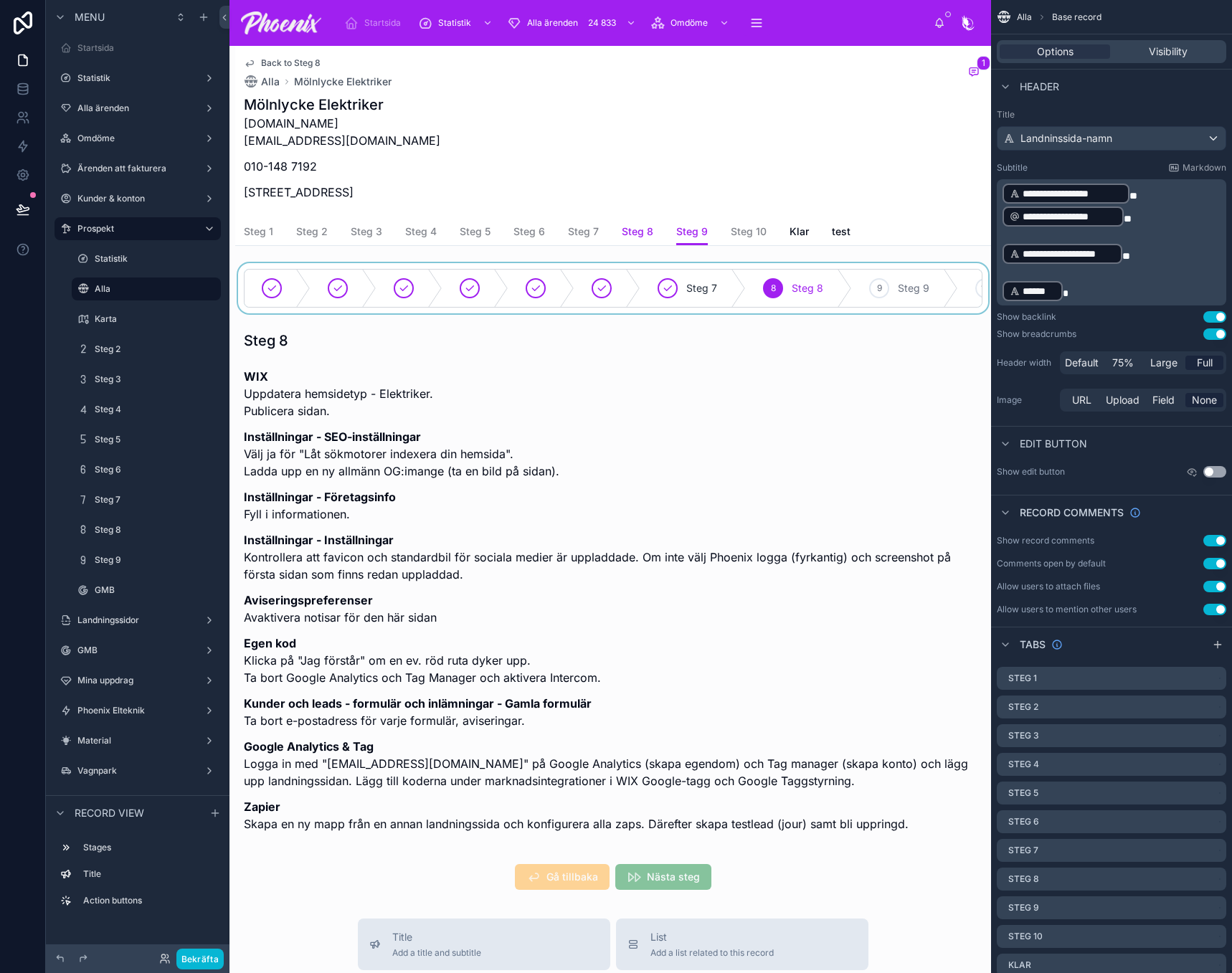
drag, startPoint x: 632, startPoint y: 235, endPoint x: 634, endPoint y: 249, distance: 14.1
click at [631, 235] on span "Steg 8" at bounding box center [637, 232] width 32 height 14
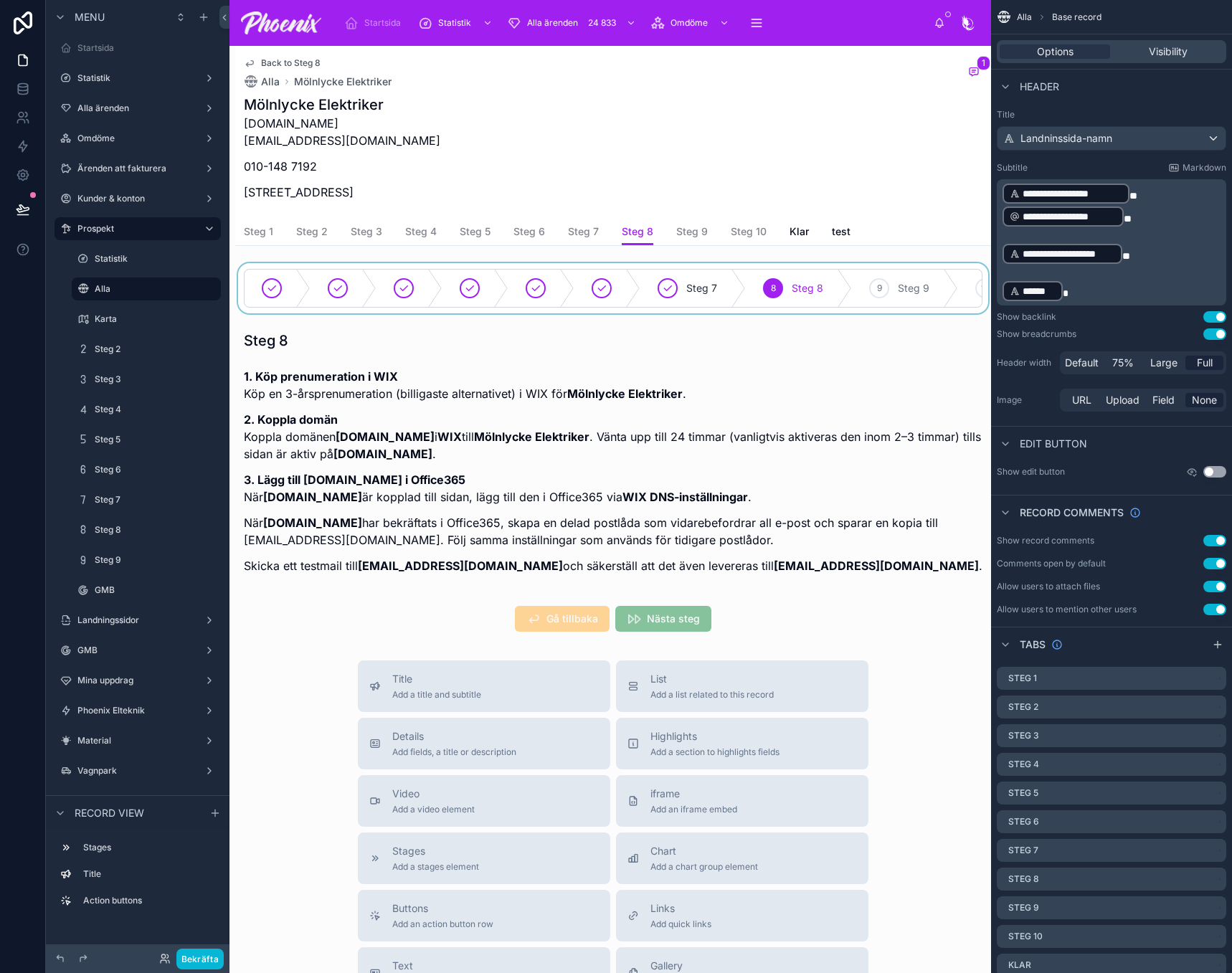
click at [664, 295] on div at bounding box center [613, 288] width 756 height 51
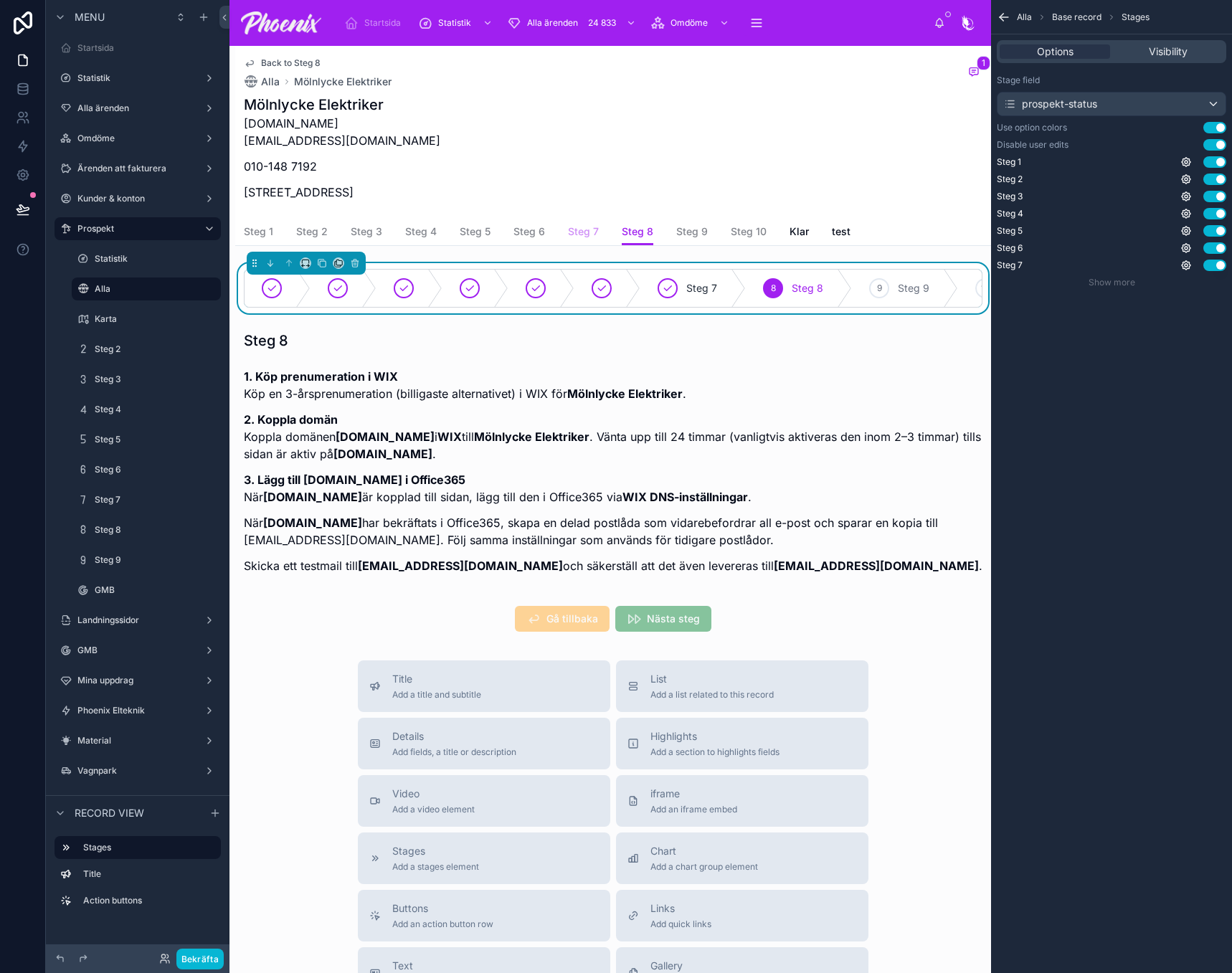
click at [588, 224] on link "Steg 7" at bounding box center [584, 232] width 31 height 29
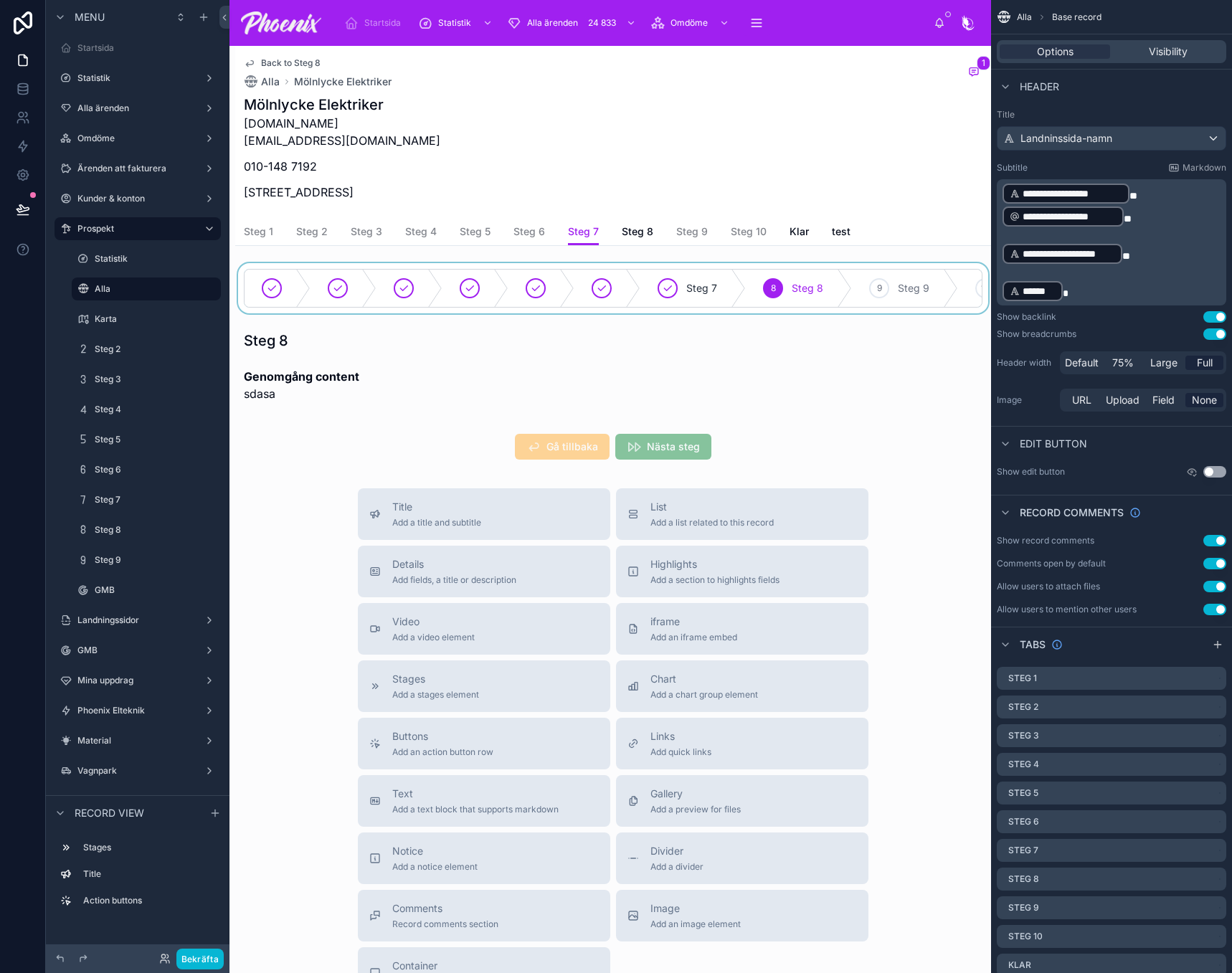
click at [611, 291] on div at bounding box center [613, 288] width 756 height 51
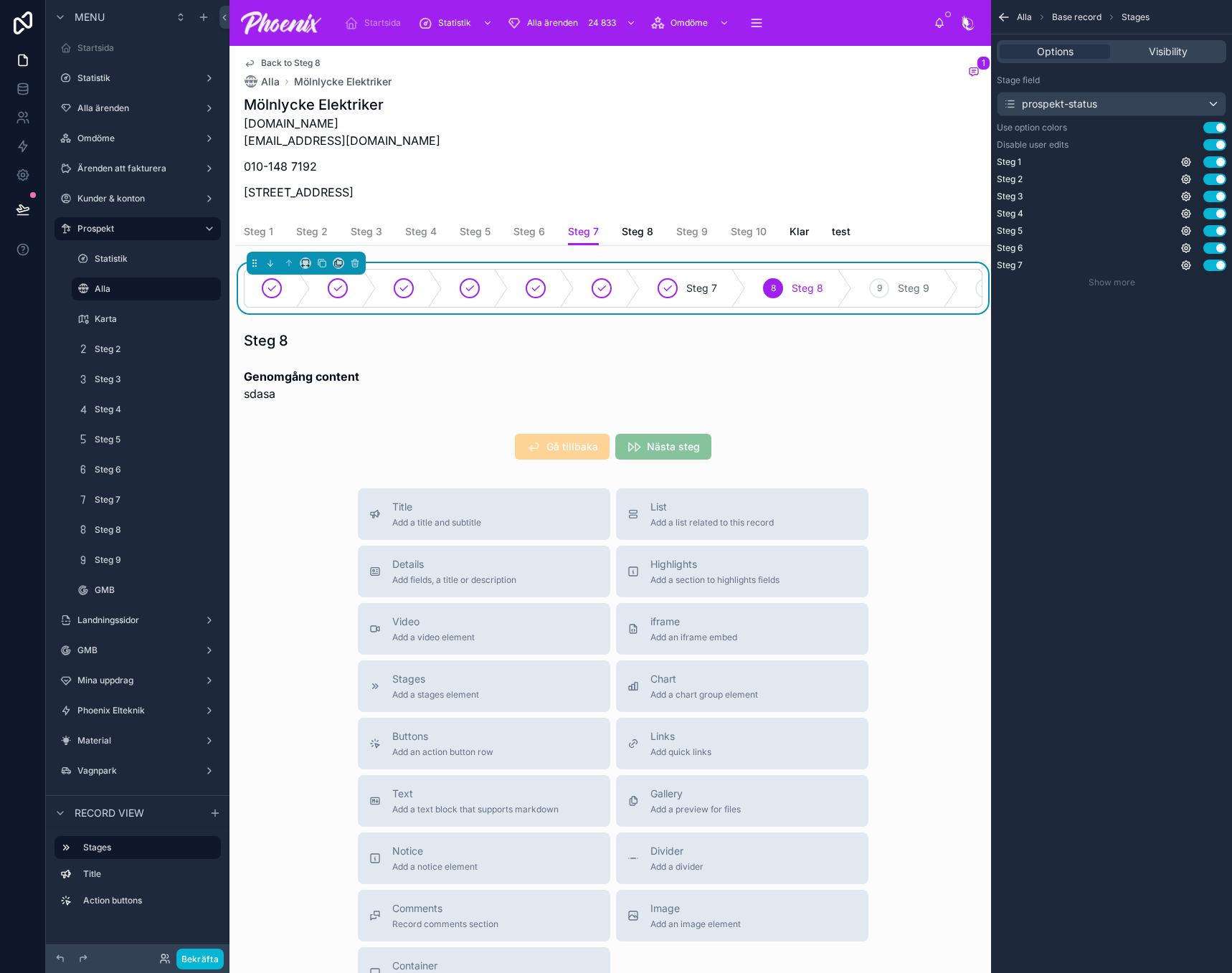
click at [766, 235] on div "Steg 1 Steg 2 Steg 3 Steg 4 Steg 5 Steg 6 Steg 7 Steg 8 Steg 9 Steg 10 Klar test" at bounding box center [613, 231] width 738 height 27
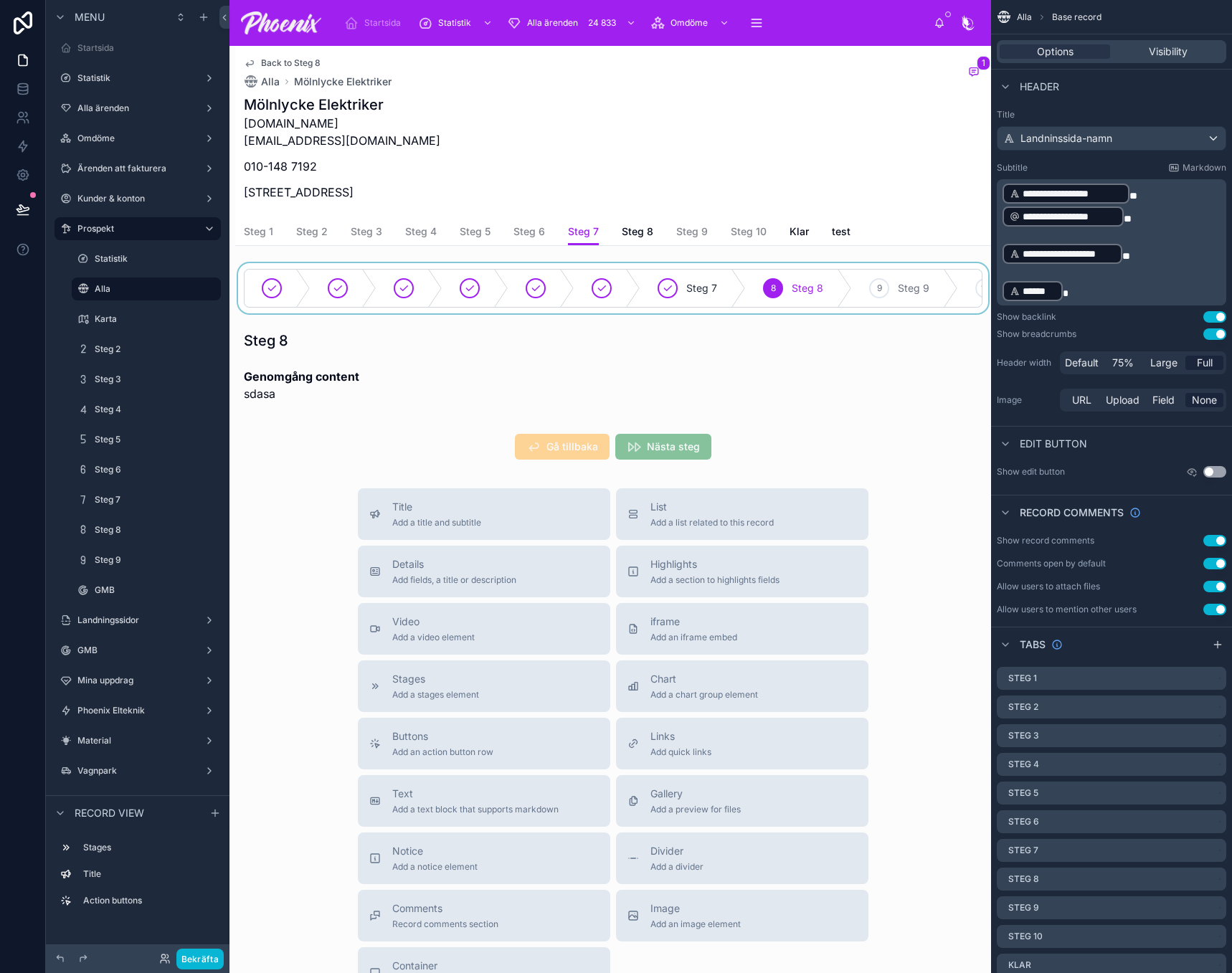
click at [654, 235] on div "Steg 1 Steg 2 Steg 3 Steg 4 Steg 5 Steg 6 Steg 7 Steg 8 Steg 9 Steg 10 Klar test" at bounding box center [613, 231] width 738 height 27
click at [651, 233] on span "Steg 8" at bounding box center [637, 232] width 32 height 14
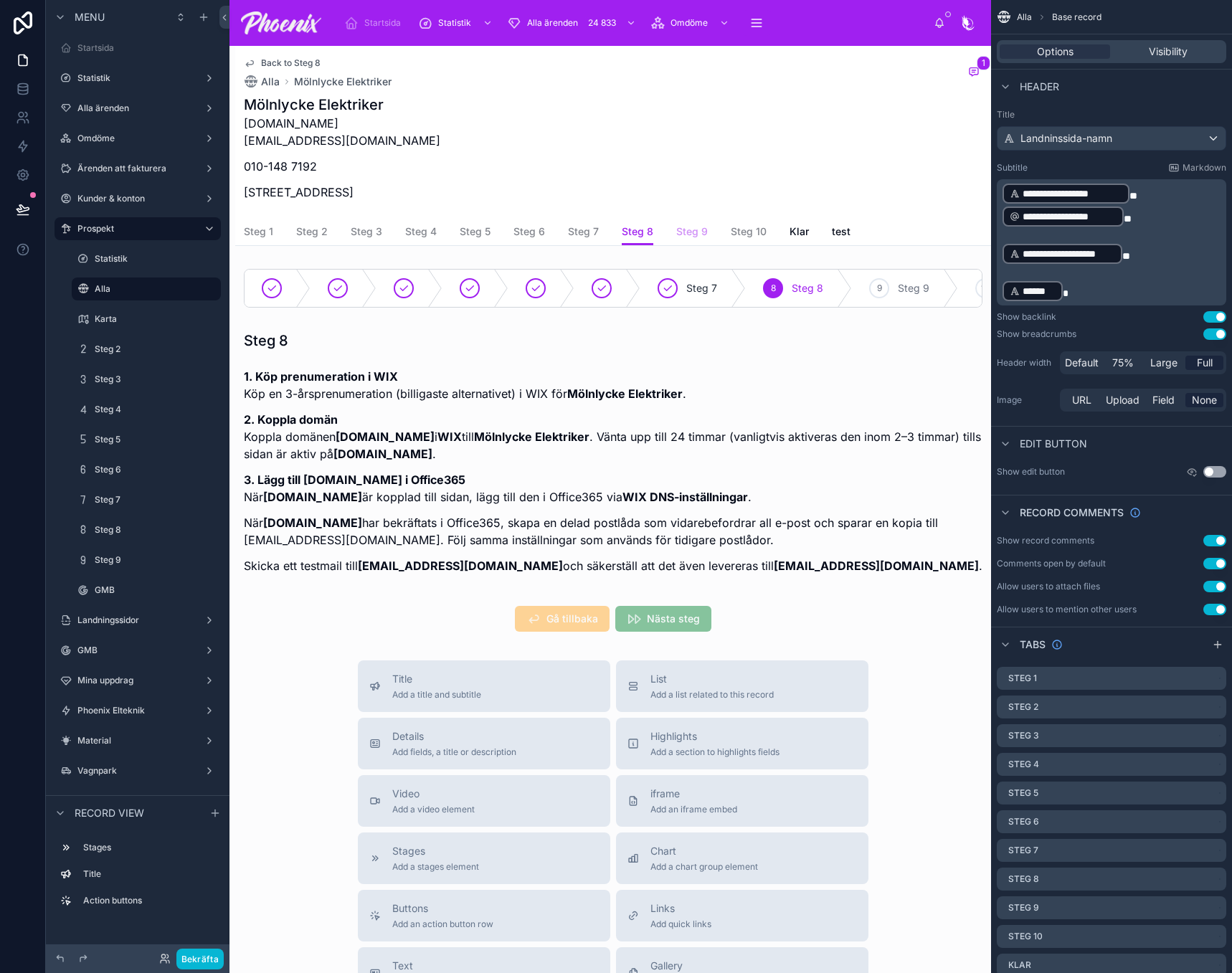
click at [700, 235] on span "Steg 9" at bounding box center [692, 232] width 32 height 14
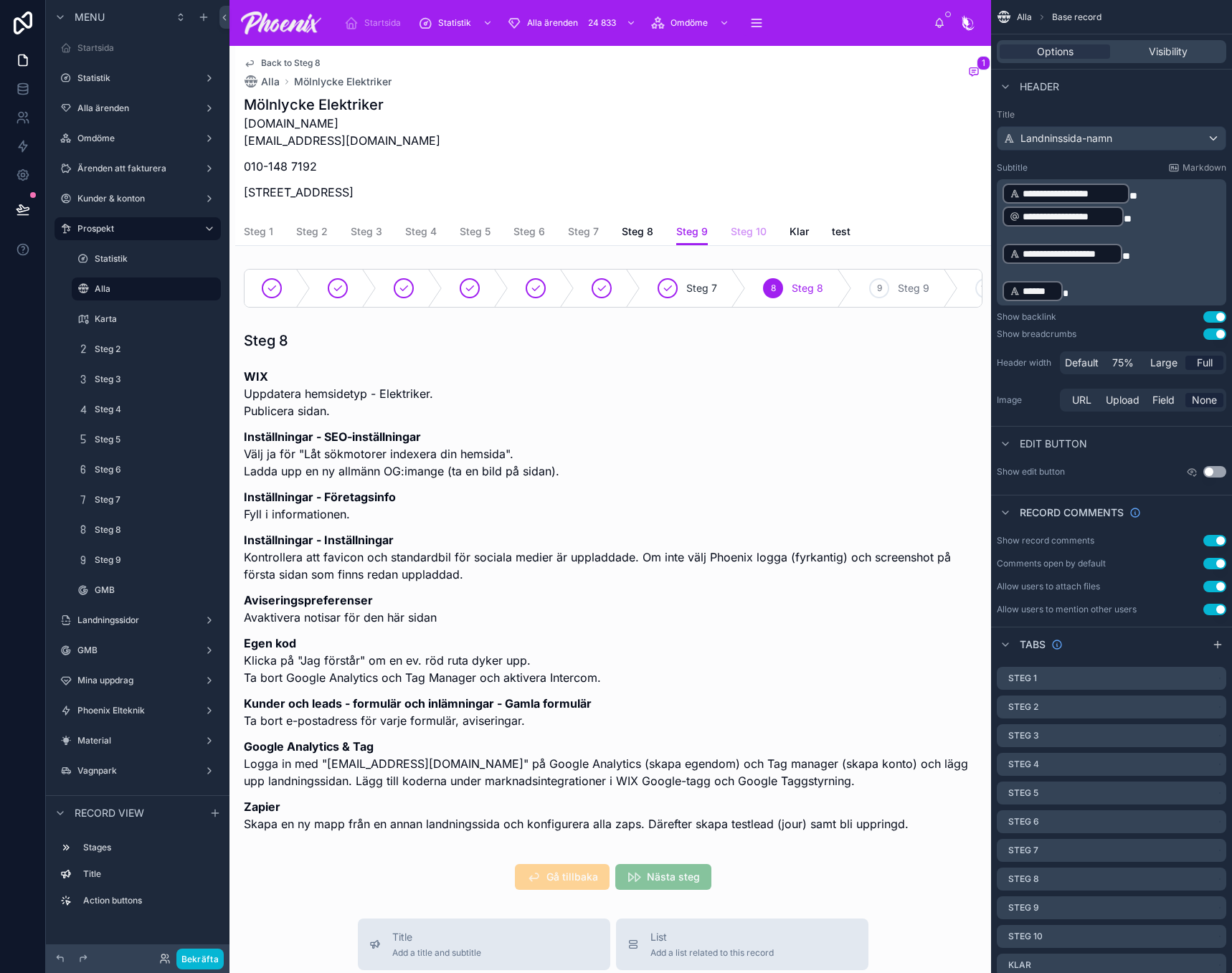
click at [747, 235] on span "Steg 10" at bounding box center [749, 232] width 36 height 14
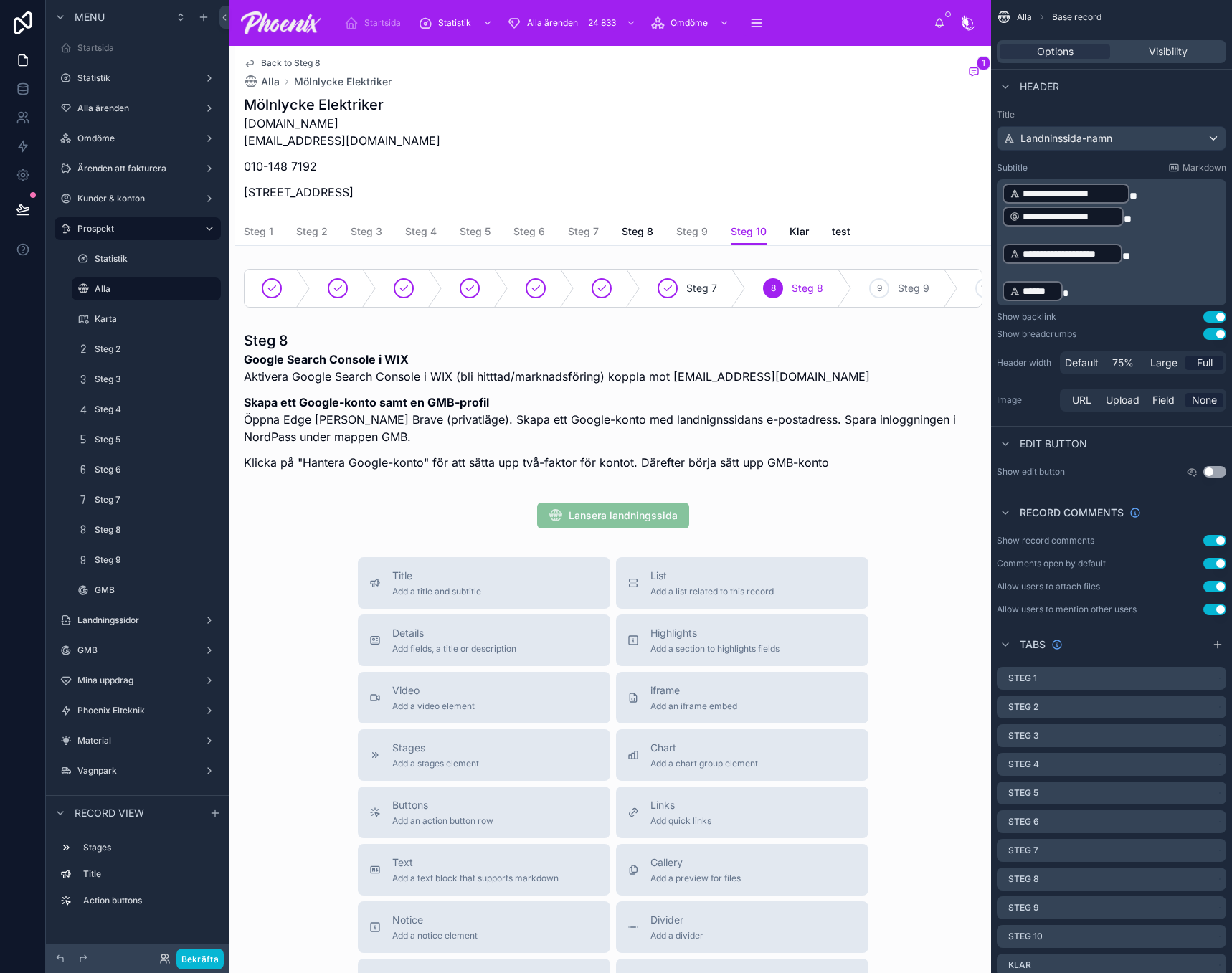
click at [720, 113] on div "Mölnlycke Elektriker molnlyckeelektriker.se info@molnlyckeelektriker.se 010-148…" at bounding box center [613, 152] width 738 height 115
click at [720, 114] on div "Mölnlycke Elektriker molnlyckeelektriker.se info@molnlyckeelektriker.se 010-148…" at bounding box center [613, 152] width 738 height 115
click at [803, 237] on span "Klar" at bounding box center [799, 232] width 19 height 14
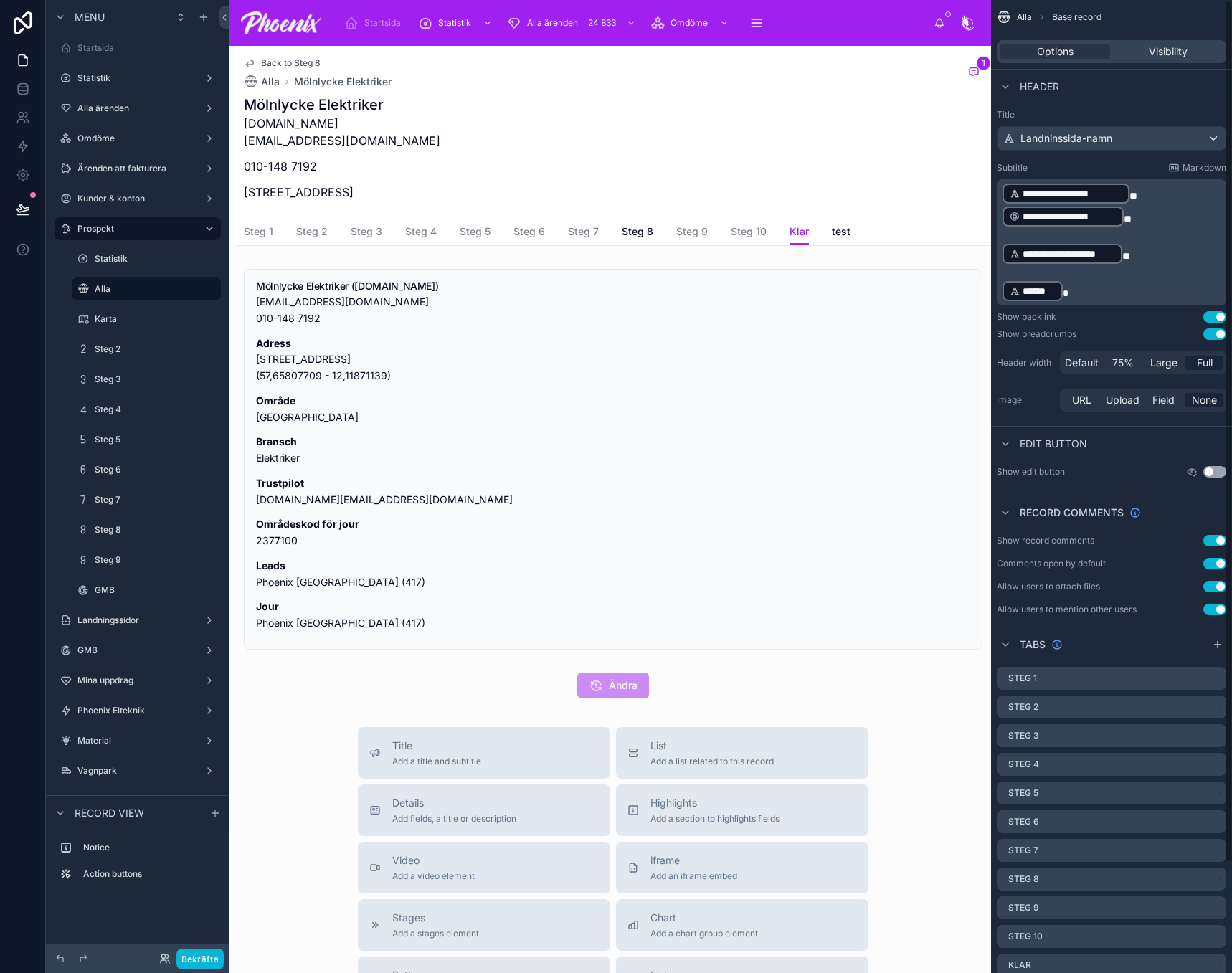
click at [821, 135] on div "Mölnlycke Elektriker molnlyckeelektriker.se info@molnlyckeelektriker.se 010-148…" at bounding box center [613, 152] width 738 height 115
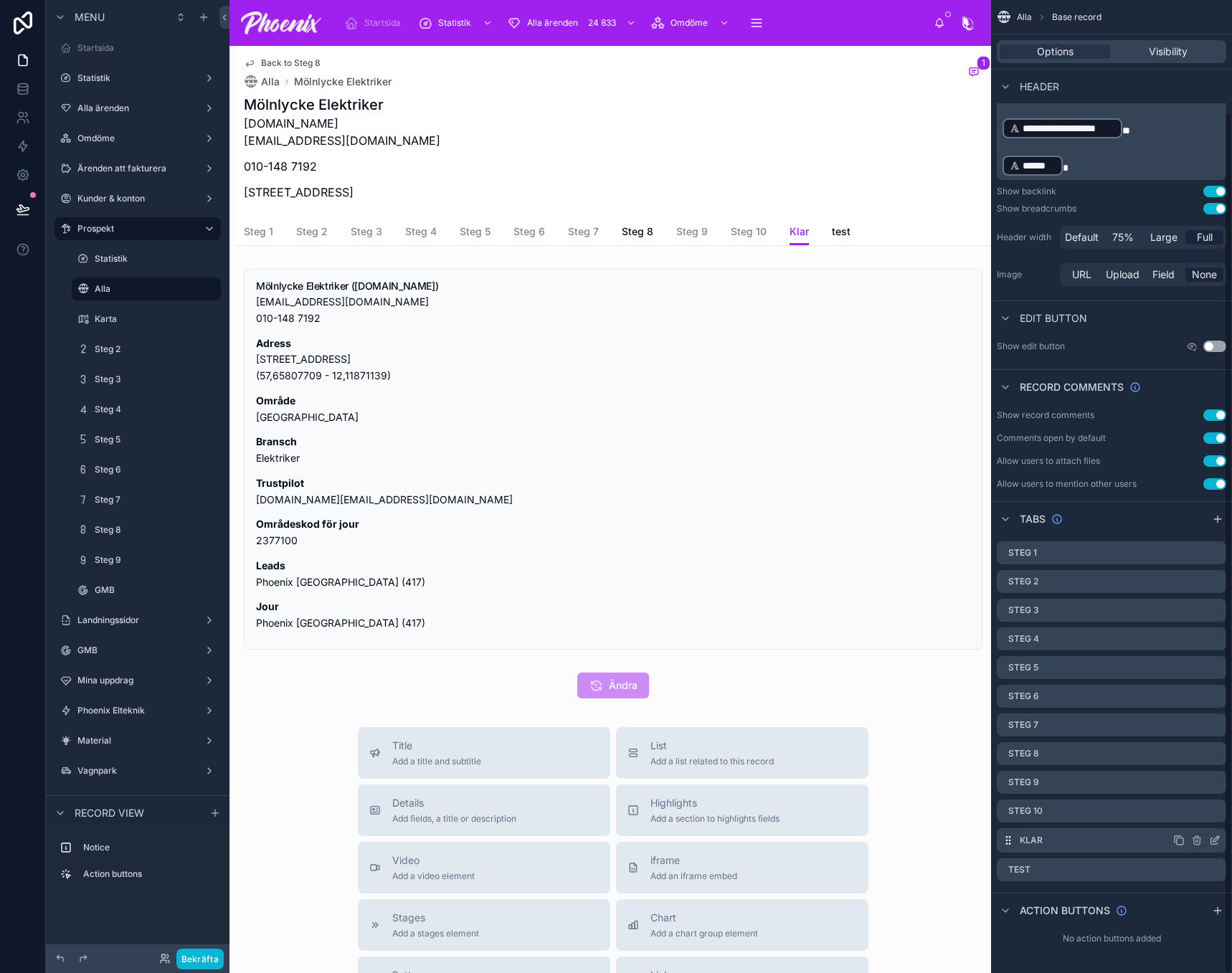
click at [1217, 843] on icon "scrollable content" at bounding box center [1214, 842] width 6 height 6
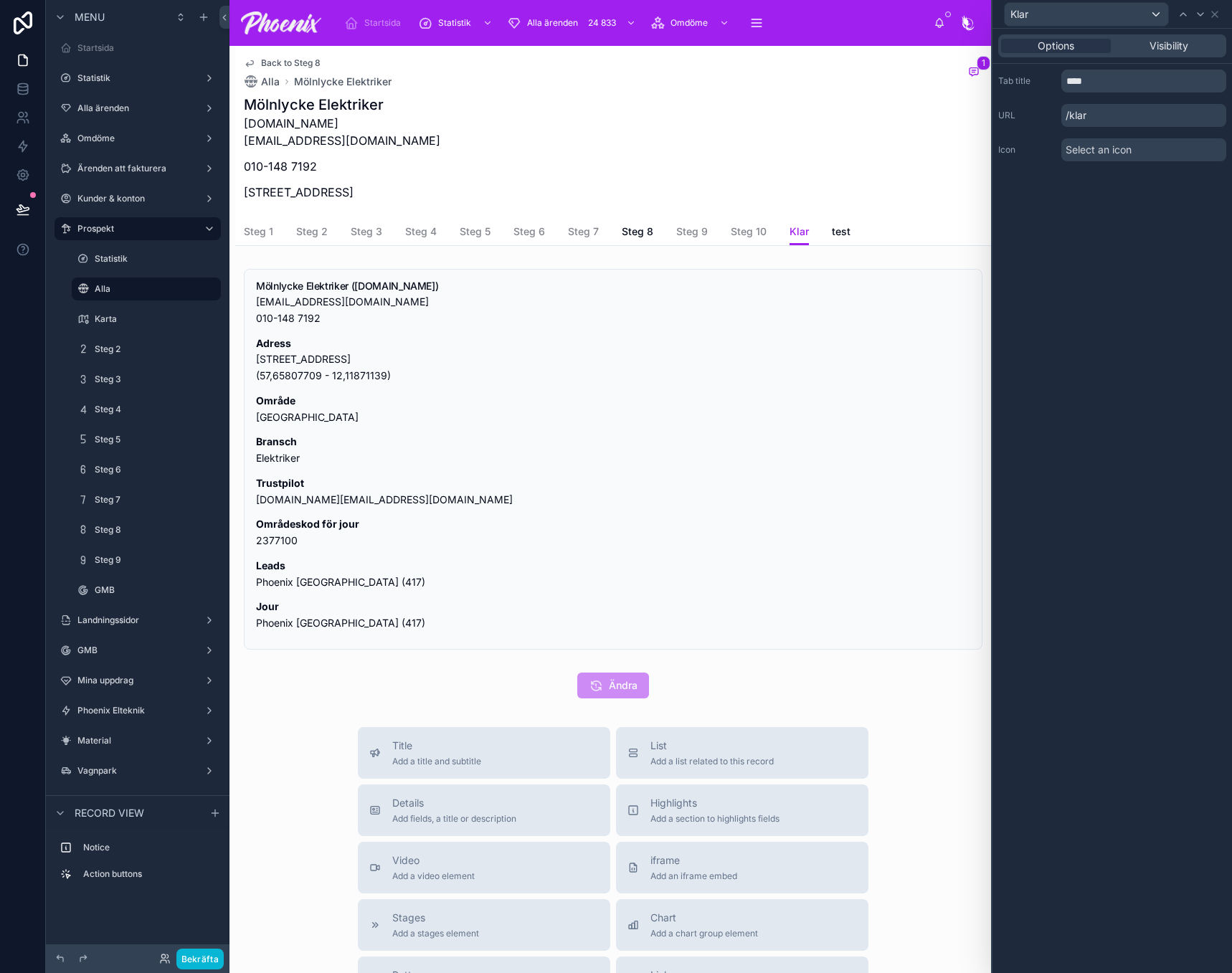
scroll to position [124, 0]
click at [1192, 51] on div "Visibility" at bounding box center [1168, 46] width 110 height 14
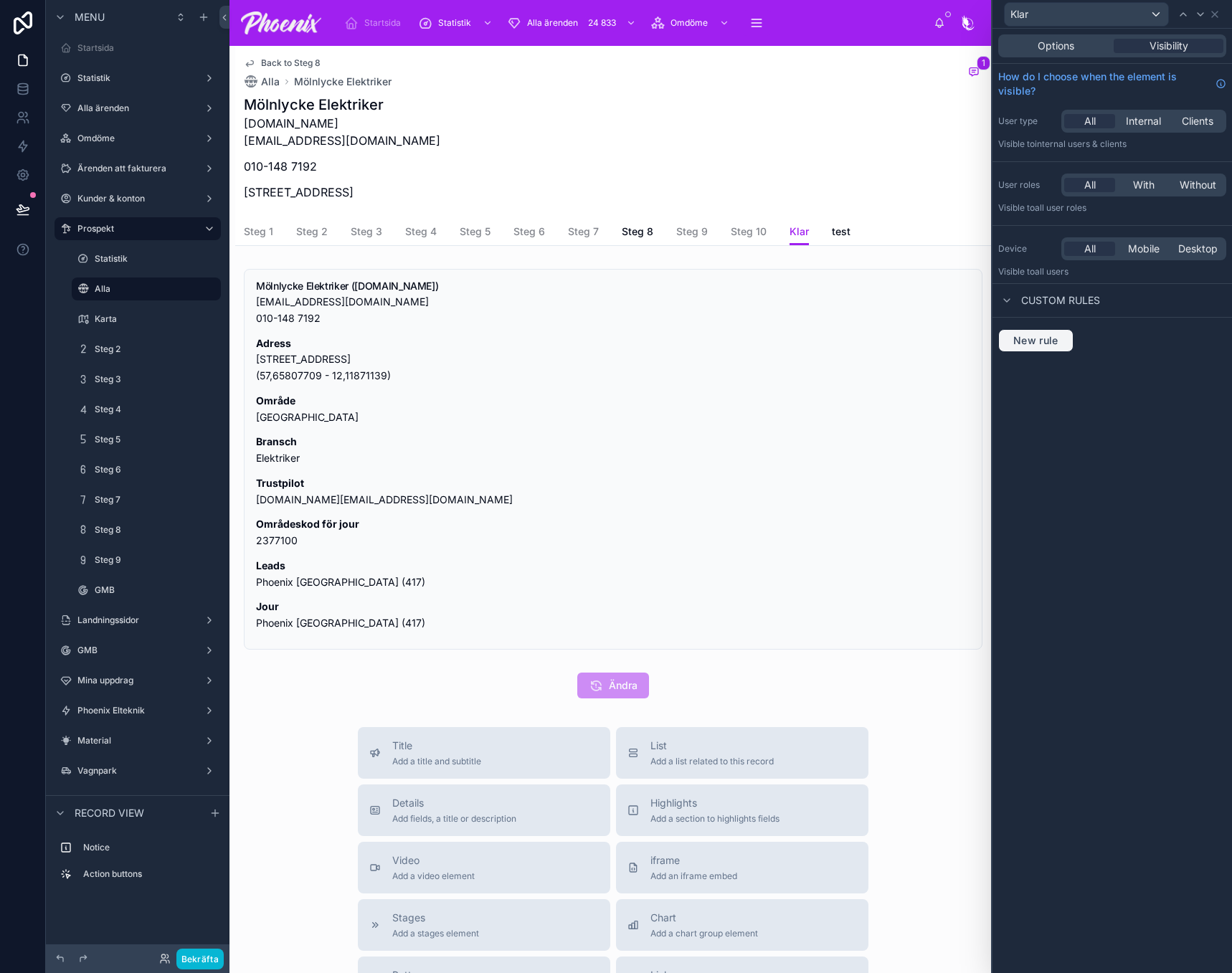
click at [1052, 339] on span "New rule" at bounding box center [1035, 340] width 57 height 13
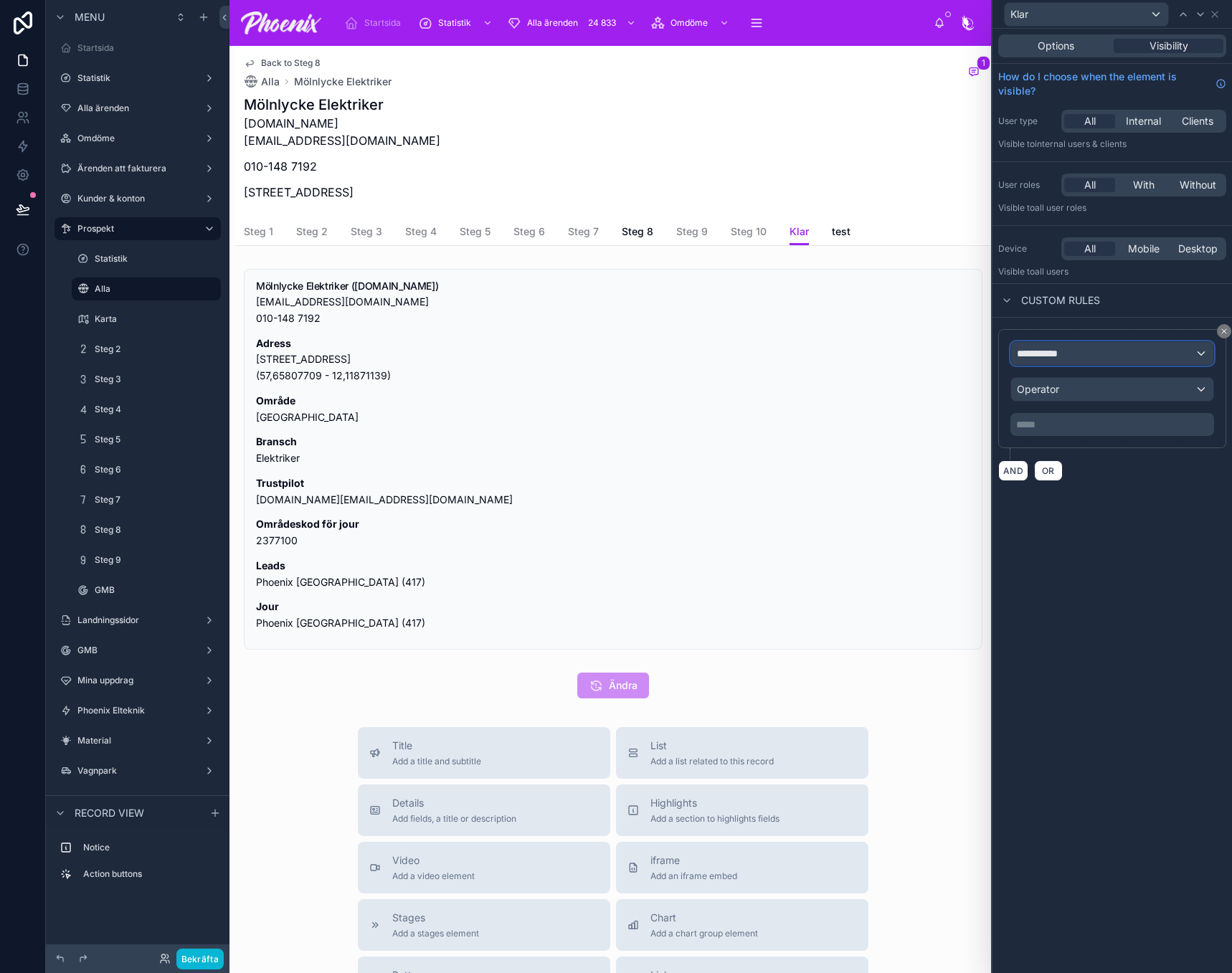
click at [1101, 363] on div "**********" at bounding box center [1112, 354] width 202 height 23
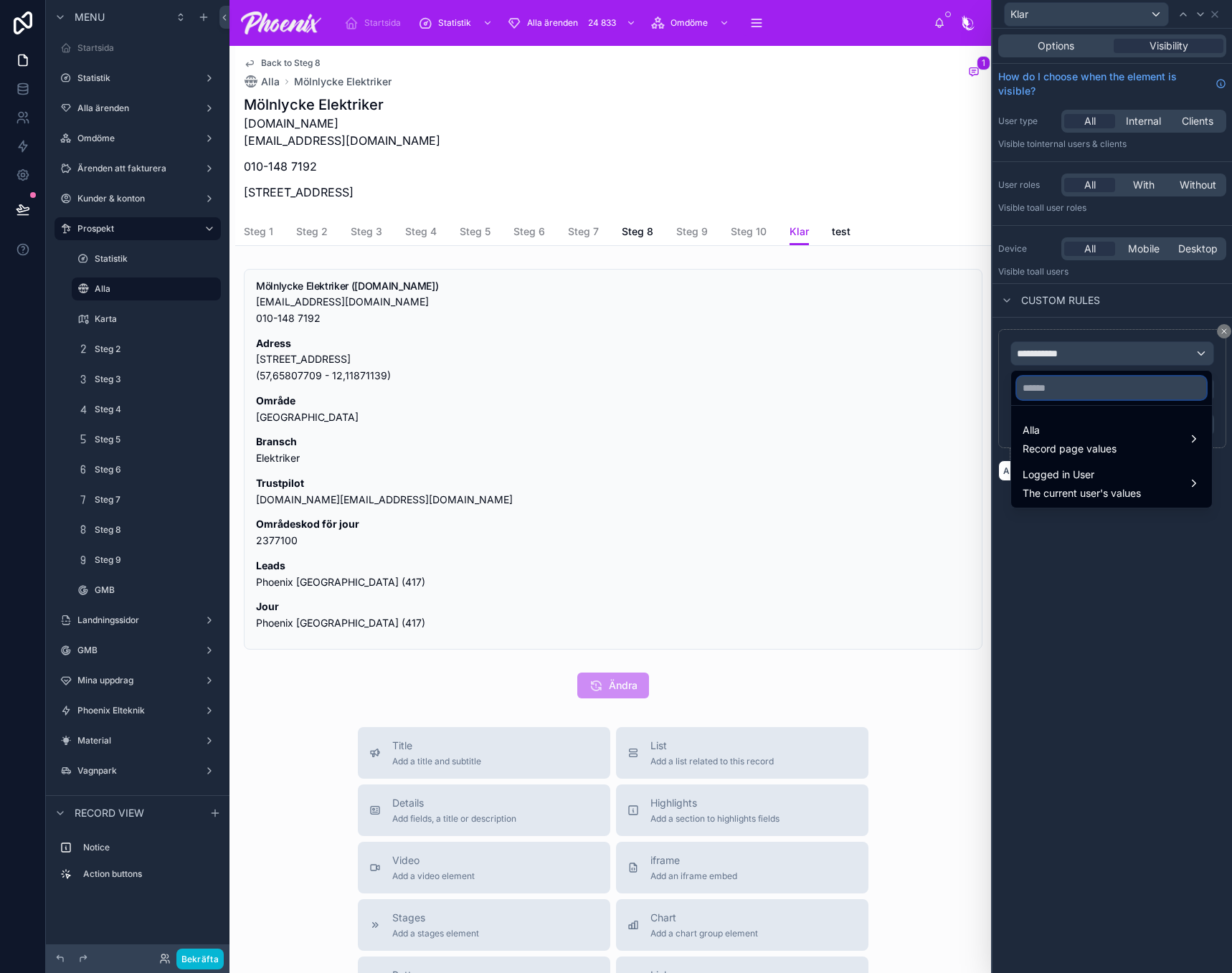
click at [1092, 389] on input "text" at bounding box center [1112, 388] width 190 height 23
type input "****"
click at [1084, 424] on span "Alla" at bounding box center [1070, 431] width 94 height 17
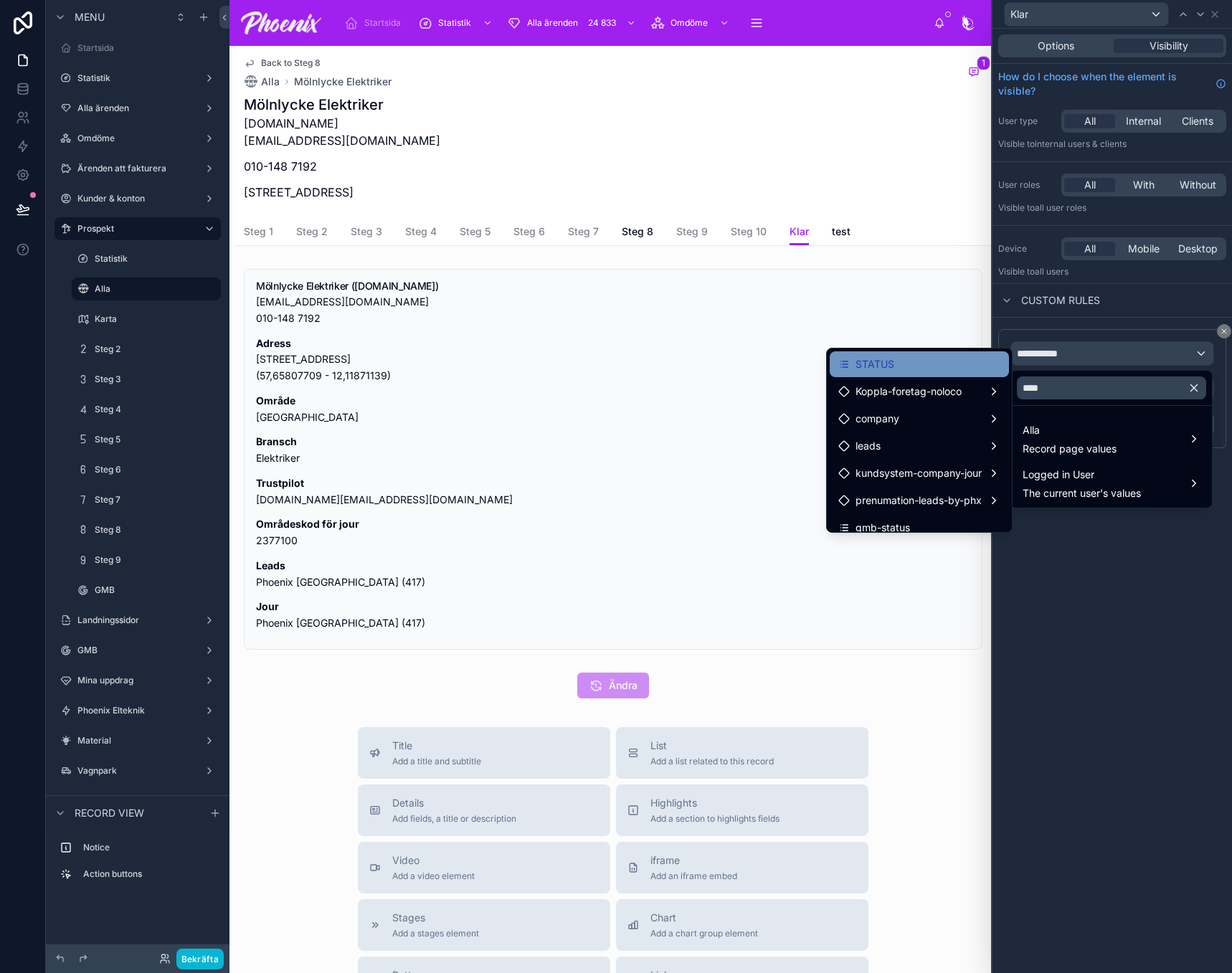
click at [972, 362] on div "STATUS" at bounding box center [920, 364] width 162 height 17
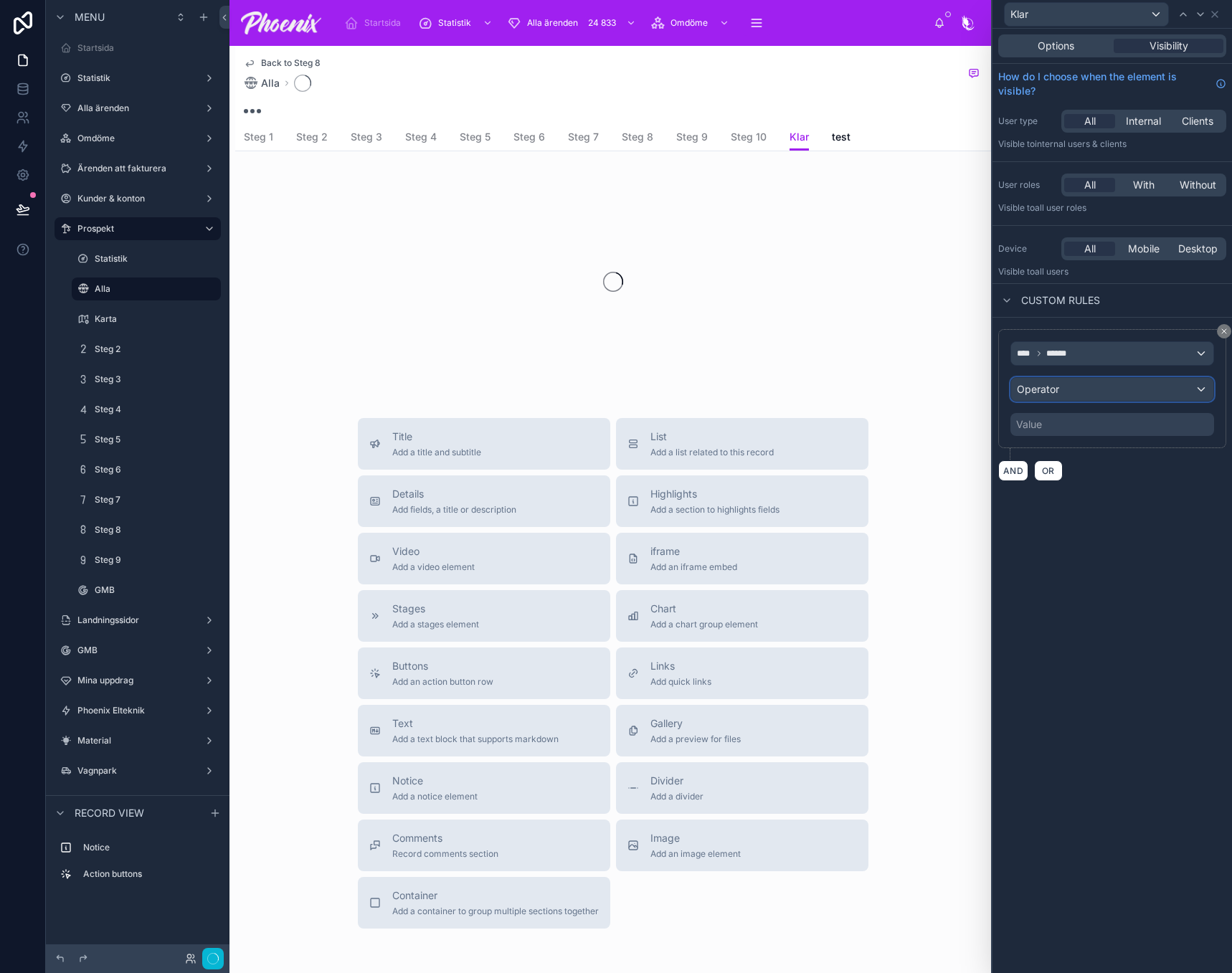
click at [1058, 397] on div "Operator" at bounding box center [1112, 389] width 202 height 23
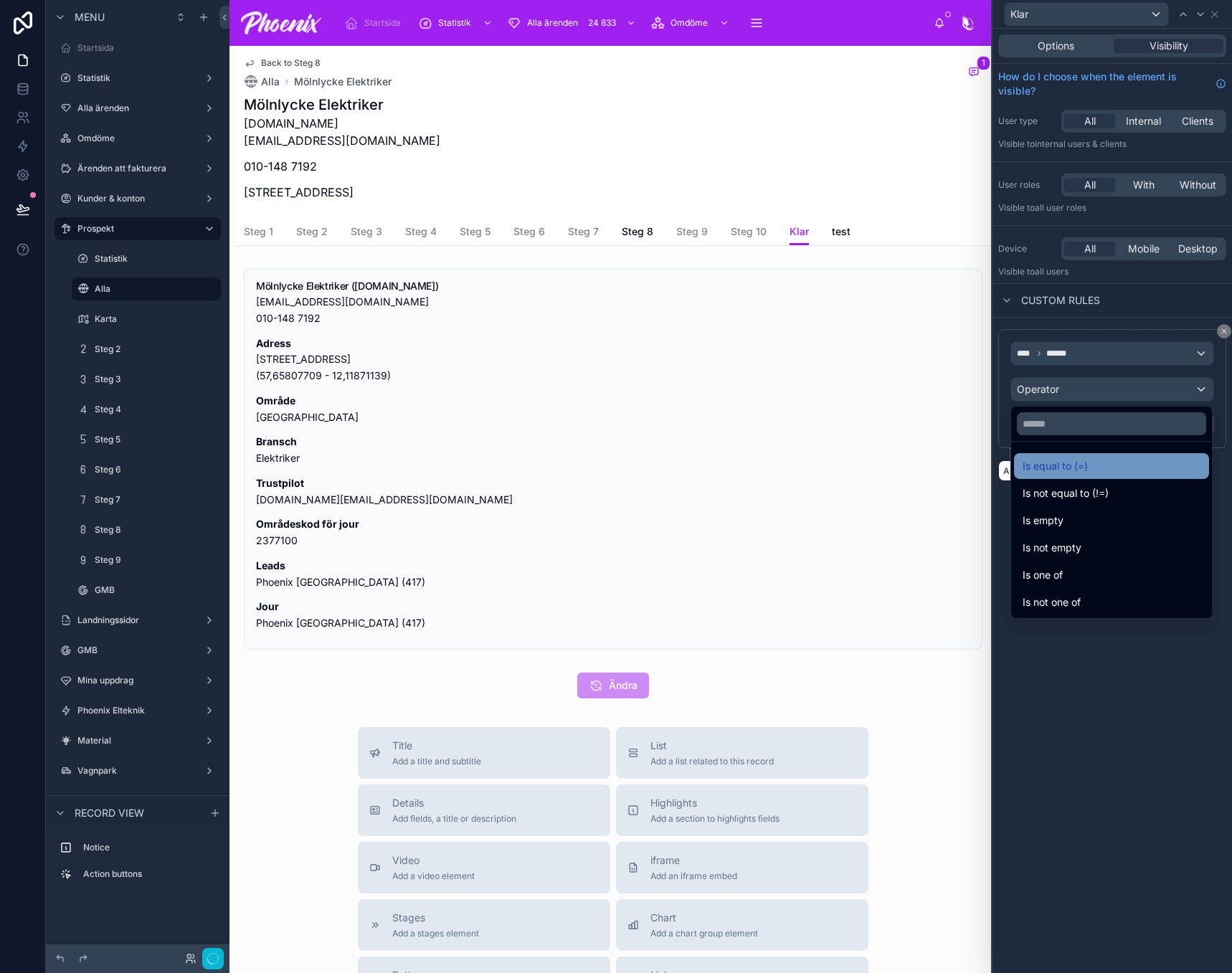
click at [1081, 463] on span "Is equal to (=)" at bounding box center [1056, 466] width 65 height 17
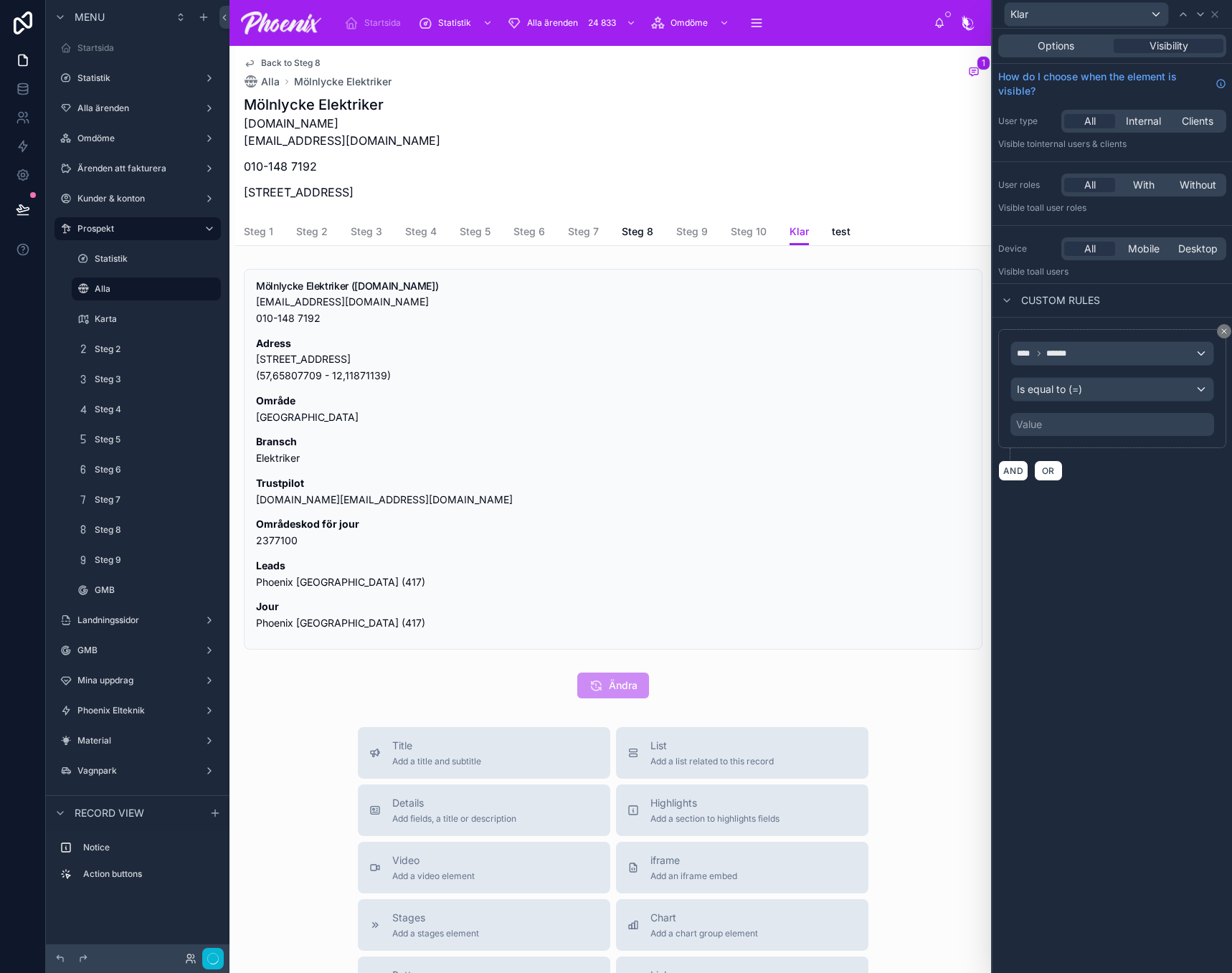
click at [1069, 420] on div "Value" at bounding box center [1112, 424] width 204 height 23
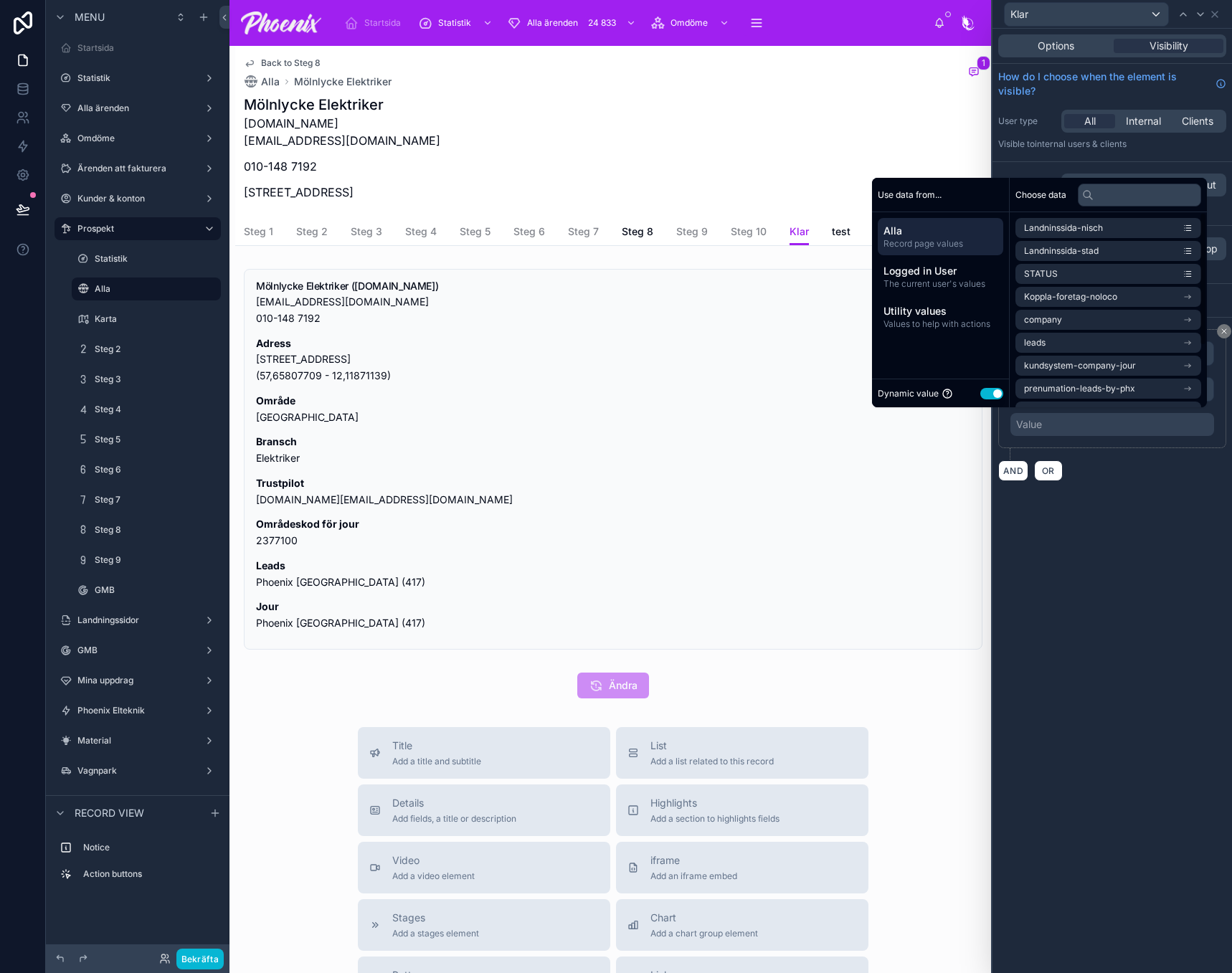
click at [966, 392] on div "Dynamic value Use setting" at bounding box center [940, 392] width 125 height 16
click at [972, 393] on div "Dynamic value Use setting" at bounding box center [940, 392] width 125 height 16
click at [988, 391] on button "Use setting" at bounding box center [992, 393] width 23 height 12
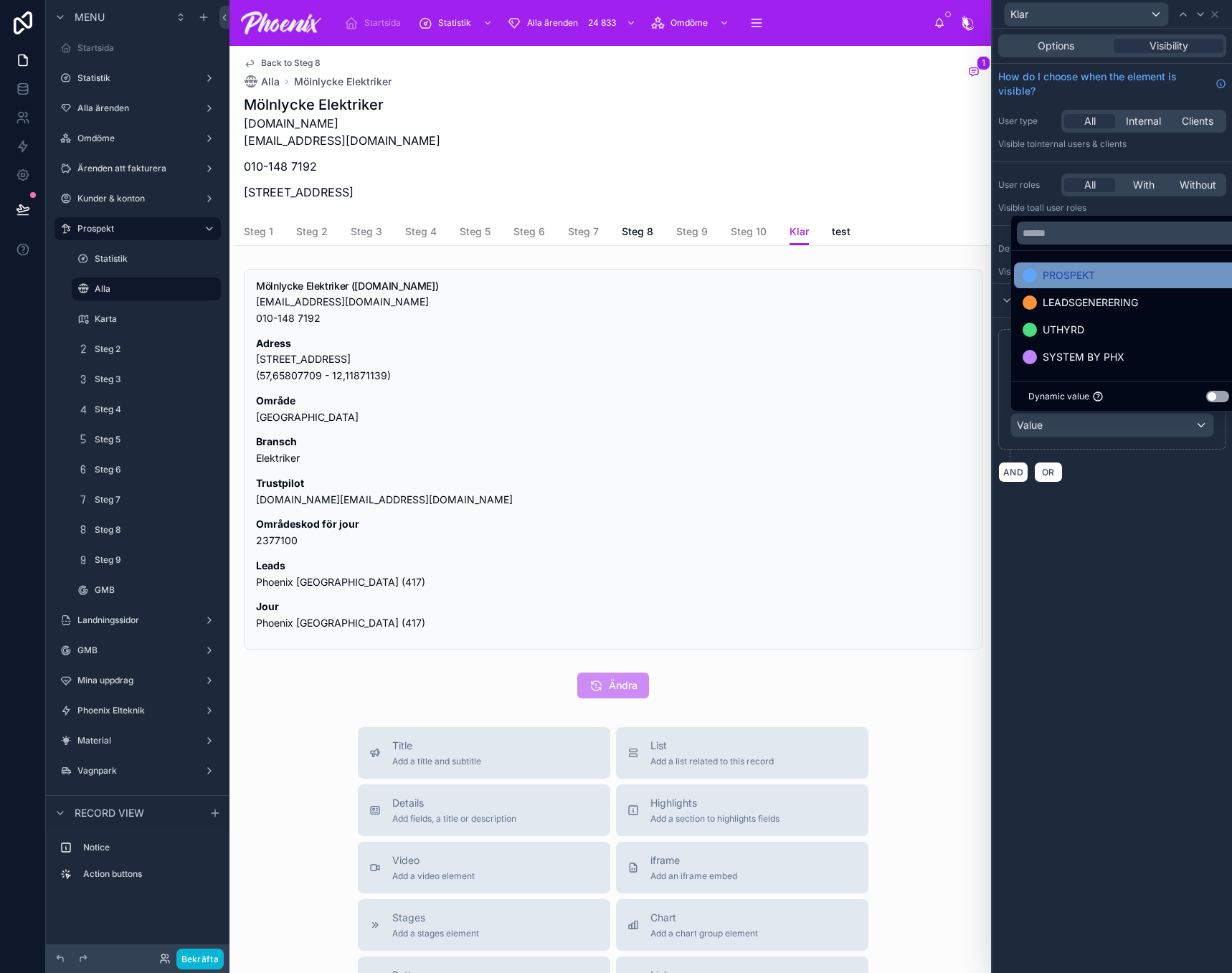
click at [1051, 278] on span "PROSPEKT" at bounding box center [1069, 275] width 52 height 17
click at [1133, 486] on div "**** ****** Is equal to (=) PROSPEKT AND OR" at bounding box center [1112, 406] width 239 height 176
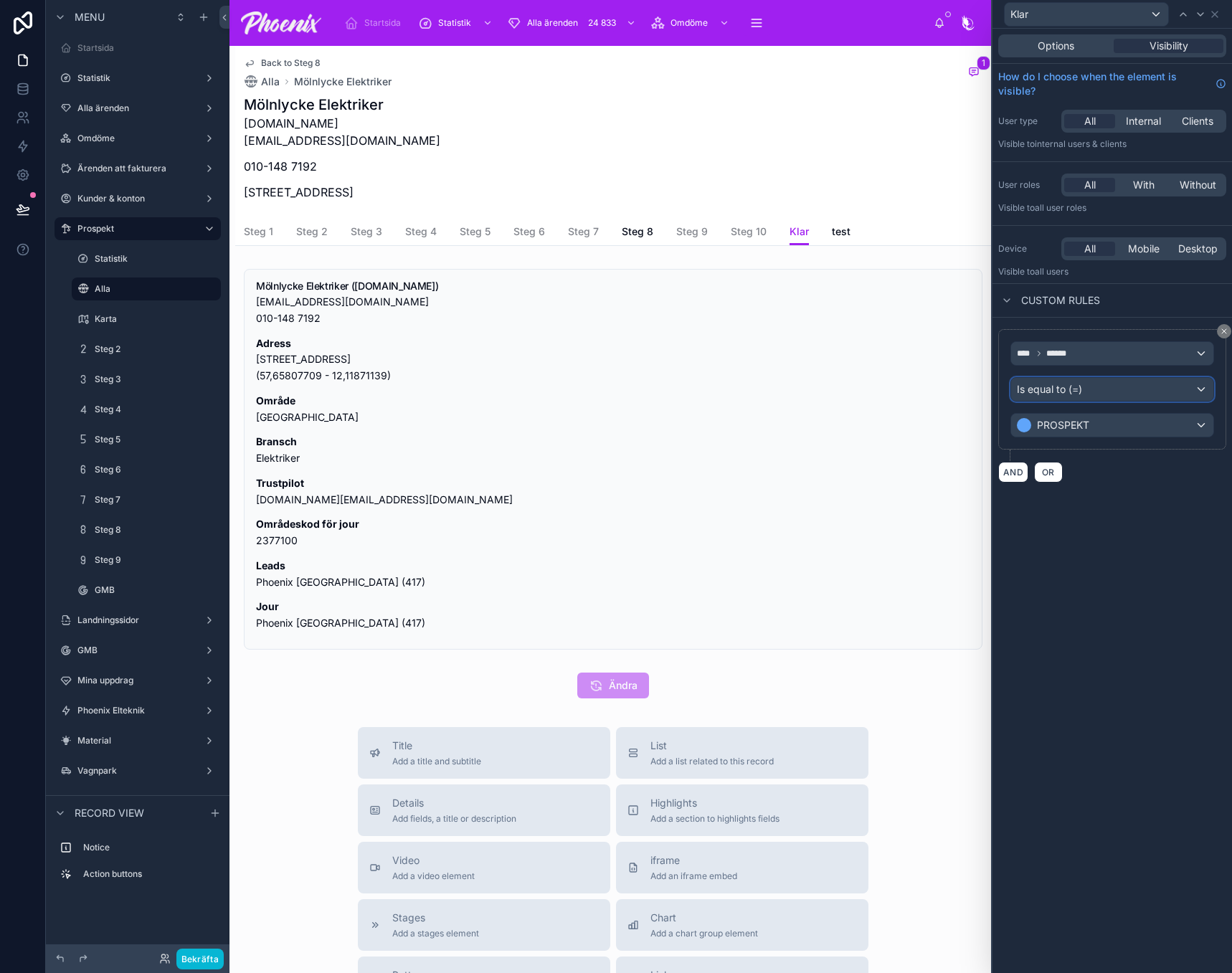
click at [1081, 389] on span "Is equal to (=)" at bounding box center [1049, 389] width 65 height 14
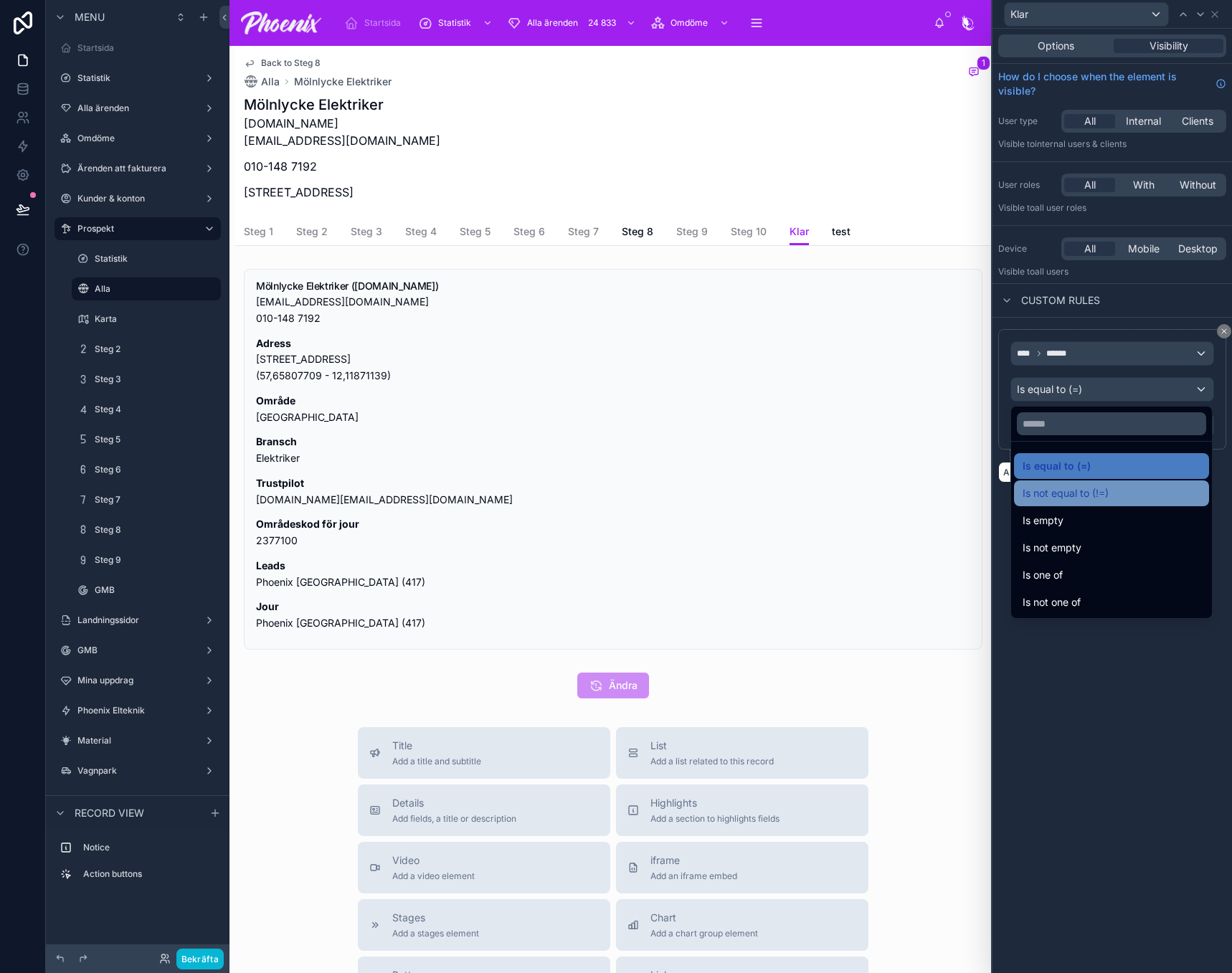
click at [1078, 487] on span "Is not equal to (!=)" at bounding box center [1066, 493] width 86 height 17
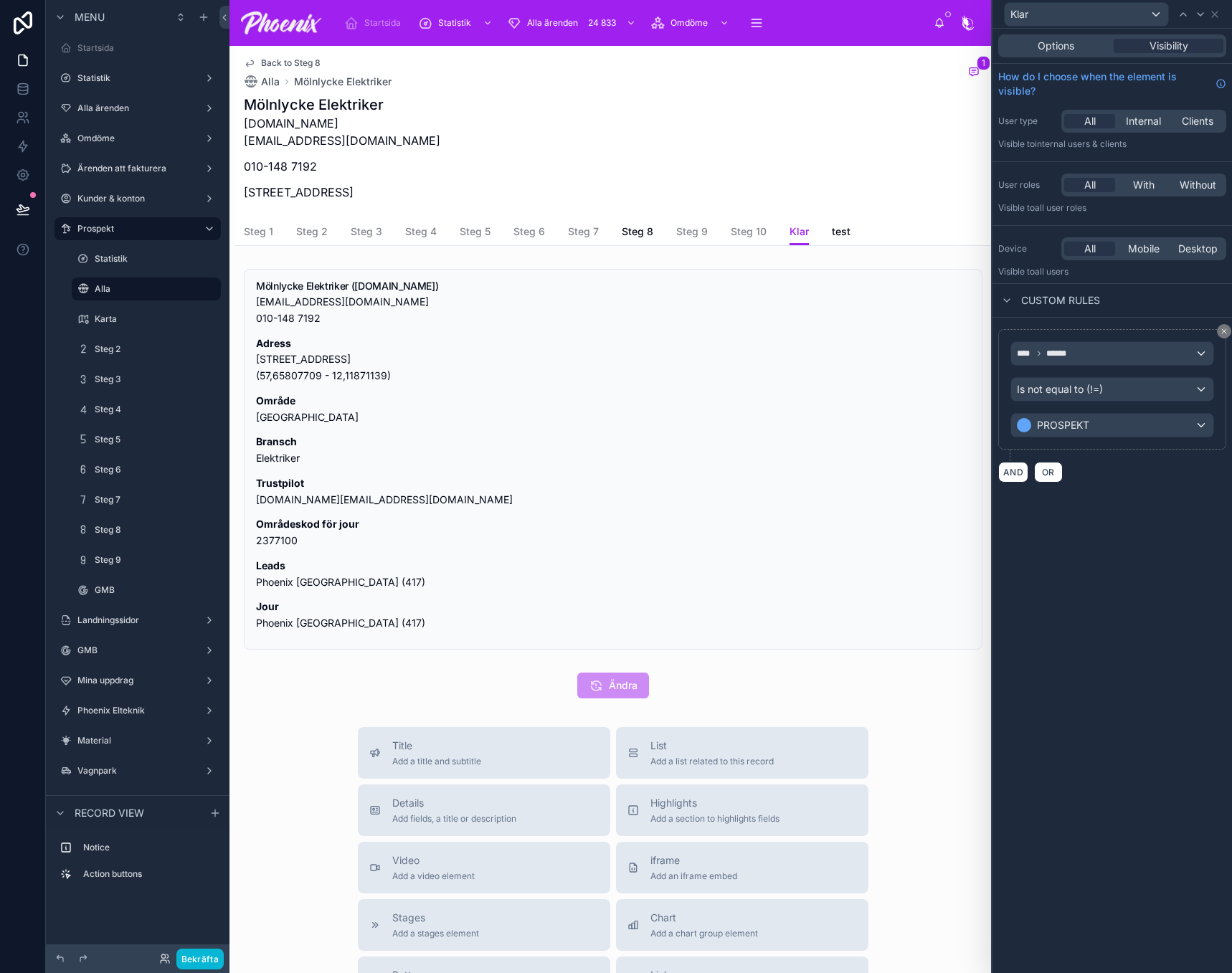
click at [821, 185] on div "Mölnlycke Elektriker molnlyckeelektriker.se info@molnlyckeelektriker.se 010-148…" at bounding box center [613, 152] width 738 height 115
click at [1187, 12] on icon at bounding box center [1183, 14] width 12 height 12
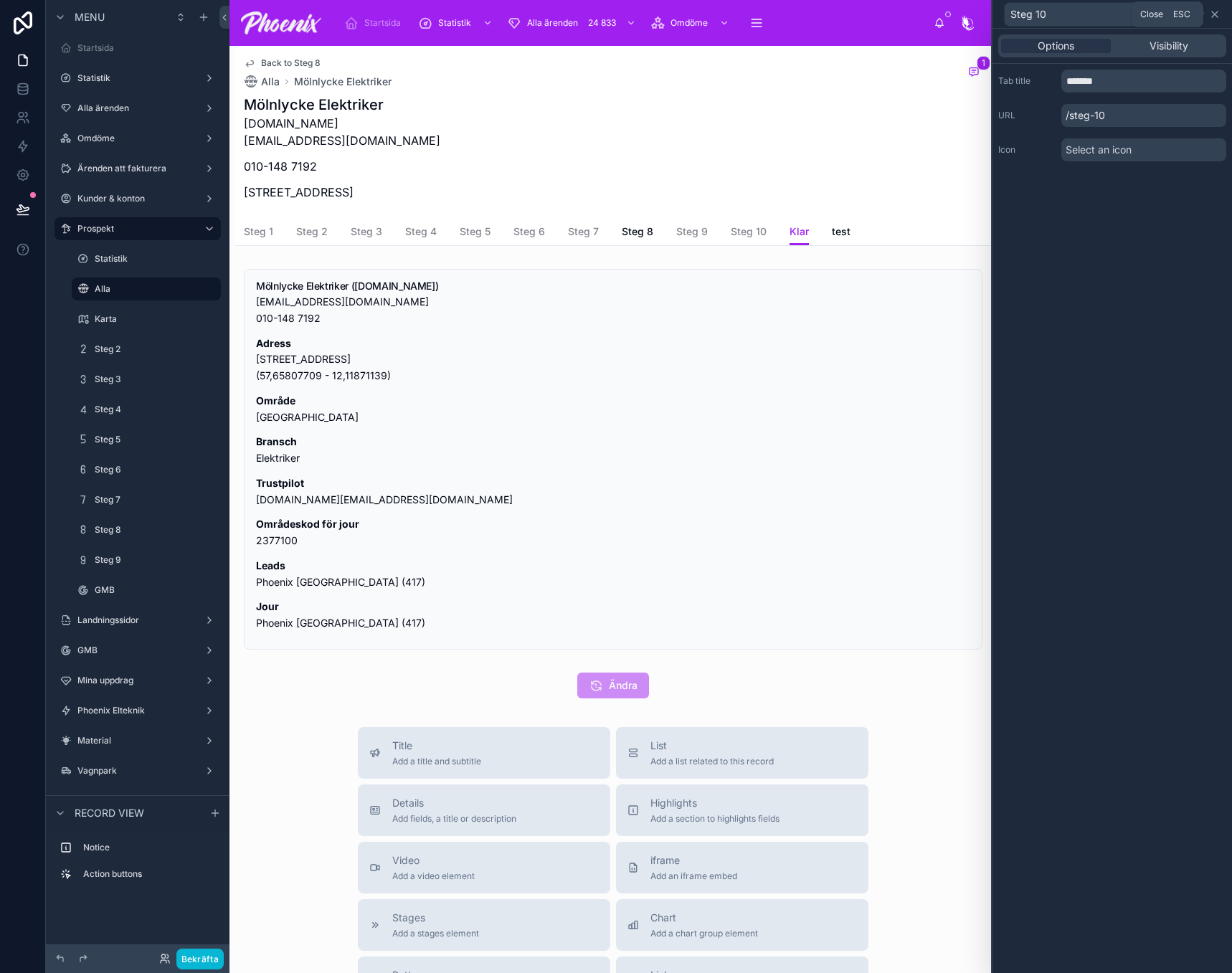
click at [1220, 16] on icon at bounding box center [1215, 14] width 12 height 12
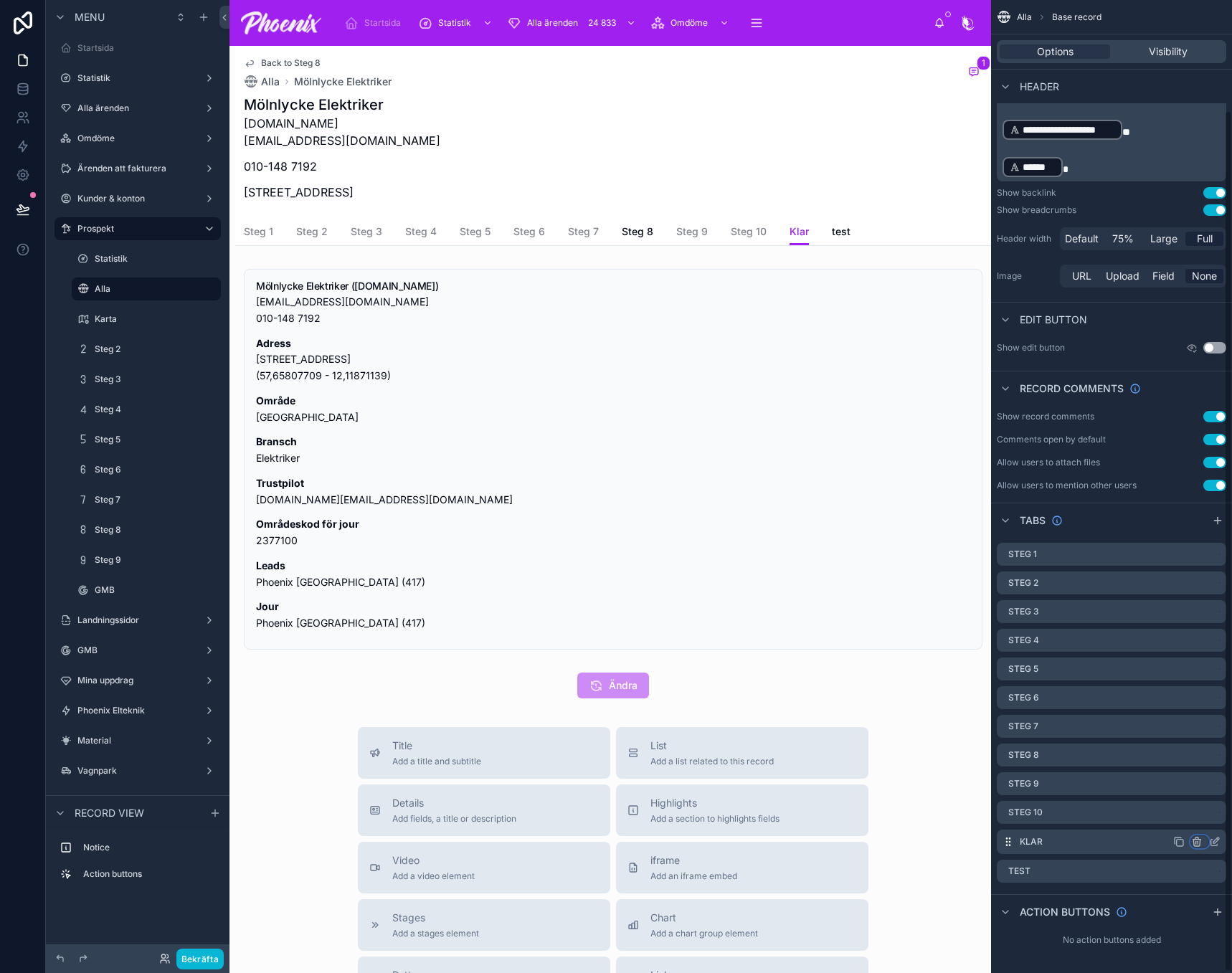
click at [1200, 844] on icon "scrollable content" at bounding box center [1196, 842] width 6 height 6
click at [1174, 867] on span "Remove tab and contents" at bounding box center [1136, 869] width 121 height 17
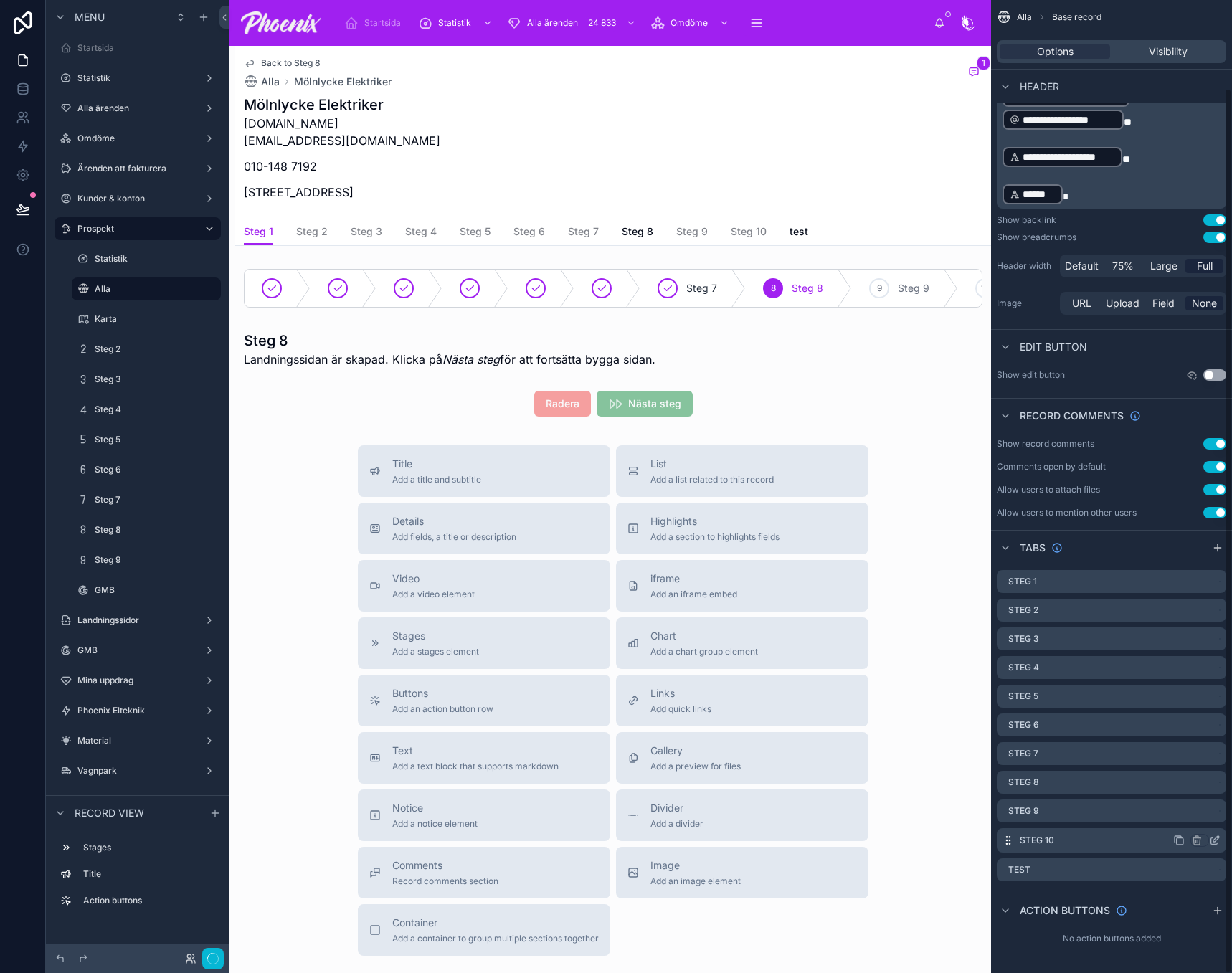
click at [1218, 839] on icon "scrollable content" at bounding box center [1218, 838] width 2 height 2
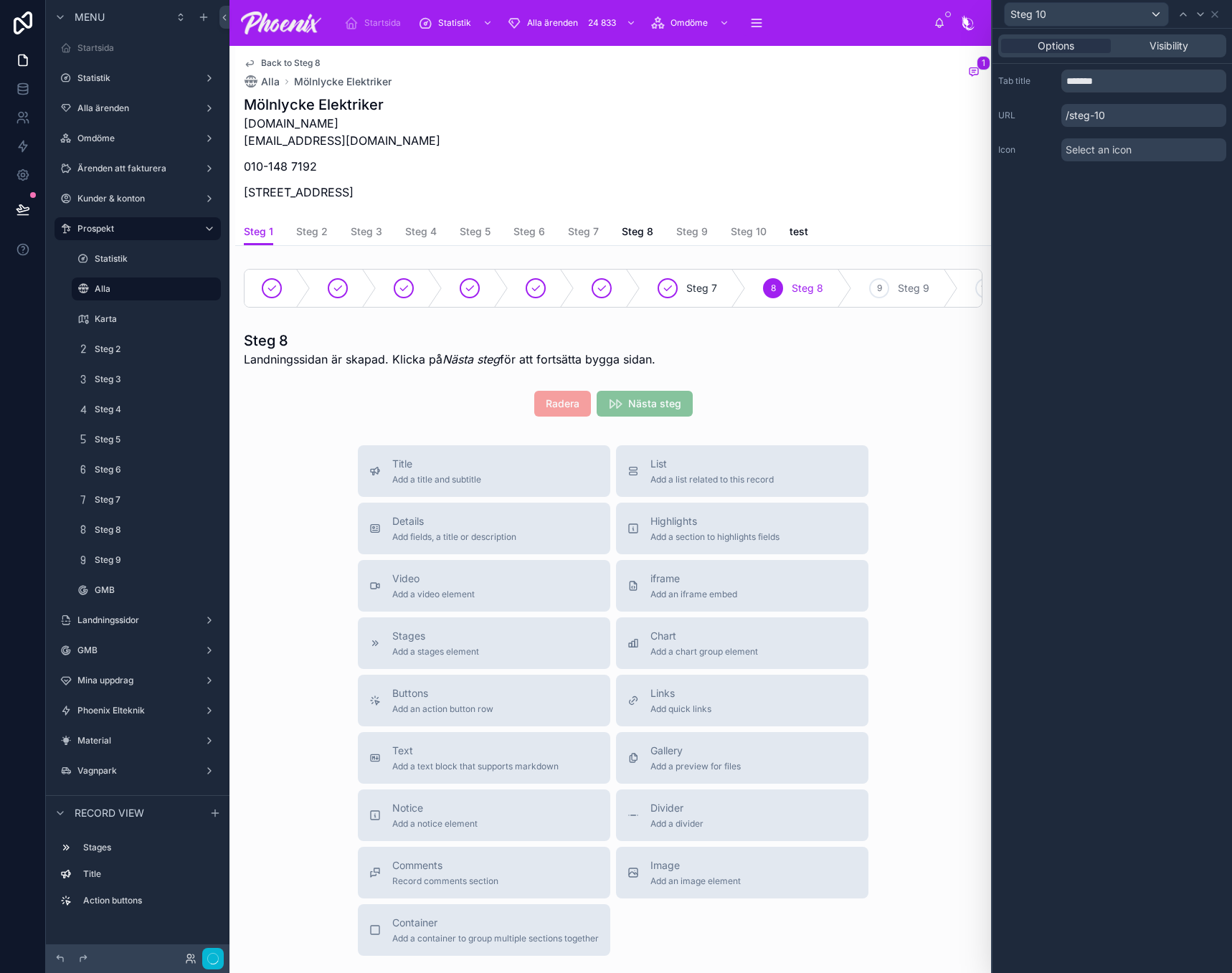
scroll to position [96, 0]
click at [1197, 48] on div "Visibility" at bounding box center [1168, 46] width 110 height 14
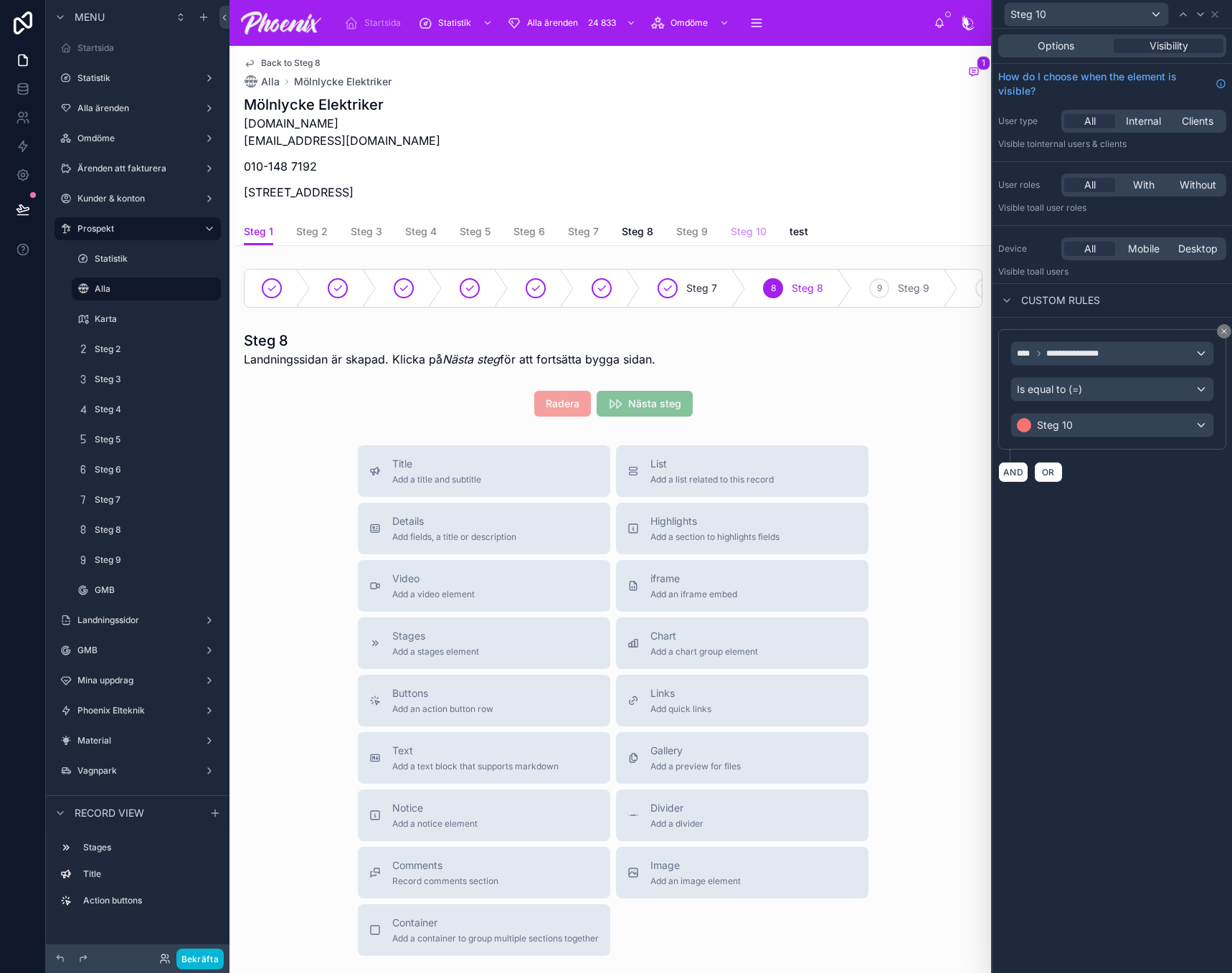
click at [745, 224] on link "Steg 10" at bounding box center [749, 232] width 36 height 29
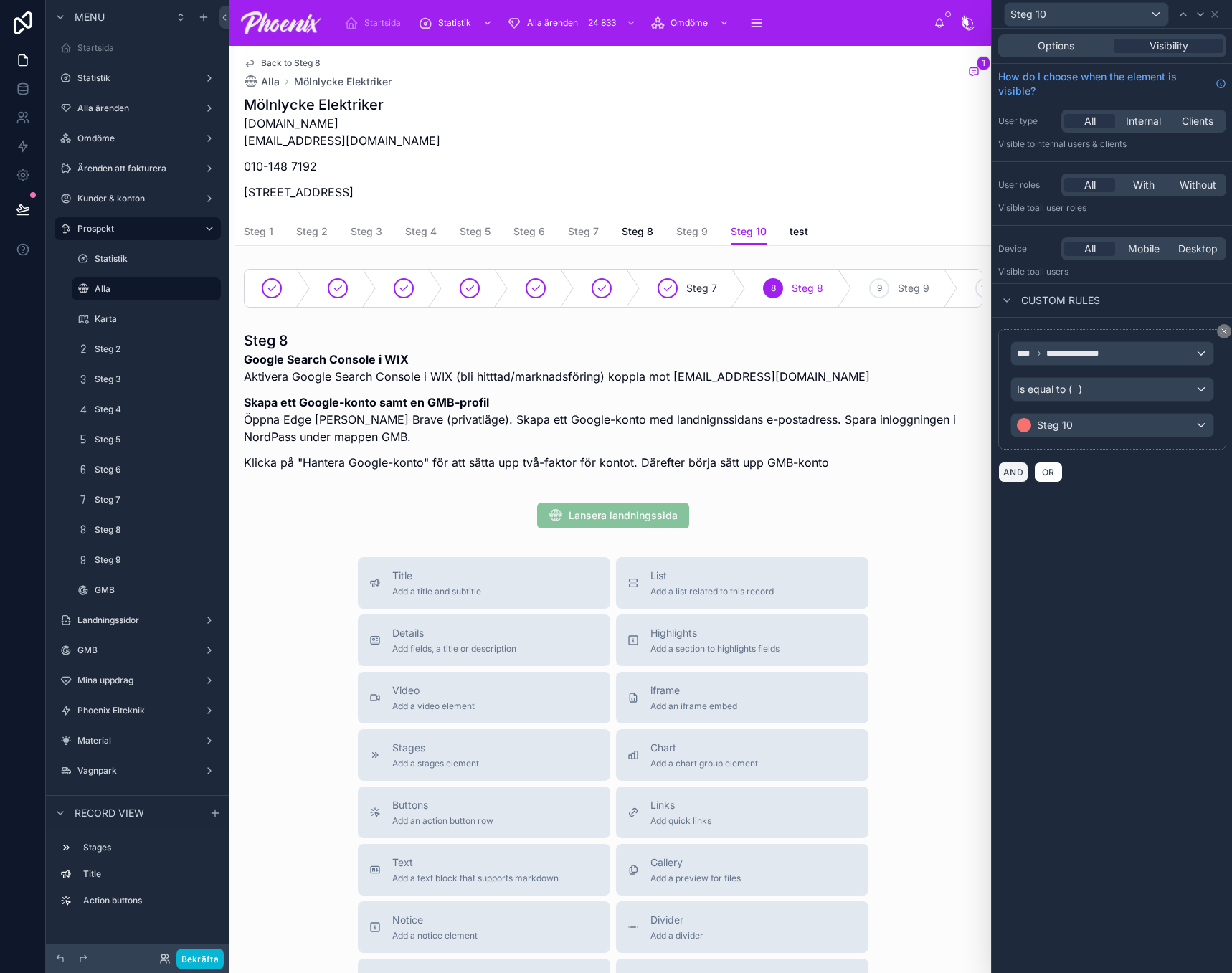
click at [1006, 473] on button "AND" at bounding box center [1013, 472] width 30 height 21
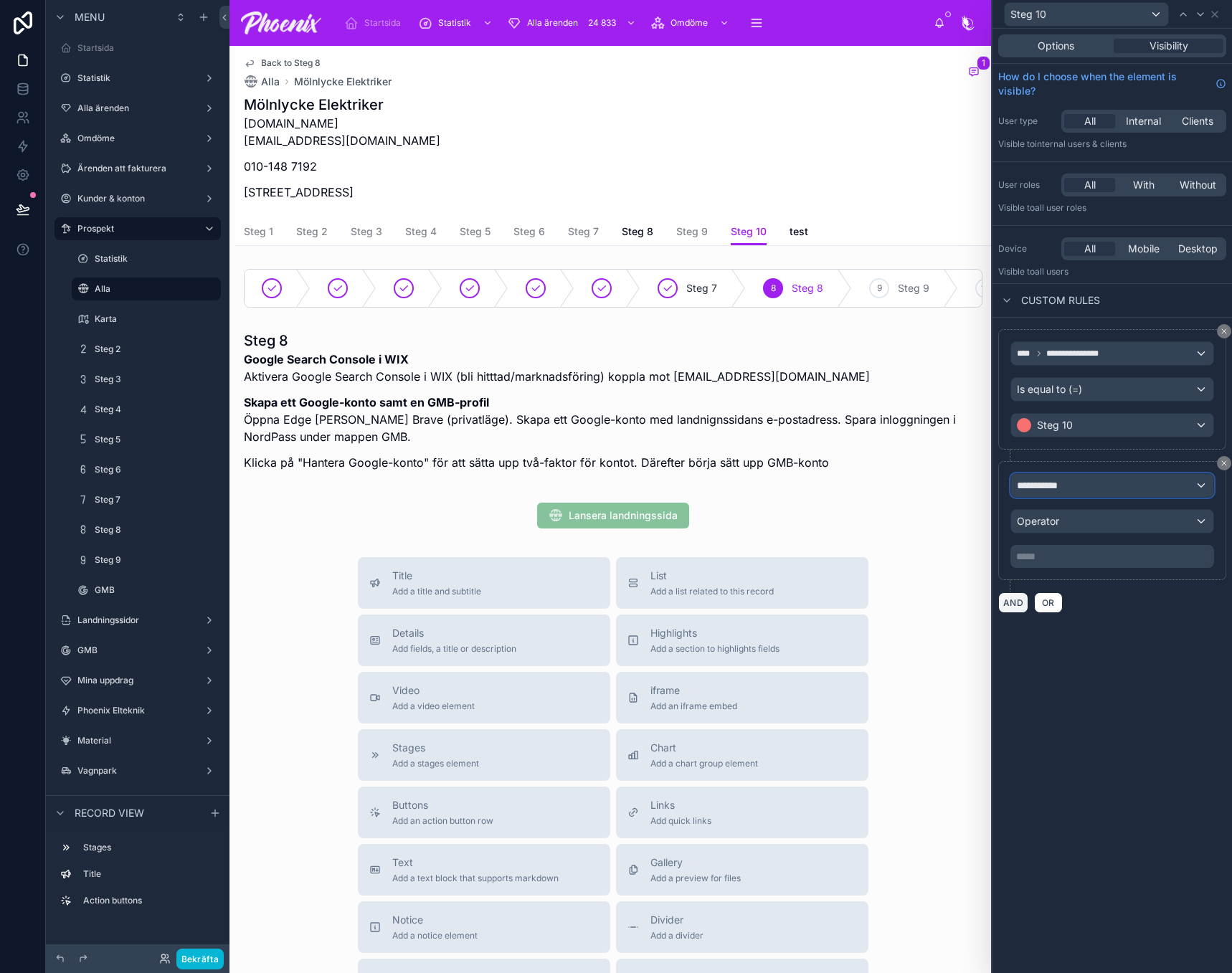
click at [1060, 481] on span "**********" at bounding box center [1043, 485] width 54 height 14
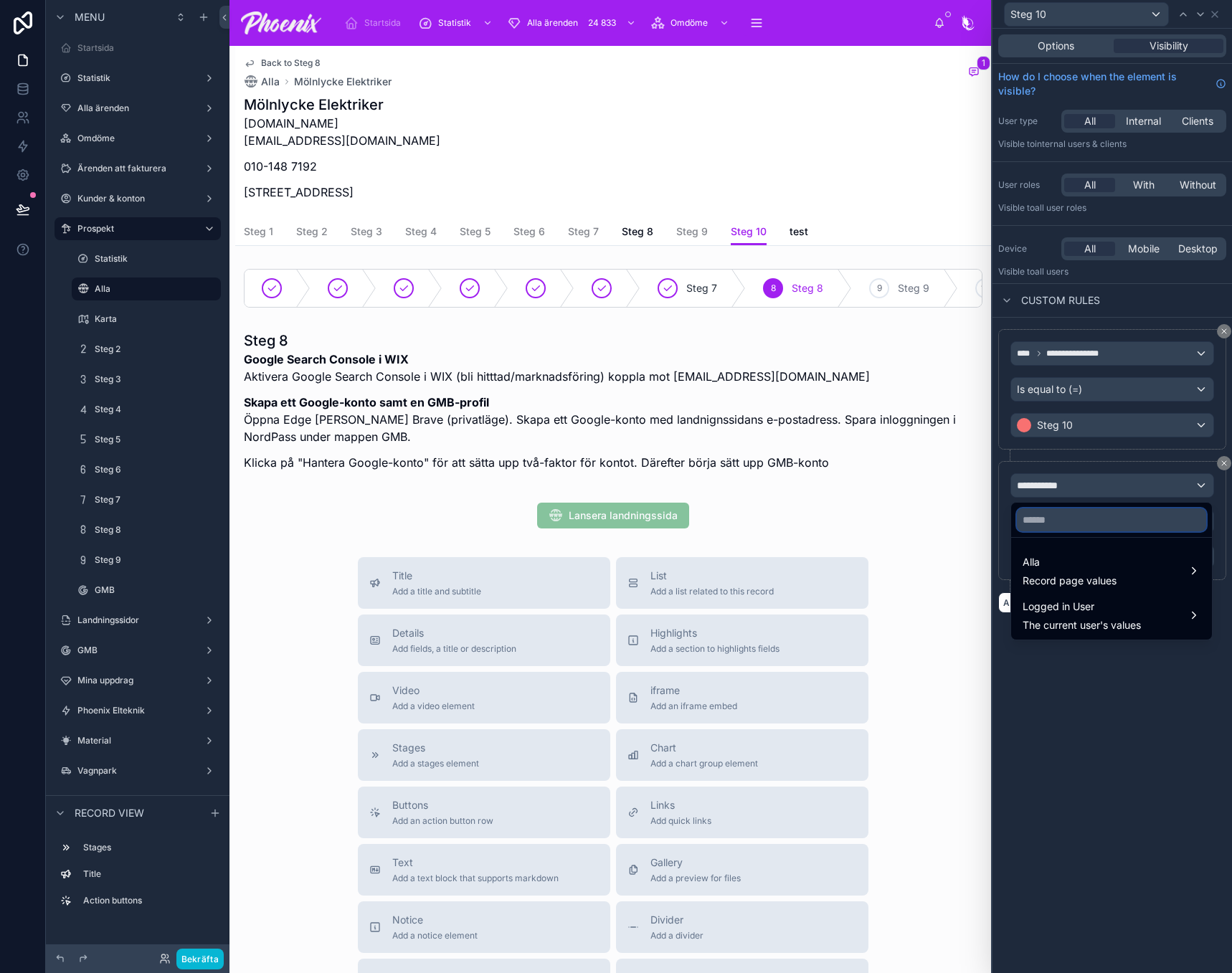
click at [1060, 514] on input "text" at bounding box center [1112, 520] width 190 height 23
type input "******"
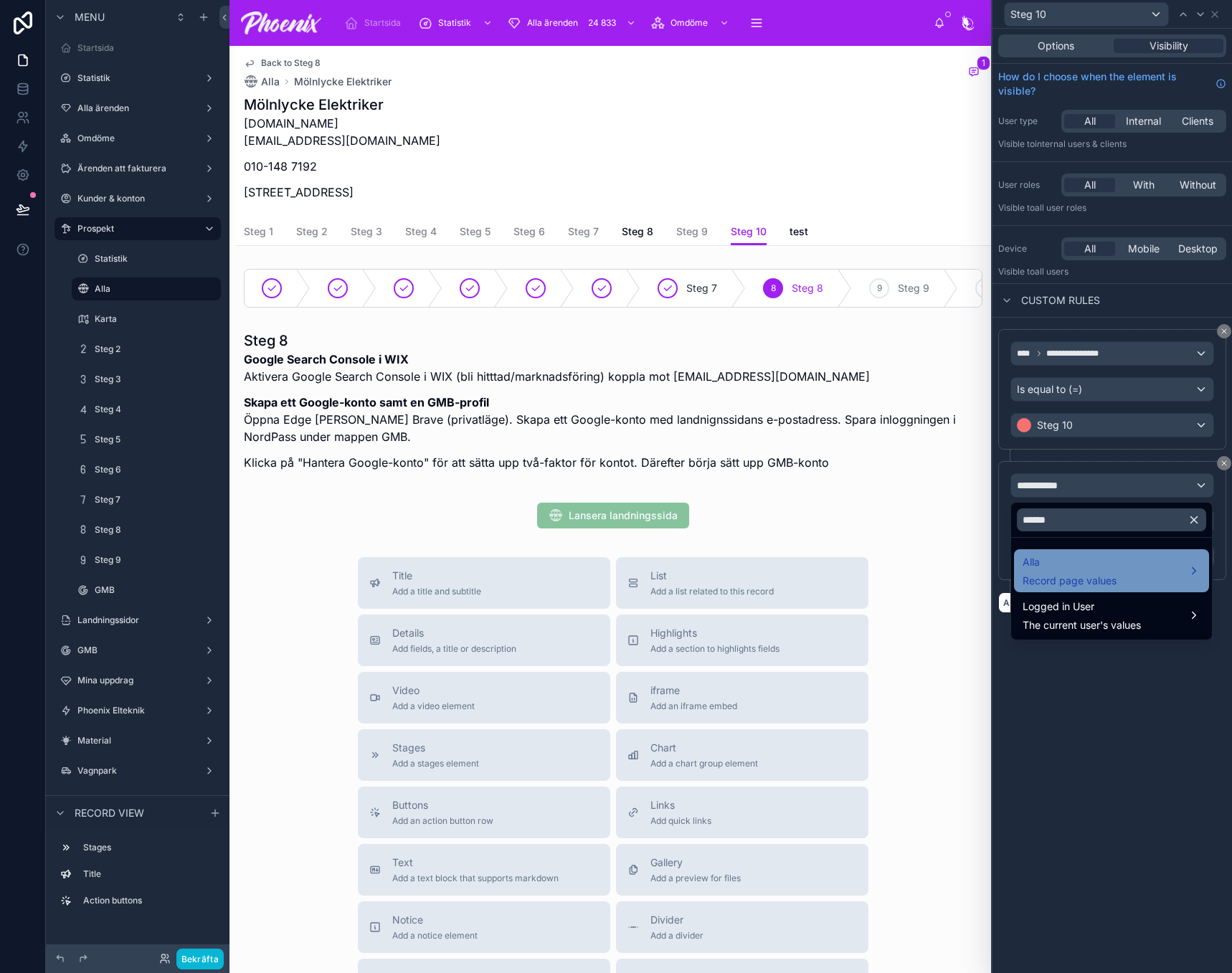
click at [1054, 565] on span "Alla" at bounding box center [1070, 562] width 94 height 17
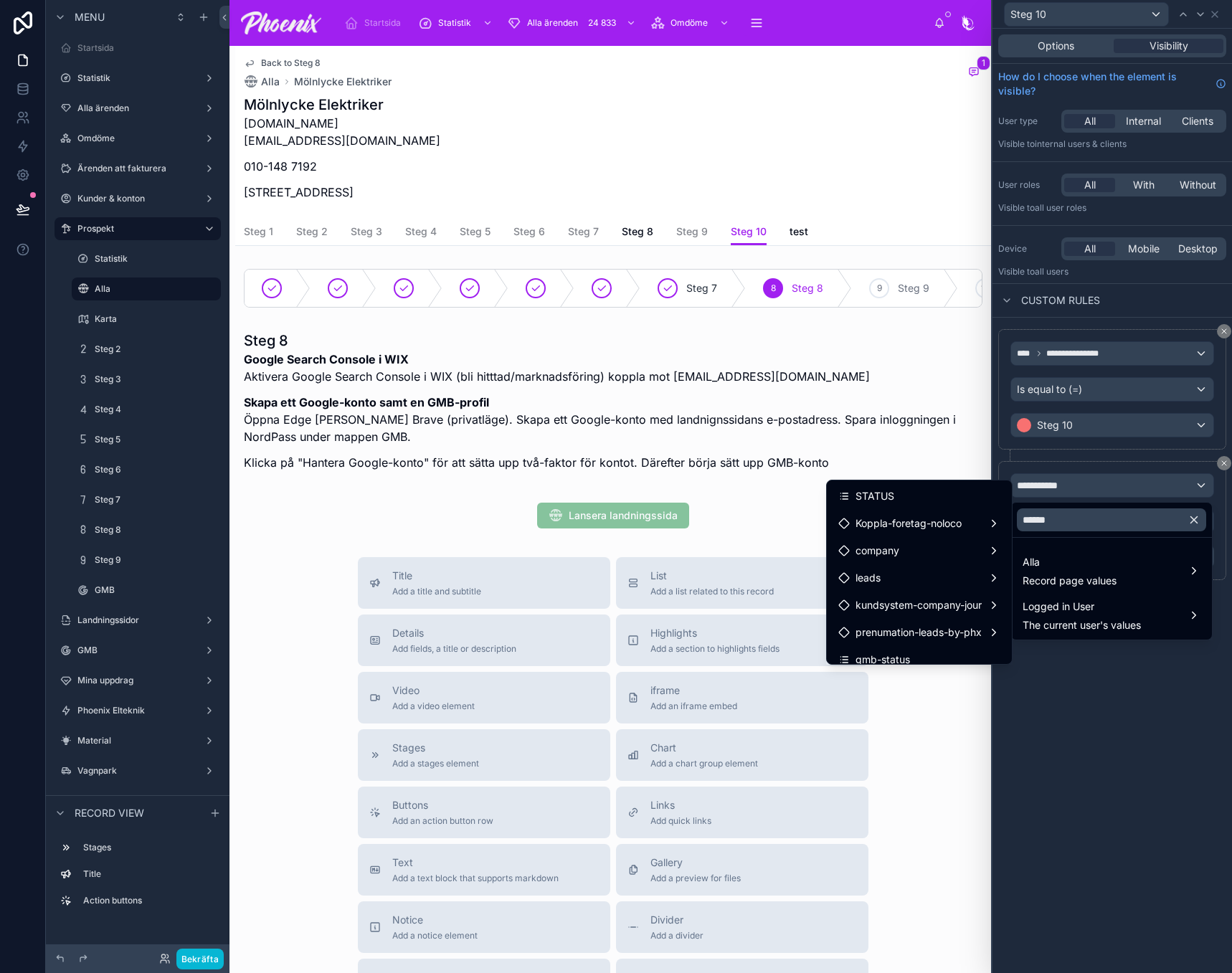
click at [942, 480] on ul "STATUS Koppla-foretag-noloco company leads kundsystem-company-jour prenumation-…" at bounding box center [920, 572] width 185 height 183
click at [941, 490] on div "STATUS" at bounding box center [920, 496] width 162 height 17
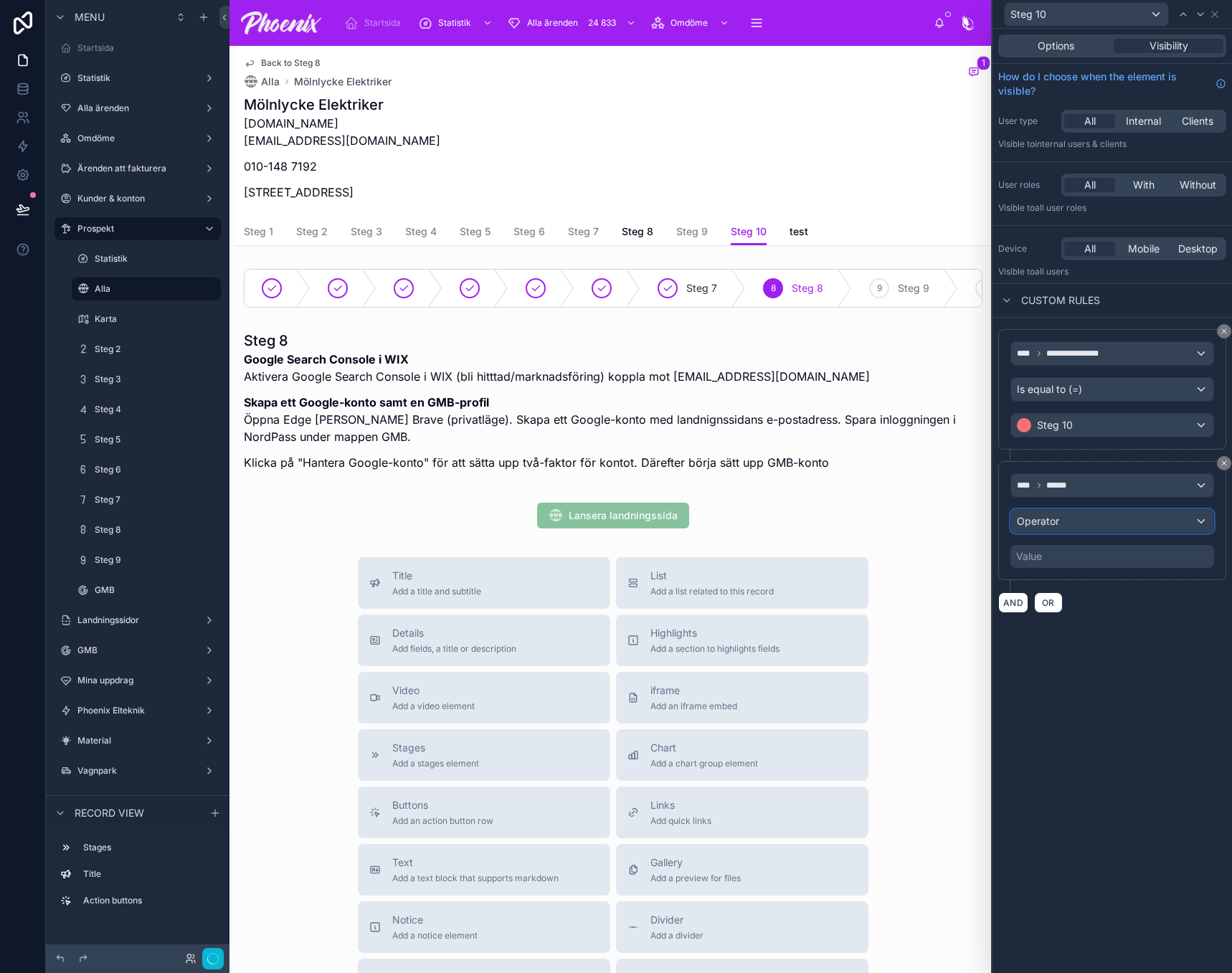
click at [1043, 526] on span "Operator" at bounding box center [1038, 521] width 42 height 12
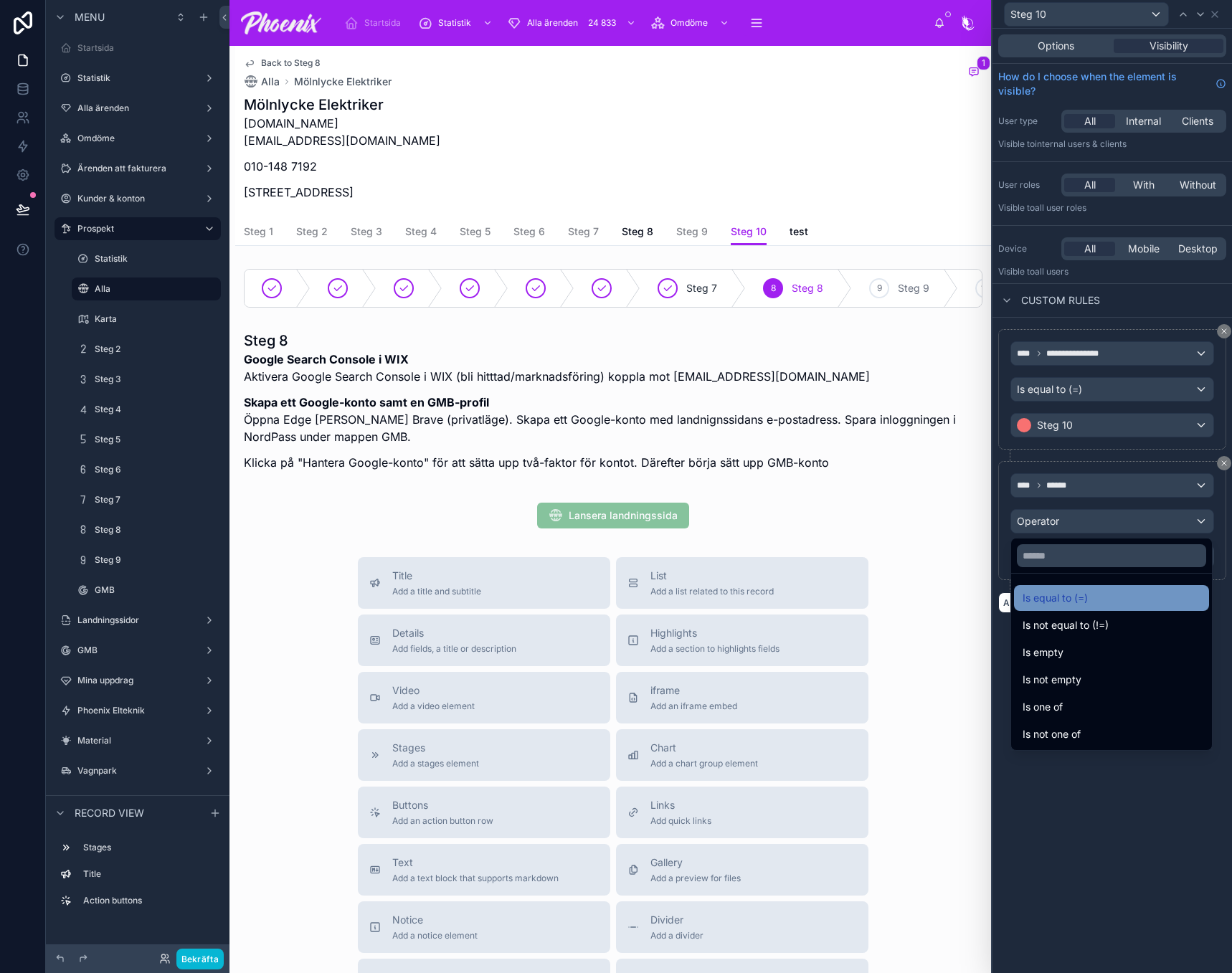
click at [1051, 588] on ul "Is equal to (=) Is not equal to (!=) Is empty Is not empty Is one of Is not one…" at bounding box center [1112, 661] width 201 height 176
click at [1051, 588] on div "Is equal to (=)" at bounding box center [1112, 598] width 195 height 26
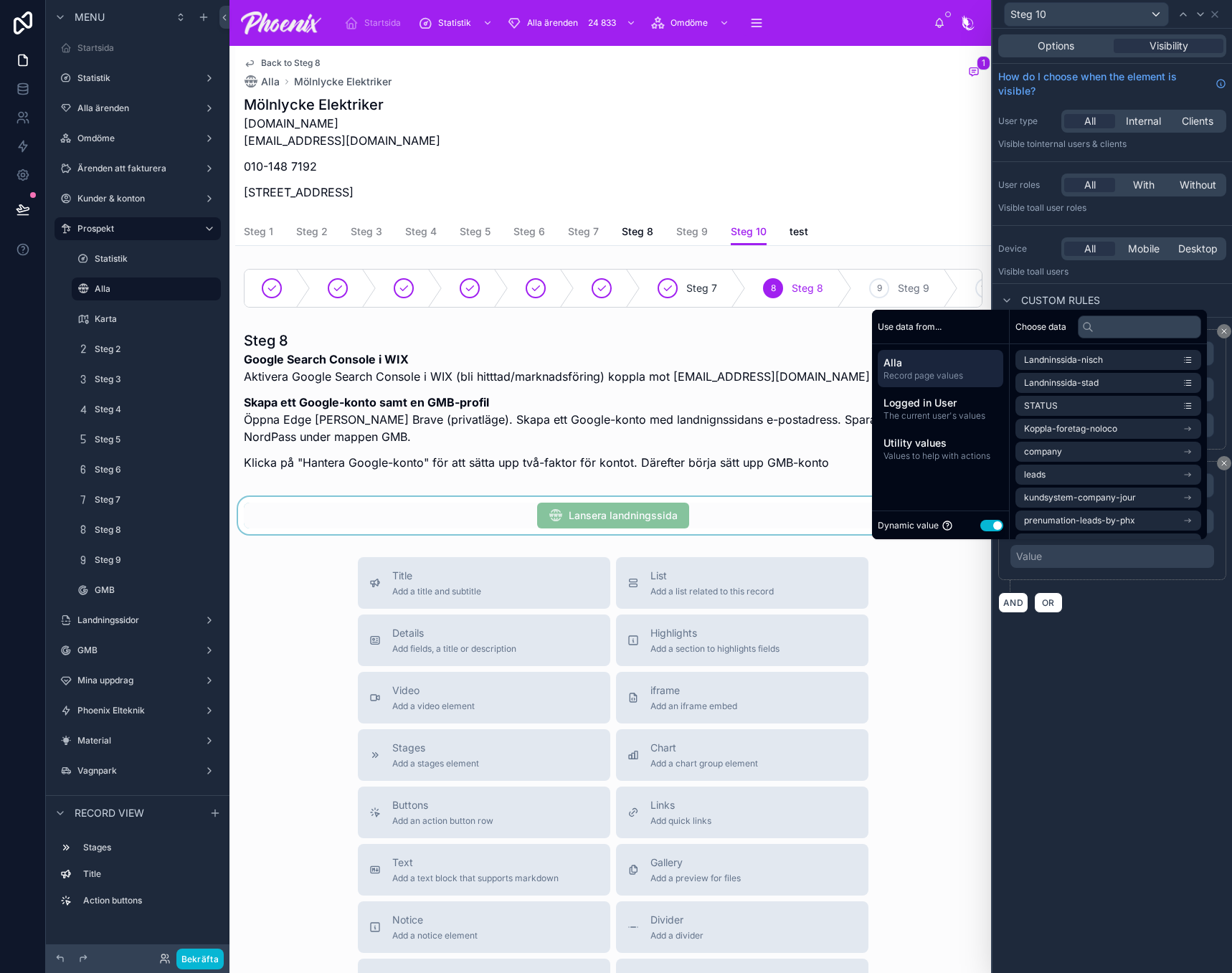
click at [980, 526] on button "Use setting" at bounding box center [992, 525] width 23 height 12
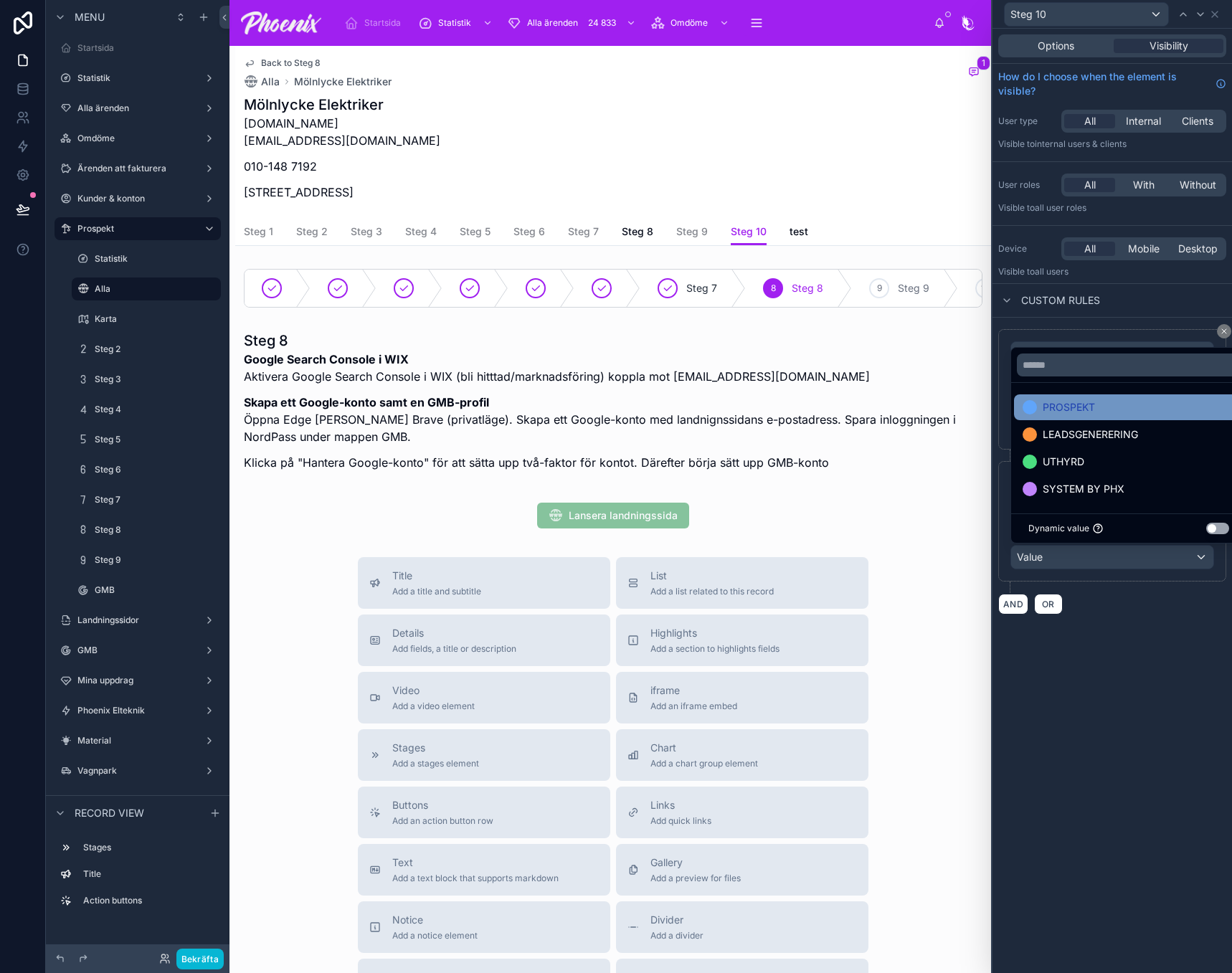
click at [1052, 411] on span "PROSPEKT" at bounding box center [1069, 407] width 52 height 17
click at [691, 232] on span "Steg 9" at bounding box center [692, 232] width 32 height 14
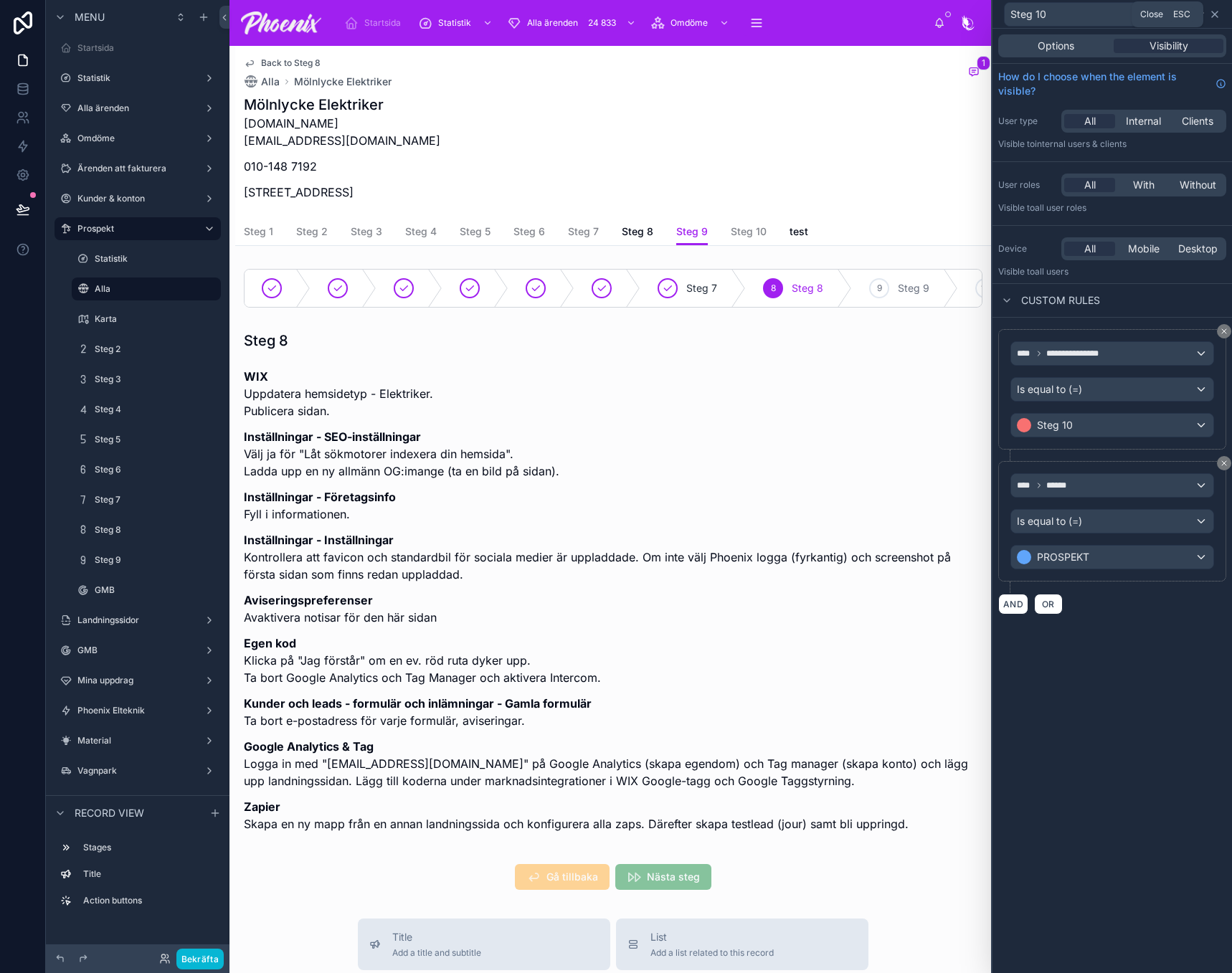
click at [1220, 17] on icon at bounding box center [1215, 14] width 12 height 12
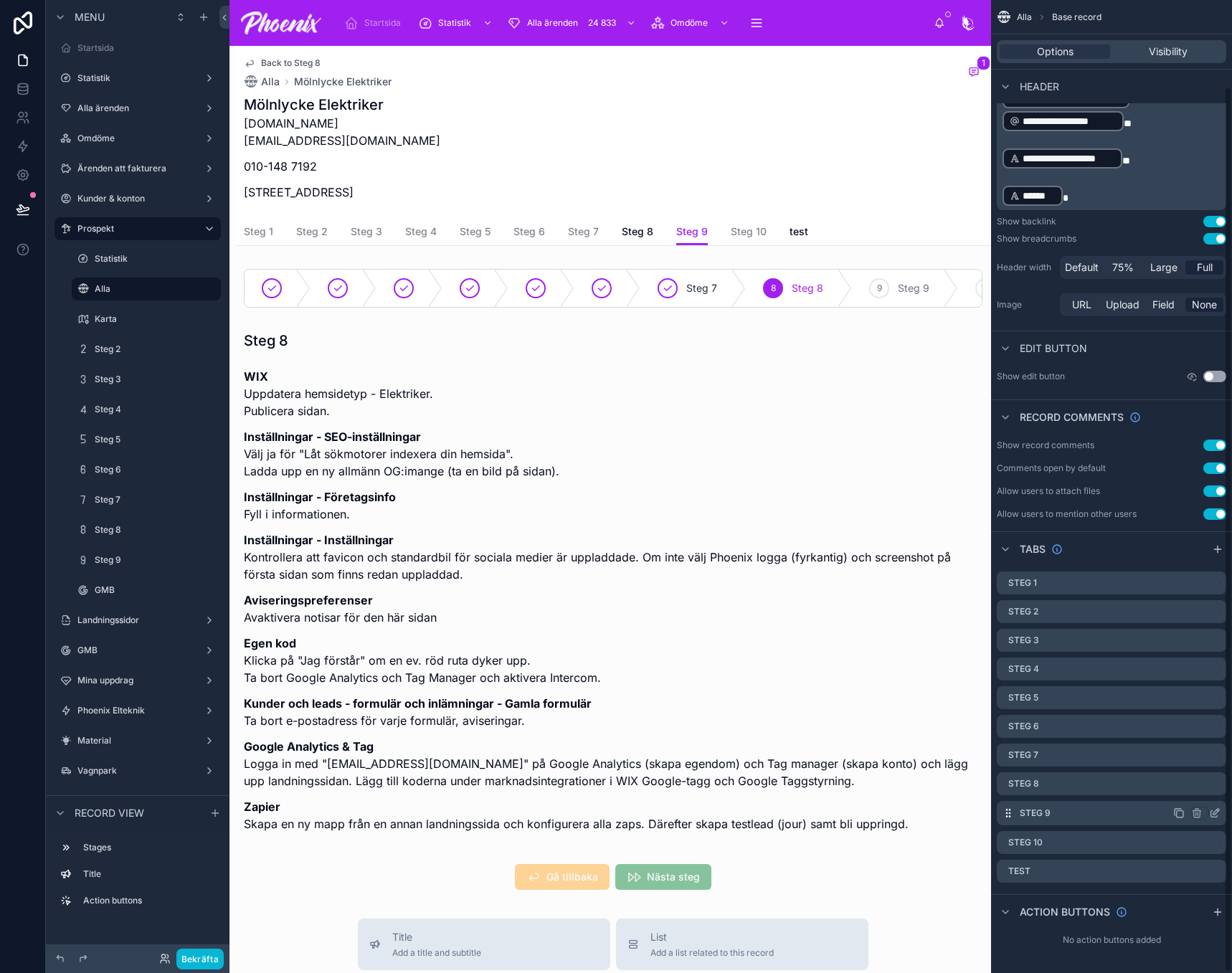
click at [1216, 814] on icon "scrollable content" at bounding box center [1215, 813] width 12 height 12
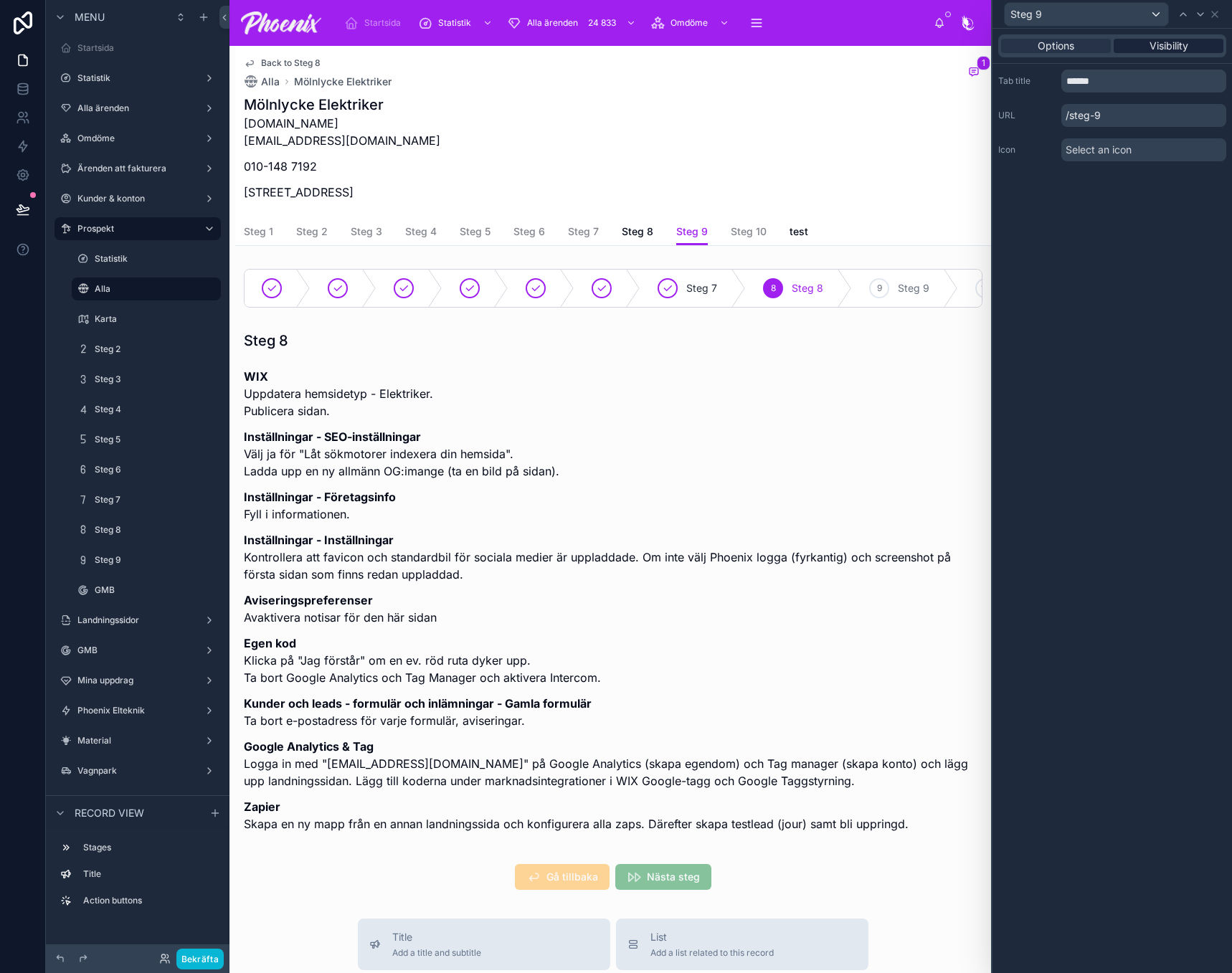
click at [1181, 51] on span "Visibility" at bounding box center [1169, 46] width 39 height 14
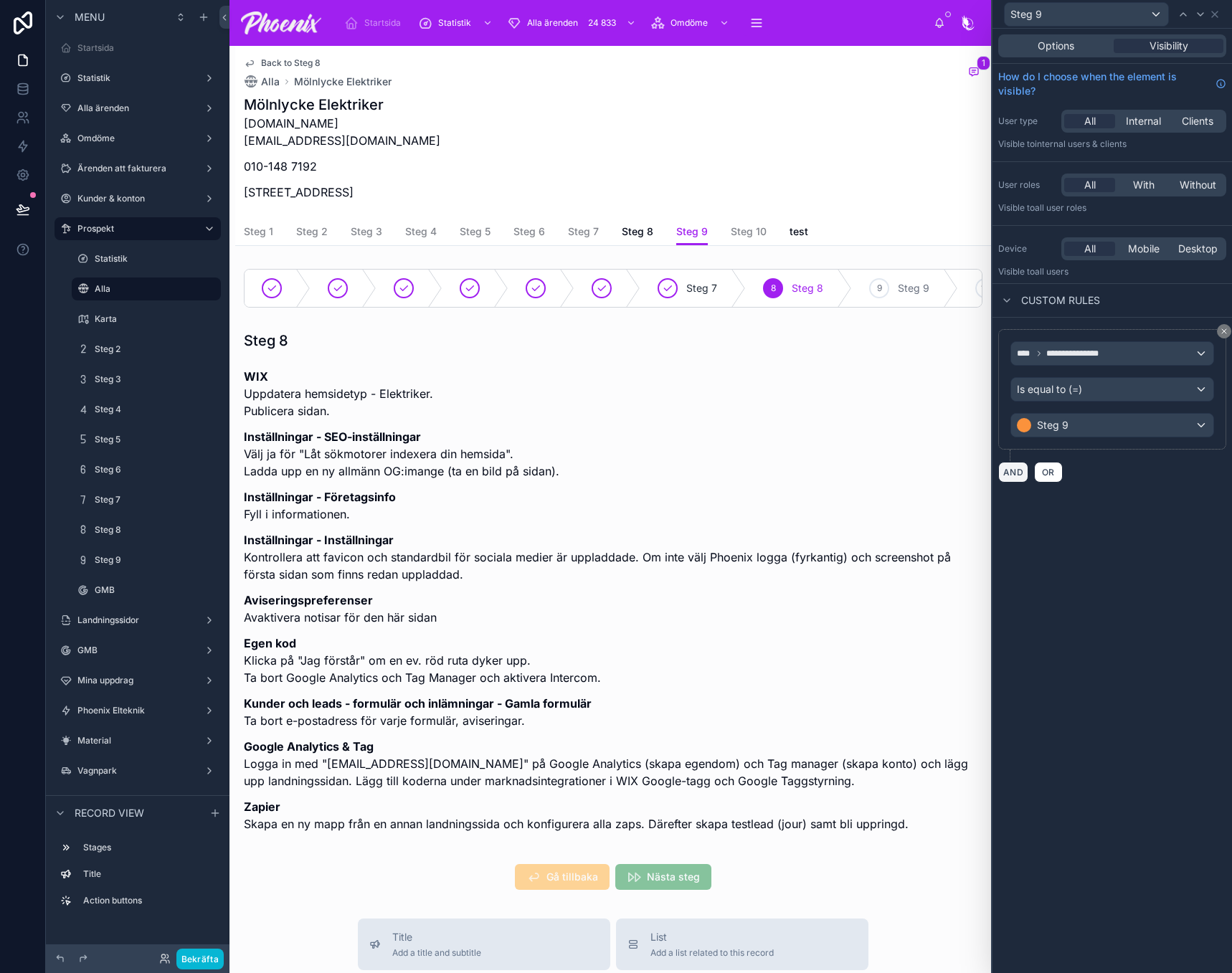
click at [1014, 474] on button "AND" at bounding box center [1013, 472] width 30 height 21
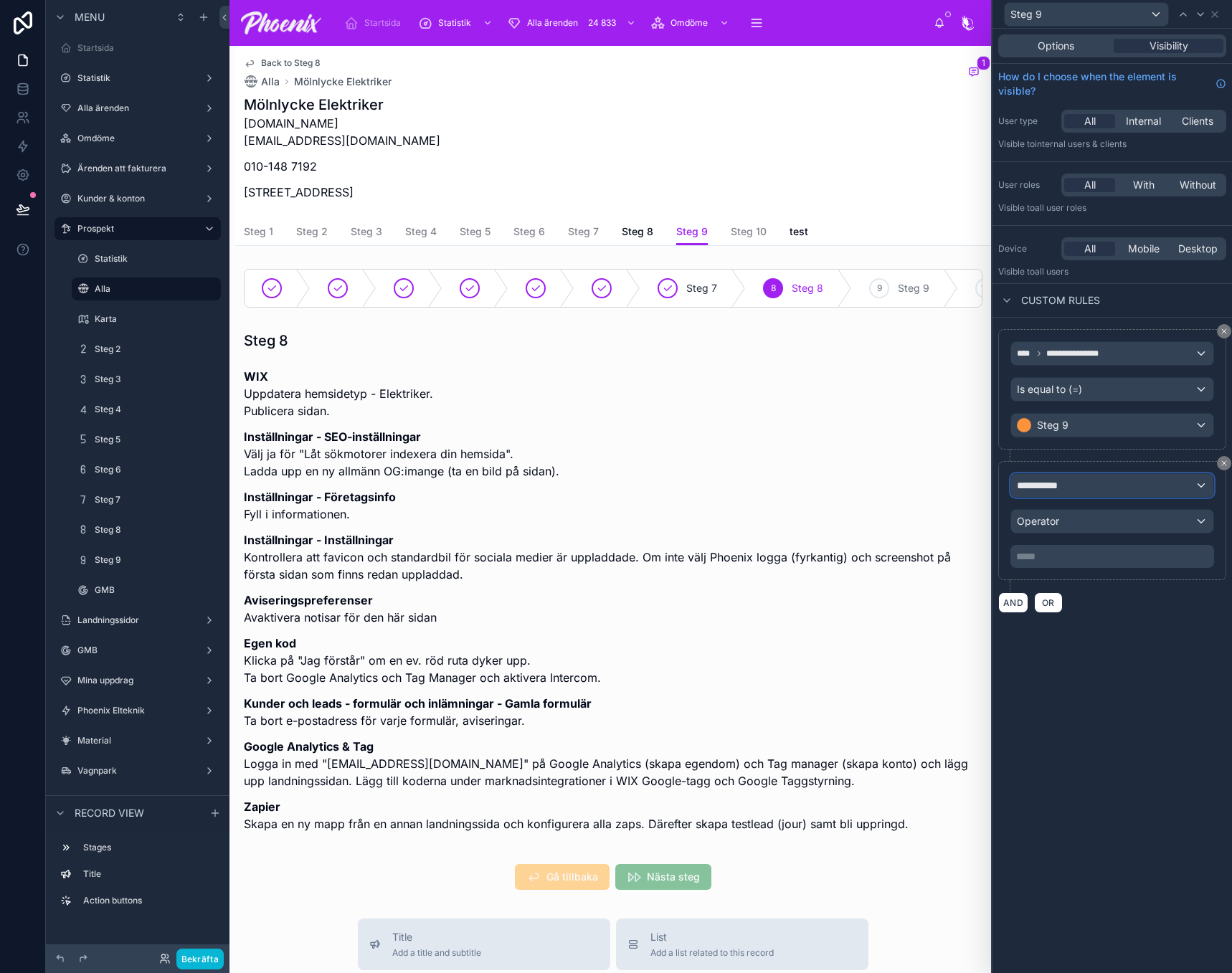
click at [1029, 487] on span "**********" at bounding box center [1043, 485] width 54 height 14
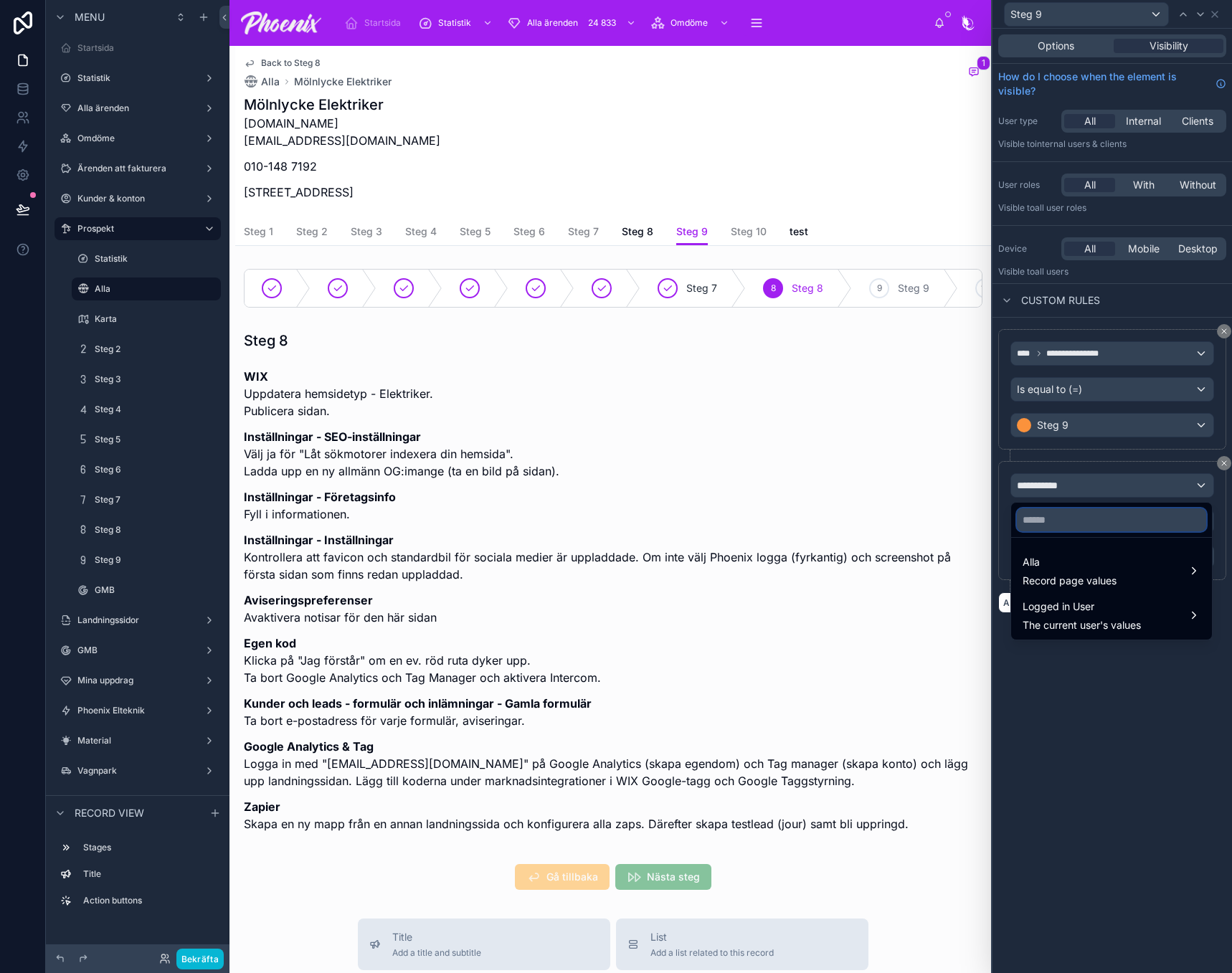
click at [1053, 514] on input "text" at bounding box center [1112, 520] width 190 height 23
paste input "******"
type input "******"
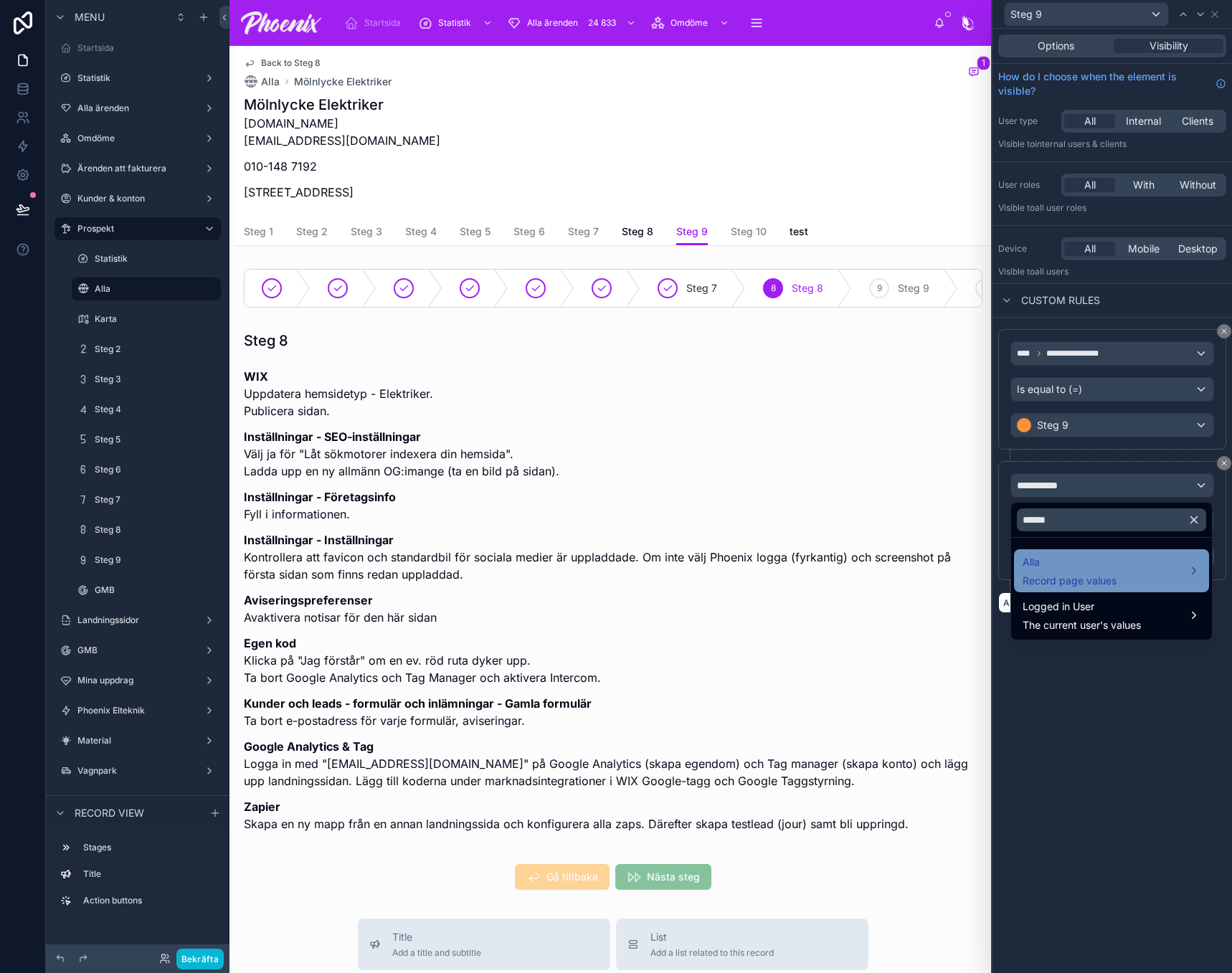
click at [1056, 572] on div "Alla Record page values" at bounding box center [1070, 570] width 94 height 34
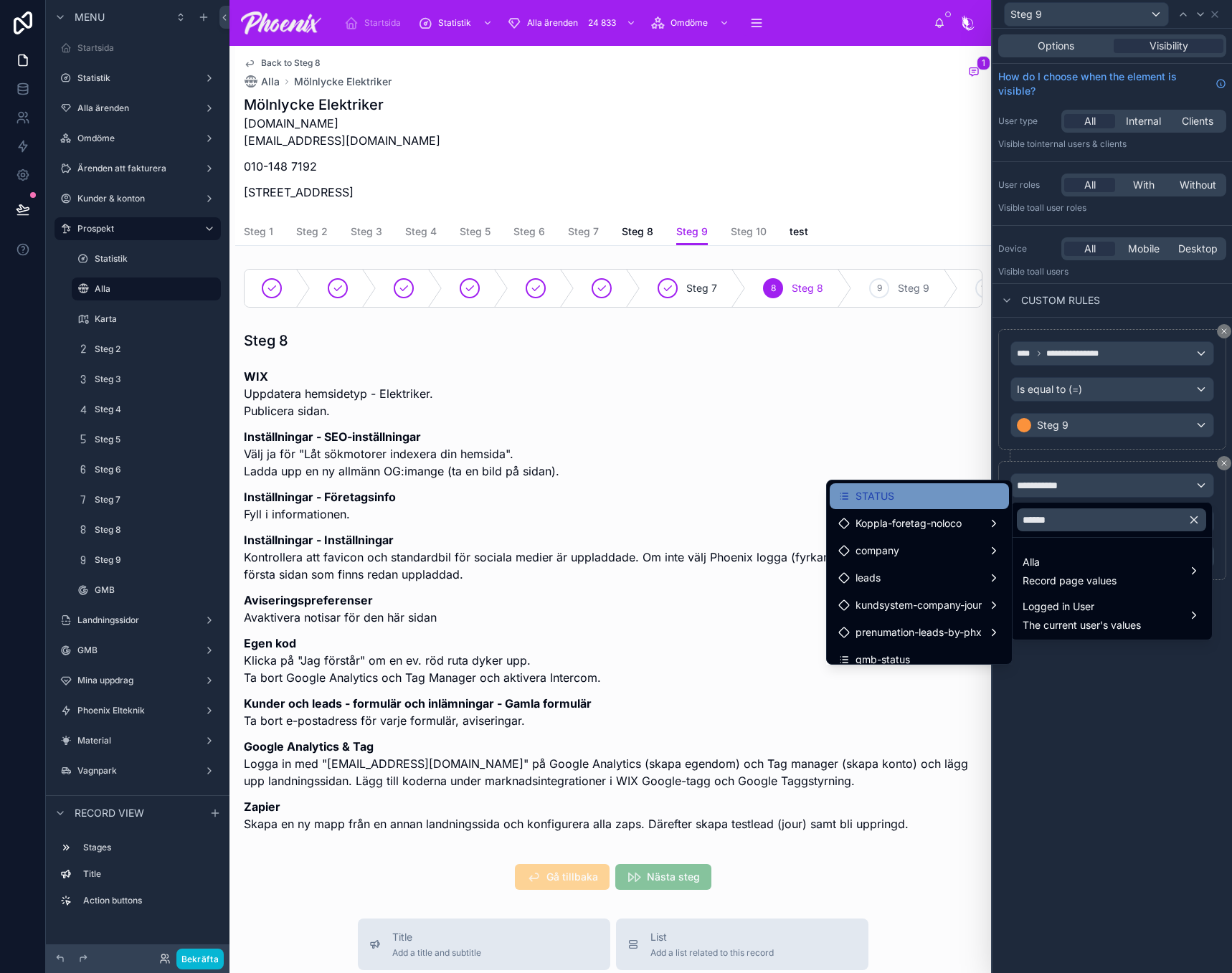
click at [927, 502] on div "STATUS" at bounding box center [920, 496] width 162 height 17
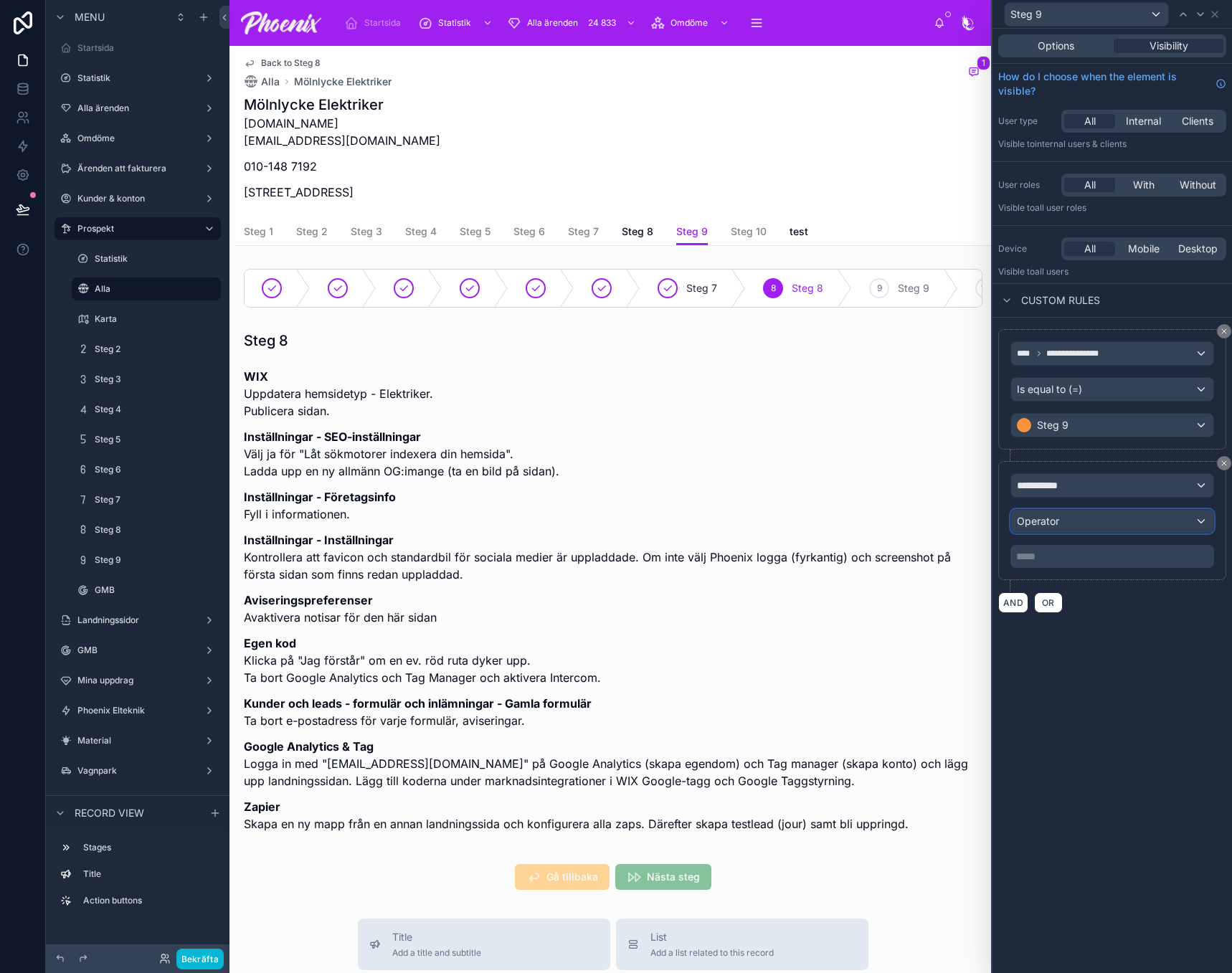
click at [1033, 514] on div "Operator" at bounding box center [1112, 521] width 202 height 23
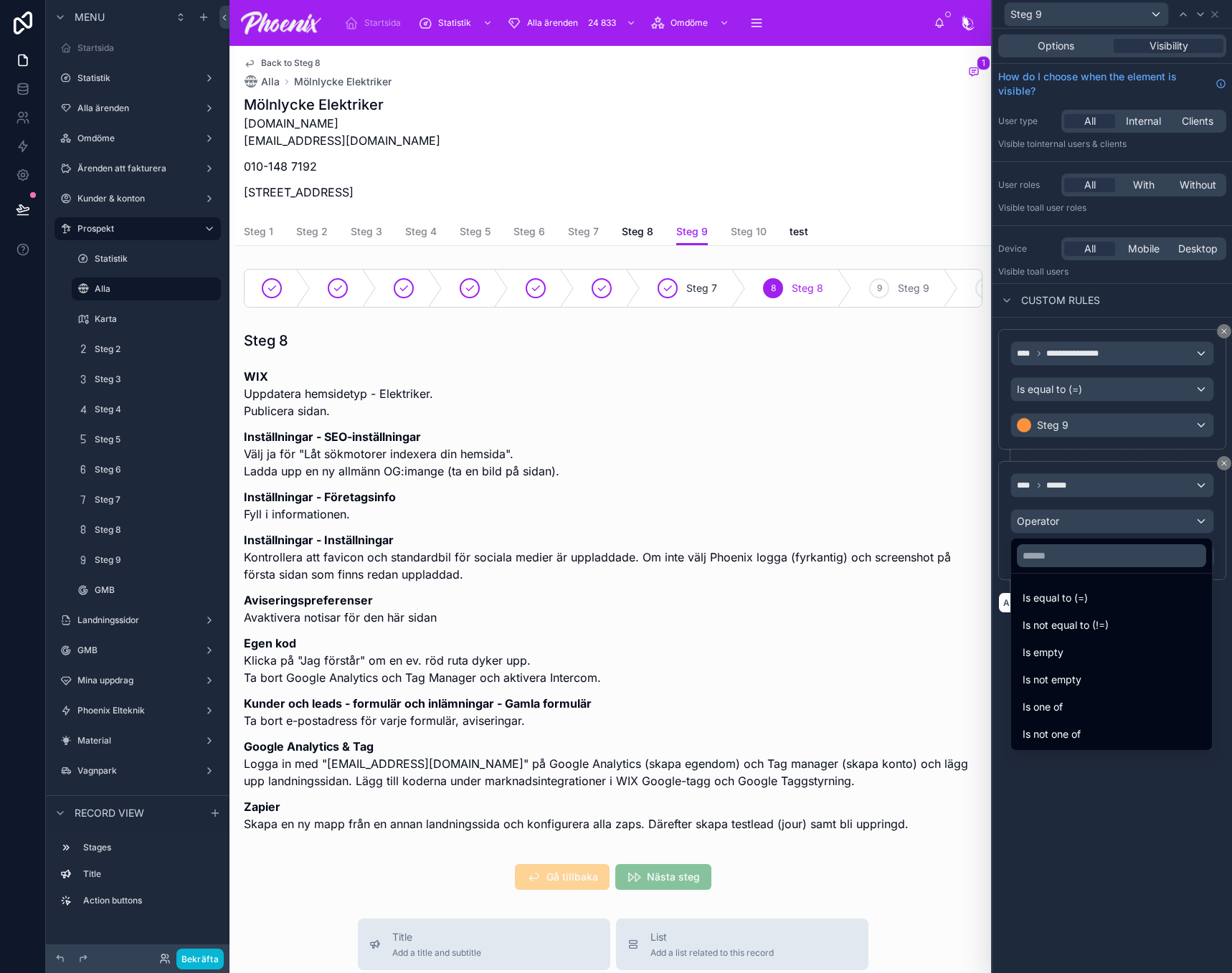
click at [1066, 592] on span "Is equal to (=)" at bounding box center [1056, 598] width 65 height 17
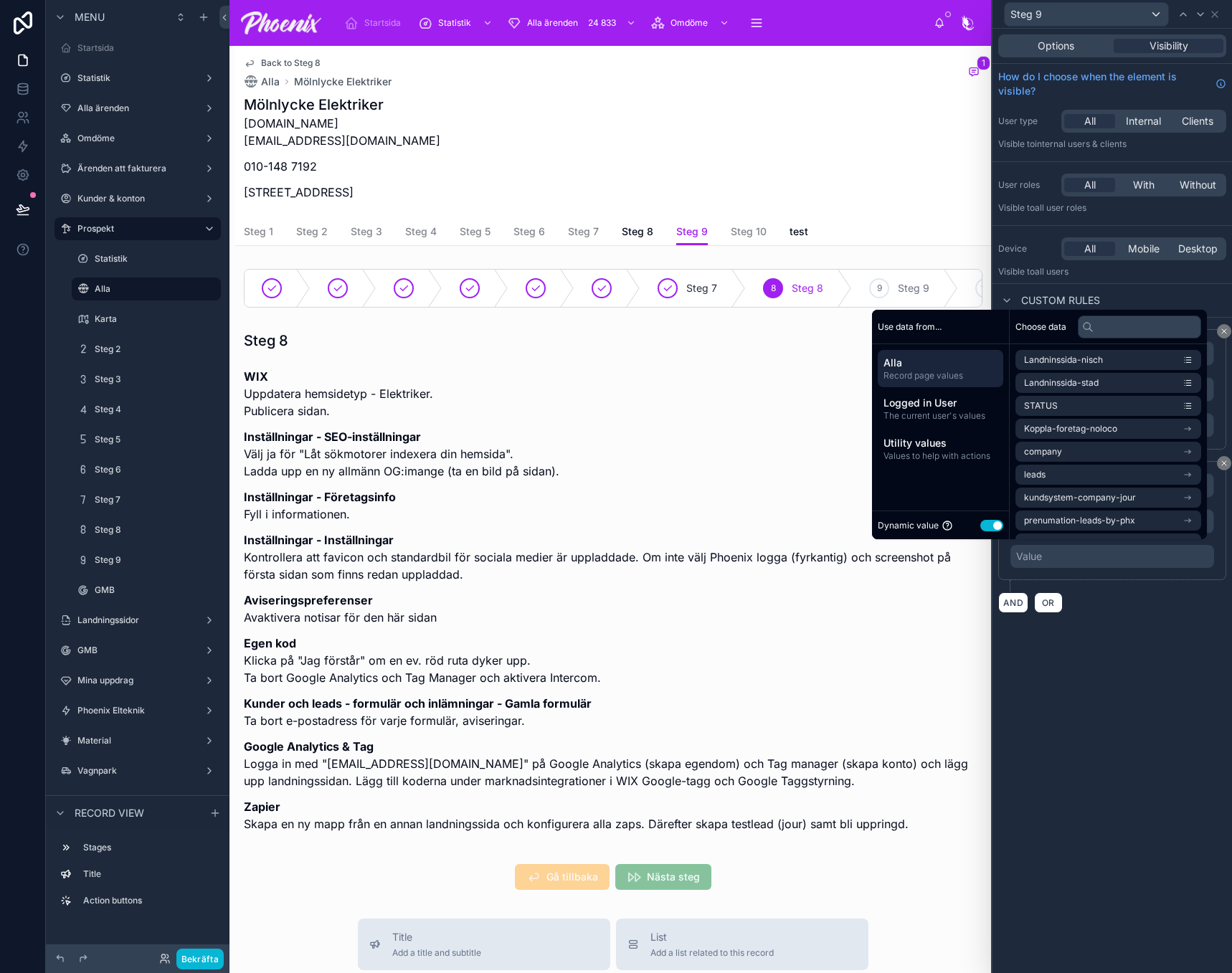
click at [980, 525] on button "Use setting" at bounding box center [992, 525] width 23 height 12
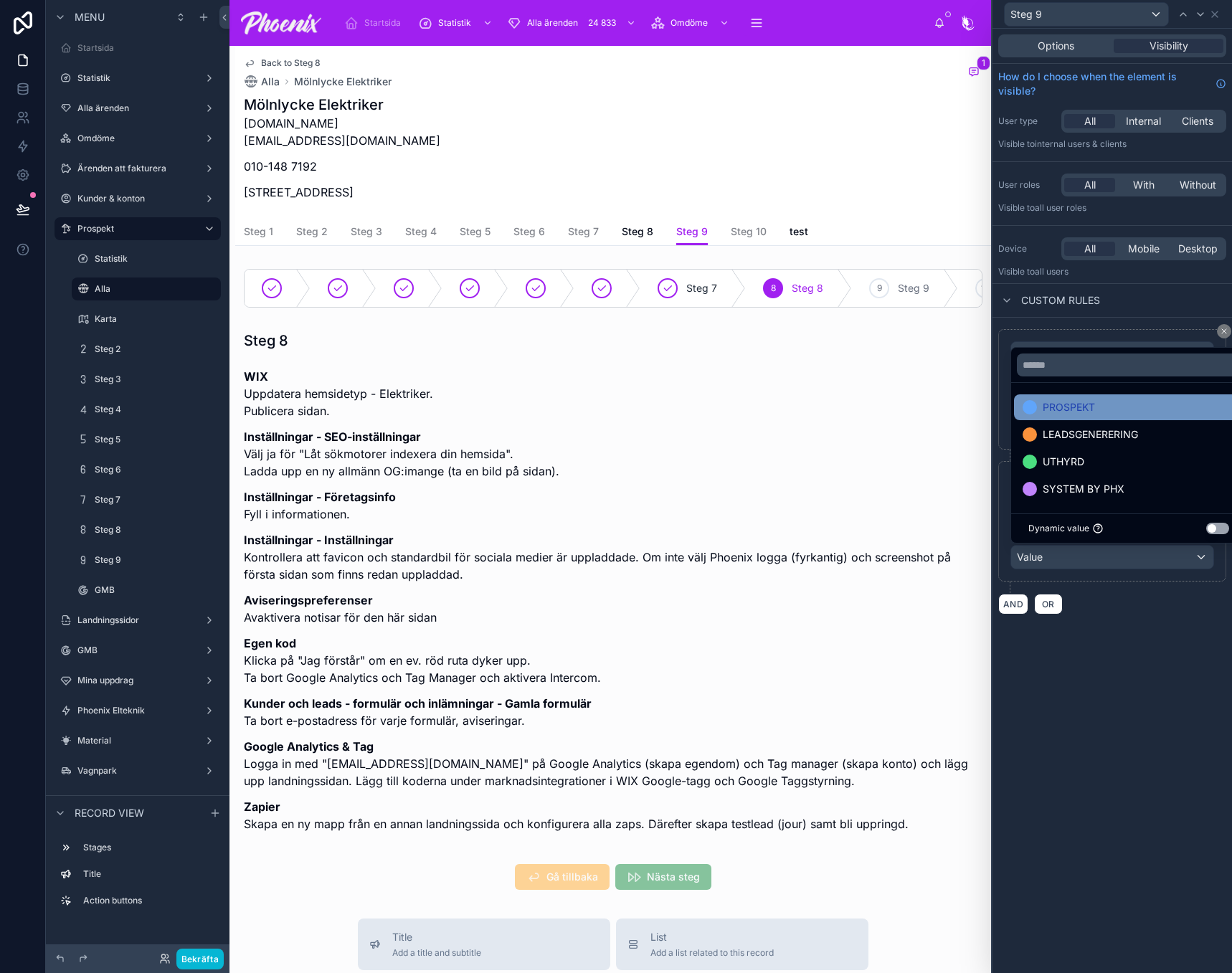
click at [1045, 410] on span "PROSPEKT" at bounding box center [1069, 407] width 52 height 17
click at [759, 171] on div "Mölnlycke Elektriker molnlyckeelektriker.se info@molnlyckeelektriker.se 010-148…" at bounding box center [613, 152] width 738 height 115
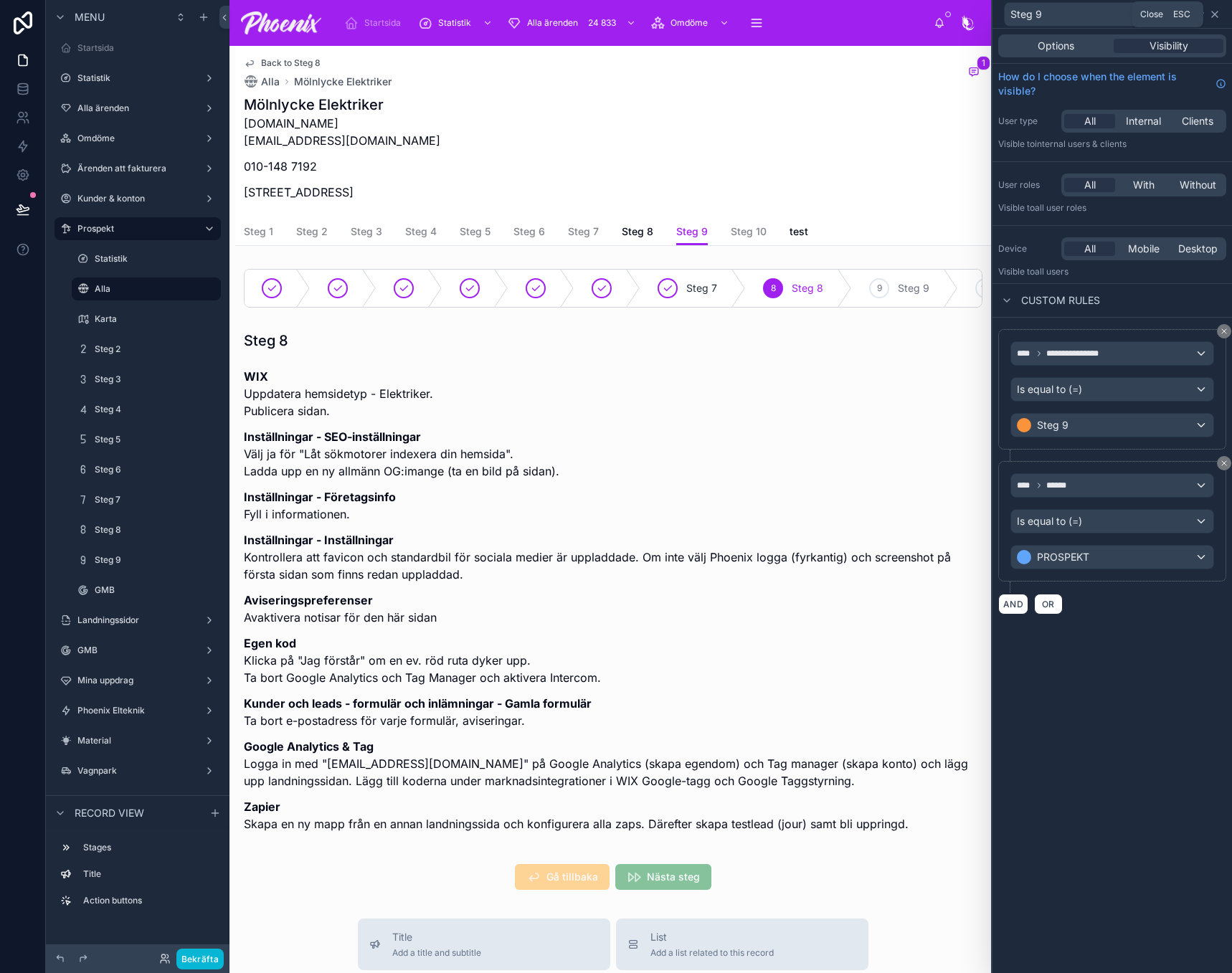
click at [1215, 13] on icon at bounding box center [1215, 14] width 12 height 12
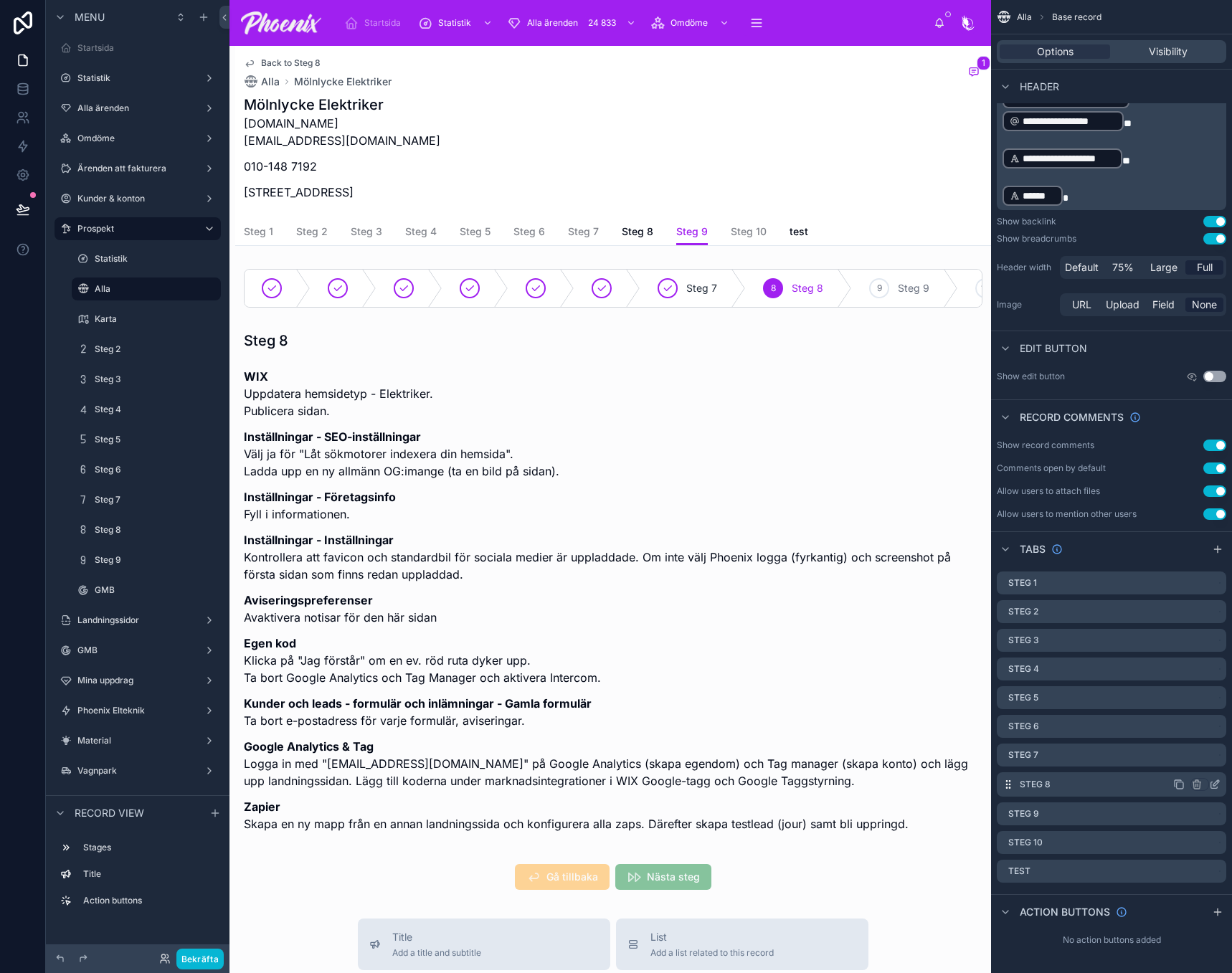
click at [1218, 782] on icon "scrollable content" at bounding box center [1218, 782] width 2 height 2
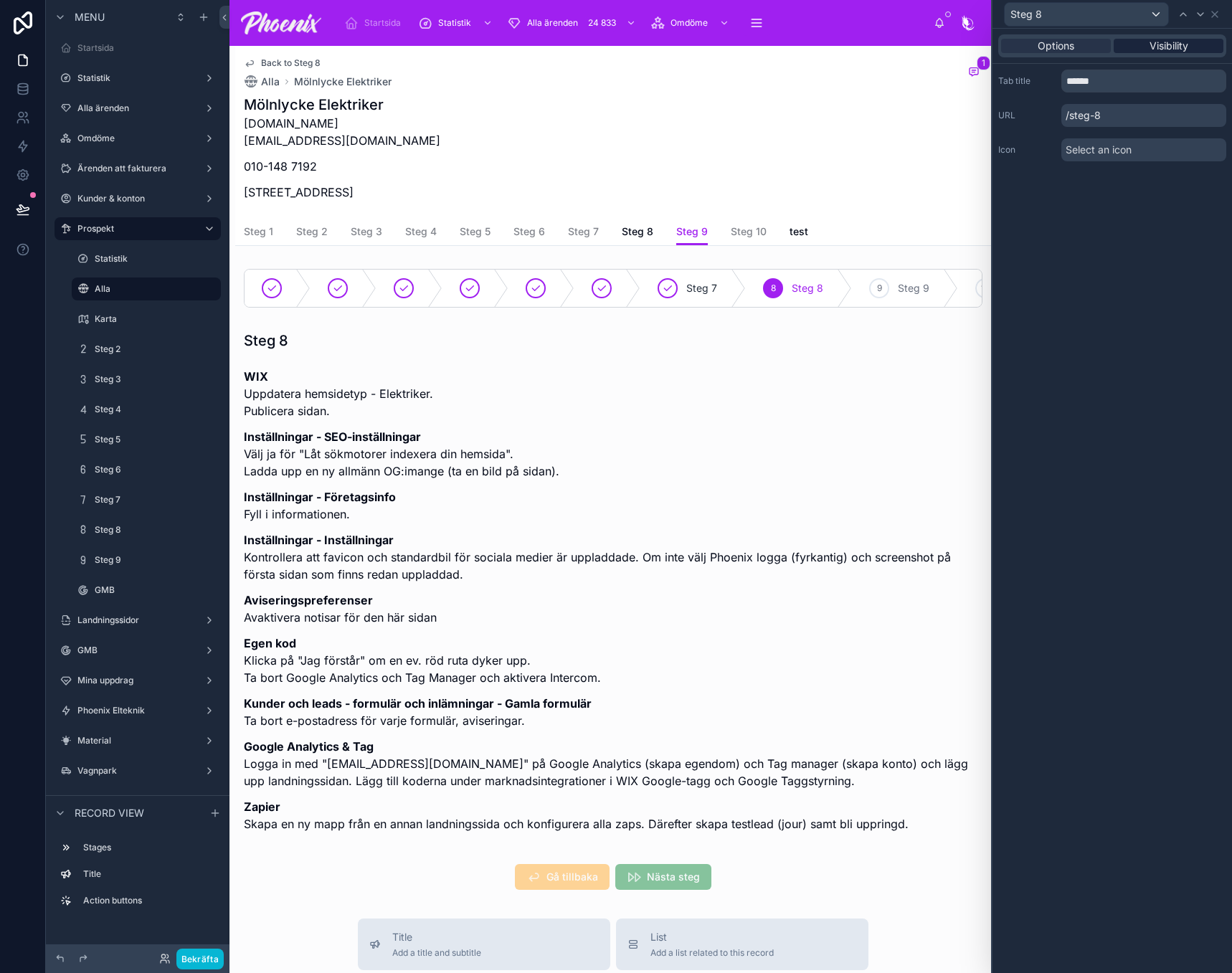
click at [1183, 51] on span "Visibility" at bounding box center [1169, 46] width 39 height 14
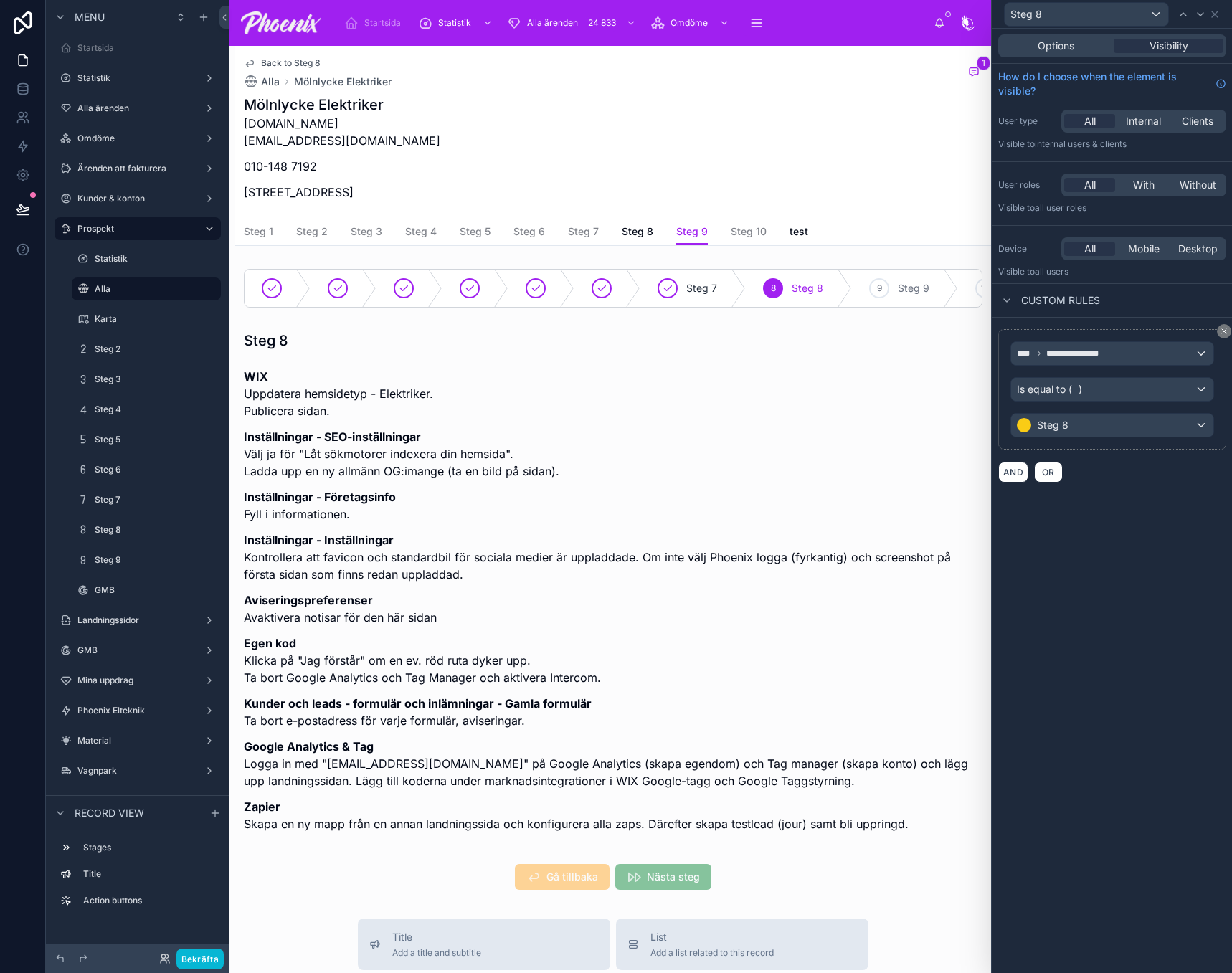
scroll to position [2, 0]
click at [1003, 472] on button "AND" at bounding box center [1013, 472] width 30 height 21
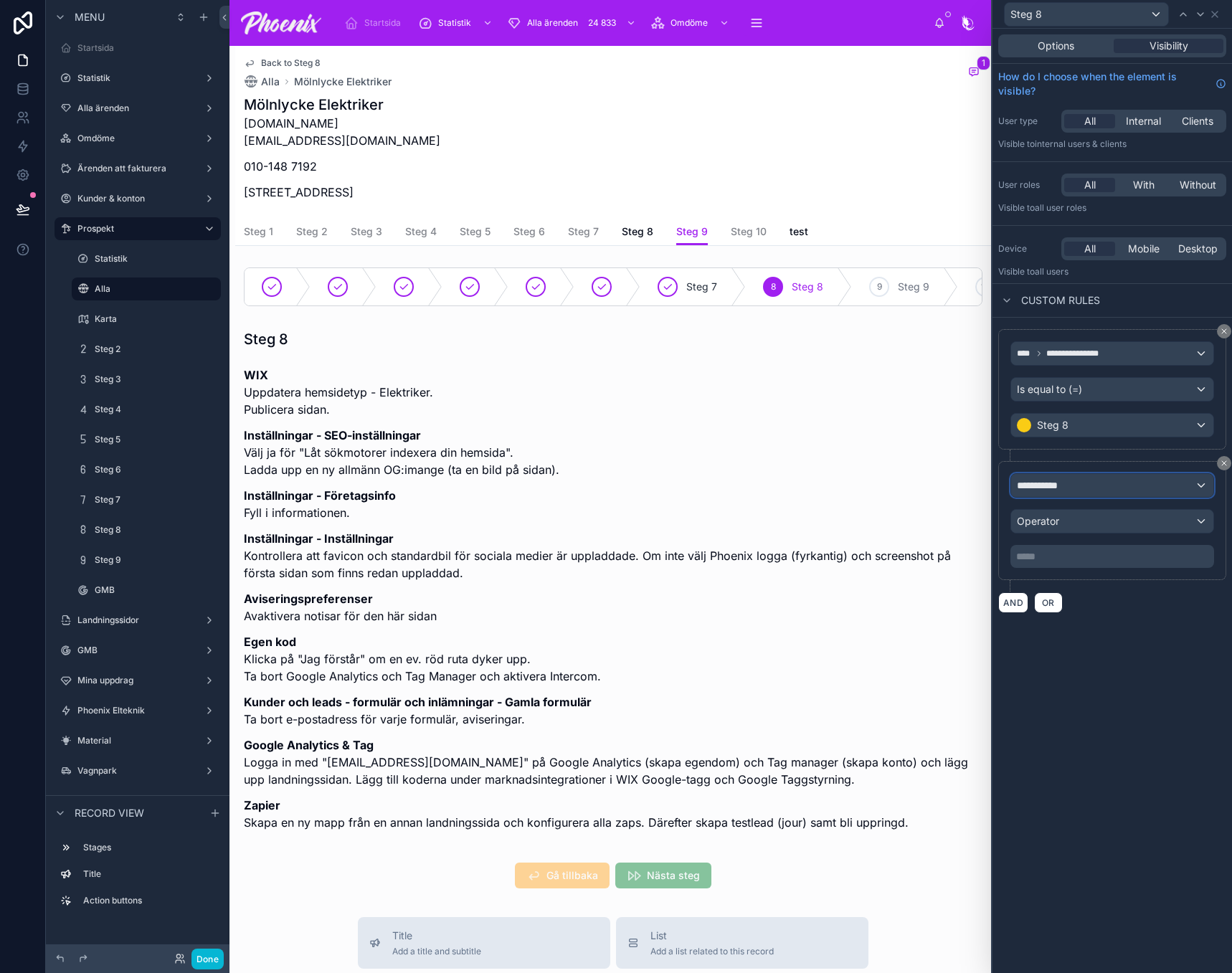
click at [1046, 490] on span "**********" at bounding box center [1043, 485] width 54 height 14
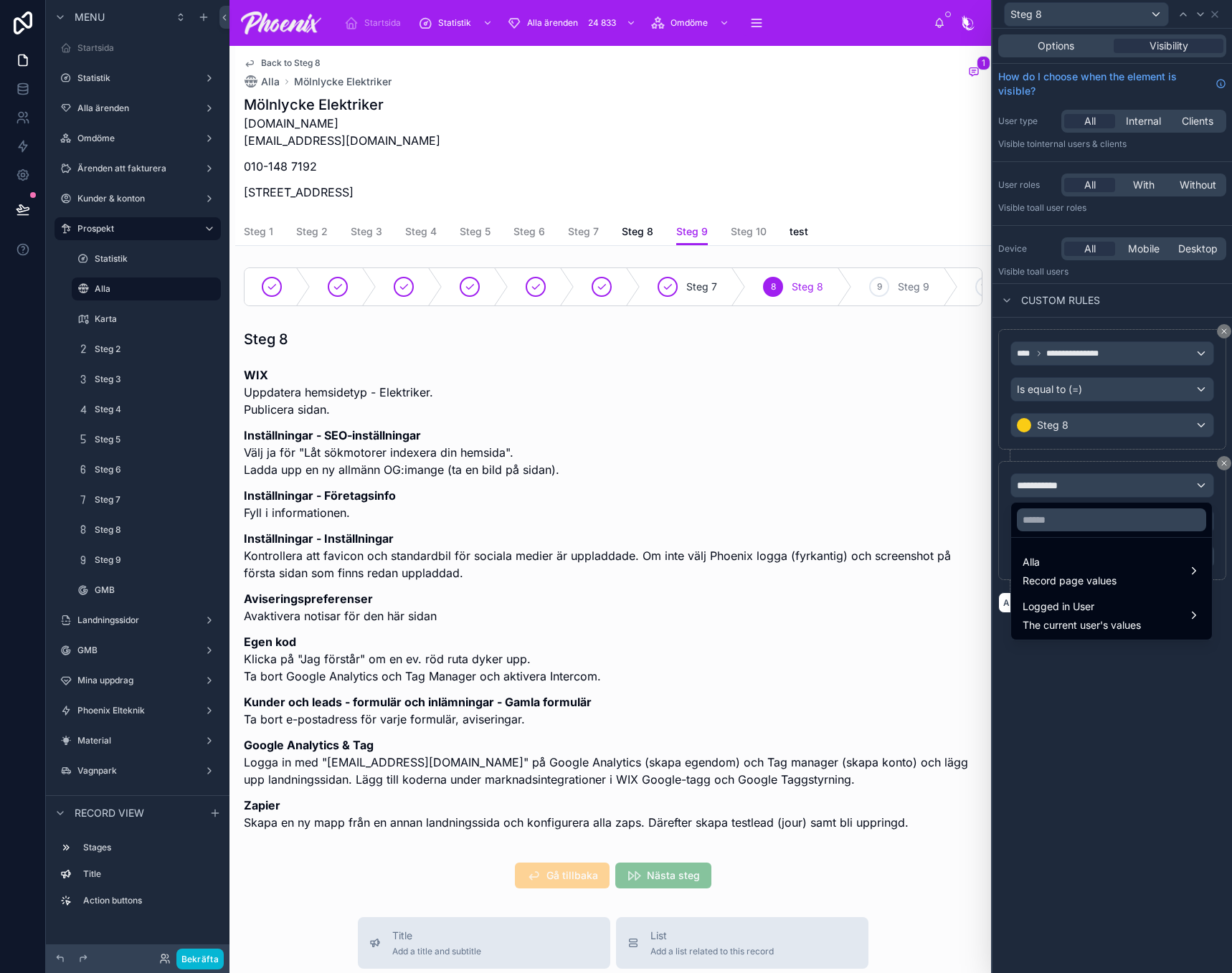
click at [1049, 532] on div at bounding box center [1112, 520] width 201 height 34
click at [1053, 524] on input "text" at bounding box center [1112, 520] width 190 height 23
paste input "******"
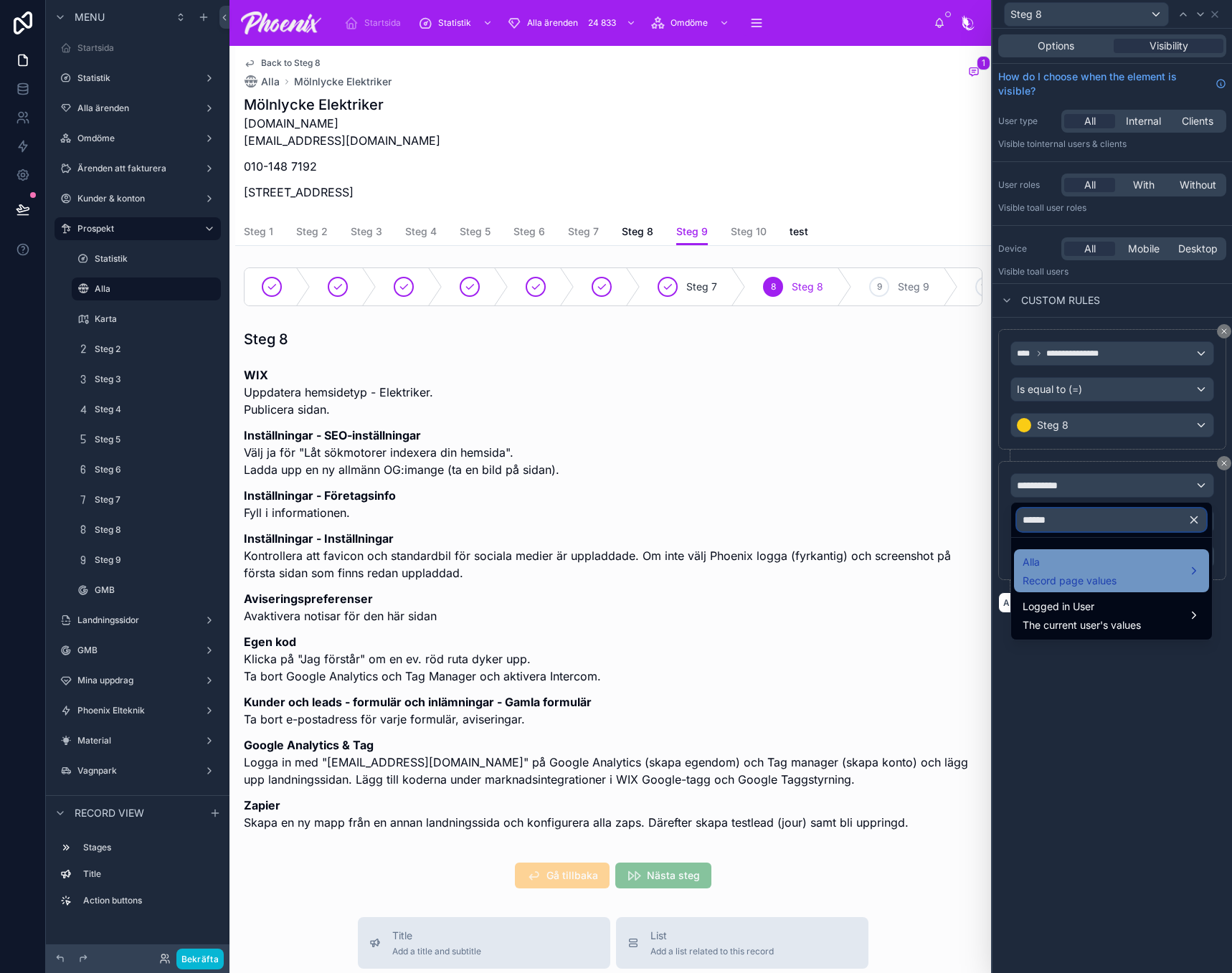
type input "******"
click at [1056, 566] on span "Alla" at bounding box center [1070, 562] width 94 height 17
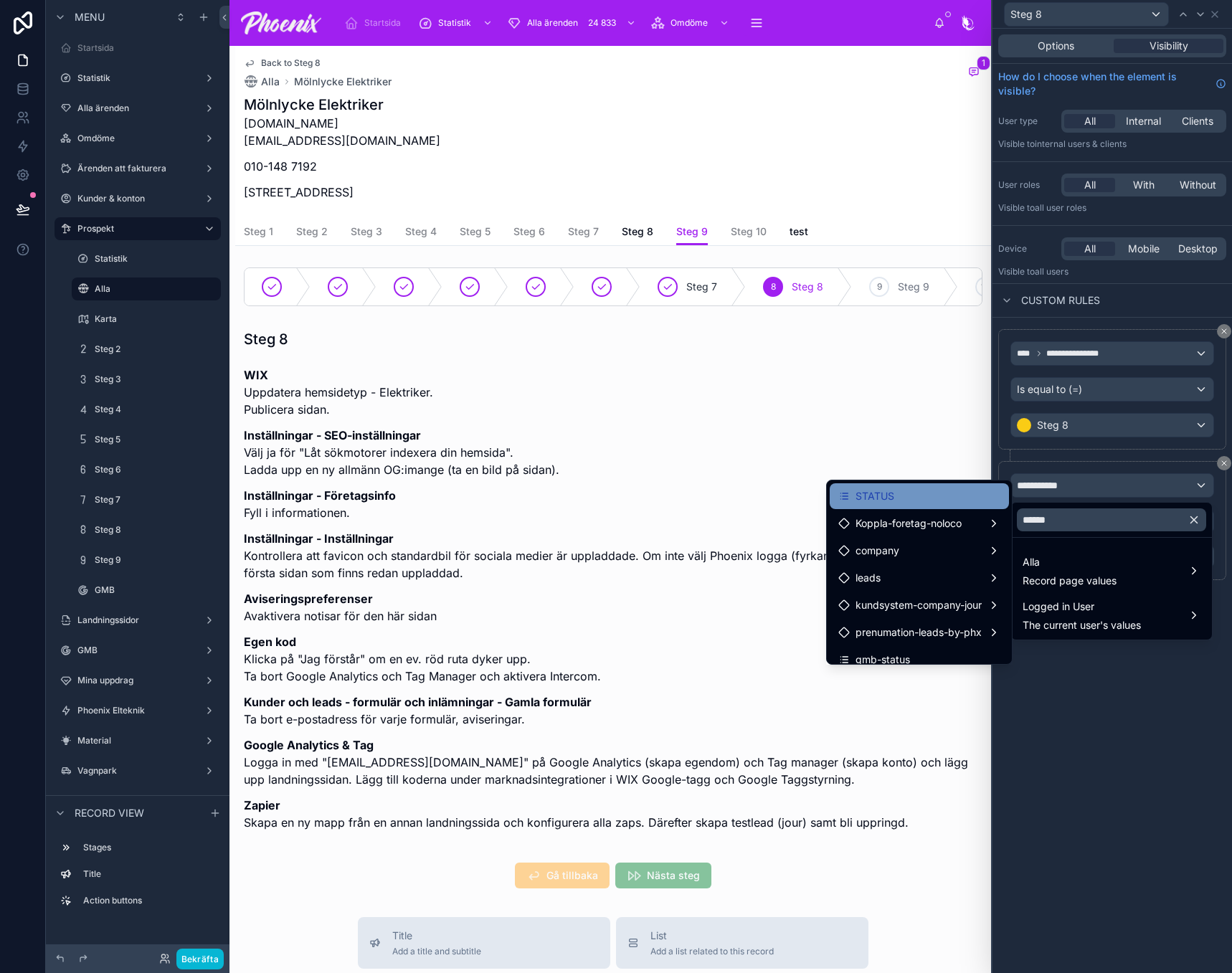
click at [933, 497] on div "STATUS" at bounding box center [920, 496] width 162 height 17
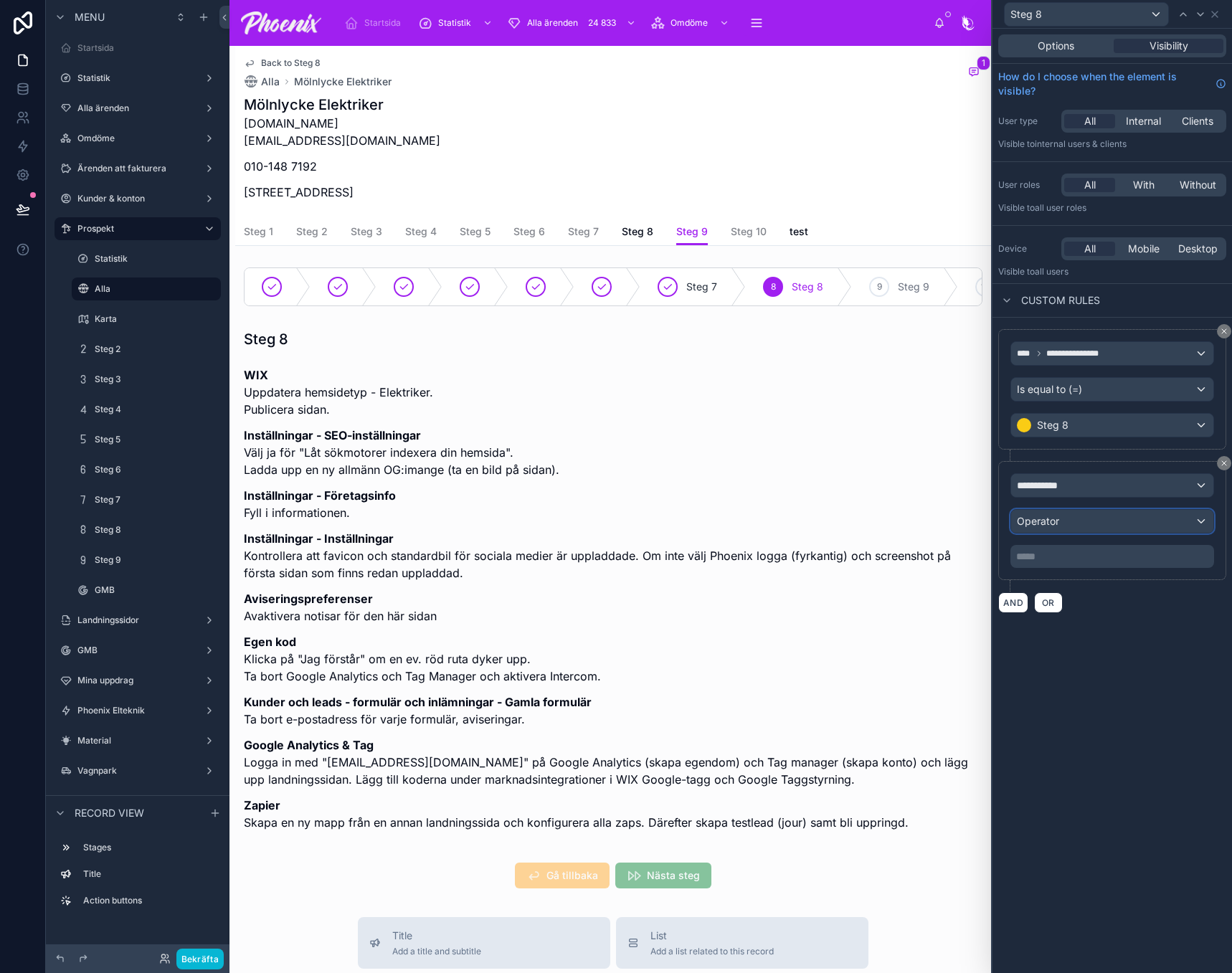
click at [1056, 525] on span "Operator" at bounding box center [1038, 521] width 42 height 12
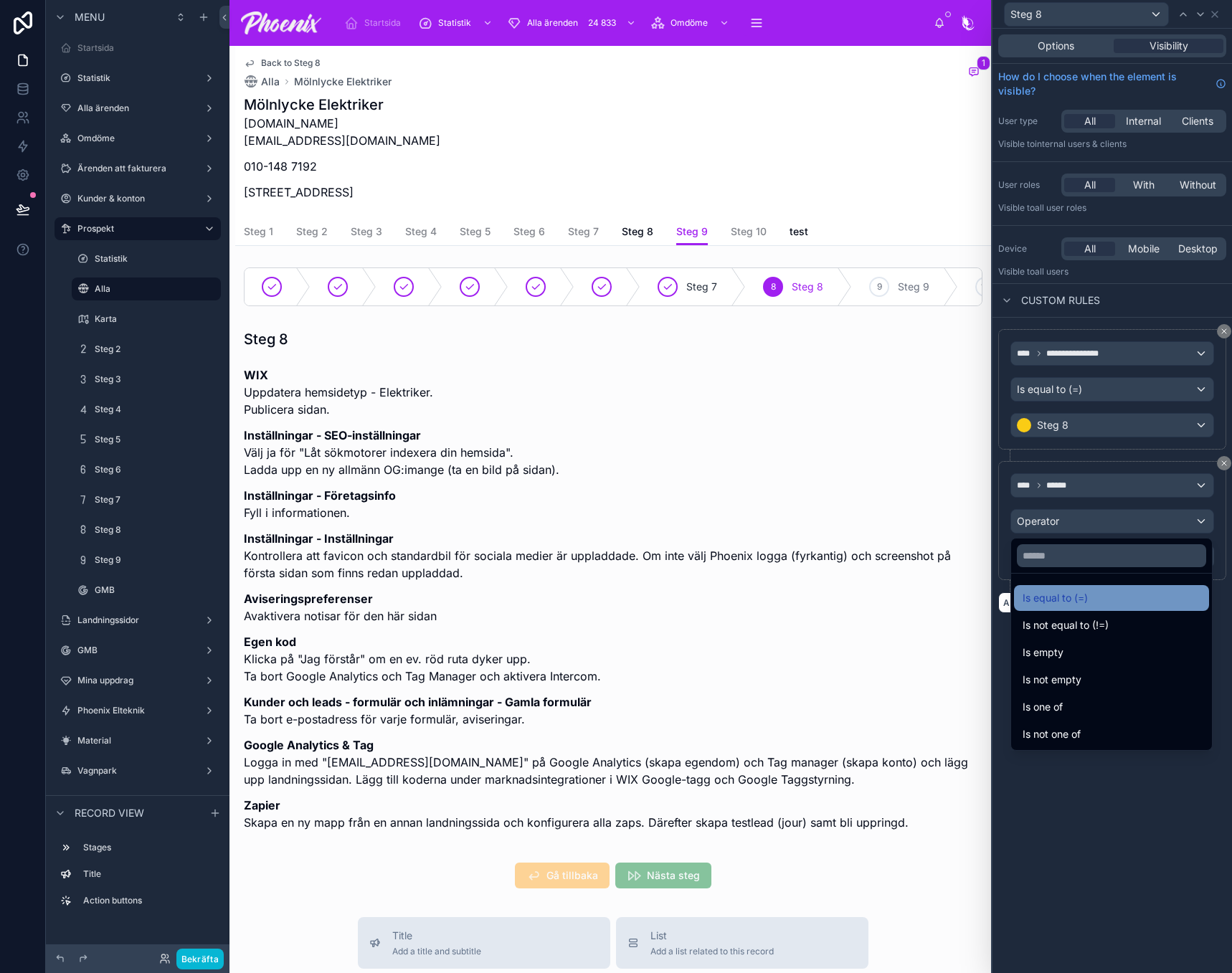
click at [1058, 594] on span "Is equal to (=)" at bounding box center [1056, 598] width 65 height 17
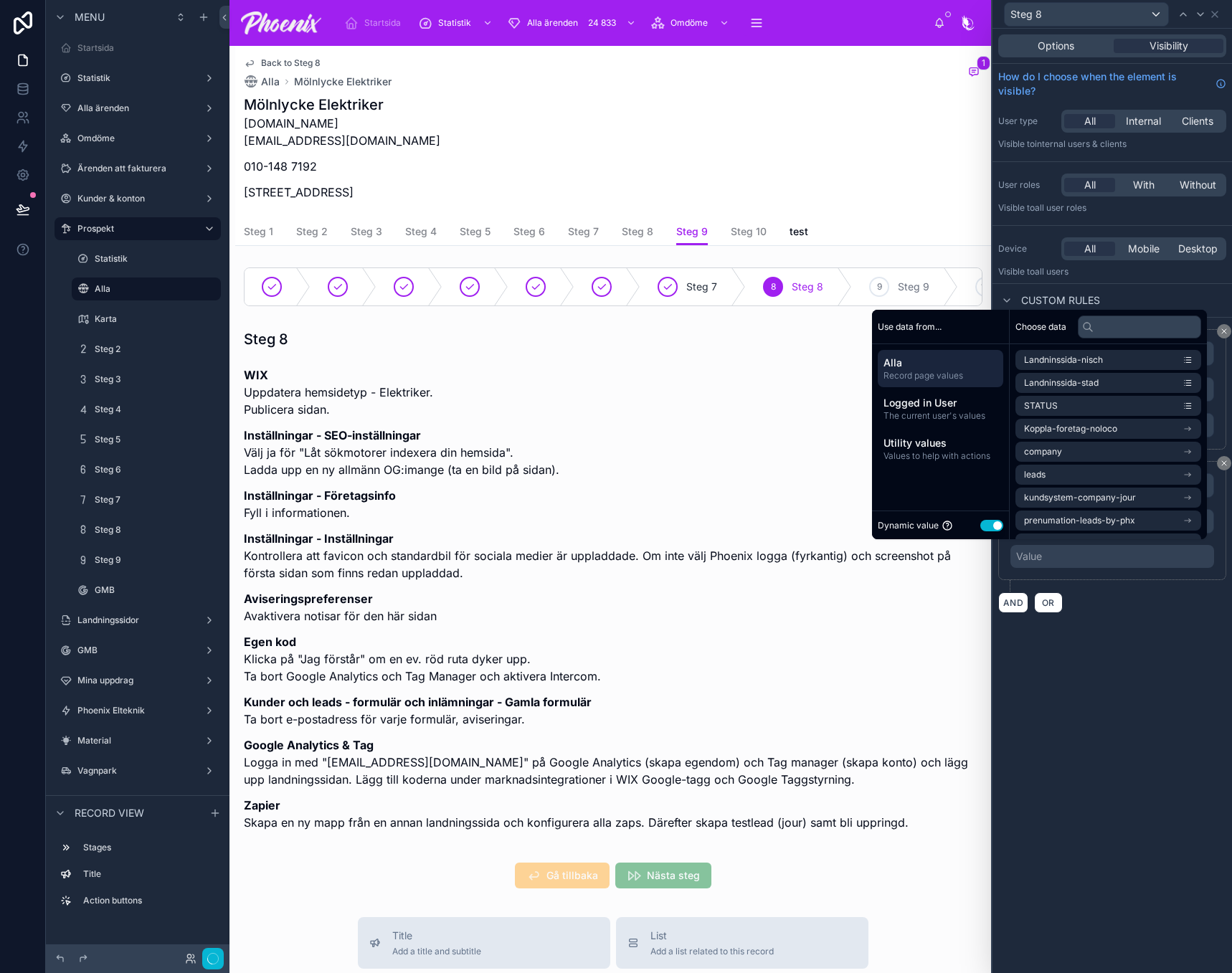
click at [981, 526] on button "Use setting" at bounding box center [992, 525] width 23 height 12
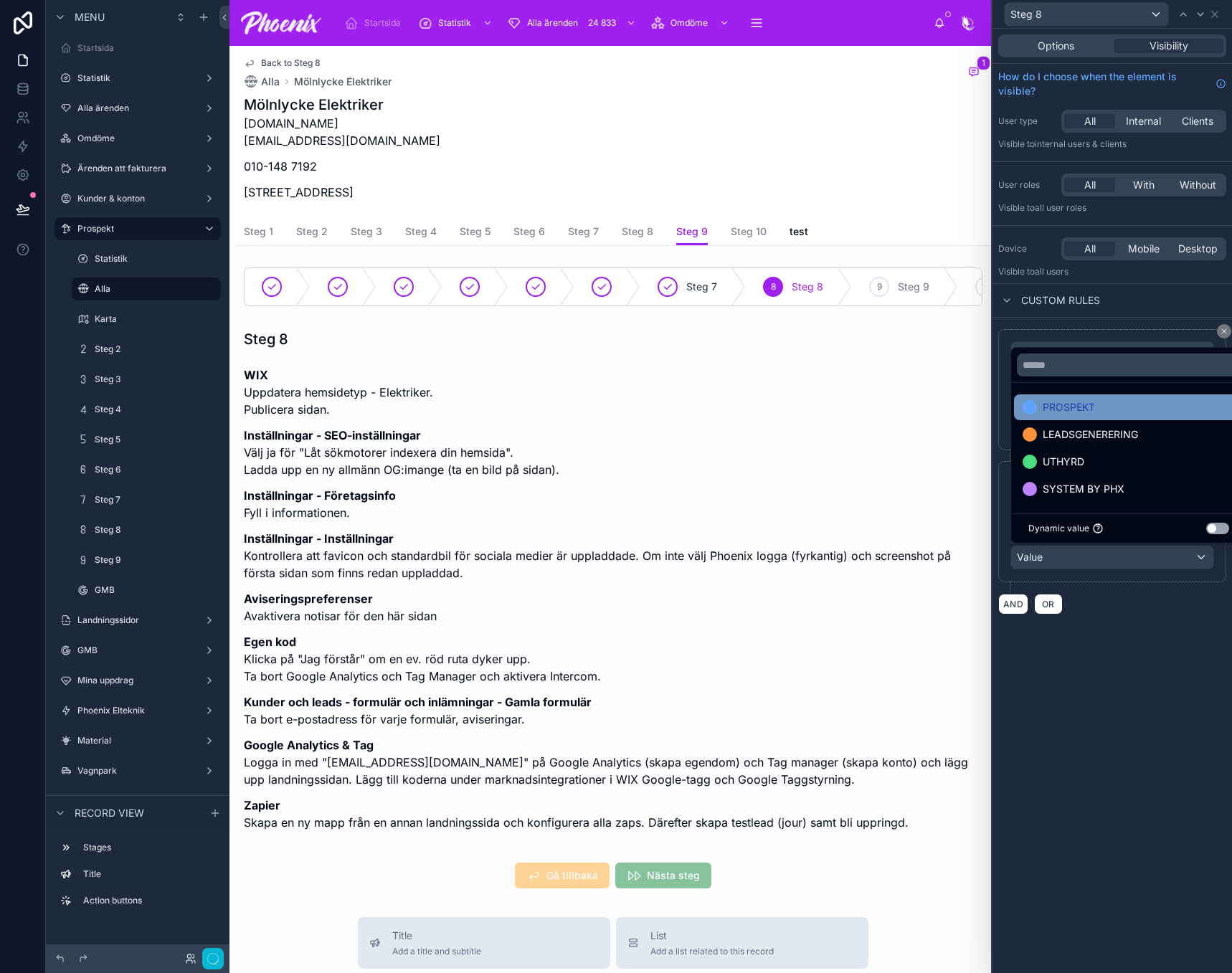
click at [1063, 403] on span "PROSPEKT" at bounding box center [1069, 407] width 52 height 17
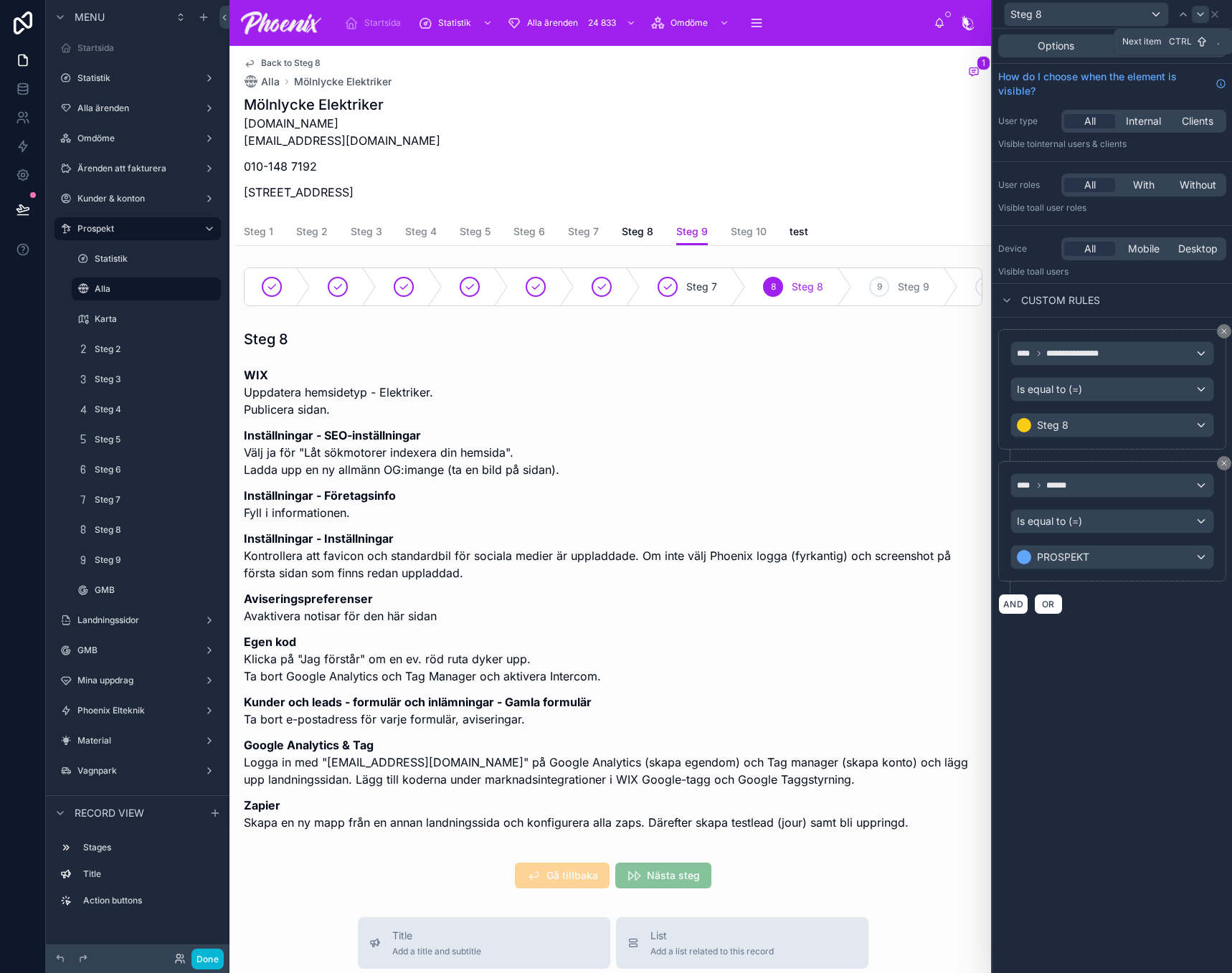
click at [1207, 16] on div at bounding box center [1201, 14] width 17 height 17
click at [1185, 14] on icon at bounding box center [1183, 14] width 12 height 12
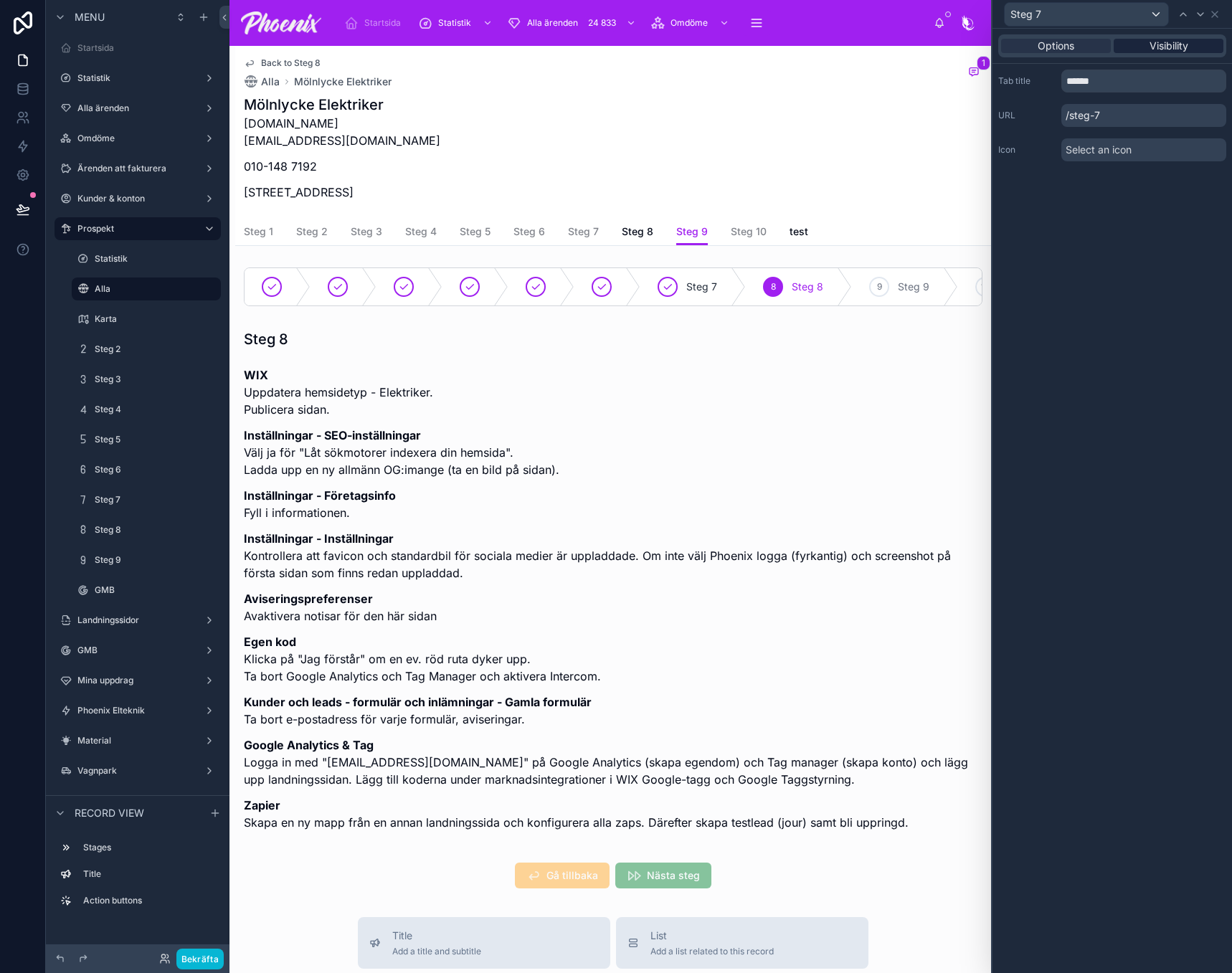
click at [1185, 49] on span "Visibility" at bounding box center [1169, 46] width 39 height 14
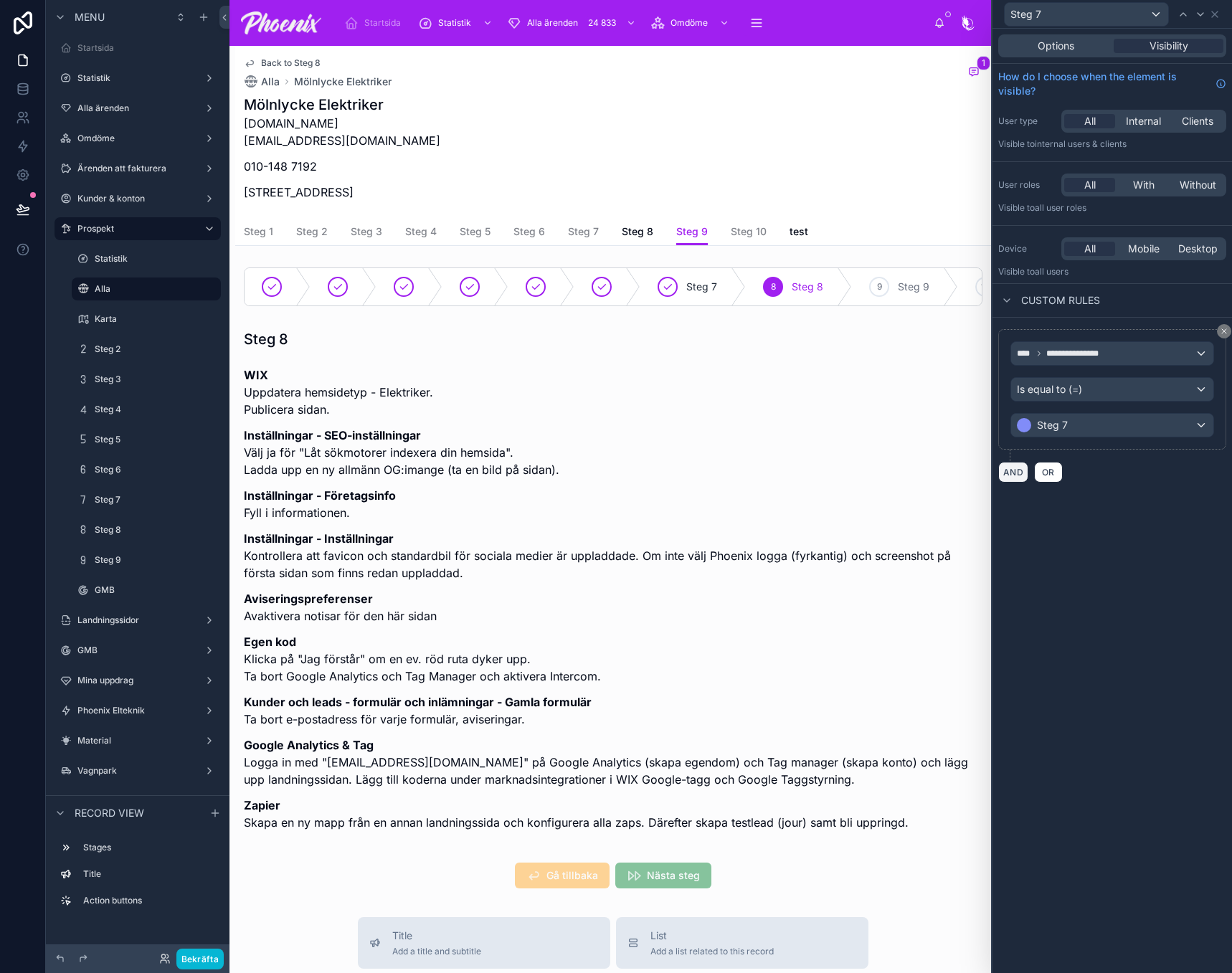
click at [1017, 478] on button "AND" at bounding box center [1013, 472] width 30 height 21
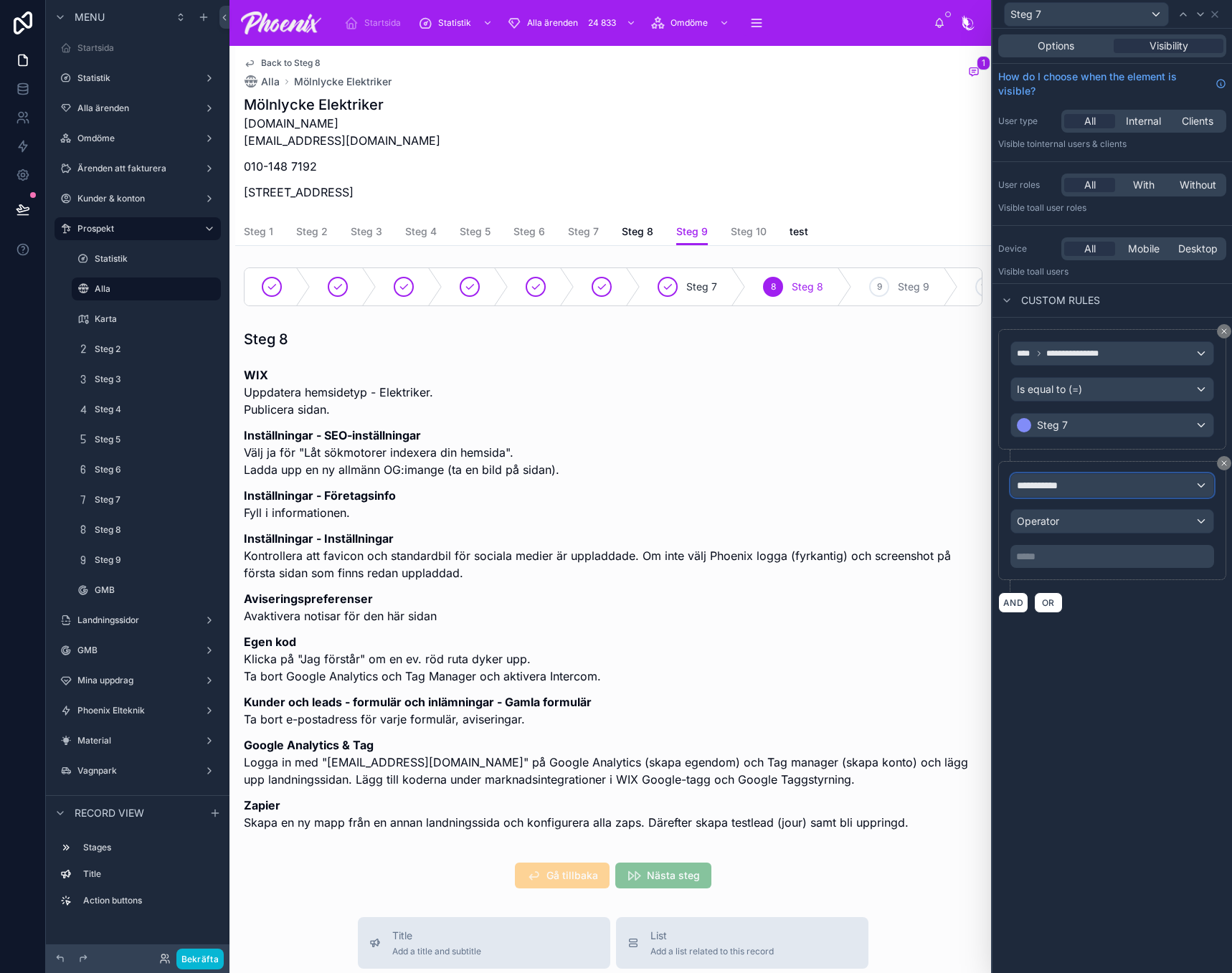
click at [1035, 487] on span "**********" at bounding box center [1043, 485] width 54 height 14
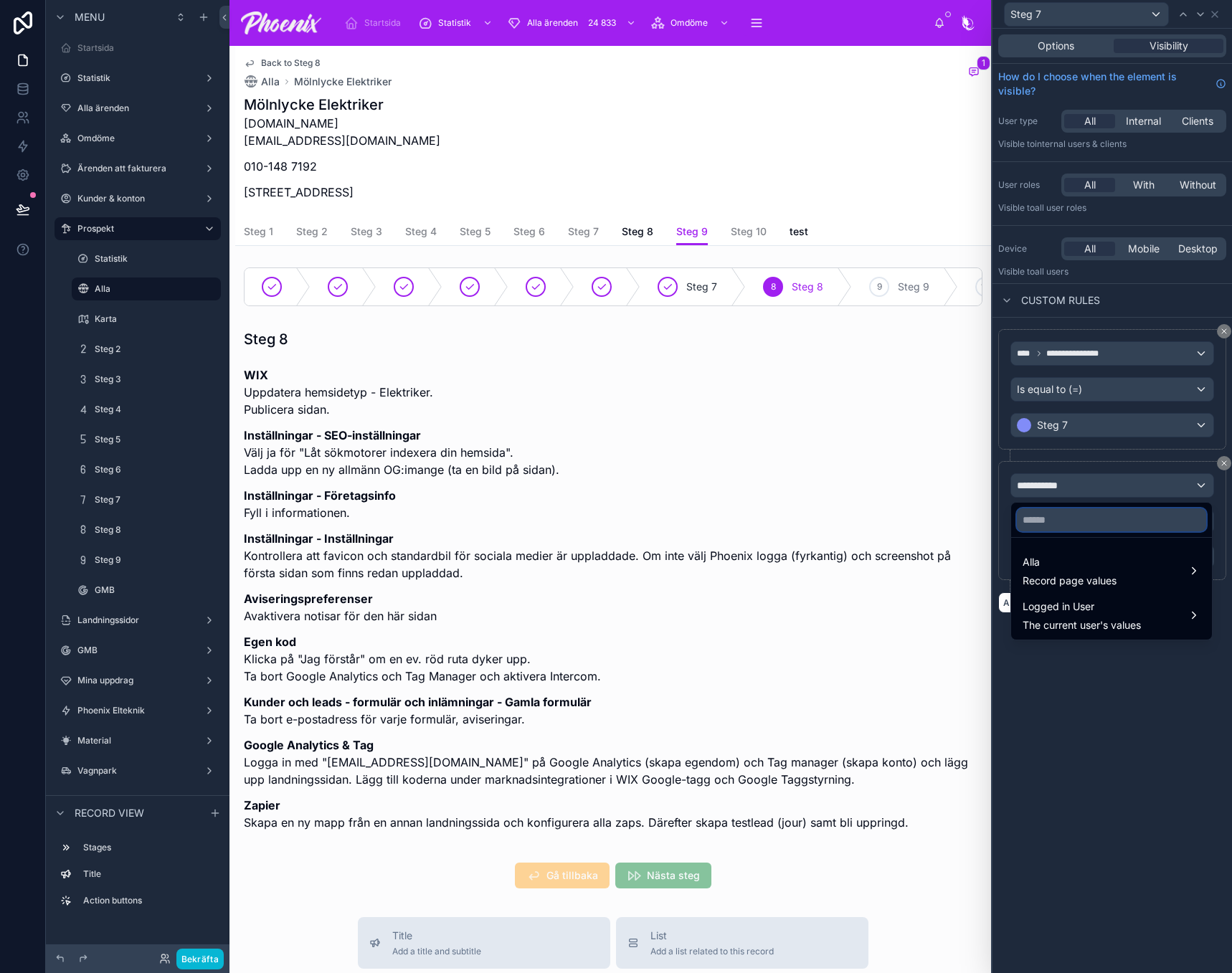
click at [1059, 522] on input "text" at bounding box center [1112, 520] width 190 height 23
paste input "******"
type input "******"
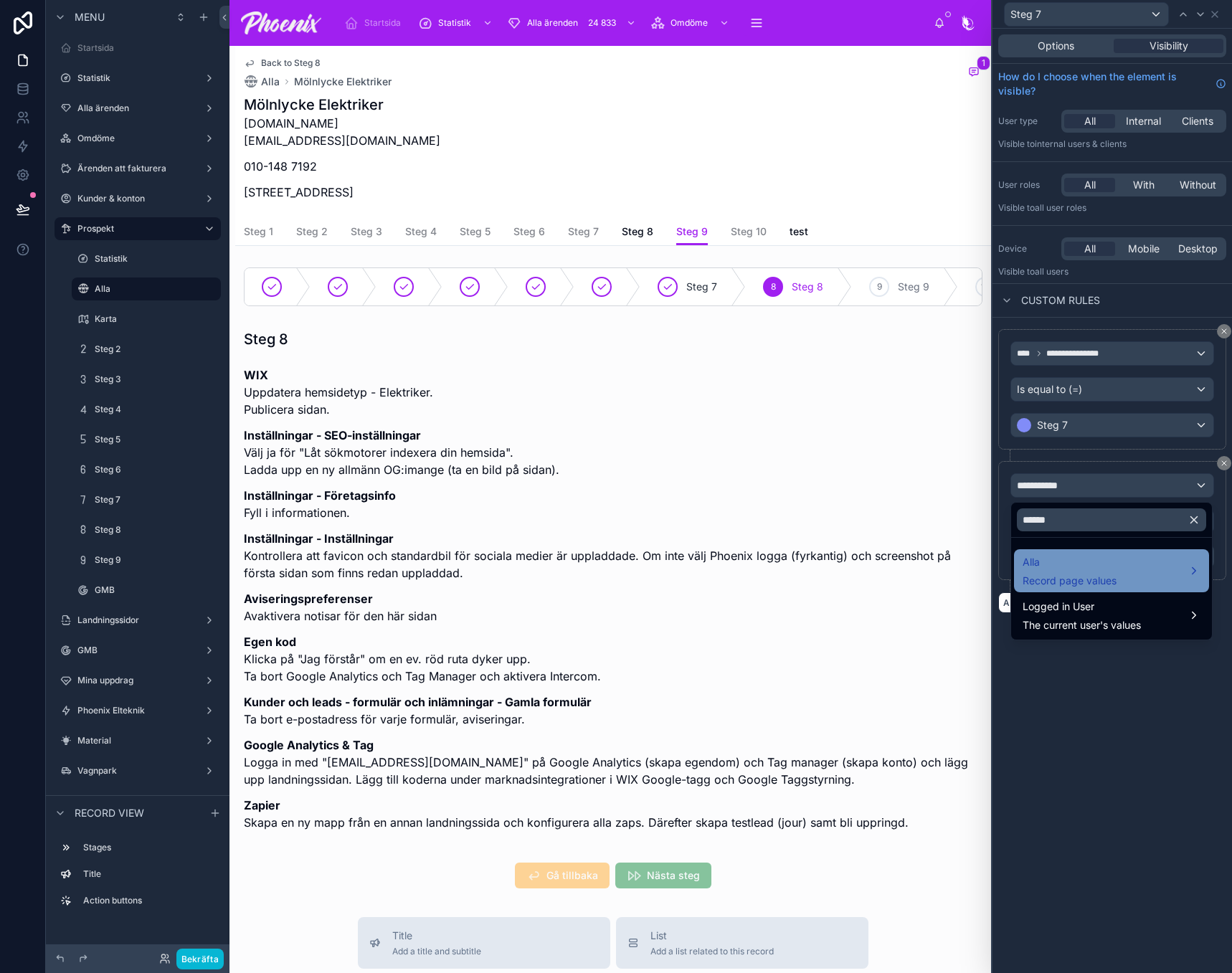
click at [1057, 561] on span "Alla" at bounding box center [1070, 562] width 94 height 17
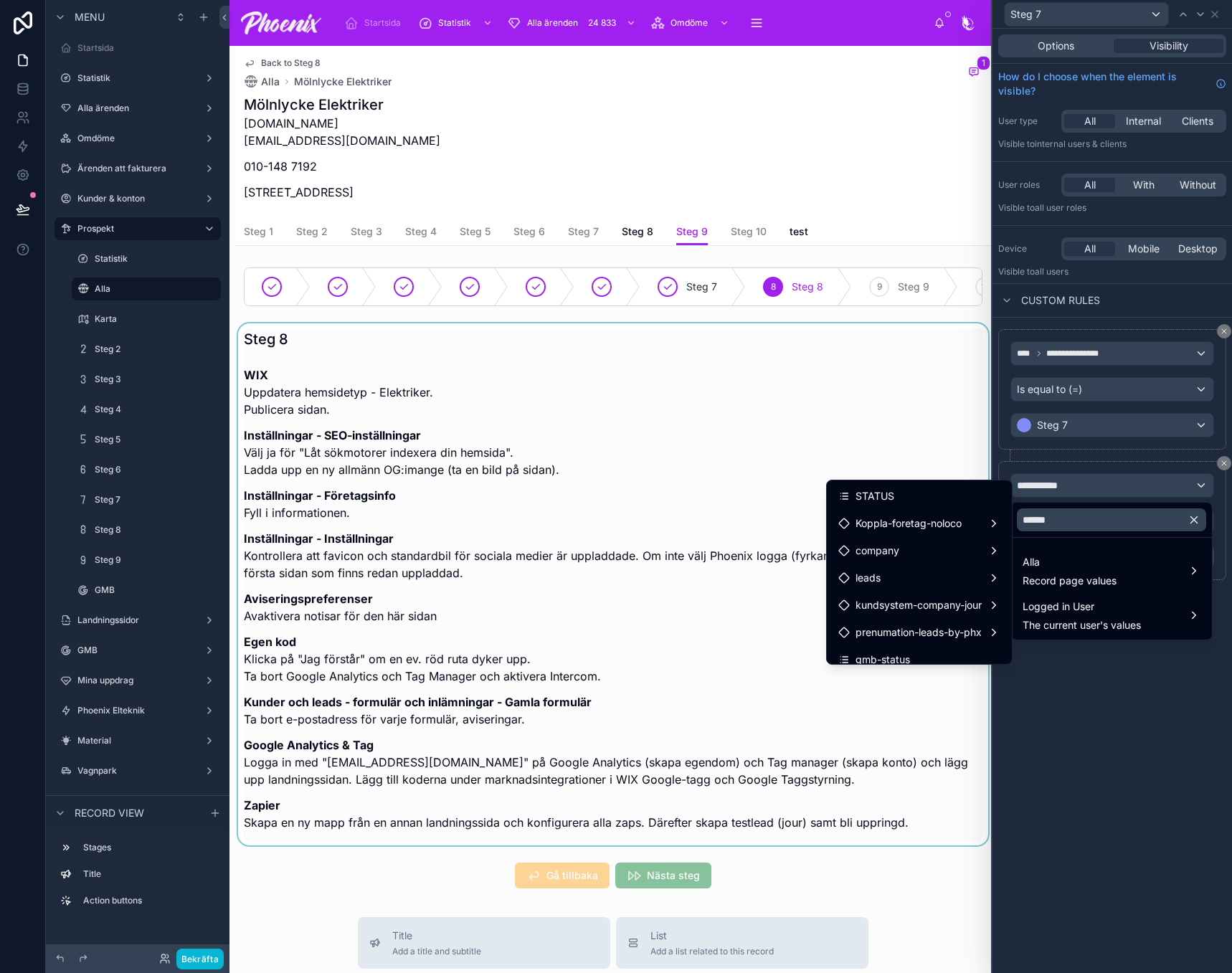
click at [957, 497] on div "STATUS" at bounding box center [920, 496] width 162 height 17
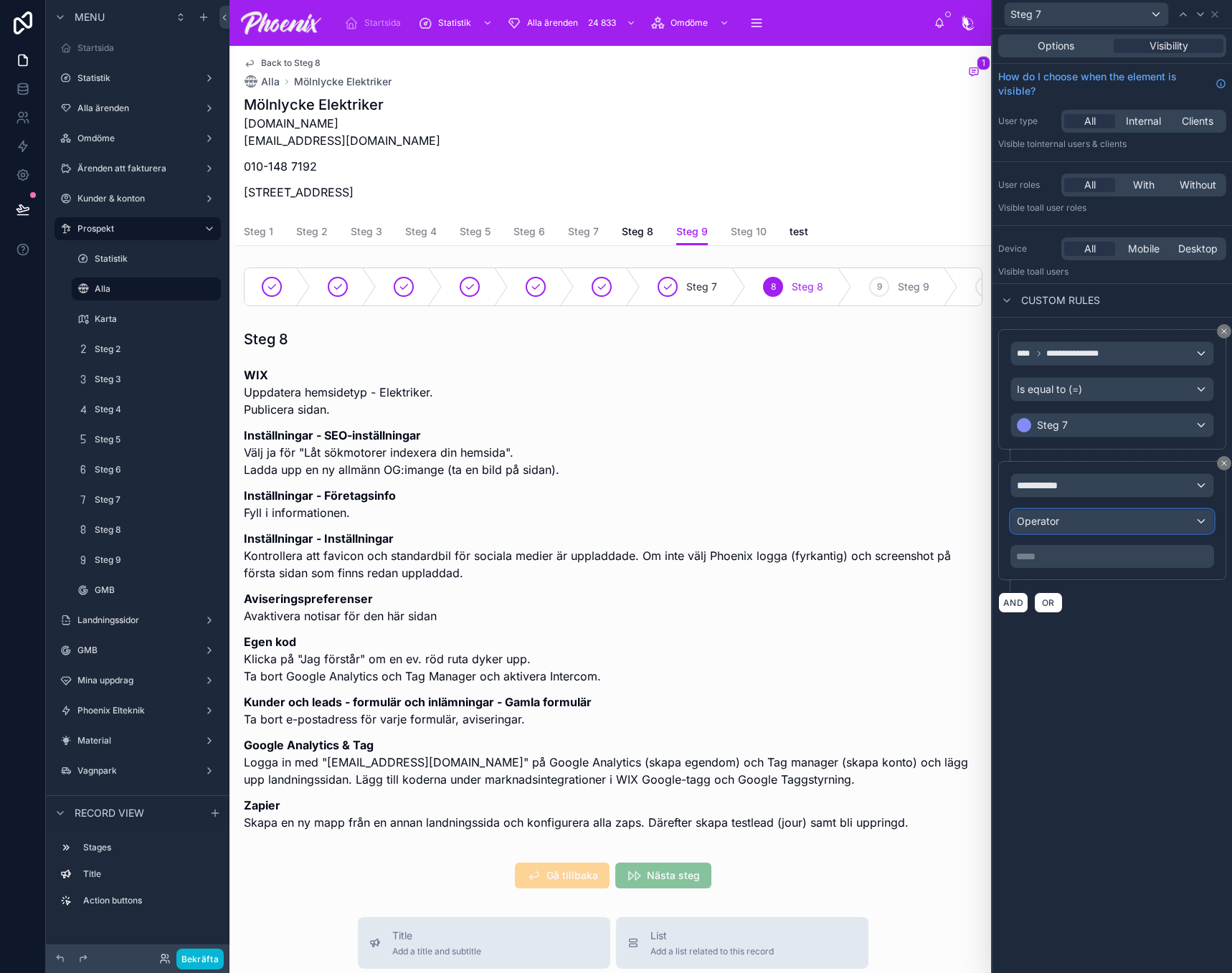
click at [1040, 519] on span "Operator" at bounding box center [1038, 521] width 42 height 12
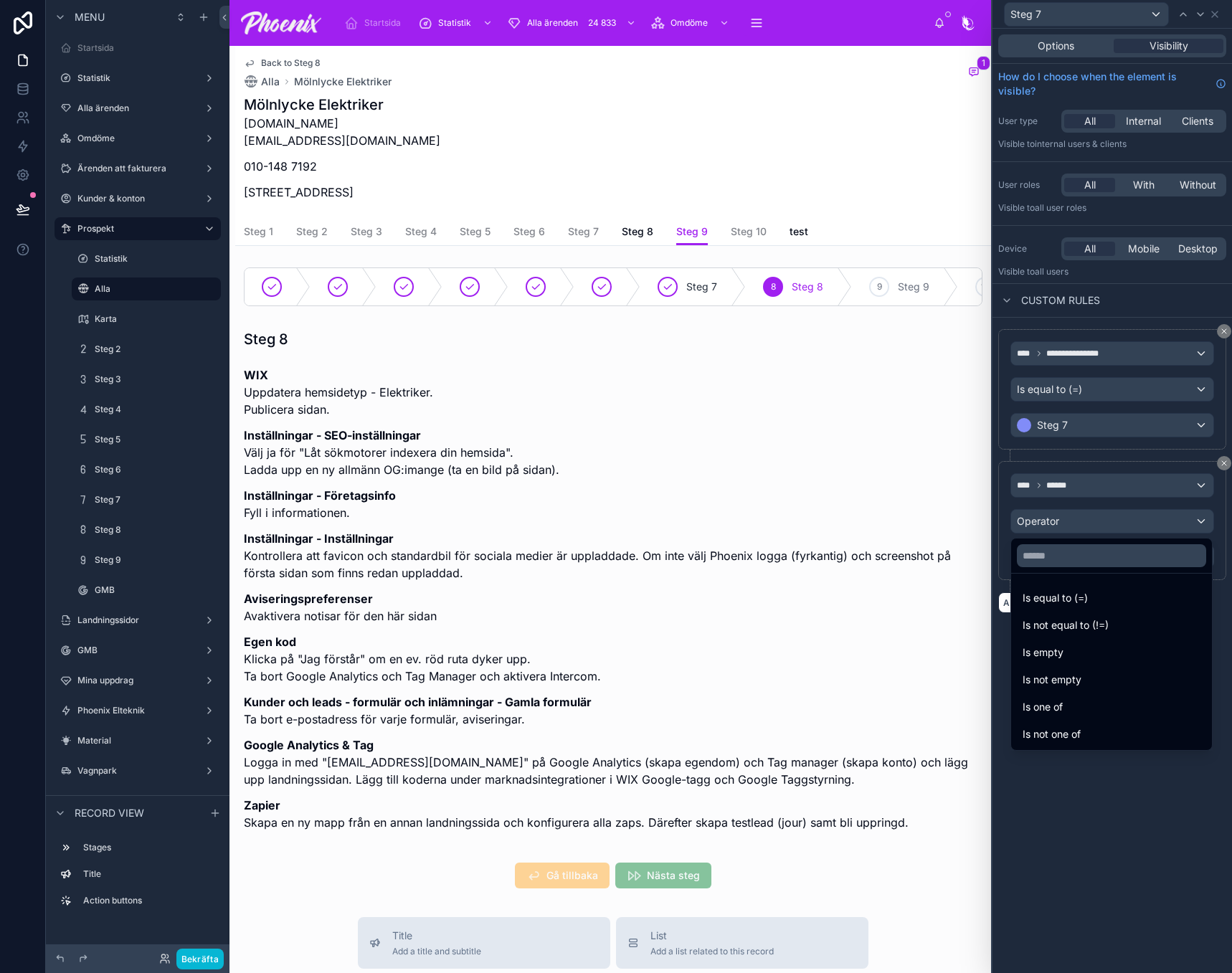
click at [1046, 593] on span "Is equal to (=)" at bounding box center [1056, 598] width 65 height 17
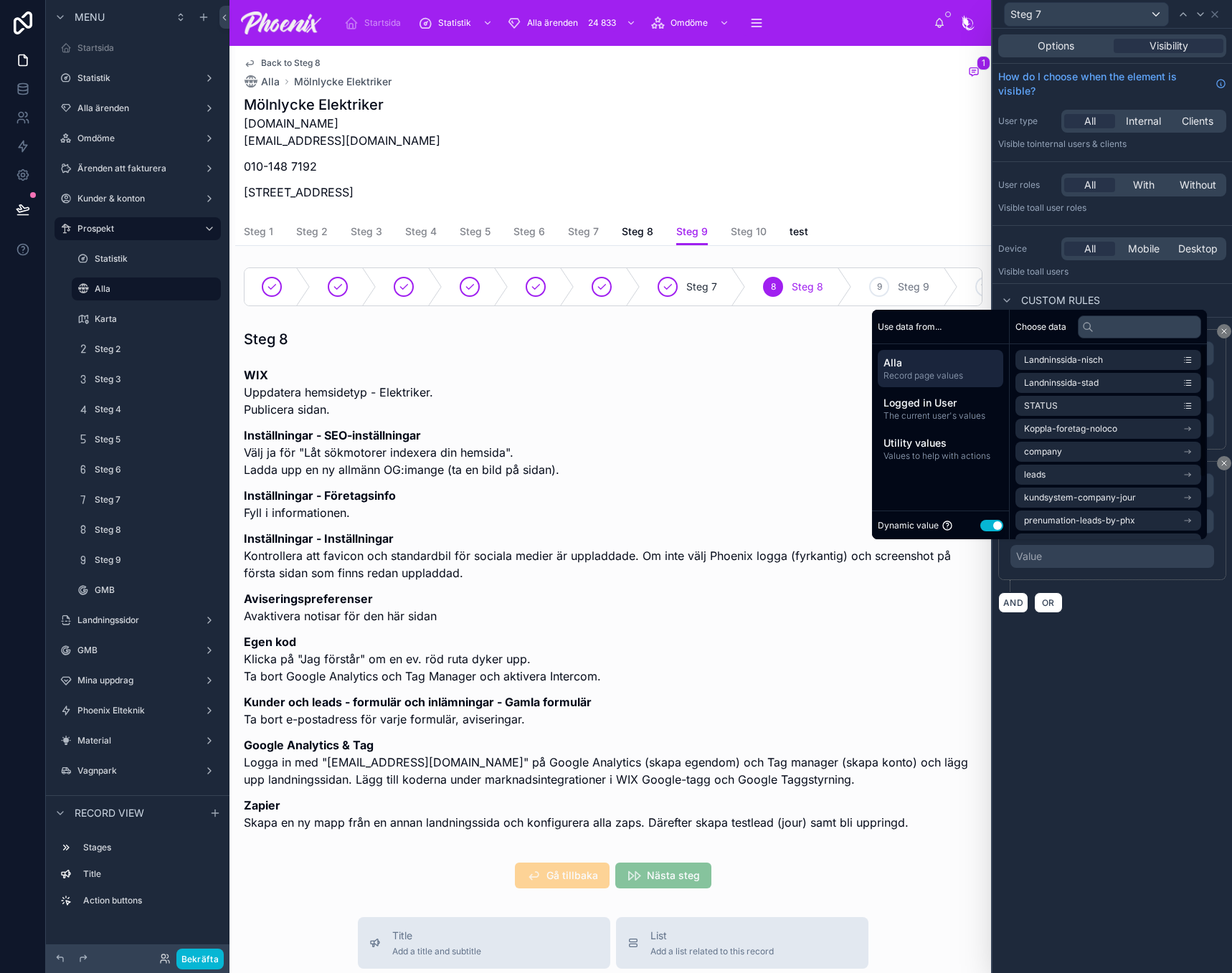
click at [980, 521] on button "Use setting" at bounding box center [992, 525] width 23 height 12
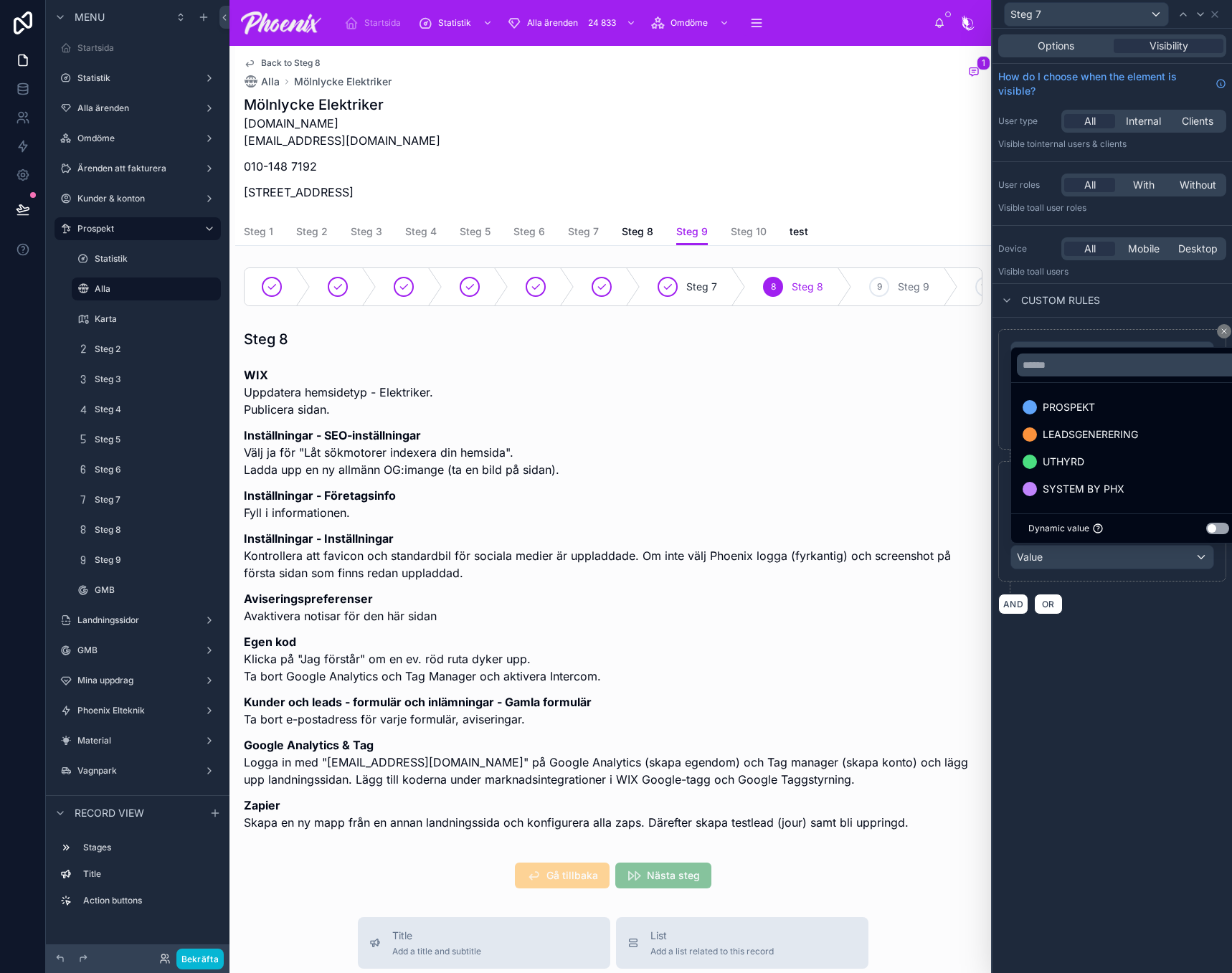
drag, startPoint x: 1049, startPoint y: 411, endPoint x: 1099, endPoint y: 373, distance: 62.8
click at [1049, 411] on span "PROSPEKT" at bounding box center [1069, 407] width 52 height 17
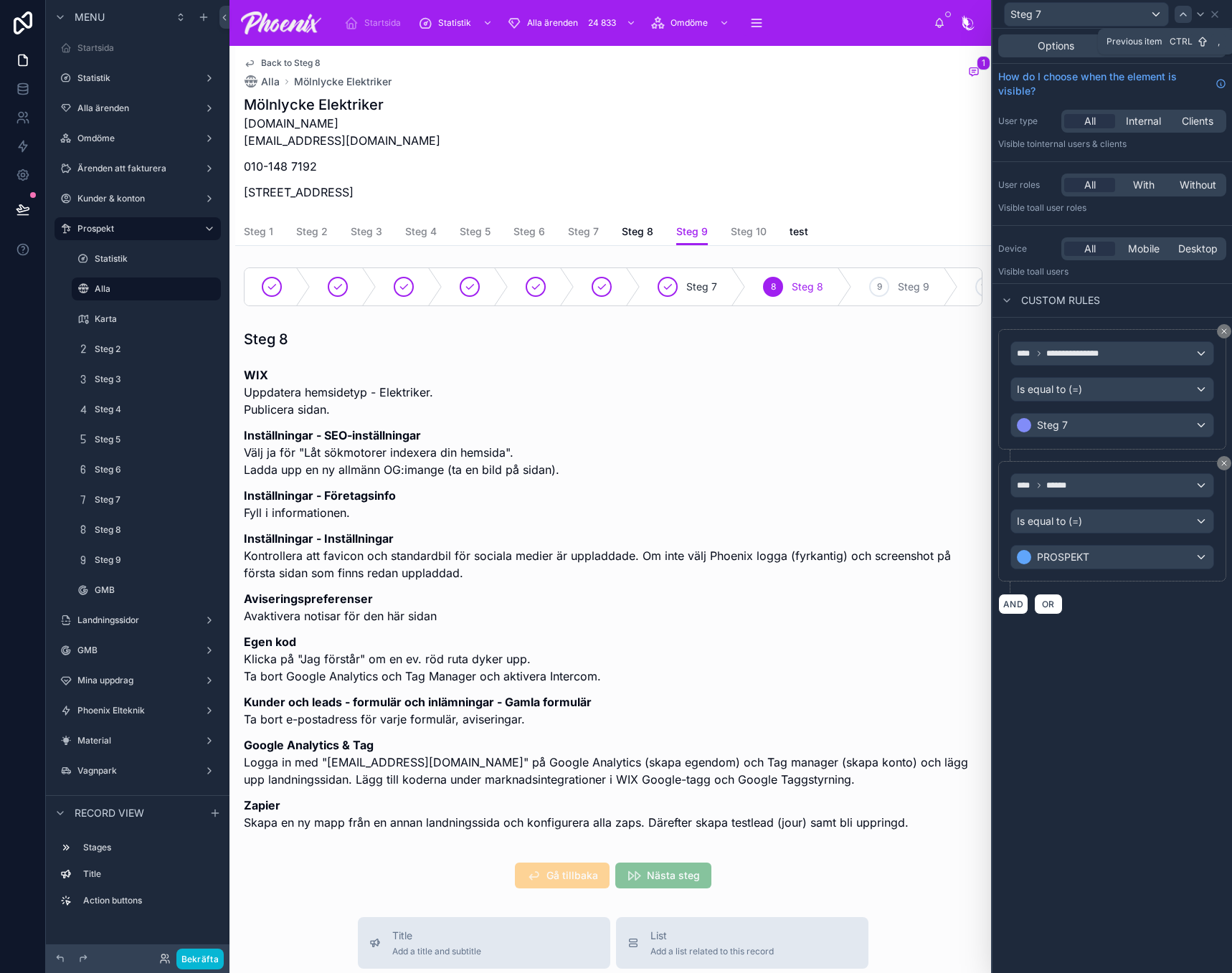
click at [1185, 14] on icon at bounding box center [1183, 14] width 12 height 12
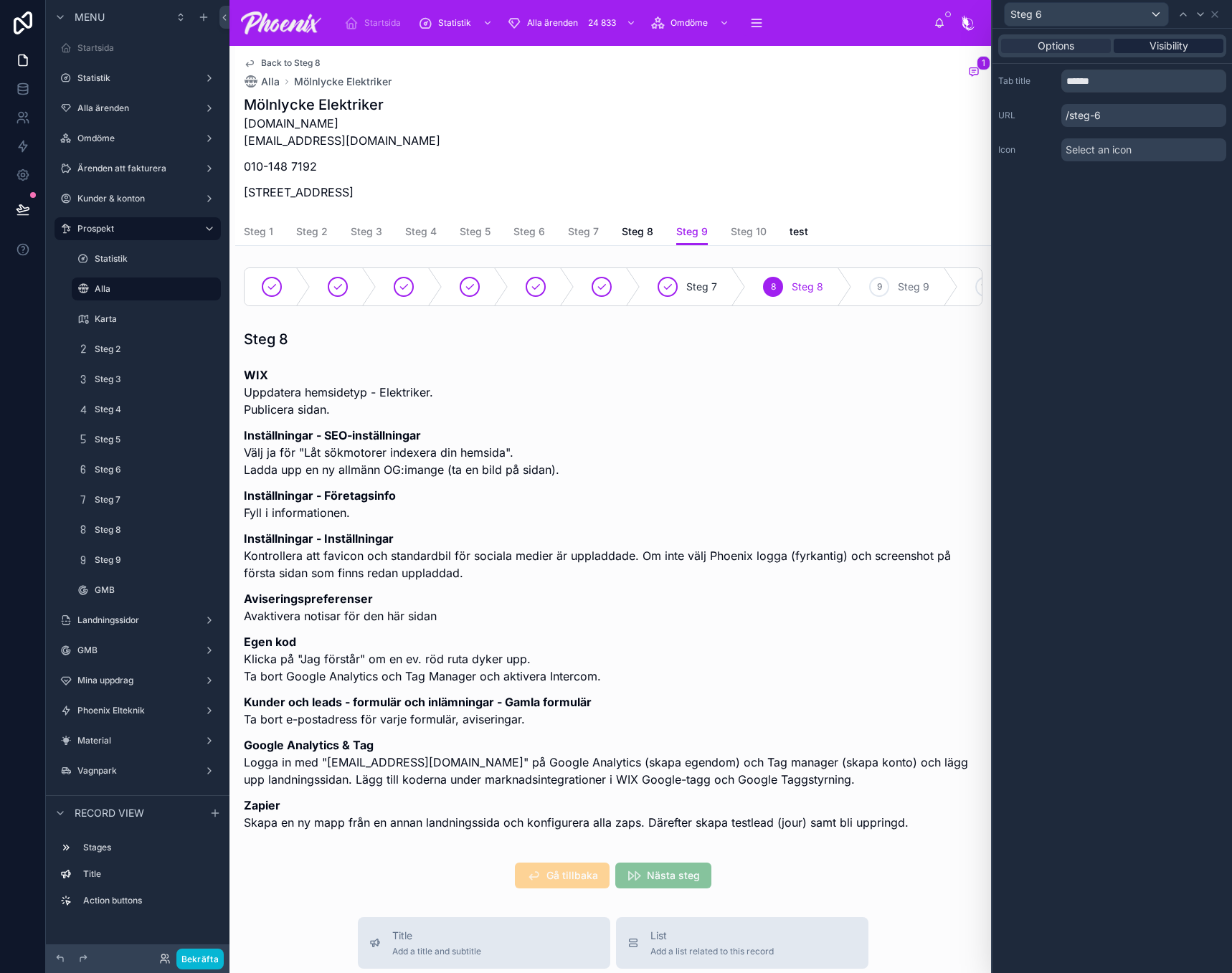
click at [1194, 43] on div "Visibility" at bounding box center [1168, 46] width 110 height 14
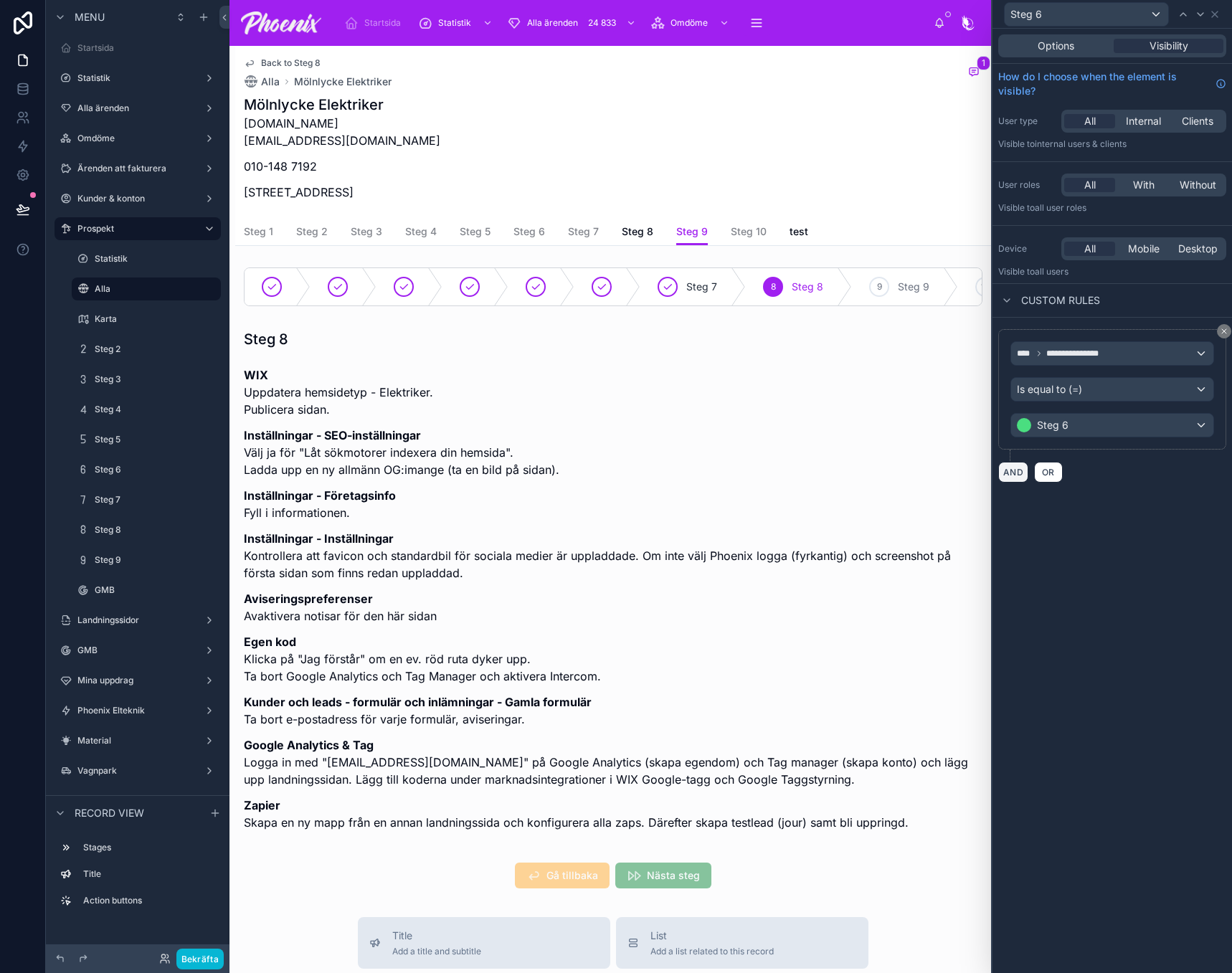
click at [1007, 463] on button "AND" at bounding box center [1013, 472] width 30 height 21
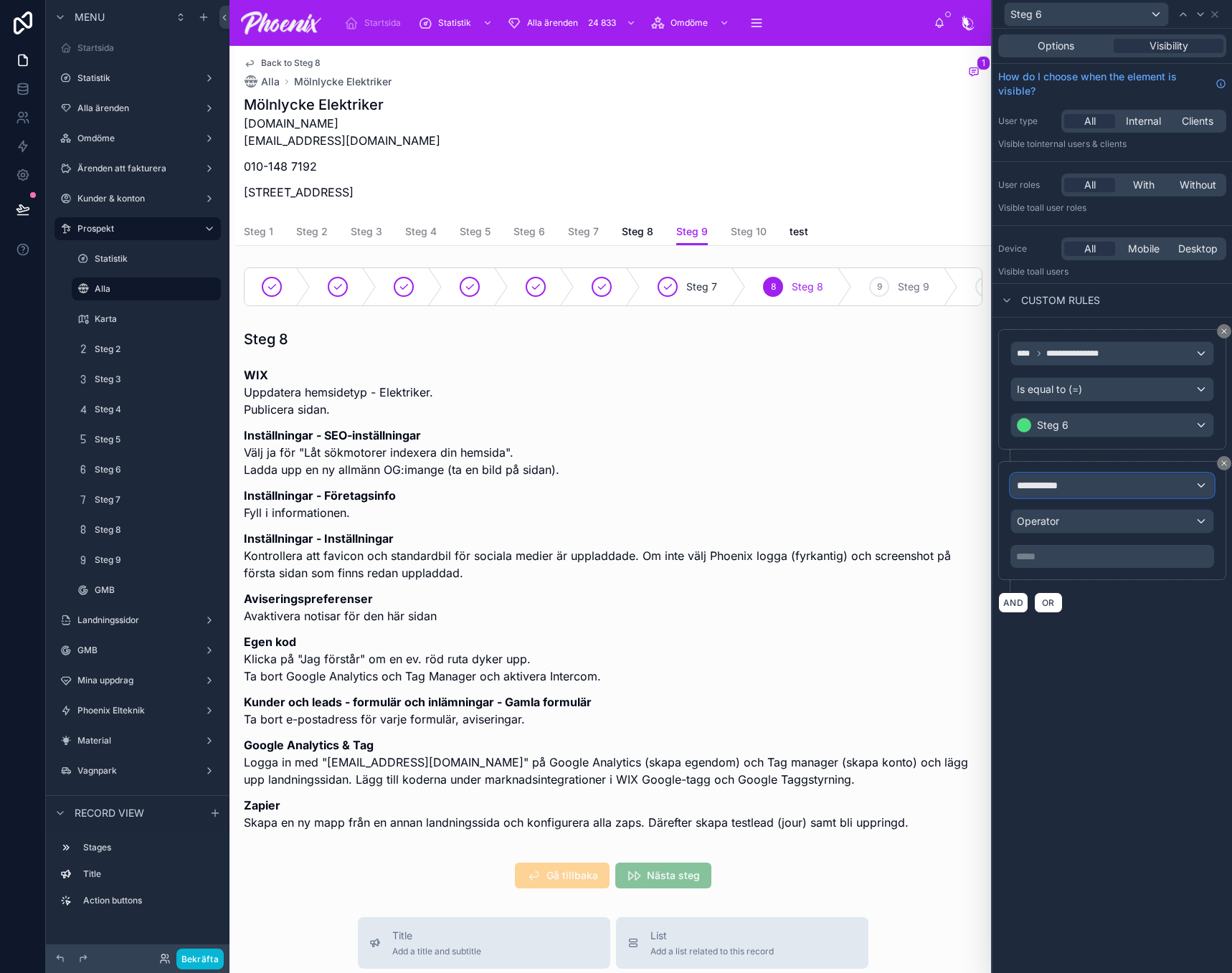
click at [1023, 487] on span "**********" at bounding box center [1043, 485] width 54 height 14
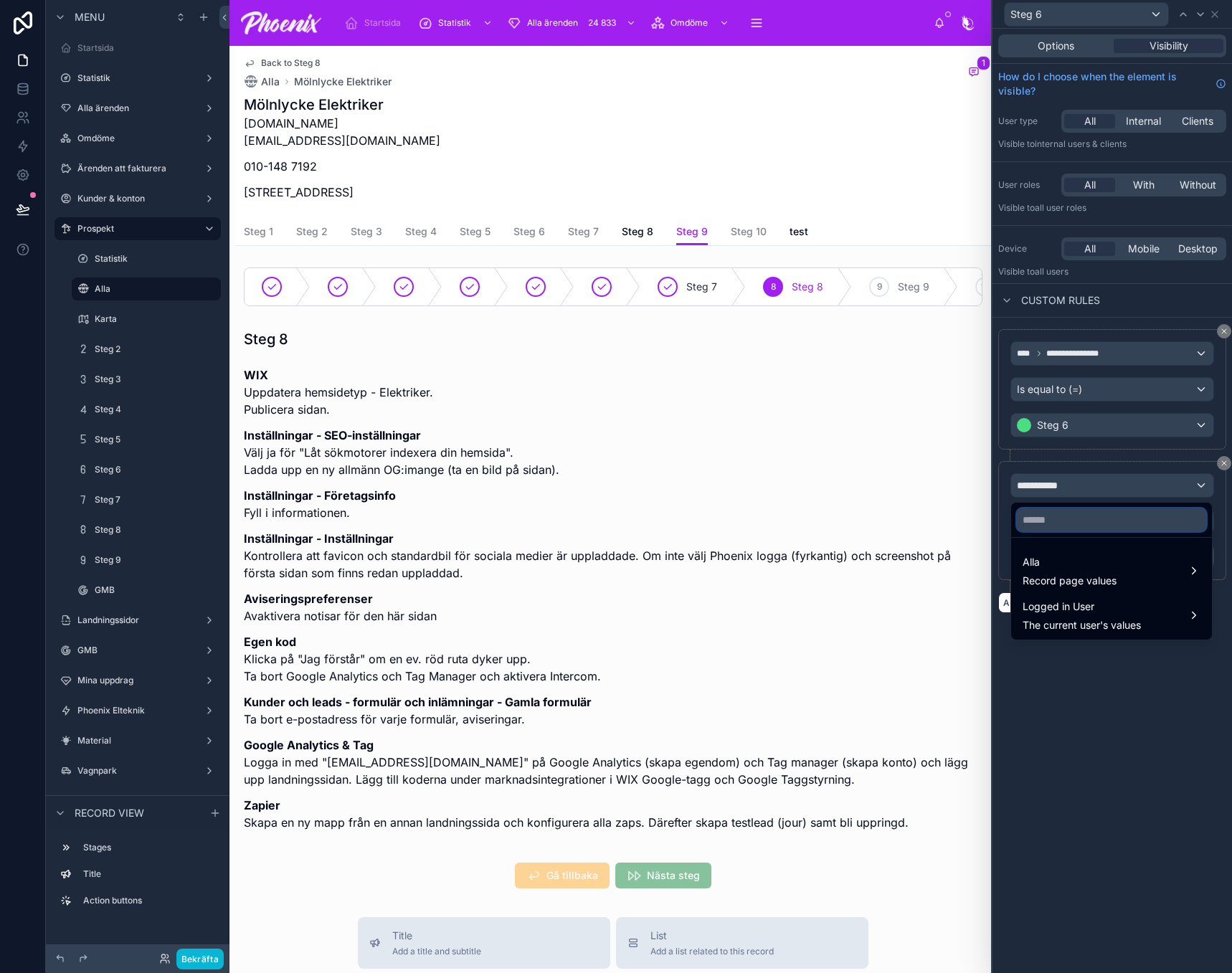
click at [1060, 521] on input "text" at bounding box center [1112, 520] width 190 height 23
paste input "******"
type input "******"
drag, startPoint x: 1056, startPoint y: 556, endPoint x: 1018, endPoint y: 541, distance: 40.9
click at [1056, 555] on span "Alla" at bounding box center [1070, 562] width 94 height 17
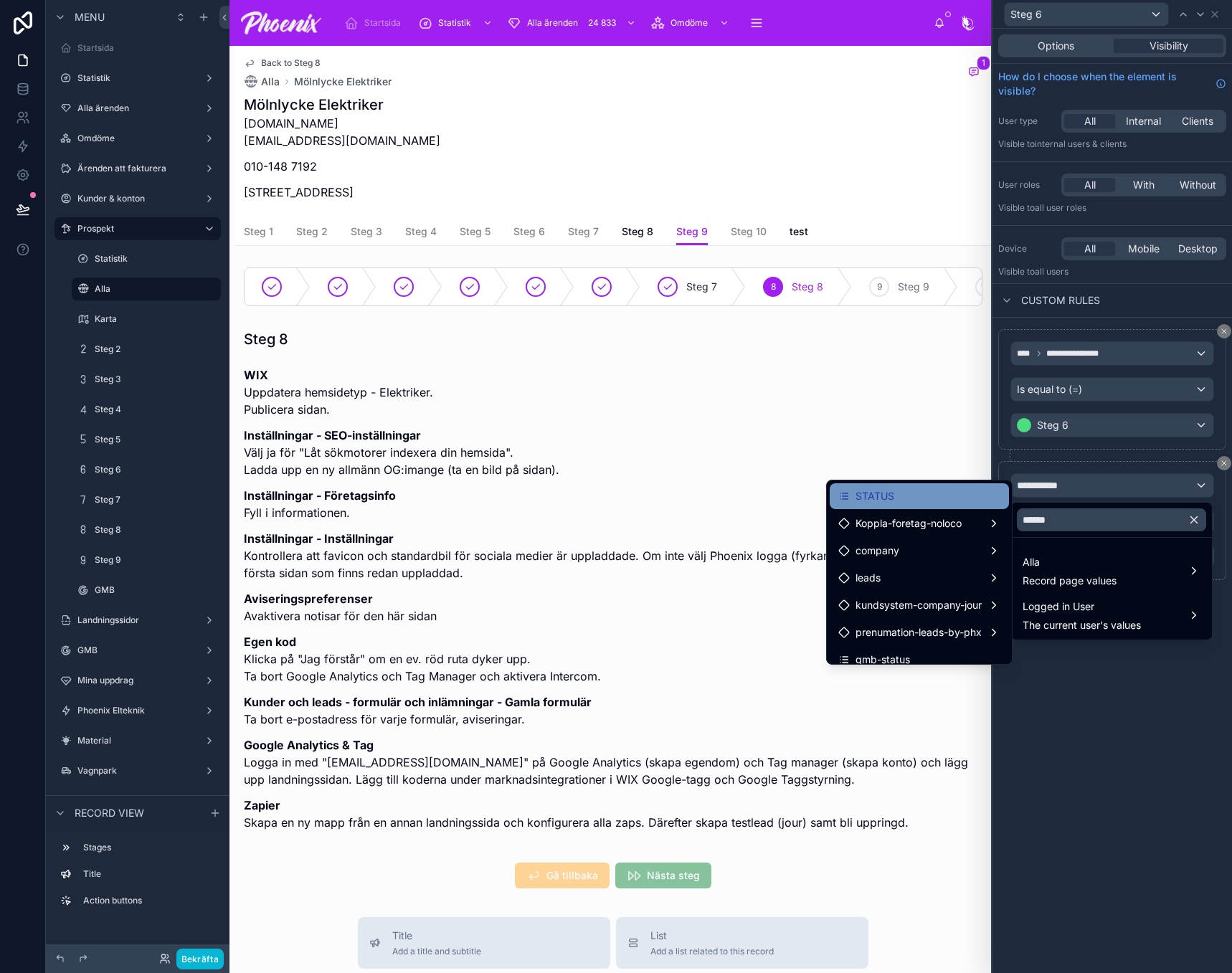
click at [942, 500] on div "STATUS" at bounding box center [920, 496] width 162 height 17
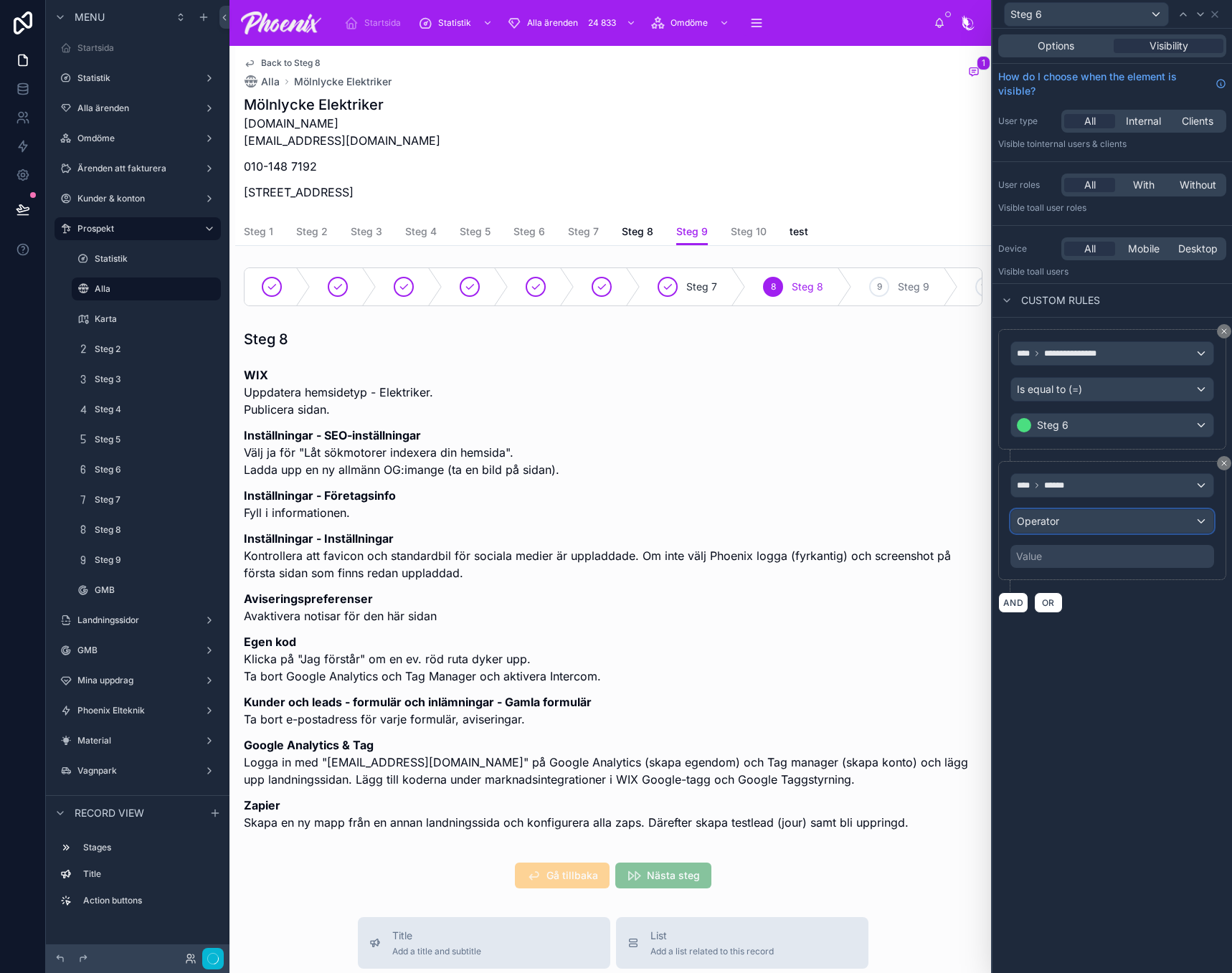
click at [1044, 524] on span "Operator" at bounding box center [1038, 521] width 42 height 12
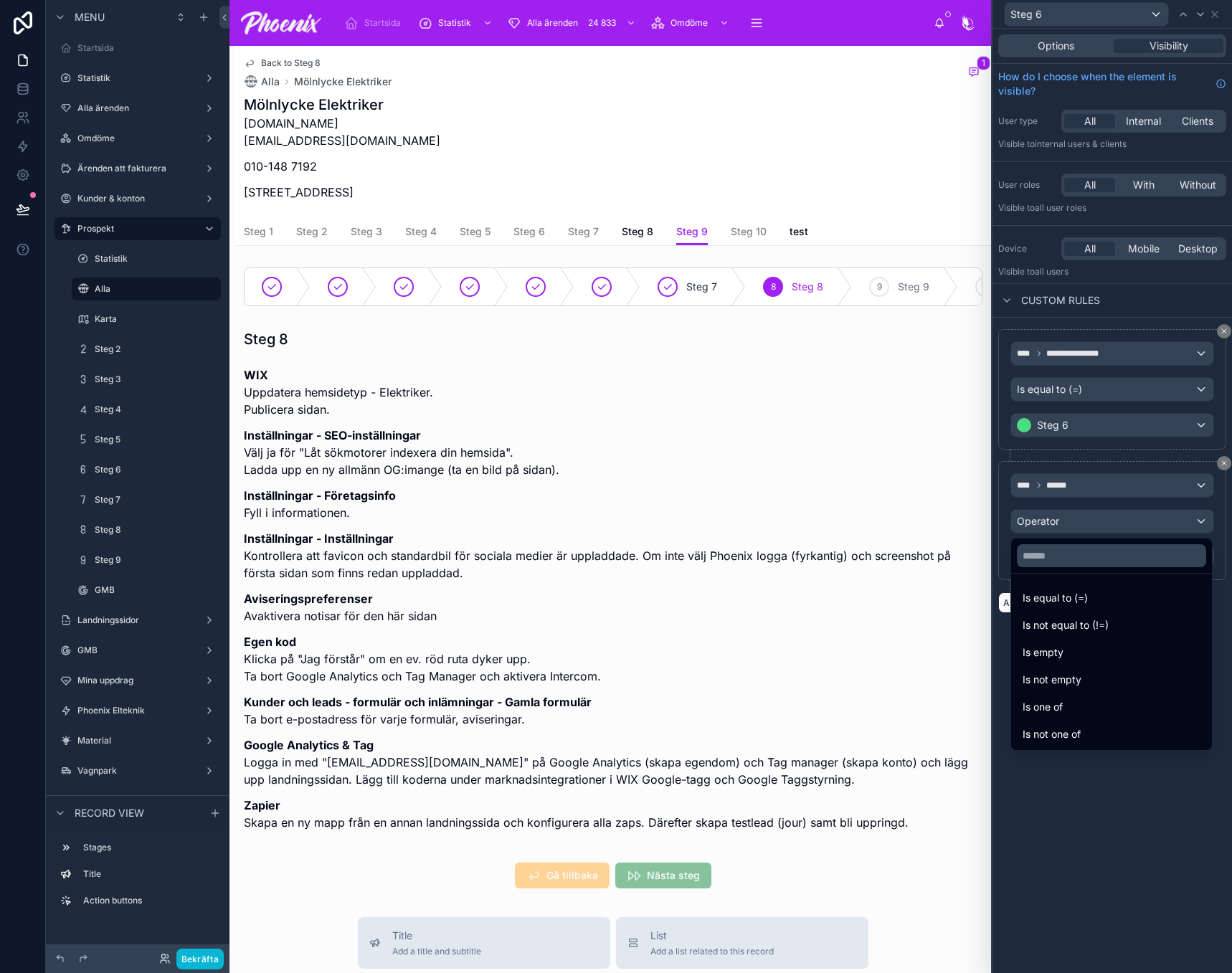
drag, startPoint x: 1053, startPoint y: 593, endPoint x: 1047, endPoint y: 570, distance: 23.8
click at [1053, 592] on span "Is equal to (=)" at bounding box center [1056, 598] width 65 height 17
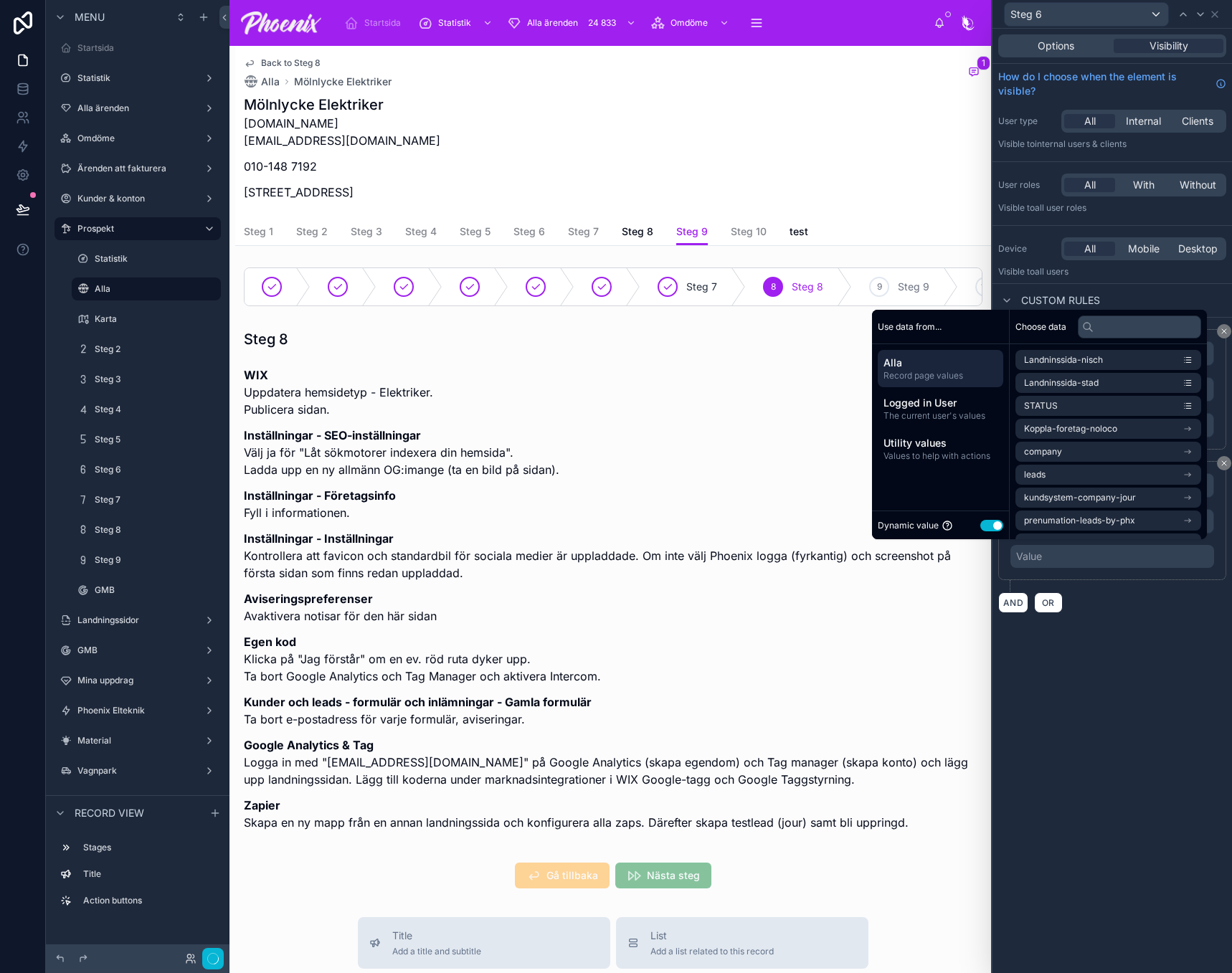
click at [993, 526] on button "Use setting" at bounding box center [992, 525] width 23 height 12
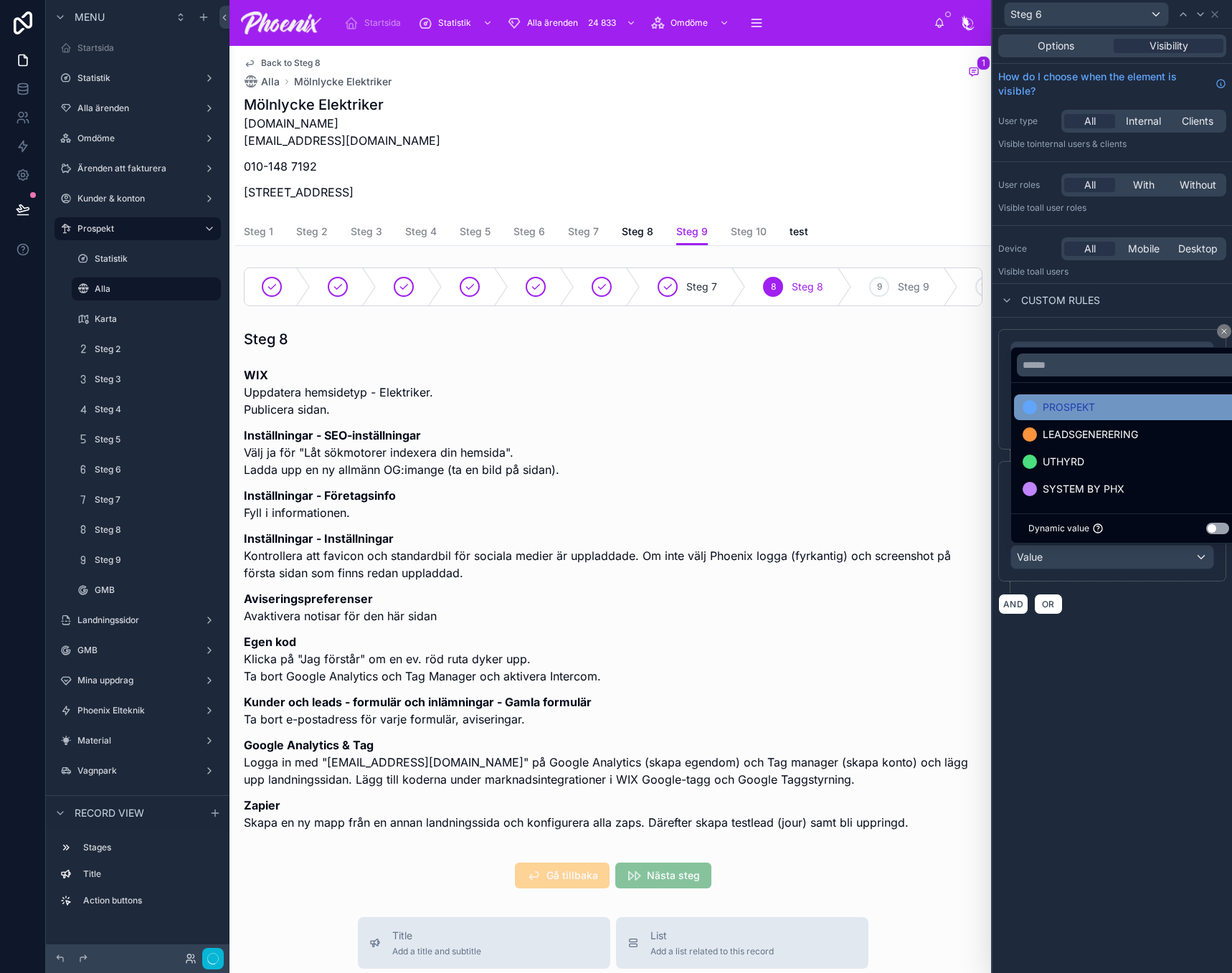
click at [1086, 410] on span "PROSPEKT" at bounding box center [1069, 407] width 52 height 17
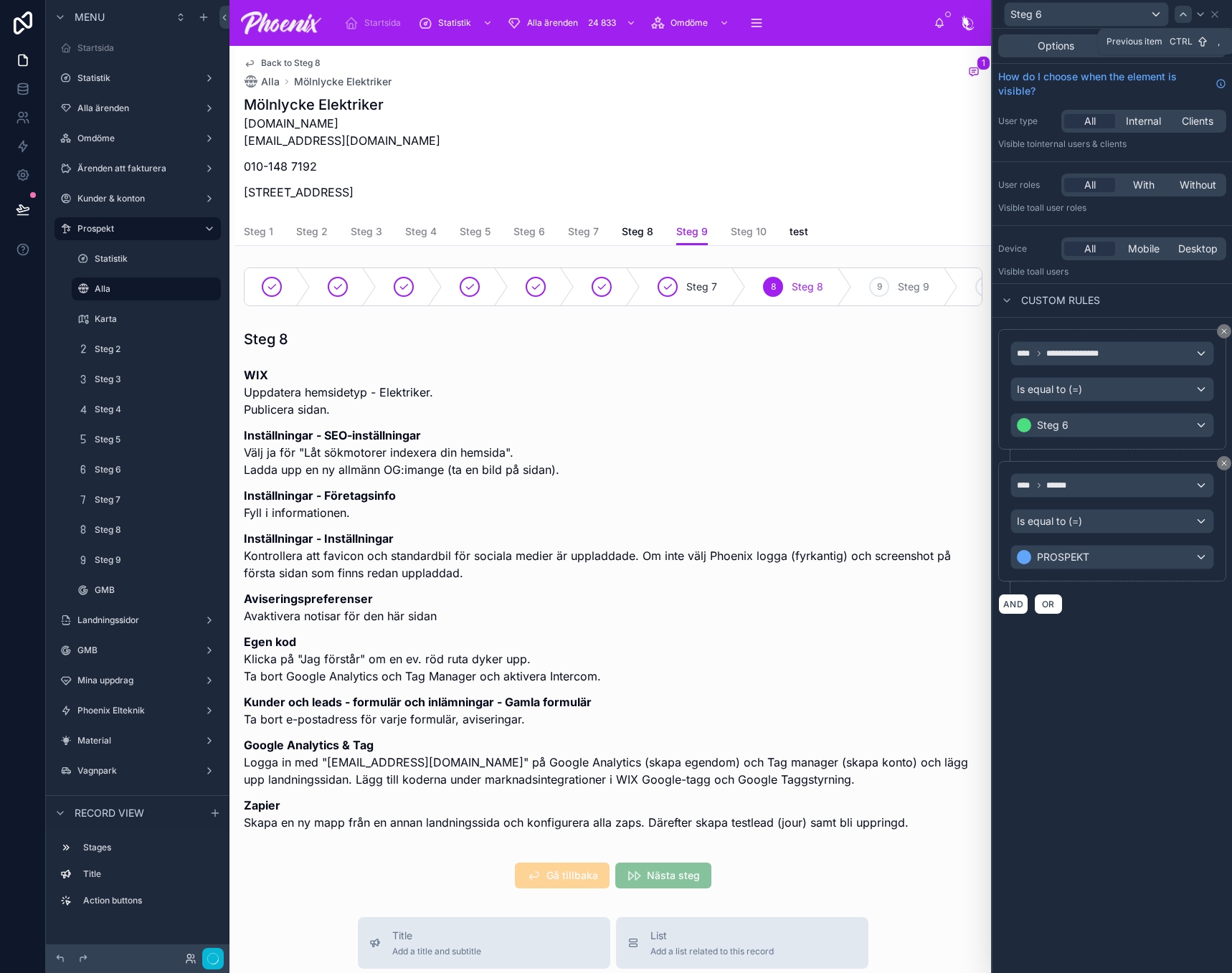
click at [1192, 13] on div at bounding box center [1183, 14] width 17 height 17
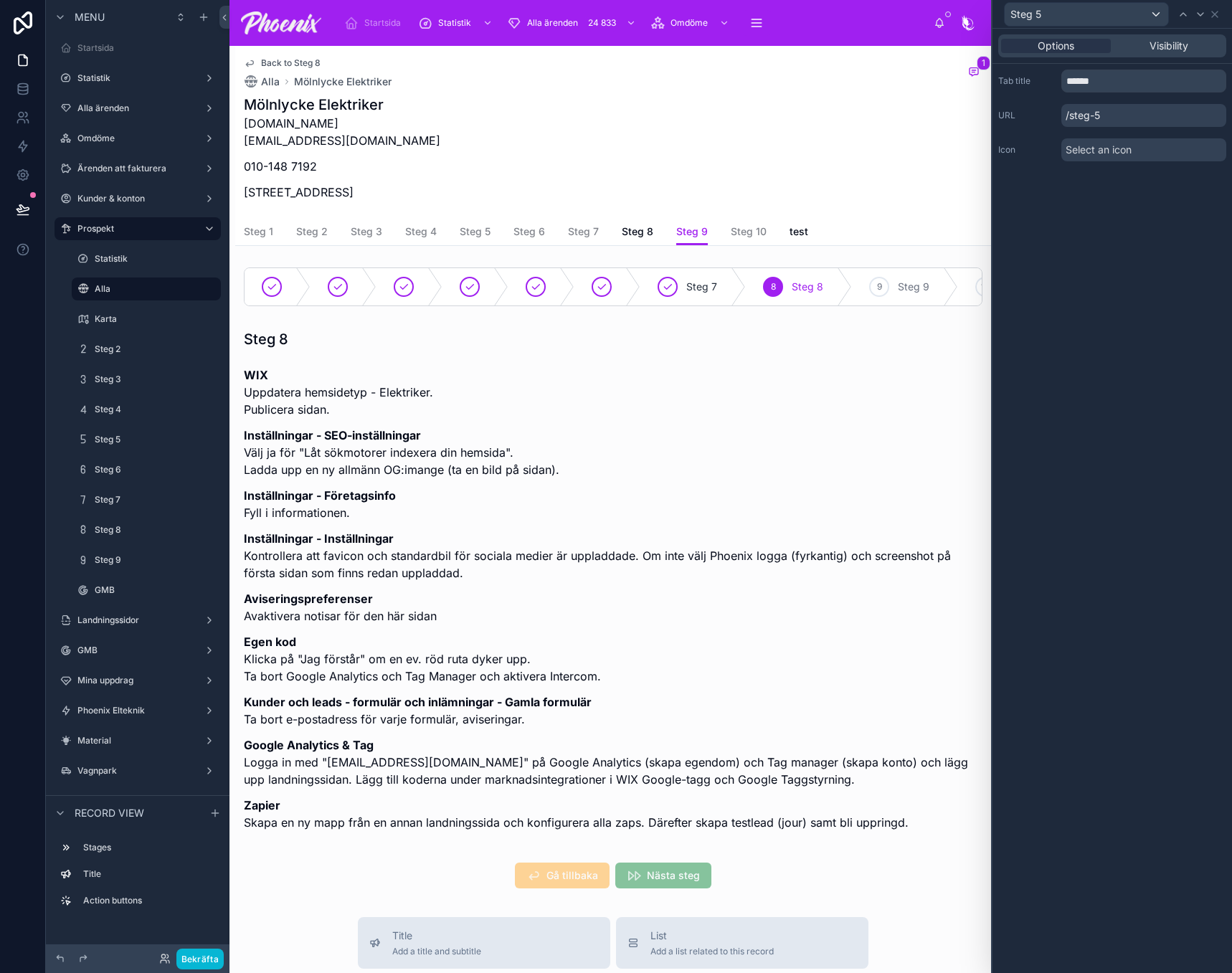
click at [1186, 53] on div "Options Visibility" at bounding box center [1112, 46] width 228 height 23
click at [1188, 47] on span "Visibility" at bounding box center [1169, 46] width 39 height 14
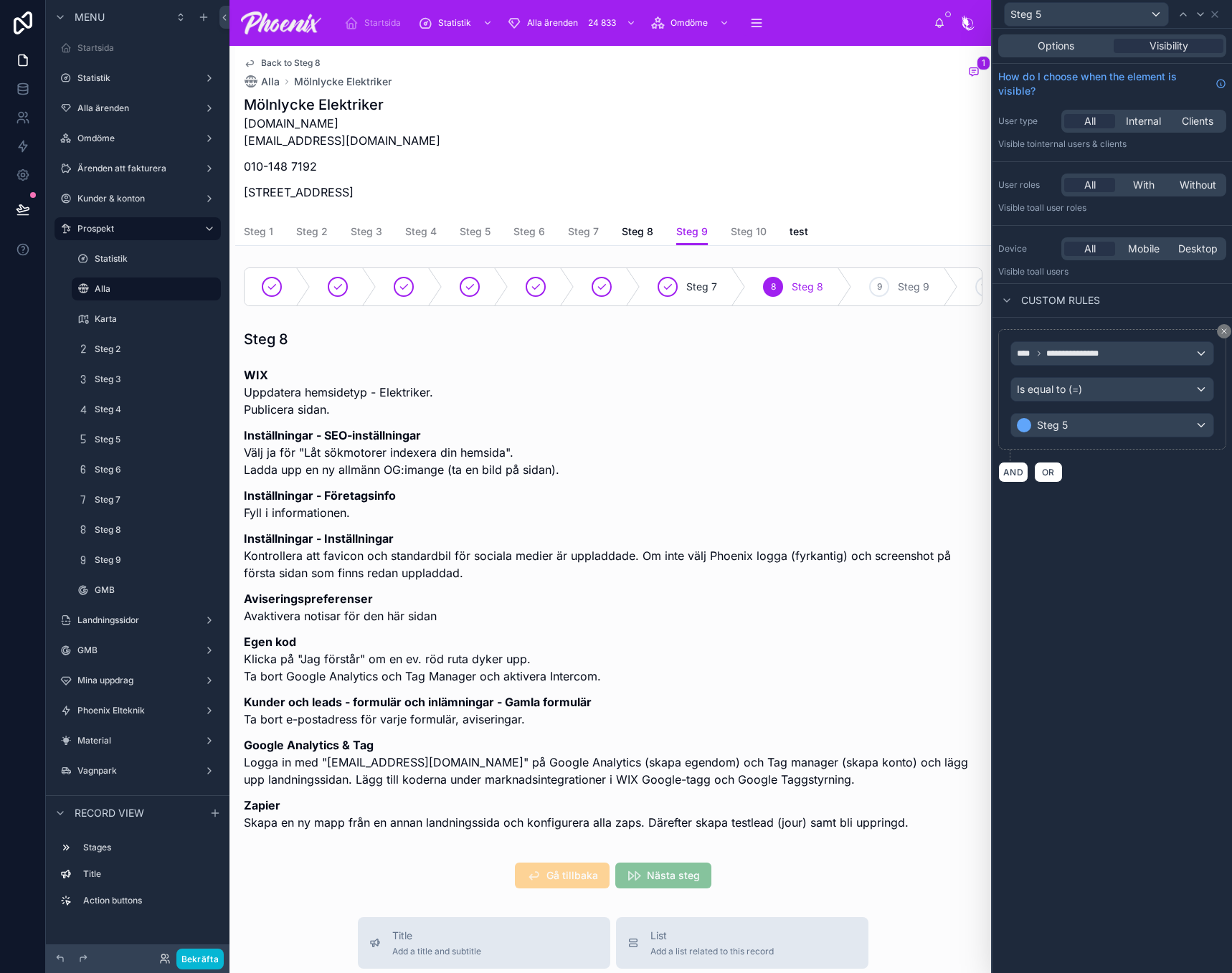
click at [997, 467] on div "**********" at bounding box center [1112, 406] width 239 height 176
click at [1014, 473] on button "AND" at bounding box center [1013, 472] width 30 height 21
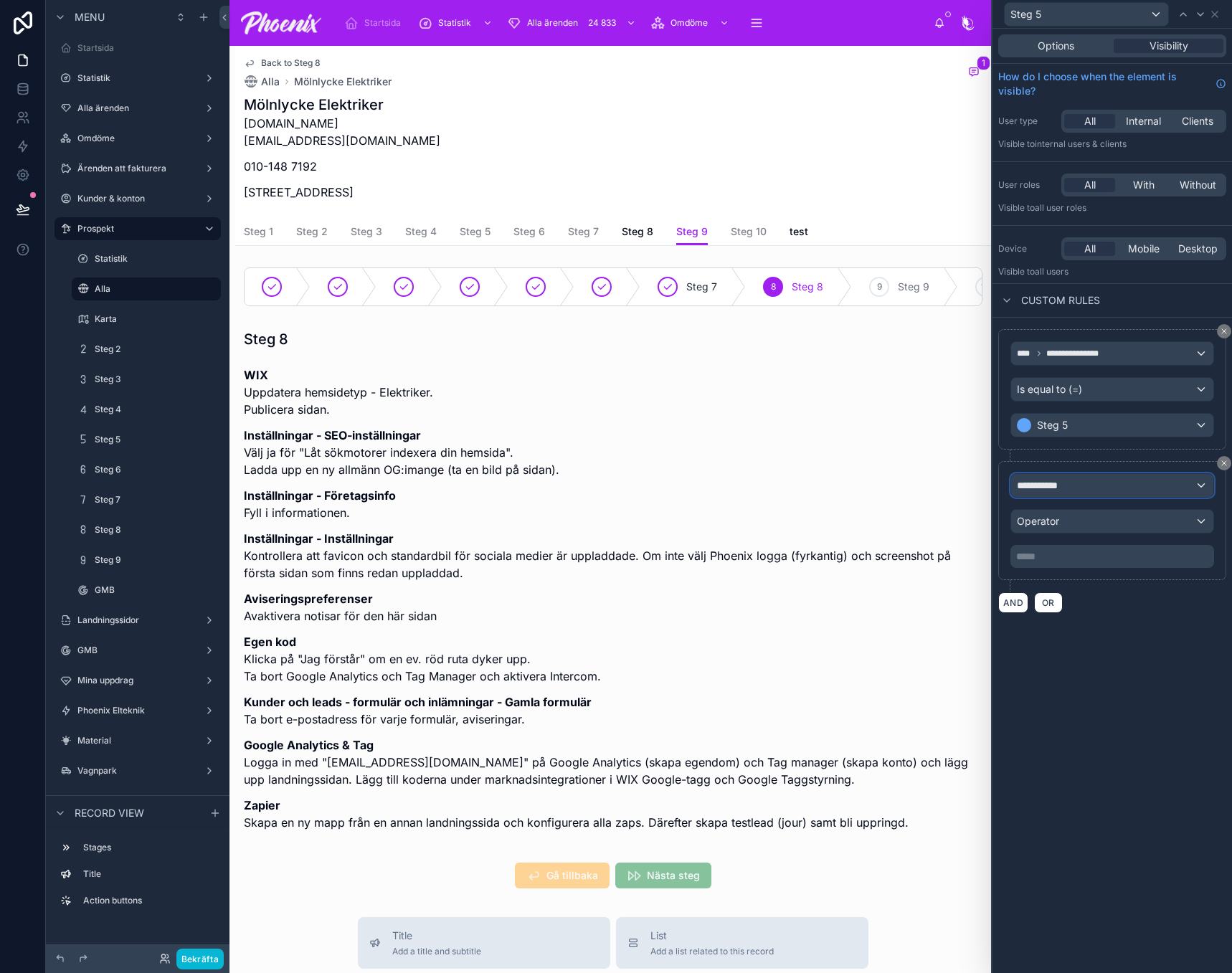
click at [1056, 480] on span "**********" at bounding box center [1043, 485] width 54 height 14
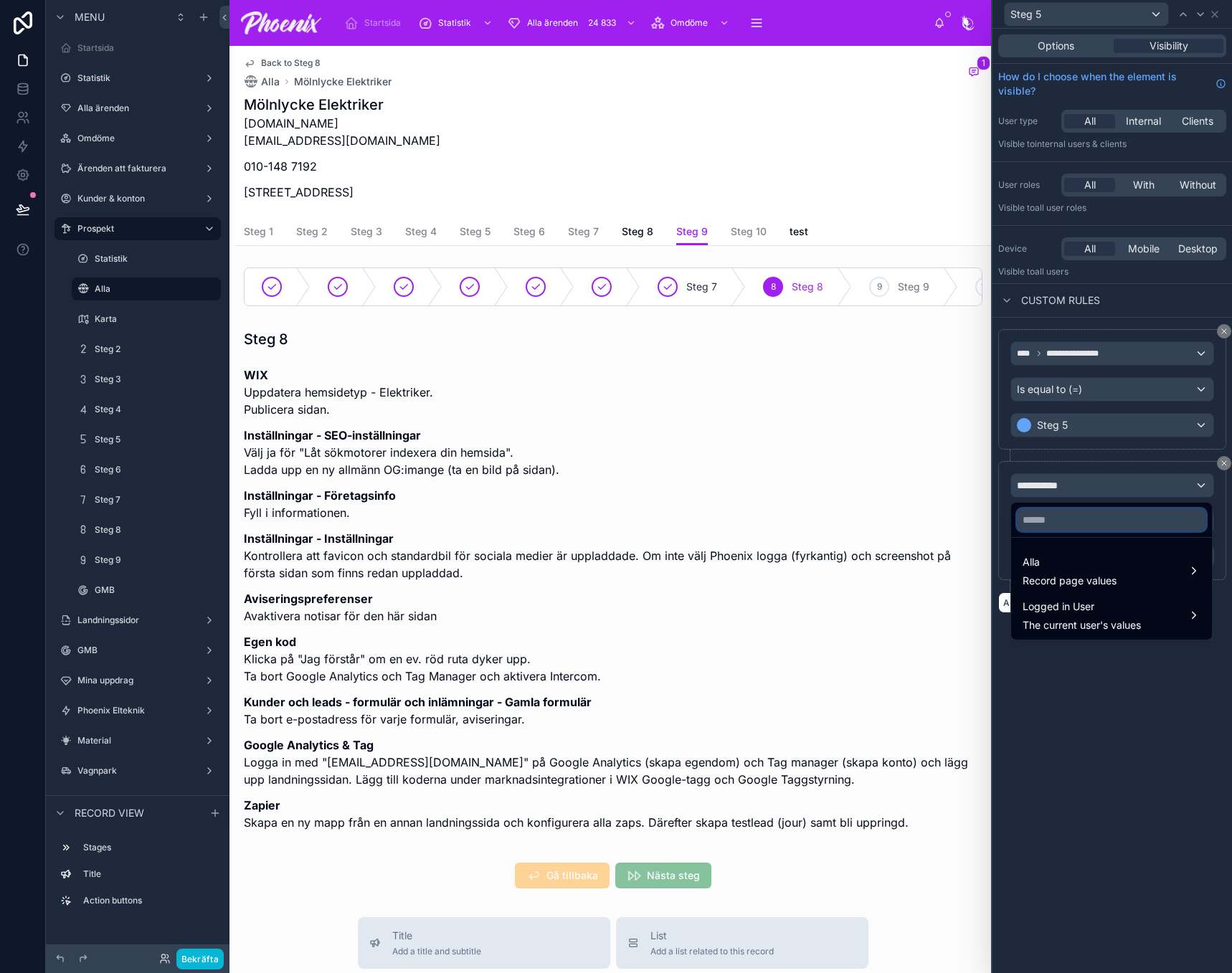
click at [1065, 530] on input "text" at bounding box center [1112, 520] width 190 height 23
paste input "******"
type input "******"
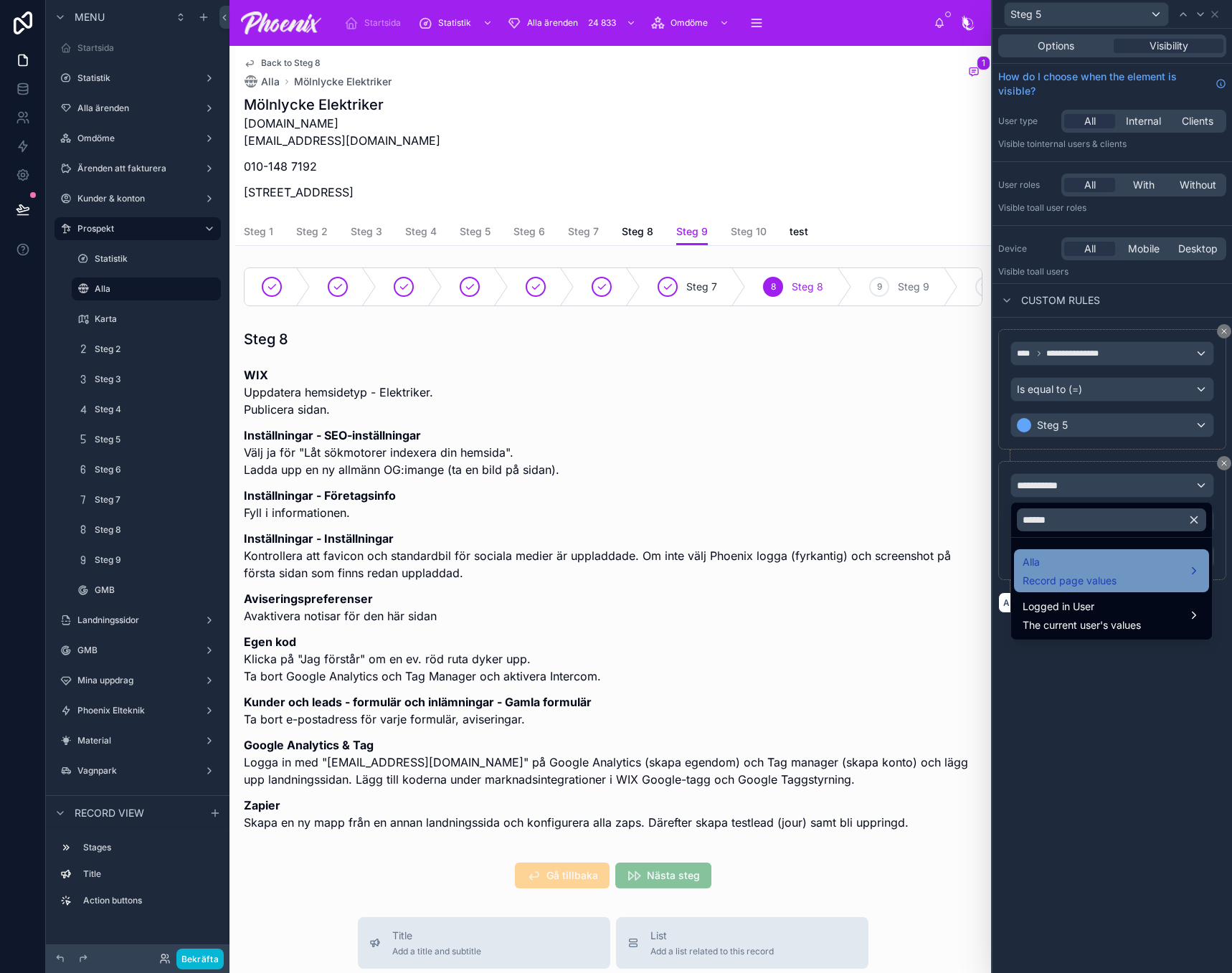
click at [1062, 556] on span "Alla" at bounding box center [1070, 562] width 94 height 17
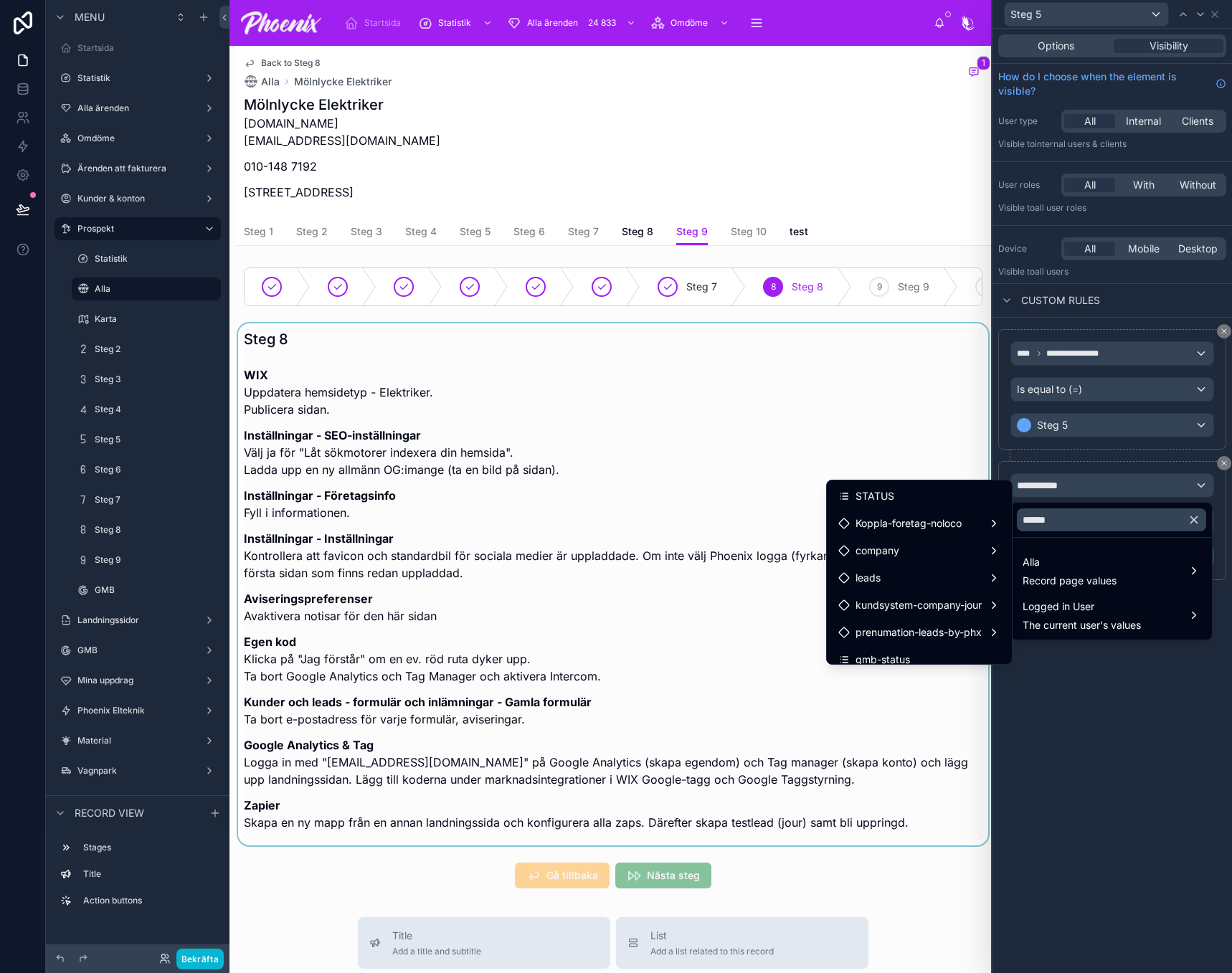
drag, startPoint x: 932, startPoint y: 503, endPoint x: 966, endPoint y: 514, distance: 35.7
click at [934, 503] on div "STATUS" at bounding box center [920, 496] width 162 height 17
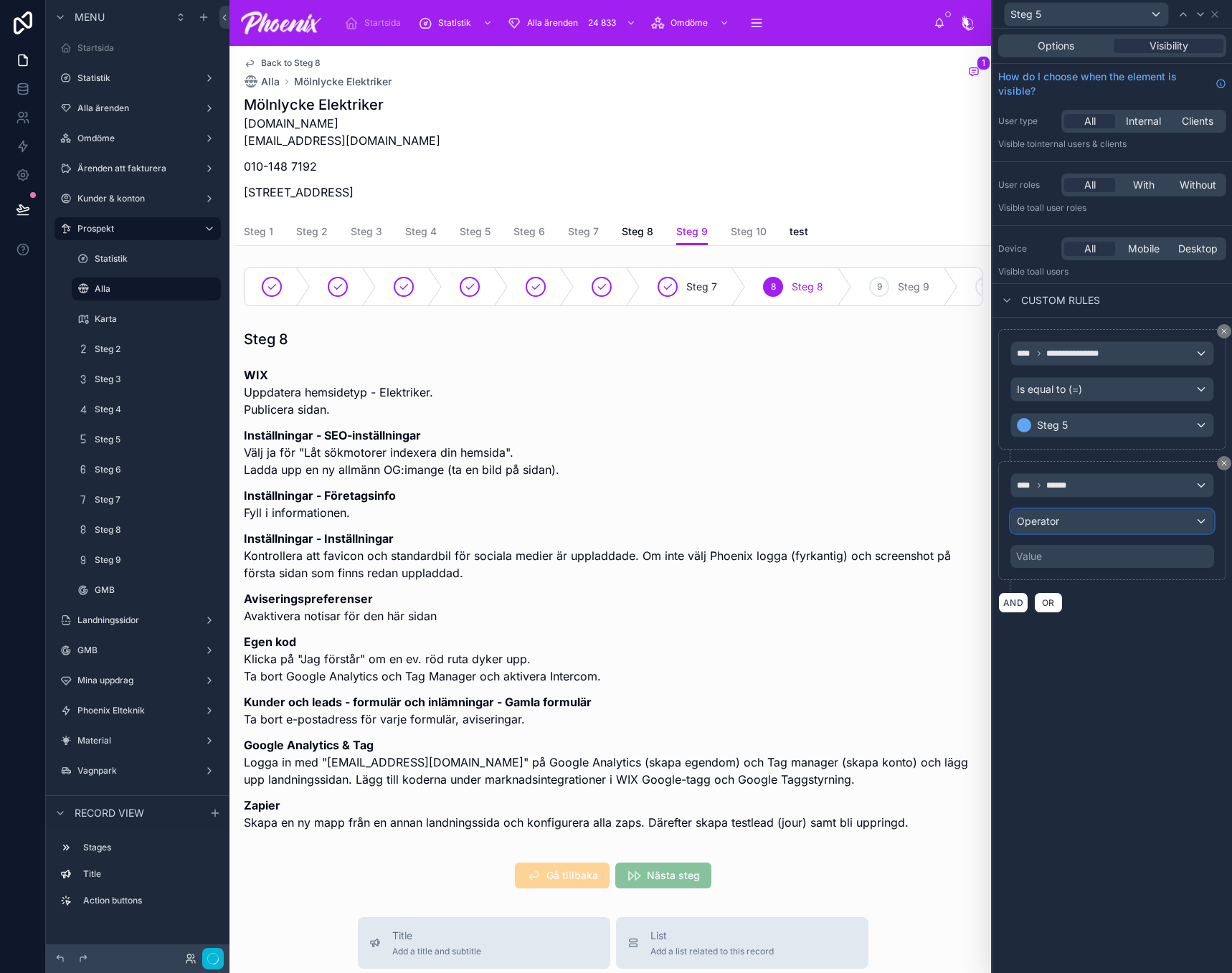
click at [1070, 524] on div "Operator" at bounding box center [1112, 521] width 202 height 23
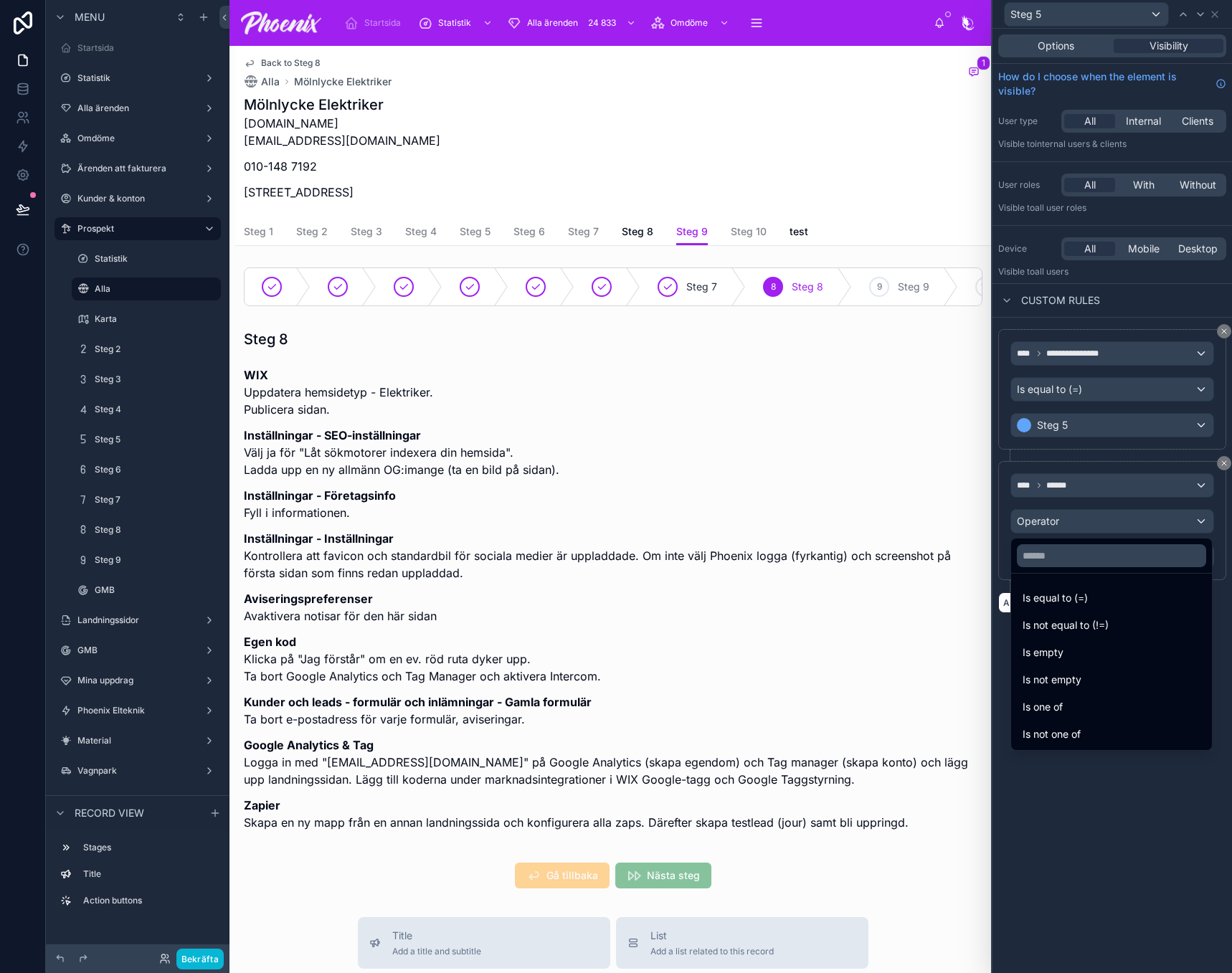
drag, startPoint x: 1094, startPoint y: 595, endPoint x: 1087, endPoint y: 581, distance: 15.7
click at [1094, 593] on div "Is equal to (=)" at bounding box center [1112, 598] width 178 height 17
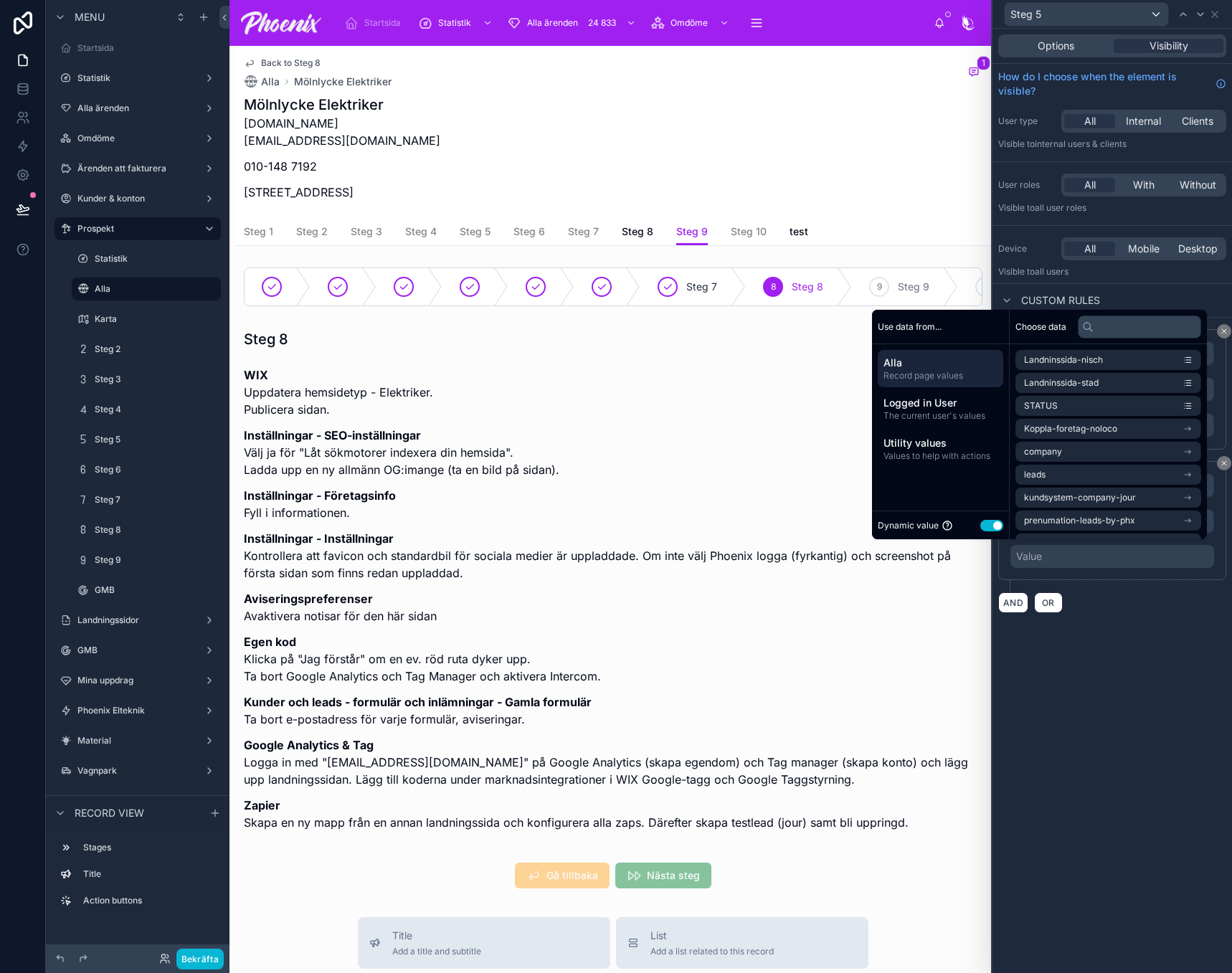
click at [989, 526] on button "Use setting" at bounding box center [992, 525] width 23 height 12
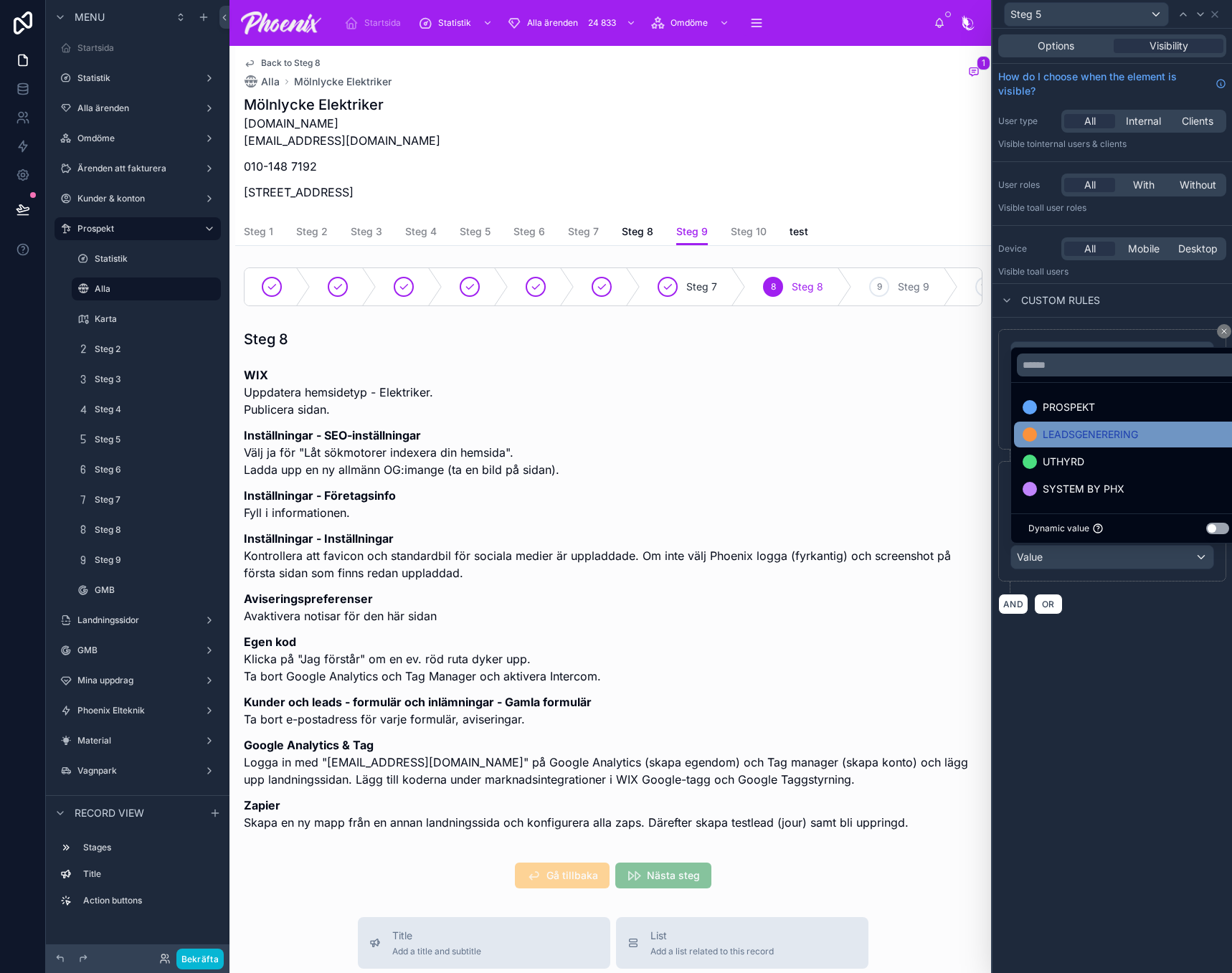
drag, startPoint x: 1094, startPoint y: 382, endPoint x: 1084, endPoint y: 422, distance: 41.2
click at [1094, 383] on div "PROSPEKT LEADSGENERERING UTHYRD SYSTEM BY PHX Dynamic value Use setting" at bounding box center [1129, 445] width 236 height 197
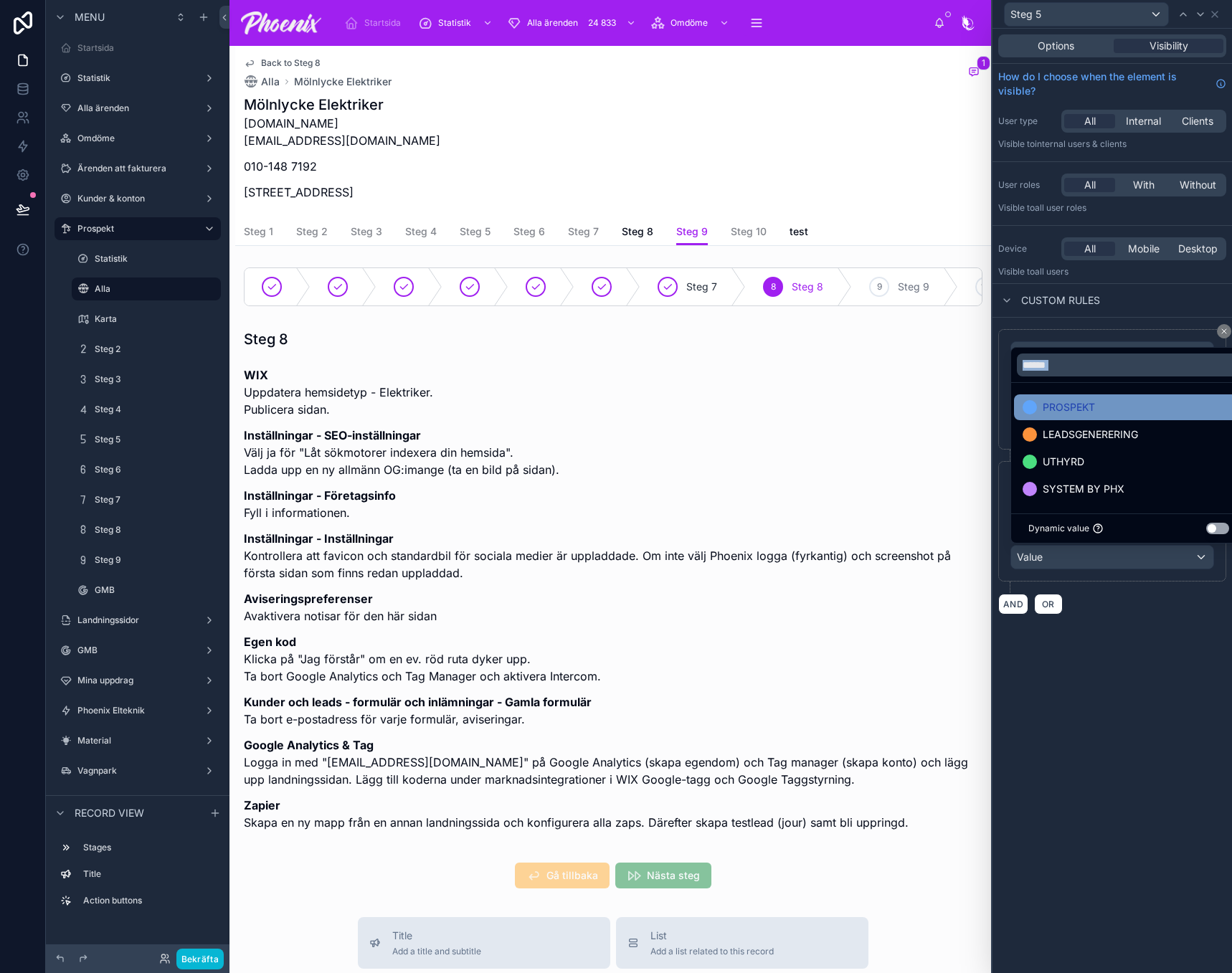
click at [1085, 405] on span "PROSPEKT" at bounding box center [1069, 407] width 52 height 17
click at [1160, 675] on div "**********" at bounding box center [1112, 500] width 239 height 944
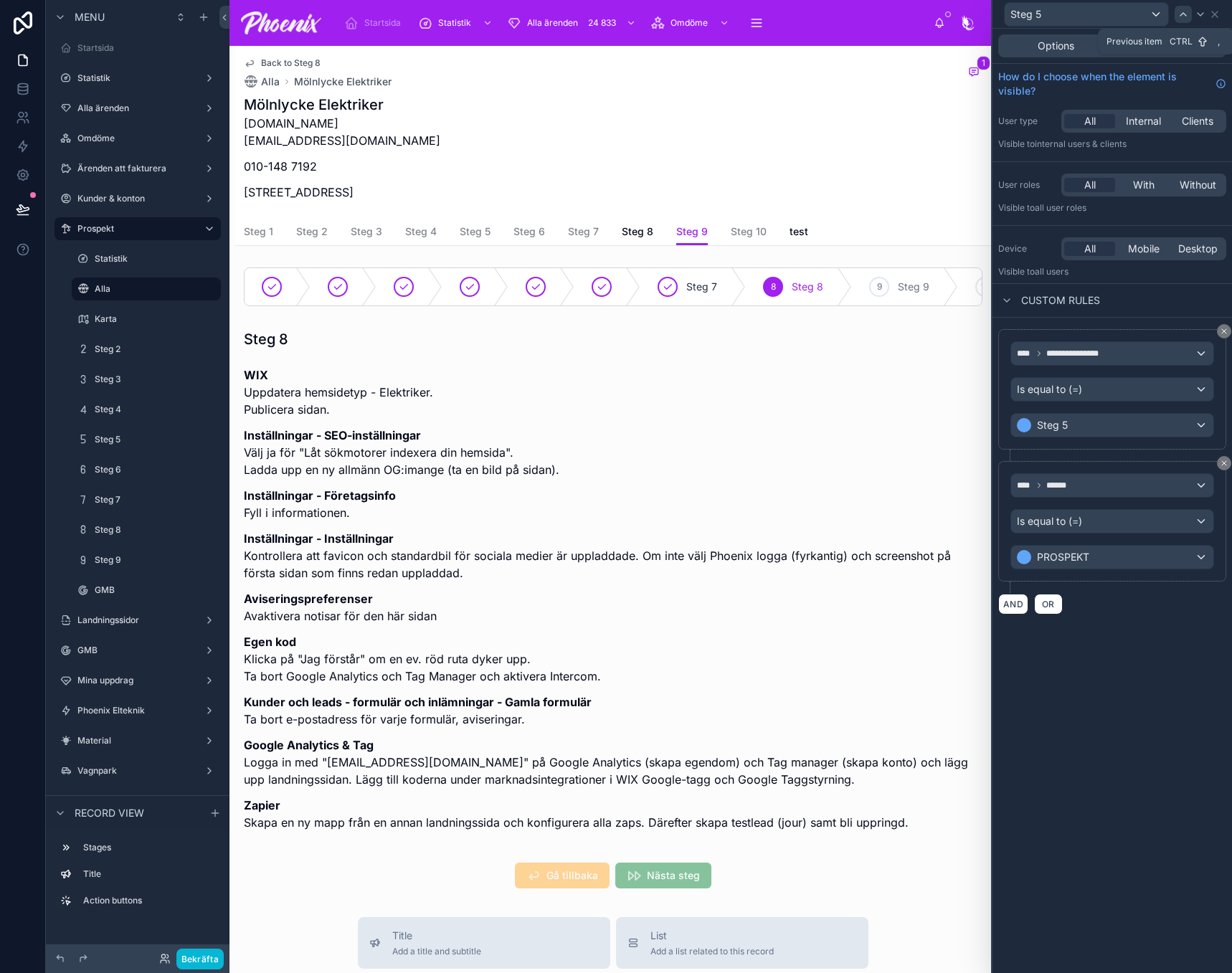
click at [1177, 15] on div at bounding box center [1183, 14] width 17 height 17
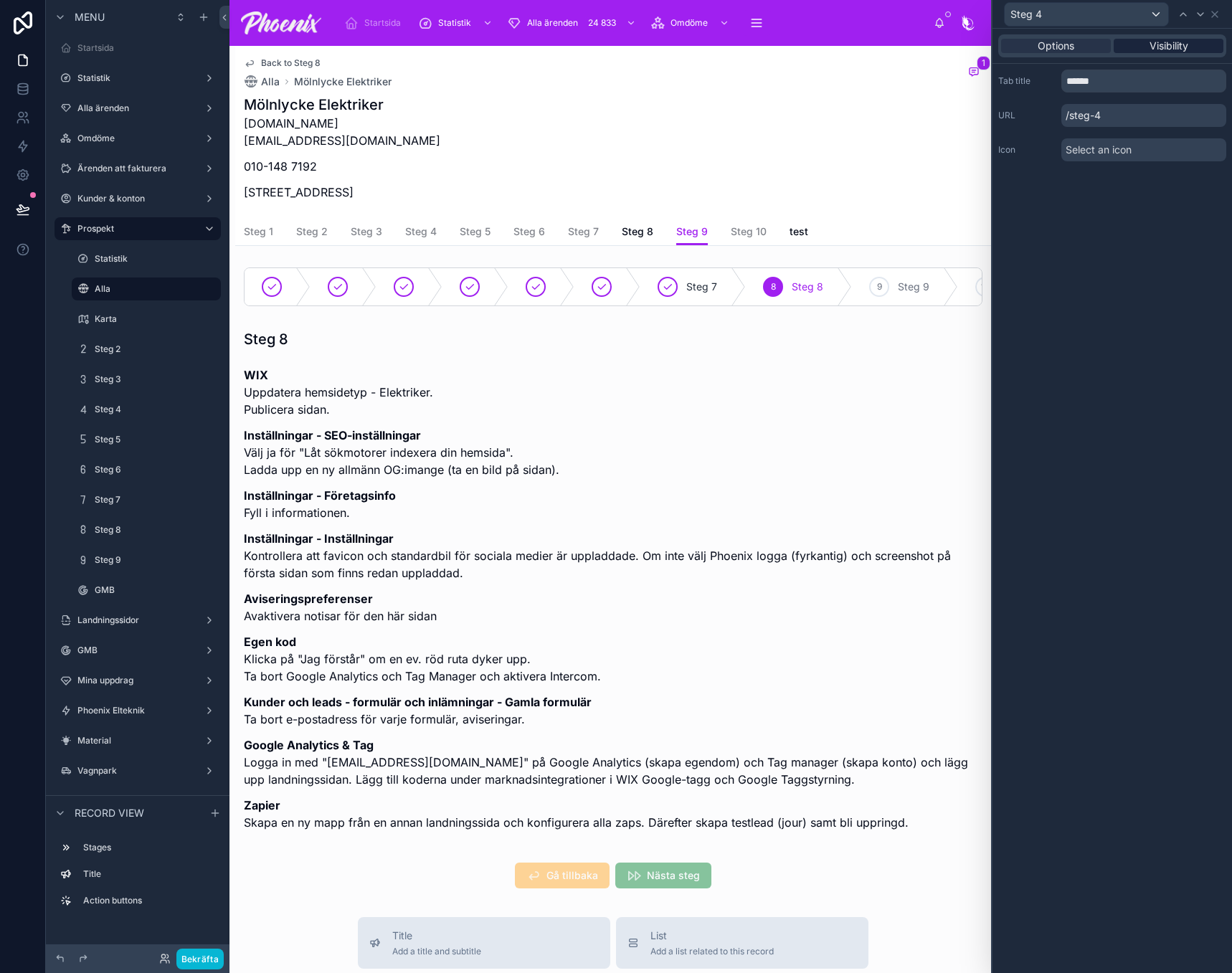
click at [1188, 51] on span "Visibility" at bounding box center [1169, 46] width 39 height 14
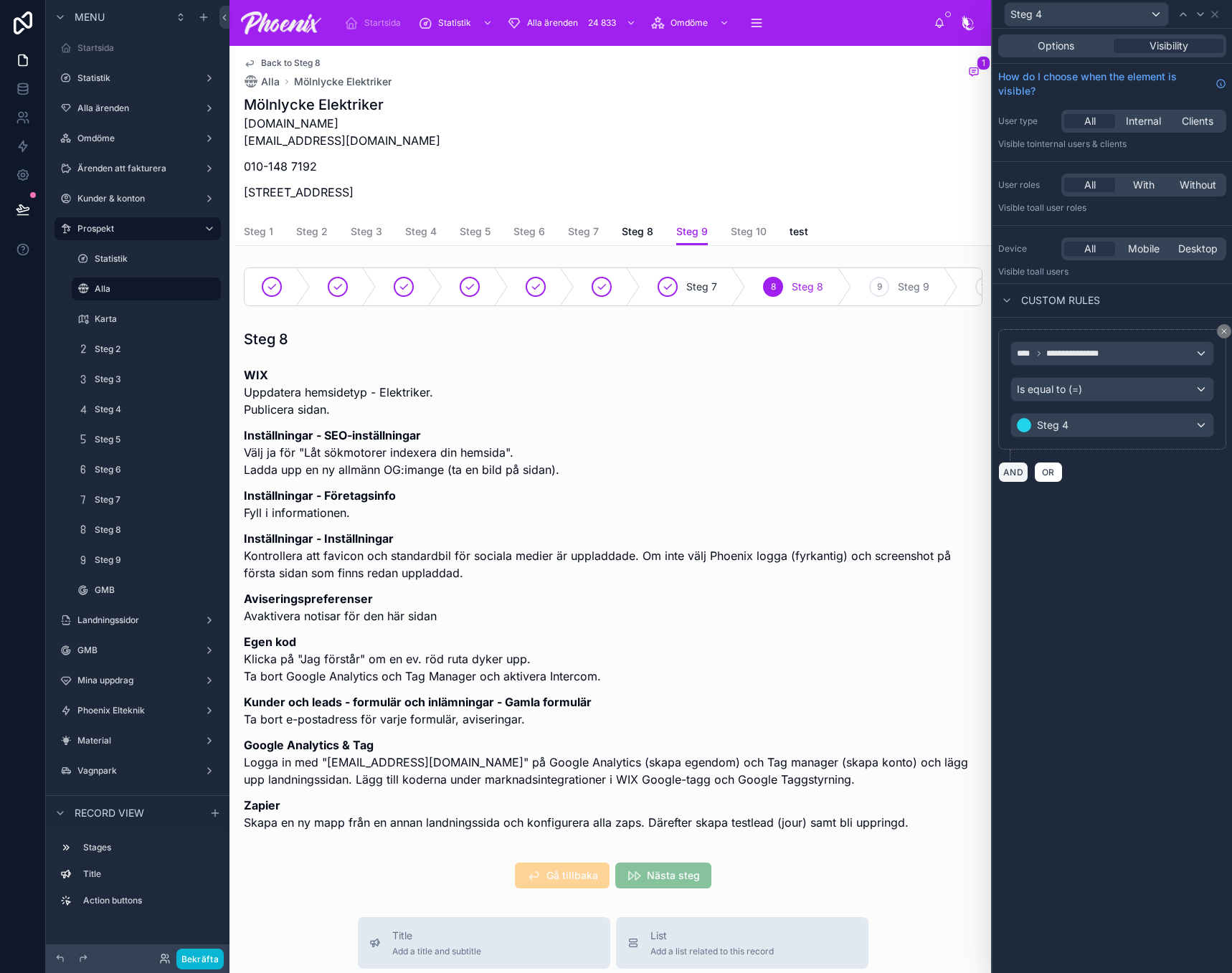
click at [1003, 477] on button "AND" at bounding box center [1013, 472] width 30 height 21
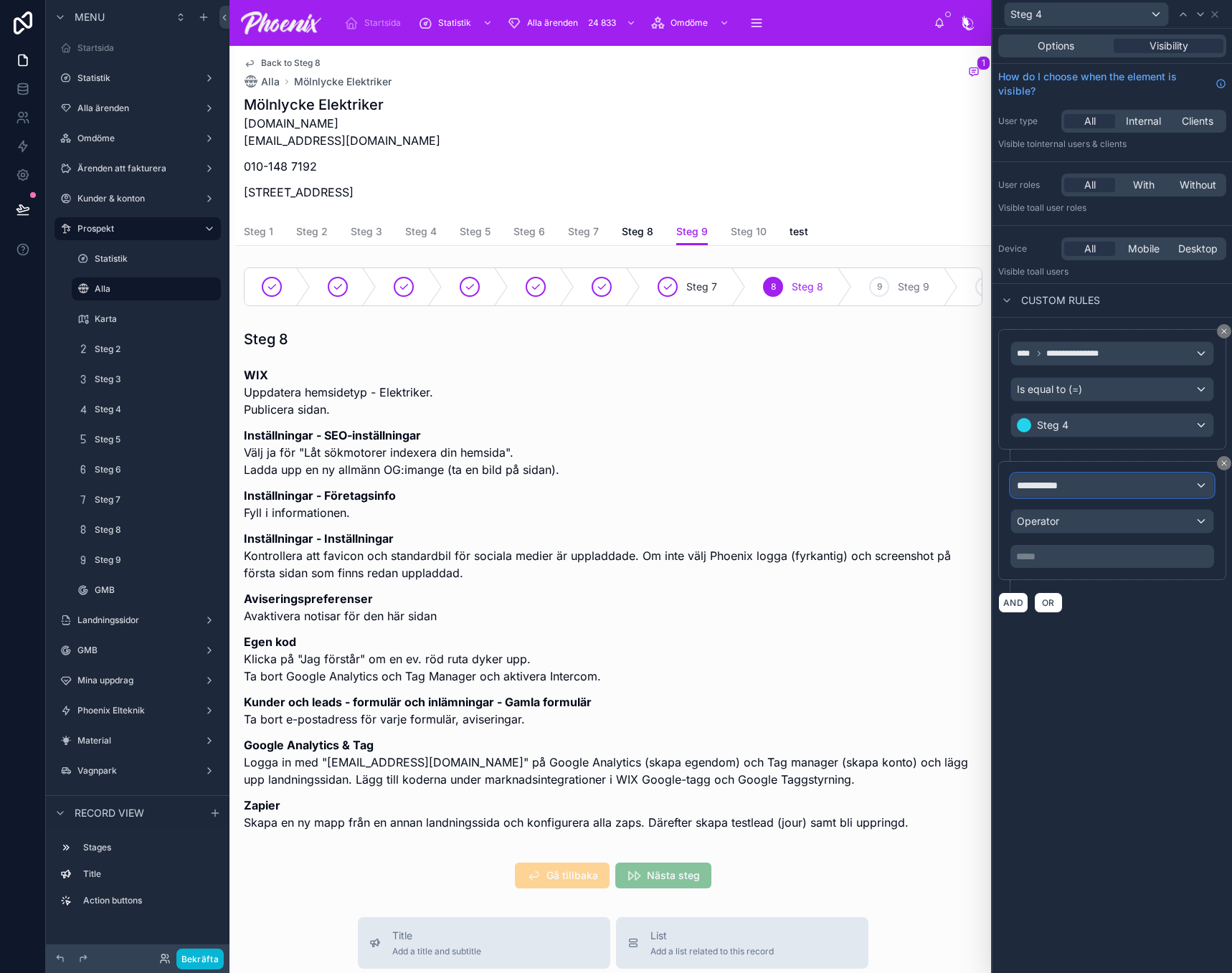
click at [1031, 485] on span "**********" at bounding box center [1043, 485] width 54 height 14
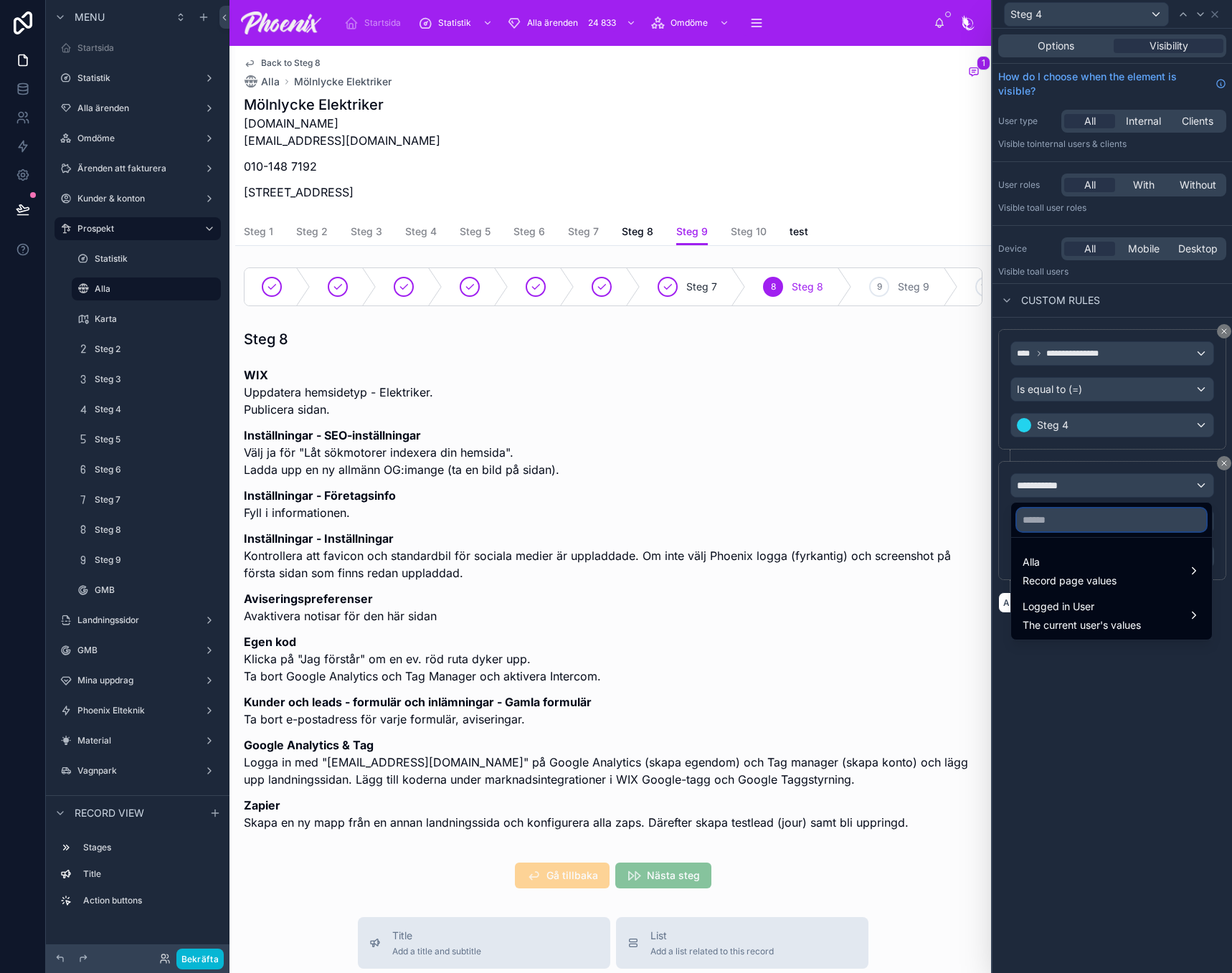
click at [1052, 514] on input "text" at bounding box center [1112, 520] width 190 height 23
paste input "******"
type input "******"
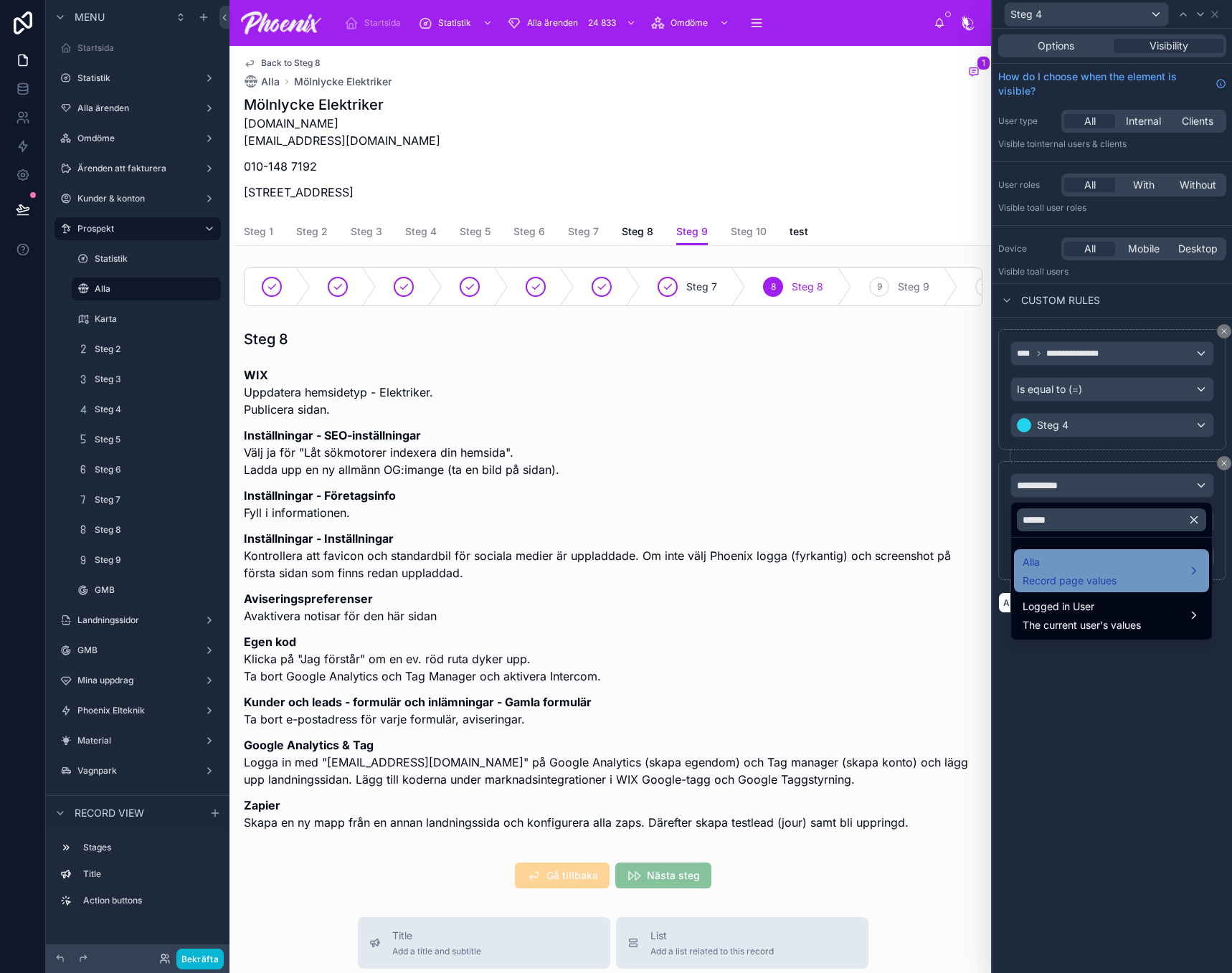
click at [1053, 571] on div "Alla Record page values" at bounding box center [1070, 570] width 94 height 34
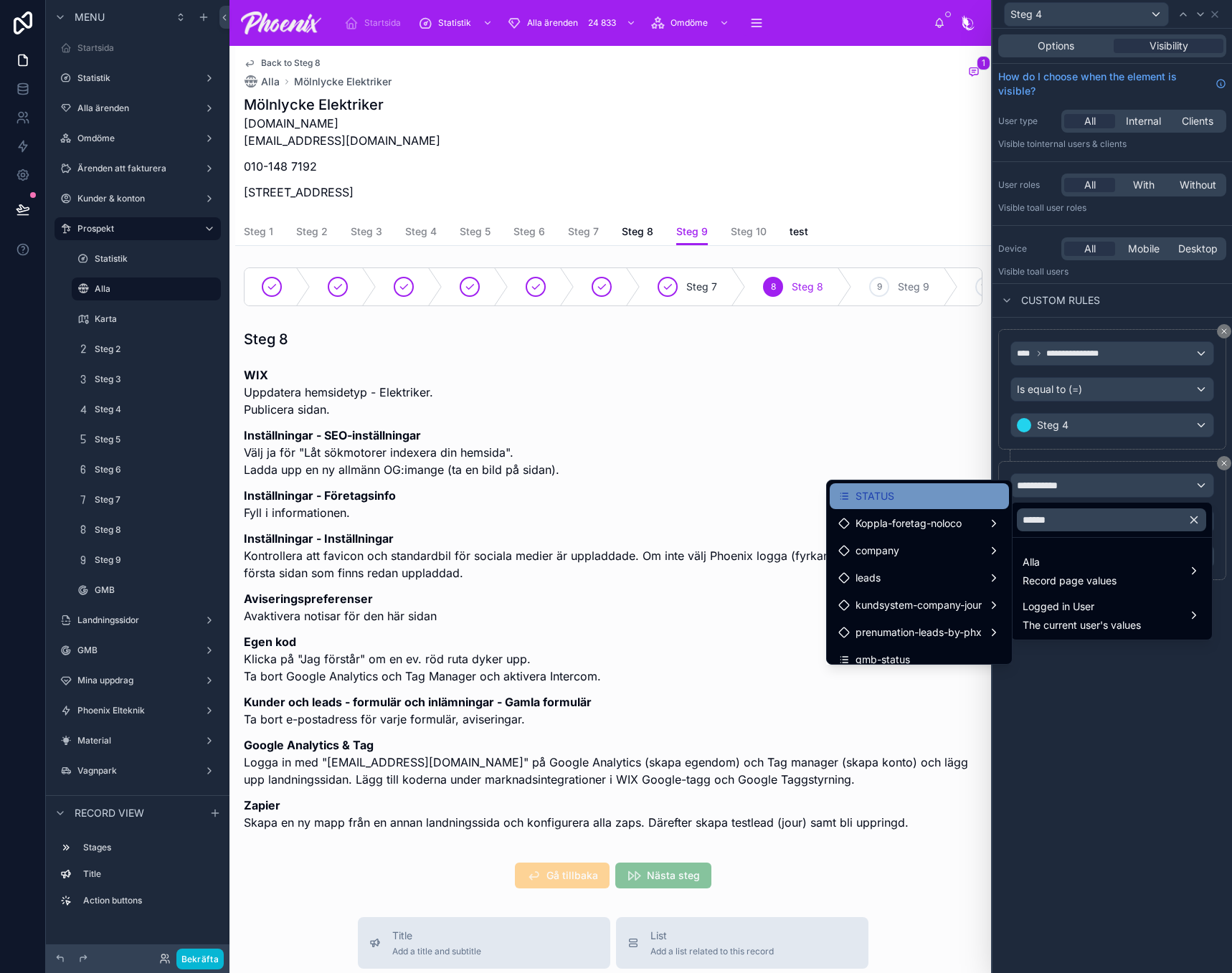
click at [944, 499] on div "STATUS" at bounding box center [920, 496] width 162 height 17
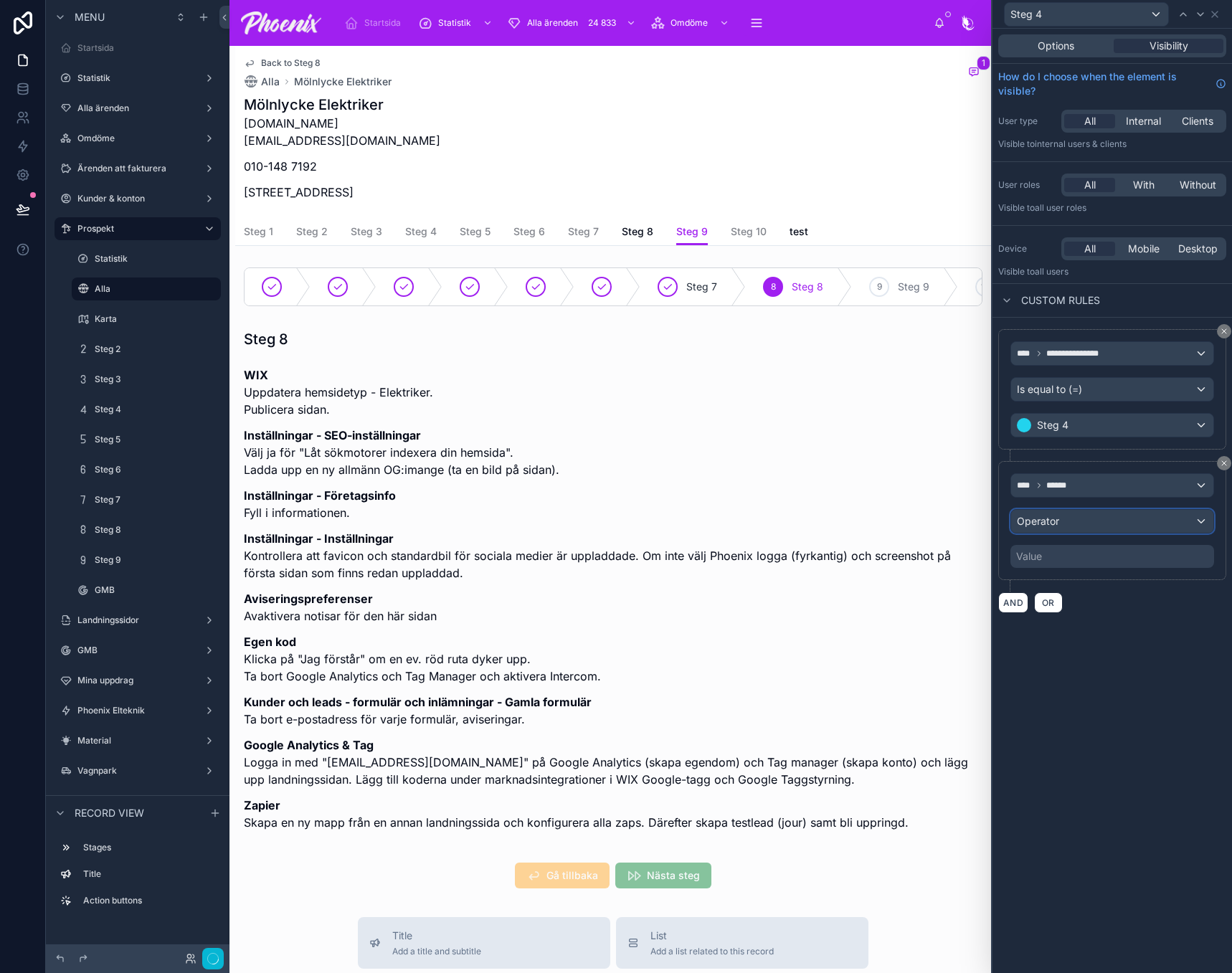
click at [1053, 514] on span "Operator" at bounding box center [1038, 521] width 42 height 12
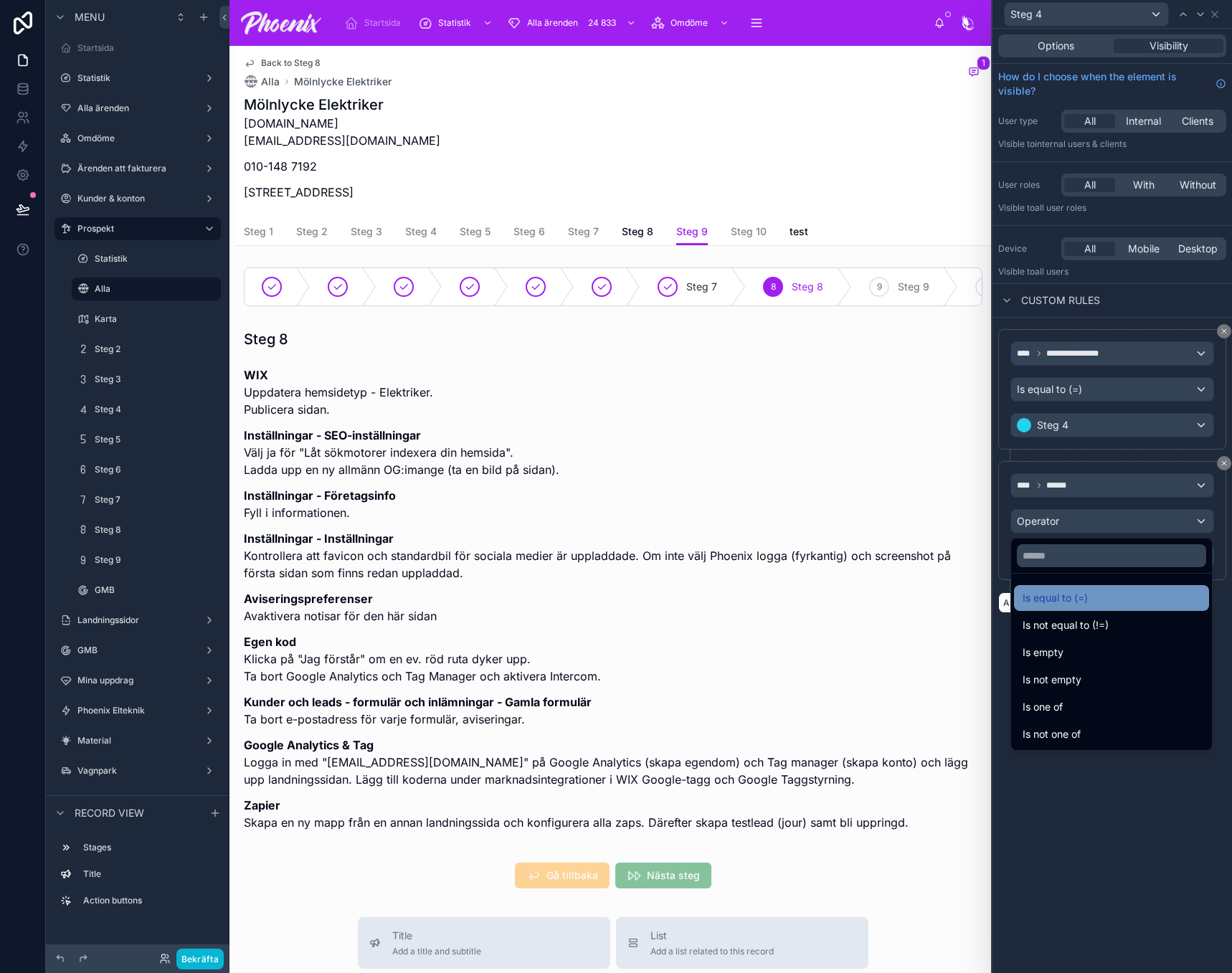
drag, startPoint x: 1053, startPoint y: 584, endPoint x: 1052, endPoint y: 594, distance: 10.0
click at [1053, 587] on ul "Is equal to (=) Is not equal to (!=) Is empty Is not empty Is one of Is not one…" at bounding box center [1112, 661] width 201 height 176
click at [1052, 594] on span "Is equal to (=)" at bounding box center [1056, 598] width 65 height 17
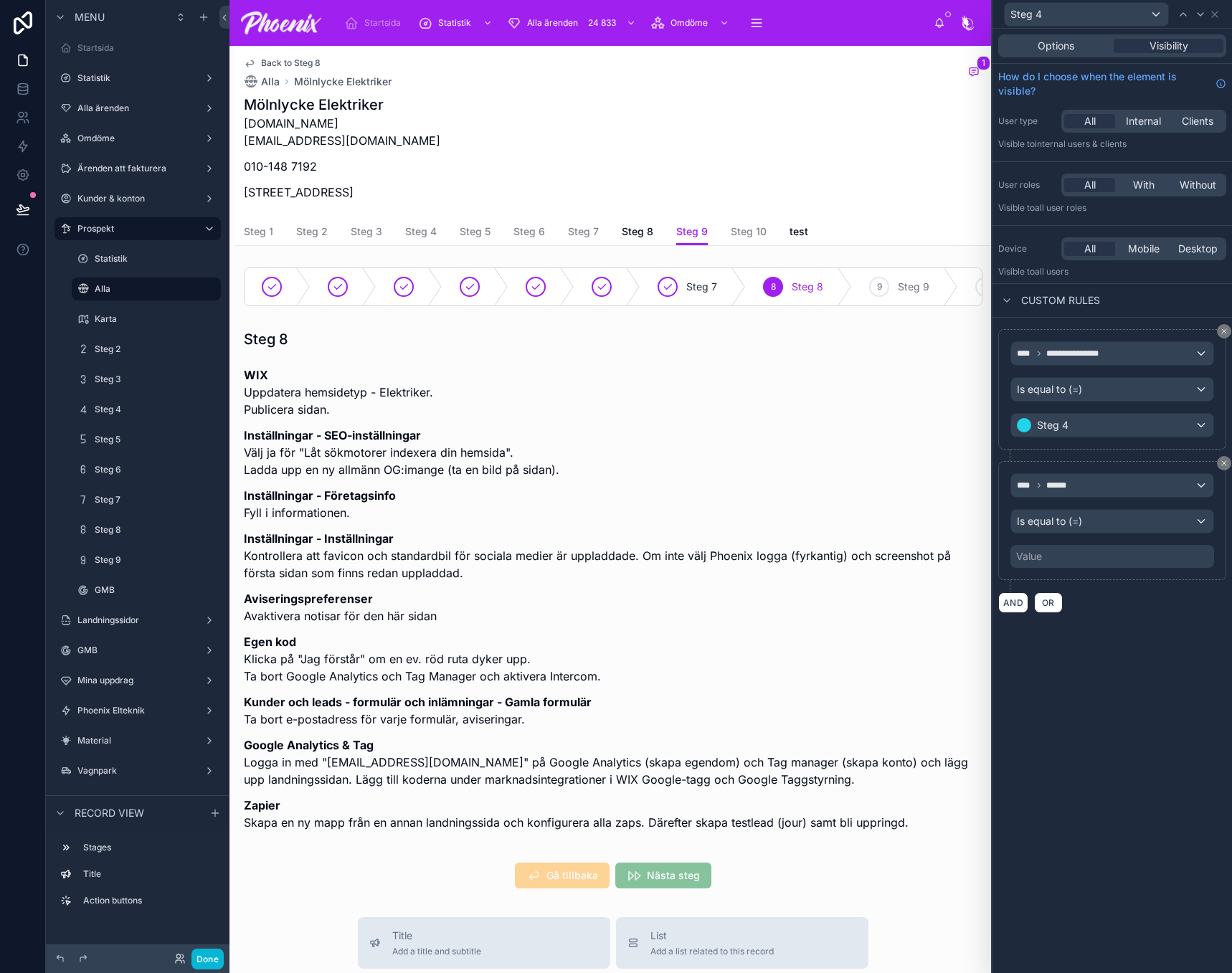
click at [1041, 561] on div "Value" at bounding box center [1028, 556] width 26 height 14
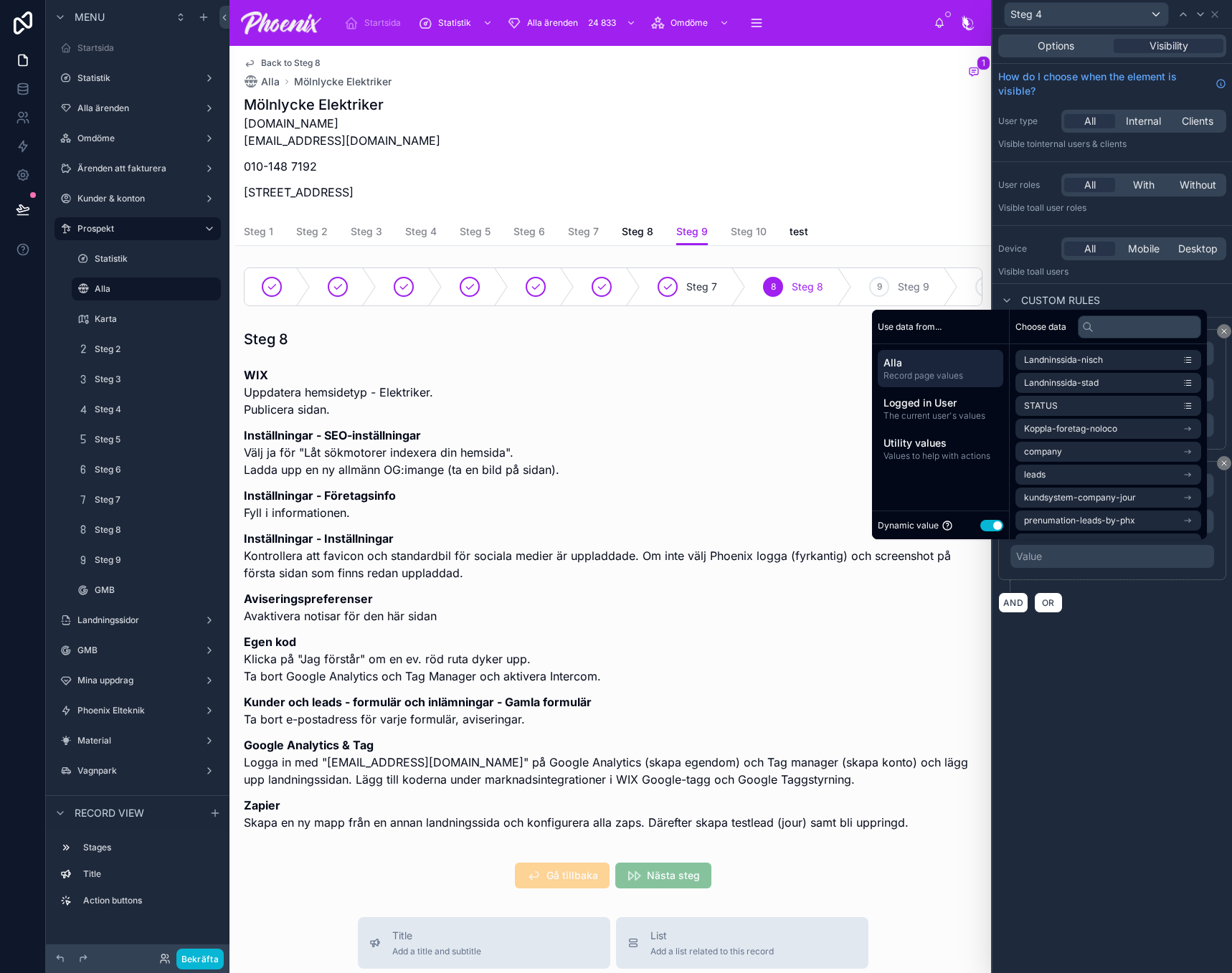
click at [981, 525] on button "Use setting" at bounding box center [992, 525] width 23 height 12
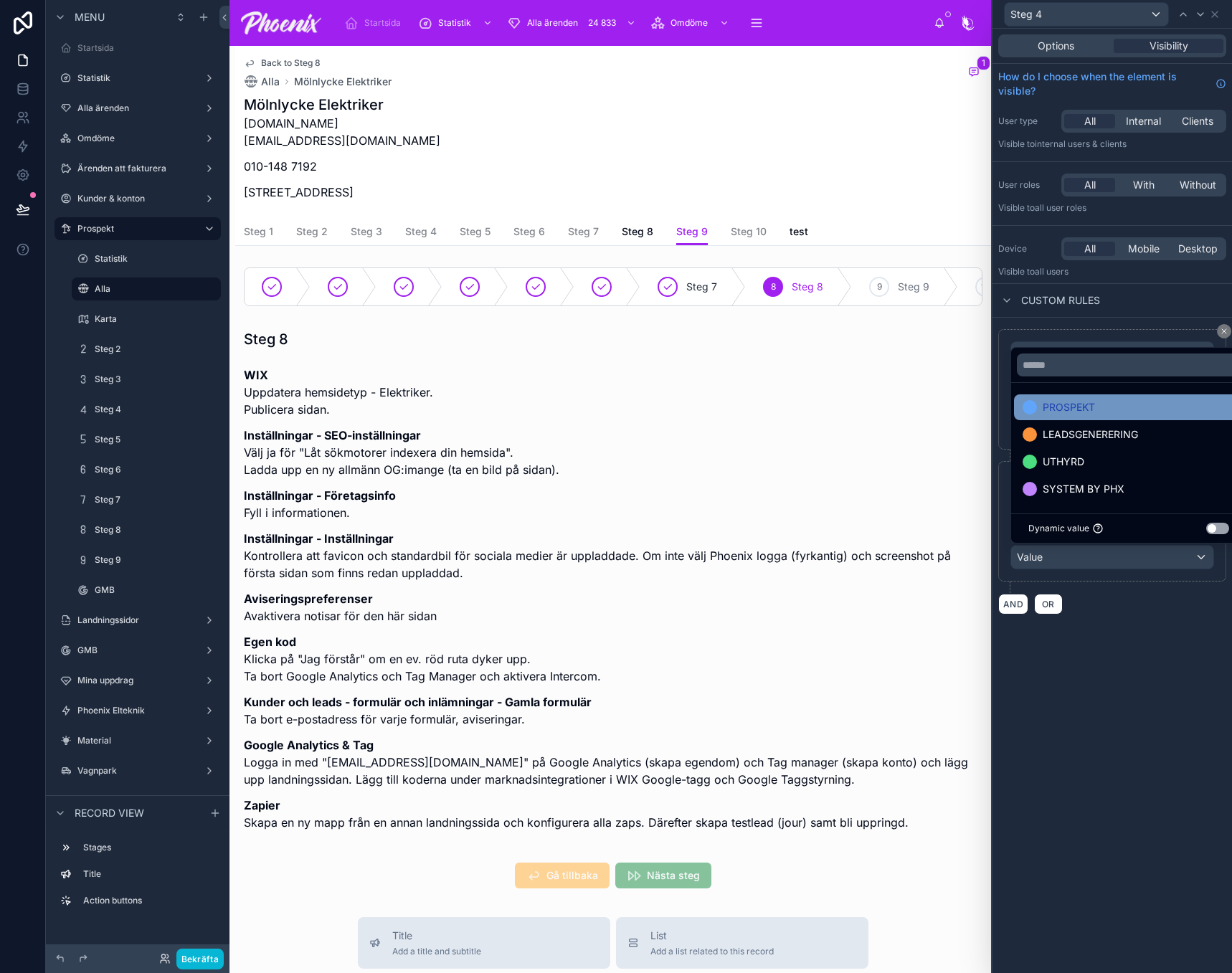
click at [1049, 415] on span "PROSPEKT" at bounding box center [1069, 407] width 52 height 17
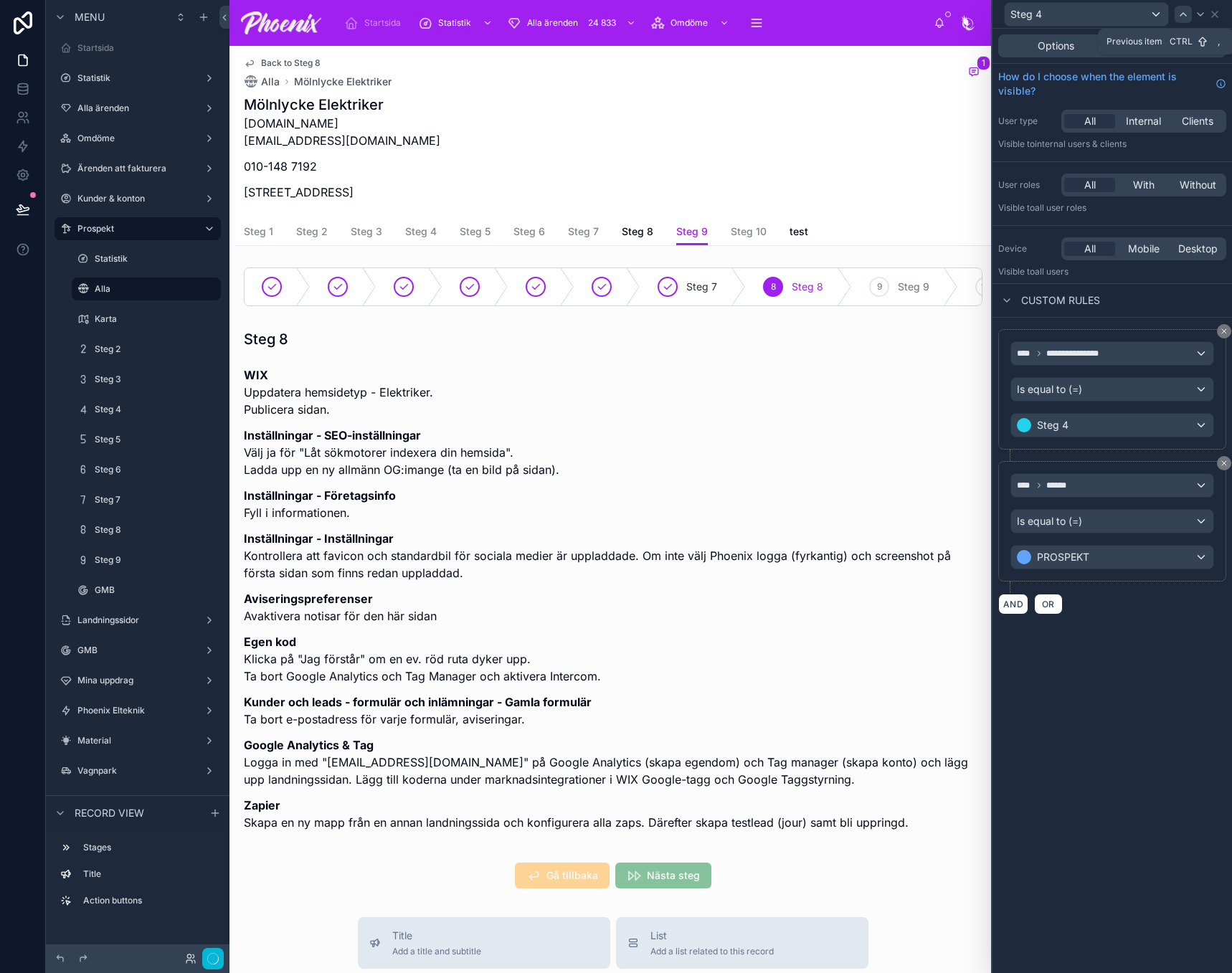
click at [1186, 16] on icon at bounding box center [1183, 15] width 5 height 3
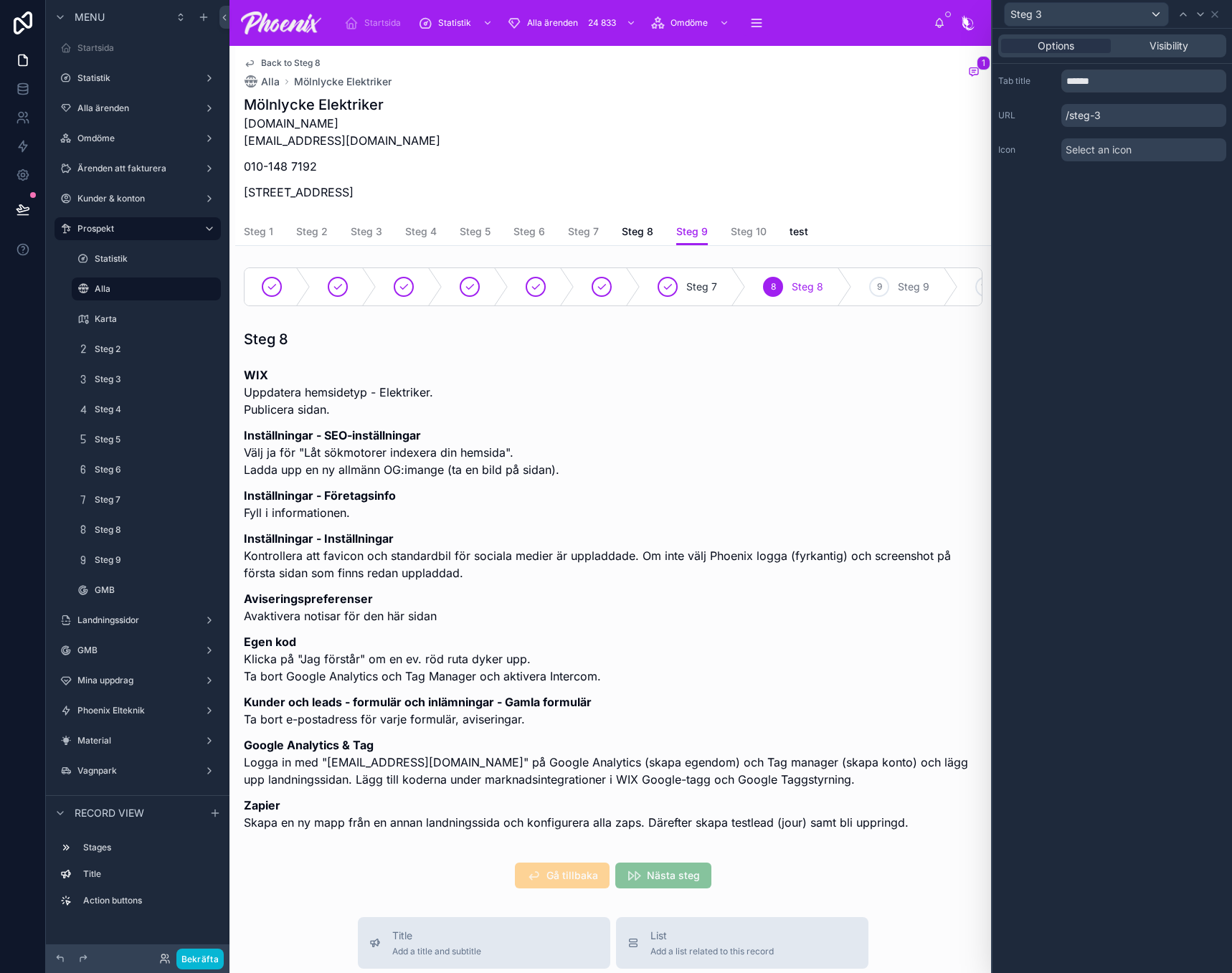
click at [1151, 58] on div "Options Visibility" at bounding box center [1112, 46] width 239 height 34
click at [1157, 45] on span "Visibility" at bounding box center [1169, 46] width 39 height 14
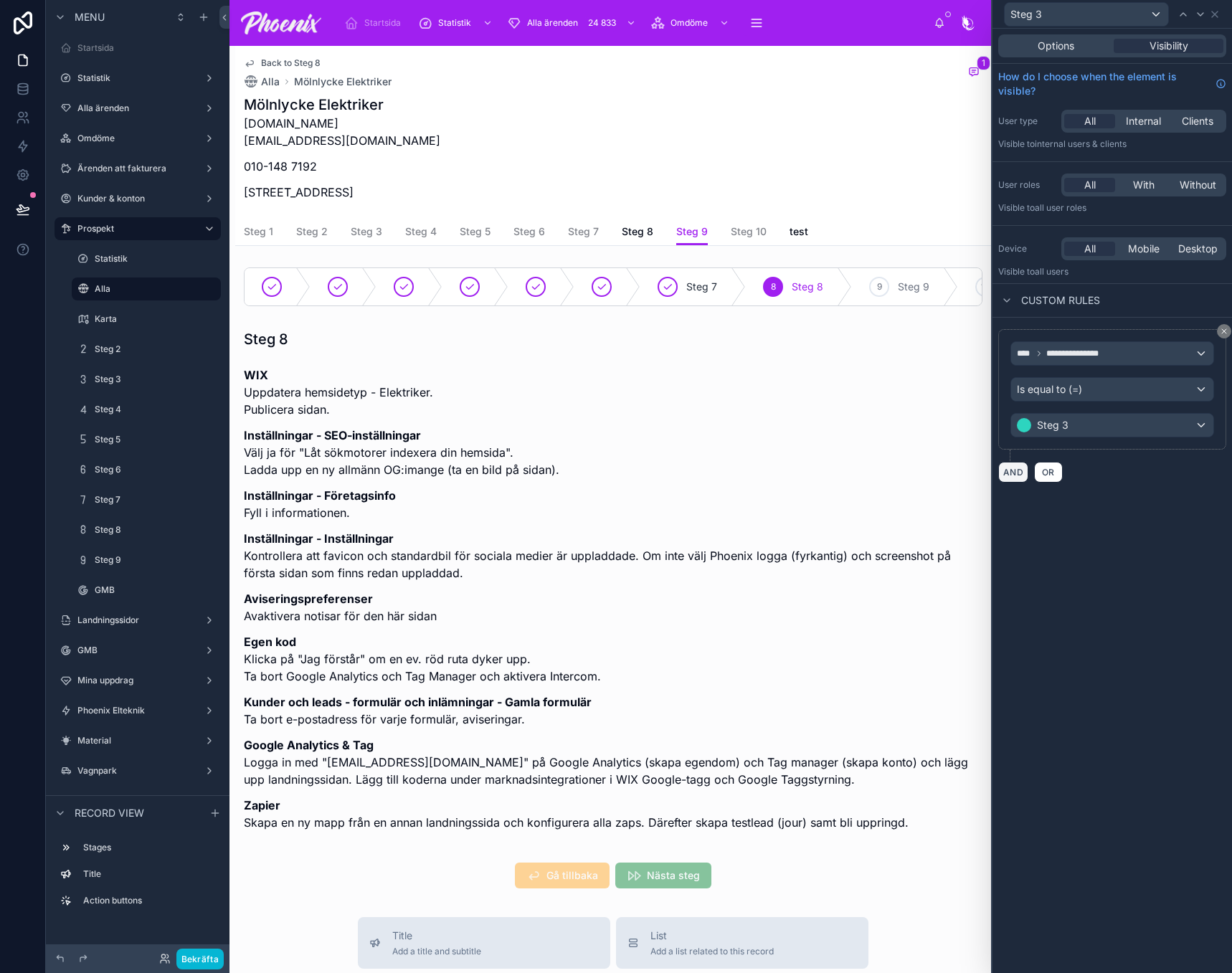
click at [1024, 478] on button "AND" at bounding box center [1013, 472] width 30 height 21
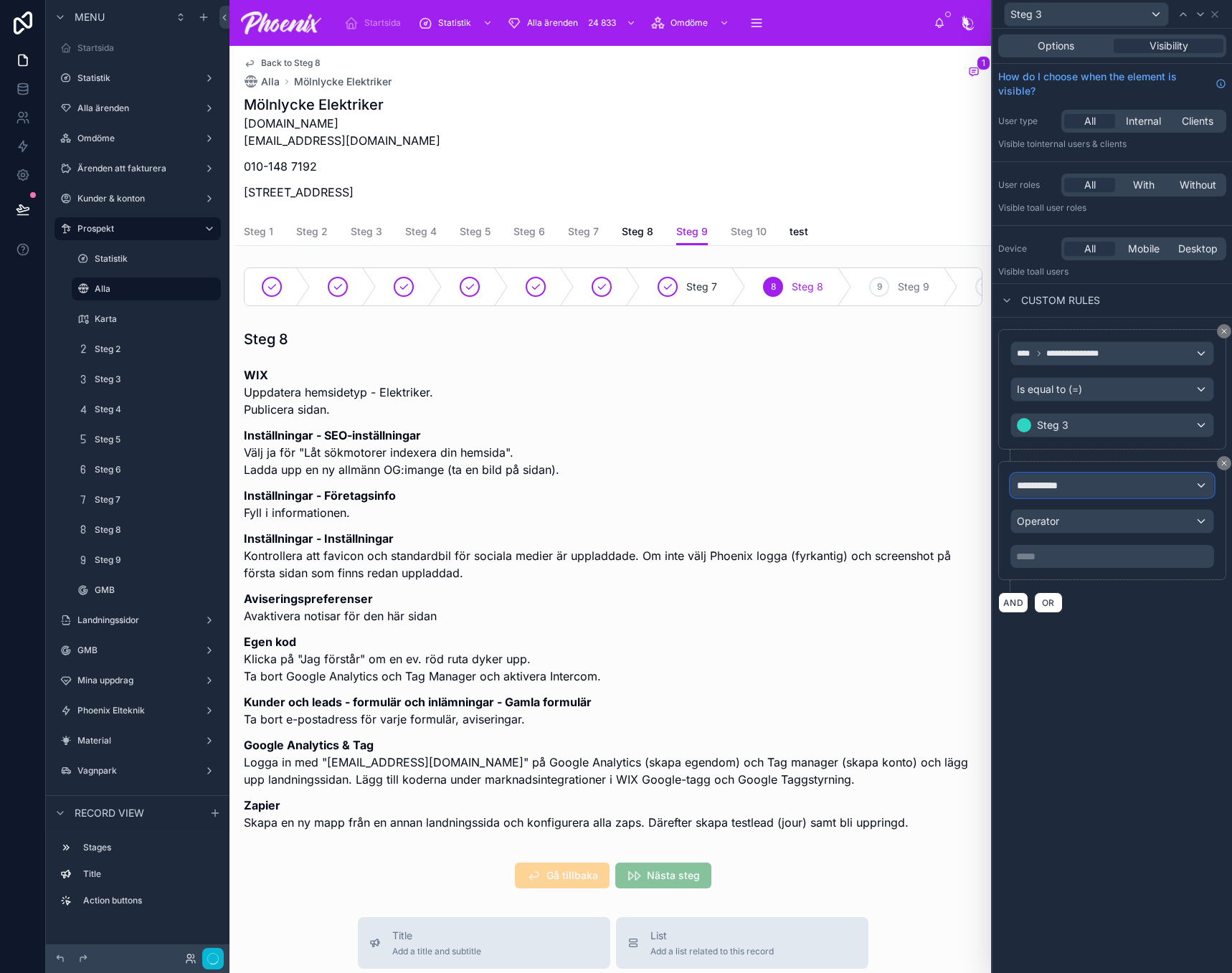
click at [1028, 490] on span "**********" at bounding box center [1043, 485] width 54 height 14
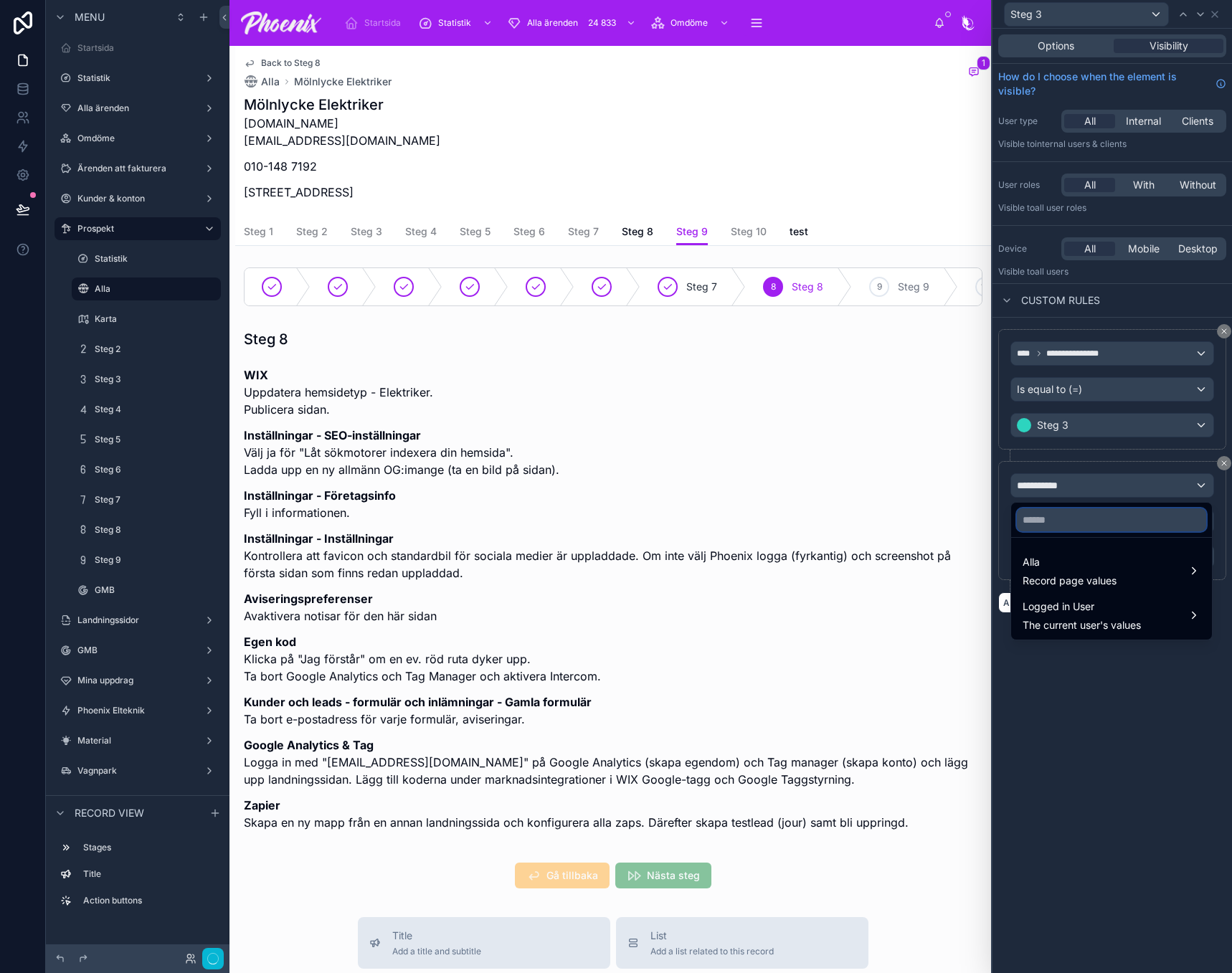
click at [1048, 525] on input "text" at bounding box center [1112, 520] width 190 height 23
paste input "******"
type input "******"
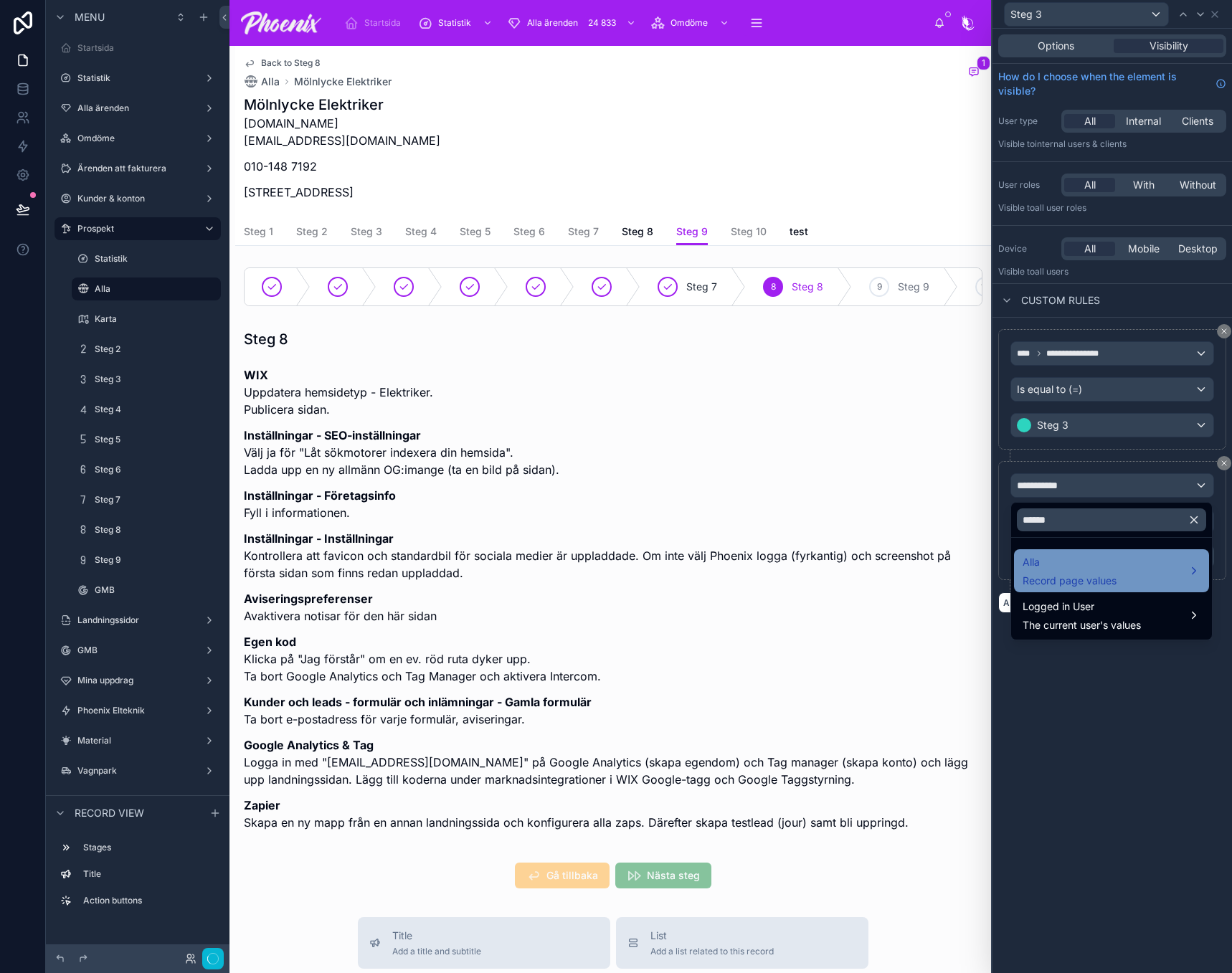
click at [1049, 568] on span "Alla" at bounding box center [1070, 562] width 94 height 17
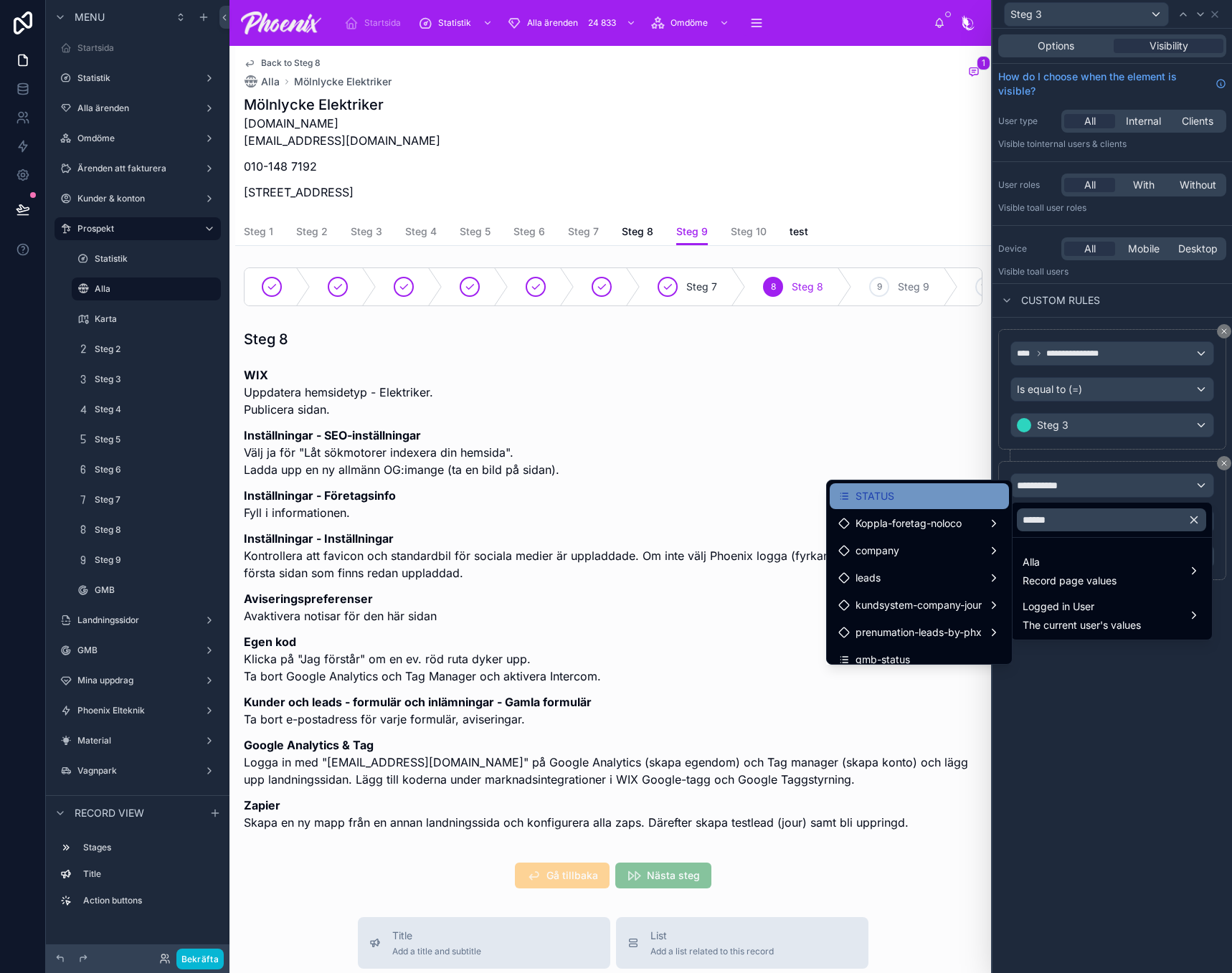
click at [938, 492] on div "STATUS" at bounding box center [920, 496] width 162 height 17
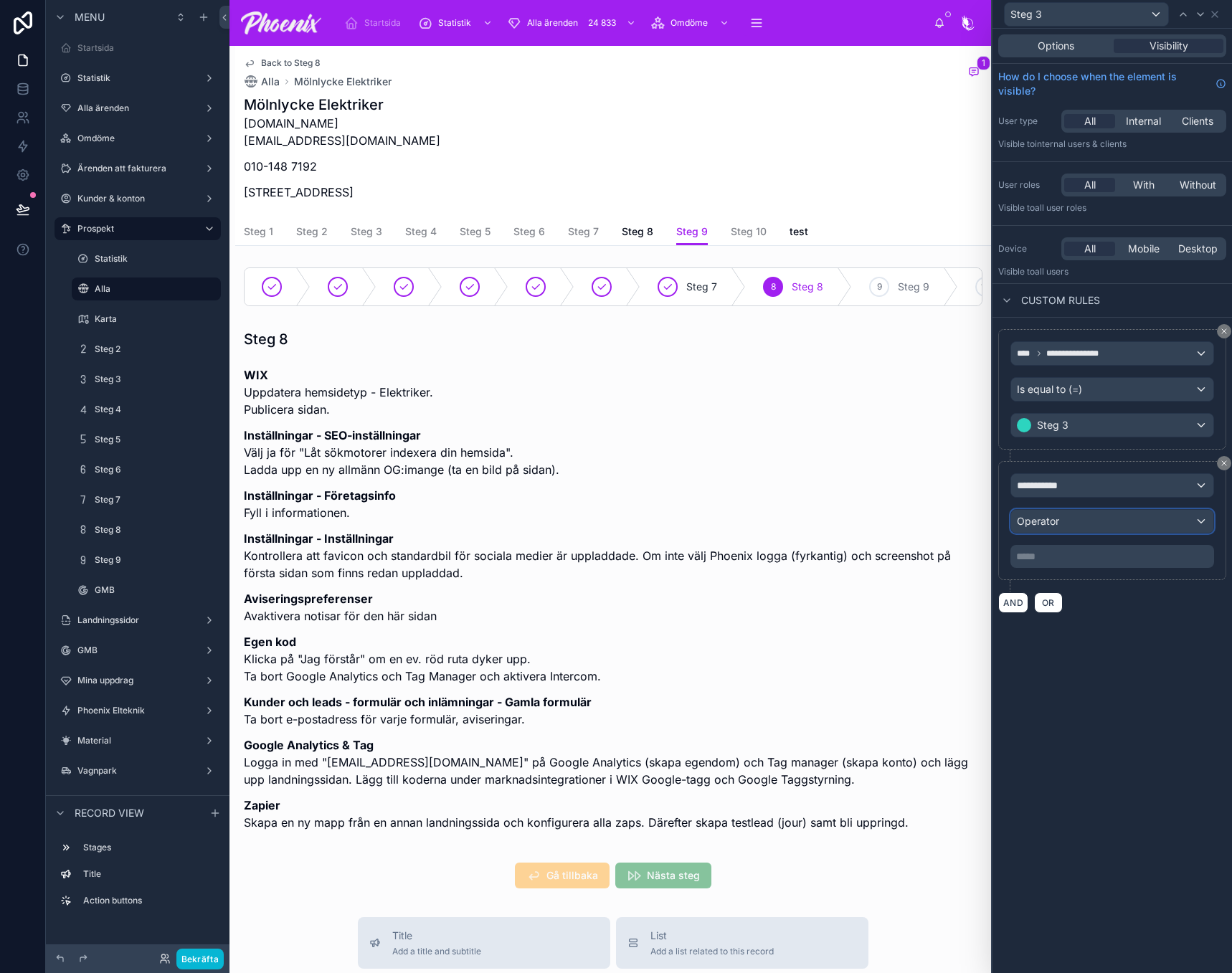
click at [1060, 520] on div "Operator" at bounding box center [1112, 521] width 202 height 23
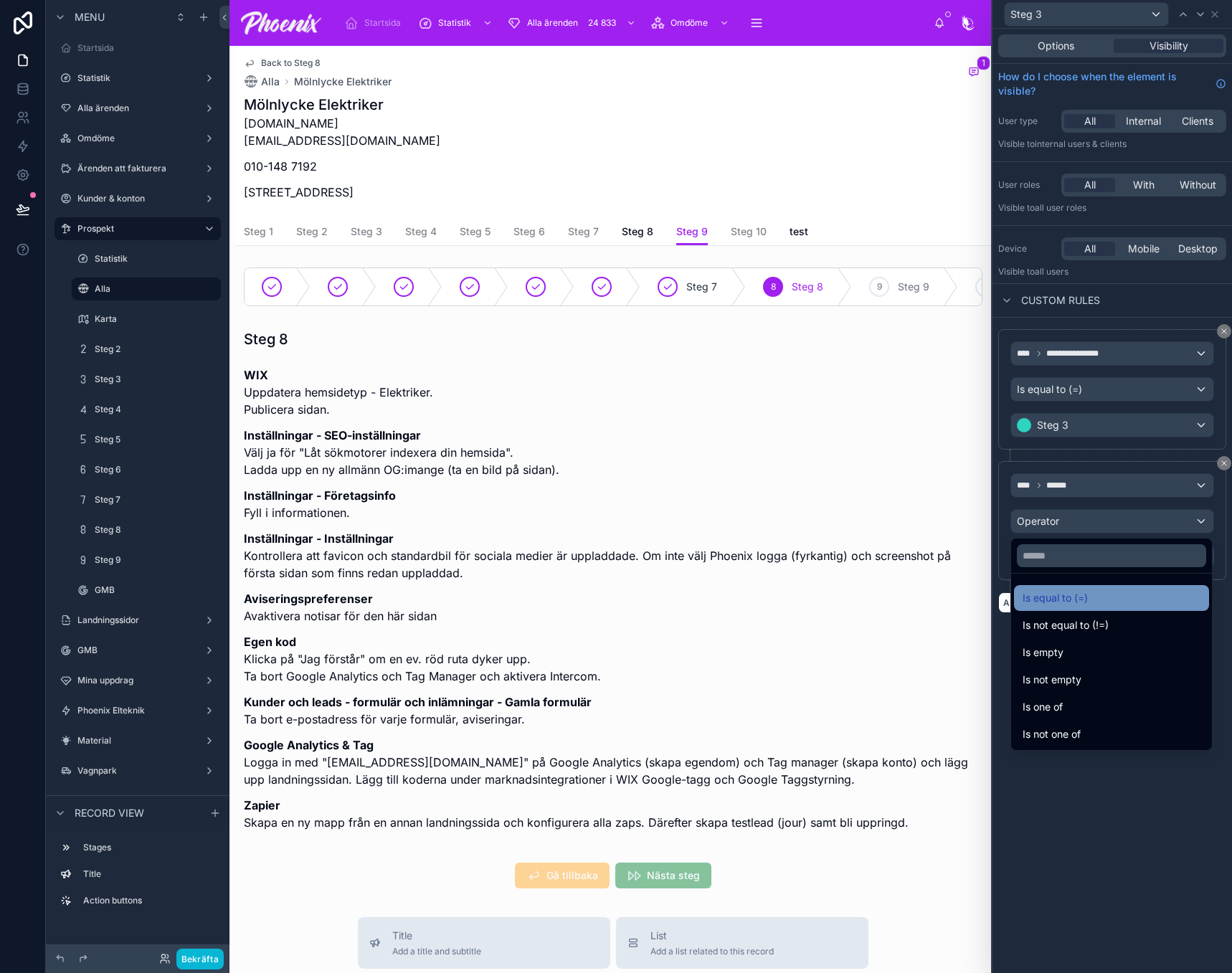
click at [1057, 588] on ul "Is equal to (=) Is not equal to (!=) Is empty Is not empty Is one of Is not one…" at bounding box center [1112, 661] width 201 height 176
click at [1058, 590] on span "Is equal to (=)" at bounding box center [1056, 598] width 65 height 17
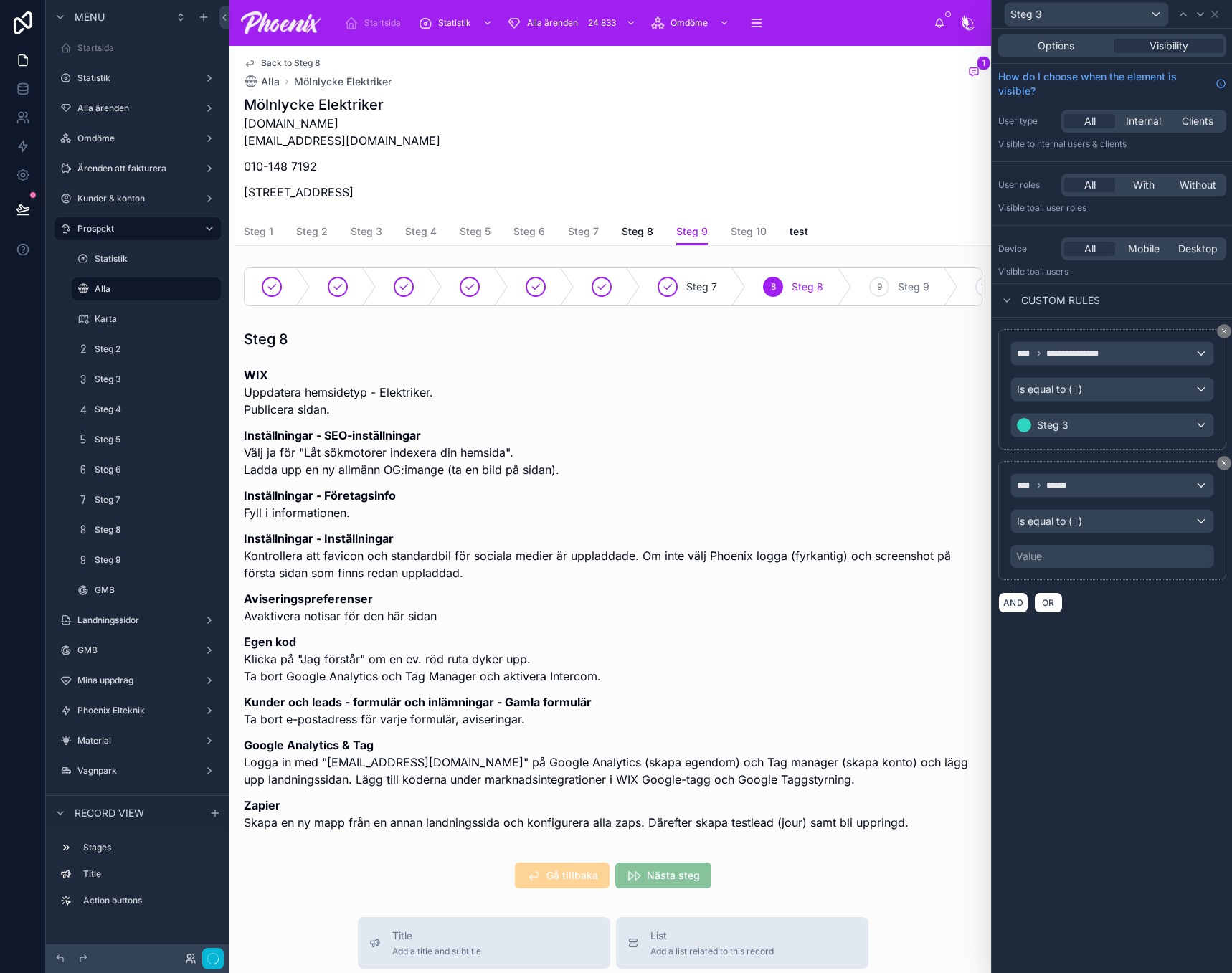
click at [1049, 561] on div "Value" at bounding box center [1112, 556] width 204 height 23
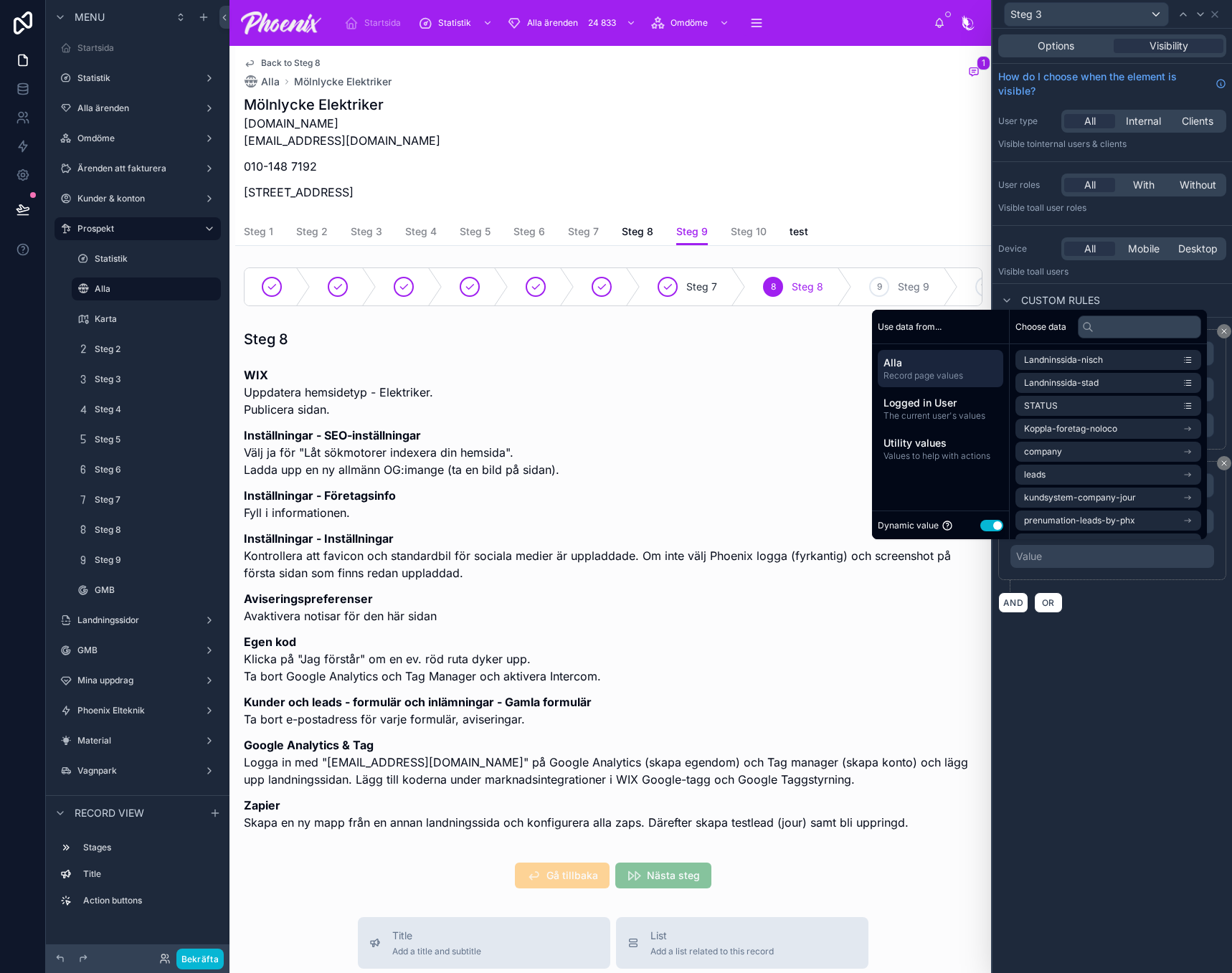
click at [995, 528] on div "Dynamic value Use setting" at bounding box center [940, 525] width 125 height 16
click at [989, 525] on button "Use setting" at bounding box center [992, 525] width 23 height 12
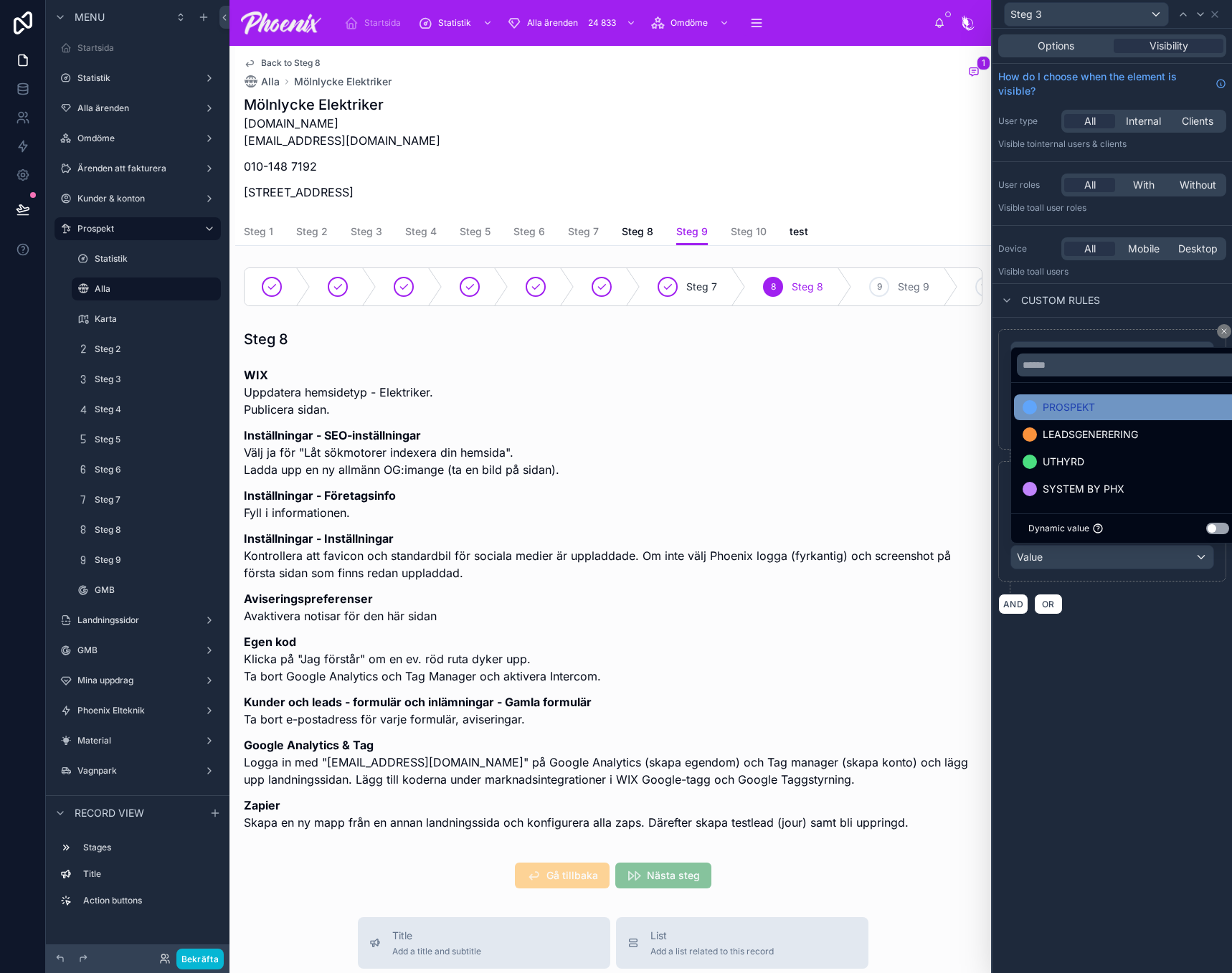
click at [1070, 417] on div "PROSPEKT" at bounding box center [1129, 406] width 229 height 26
click at [1123, 614] on div "**********" at bounding box center [1112, 500] width 239 height 944
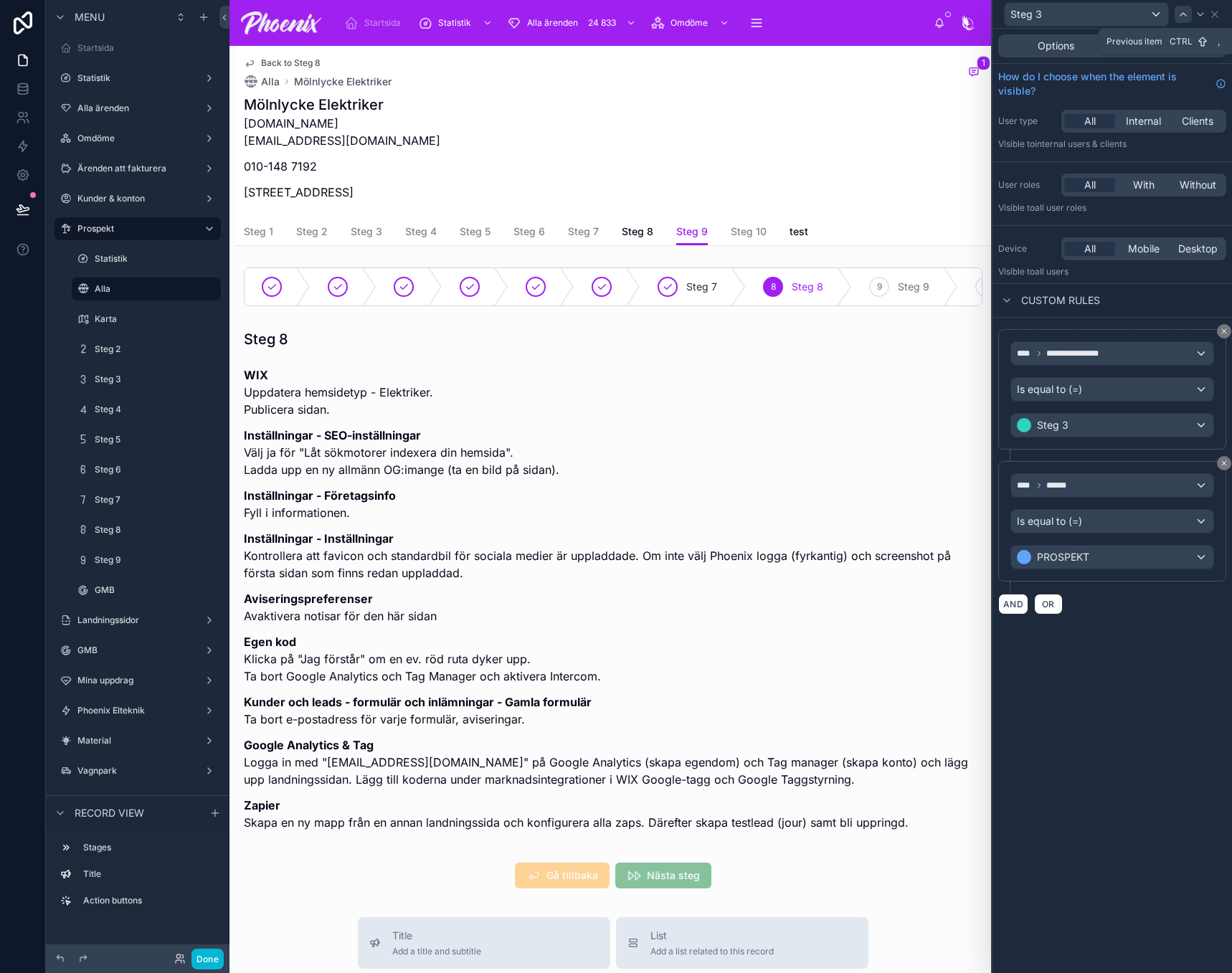
click at [1189, 14] on div at bounding box center [1183, 14] width 17 height 17
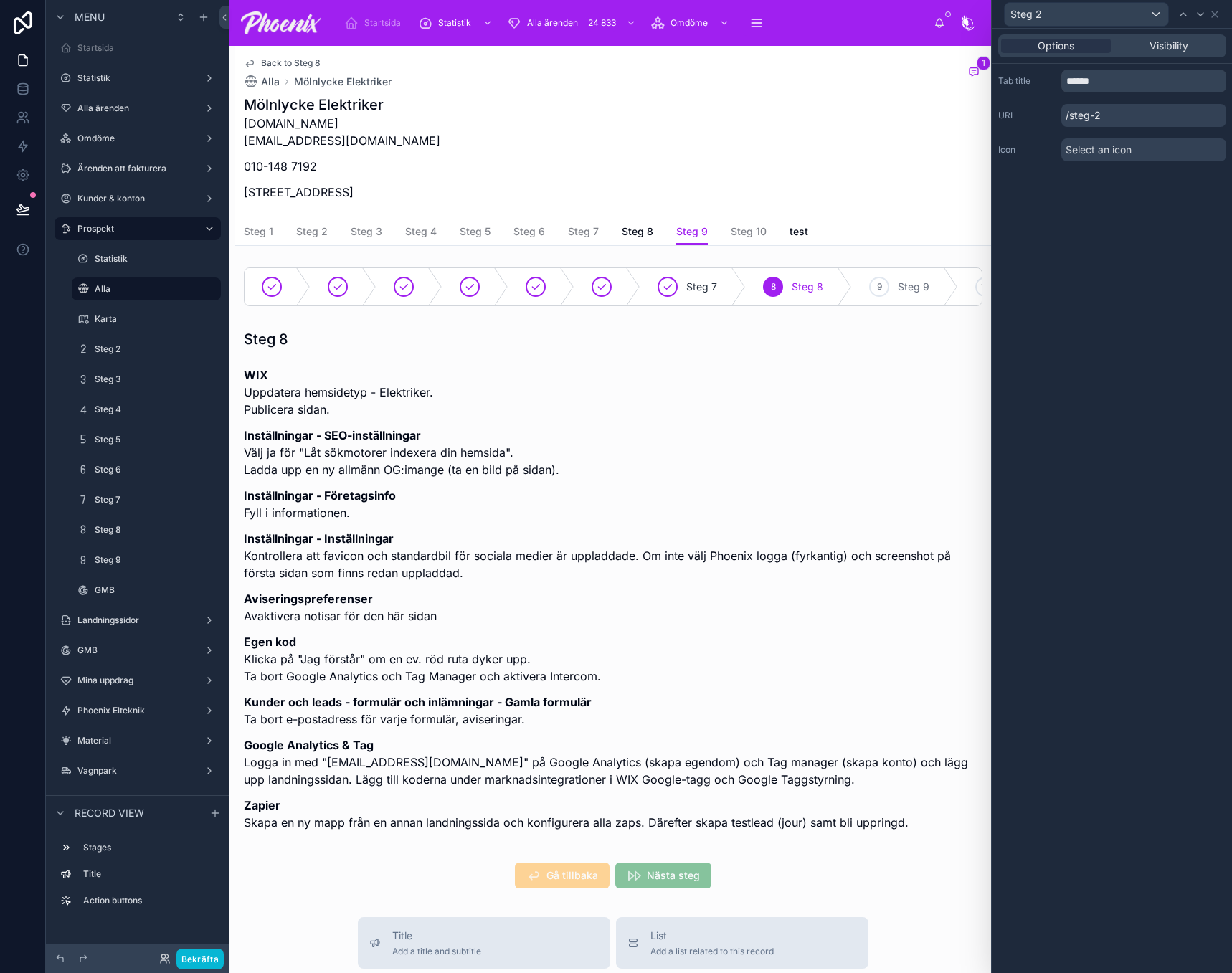
click at [1180, 37] on div "Options Visibility" at bounding box center [1112, 46] width 228 height 23
click at [1177, 42] on span "Visibility" at bounding box center [1169, 46] width 39 height 14
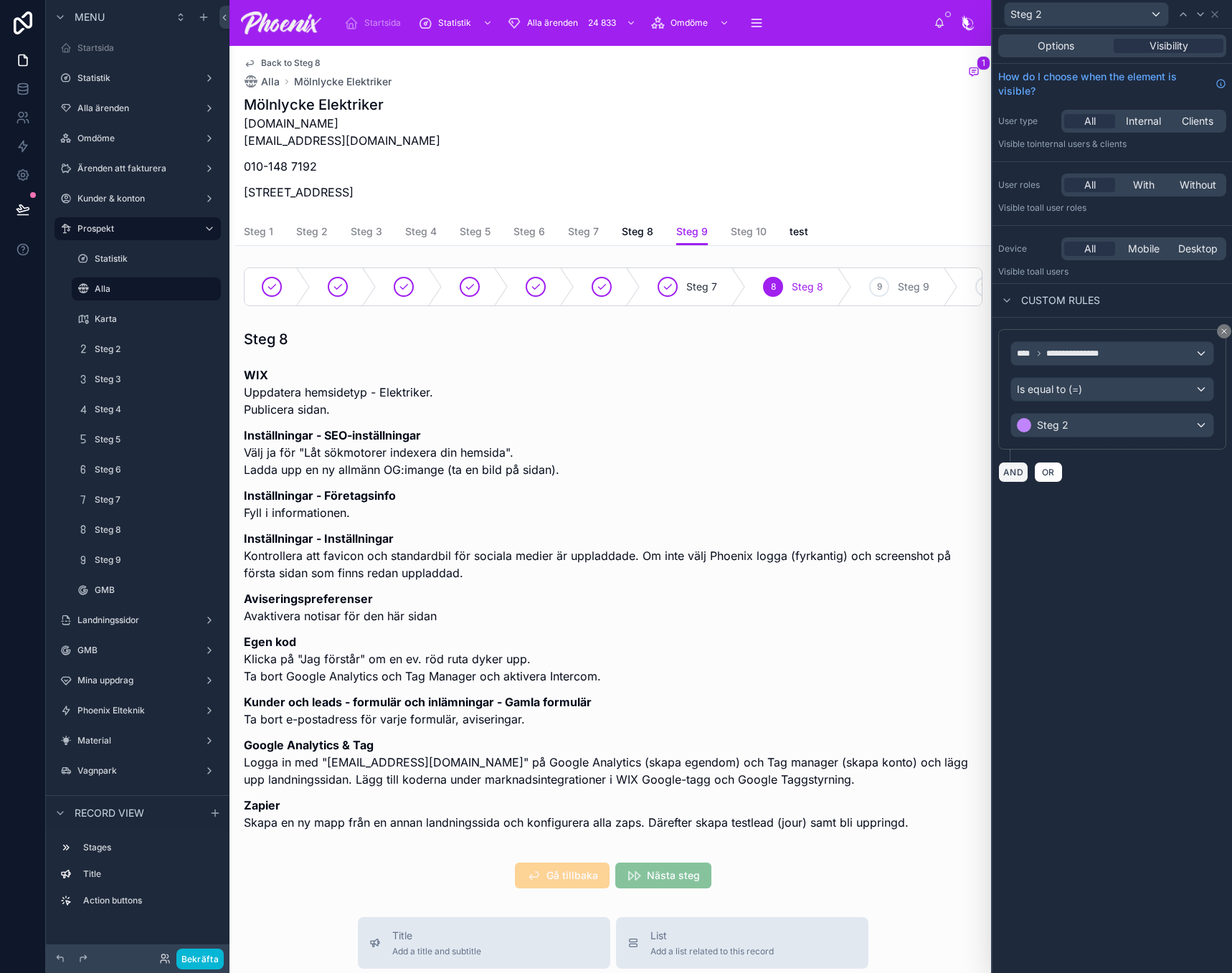
click at [1016, 468] on button "AND" at bounding box center [1013, 472] width 30 height 21
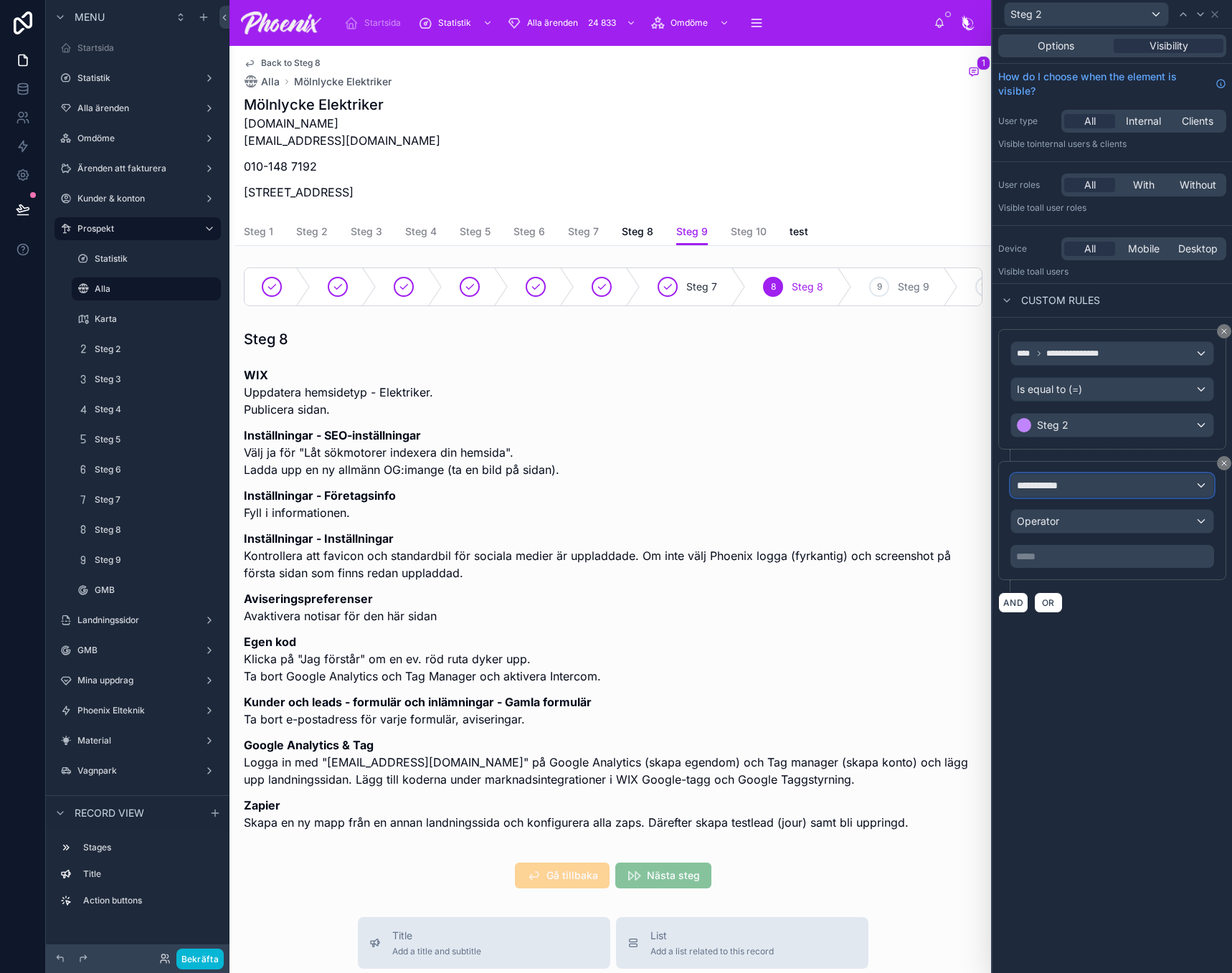
click at [1044, 491] on span "**********" at bounding box center [1043, 485] width 54 height 14
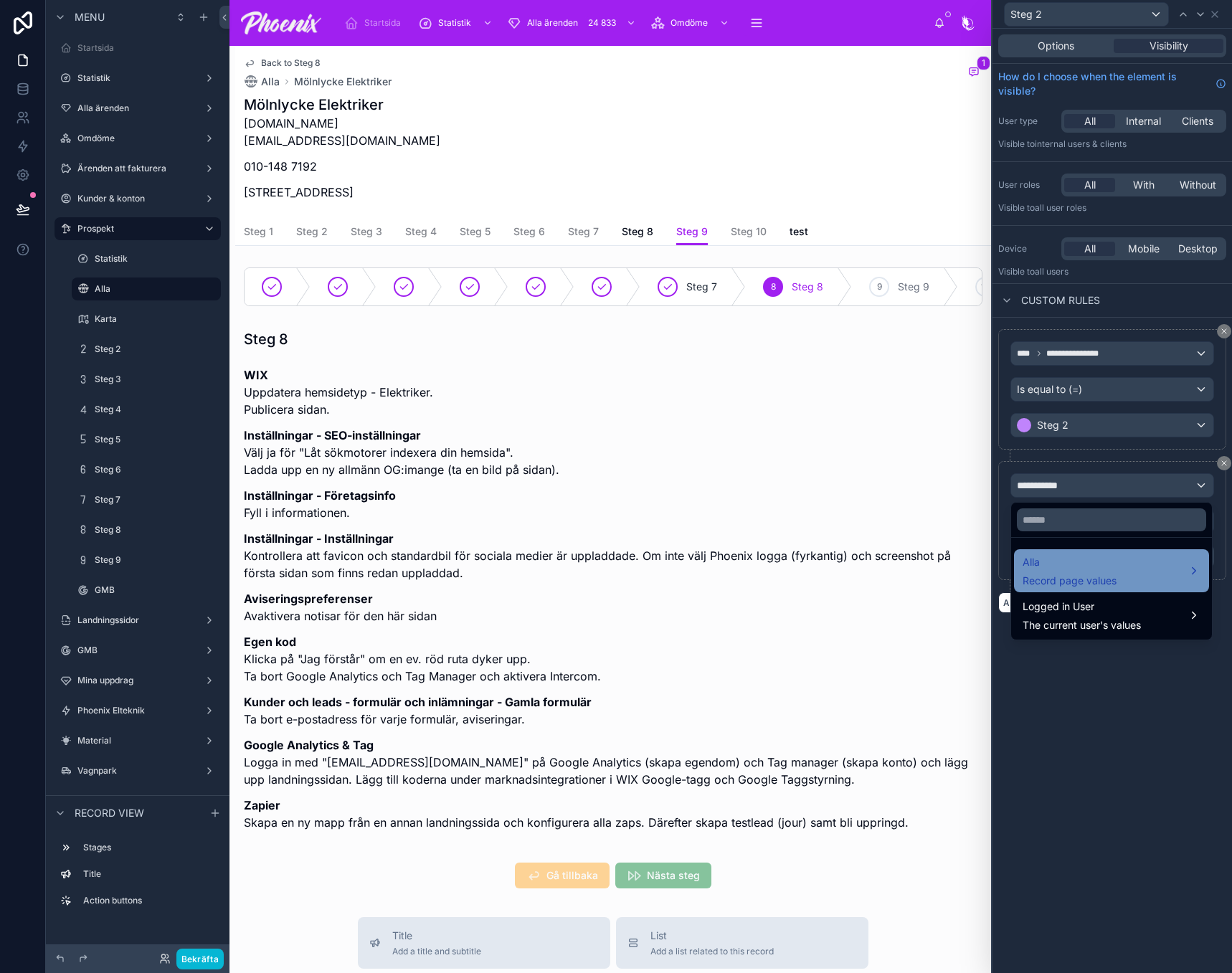
click at [1070, 569] on span "Alla" at bounding box center [1070, 562] width 94 height 17
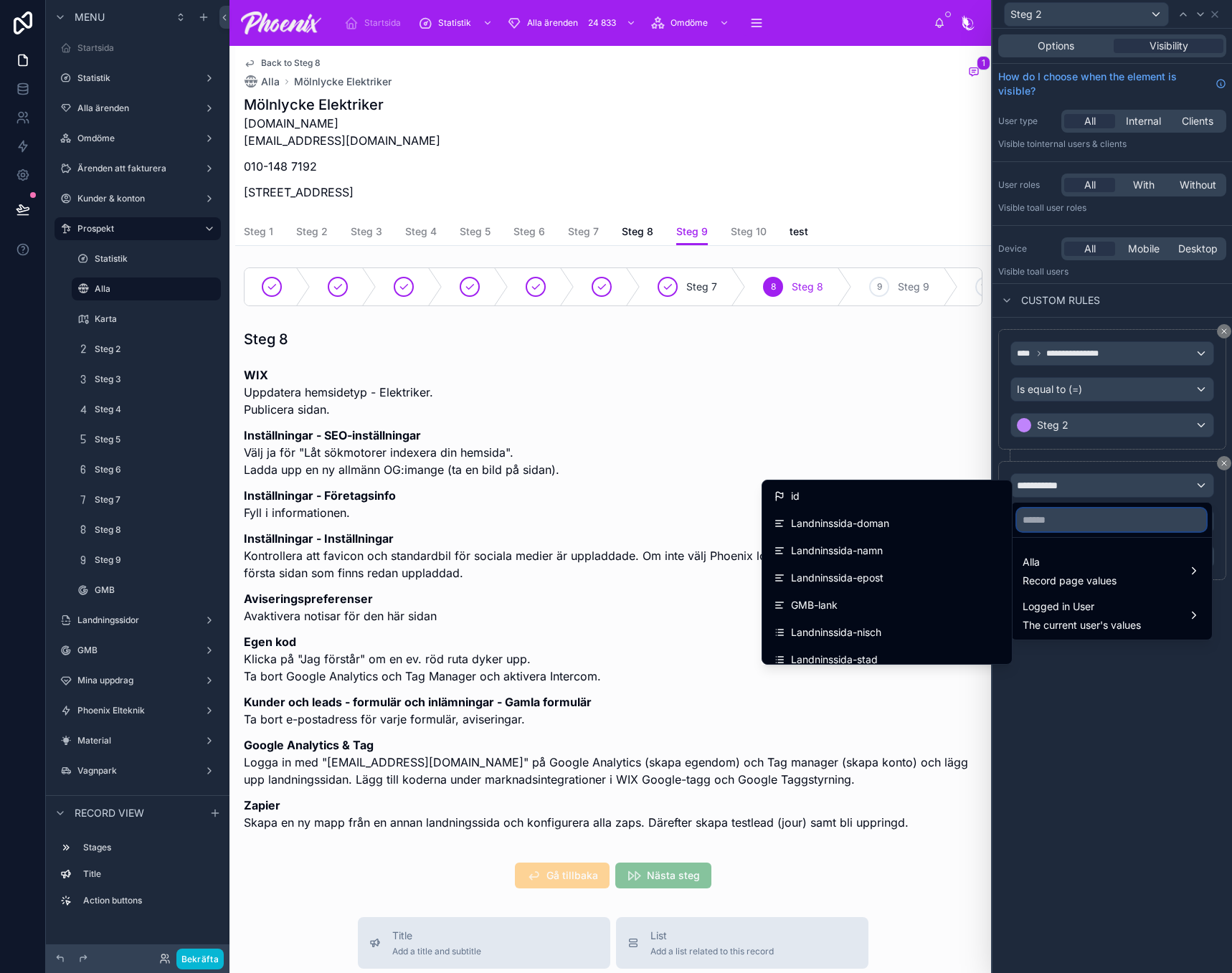
click at [1033, 514] on input "text" at bounding box center [1112, 520] width 190 height 23
paste input "******"
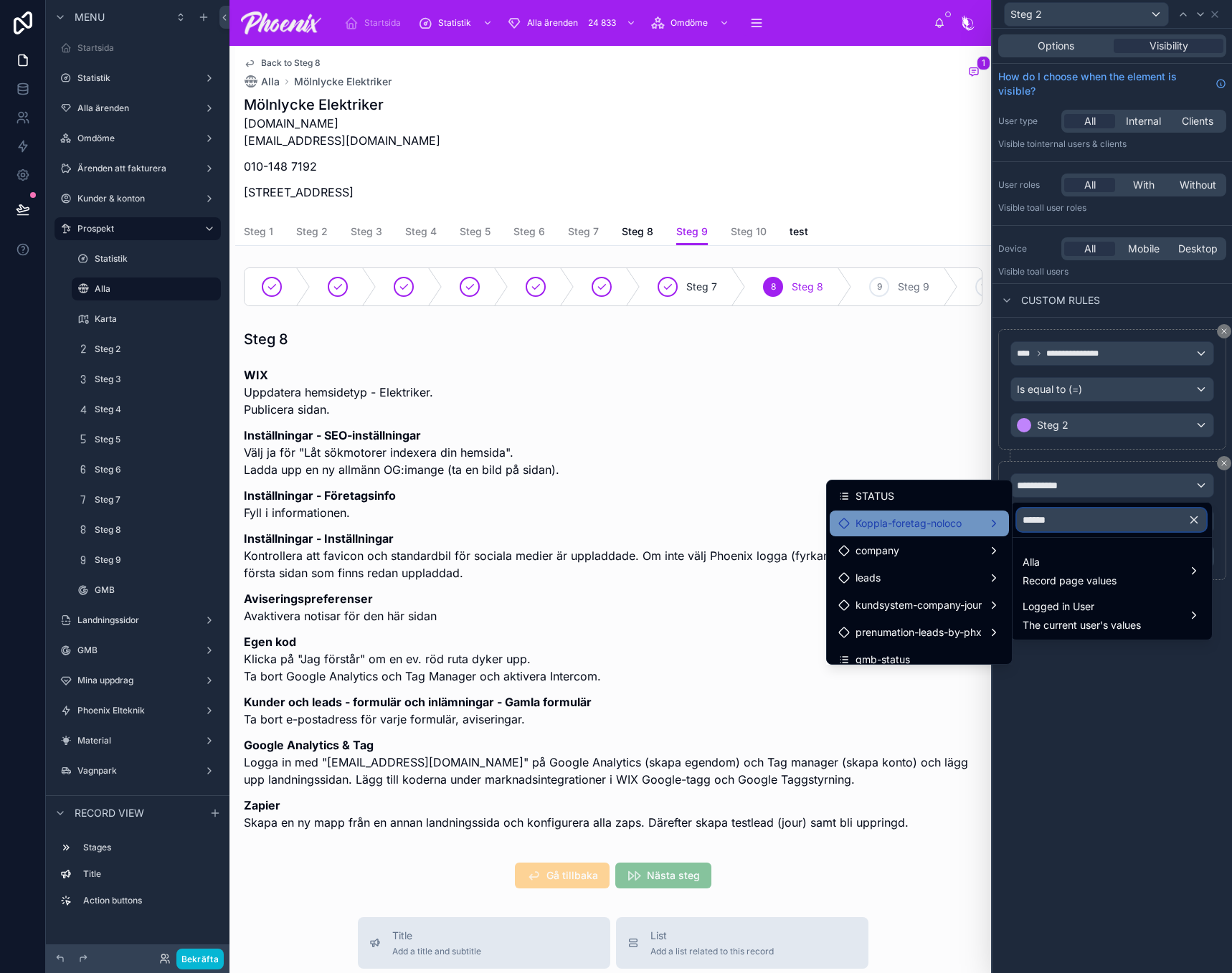
type input "******"
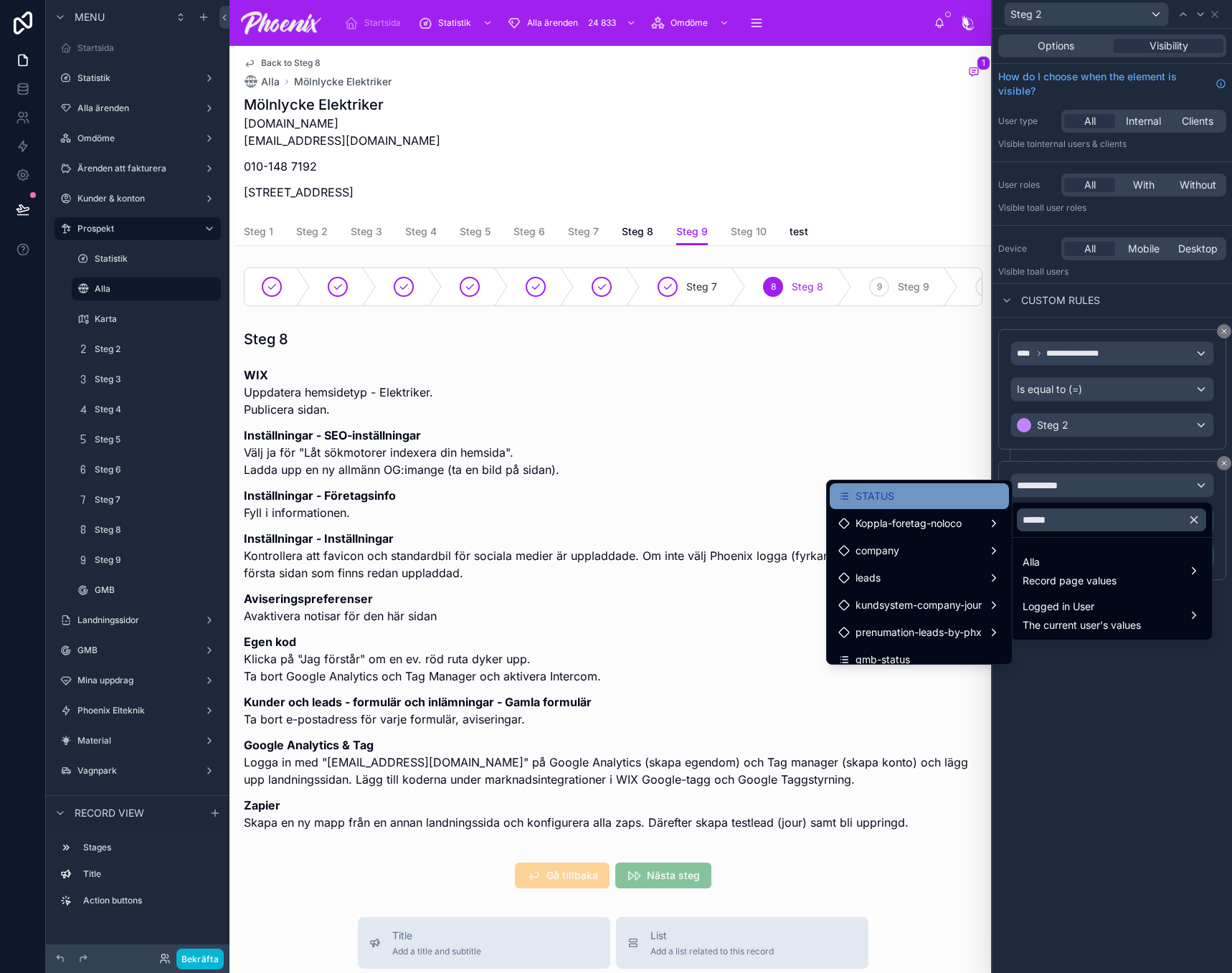
click at [934, 508] on ul "STATUS Koppla-foretag-noloco company leads kundsystem-company-jour prenumation-…" at bounding box center [920, 572] width 185 height 183
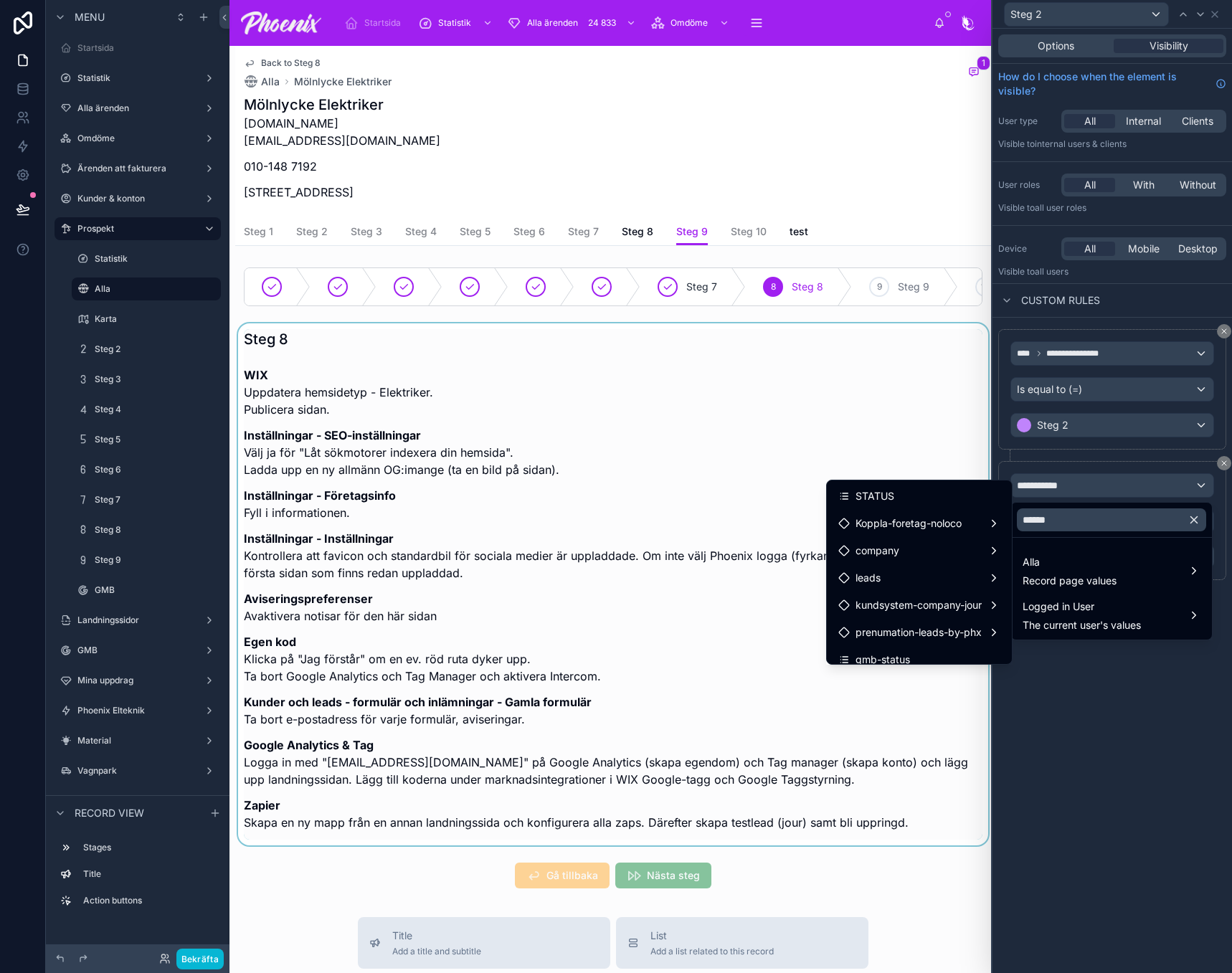
click at [938, 506] on div "STATUS" at bounding box center [920, 496] width 180 height 26
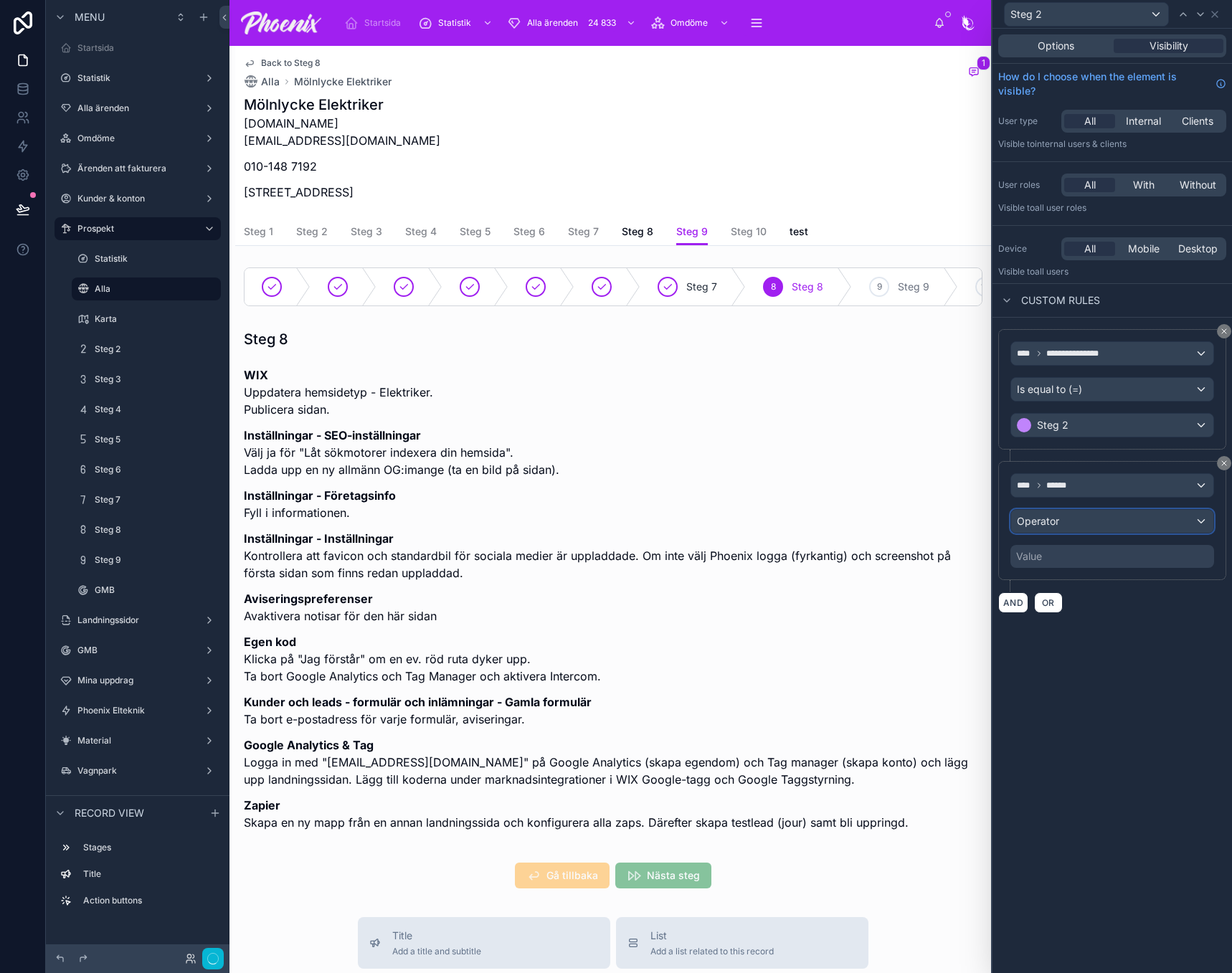
click at [1061, 518] on div "Operator" at bounding box center [1112, 521] width 202 height 23
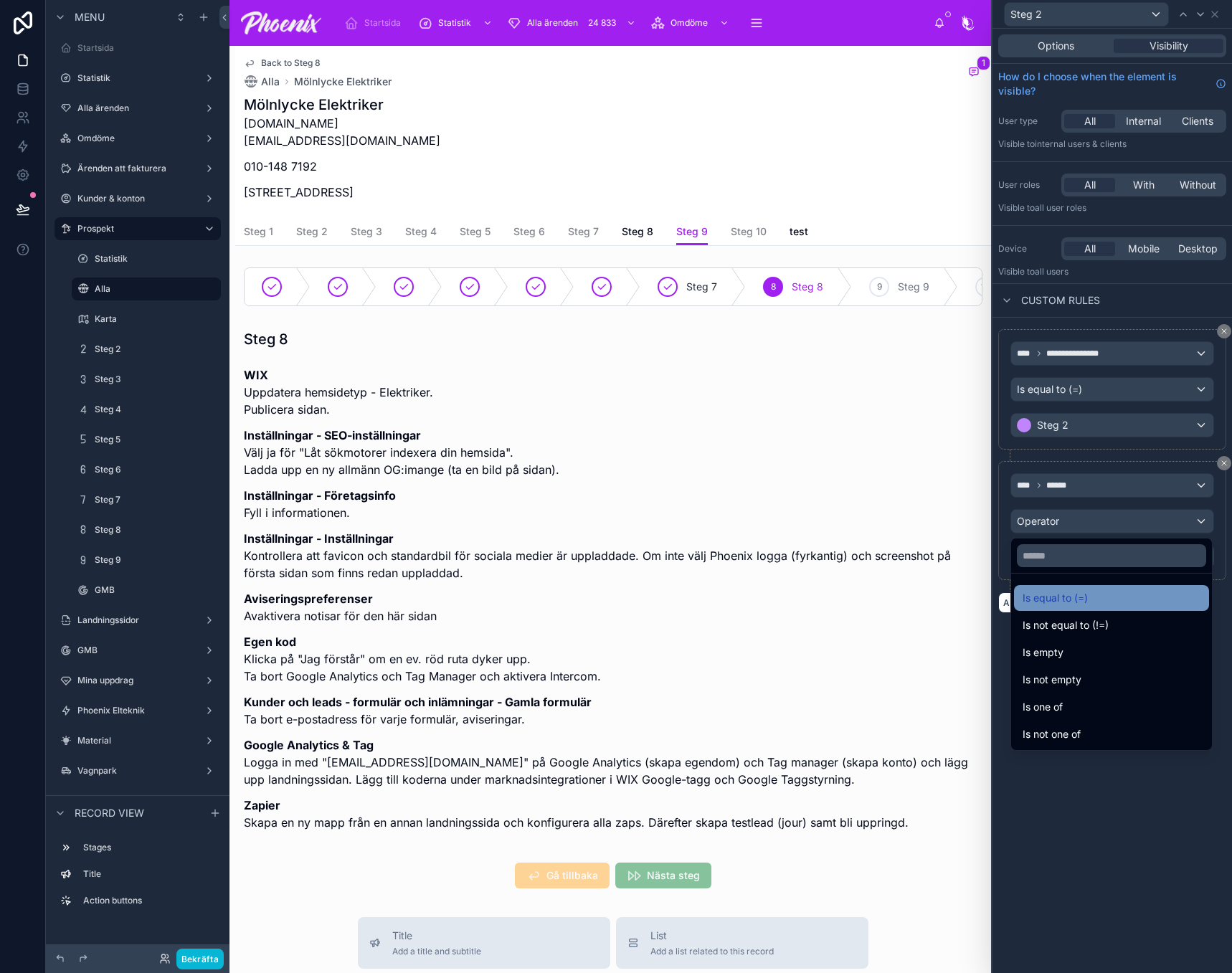
click at [1072, 591] on div "Is equal to (=)" at bounding box center [1112, 598] width 195 height 26
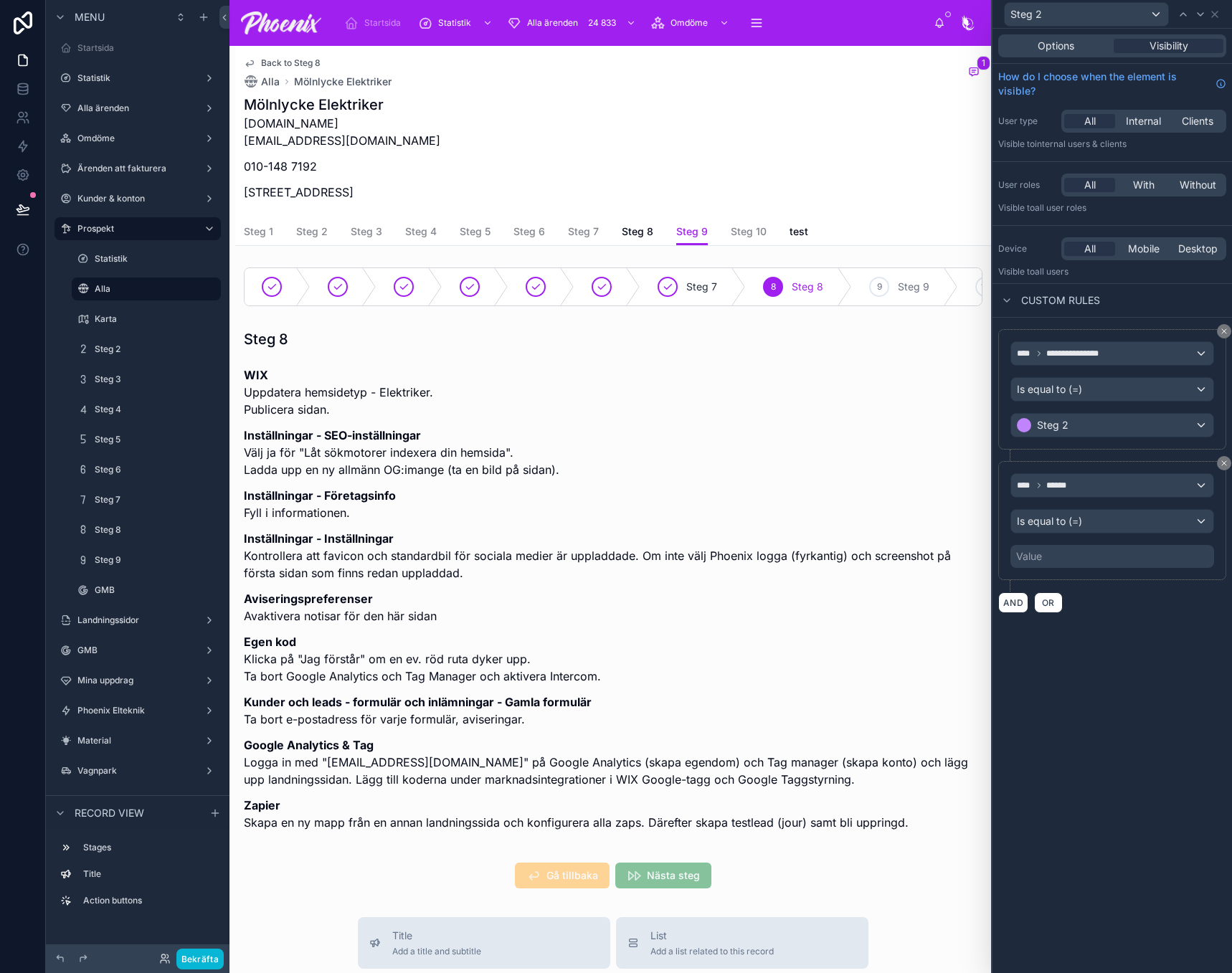
click at [1063, 556] on div "Value" at bounding box center [1112, 556] width 204 height 23
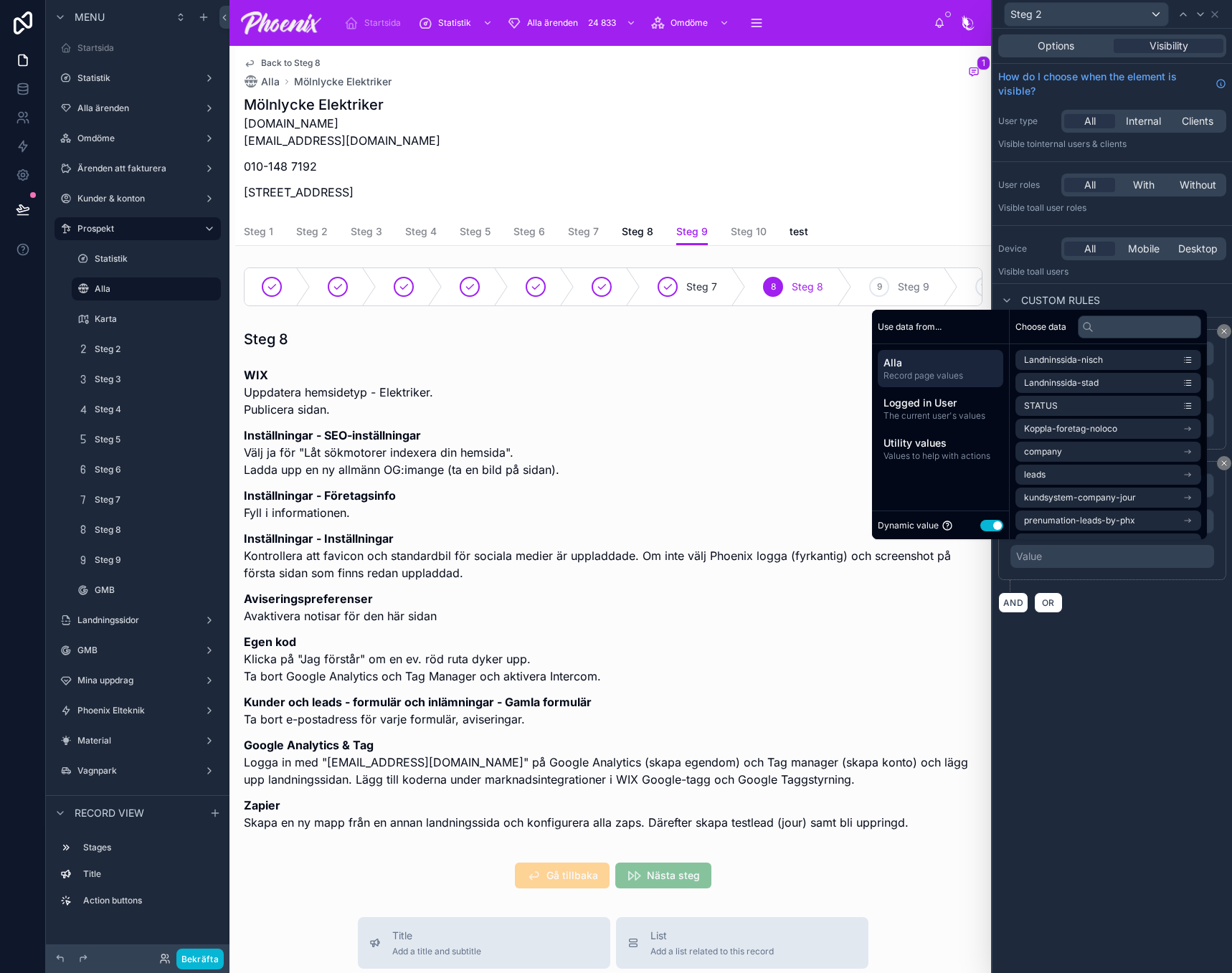
click at [984, 518] on div "Dynamic value Use setting" at bounding box center [940, 525] width 125 height 16
click at [986, 523] on button "Use setting" at bounding box center [992, 525] width 23 height 12
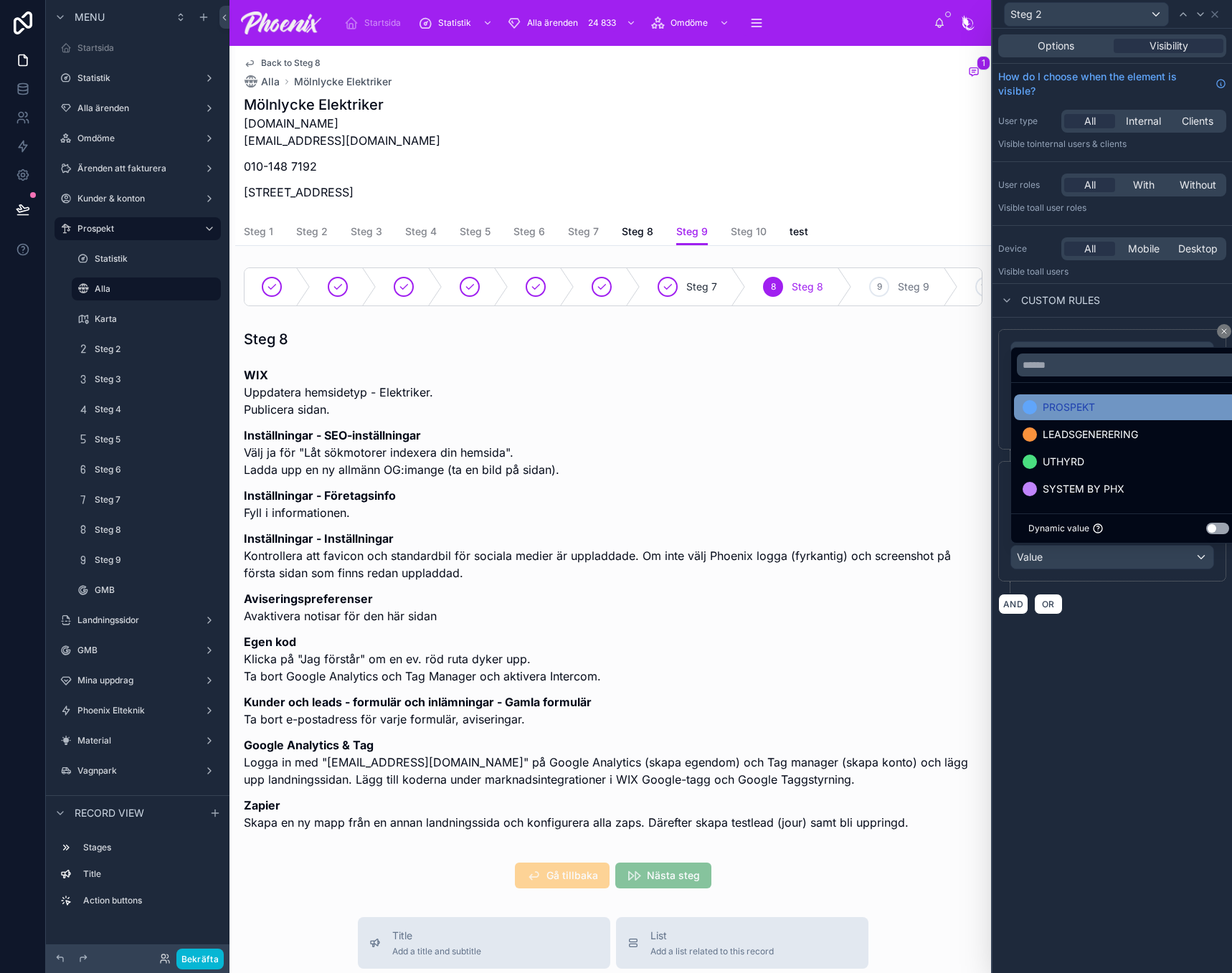
click at [1059, 410] on span "PROSPEKT" at bounding box center [1069, 407] width 52 height 17
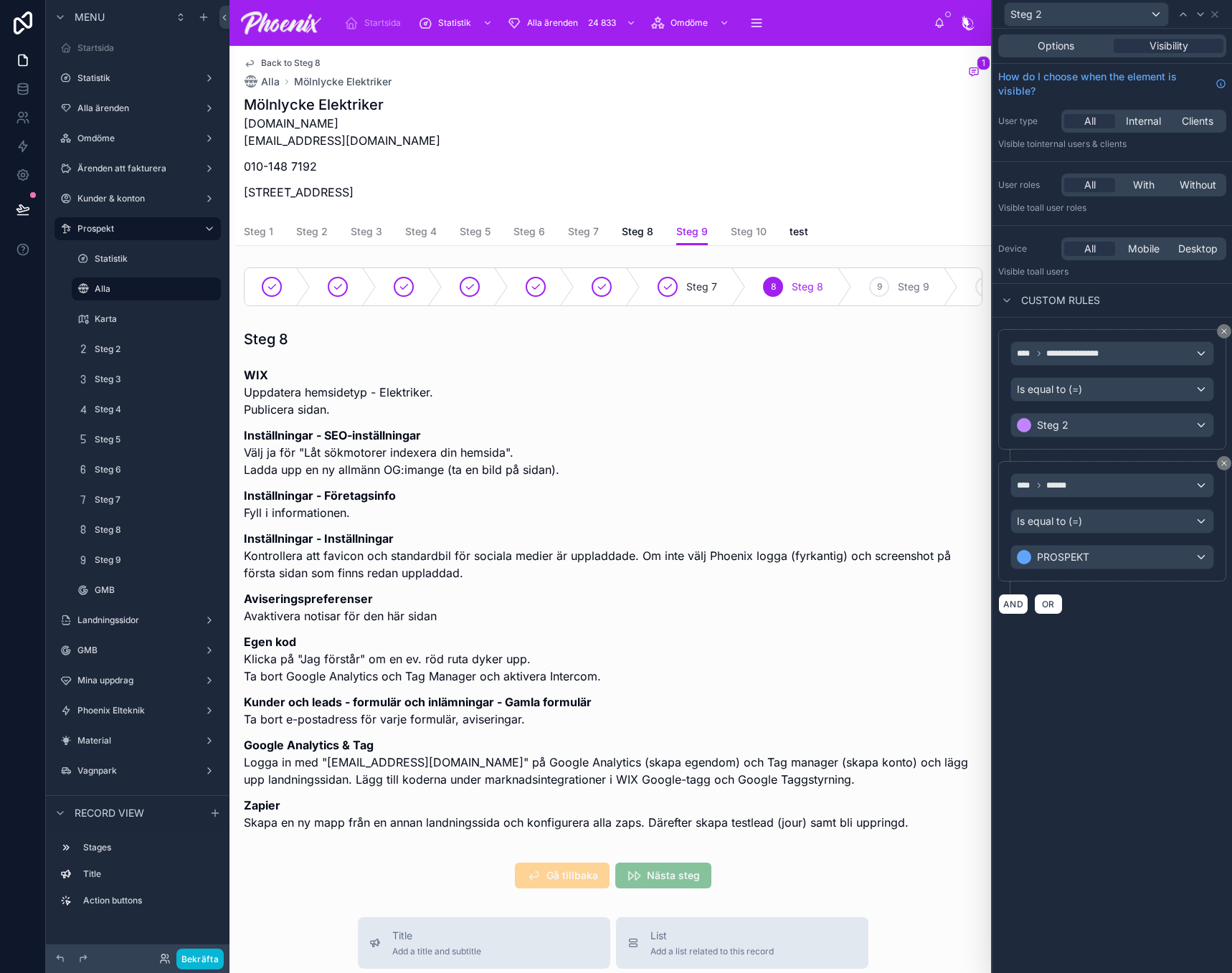
drag, startPoint x: 1134, startPoint y: 625, endPoint x: 1157, endPoint y: 355, distance: 271.0
click at [1134, 623] on div "**********" at bounding box center [1112, 472] width 239 height 309
click at [1188, 19] on icon at bounding box center [1183, 14] width 12 height 12
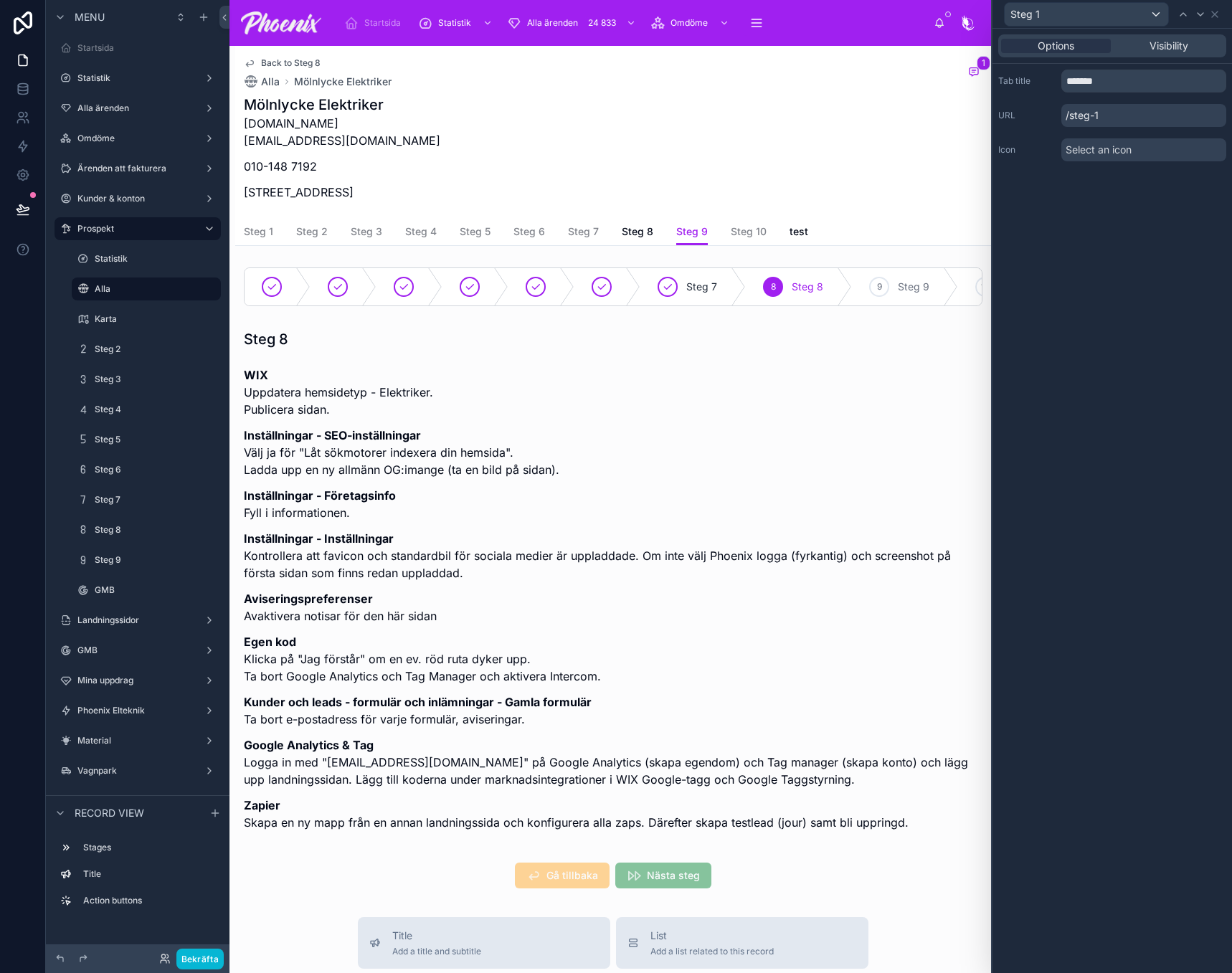
drag, startPoint x: 1192, startPoint y: 42, endPoint x: 1185, endPoint y: 59, distance: 18.4
click at [1192, 41] on div "Visibility" at bounding box center [1168, 46] width 110 height 14
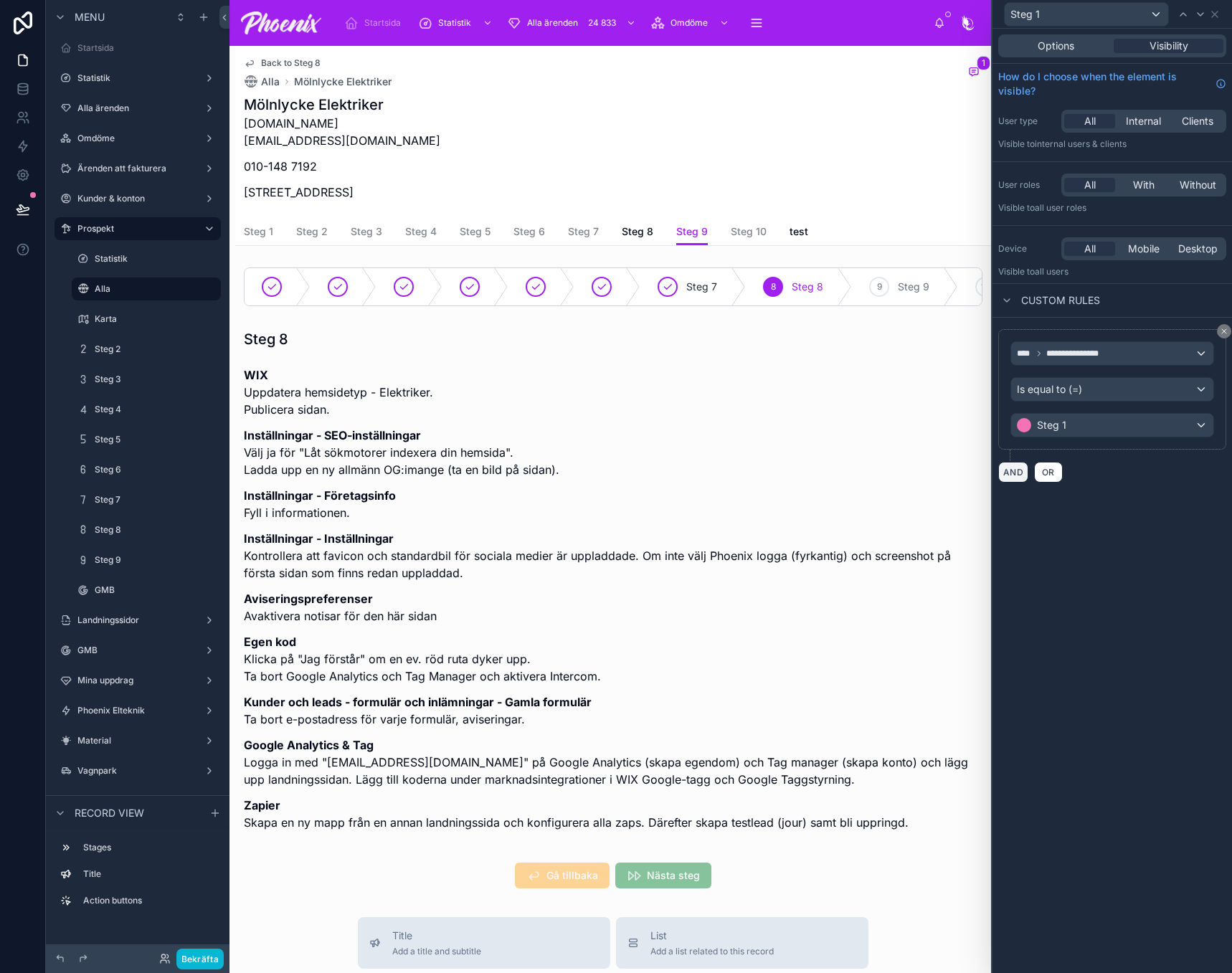
click at [1015, 473] on button "AND" at bounding box center [1013, 472] width 30 height 21
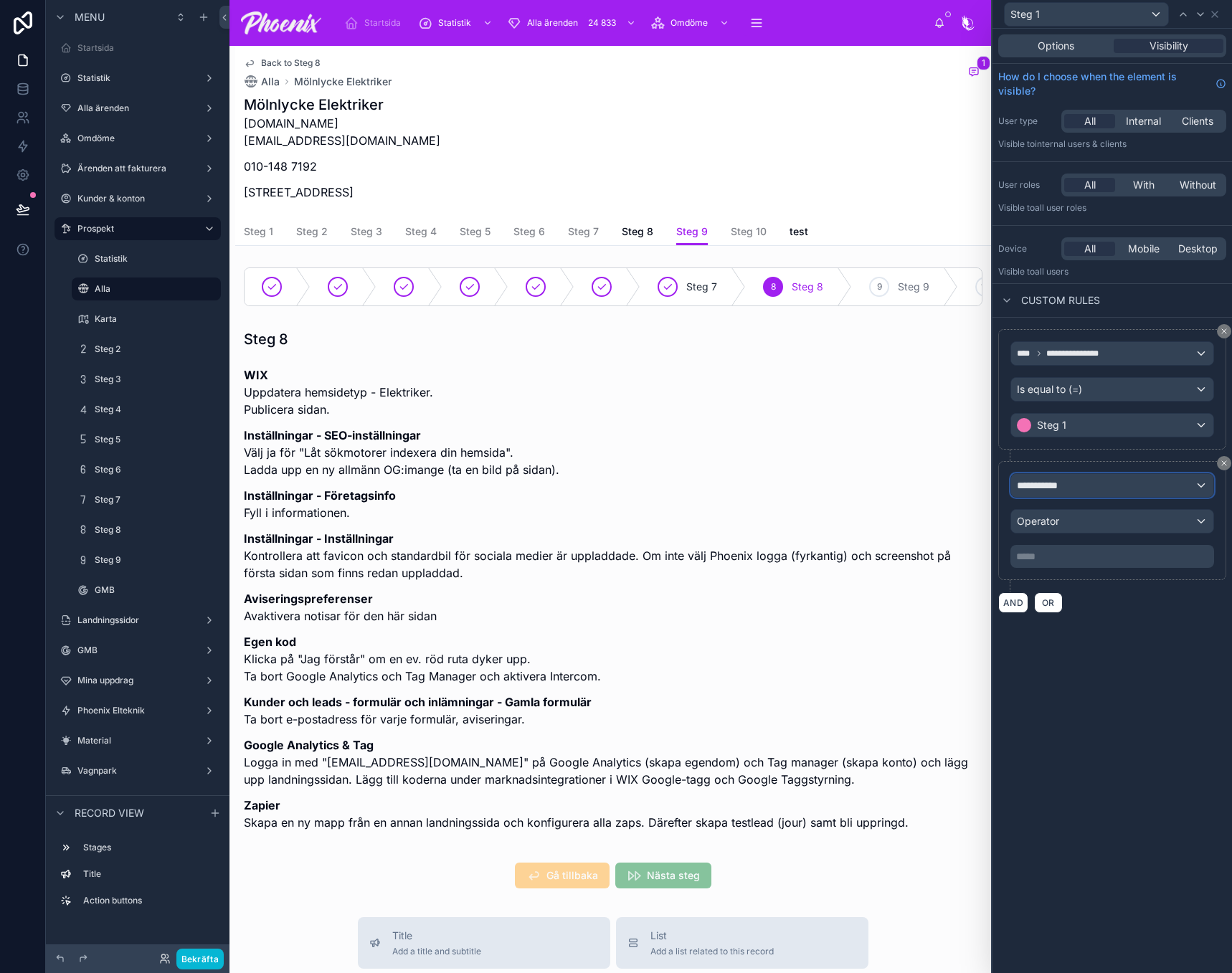
click at [1066, 488] on span "**********" at bounding box center [1043, 485] width 54 height 14
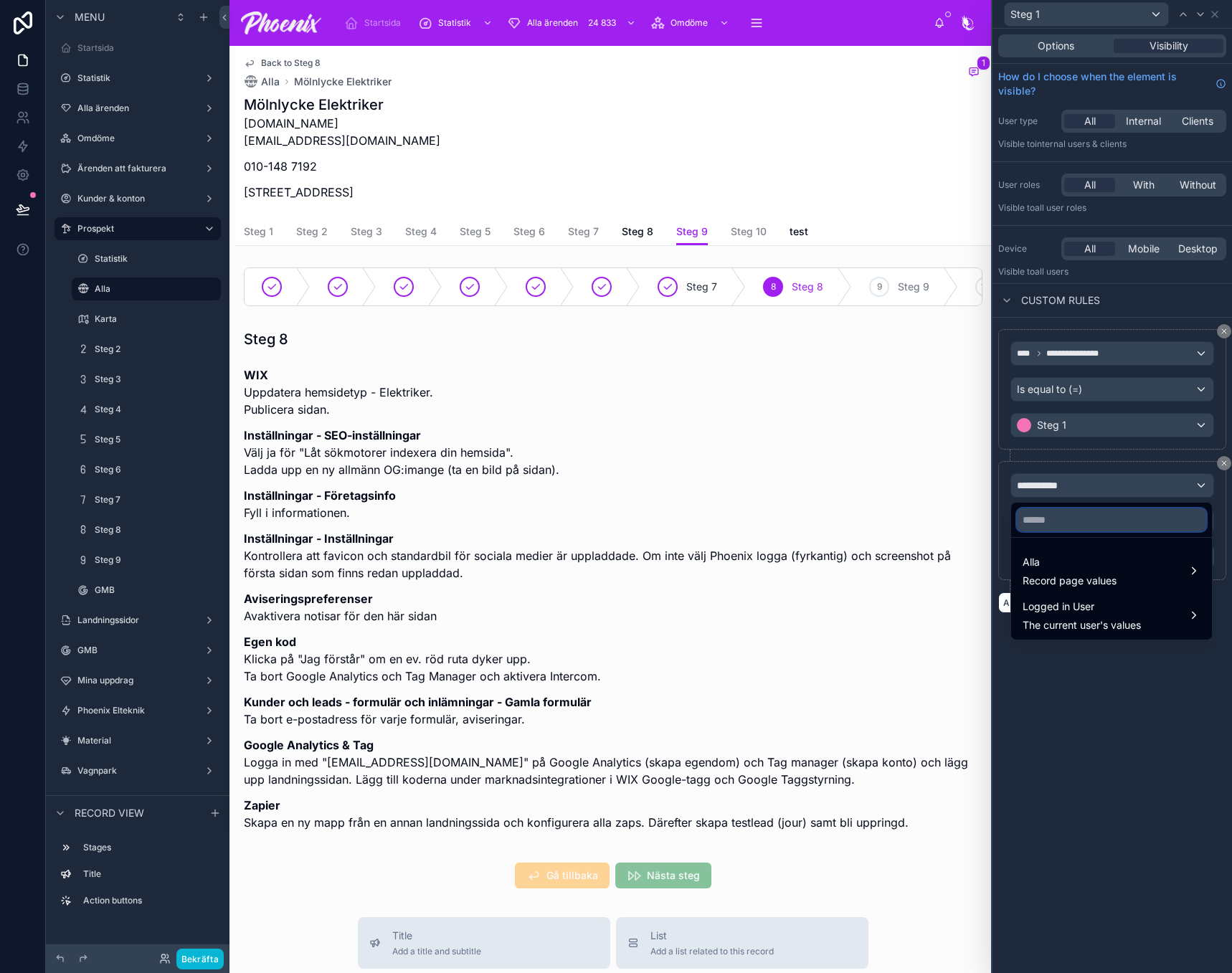
click at [1081, 521] on input "text" at bounding box center [1112, 520] width 190 height 23
paste input "******"
type input "******"
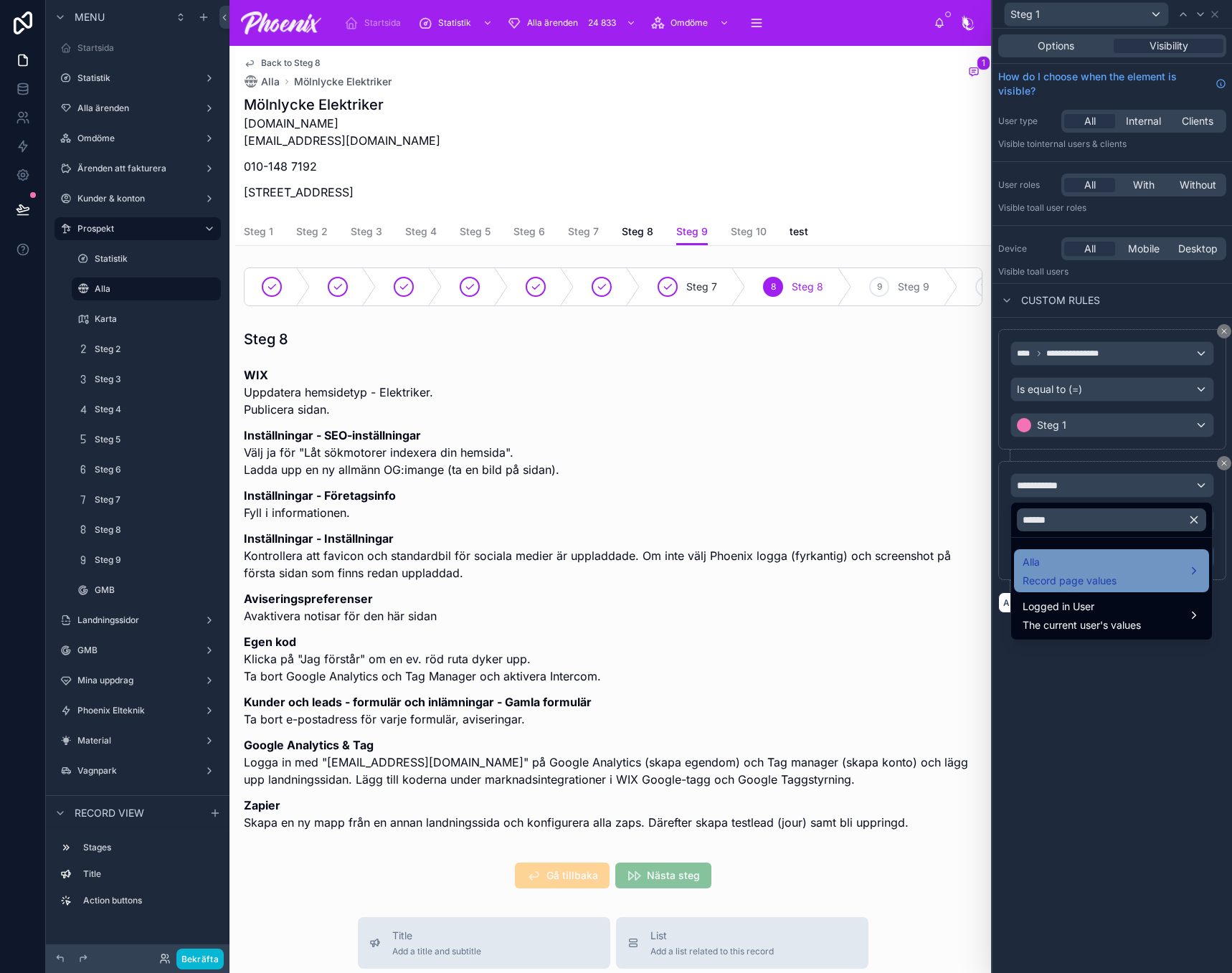
click at [1048, 563] on span "Alla" at bounding box center [1070, 562] width 94 height 17
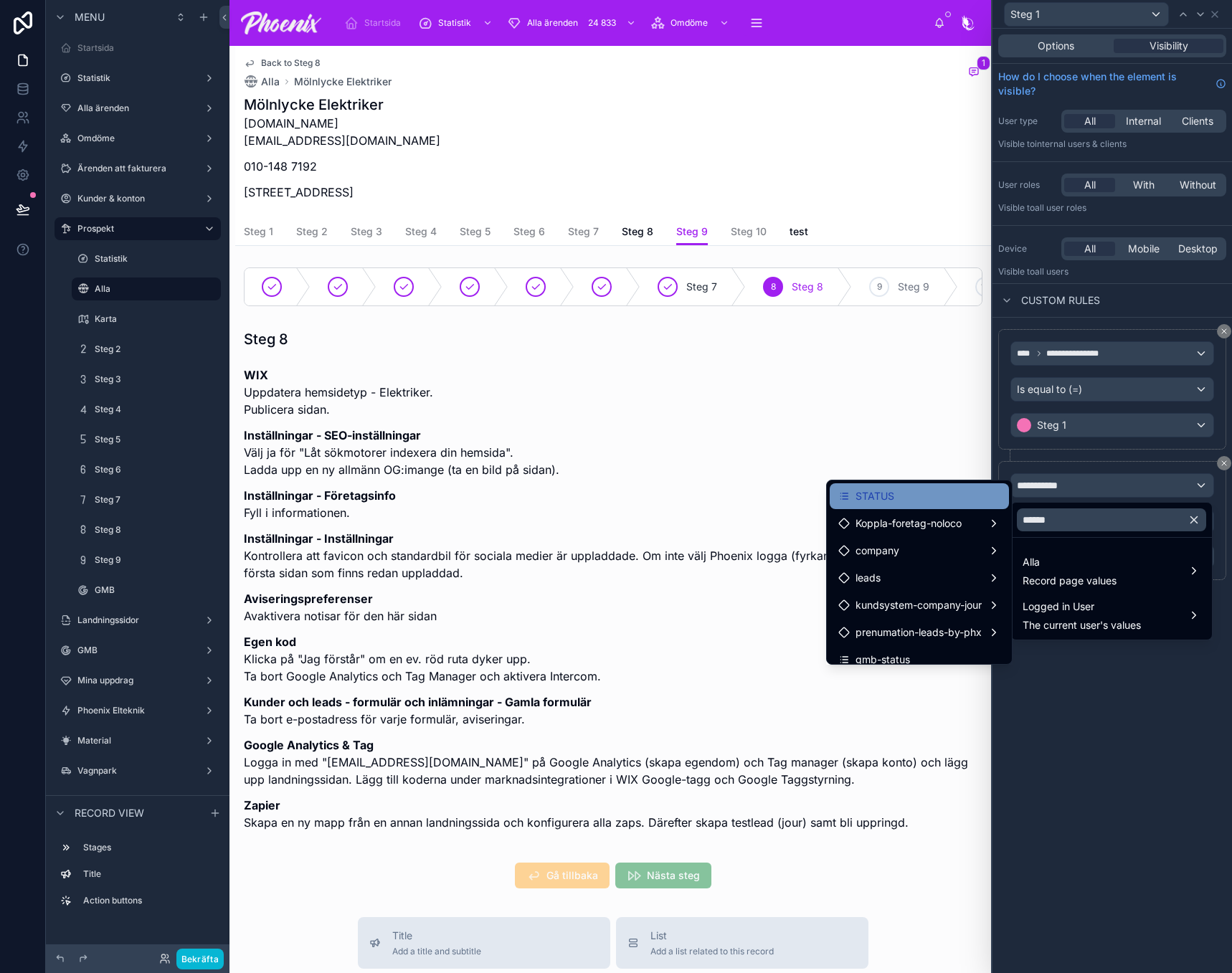
drag, startPoint x: 948, startPoint y: 509, endPoint x: 953, endPoint y: 497, distance: 13.0
click at [948, 508] on ul "STATUS Koppla-foretag-noloco company leads kundsystem-company-jour prenumation-…" at bounding box center [920, 572] width 185 height 183
click at [953, 497] on div "STATUS" at bounding box center [920, 496] width 162 height 17
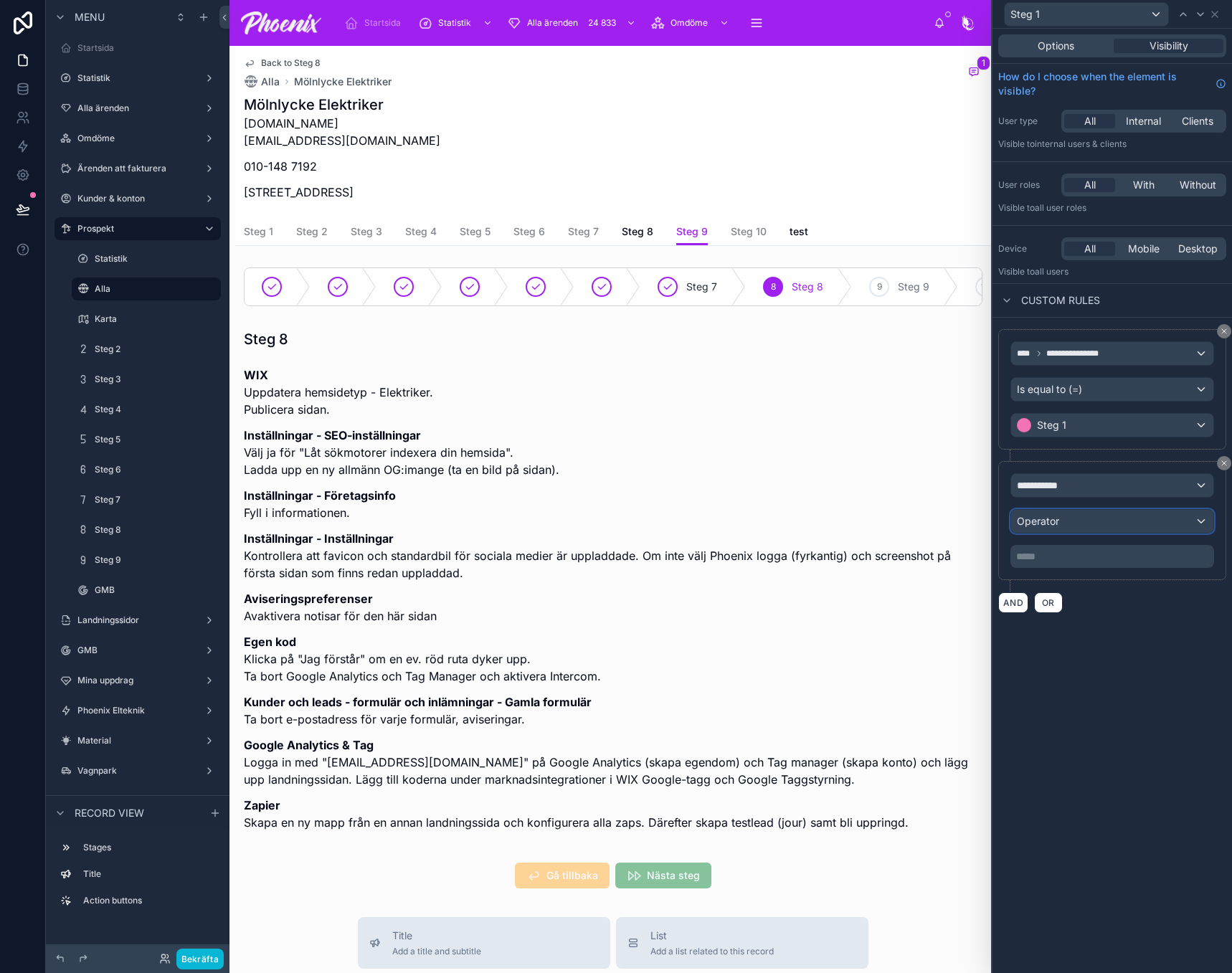
click at [1031, 528] on div "Operator" at bounding box center [1112, 521] width 202 height 23
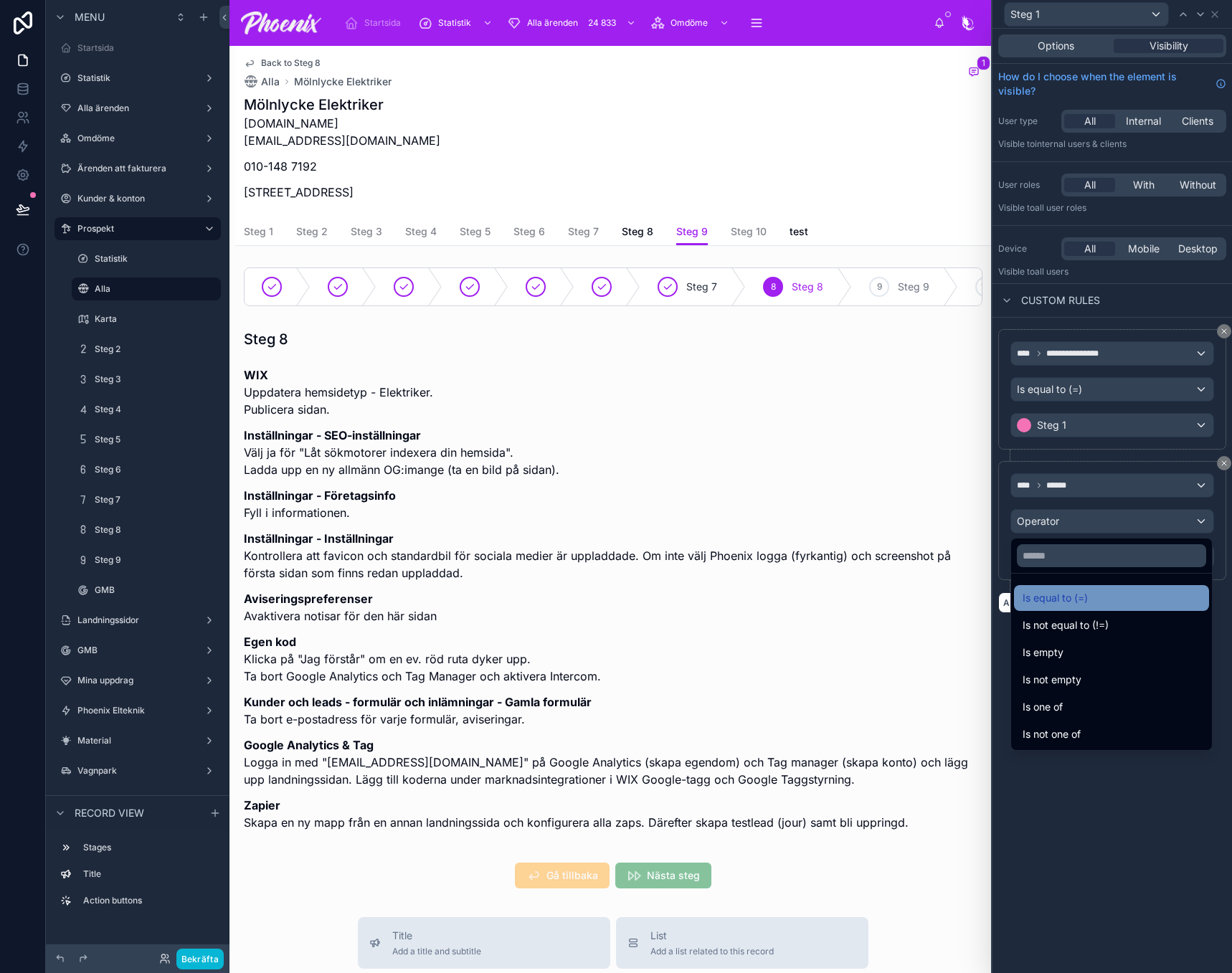
click at [1053, 585] on div "Is equal to (=)" at bounding box center [1112, 598] width 195 height 26
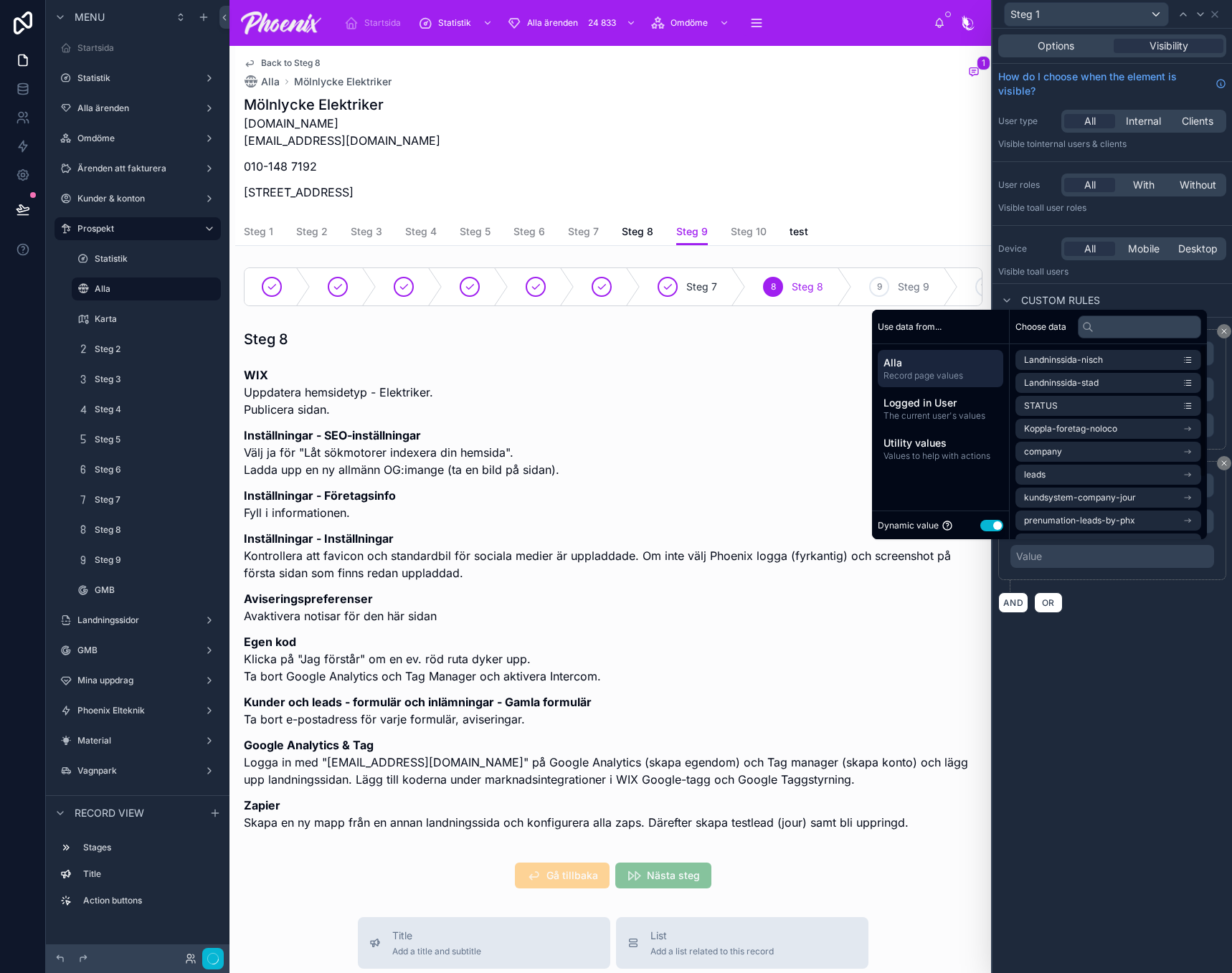
click at [989, 524] on button "Use setting" at bounding box center [992, 525] width 23 height 12
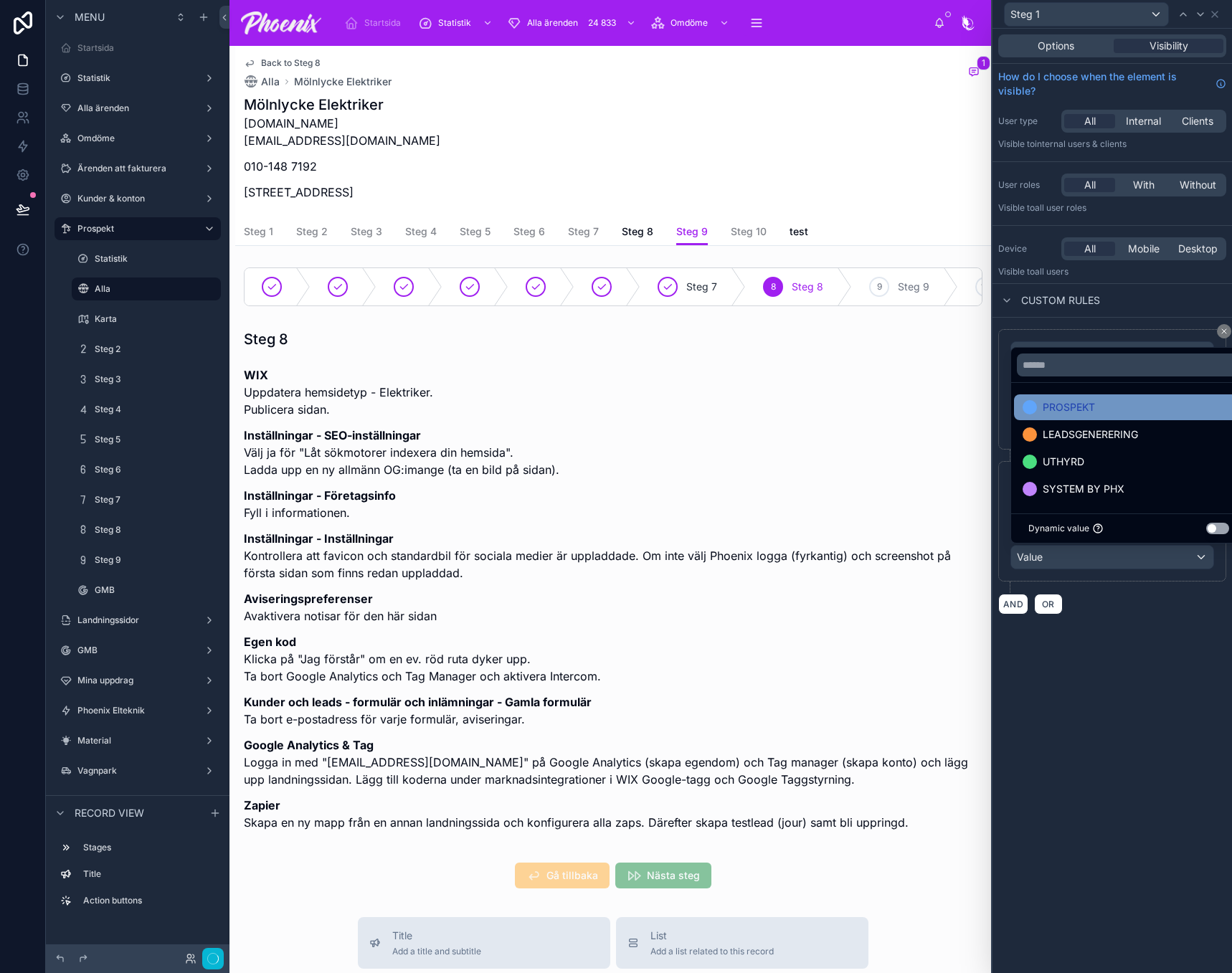
click at [1066, 400] on span "PROSPEKT" at bounding box center [1069, 407] width 52 height 17
drag, startPoint x: 1168, startPoint y: 688, endPoint x: 1192, endPoint y: 664, distance: 33.9
click at [1178, 677] on div "**********" at bounding box center [1112, 500] width 239 height 944
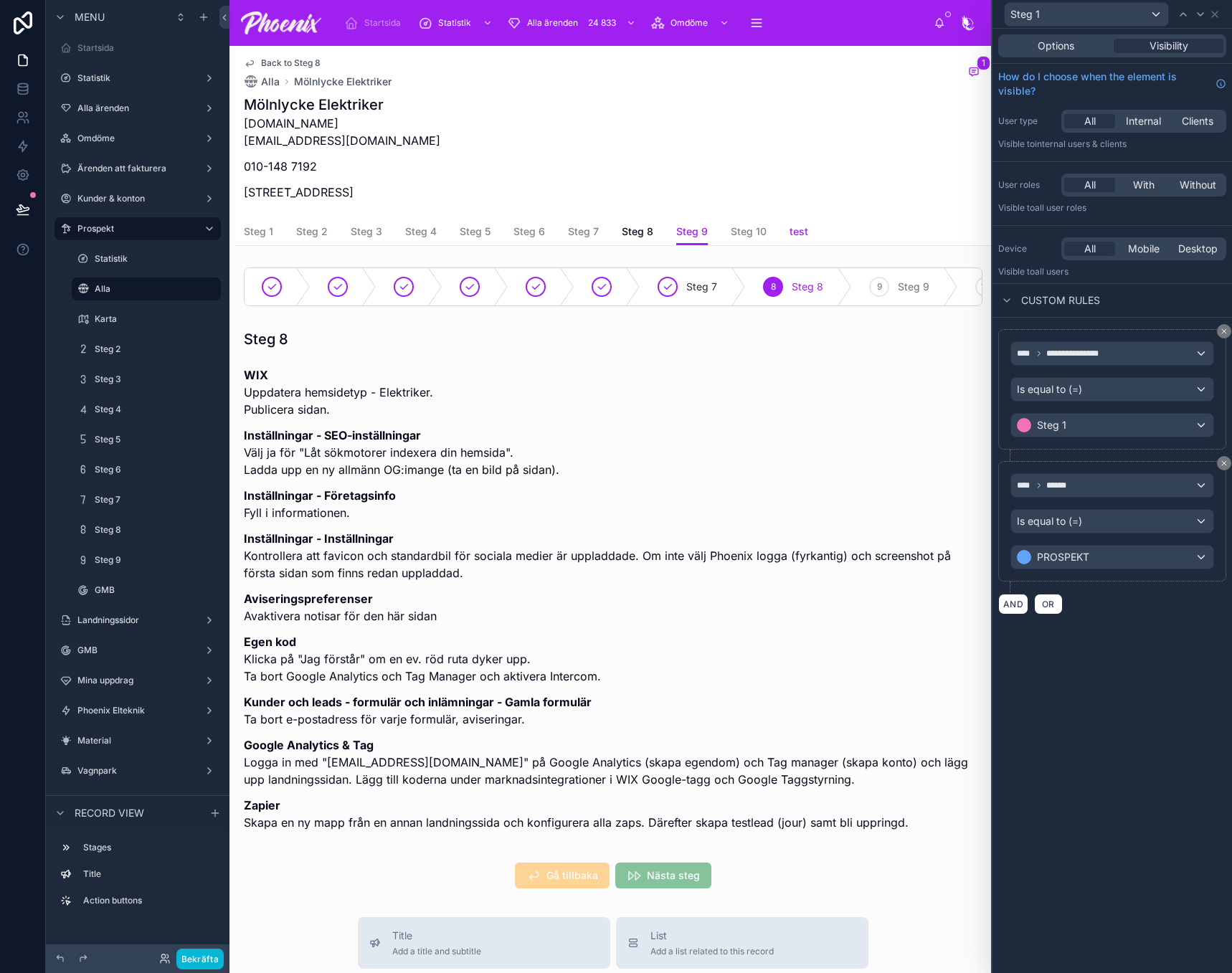
click at [801, 239] on link "test" at bounding box center [799, 232] width 19 height 29
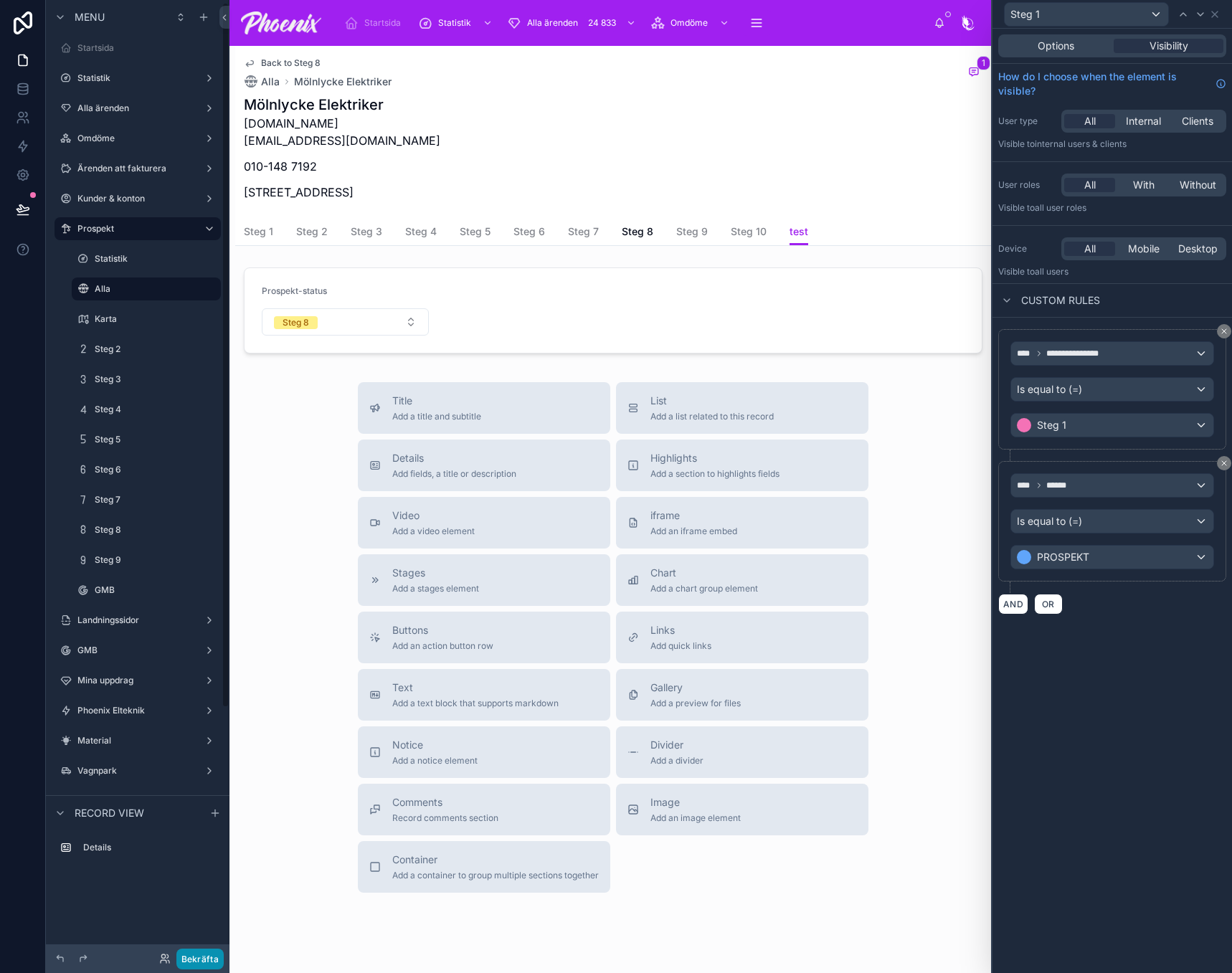
click at [200, 950] on button "Bekräfta" at bounding box center [200, 959] width 47 height 21
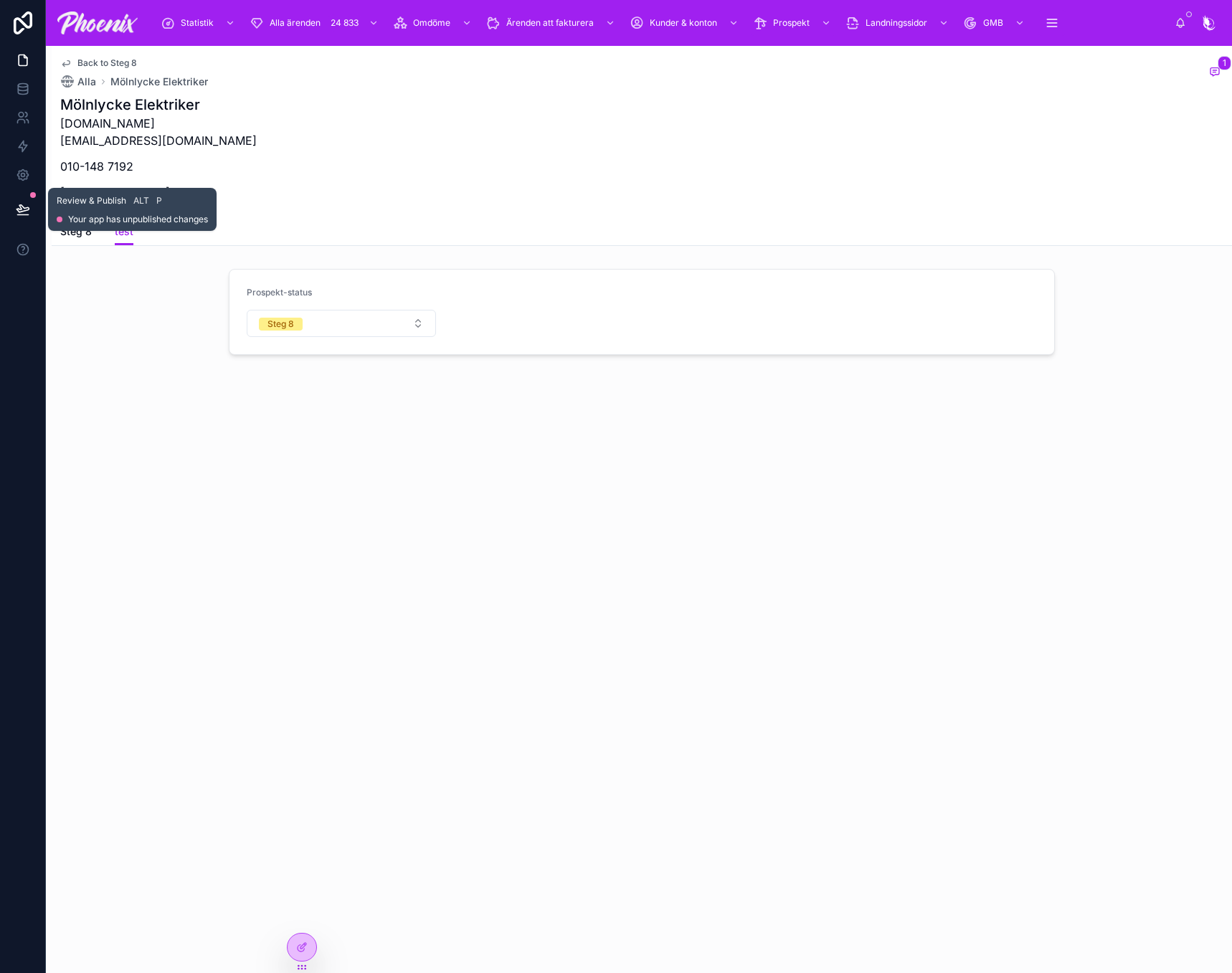
click at [22, 210] on icon at bounding box center [23, 209] width 14 height 14
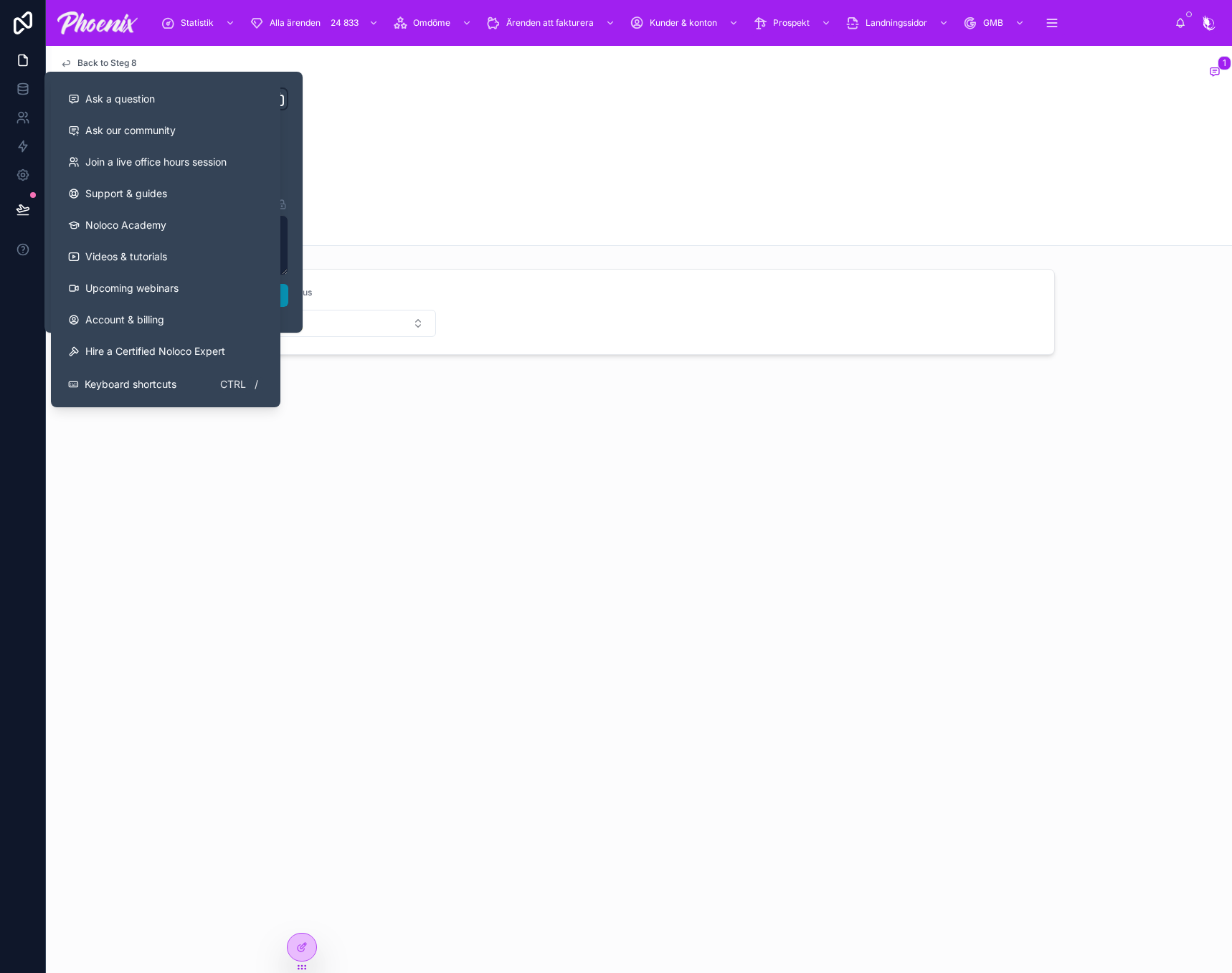
click at [283, 299] on button "Publish" at bounding box center [173, 295] width 229 height 23
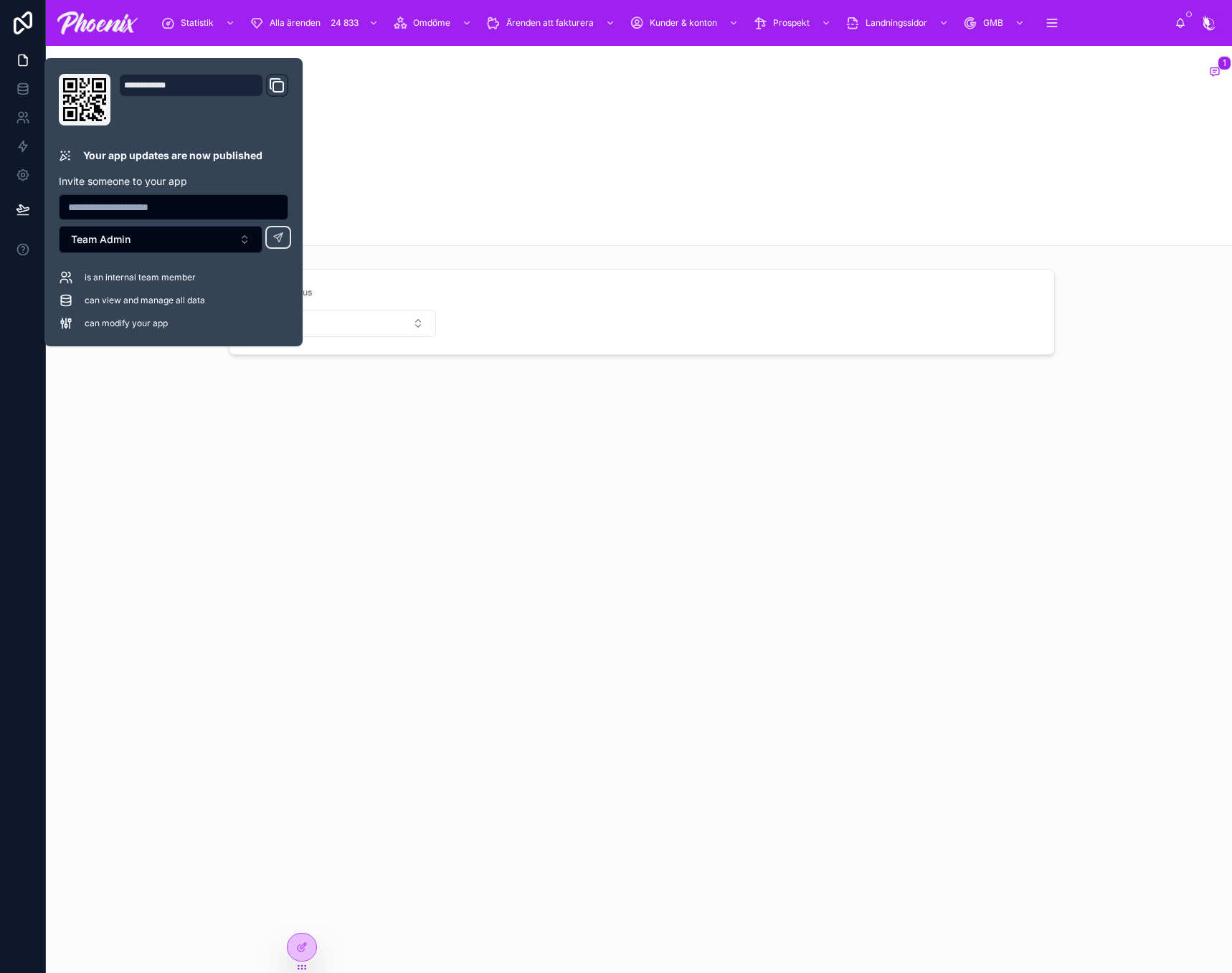
drag, startPoint x: 468, startPoint y: 249, endPoint x: 476, endPoint y: 243, distance: 10.0
click at [469, 247] on div "Back to Steg 8 Alla Mölnlycke Elektriker 1 Mölnlycke Elektriker molnlyckeelektr…" at bounding box center [641, 249] width 1181 height 406
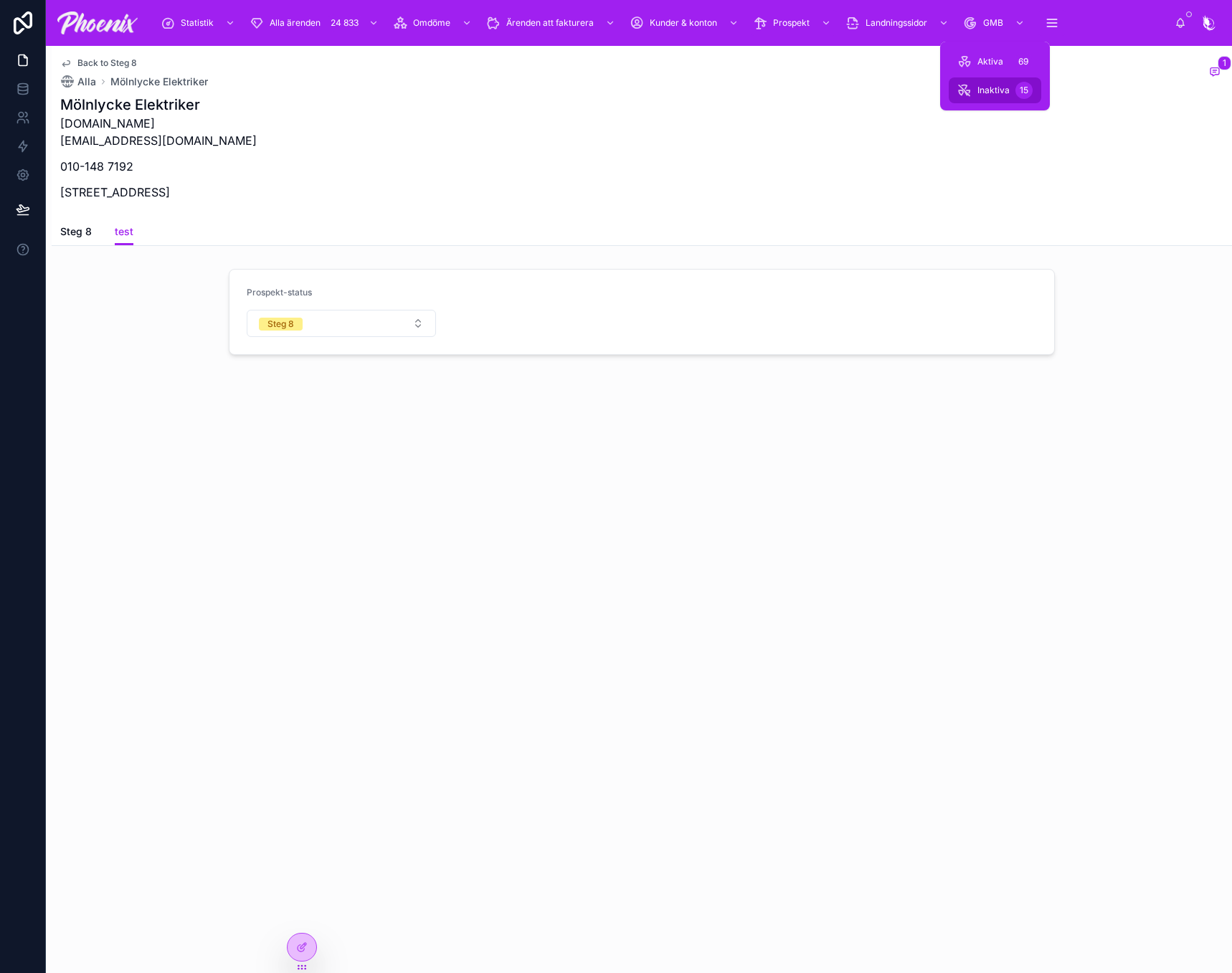
click at [1006, 95] on span "Inaktiva" at bounding box center [994, 90] width 33 height 12
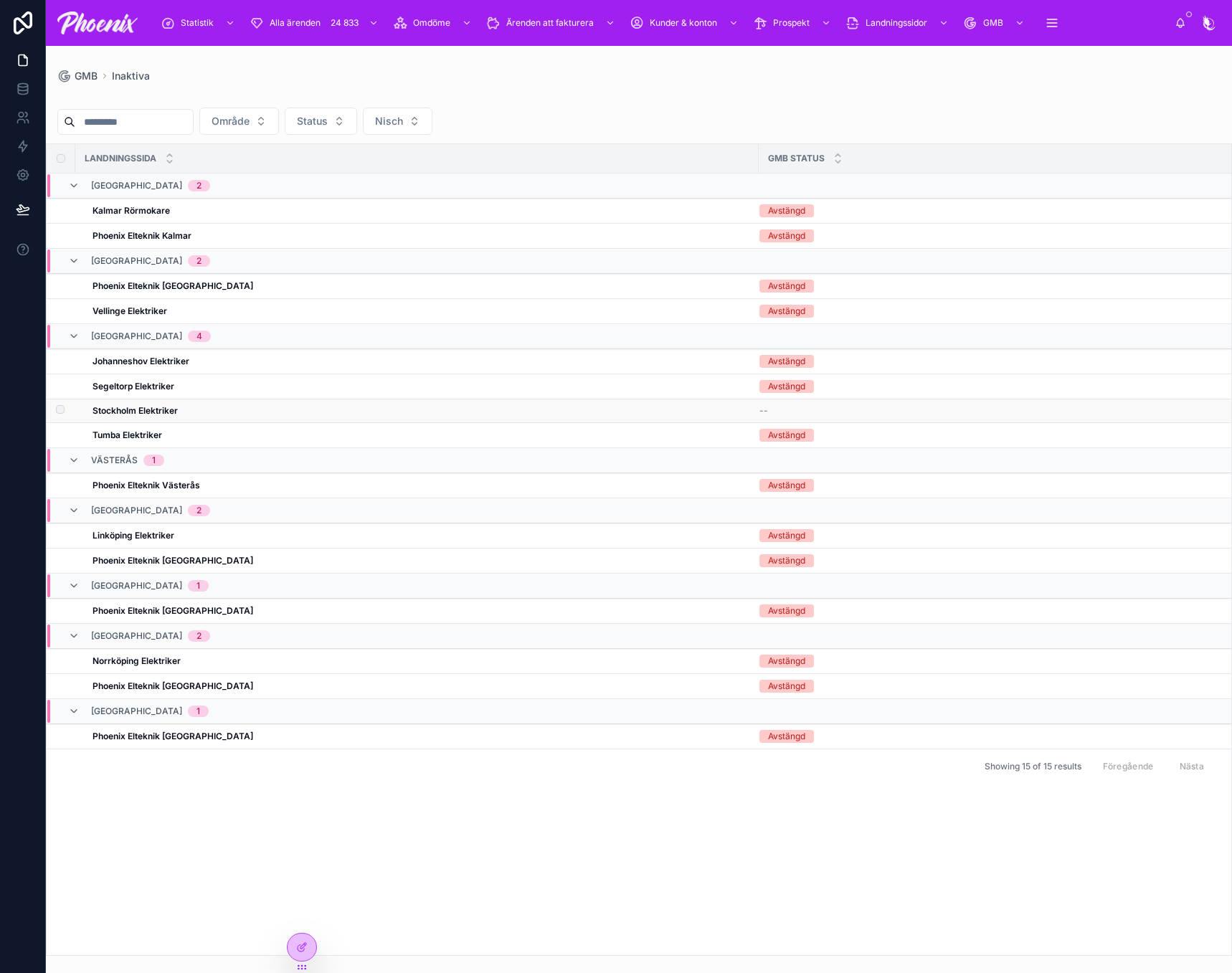
click at [127, 412] on strong "Stockholm Elektriker" at bounding box center [135, 410] width 86 height 11
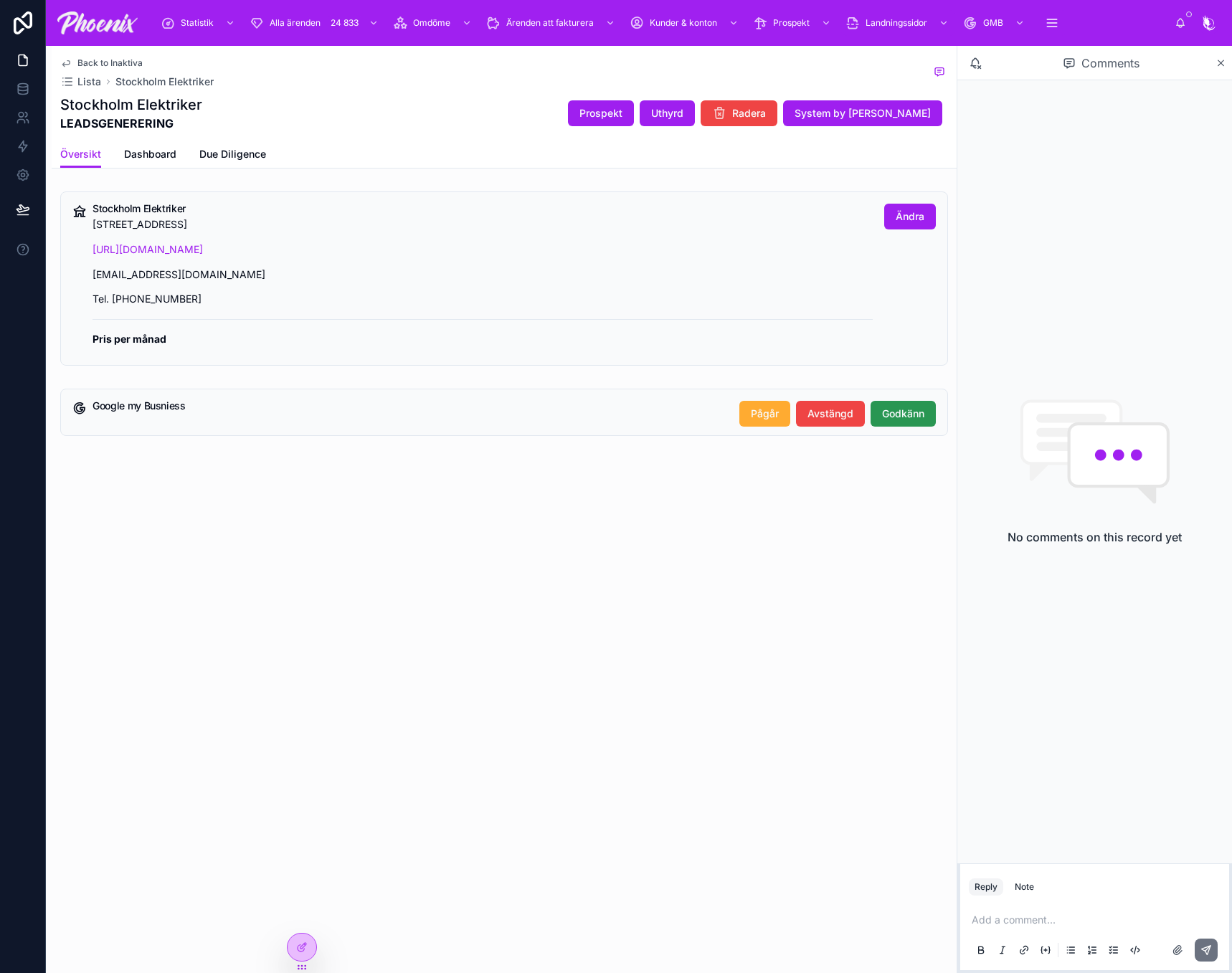
click at [895, 412] on span "Godkänn" at bounding box center [903, 413] width 42 height 14
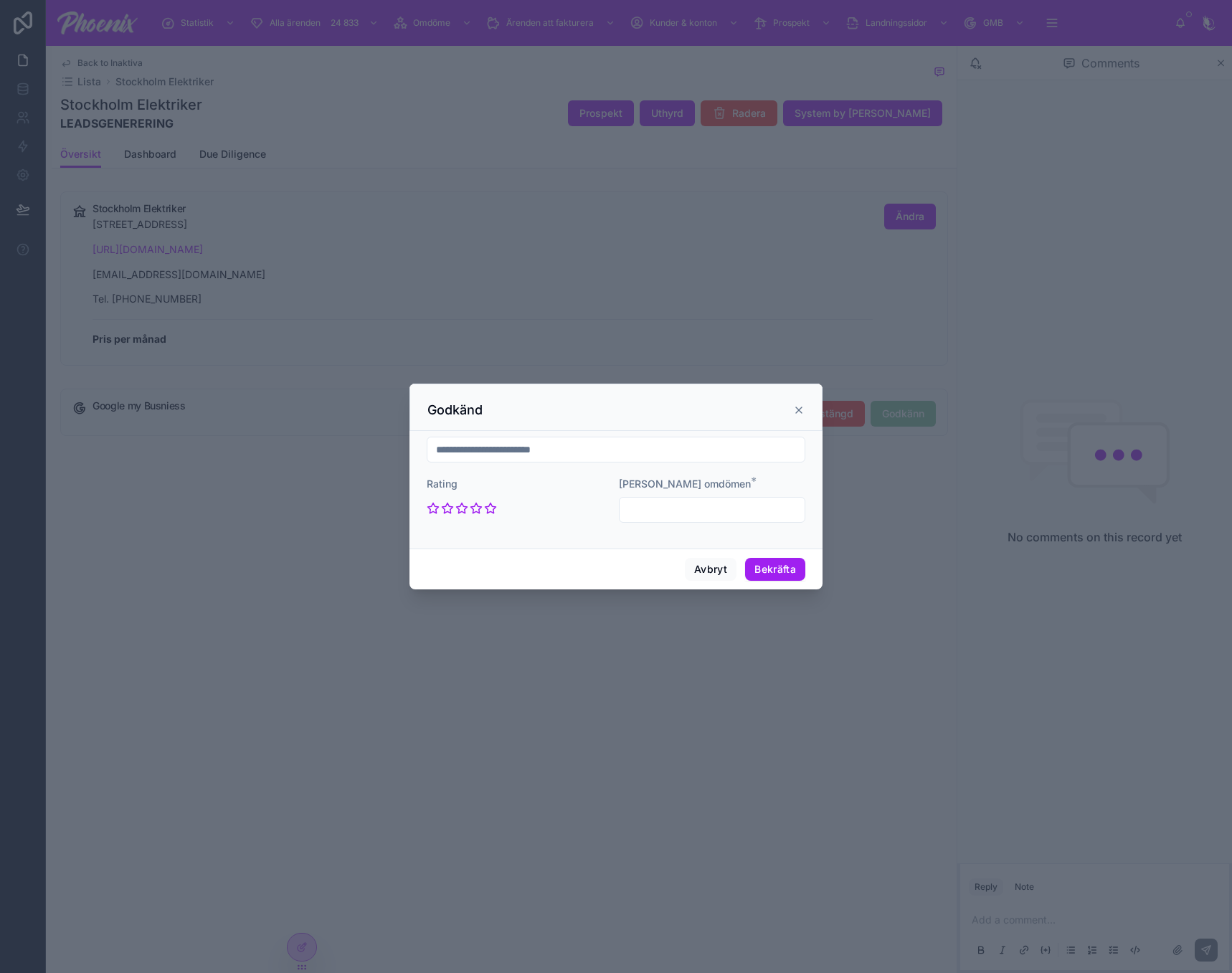
click at [487, 455] on input "text" at bounding box center [616, 450] width 377 height 20
paste input "**********"
type input "**********"
click at [716, 497] on div "Antal omdömen *" at bounding box center [712, 500] width 187 height 46
click at [710, 513] on input "text" at bounding box center [712, 510] width 185 height 20
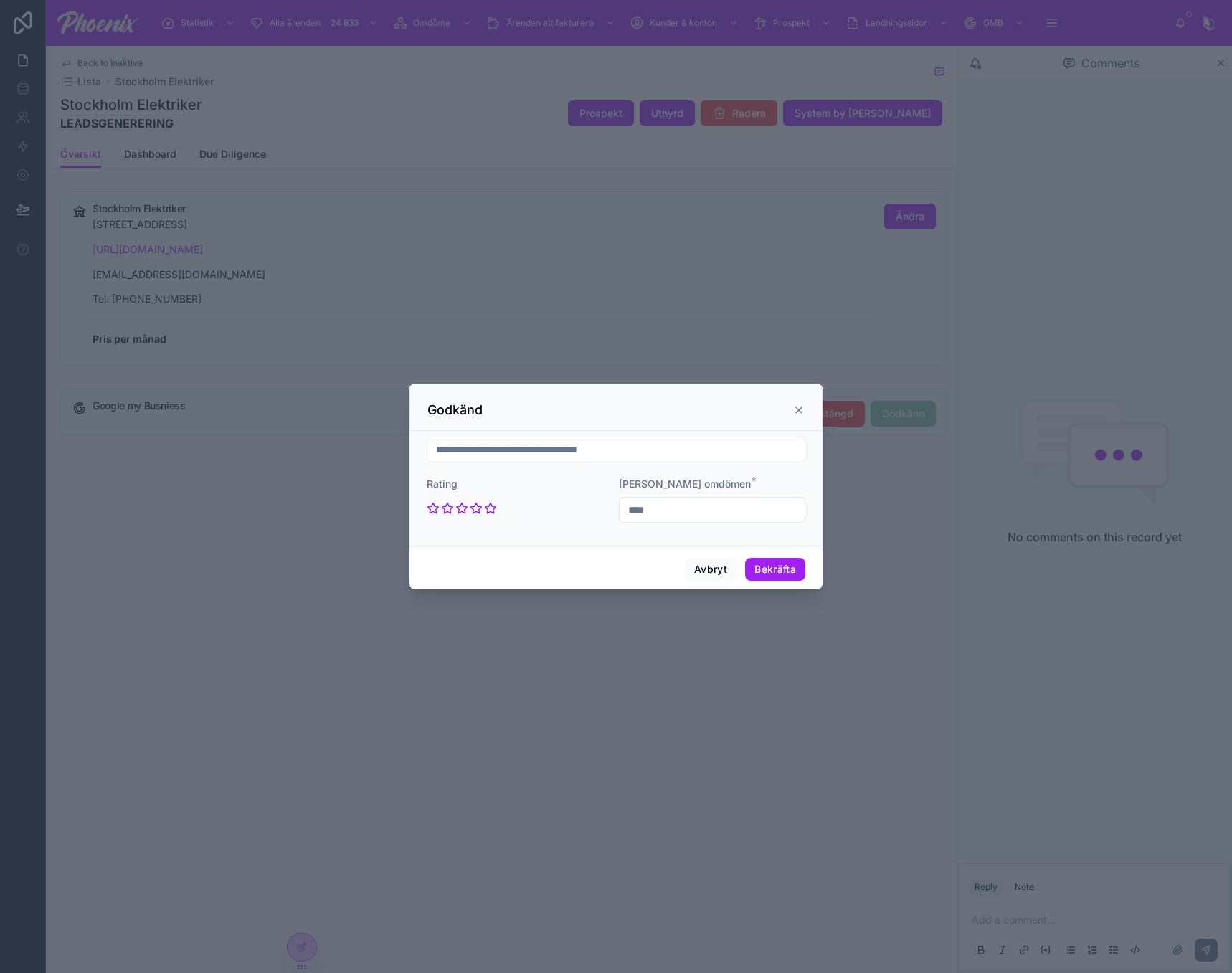
type input "****"
click at [809, 574] on div "Avbryt Bekräfta" at bounding box center [616, 569] width 413 height 41
click at [792, 574] on button "Bekräfta" at bounding box center [776, 570] width 61 height 23
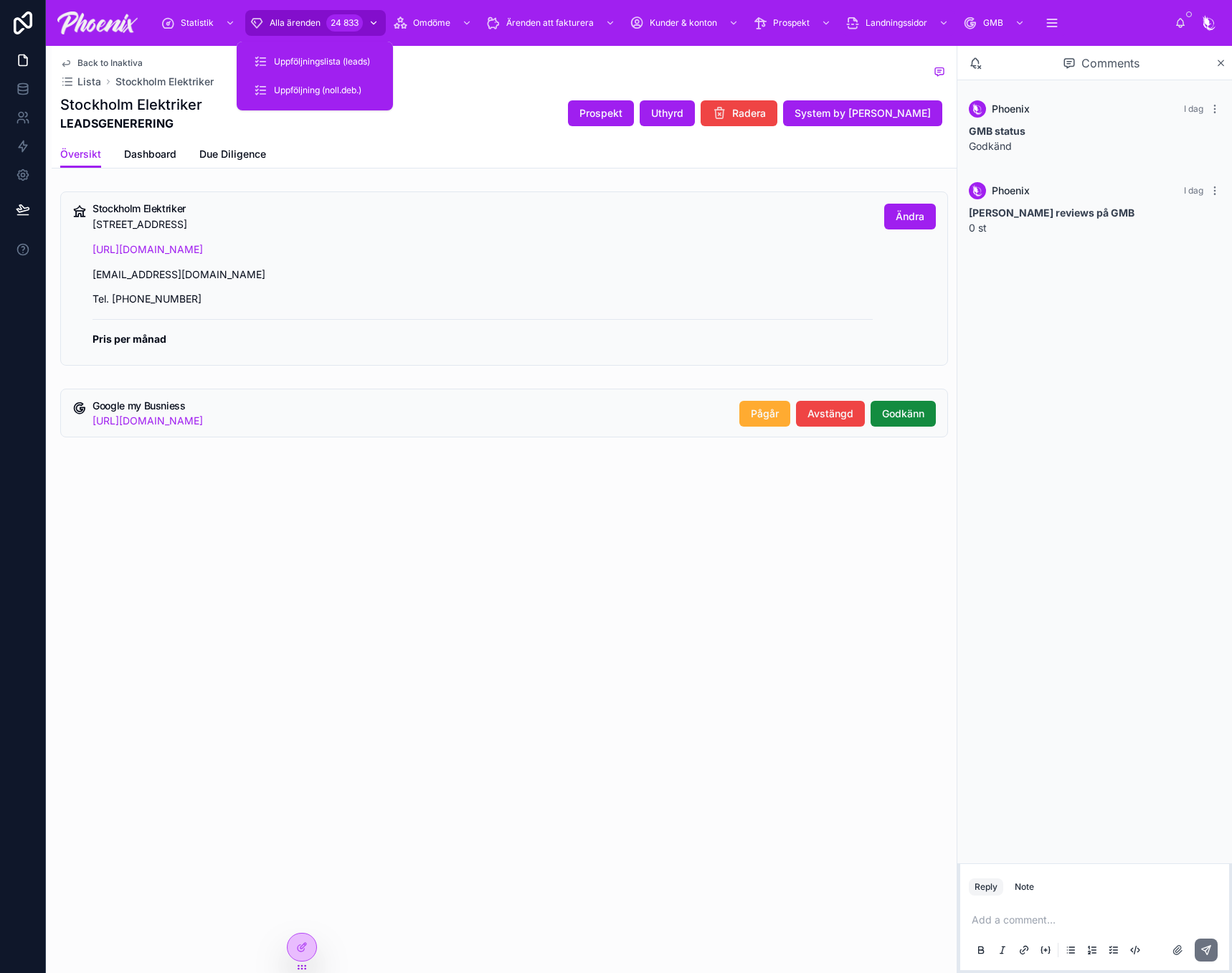
click at [331, 19] on div "24 833" at bounding box center [344, 23] width 37 height 17
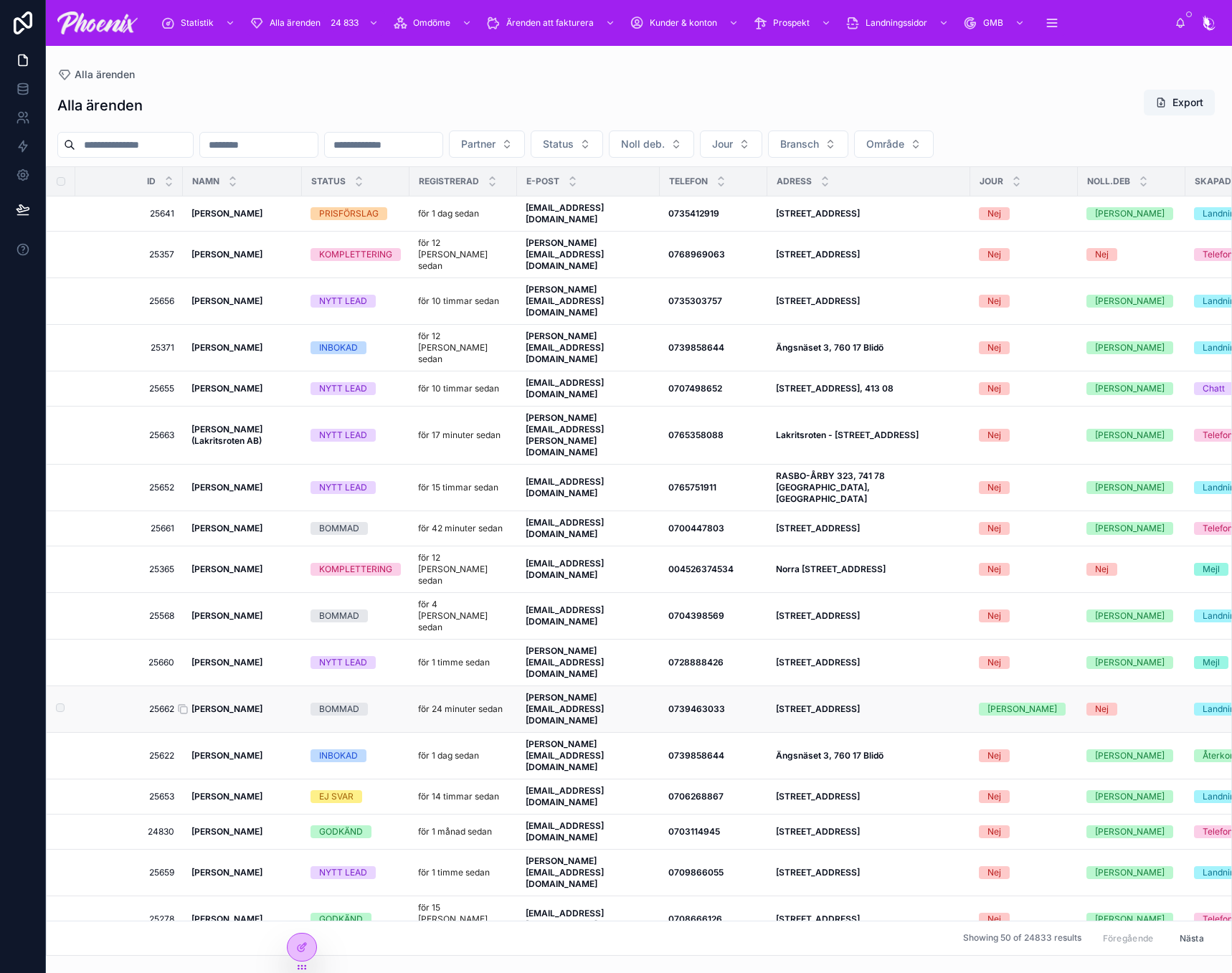
click at [226, 703] on strong "Andreas Stockholm" at bounding box center [226, 709] width 71 height 11
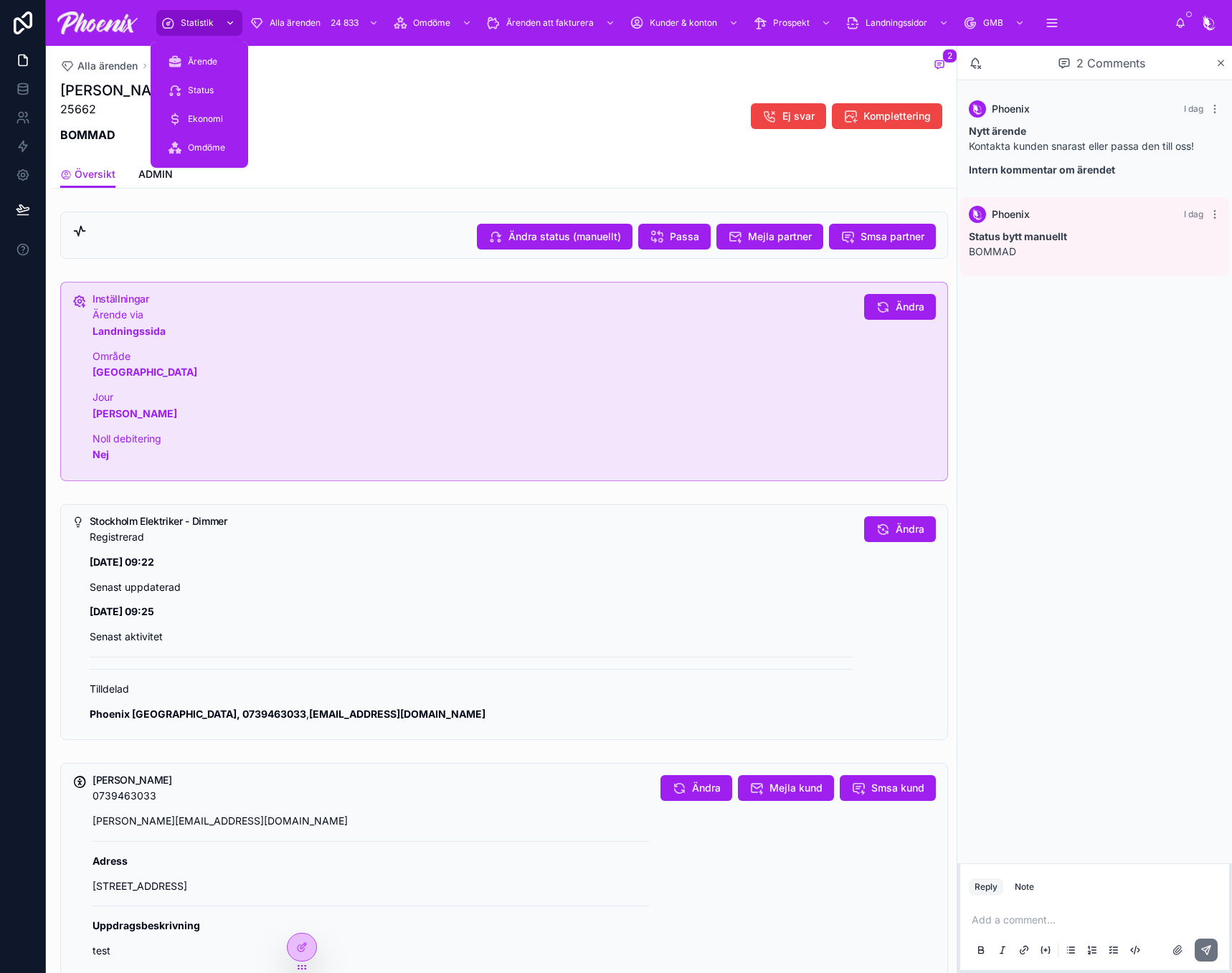
click at [189, 19] on span "Statistik" at bounding box center [197, 23] width 33 height 12
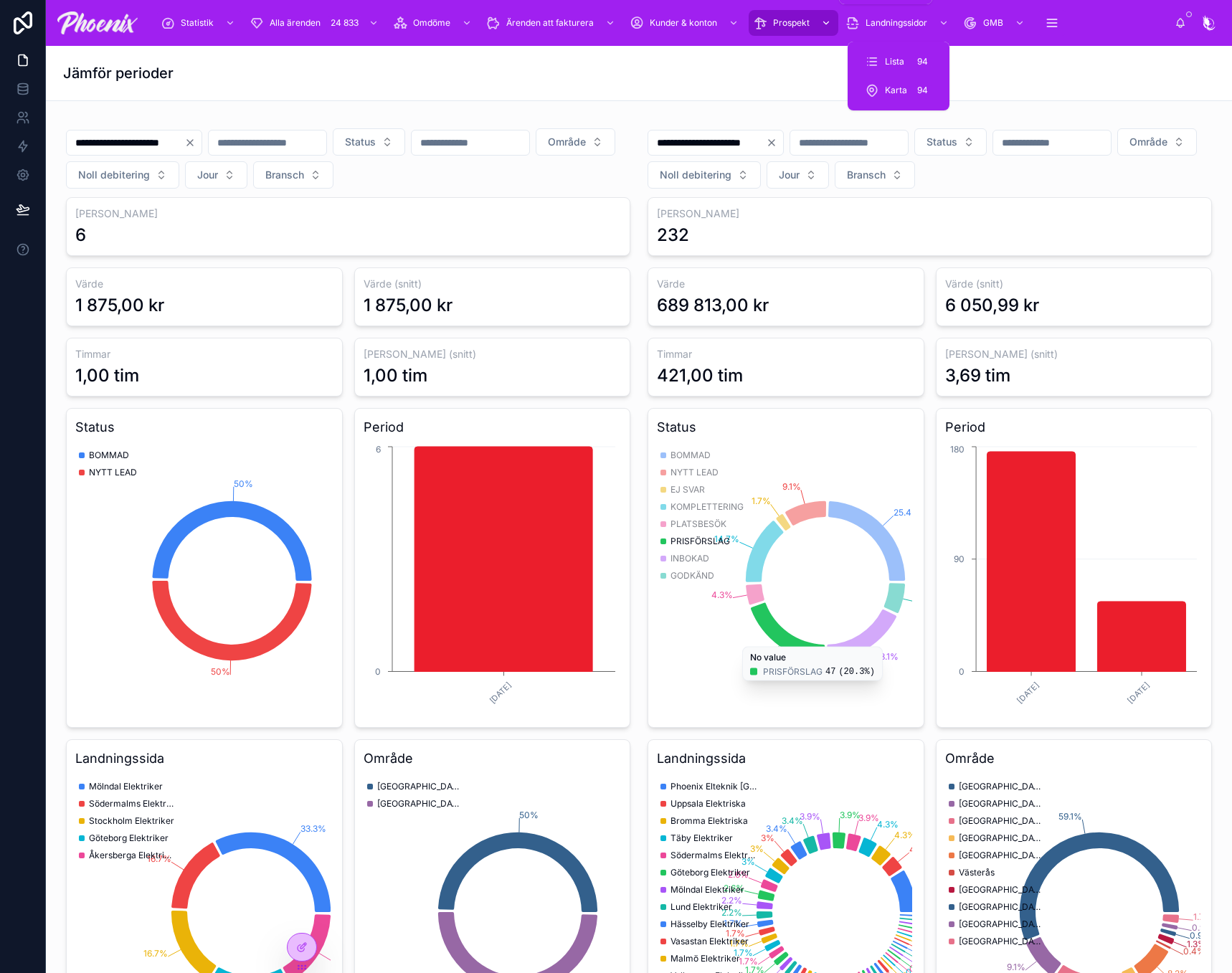
click at [771, 24] on div "Prospekt" at bounding box center [794, 23] width 81 height 23
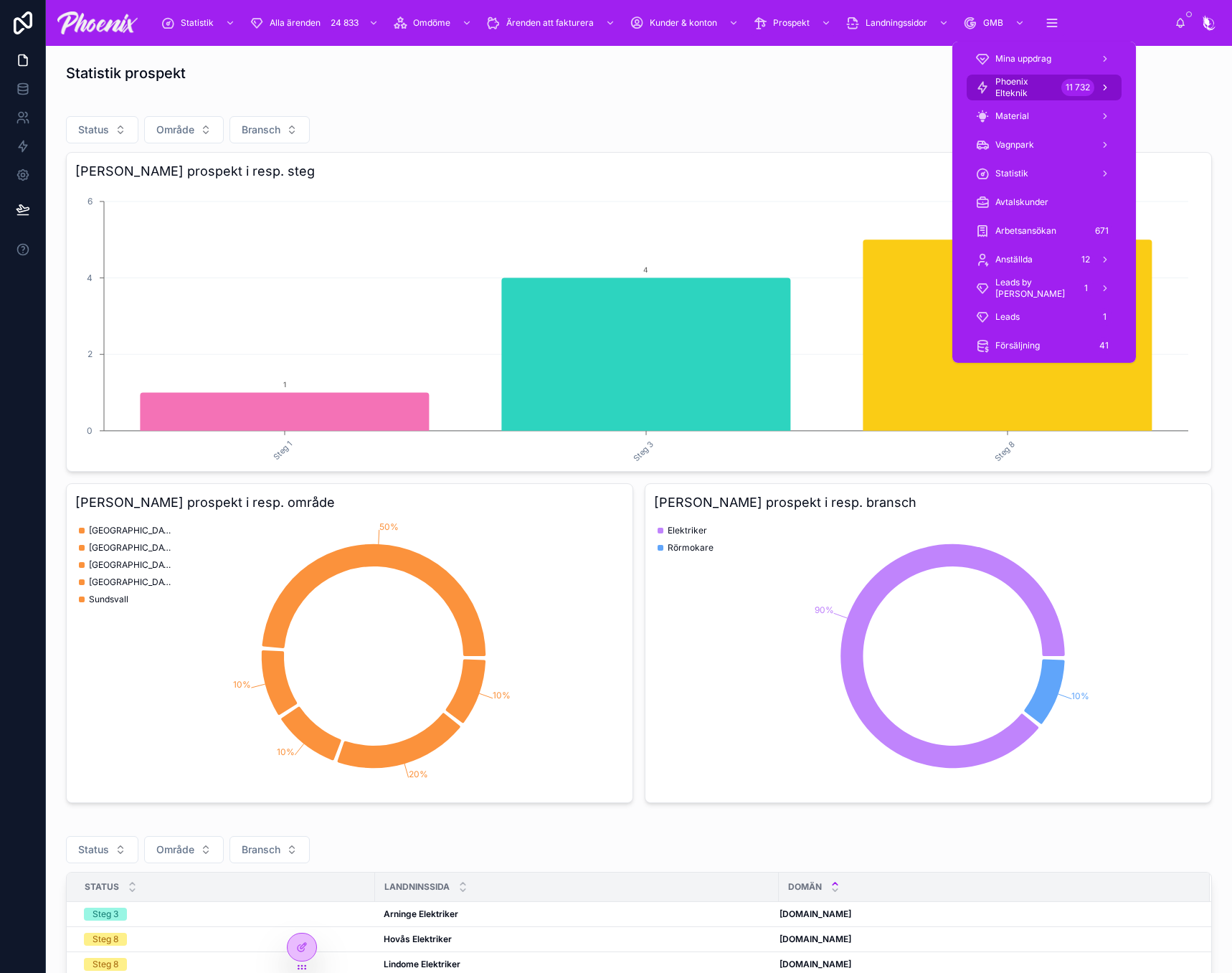
click at [1040, 87] on span "Phoenix Elteknik" at bounding box center [1026, 88] width 61 height 23
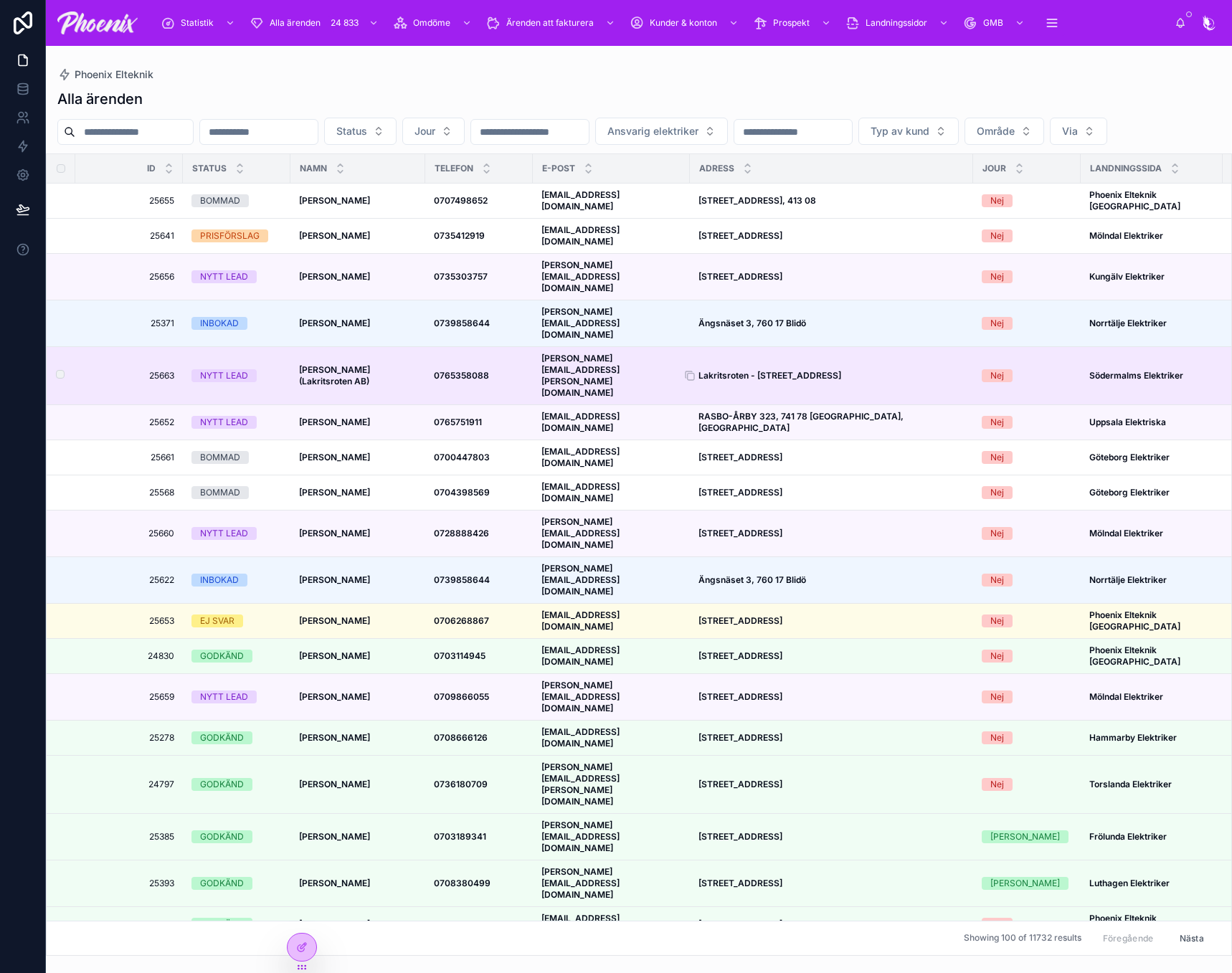
click at [841, 370] on strong "Lakritsroten - Hornsgatan 45, Hornsgatan, Stockholm, Sverige, 118 49" at bounding box center [770, 375] width 143 height 11
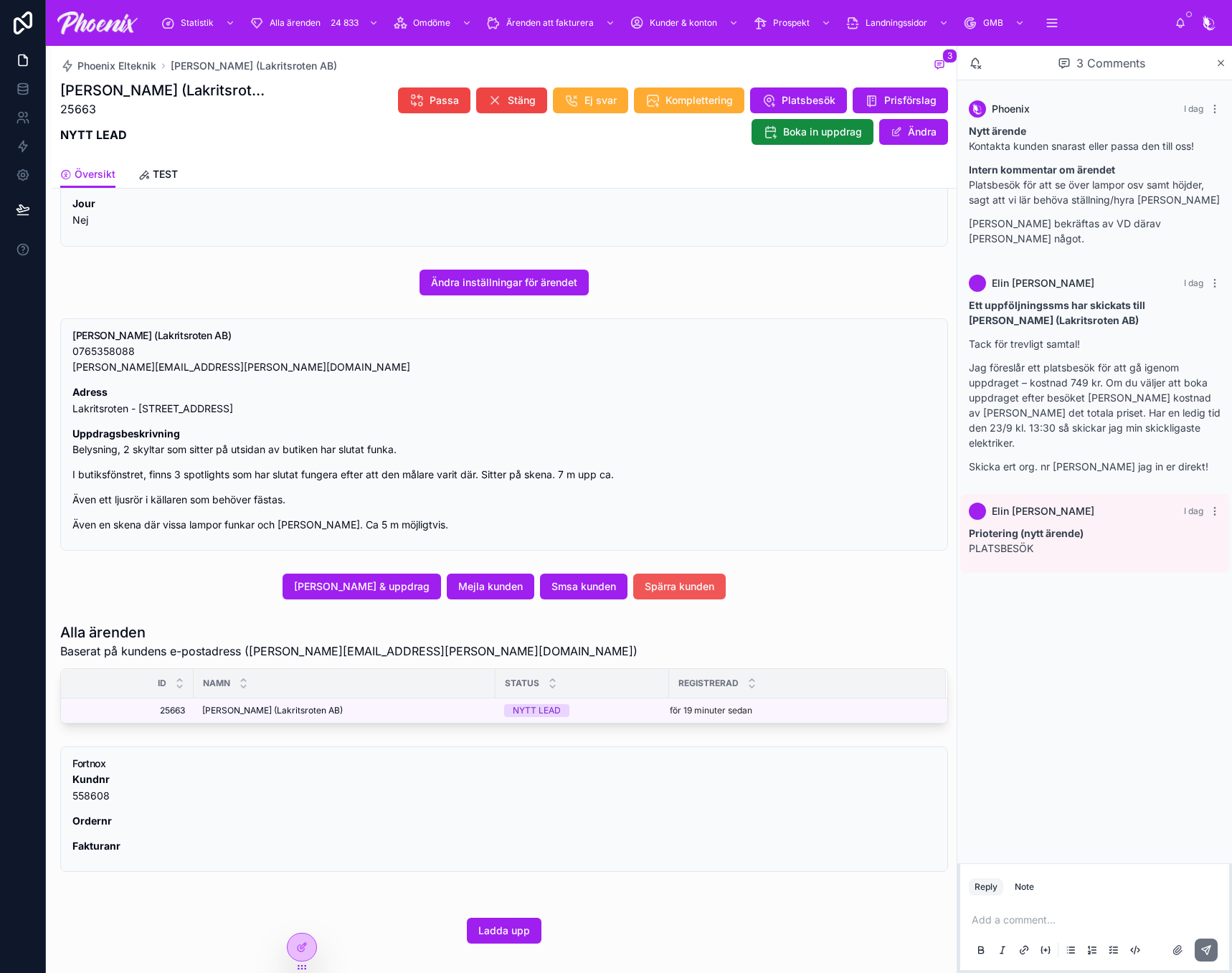
scroll to position [331, 0]
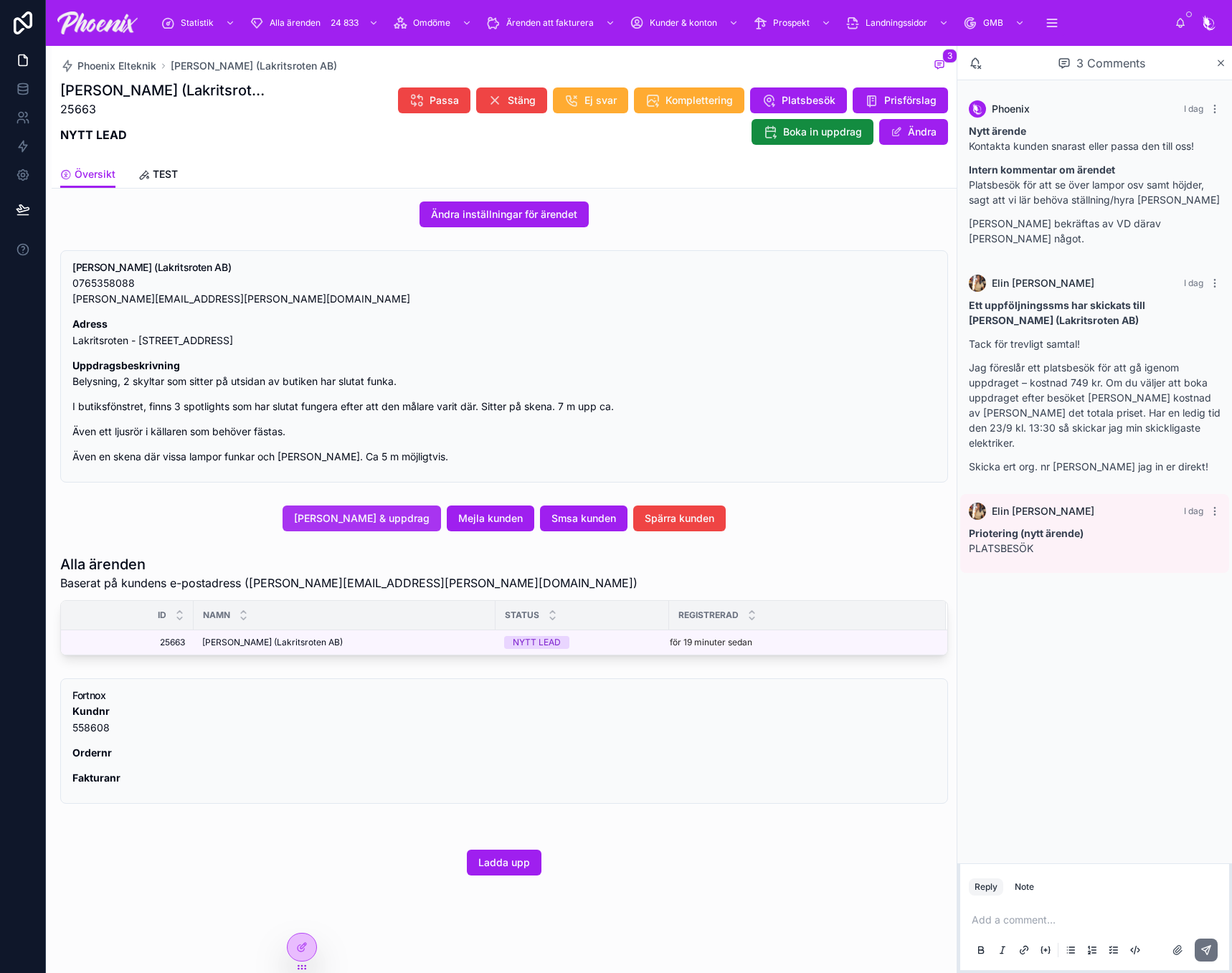
click at [391, 513] on span "Ändra kunduppgifter & uppdrag" at bounding box center [361, 518] width 135 height 14
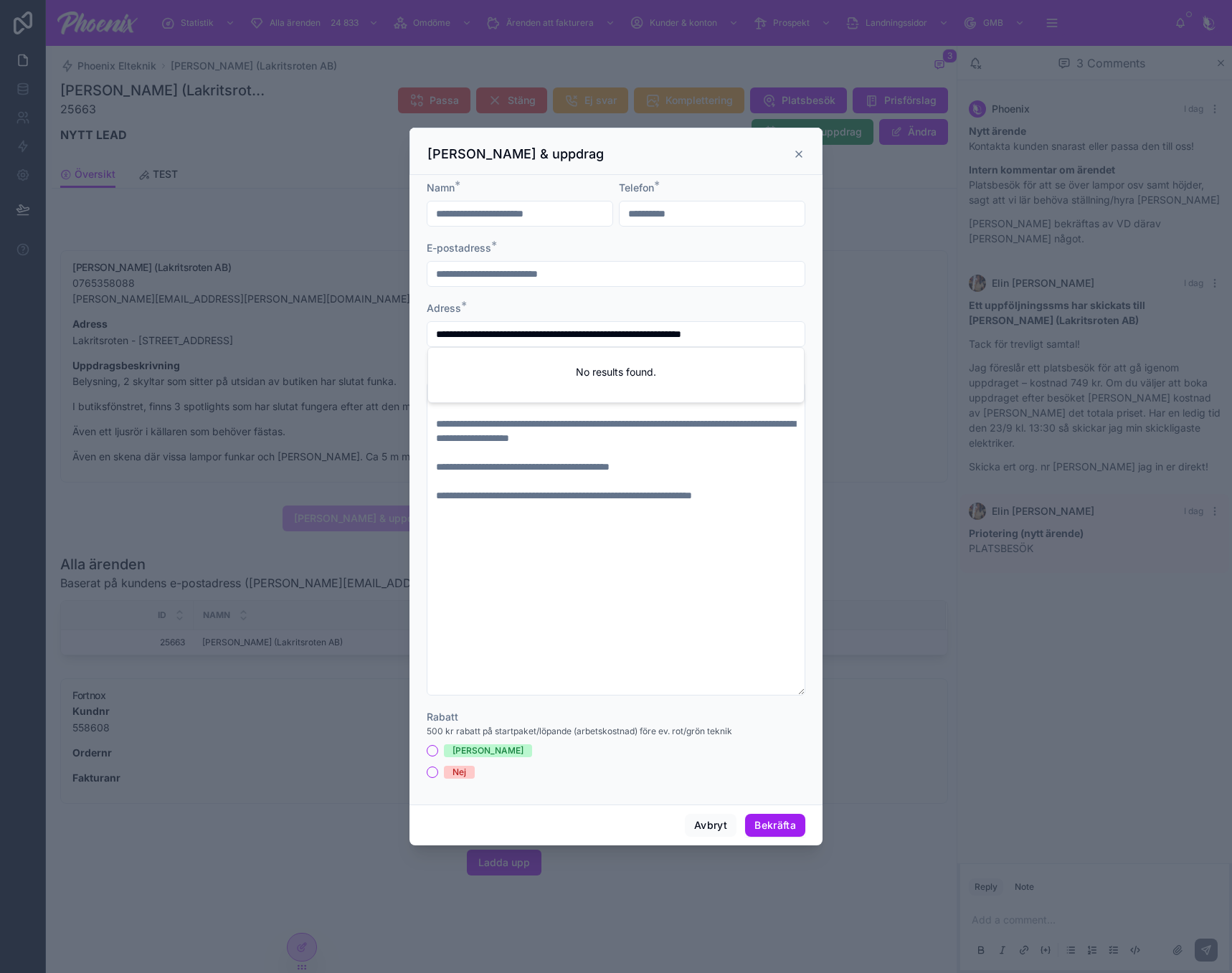
click at [540, 337] on input "**********" at bounding box center [616, 334] width 377 height 20
drag, startPoint x: 505, startPoint y: 334, endPoint x: 414, endPoint y: 343, distance: 91.4
click at [414, 343] on div "**********" at bounding box center [616, 490] width 413 height 629
type input "**********"
type textarea "**********"
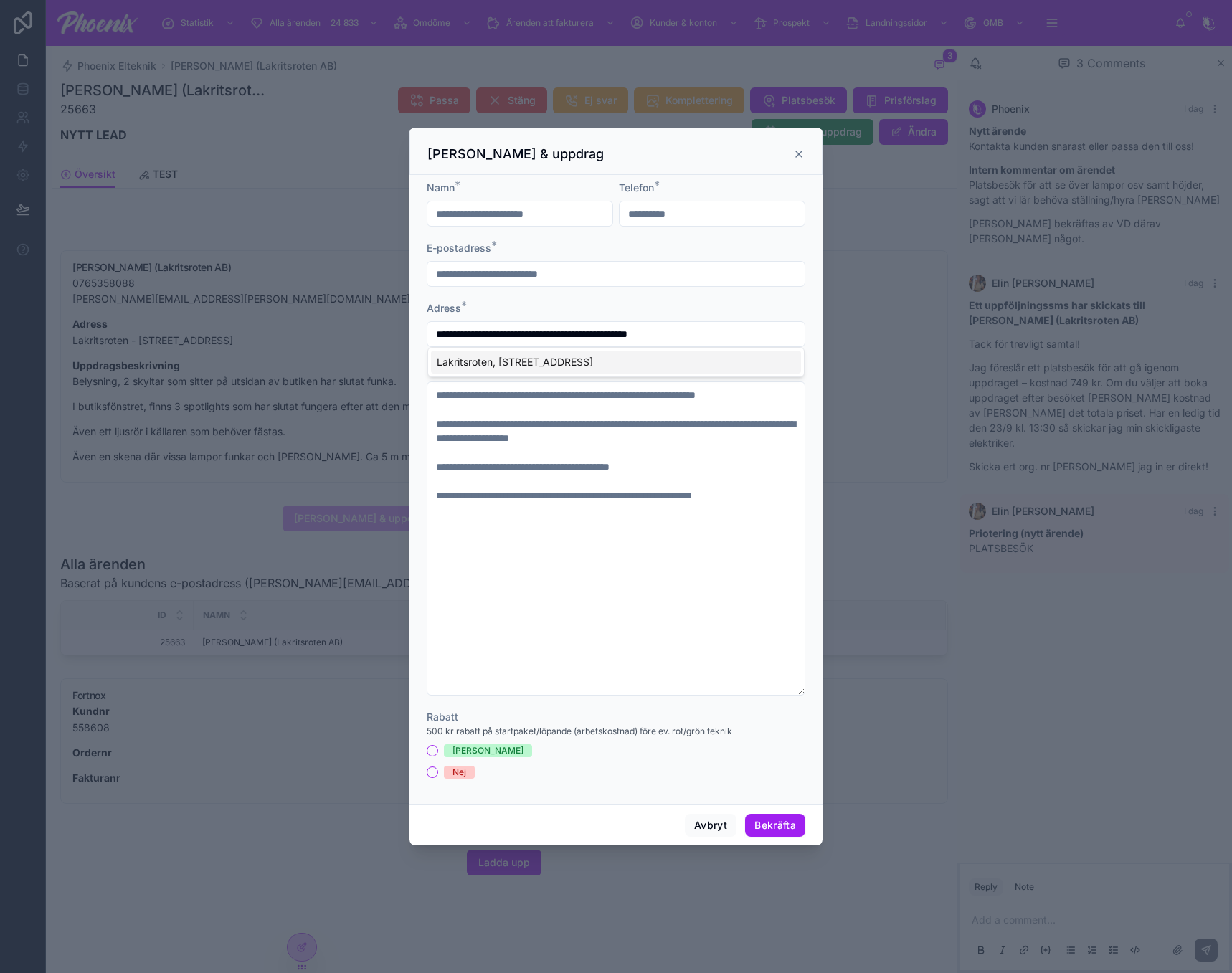
click at [515, 358] on div "Lakritsroten, Hornsgatan, 118 49 Stockholm, Sverige" at bounding box center [616, 362] width 370 height 23
type input "**********"
type textarea "**********"
type input "**********"
click at [751, 825] on button "Bekräfta" at bounding box center [776, 825] width 61 height 23
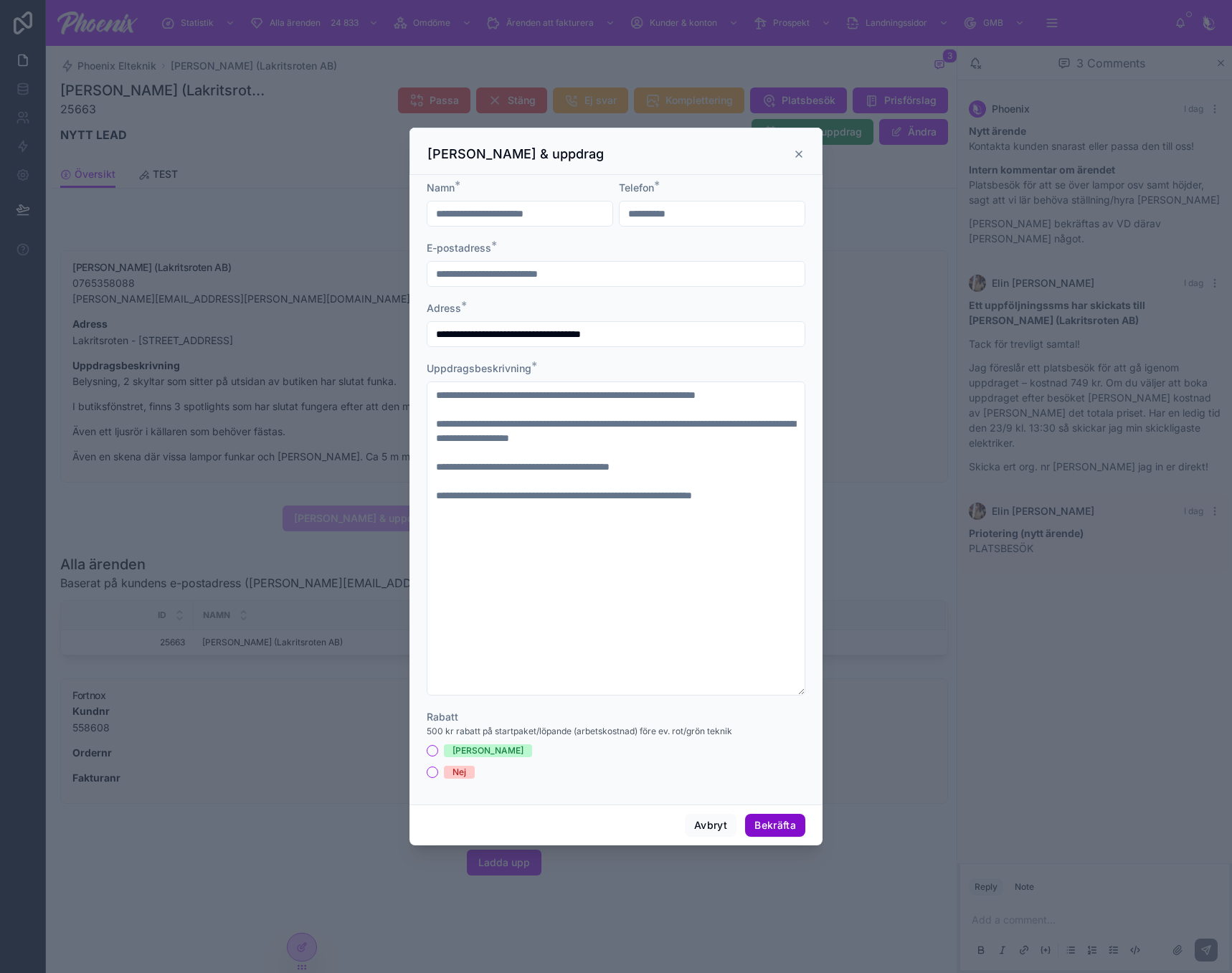
type textarea "**********"
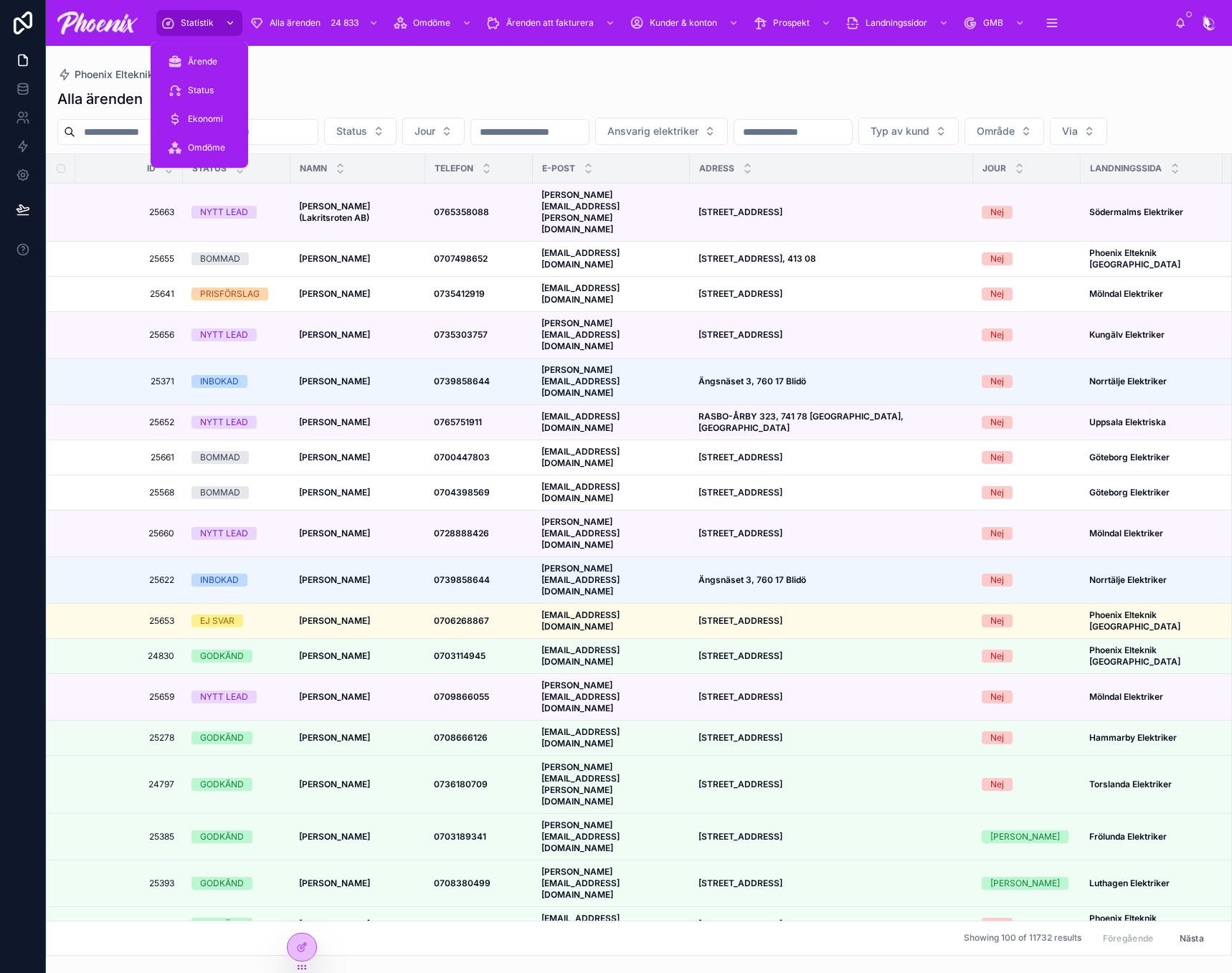
click at [176, 23] on div "Statistik" at bounding box center [200, 23] width 78 height 23
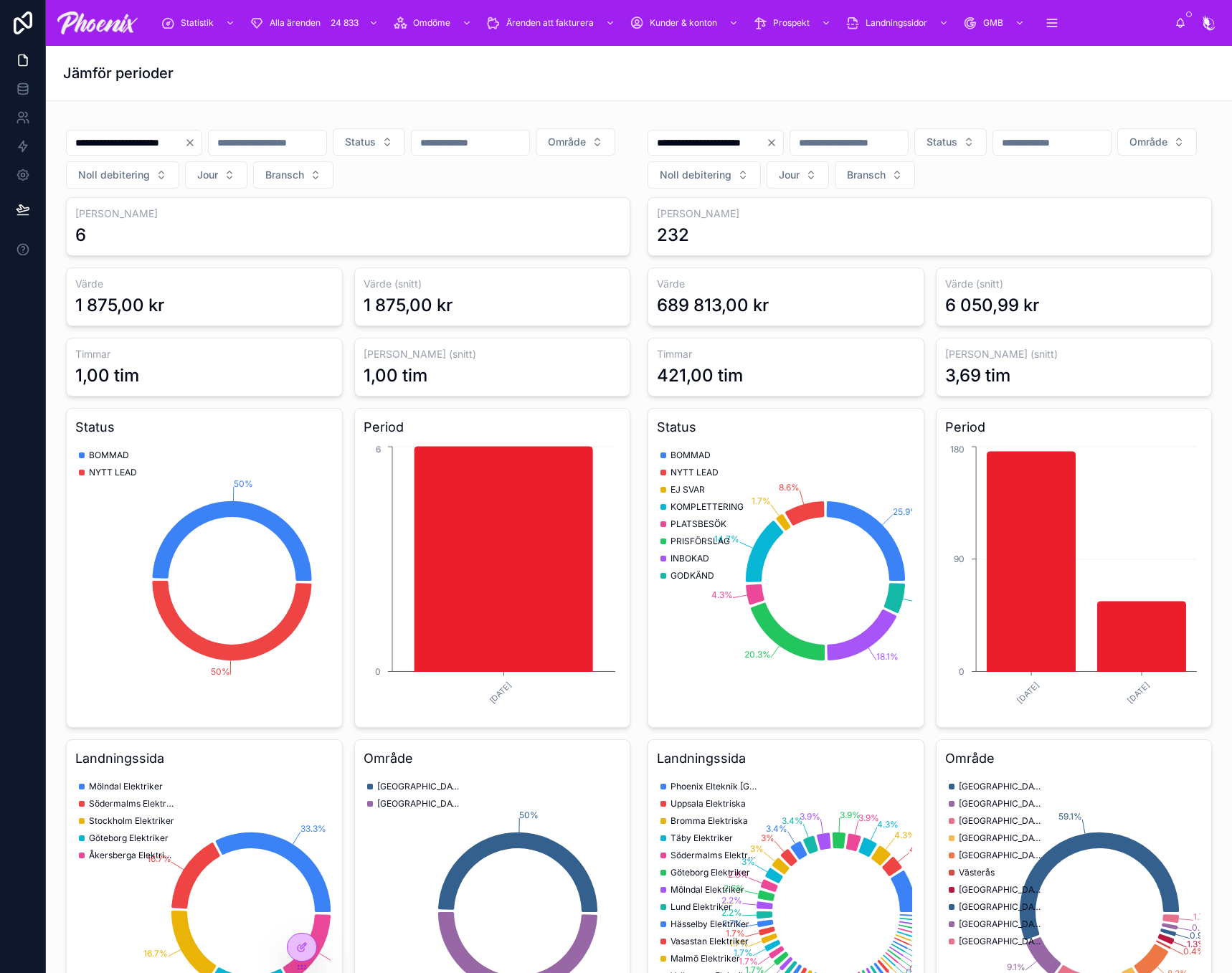
click at [127, 134] on input "**********" at bounding box center [125, 143] width 117 height 20
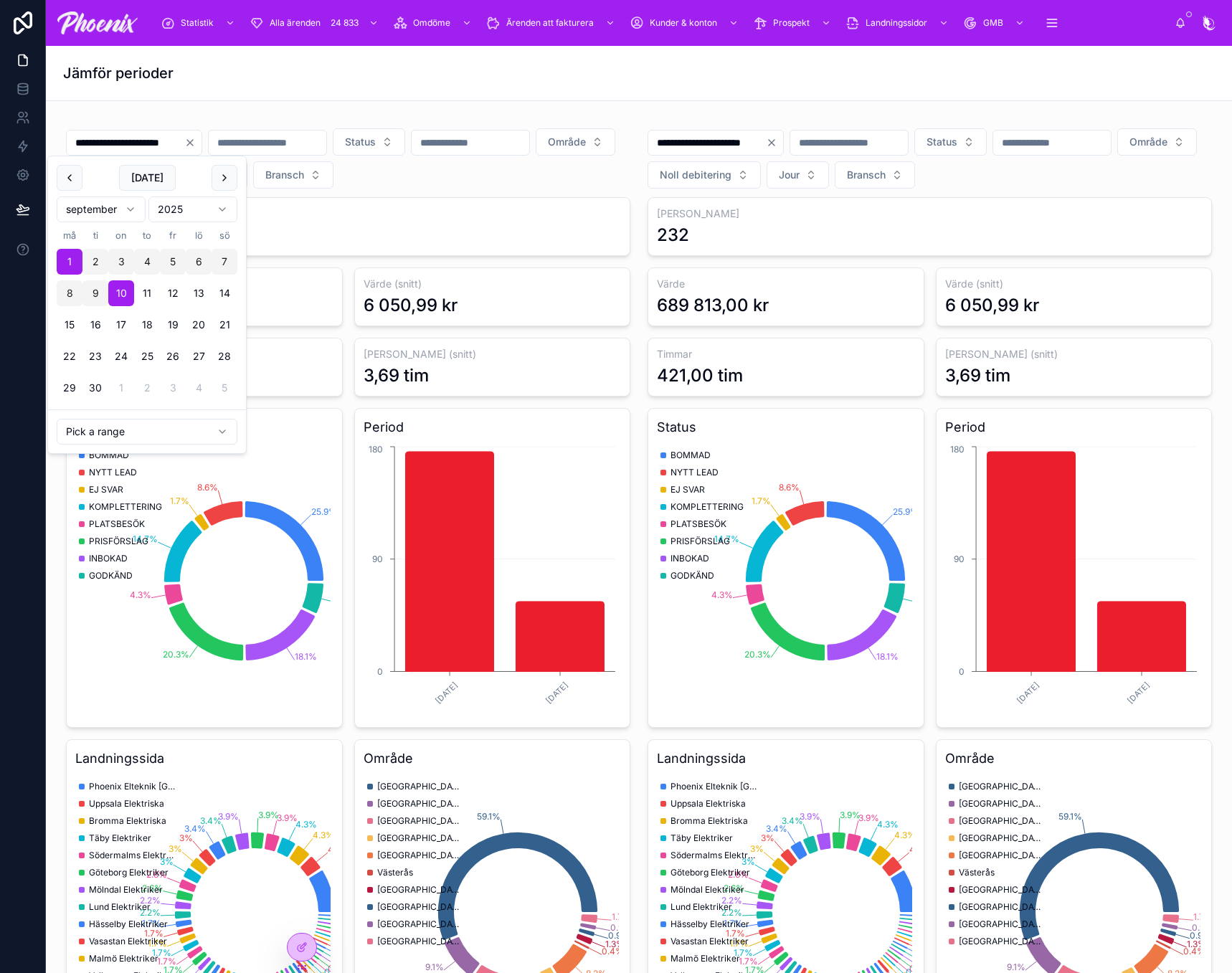
click at [96, 144] on input "**********" at bounding box center [125, 143] width 117 height 20
click at [165, 140] on input "**********" at bounding box center [125, 143] width 117 height 20
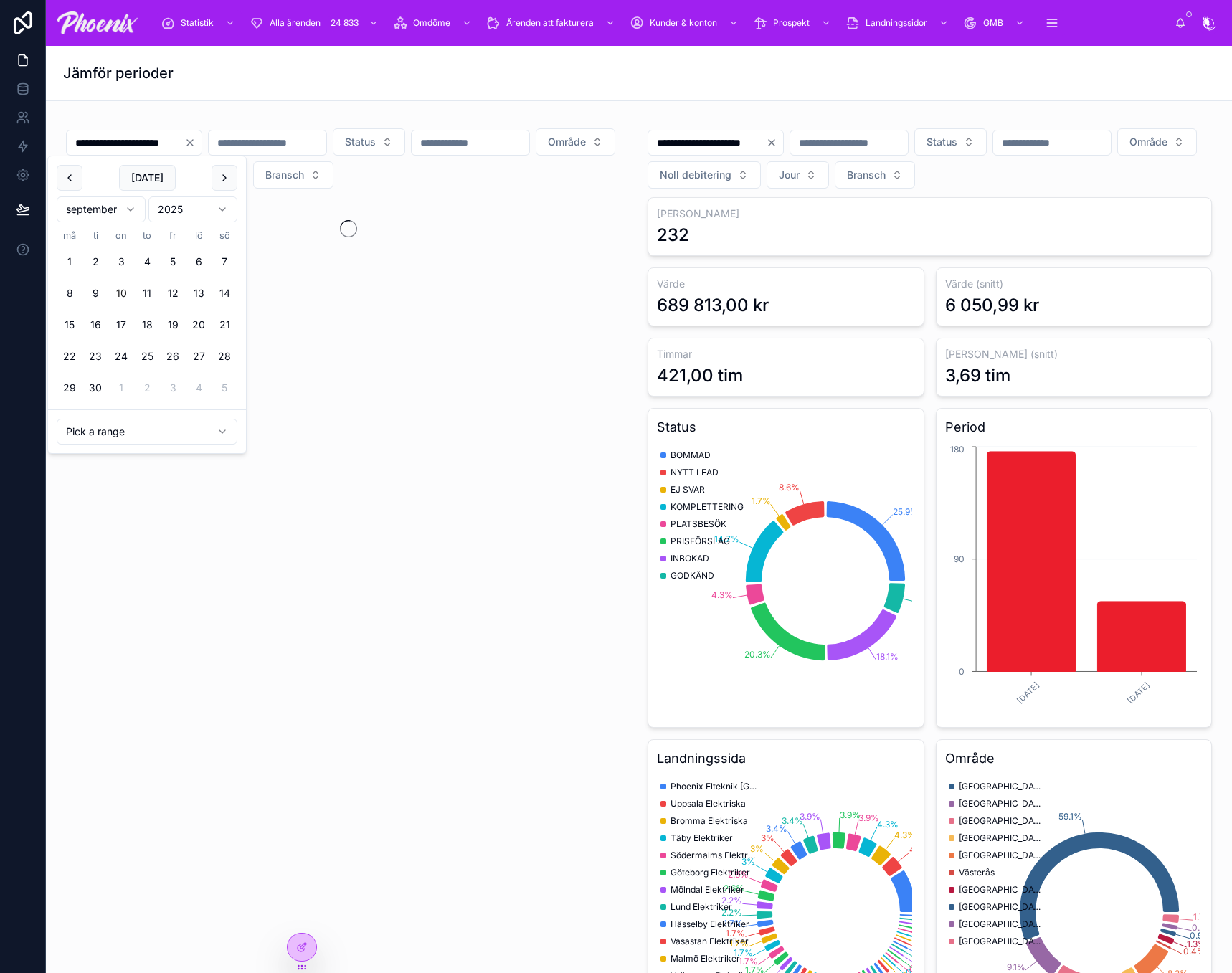
click at [239, 88] on div "Jämför perioder" at bounding box center [639, 73] width 1152 height 54
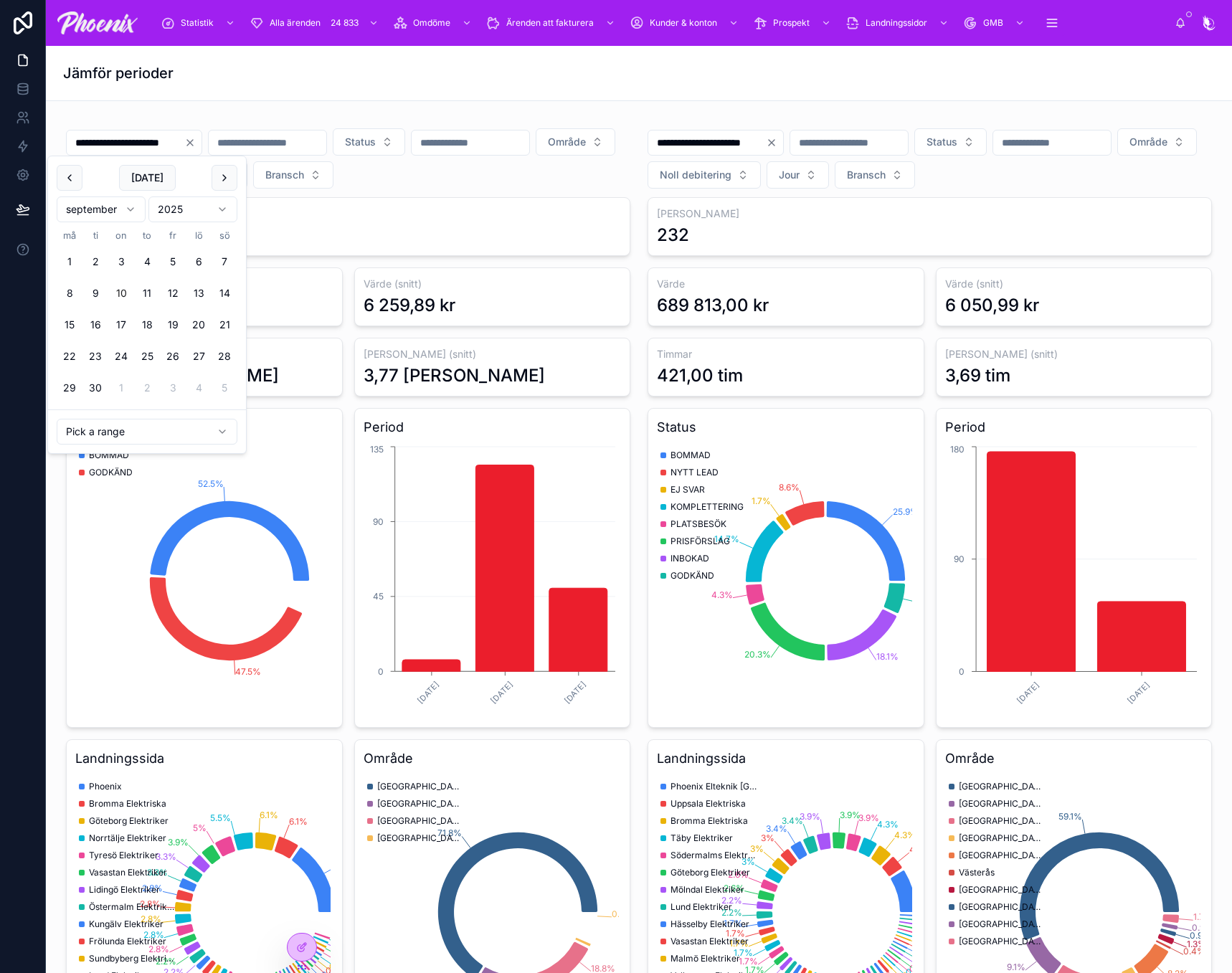
drag, startPoint x: 190, startPoint y: 139, endPoint x: 200, endPoint y: 138, distance: 10.0
click at [184, 138] on input "**********" at bounding box center [125, 143] width 117 height 20
type input "**********"
click at [209, 118] on div at bounding box center [348, 119] width 564 height 2
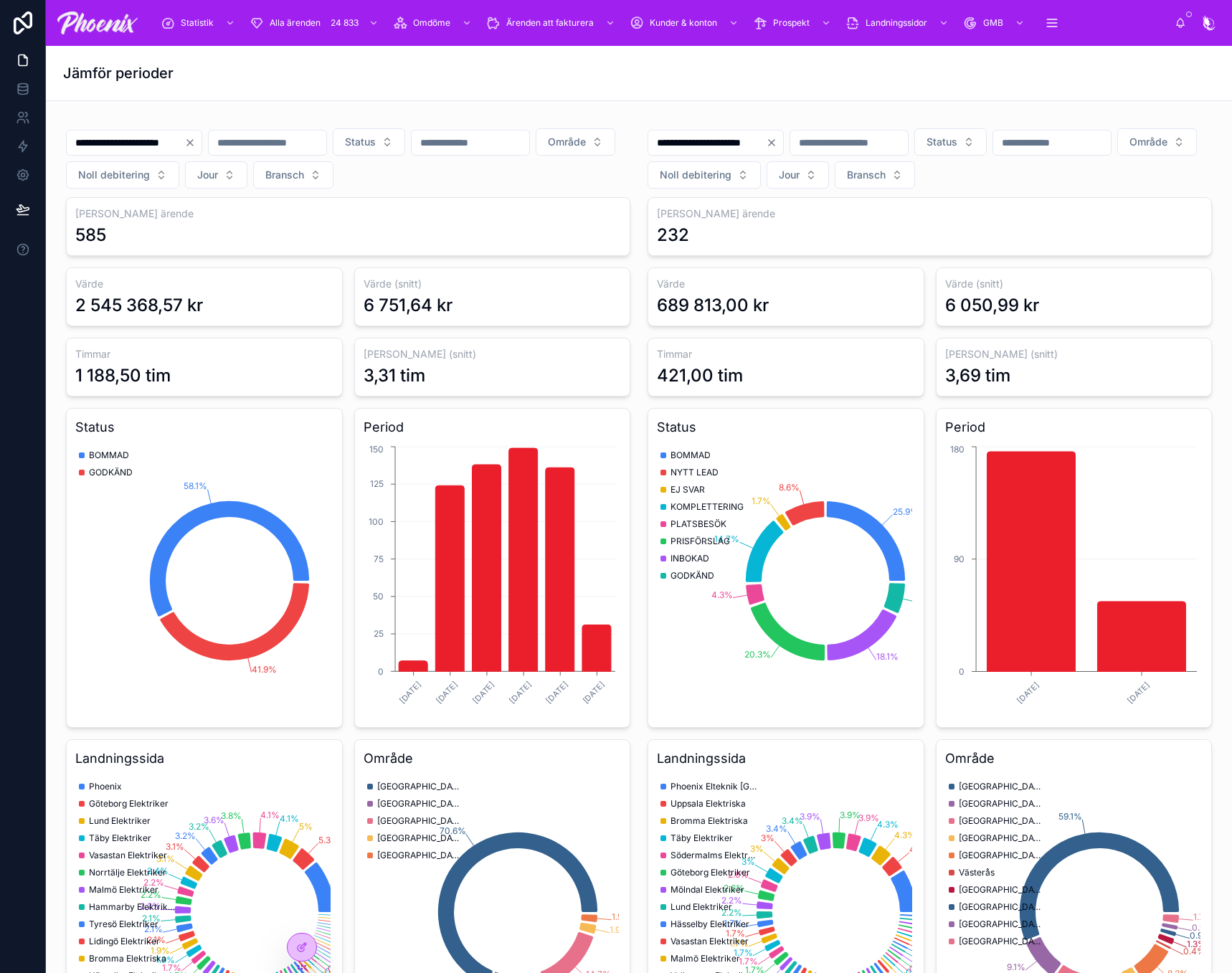
click at [196, 142] on icon "Clear" at bounding box center [190, 142] width 12 height 12
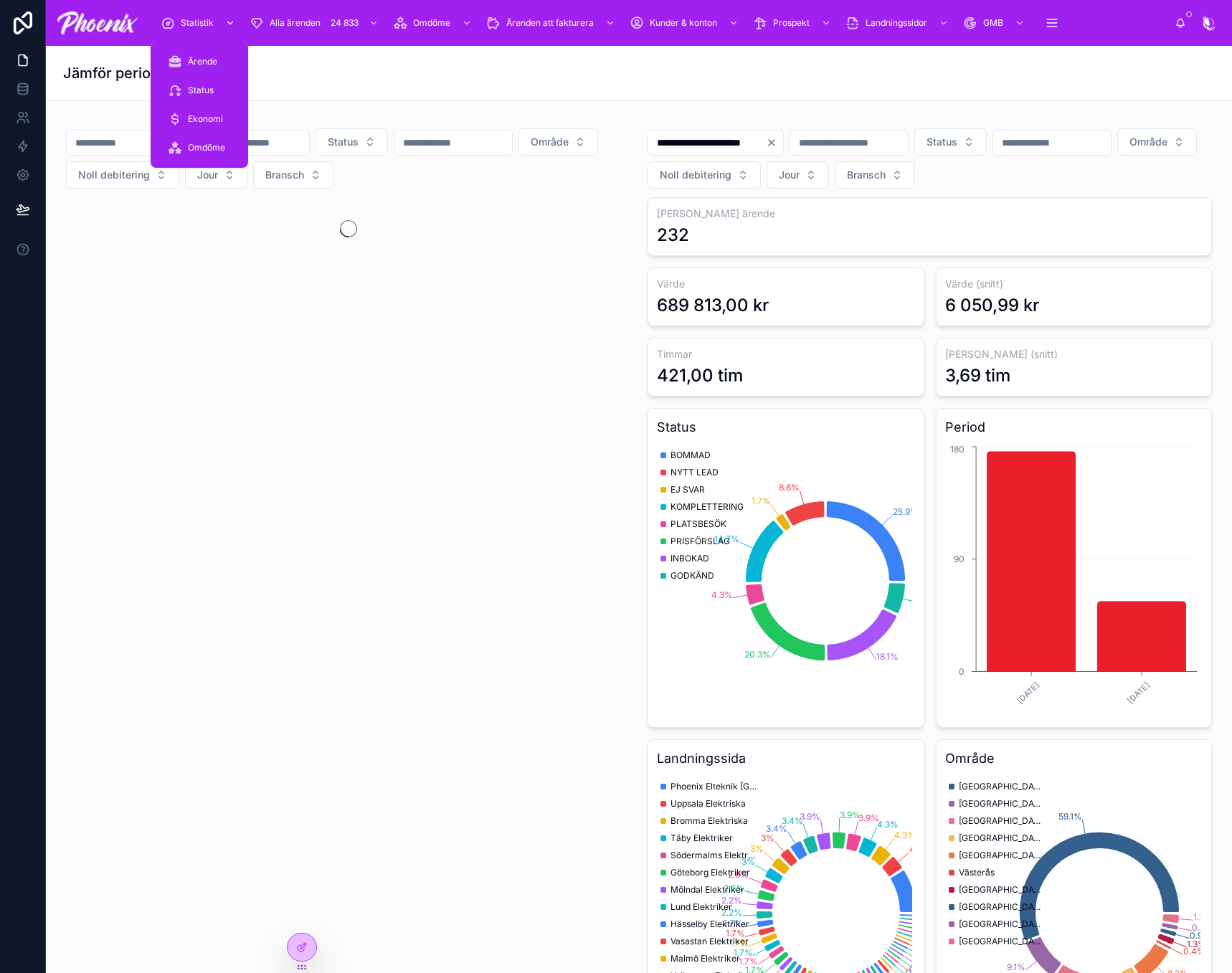
click at [176, 10] on link "Statistik" at bounding box center [199, 23] width 86 height 26
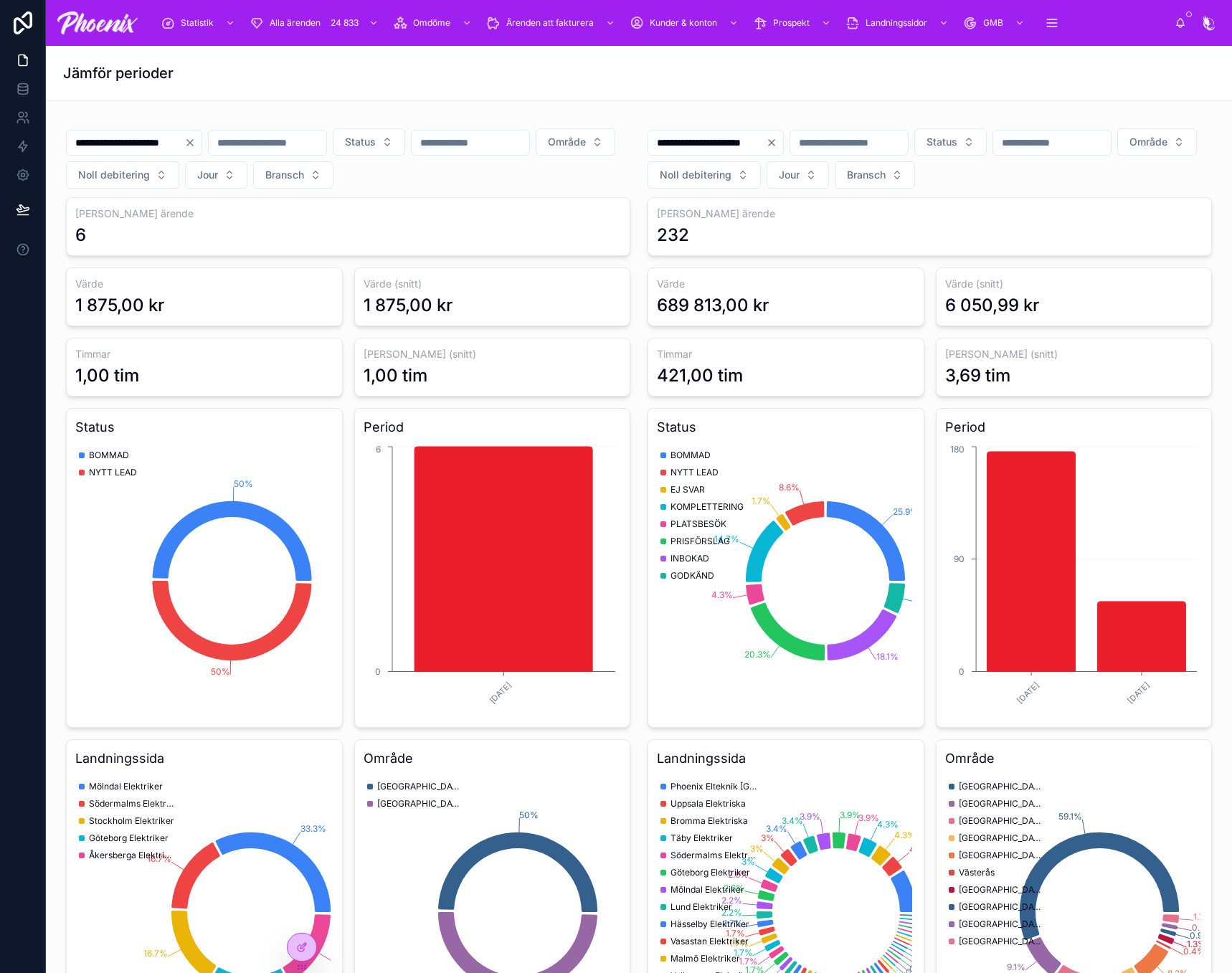
click at [184, 145] on input "**********" at bounding box center [125, 143] width 117 height 20
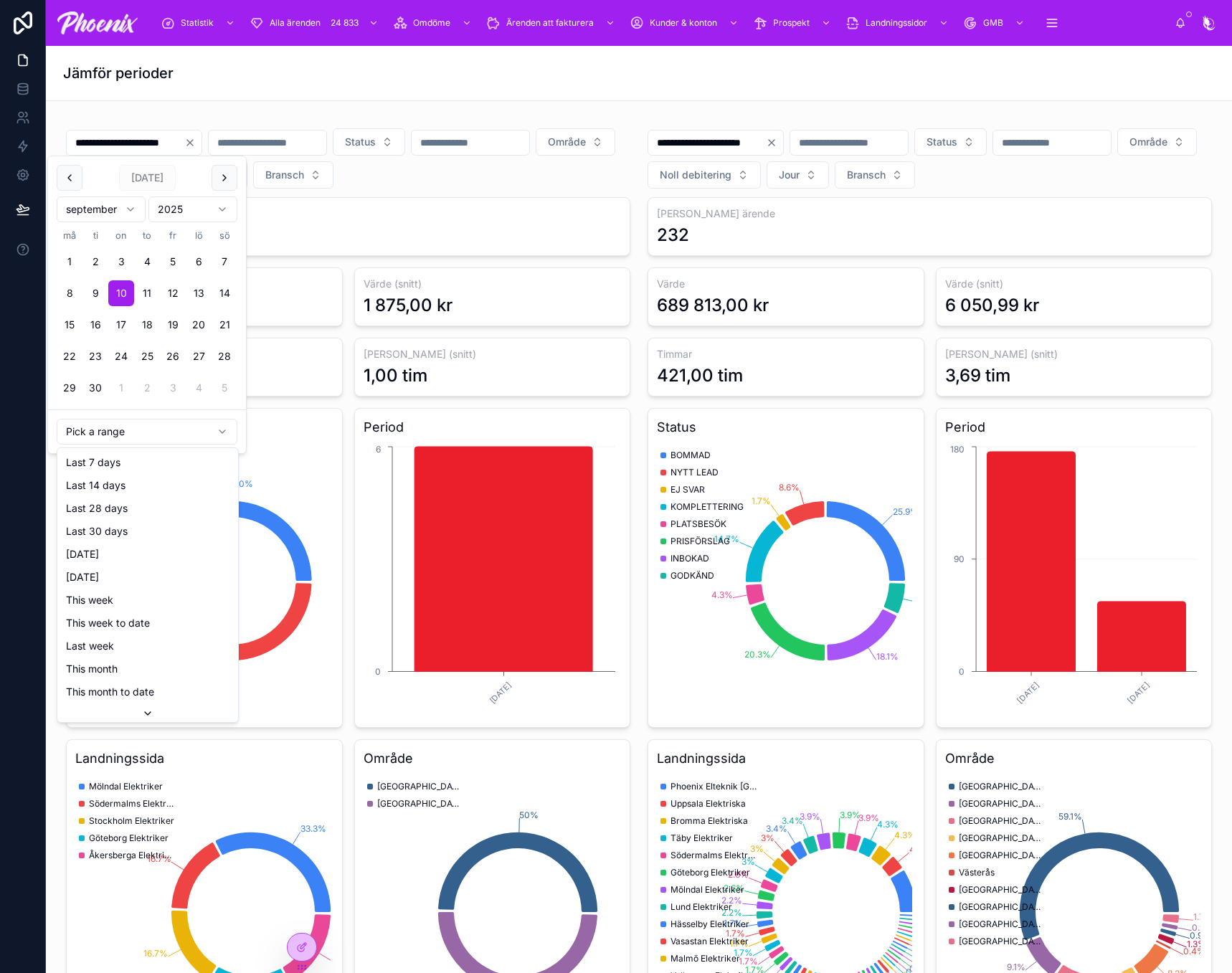
click at [165, 424] on html "**********" at bounding box center [616, 486] width 1232 height 973
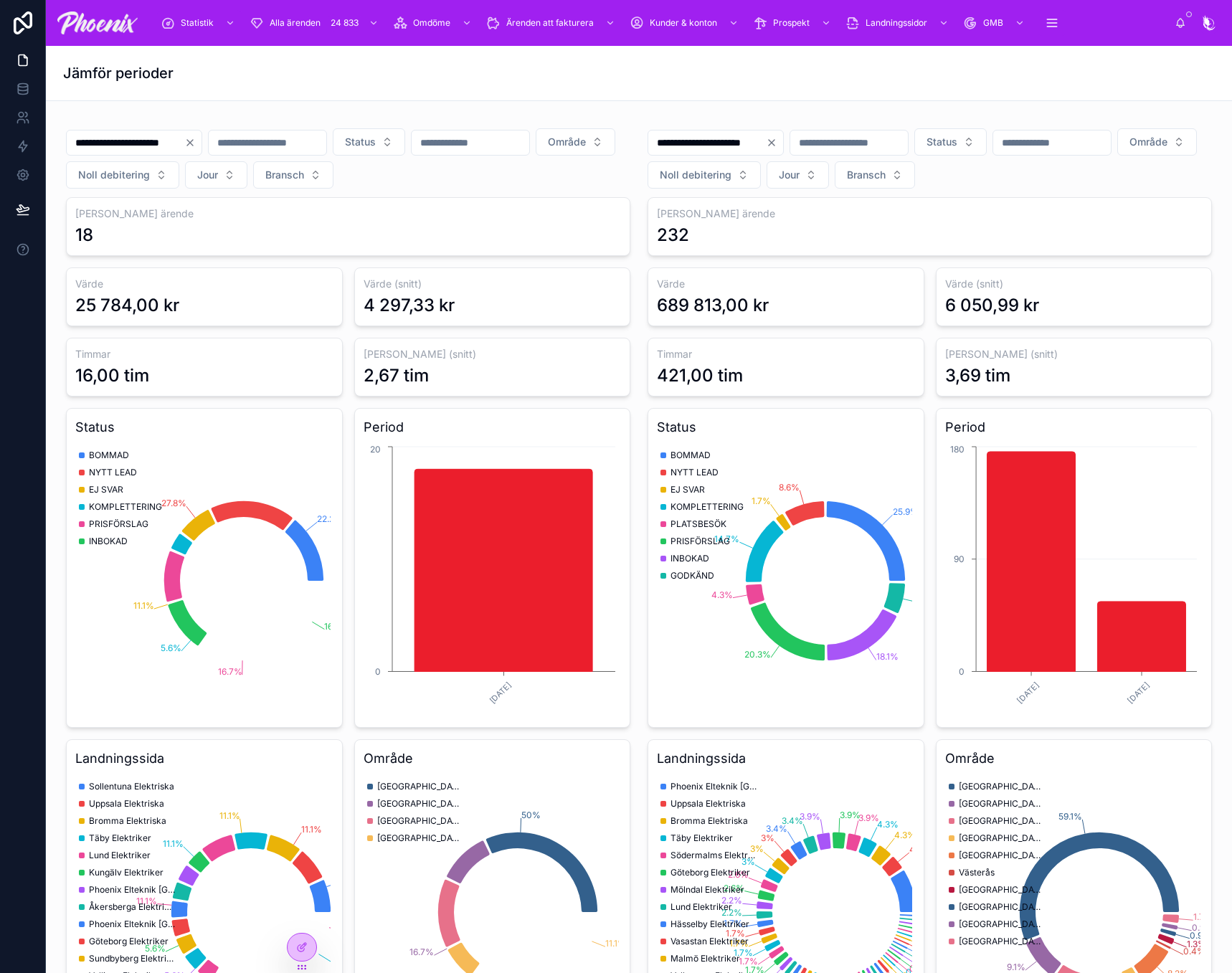
click at [171, 134] on input "**********" at bounding box center [125, 143] width 117 height 20
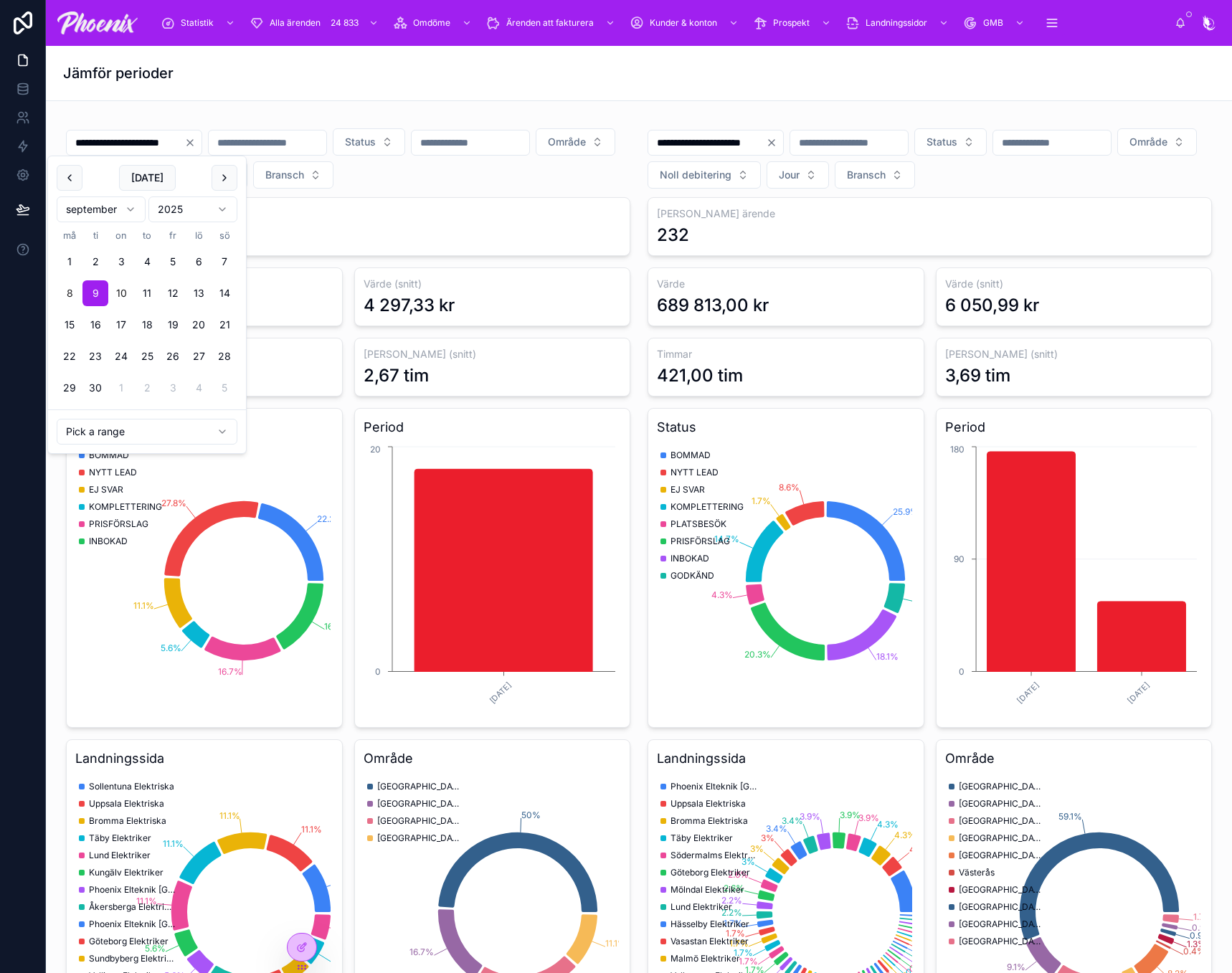
click at [64, 289] on button "8" at bounding box center [69, 293] width 26 height 26
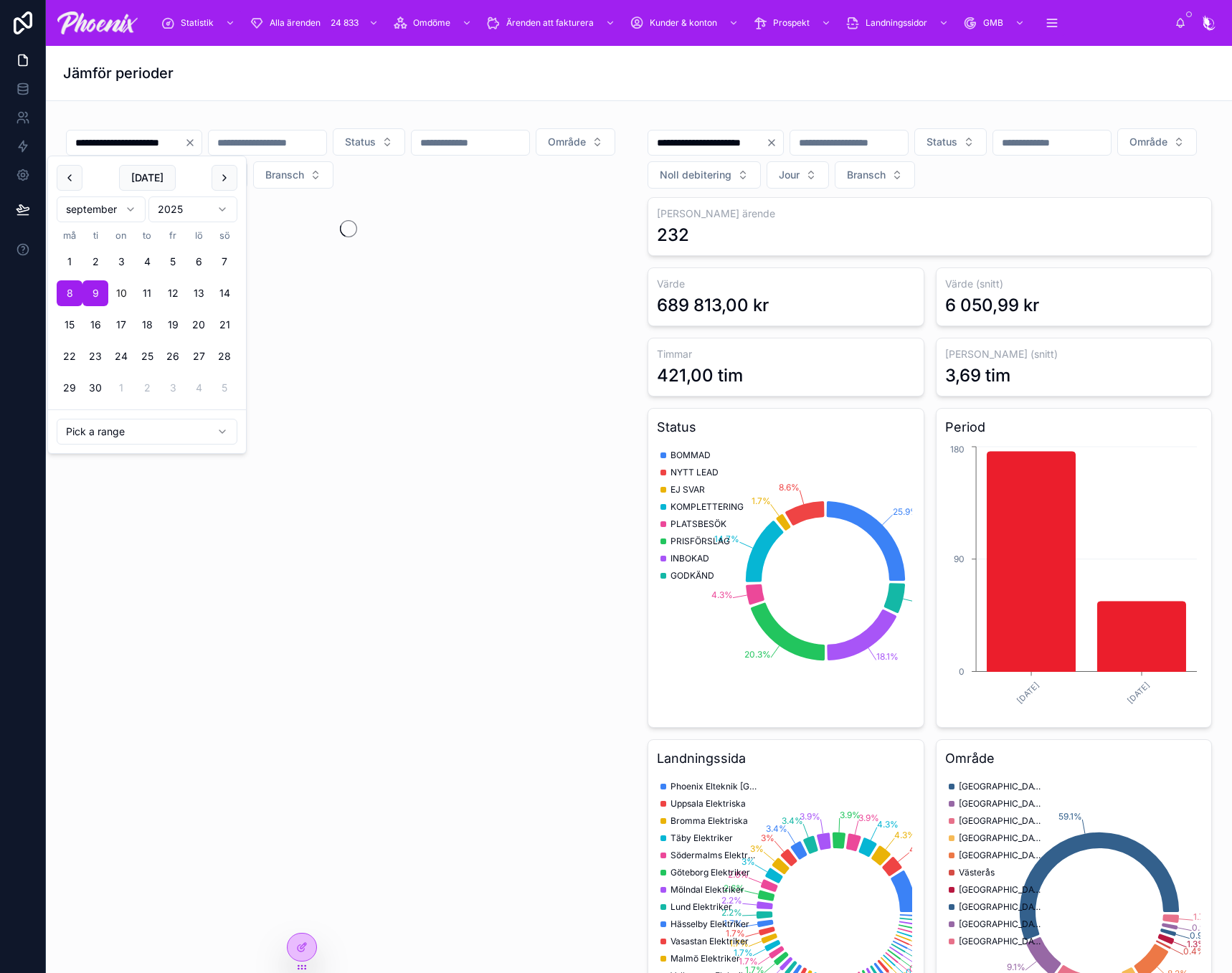
click at [71, 287] on button "8" at bounding box center [69, 293] width 26 height 26
type input "**********"
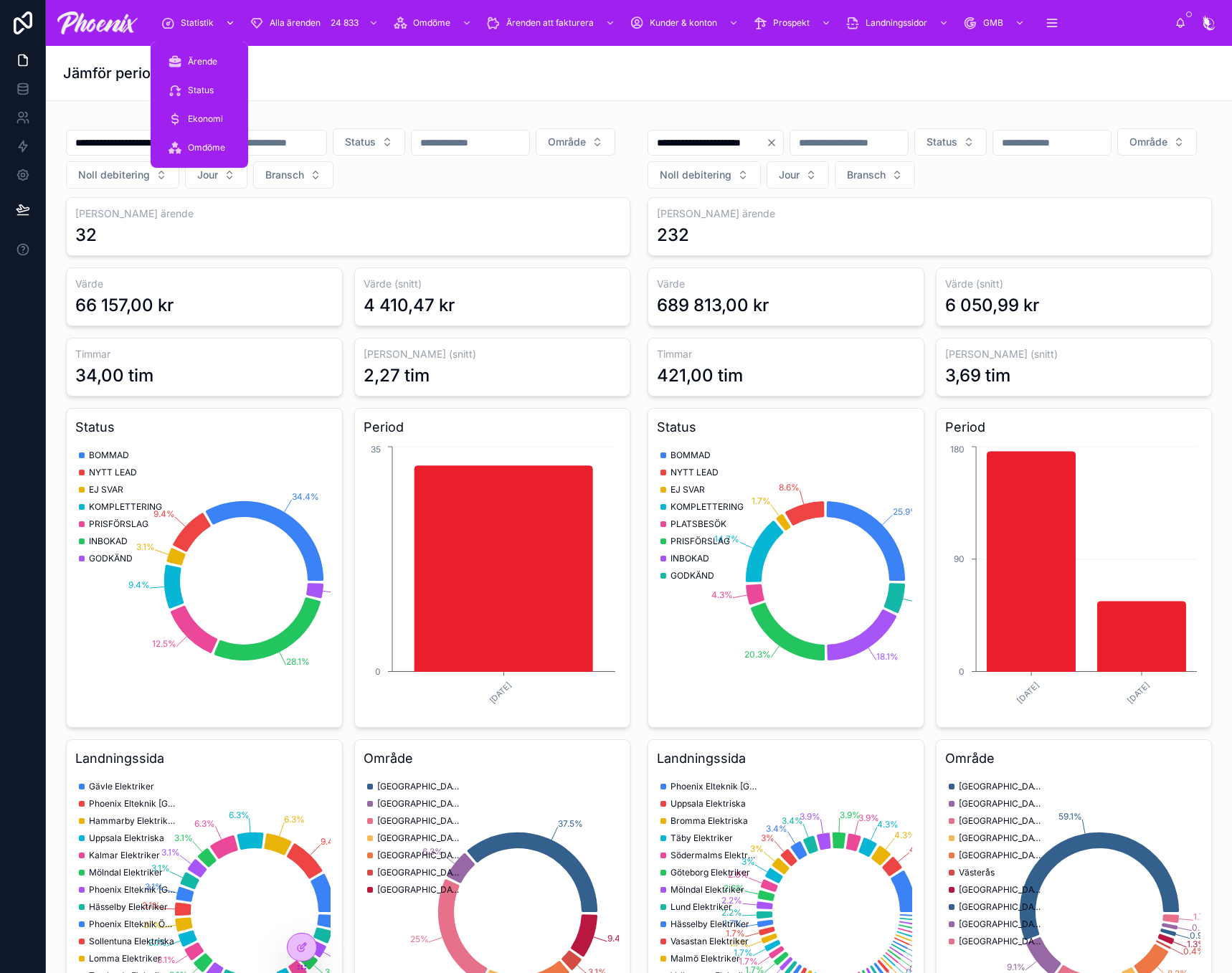
click at [194, 25] on span "Statistik" at bounding box center [197, 23] width 33 height 12
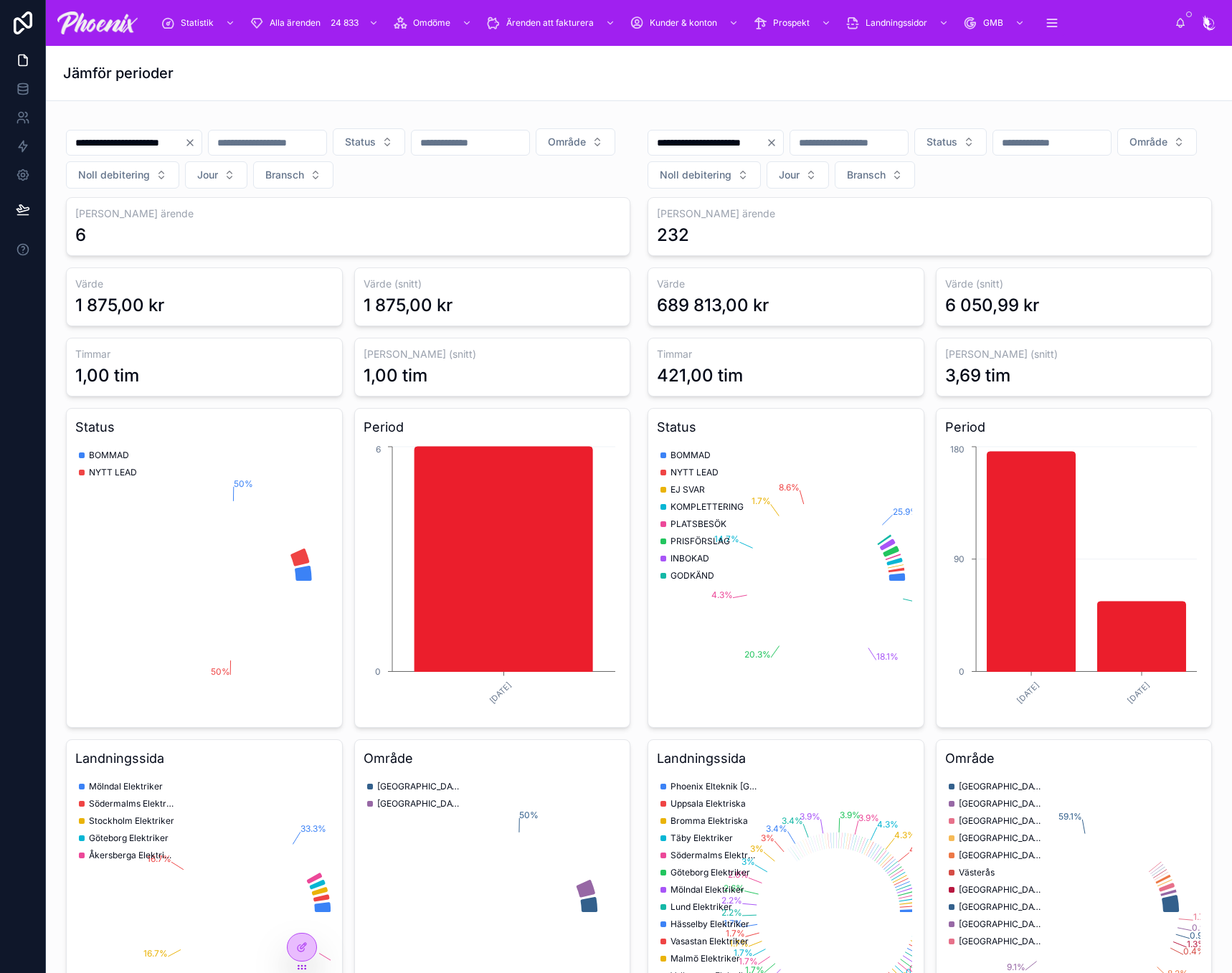
click at [225, 225] on div "6" at bounding box center [348, 235] width 546 height 23
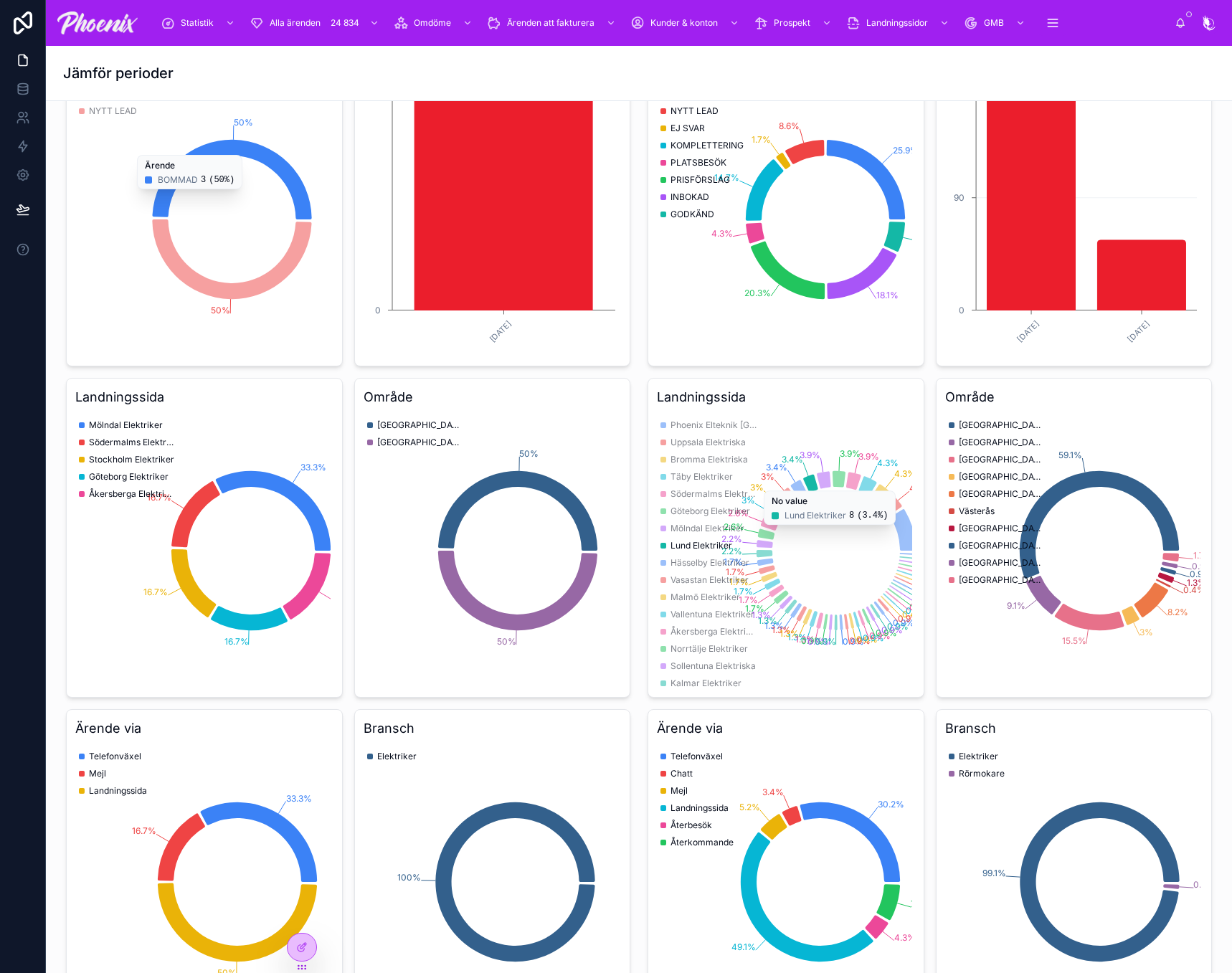
scroll to position [215, 0]
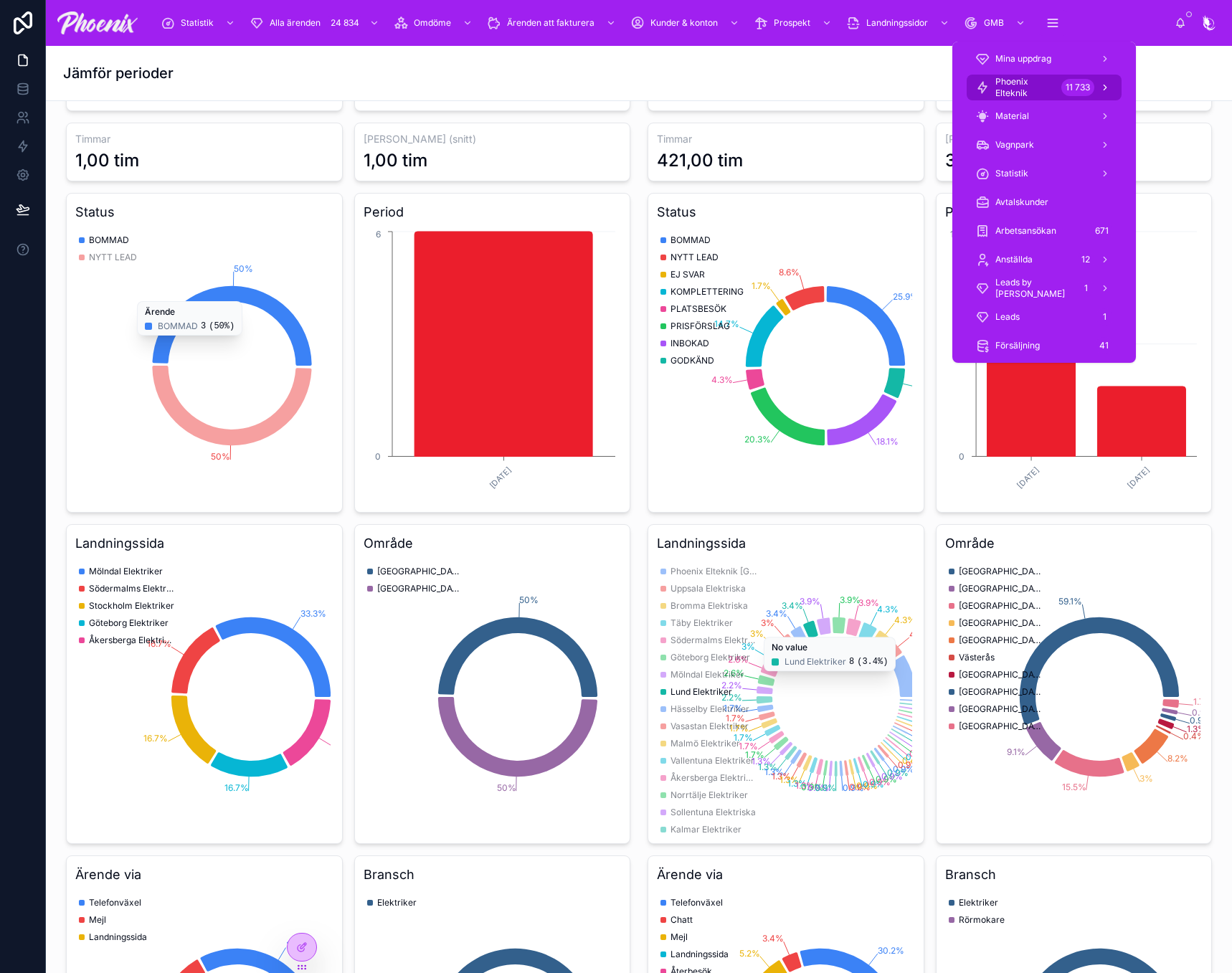
click at [1041, 79] on span "Phoenix Elteknik" at bounding box center [1026, 88] width 61 height 23
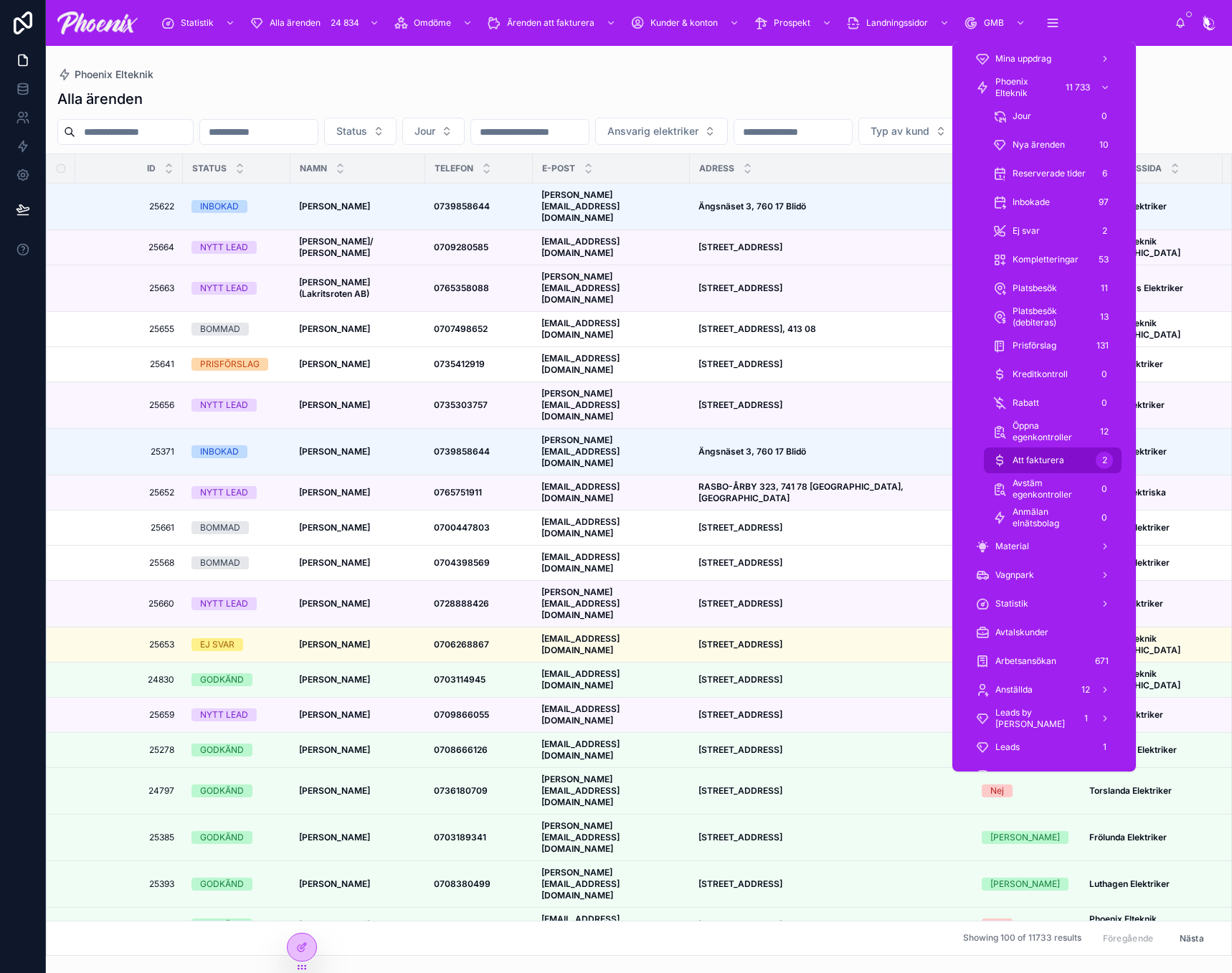
click at [1070, 455] on div "Att fakturera 2" at bounding box center [1052, 461] width 120 height 23
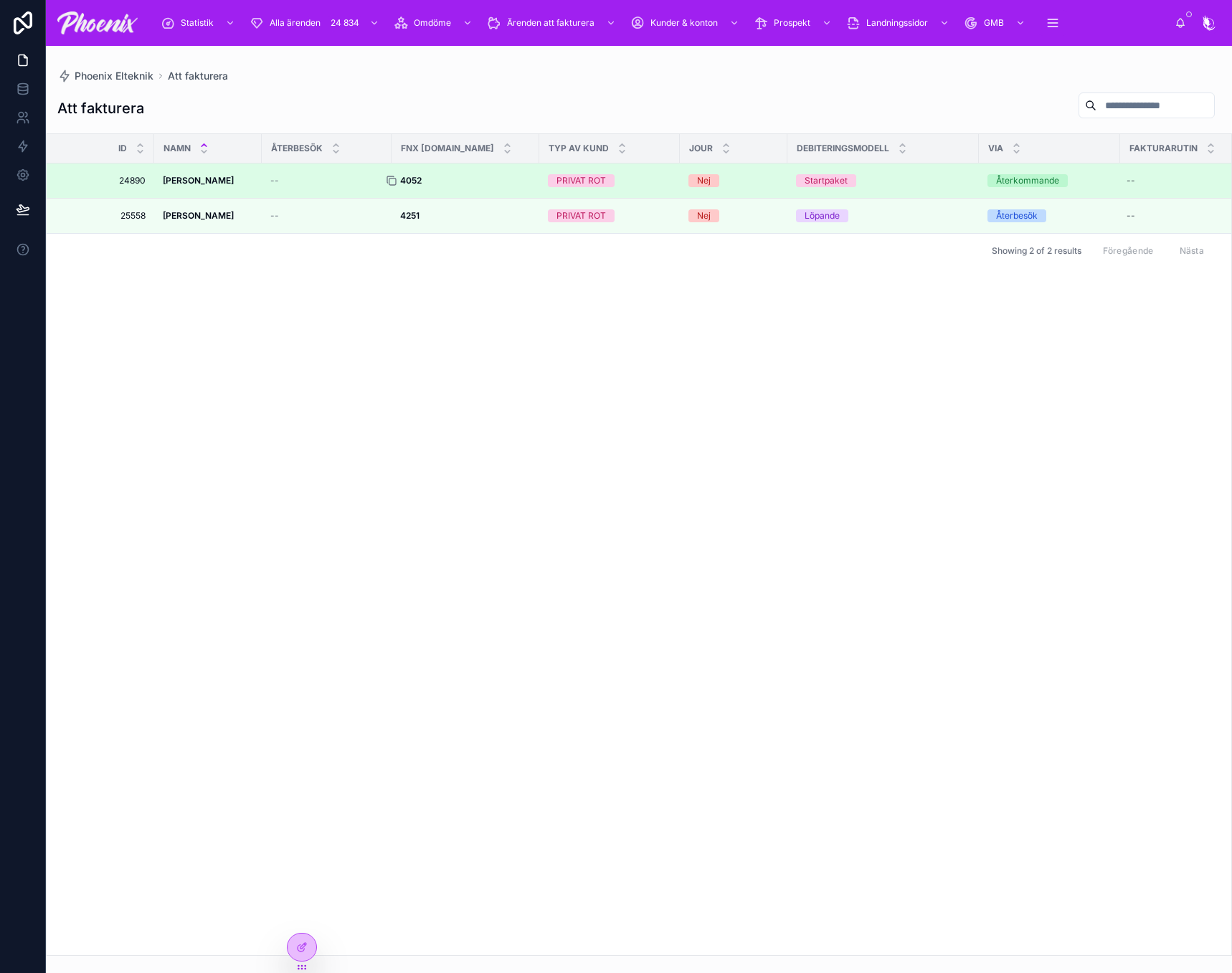
click at [407, 184] on div at bounding box center [397, 180] width 23 height 12
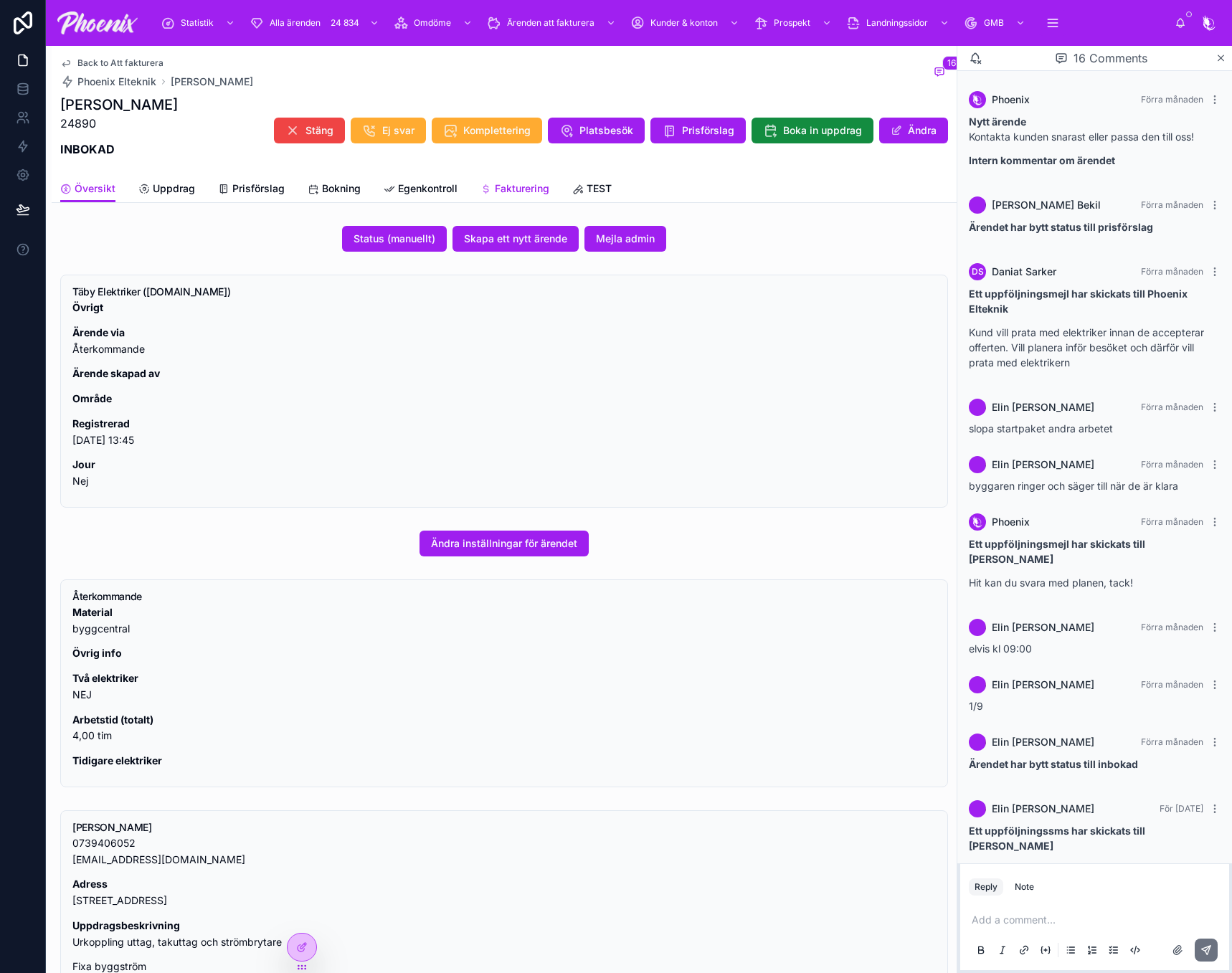
scroll to position [521, 0]
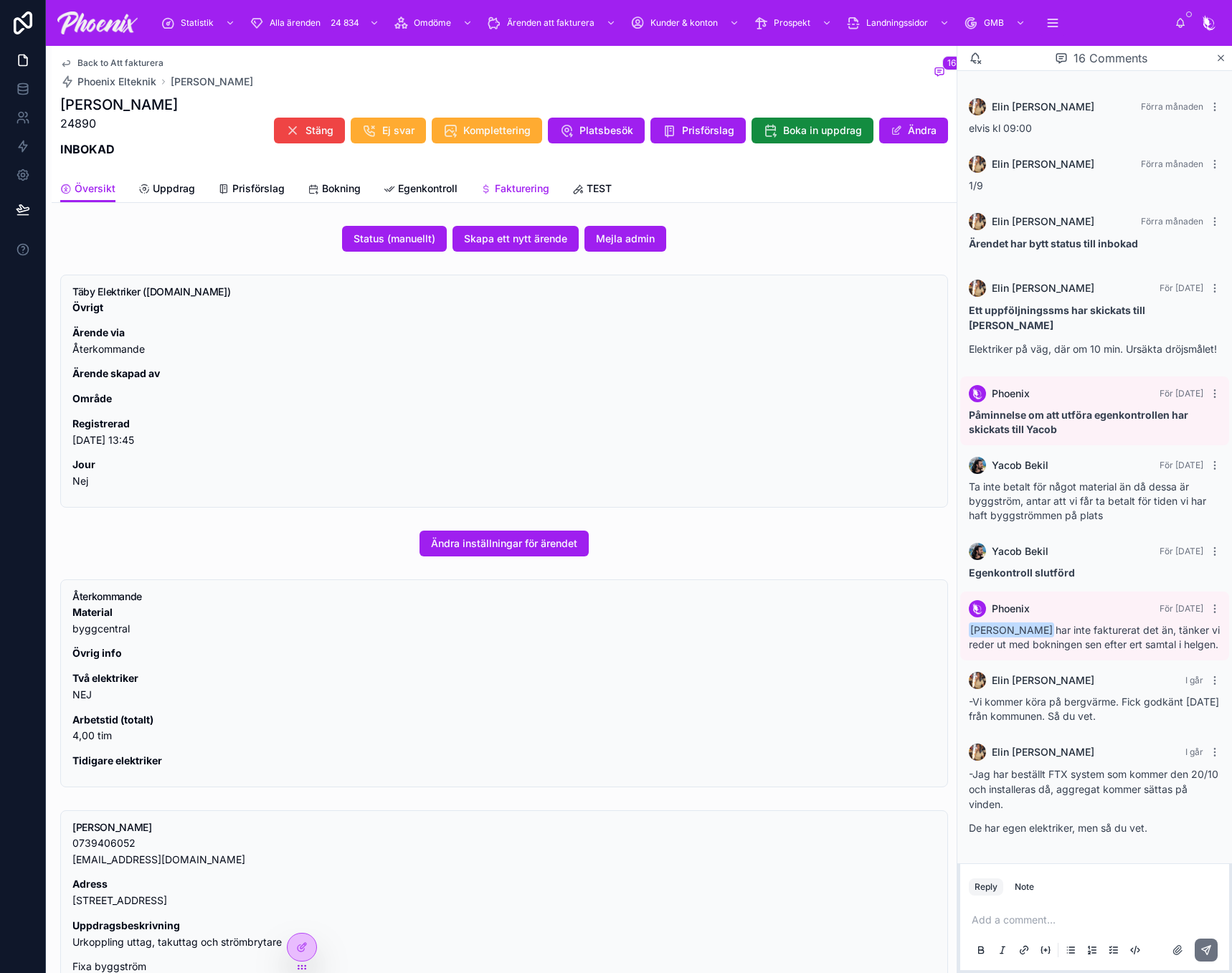
click at [497, 182] on span "Fakturering" at bounding box center [522, 188] width 54 height 14
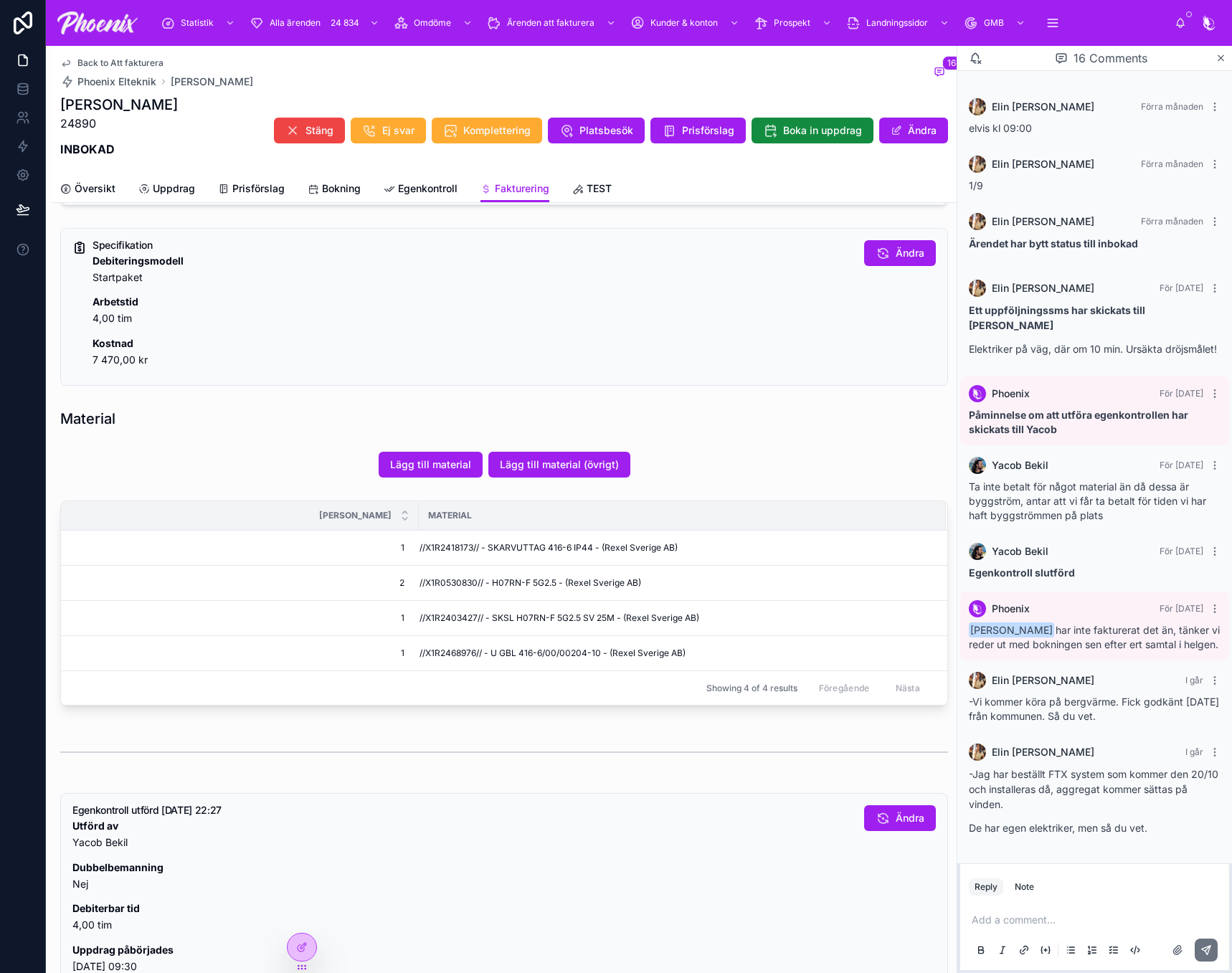
scroll to position [717, 0]
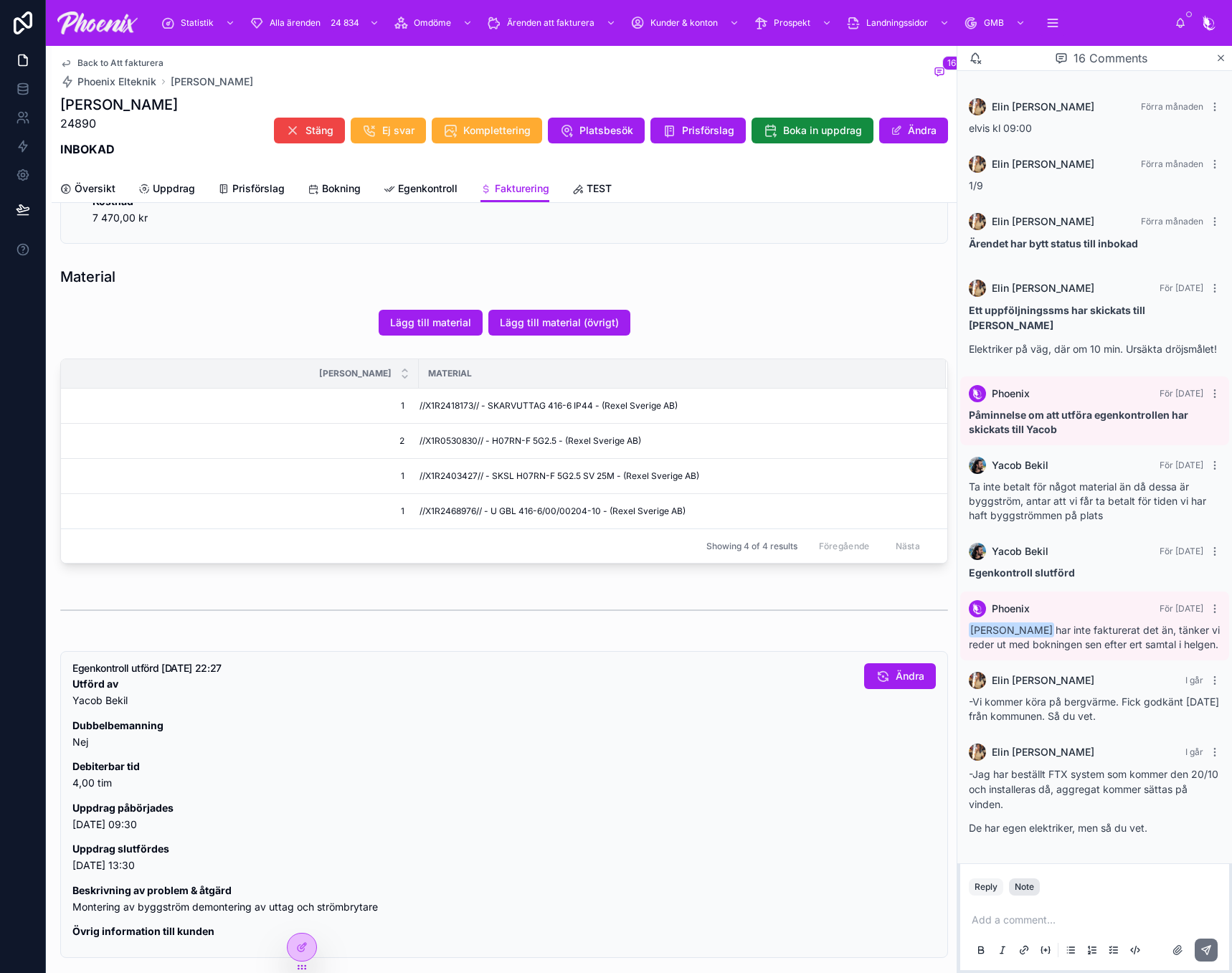
click at [1032, 891] on div "Note" at bounding box center [1024, 887] width 19 height 12
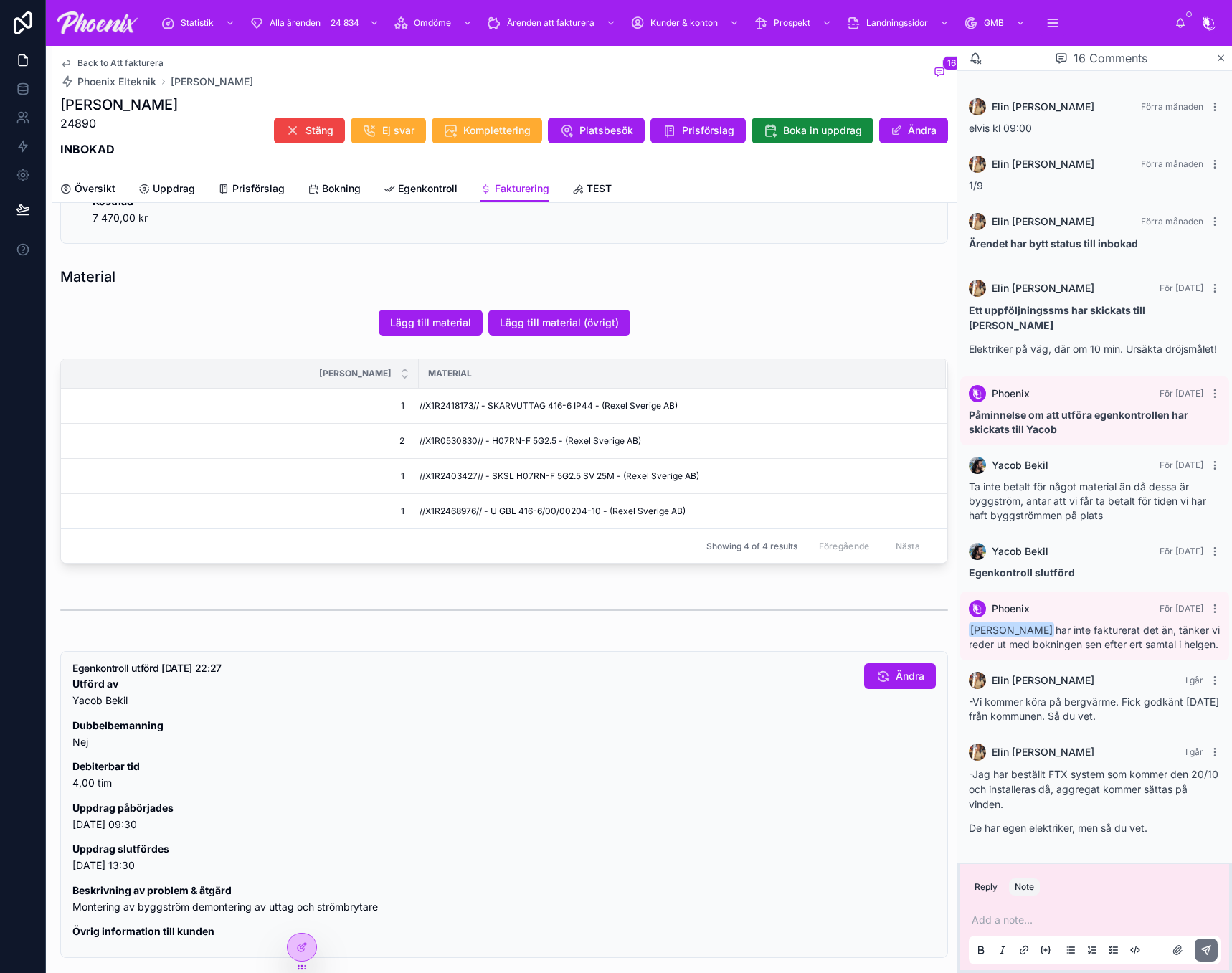
click at [1029, 920] on p at bounding box center [1098, 920] width 252 height 14
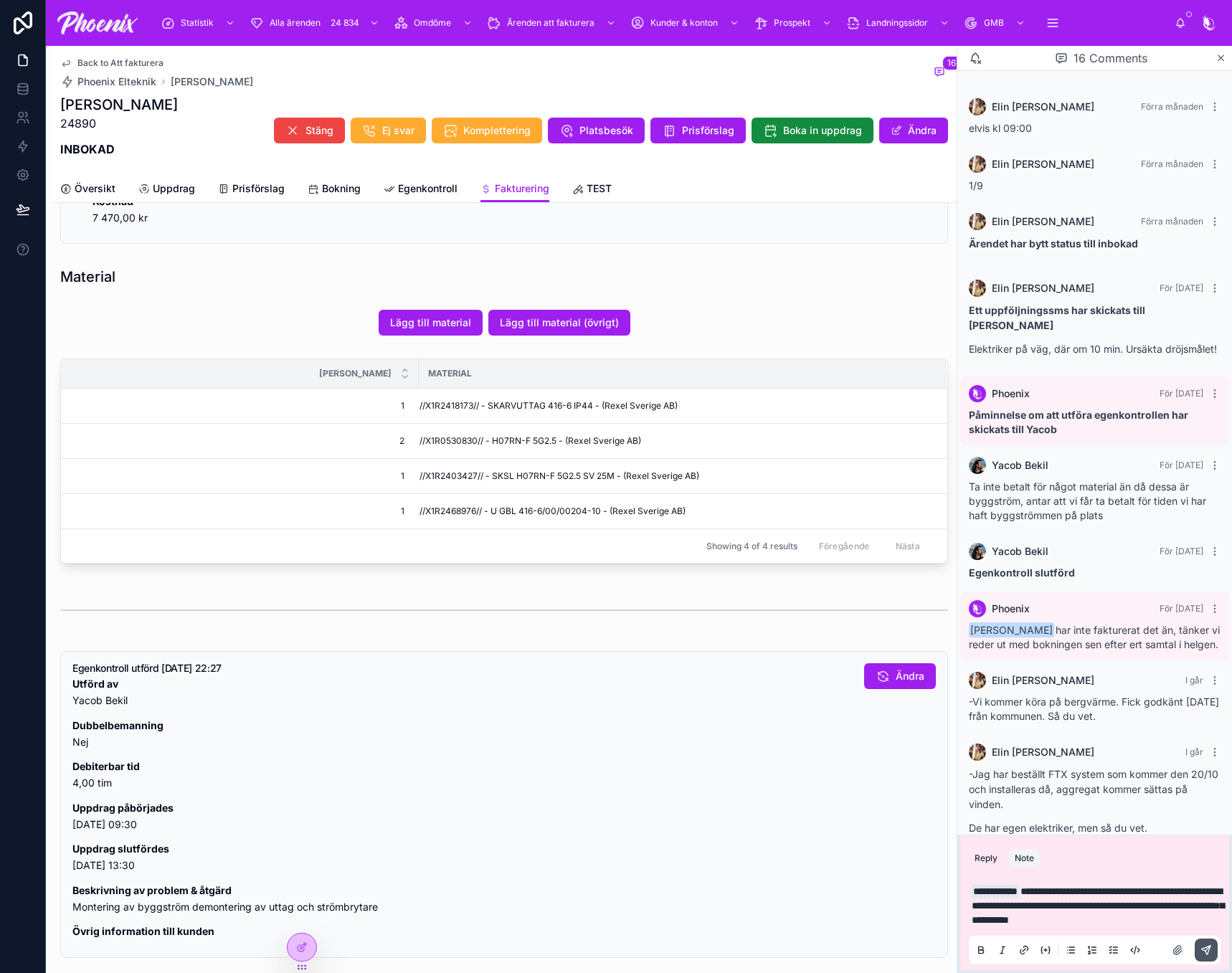
click at [1203, 948] on icon at bounding box center [1206, 950] width 9 height 9
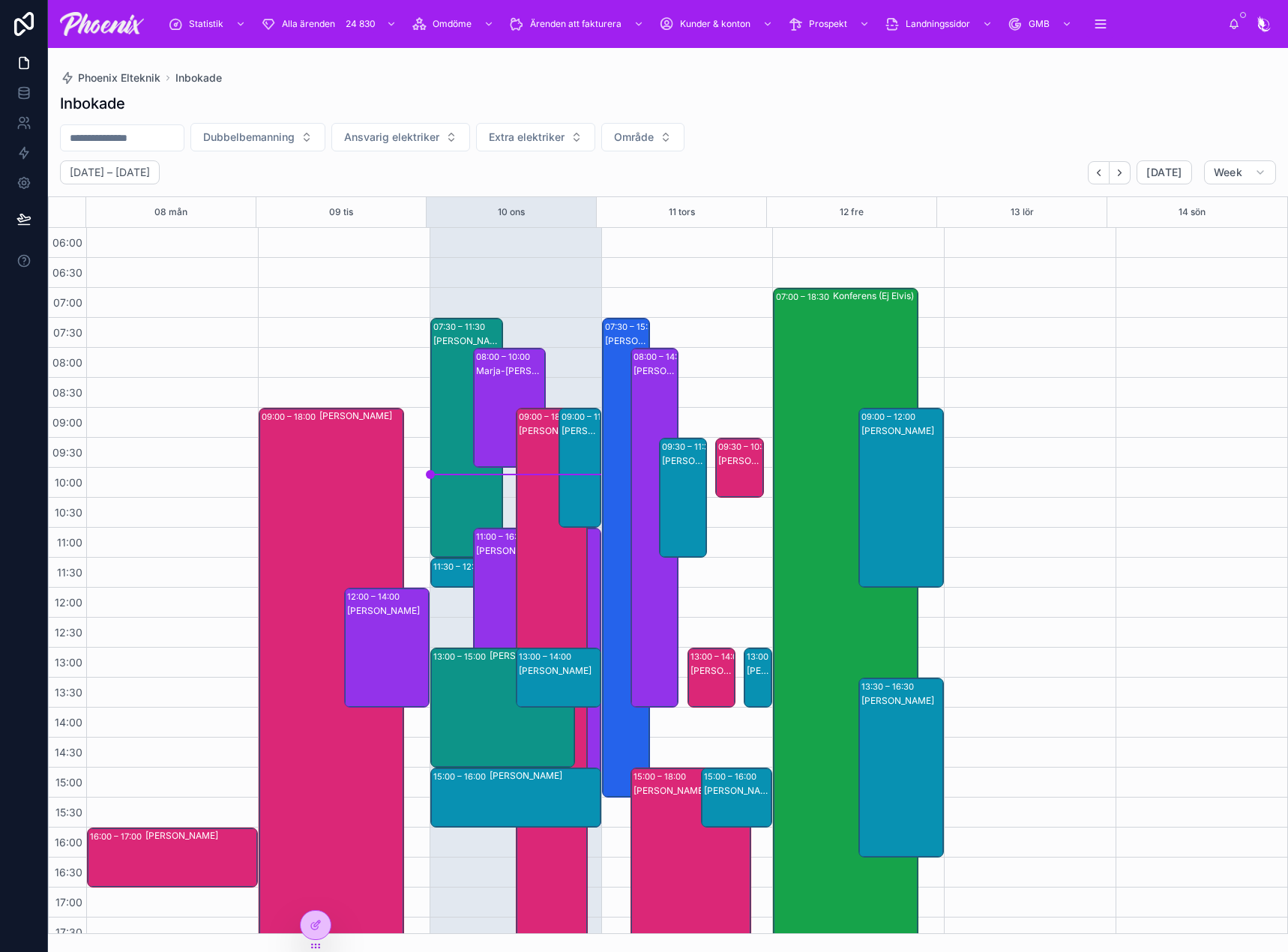
scroll to position [360, 0]
